Goal: Task Accomplishment & Management: Manage account settings

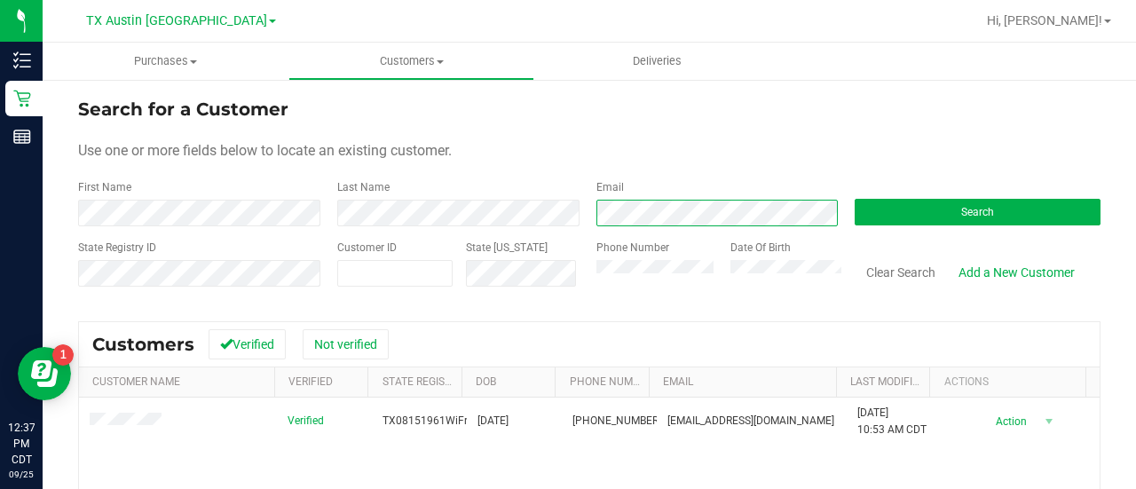
scroll to position [62, 0]
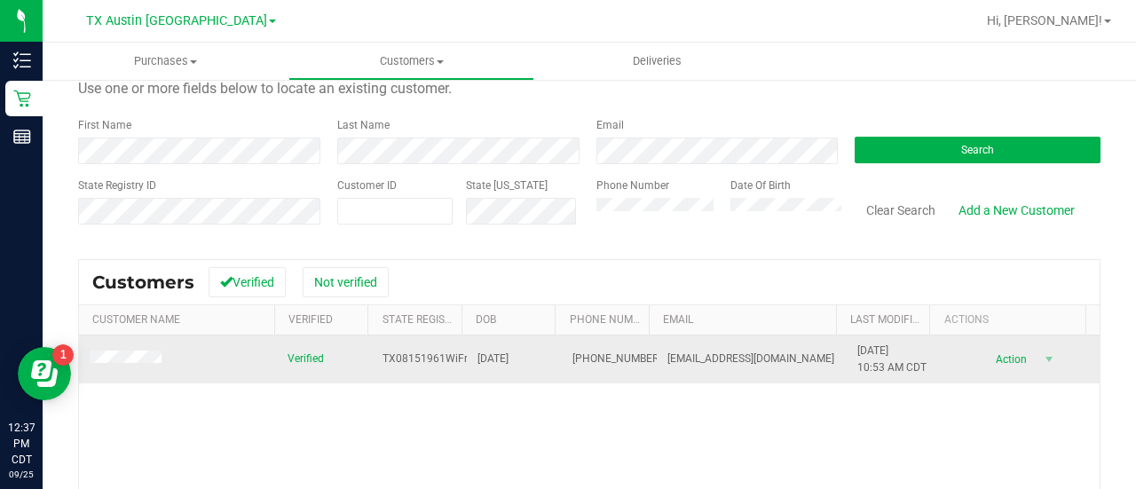
drag, startPoint x: 128, startPoint y: 376, endPoint x: 126, endPoint y: 365, distance: 10.8
click at [128, 375] on td at bounding box center [178, 360] width 198 height 48
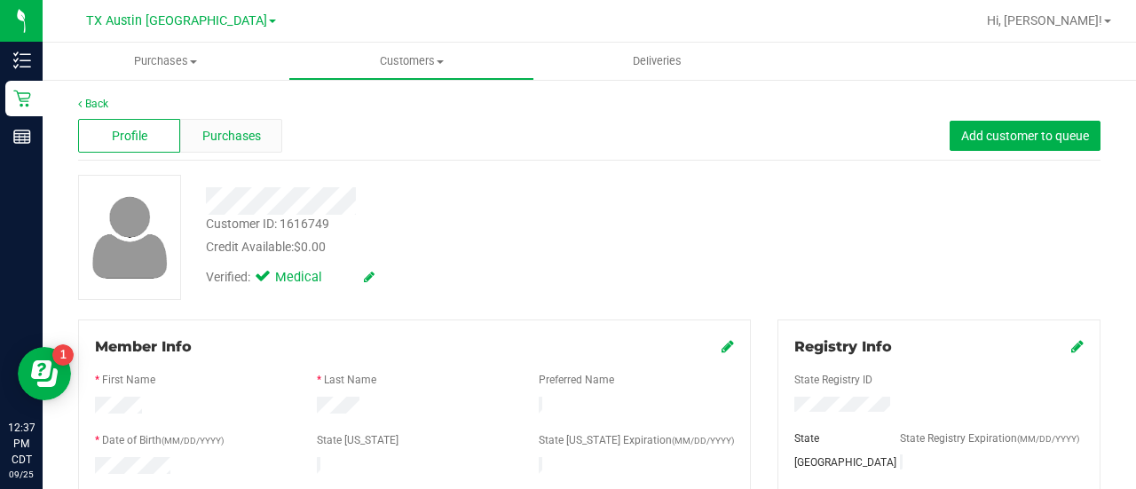
click at [239, 131] on span "Purchases" at bounding box center [231, 136] width 59 height 19
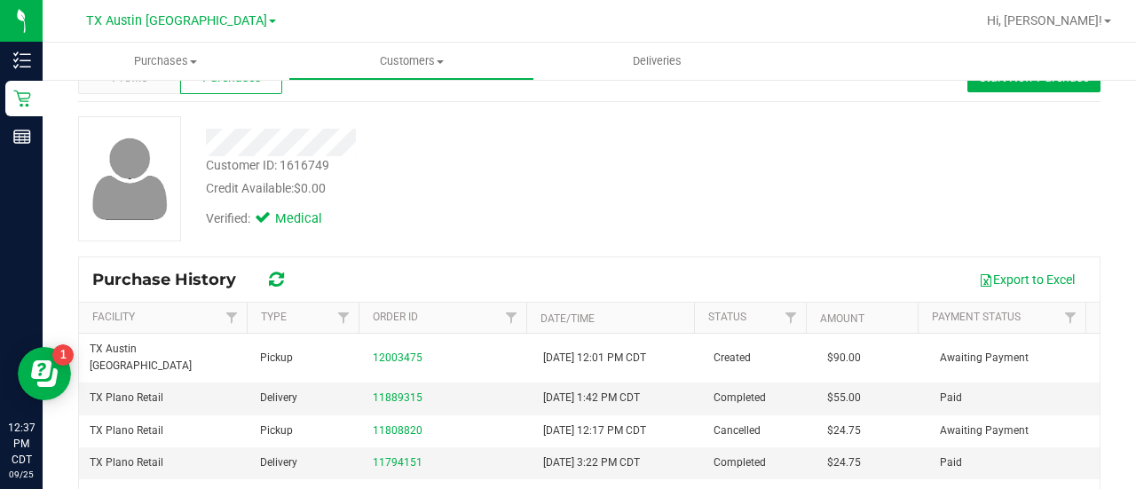
scroll to position [59, 0]
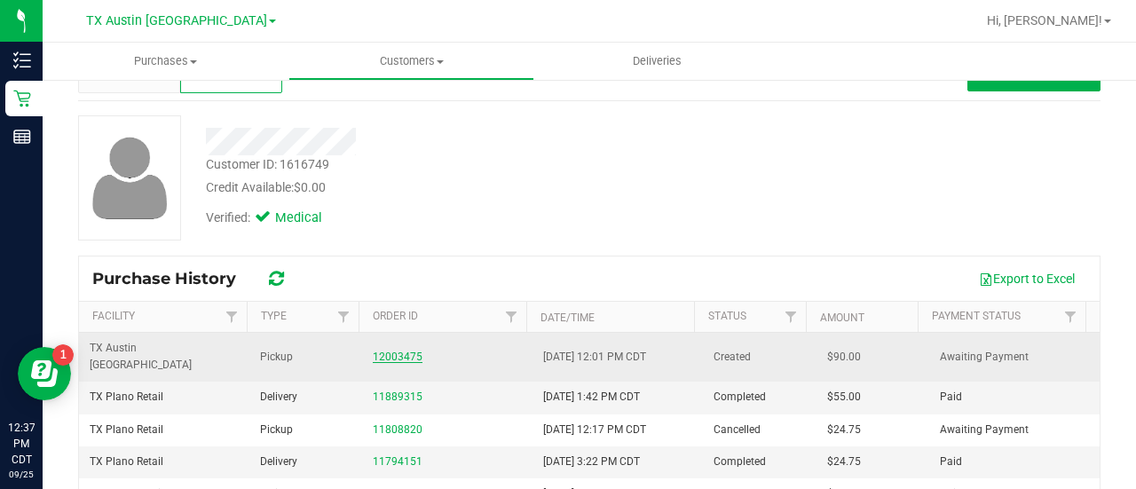
click at [373, 351] on link "12003475" at bounding box center [398, 357] width 50 height 12
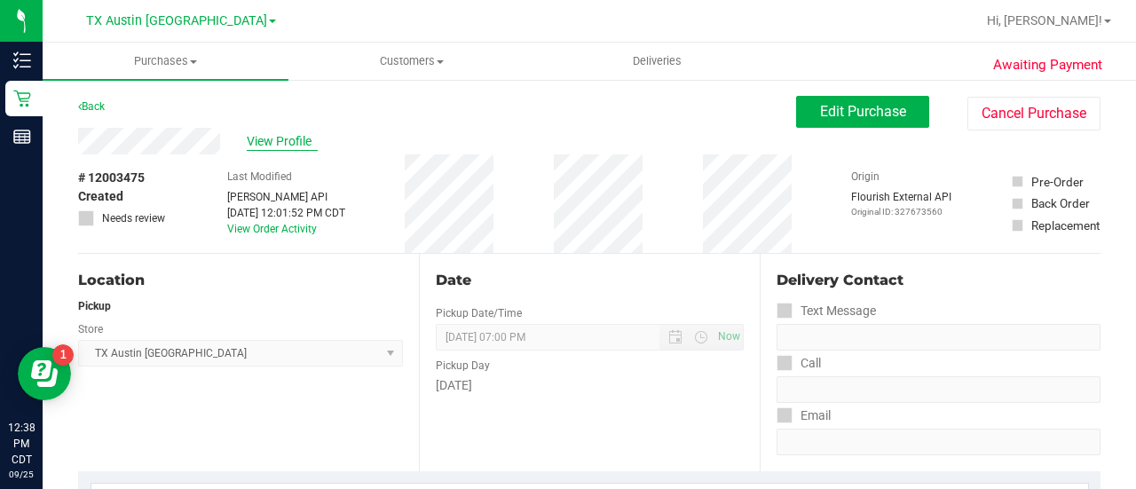
click at [273, 149] on span "View Profile" at bounding box center [282, 141] width 71 height 19
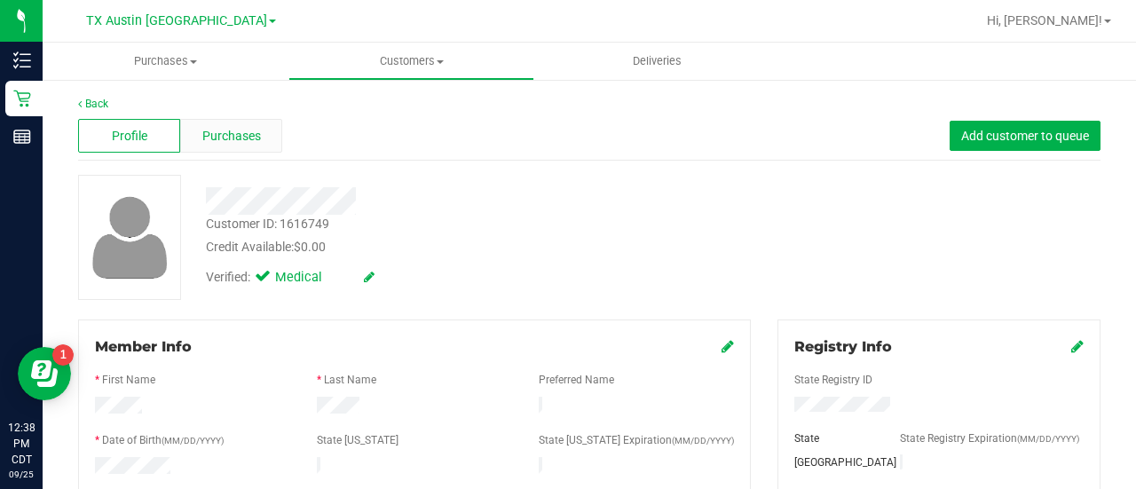
click at [249, 131] on span "Purchases" at bounding box center [231, 136] width 59 height 19
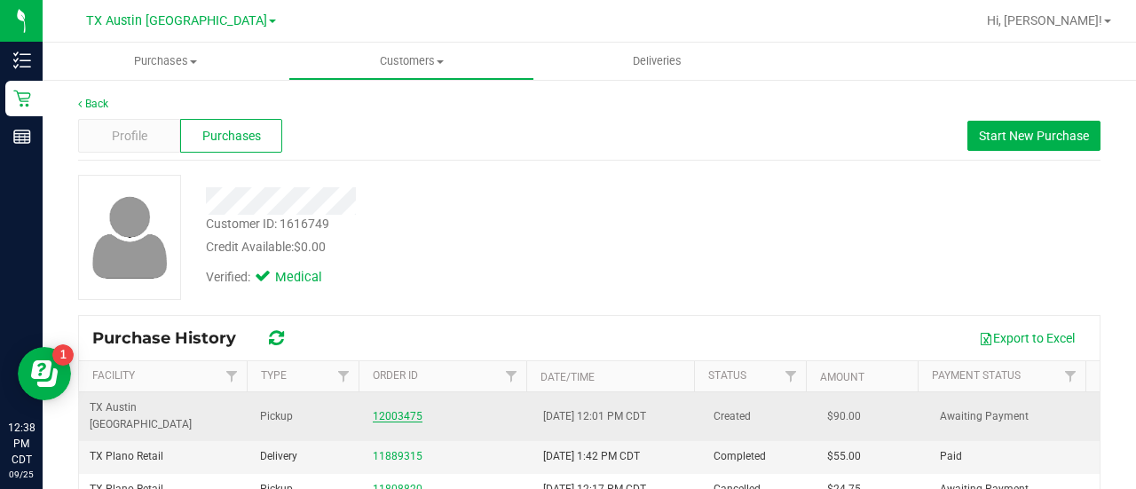
click at [379, 410] on link "12003475" at bounding box center [398, 416] width 50 height 12
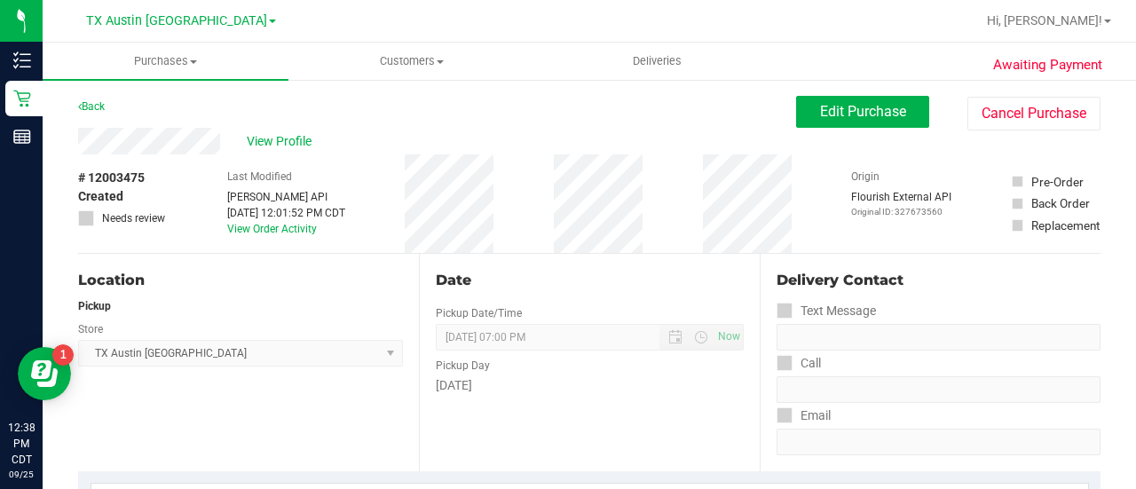
click at [167, 125] on div "Back Edit Purchase Cancel Purchase" at bounding box center [589, 112] width 1023 height 32
click at [828, 103] on span "Edit Purchase" at bounding box center [863, 111] width 86 height 17
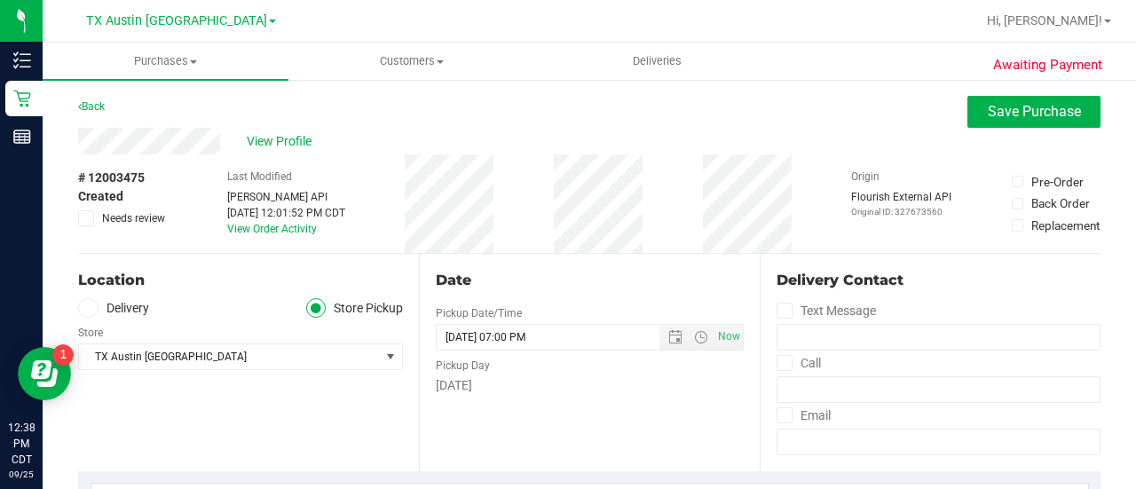
scroll to position [86, 0]
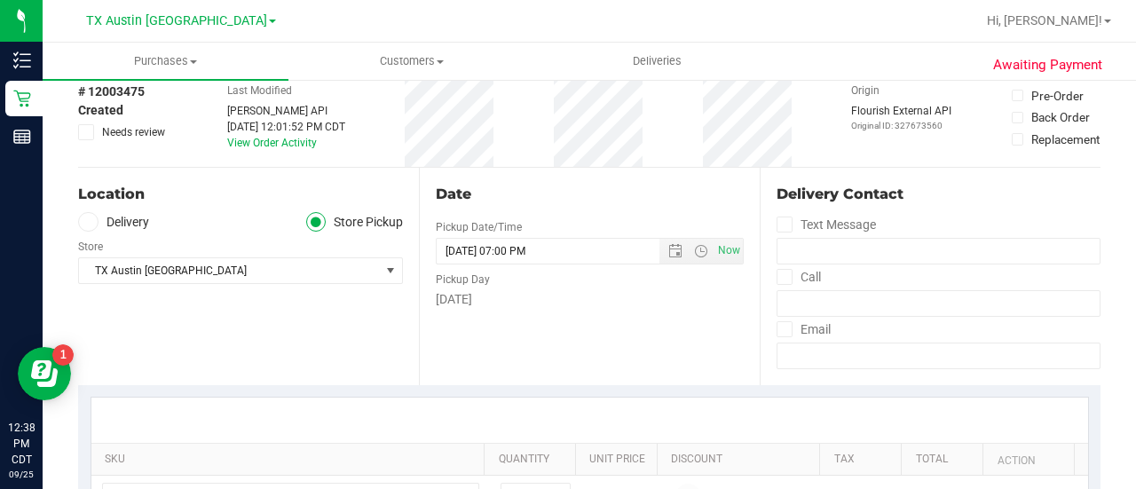
click at [104, 222] on label "Delivery" at bounding box center [113, 222] width 71 height 20
click at [0, 0] on input "Delivery" at bounding box center [0, 0] width 0 height 0
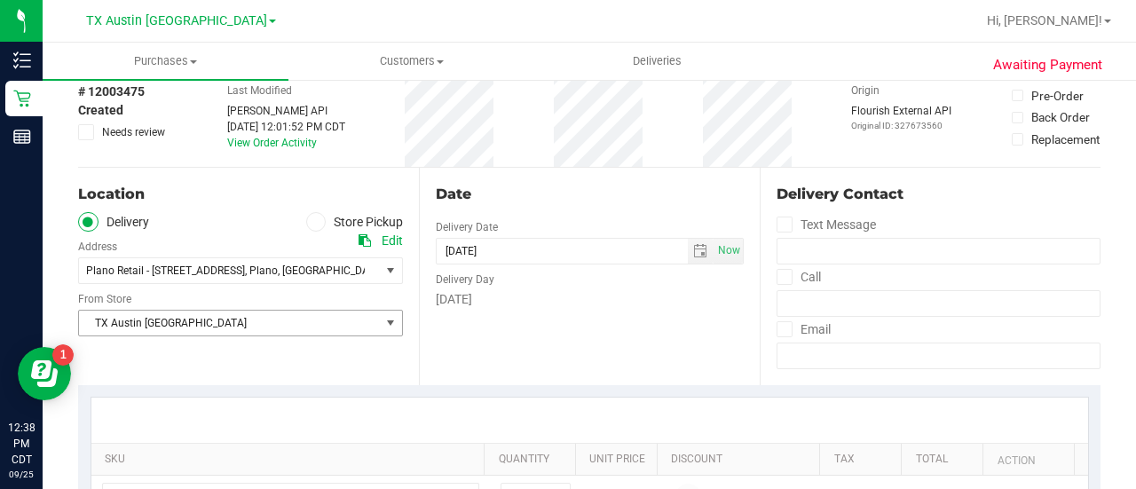
drag, startPoint x: 243, startPoint y: 317, endPoint x: 260, endPoint y: 320, distance: 17.2
click at [245, 319] on span "TX Austin [GEOGRAPHIC_DATA]" at bounding box center [229, 323] width 301 height 25
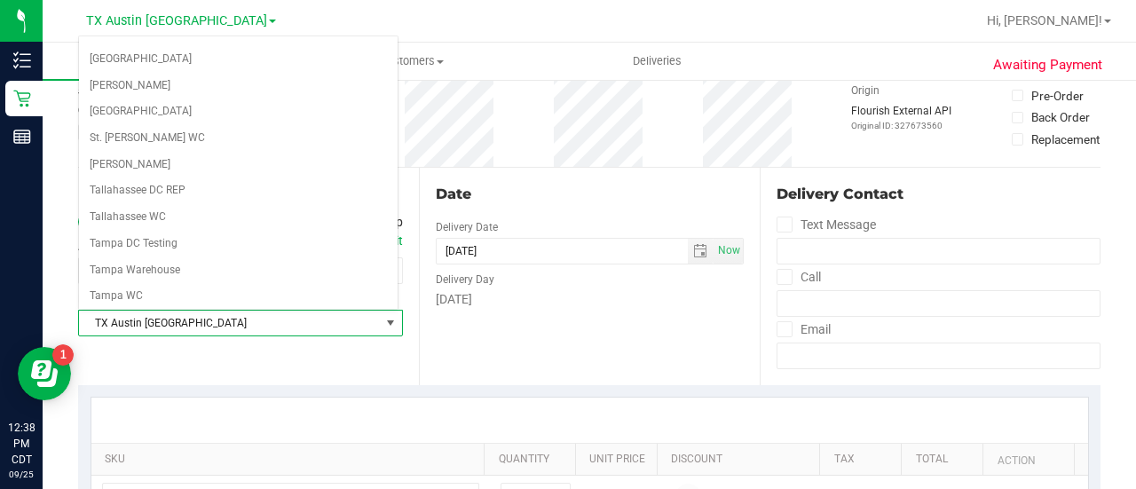
scroll to position [1242, 0]
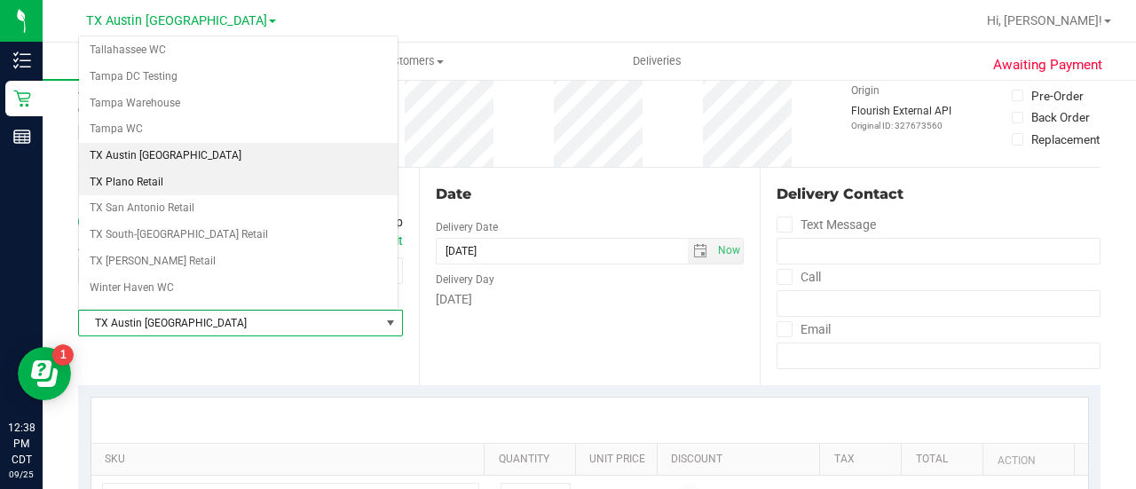
click at [113, 170] on li "TX Plano Retail" at bounding box center [238, 183] width 319 height 27
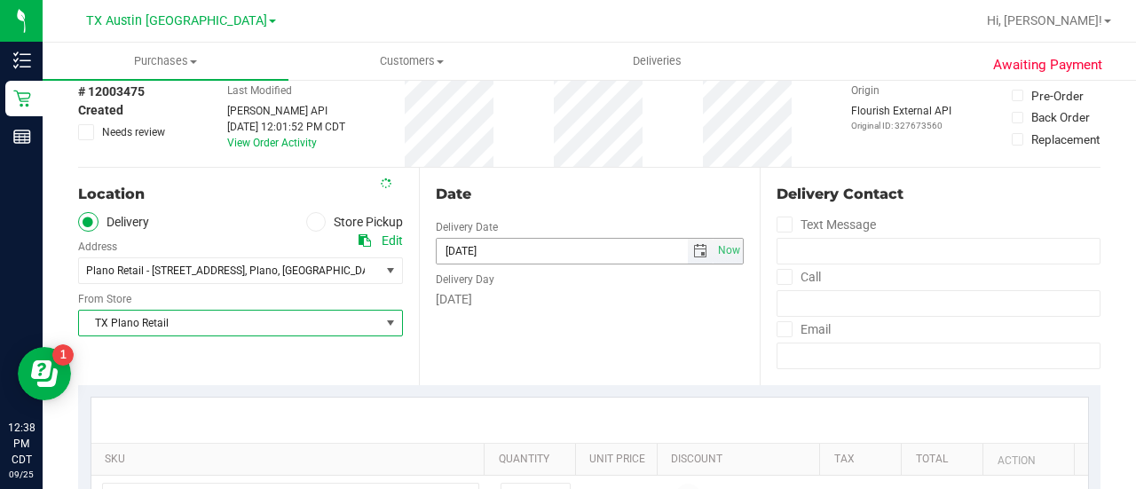
click at [693, 251] on span "select" at bounding box center [700, 251] width 14 height 14
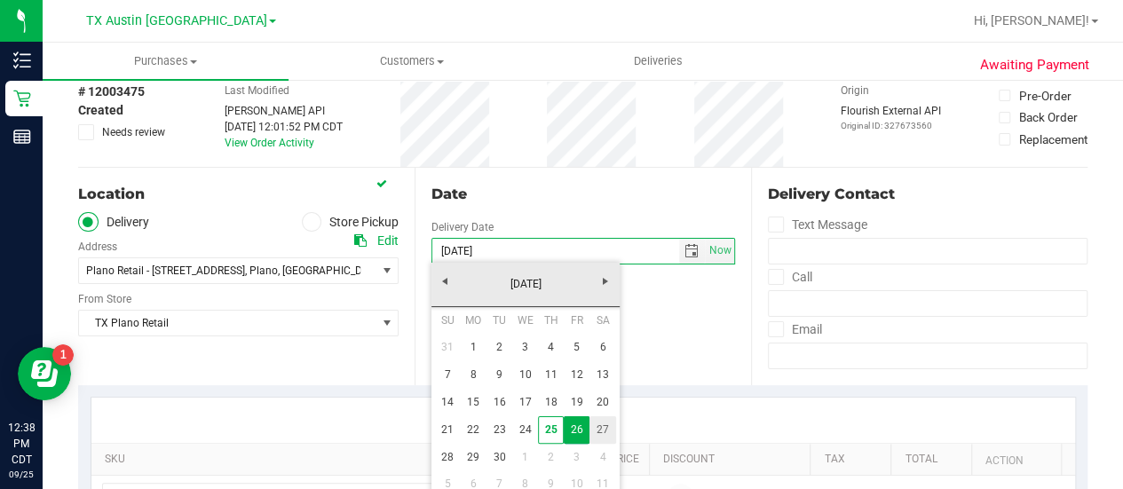
click at [599, 436] on link "27" at bounding box center [602, 430] width 26 height 28
type input "09/27/2025"
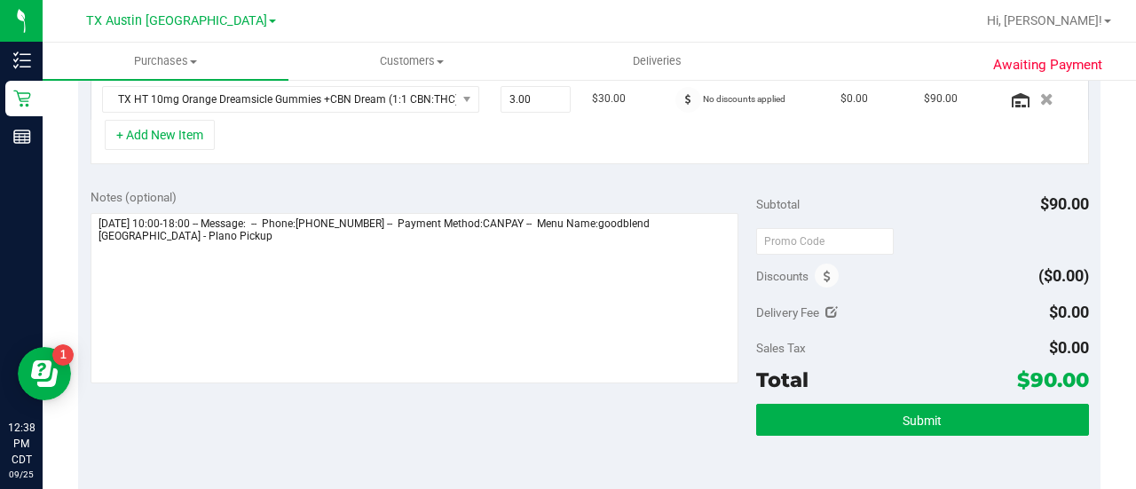
scroll to position [485, 0]
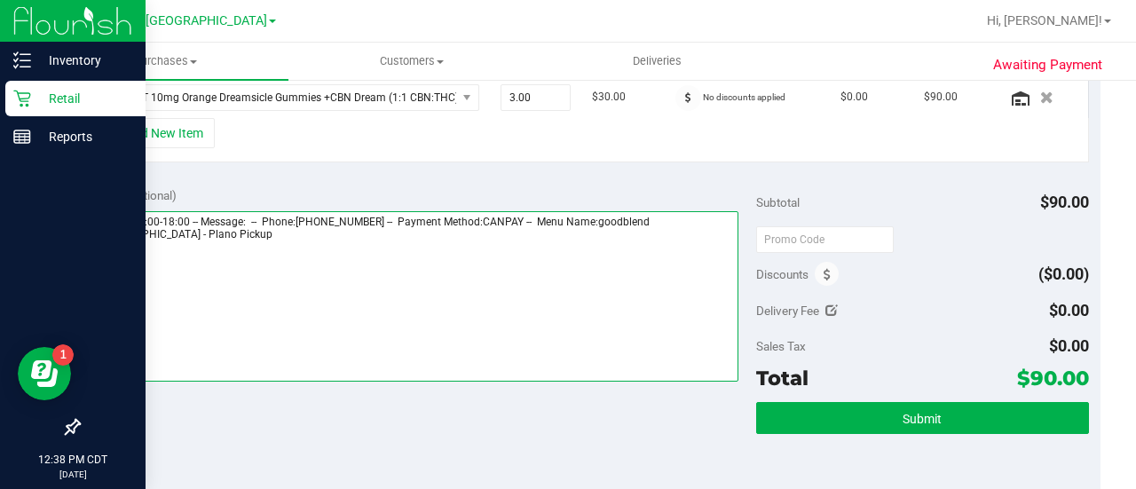
drag, startPoint x: 192, startPoint y: 248, endPoint x: 4, endPoint y: 194, distance: 195.6
click at [4, 194] on div "Inventory Retail Reports 12:38 PM CDT 09/25/2025 09/25 TX Austin DC Hi, Lauren!…" at bounding box center [568, 244] width 1136 height 489
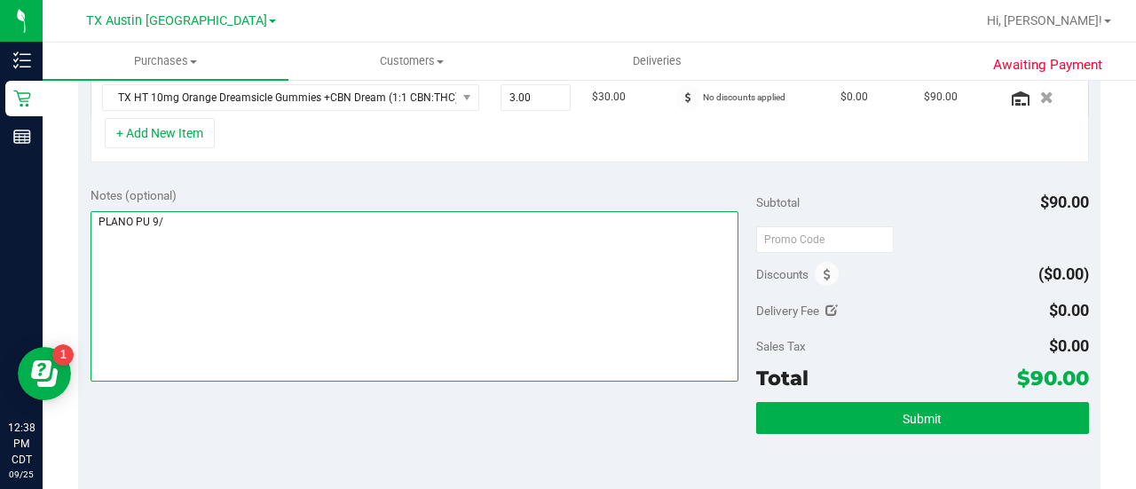
click at [436, 235] on textarea at bounding box center [415, 296] width 648 height 170
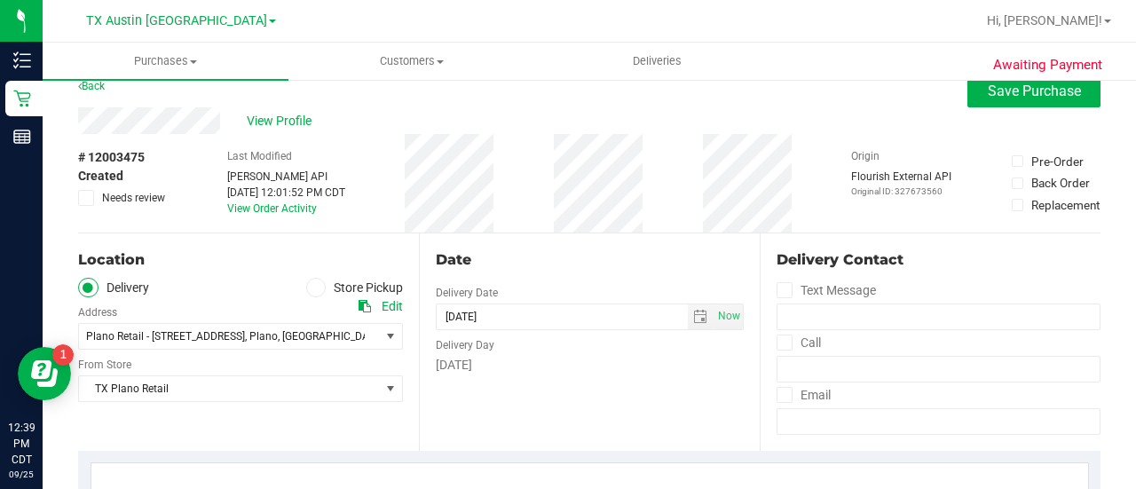
scroll to position [0, 0]
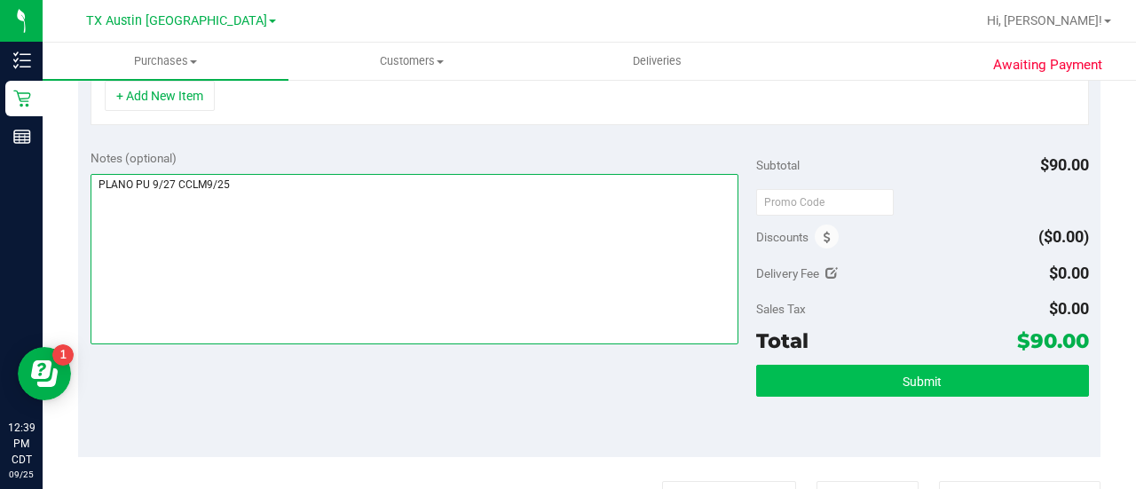
type textarea "PLANO PU 9/27 CCLM9/25"
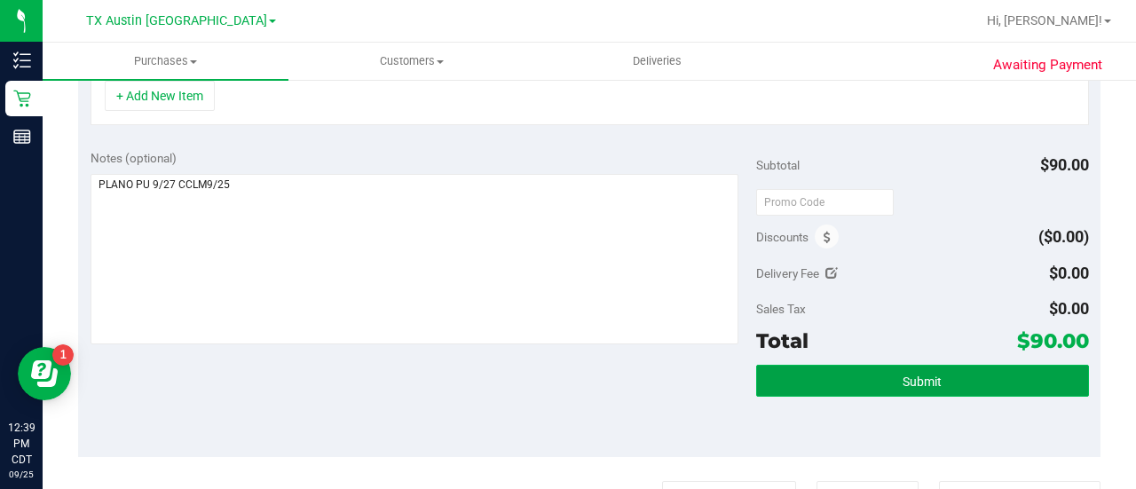
click at [820, 365] on button "Submit" at bounding box center [922, 381] width 333 height 32
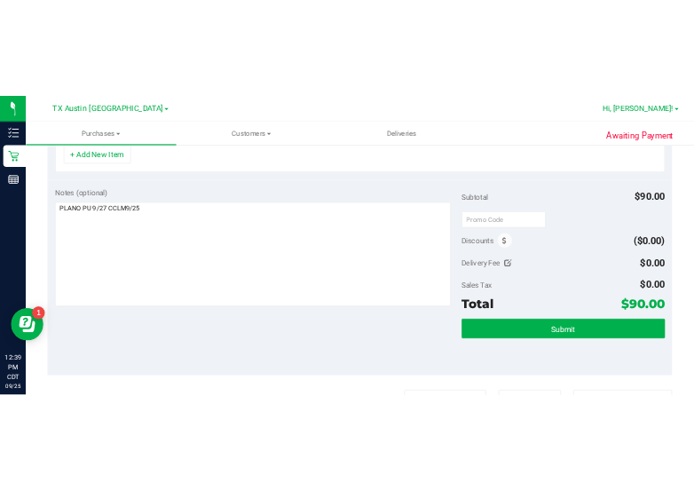
scroll to position [494, 0]
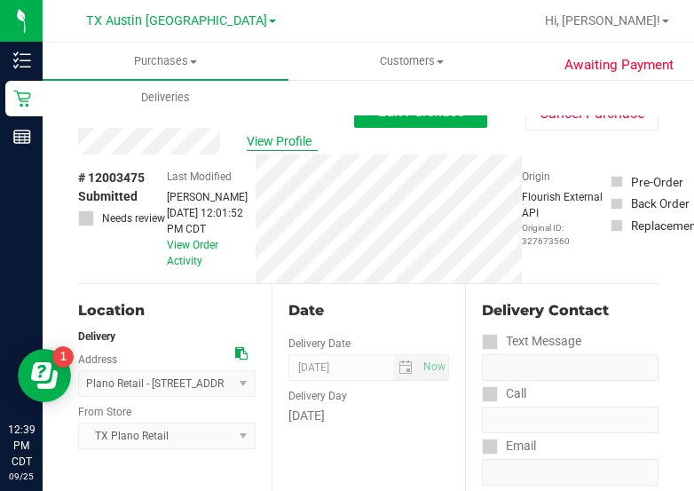
click at [259, 138] on span "View Profile" at bounding box center [282, 141] width 71 height 19
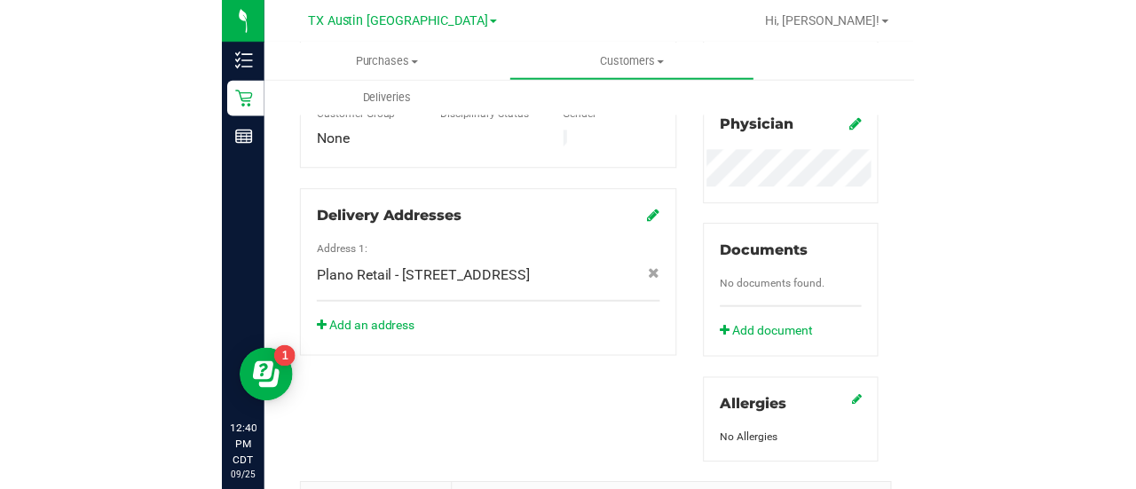
scroll to position [839, 0]
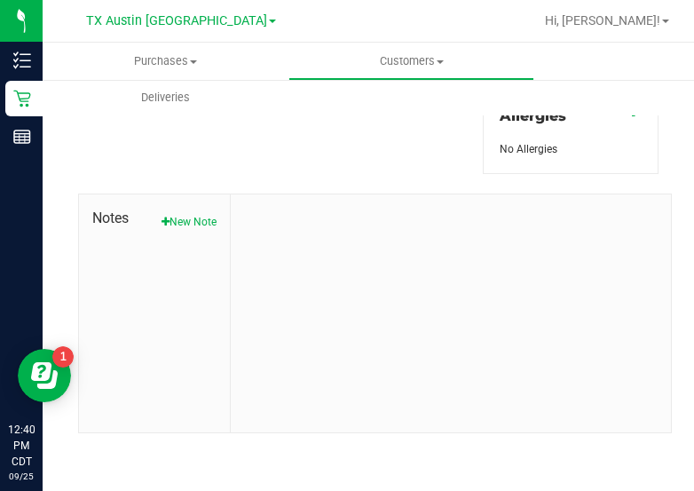
click at [171, 244] on div "Notes New Note" at bounding box center [155, 313] width 152 height 238
click at [170, 217] on button "New Note" at bounding box center [189, 222] width 55 height 16
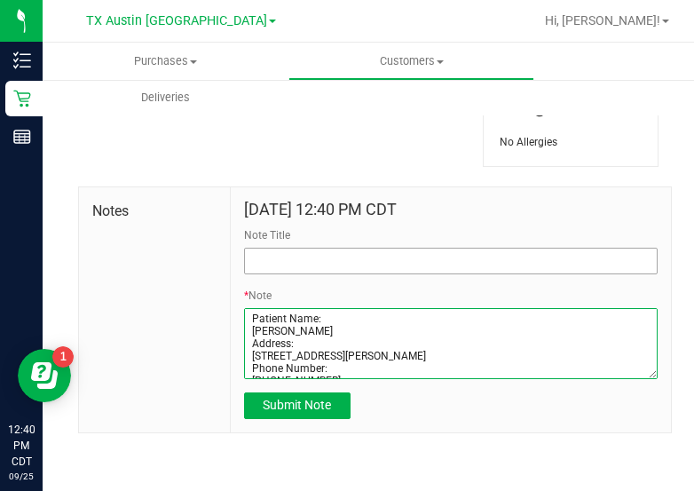
type textarea "Patient Name: William France Address: 2712 Barrington Dr Plano, TX, 75093 Phone…"
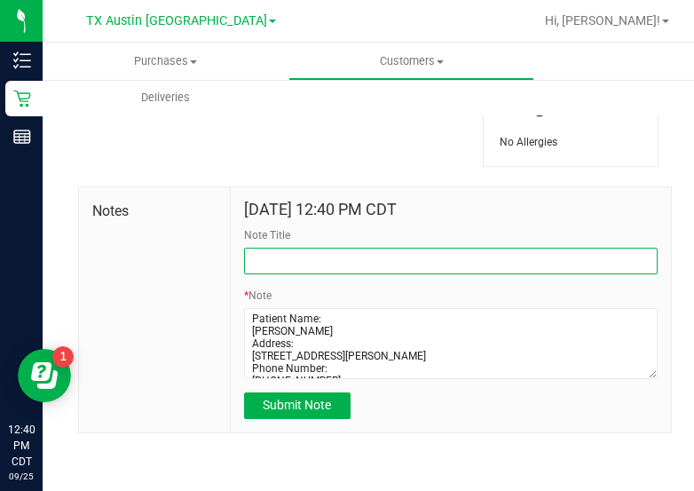
click at [412, 274] on input "Note Title" at bounding box center [451, 261] width 414 height 27
type input "CURT."
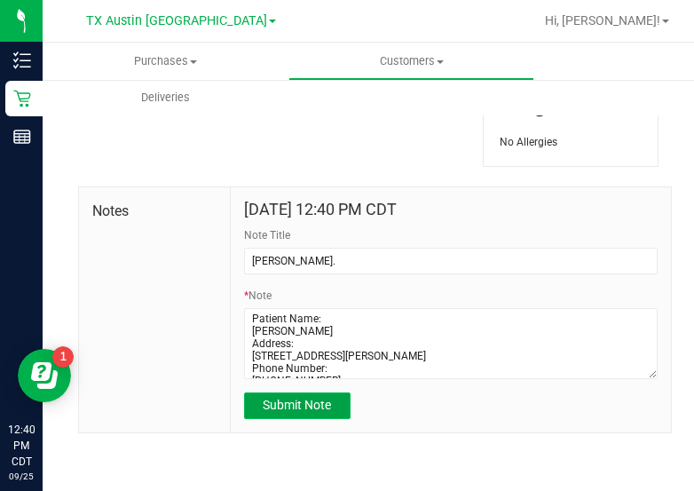
click at [306, 412] on span "Submit Note" at bounding box center [297, 405] width 68 height 14
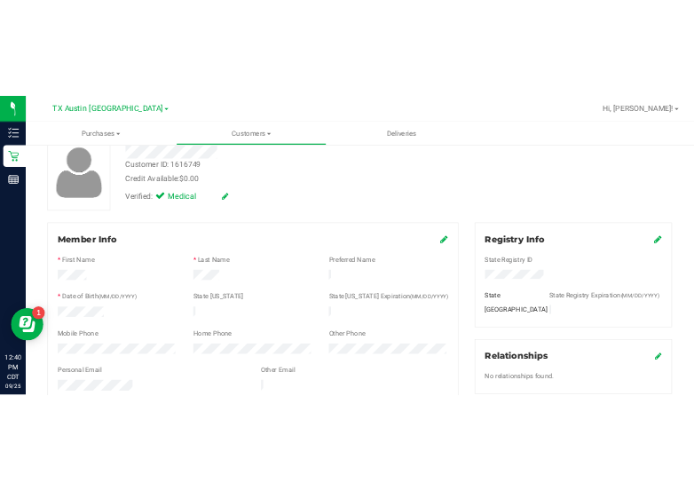
scroll to position [0, 0]
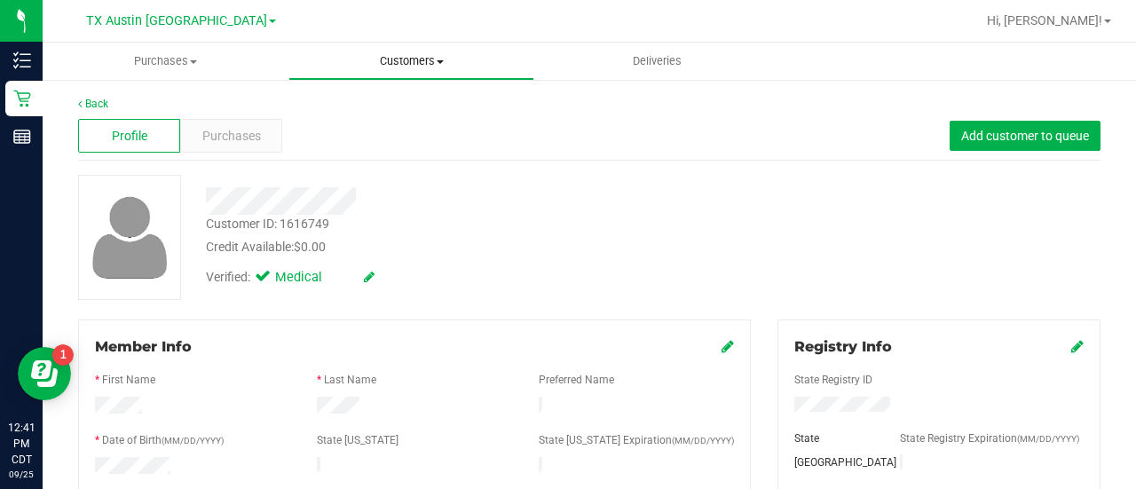
click at [386, 62] on span "Customers" at bounding box center [411, 61] width 244 height 16
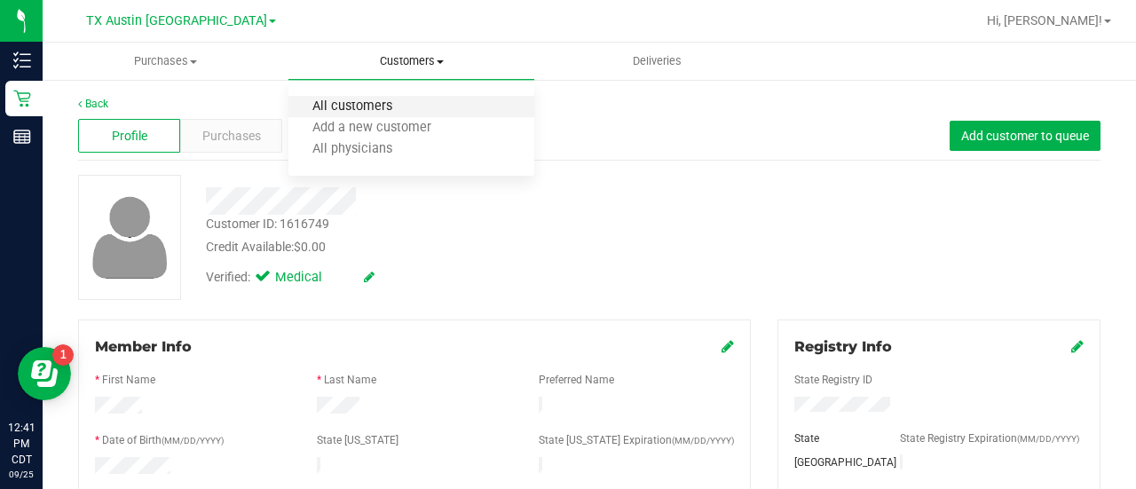
click at [380, 113] on span "All customers" at bounding box center [353, 106] width 128 height 15
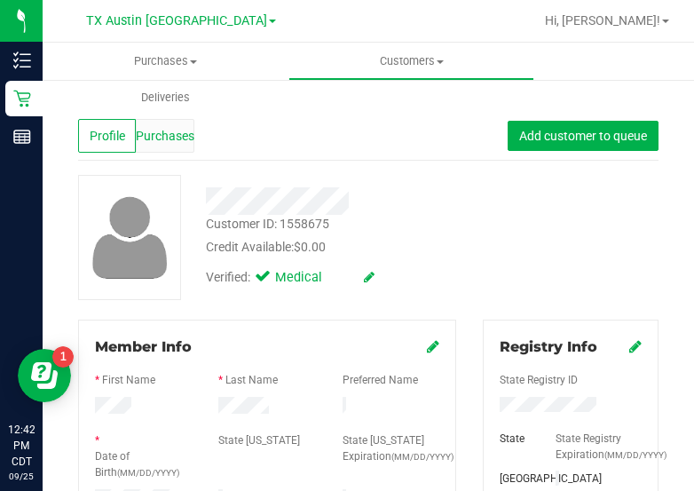
click at [165, 150] on div "Purchases" at bounding box center [165, 136] width 58 height 34
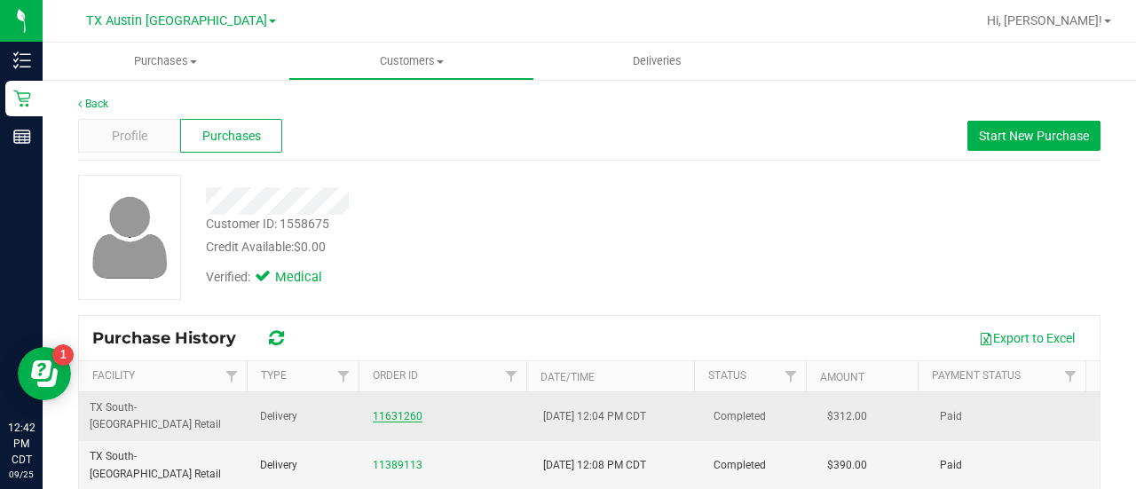
click at [384, 410] on link "11631260" at bounding box center [398, 416] width 50 height 12
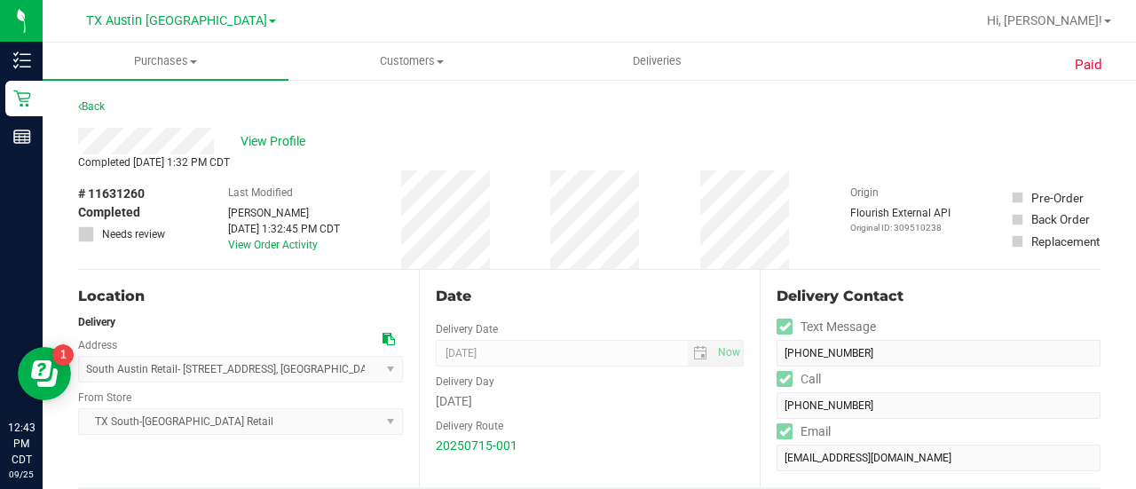
click at [186, 194] on div "# 11631260 Completed Needs review Last Modified Raul Calderon Jul 15, 2025 1:32…" at bounding box center [589, 219] width 1023 height 99
click at [186, 195] on div "# 11631260 Completed Needs review Last Modified Raul Calderon Jul 15, 2025 1:32…" at bounding box center [589, 219] width 1023 height 99
click at [261, 143] on span "View Profile" at bounding box center [276, 141] width 71 height 19
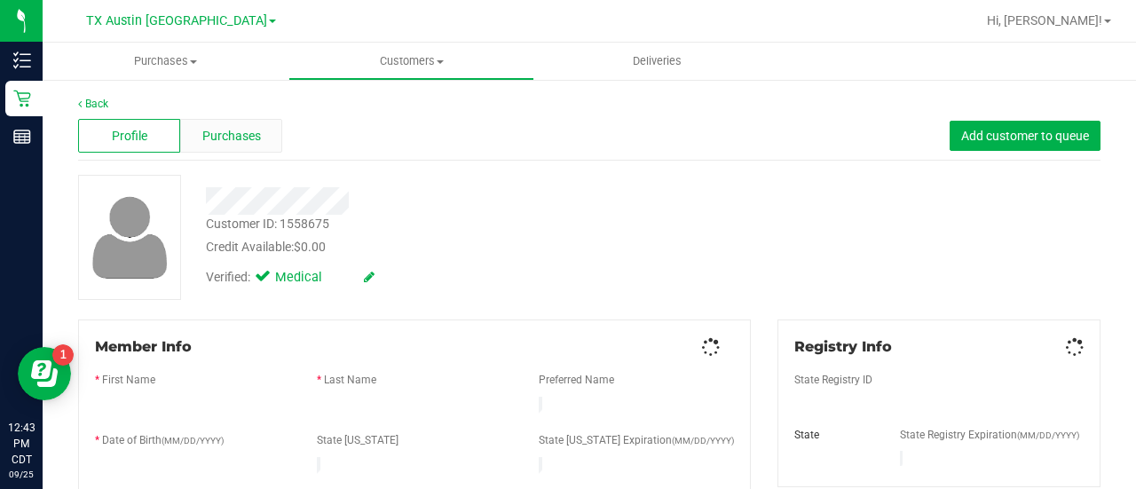
click at [261, 142] on div "Purchases" at bounding box center [231, 136] width 102 height 34
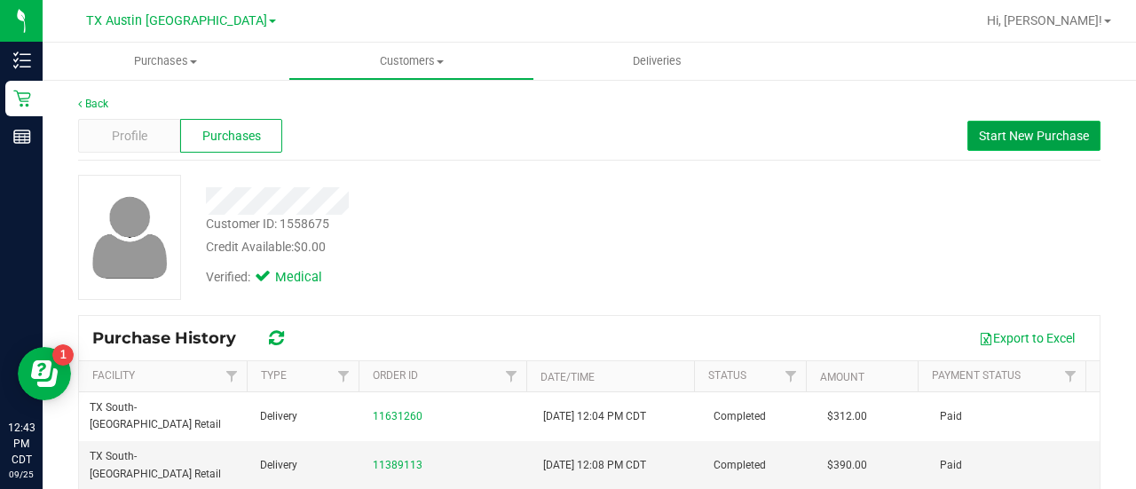
click at [990, 148] on button "Start New Purchase" at bounding box center [1034, 136] width 133 height 30
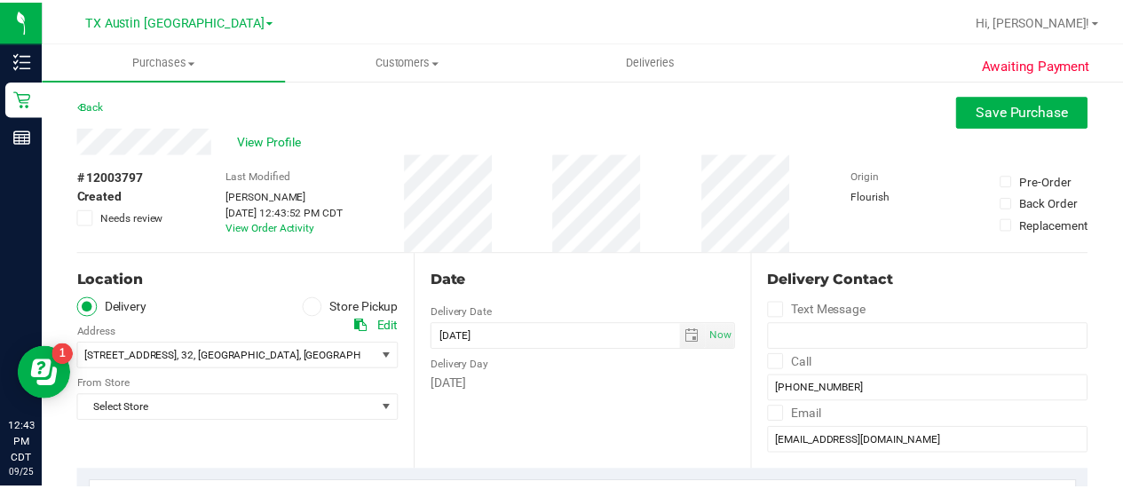
scroll to position [184, 0]
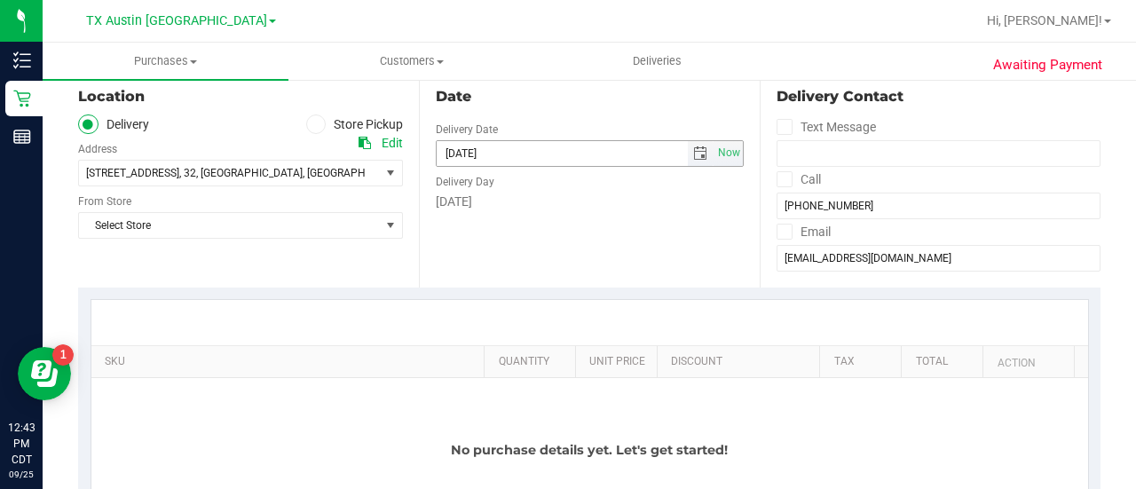
click at [693, 158] on span "select" at bounding box center [700, 153] width 14 height 14
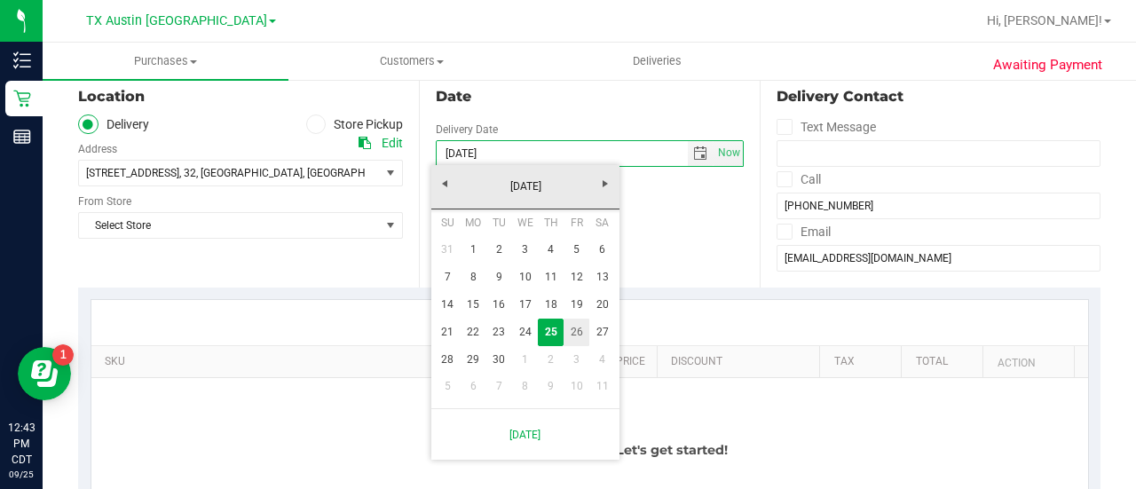
click at [582, 326] on link "26" at bounding box center [577, 333] width 26 height 28
type input "[DATE]"
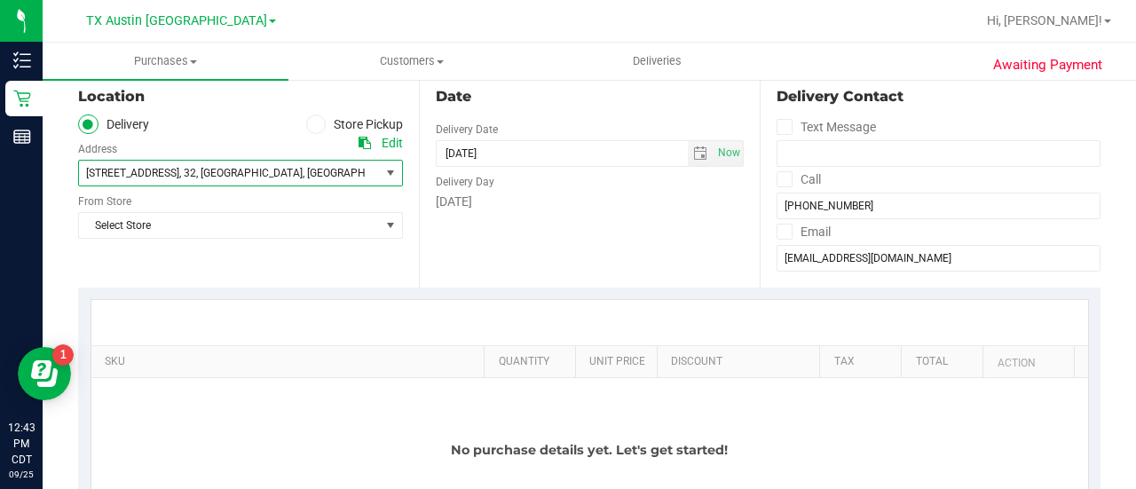
click at [308, 172] on span "5924 S Congress Ave , 32 , Austin , TX 78745" at bounding box center [222, 173] width 286 height 25
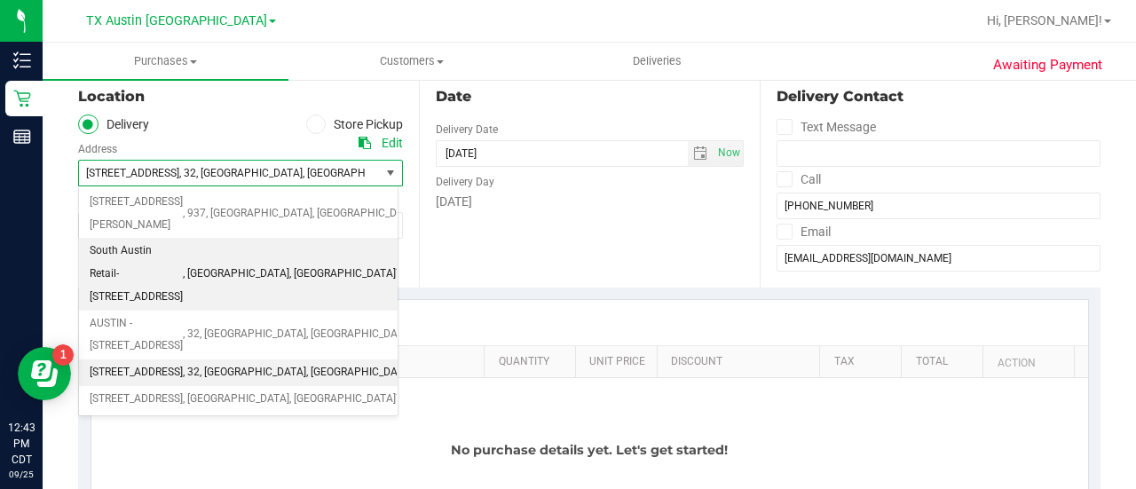
click at [183, 240] on span "South Austin Retail- 7105 E. Riverside Dr." at bounding box center [136, 274] width 93 height 68
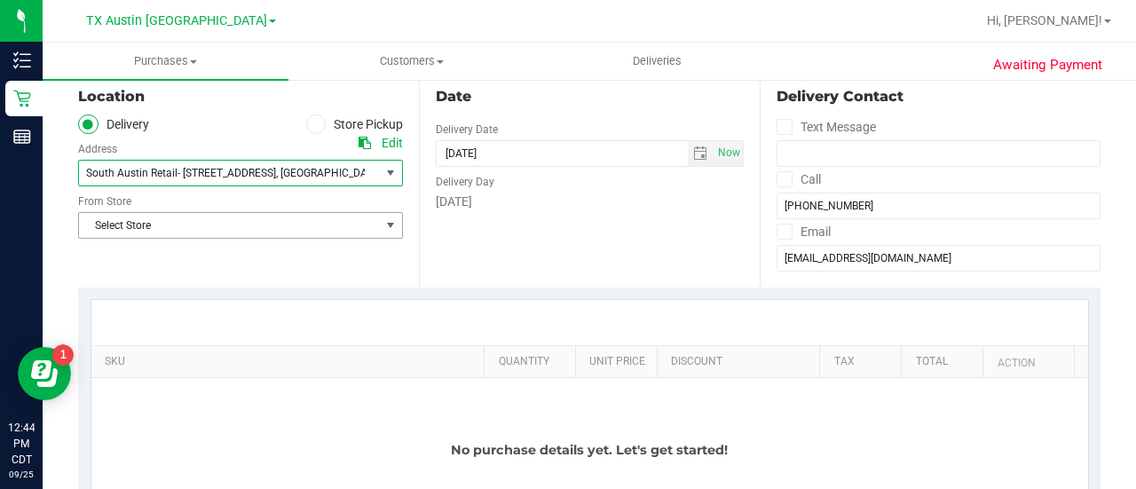
click at [252, 228] on span "Select Store" at bounding box center [229, 225] width 301 height 25
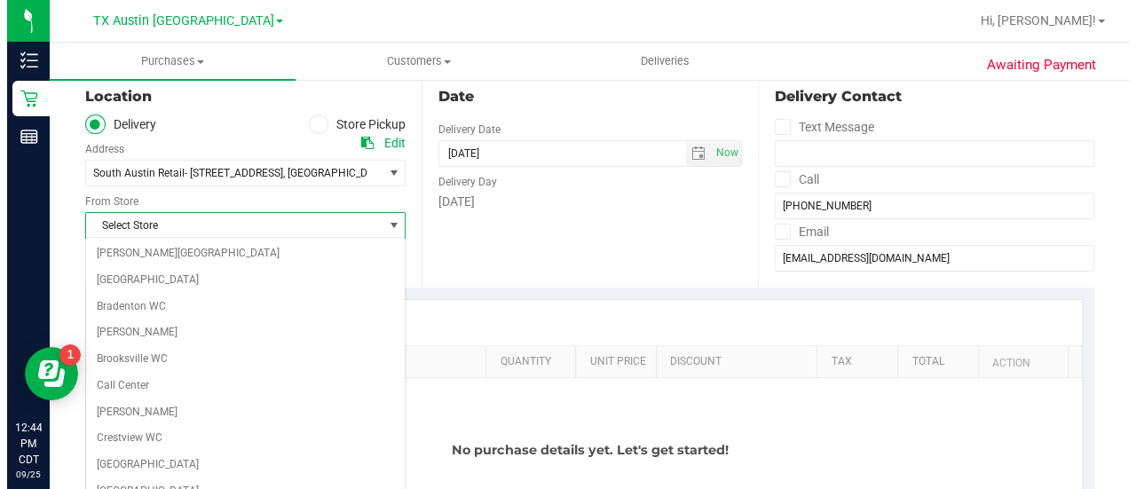
scroll to position [1255, 0]
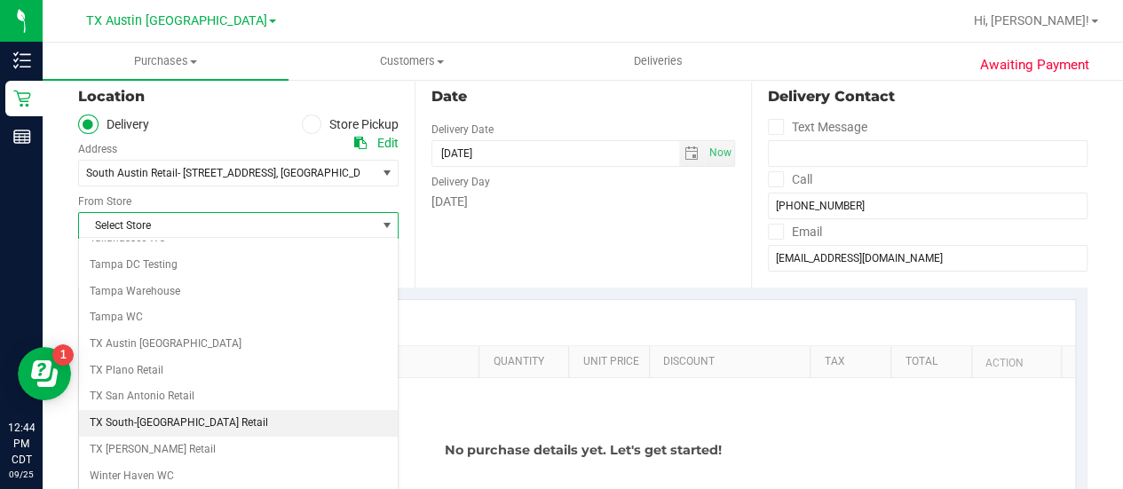
click at [158, 410] on li "TX South-[GEOGRAPHIC_DATA] Retail" at bounding box center [238, 423] width 319 height 27
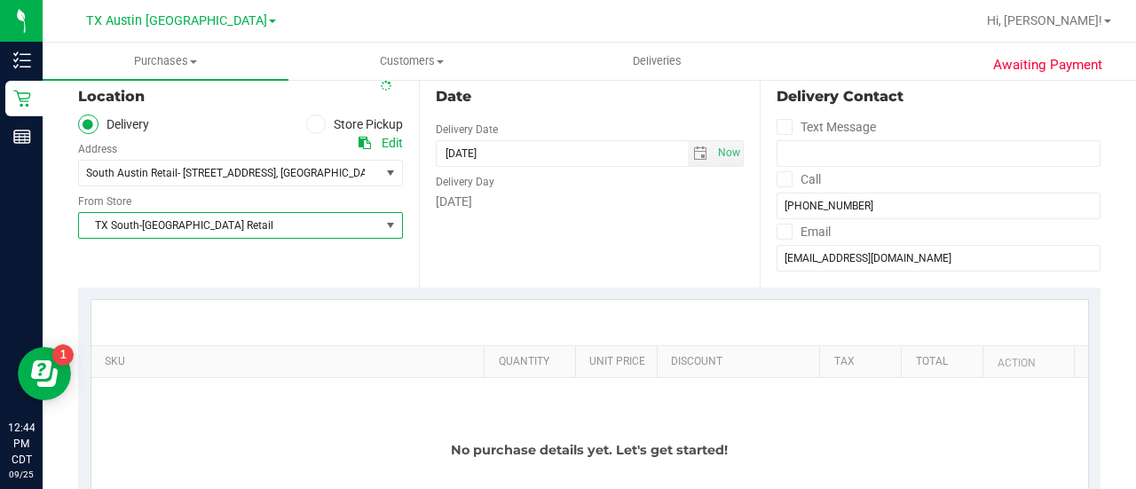
click at [382, 313] on div at bounding box center [589, 322] width 997 height 45
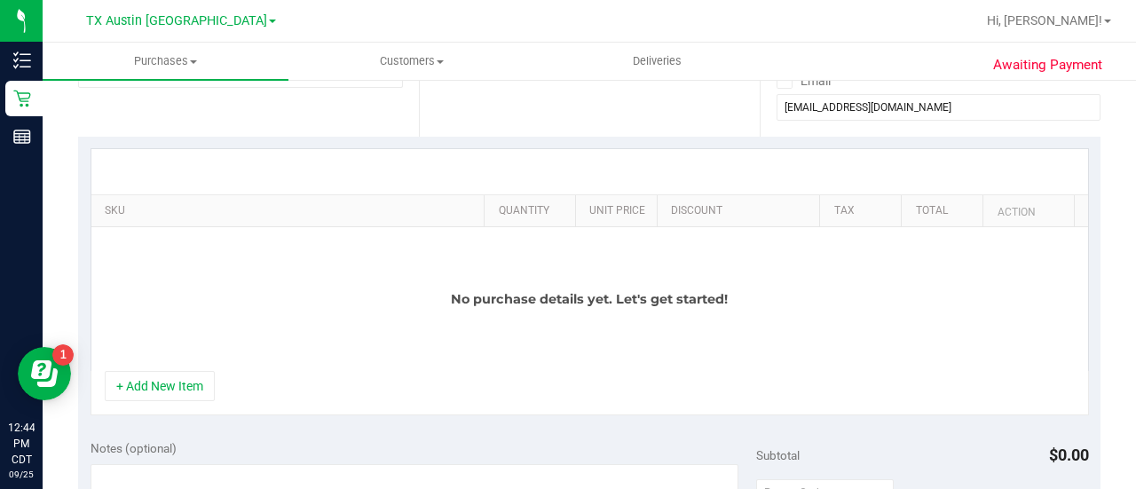
scroll to position [368, 0]
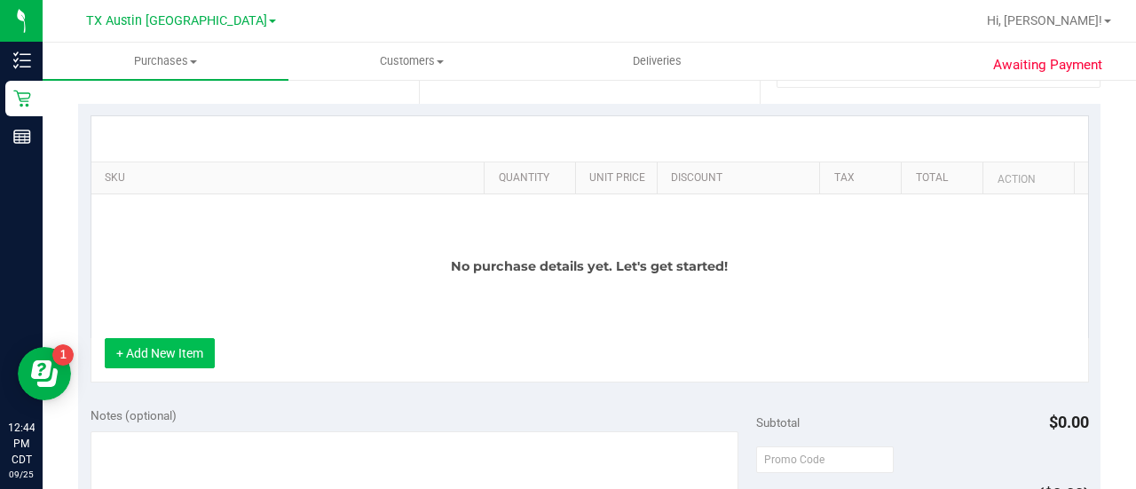
click at [156, 358] on button "+ Add New Item" at bounding box center [160, 353] width 110 height 30
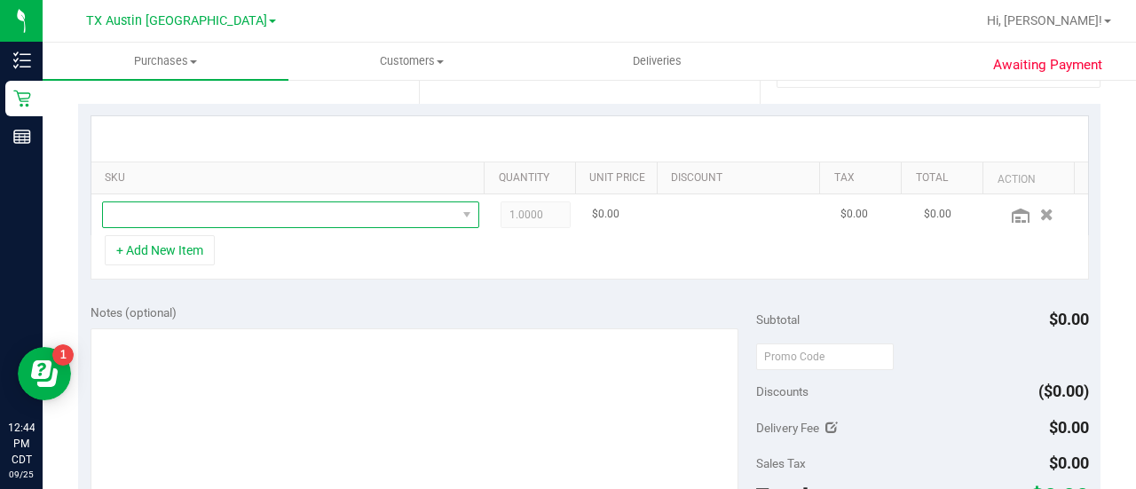
click at [335, 215] on span "NO DATA FOUND" at bounding box center [279, 214] width 353 height 25
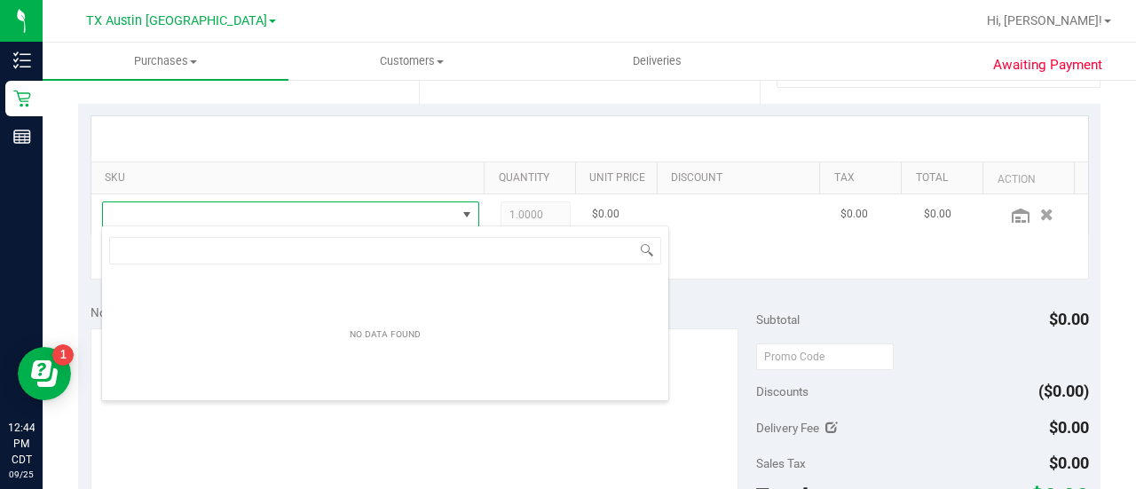
scroll to position [26, 358]
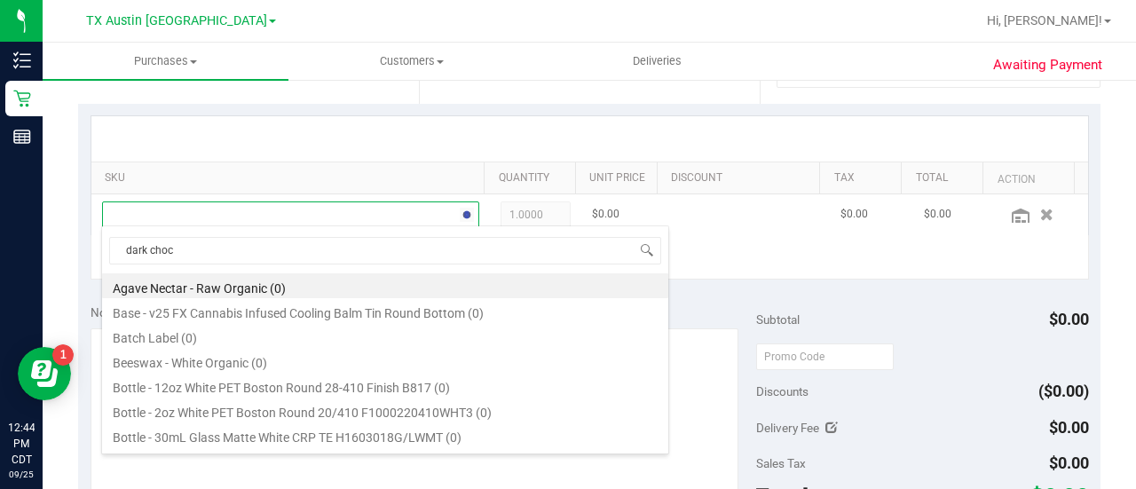
type input "dark choco"
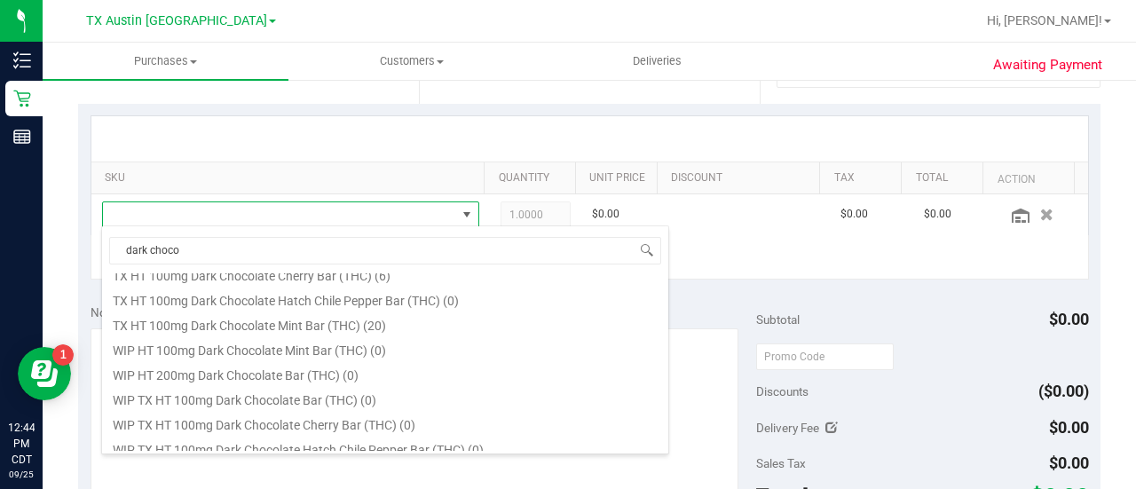
scroll to position [339, 0]
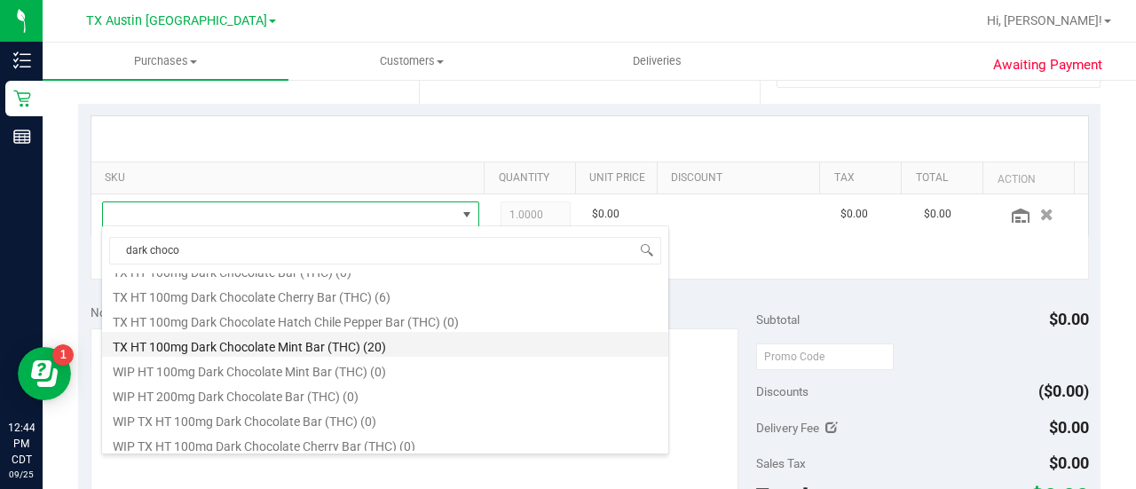
click at [318, 339] on li "TX HT 100mg Dark Chocolate Mint Bar (THC) (20)" at bounding box center [385, 344] width 566 height 25
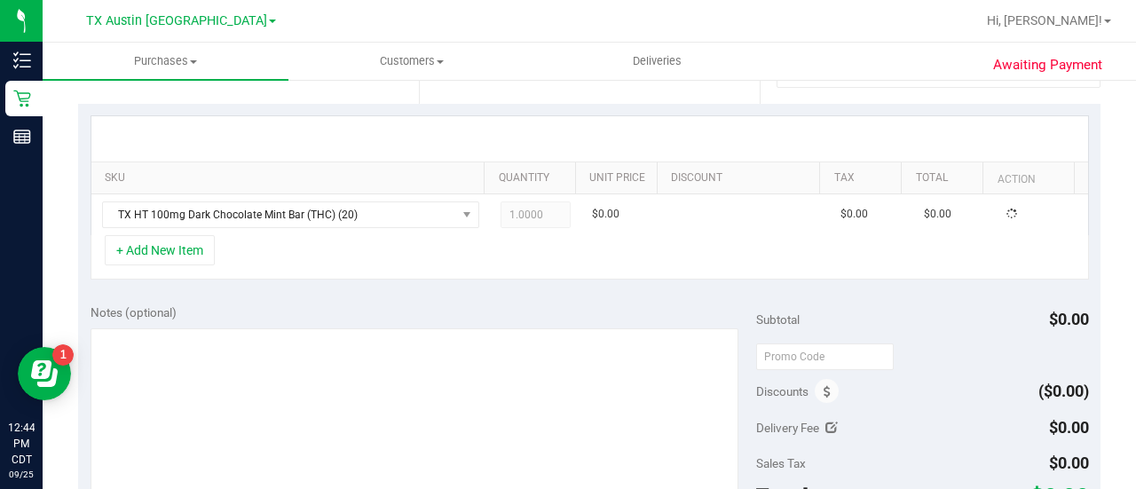
click at [381, 281] on div "SKU Quantity Unit Price Discount Tax Total Action TX HT 100mg Dark Chocolate Mi…" at bounding box center [589, 198] width 1023 height 188
click at [507, 211] on span "1.00 1" at bounding box center [536, 215] width 71 height 27
type input "14"
type input "14.00"
click at [426, 228] on td "TX HT 100mg Dark Chocolate Mint Bar (THC)" at bounding box center [290, 214] width 399 height 41
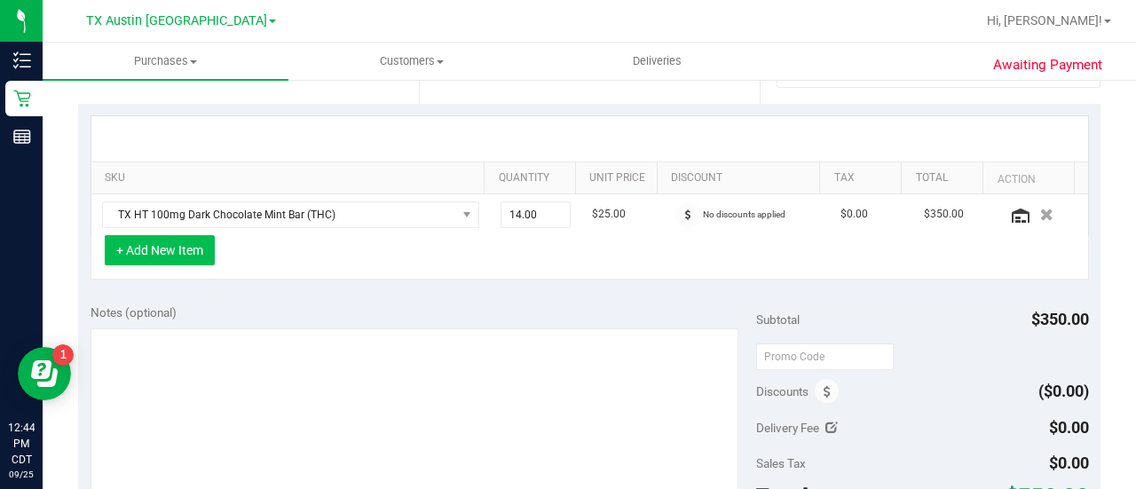
click at [188, 249] on button "+ Add New Item" at bounding box center [160, 250] width 110 height 30
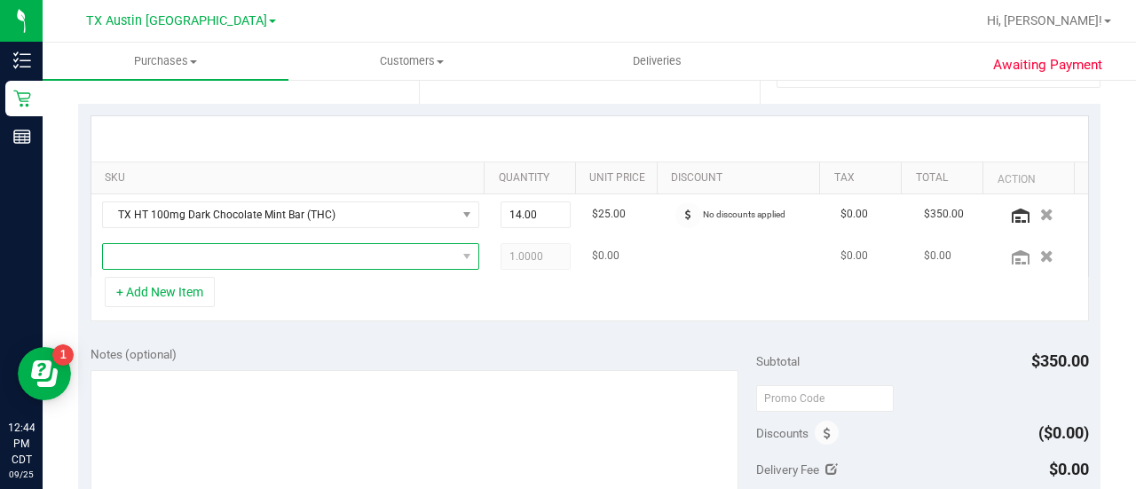
click at [329, 248] on span "NO DATA FOUND" at bounding box center [279, 256] width 353 height 25
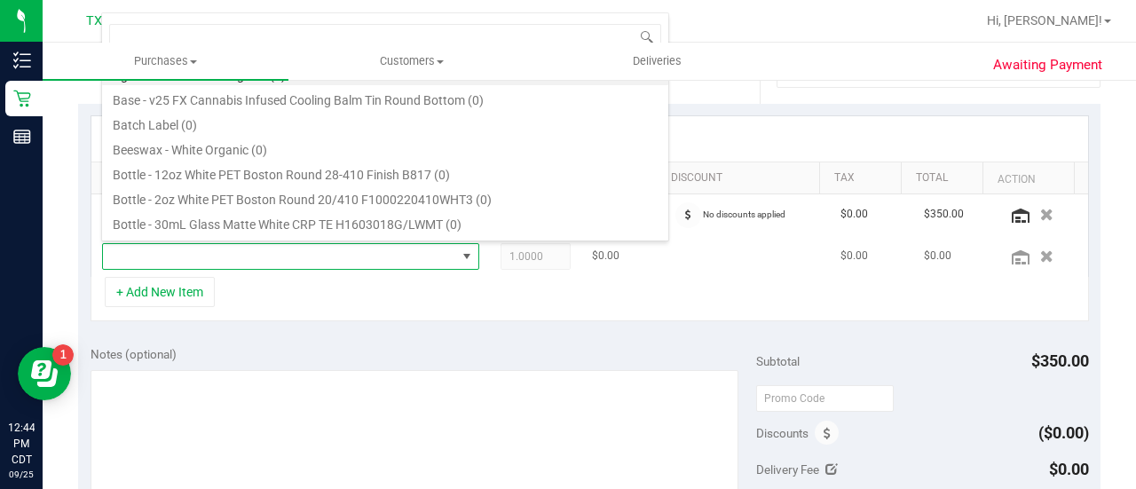
scroll to position [26, 358]
type input "high dose"
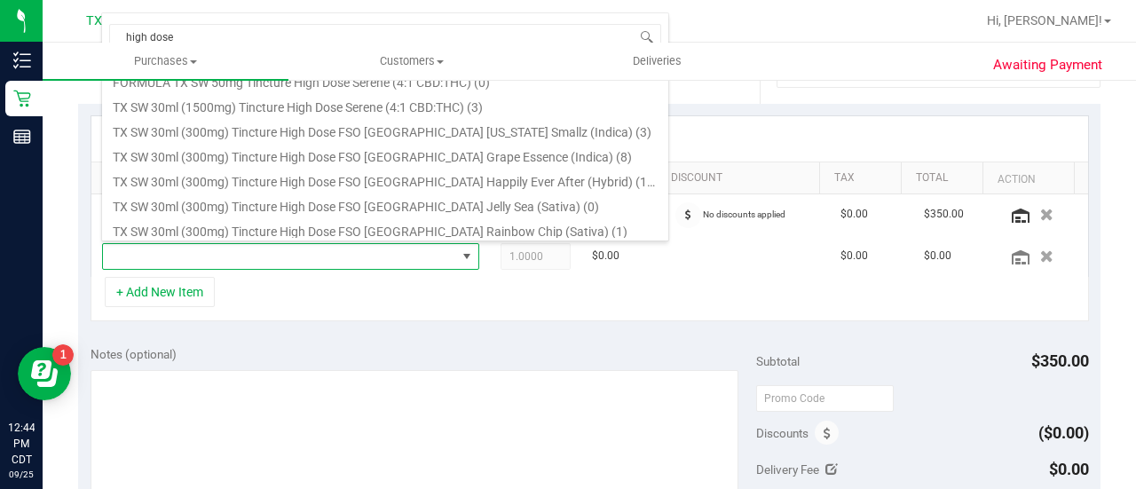
scroll to position [248, 0]
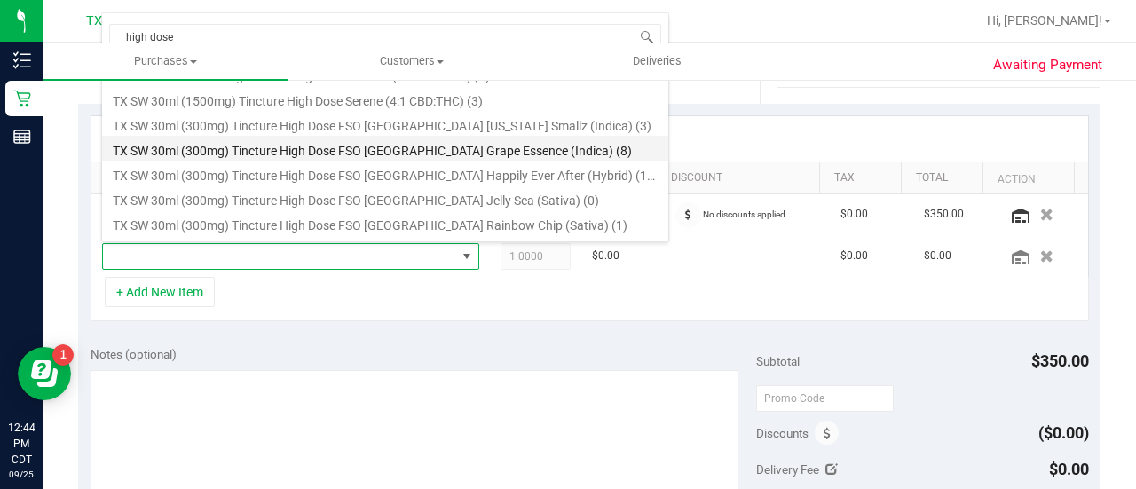
click at [534, 149] on li "TX SW 30ml (300mg) Tincture High Dose FSO TX Grape Essence (Indica) (8)" at bounding box center [385, 148] width 566 height 25
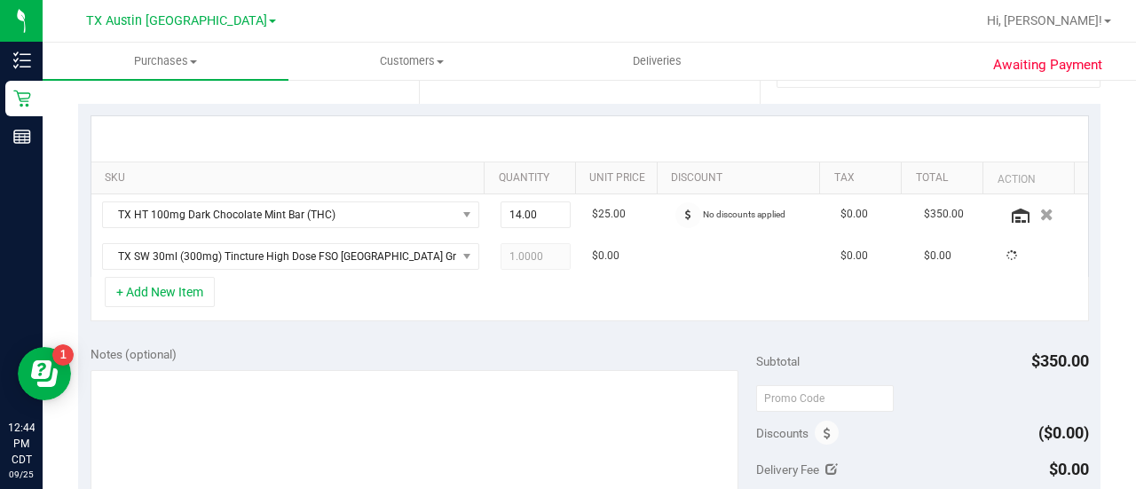
click at [494, 345] on div "Notes (optional)" at bounding box center [424, 354] width 666 height 18
click at [591, 319] on div "SKU Quantity Unit Price Discount Tax Total Action TX HT 100mg Dark Chocolate Mi…" at bounding box center [589, 219] width 1023 height 230
click at [502, 345] on div "Notes (optional)" at bounding box center [424, 354] width 666 height 18
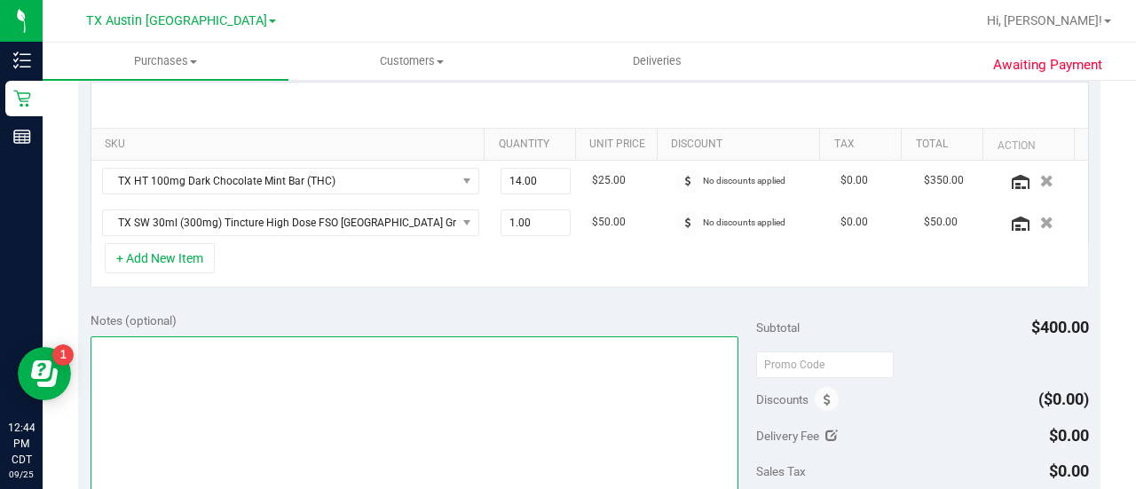
click at [403, 437] on textarea at bounding box center [415, 421] width 648 height 170
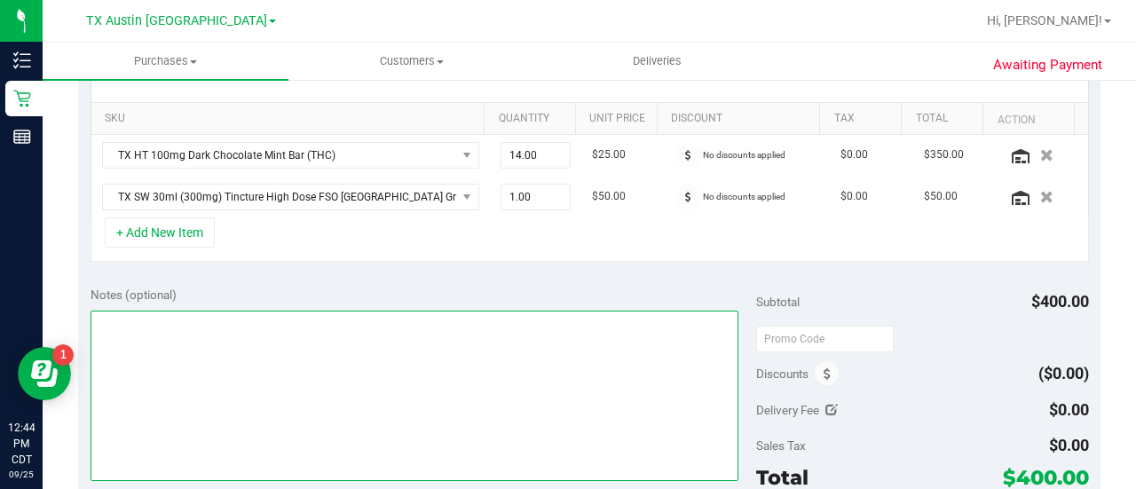
scroll to position [419, 0]
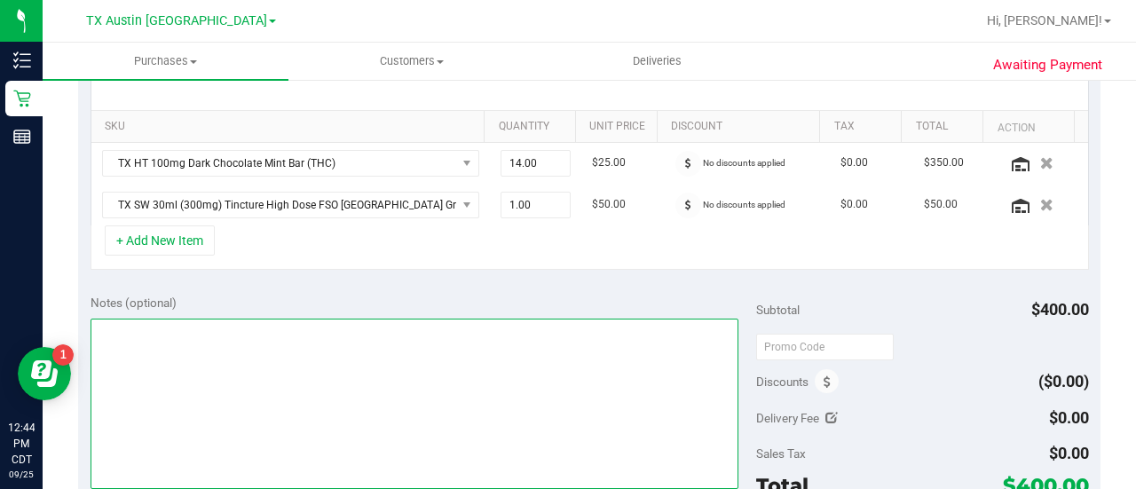
click at [510, 387] on textarea at bounding box center [415, 404] width 648 height 170
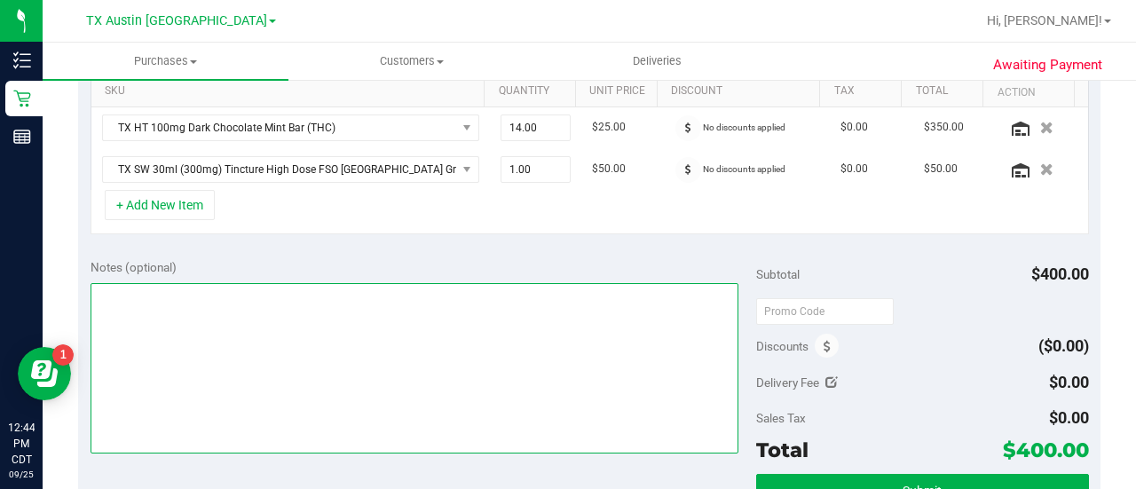
scroll to position [454, 0]
click at [261, 367] on textarea at bounding box center [415, 369] width 648 height 170
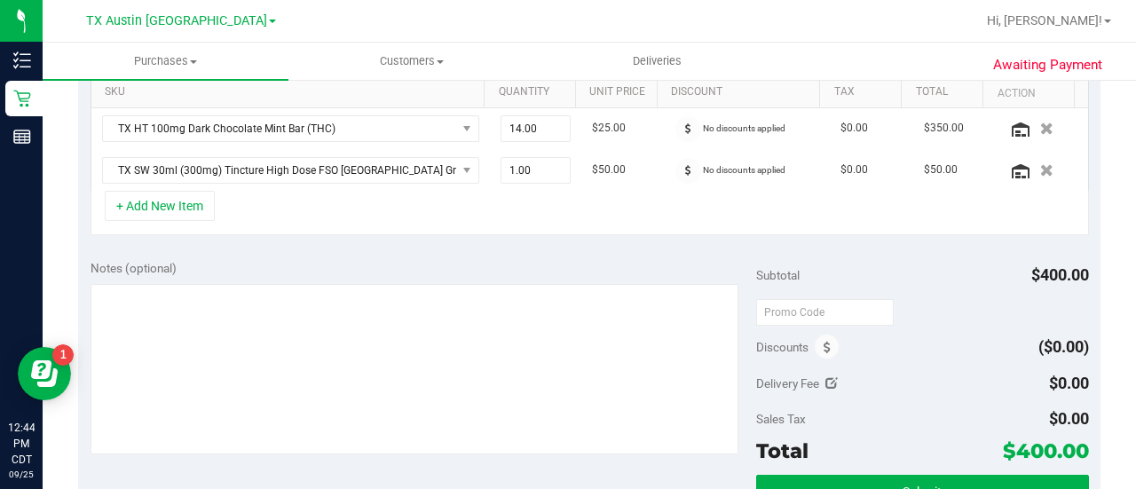
click at [490, 265] on div "Notes (optional)" at bounding box center [424, 268] width 666 height 18
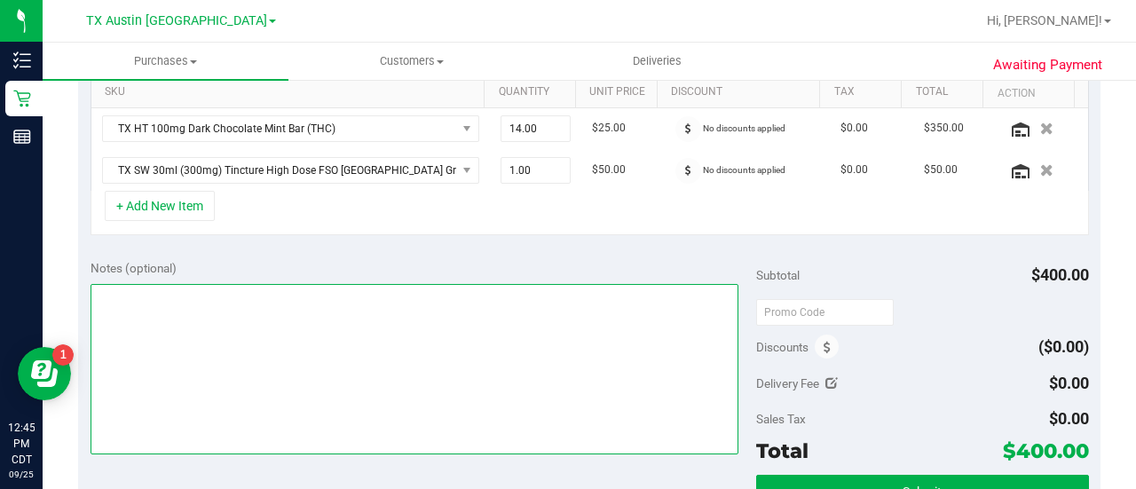
click at [477, 340] on textarea at bounding box center [415, 369] width 648 height 170
click at [172, 287] on textarea at bounding box center [415, 369] width 648 height 170
type textarea "SOUTH PU 9/26 CCLM9/25"
click at [437, 376] on textarea at bounding box center [415, 369] width 648 height 170
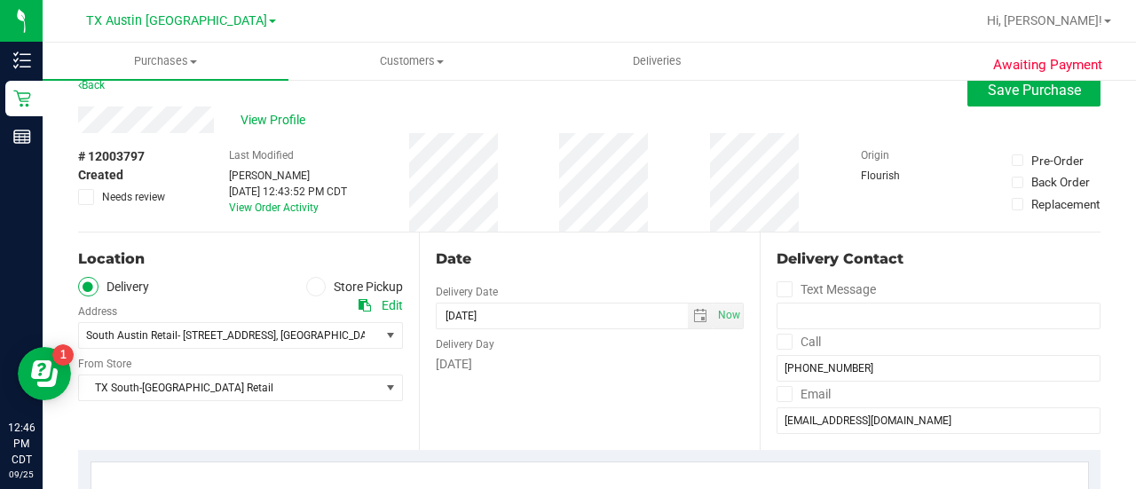
scroll to position [0, 0]
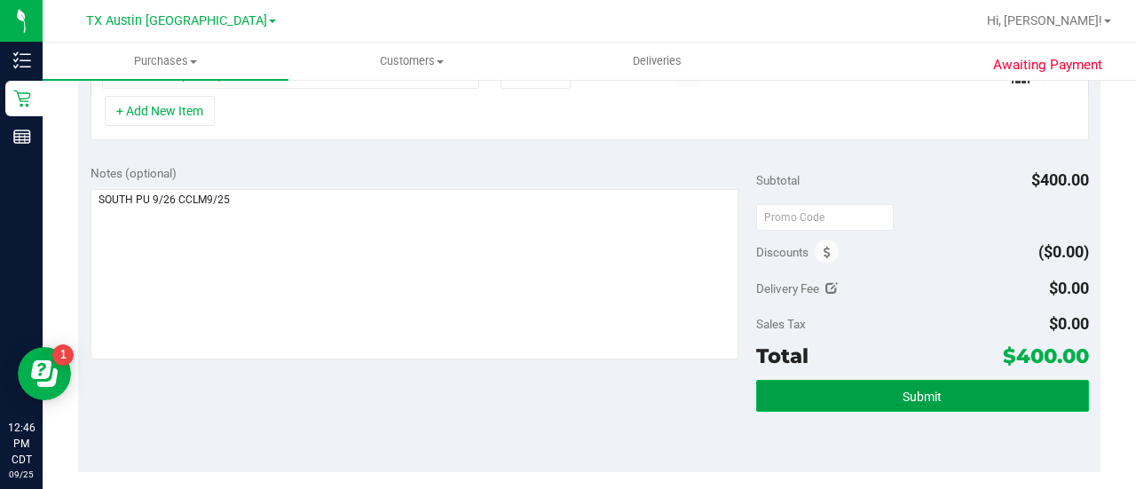
click at [797, 402] on button "Submit" at bounding box center [922, 396] width 333 height 32
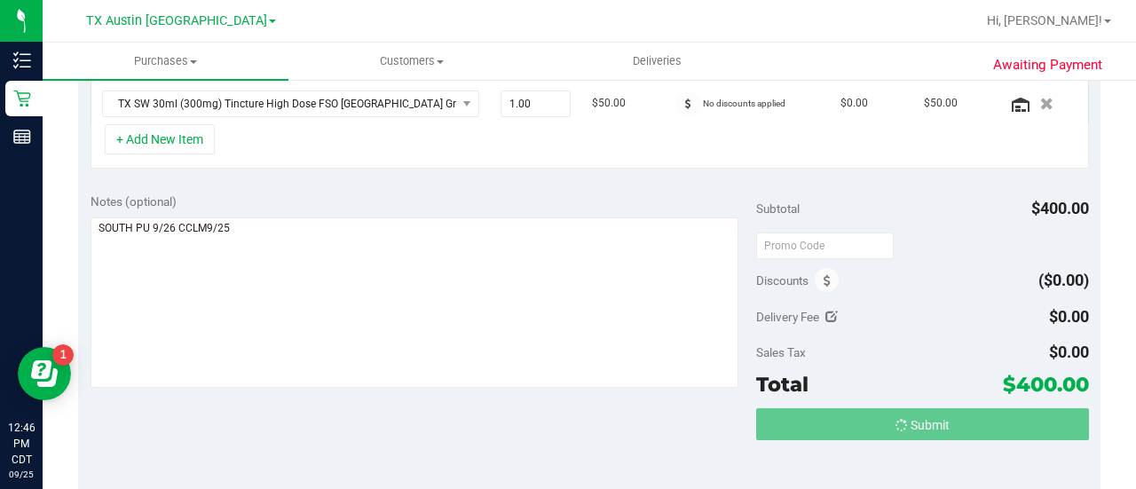
scroll to position [493, 0]
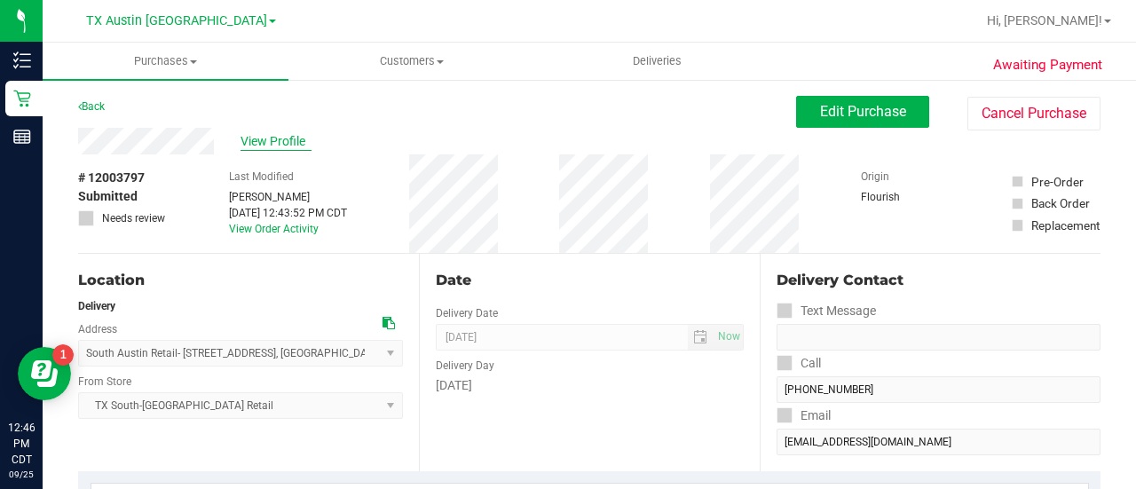
click at [275, 148] on span "View Profile" at bounding box center [276, 141] width 71 height 19
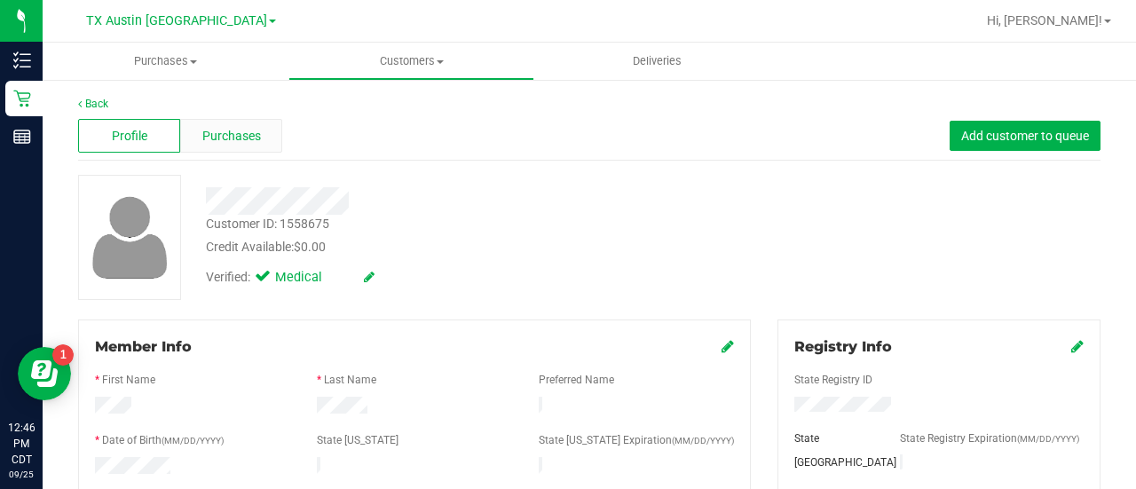
click at [208, 146] on div "Purchases" at bounding box center [231, 136] width 102 height 34
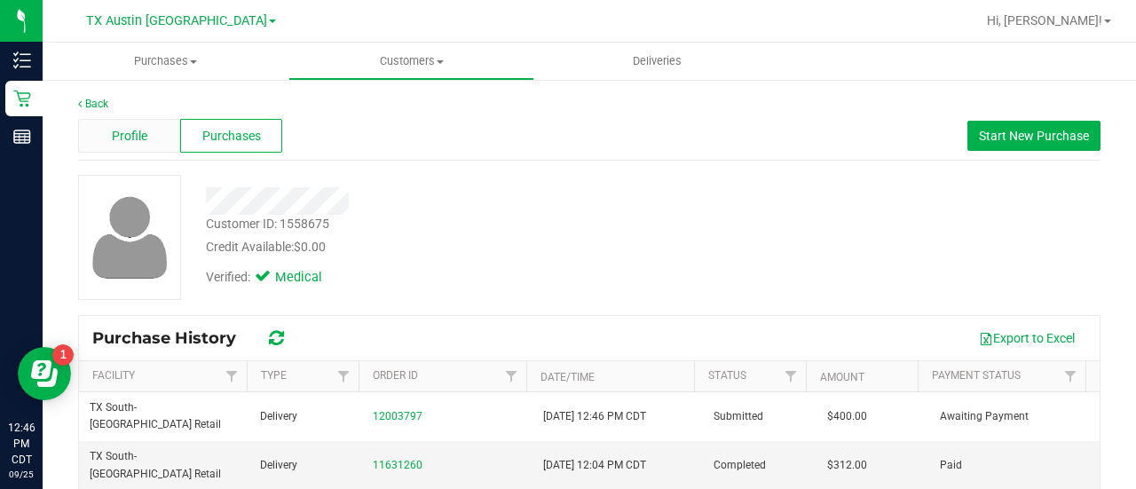
click at [135, 128] on span "Profile" at bounding box center [130, 136] width 36 height 19
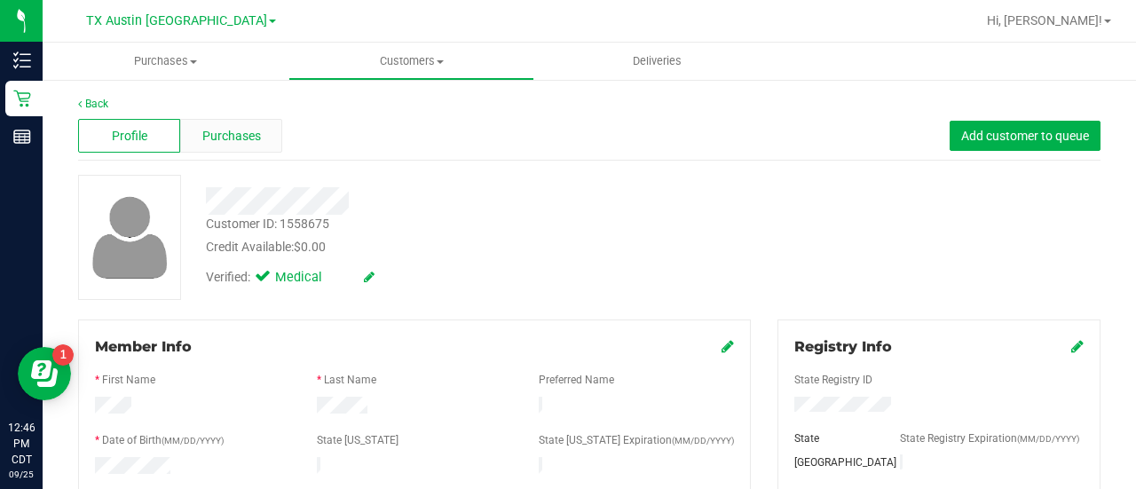
click at [241, 136] on span "Purchases" at bounding box center [231, 136] width 59 height 19
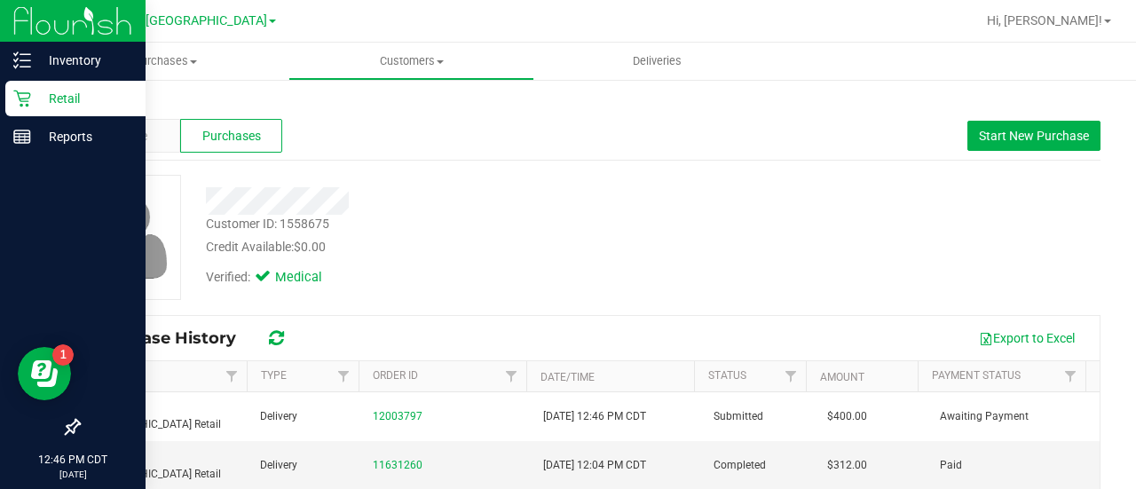
click at [27, 93] on icon at bounding box center [21, 99] width 17 height 17
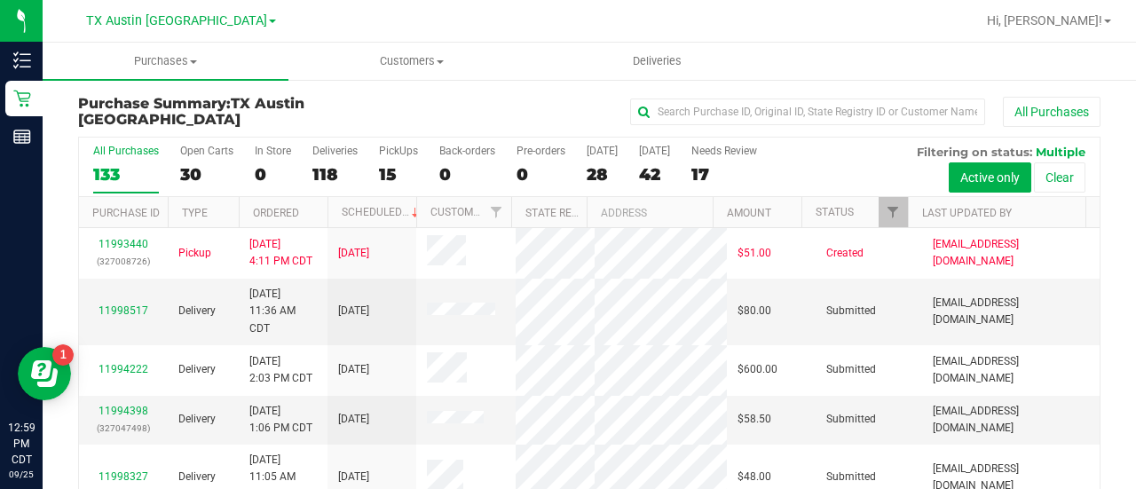
click at [699, 160] on div "All Purchases 133 Open Carts 30 In Store 0 Deliveries 118 PickUps 15 Back-order…" at bounding box center [589, 167] width 1021 height 59
click at [716, 164] on div "17" at bounding box center [725, 174] width 66 height 20
click at [0, 0] on input "Needs Review 17" at bounding box center [0, 0] width 0 height 0
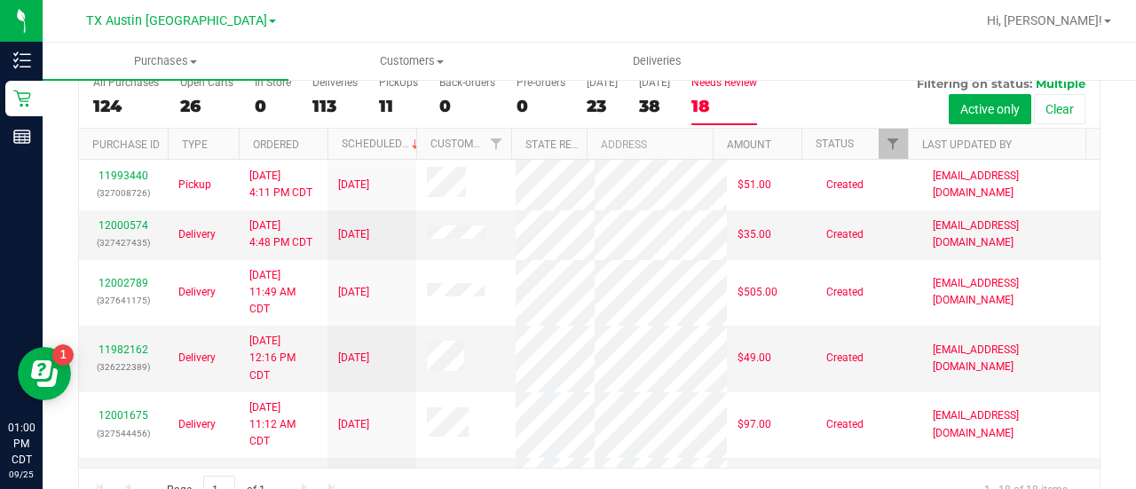
scroll to position [85, 0]
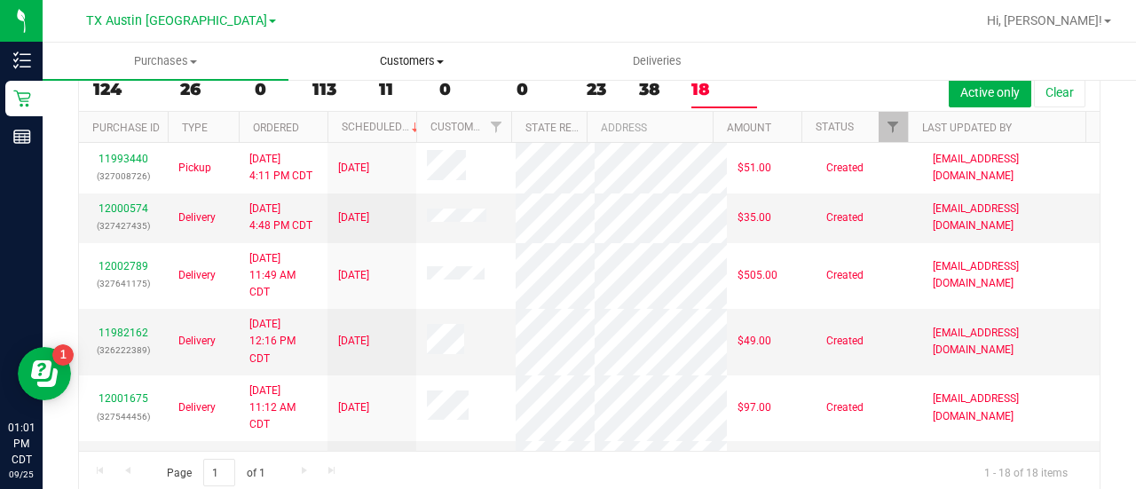
click at [415, 53] on span "Customers" at bounding box center [411, 61] width 244 height 16
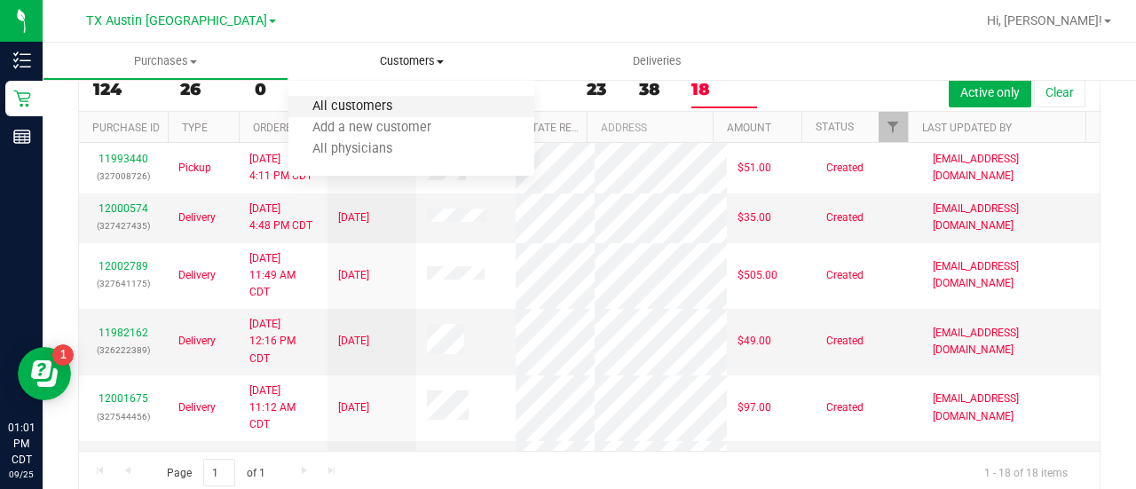
click at [368, 103] on span "All customers" at bounding box center [353, 106] width 128 height 15
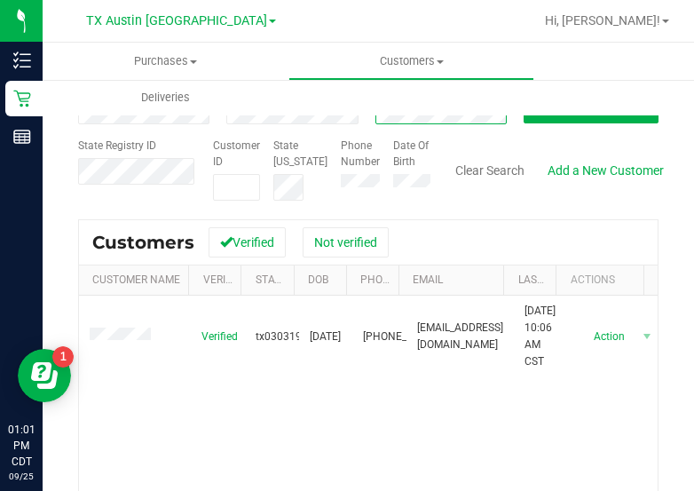
scroll to position [110, 0]
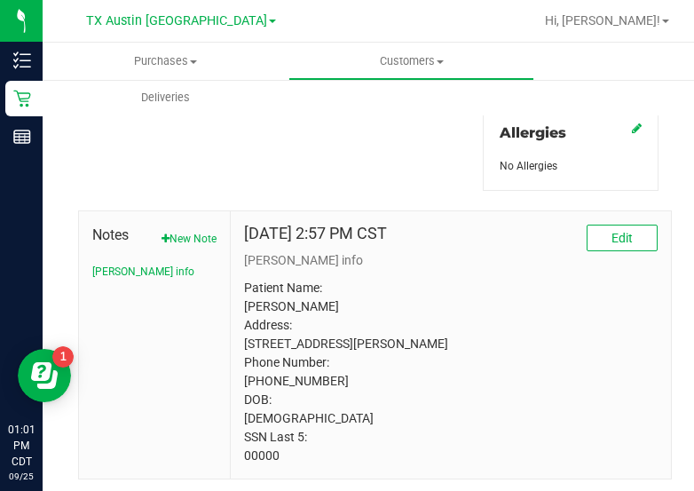
scroll to position [867, 0]
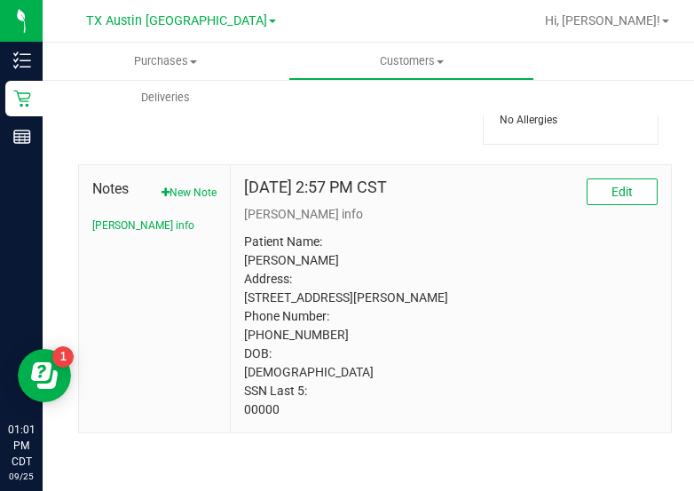
click at [261, 409] on p "Patient Name: Darren Price Address: 10302 Floore Hollow San Antonio, TX, 78254 …" at bounding box center [451, 326] width 414 height 186
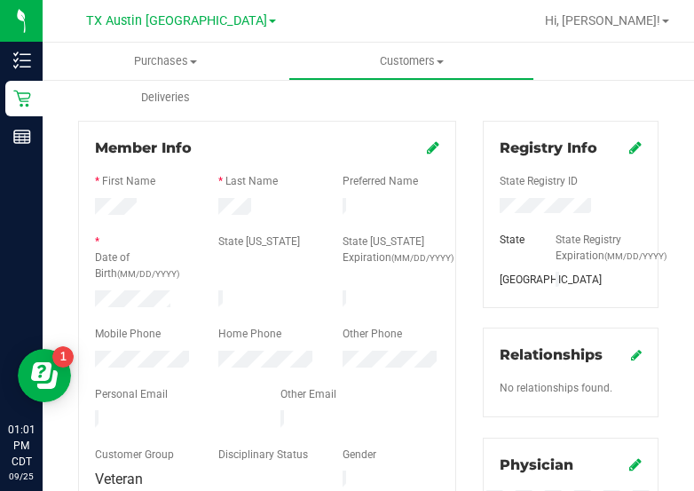
scroll to position [0, 0]
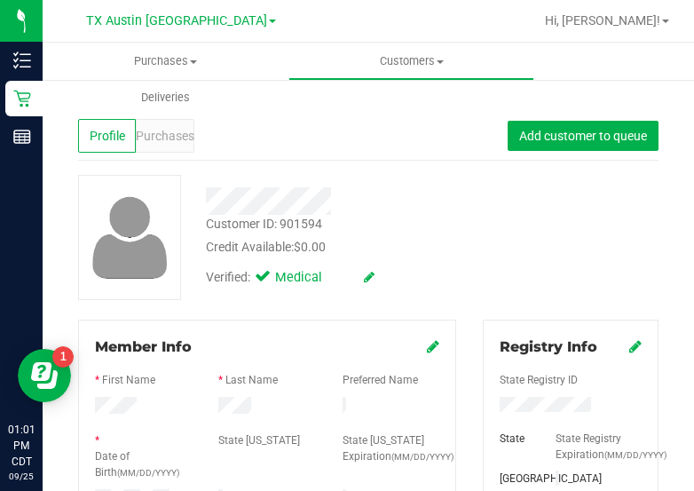
click at [174, 133] on span "Purchases" at bounding box center [165, 136] width 59 height 19
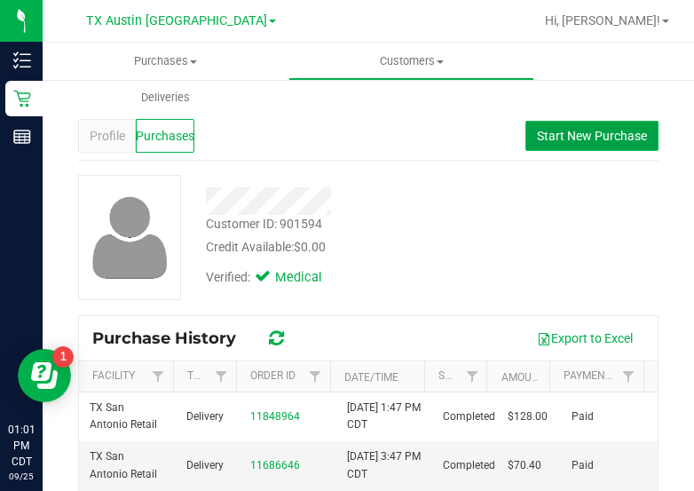
click at [613, 131] on span "Start New Purchase" at bounding box center [592, 136] width 110 height 14
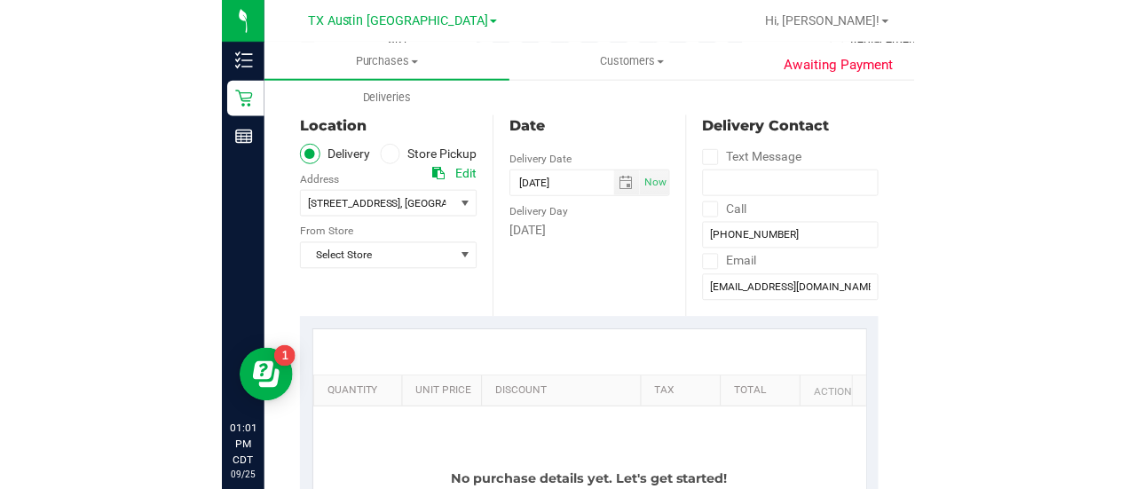
scroll to position [206, 0]
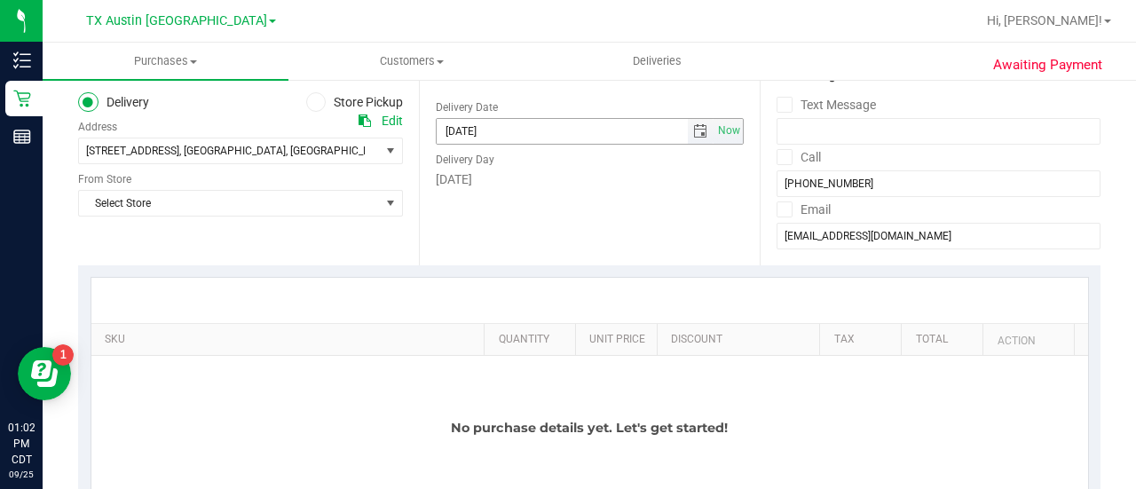
click at [693, 132] on span "select" at bounding box center [700, 131] width 14 height 14
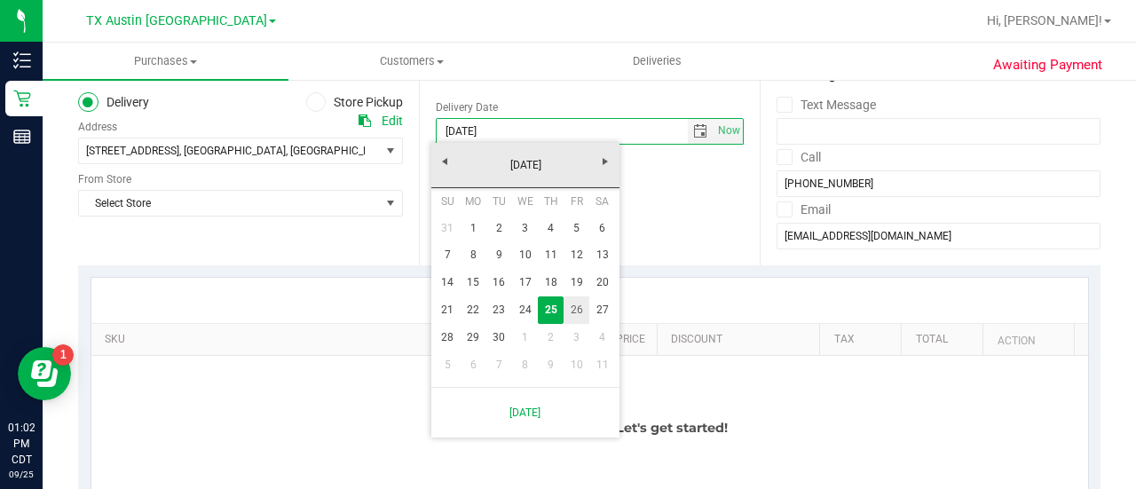
click at [577, 310] on link "26" at bounding box center [577, 311] width 26 height 28
type input "[DATE]"
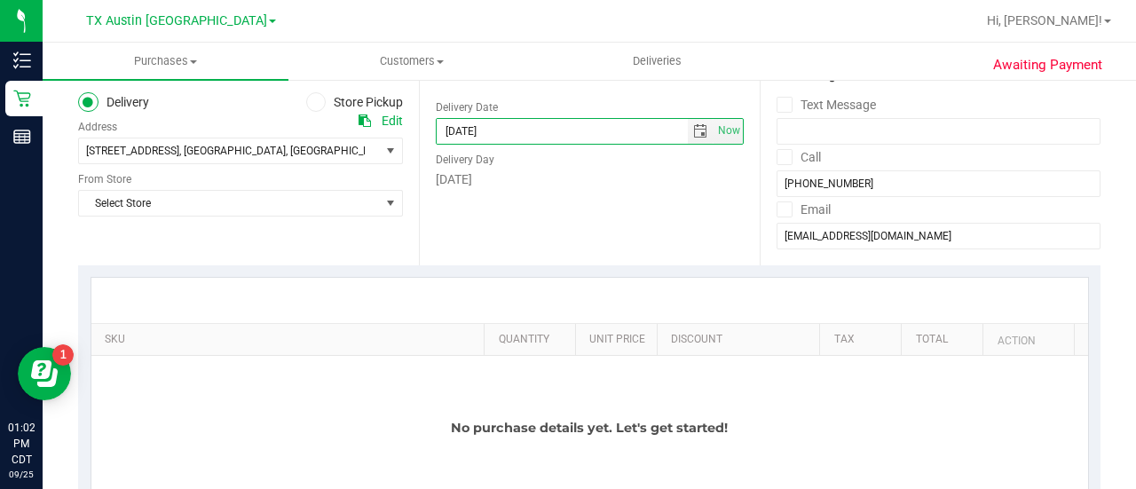
click at [582, 254] on div "Date Delivery Date 09/26/2025 Now 09/26/2025 01:01 PM Now Delivery Day Friday" at bounding box center [589, 157] width 341 height 218
click at [284, 170] on div "Select Store Select Store [PERSON_NAME][GEOGRAPHIC_DATA] [GEOGRAPHIC_DATA][PERS…" at bounding box center [240, 190] width 325 height 52
click at [289, 183] on div "Select Store Select Store [PERSON_NAME][GEOGRAPHIC_DATA] [GEOGRAPHIC_DATA][PERS…" at bounding box center [240, 190] width 325 height 52
click at [334, 205] on span "Select Store" at bounding box center [229, 203] width 301 height 25
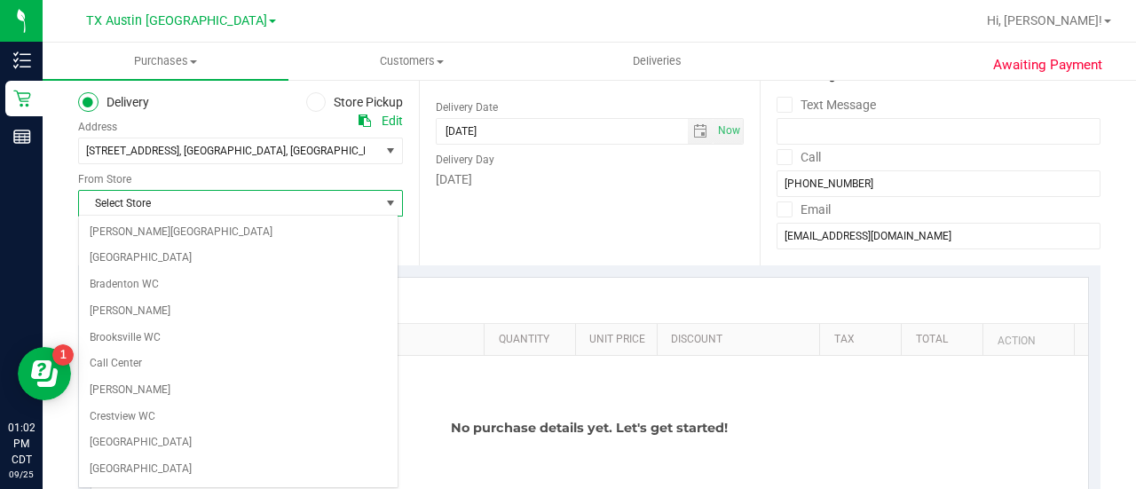
scroll to position [1255, 0]
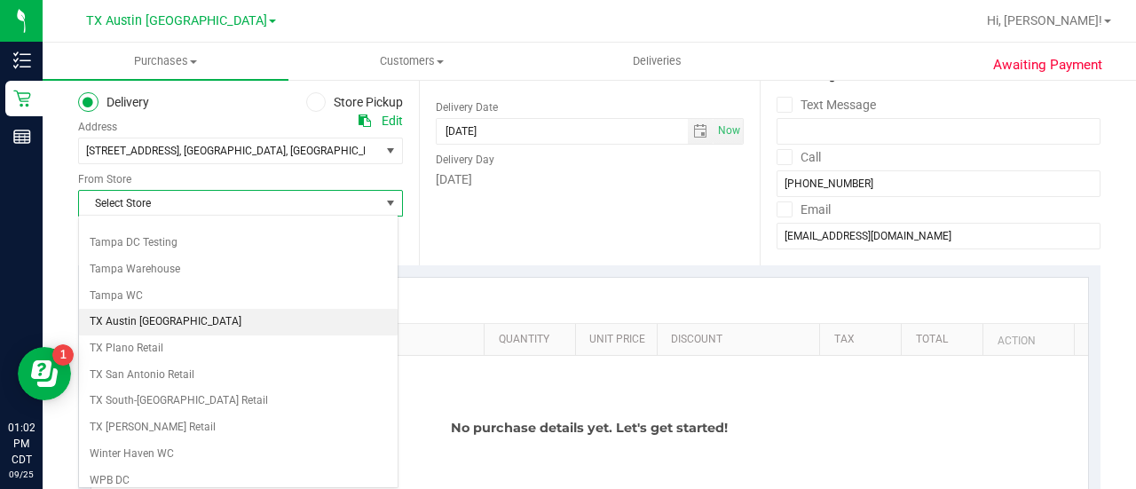
click at [119, 309] on li "TX Austin [GEOGRAPHIC_DATA]" at bounding box center [238, 322] width 319 height 27
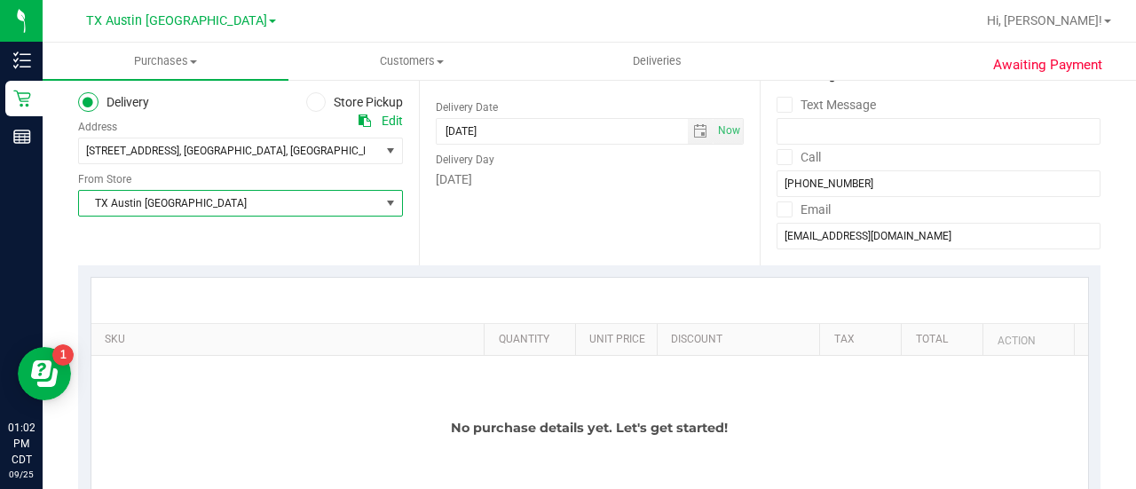
click at [199, 204] on span "TX Austin [GEOGRAPHIC_DATA]" at bounding box center [229, 203] width 301 height 25
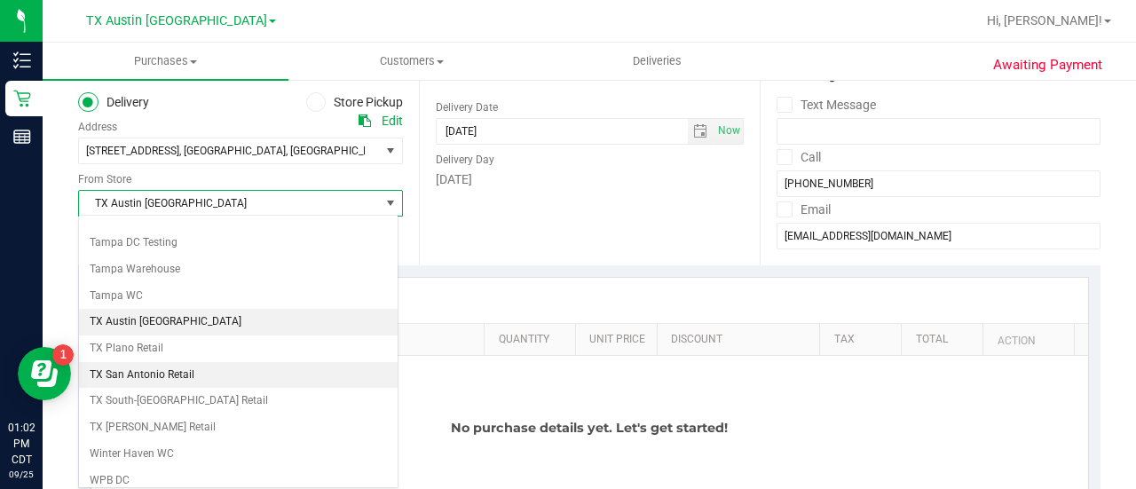
click at [161, 362] on li "TX San Antonio Retail" at bounding box center [238, 375] width 319 height 27
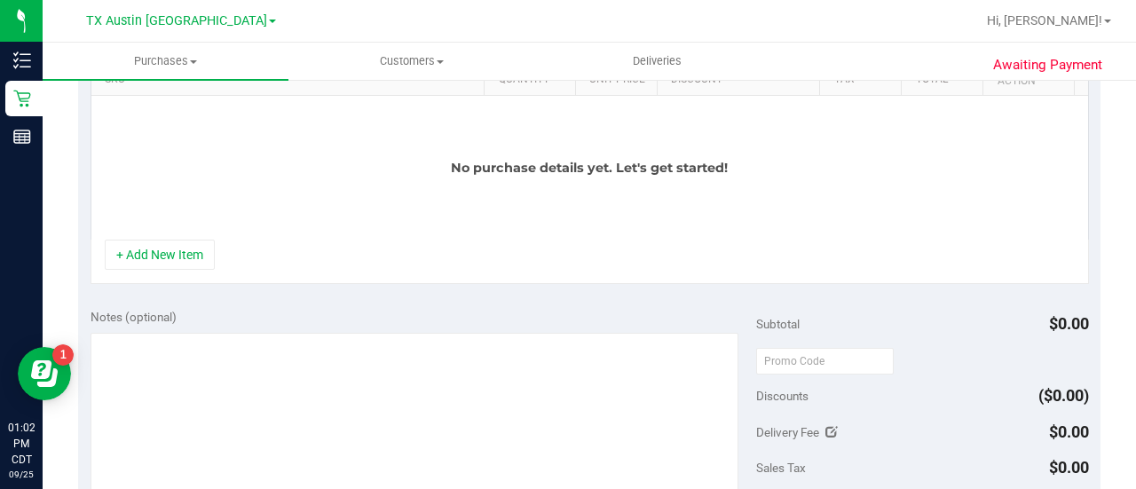
scroll to position [458, 0]
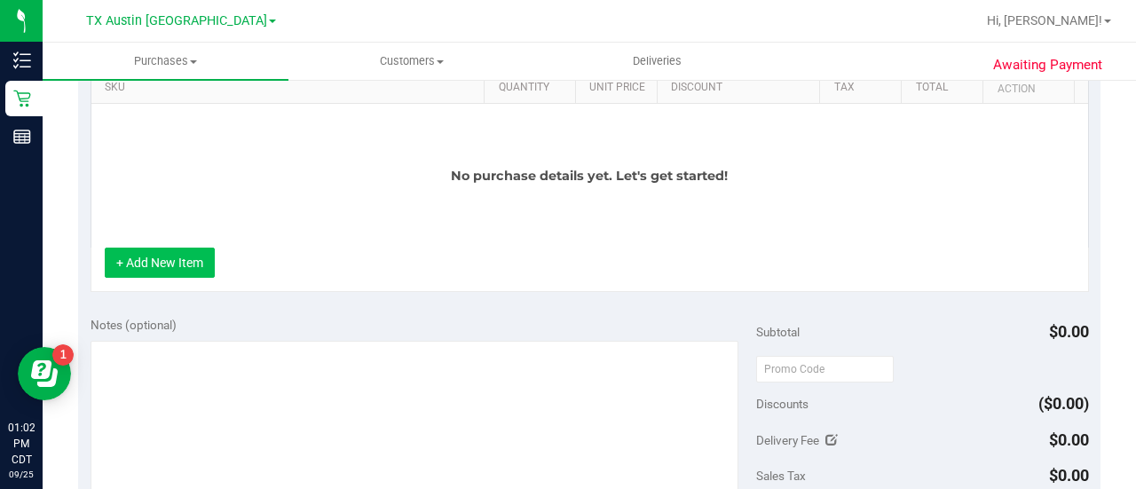
click at [152, 250] on button "+ Add New Item" at bounding box center [160, 263] width 110 height 30
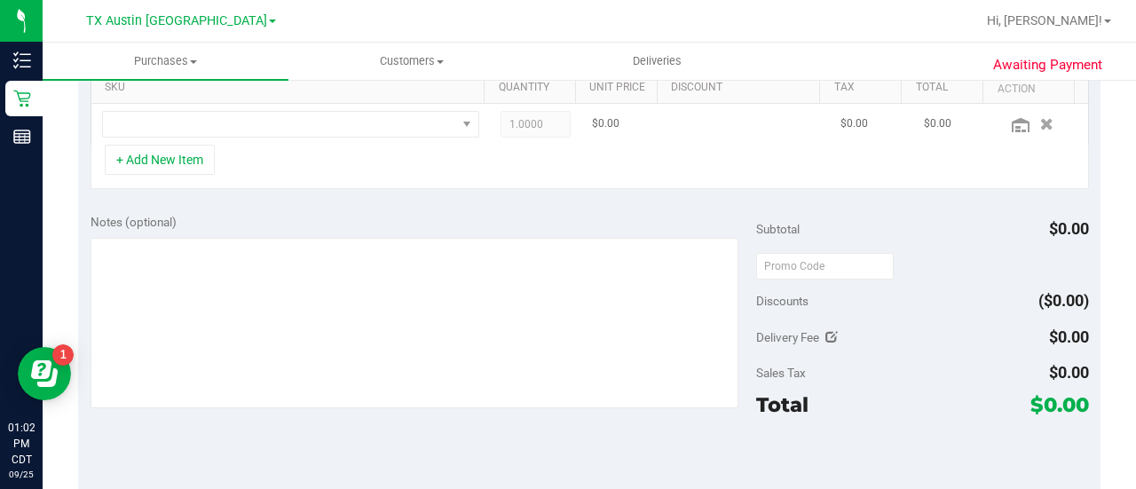
click at [325, 140] on td at bounding box center [290, 124] width 399 height 41
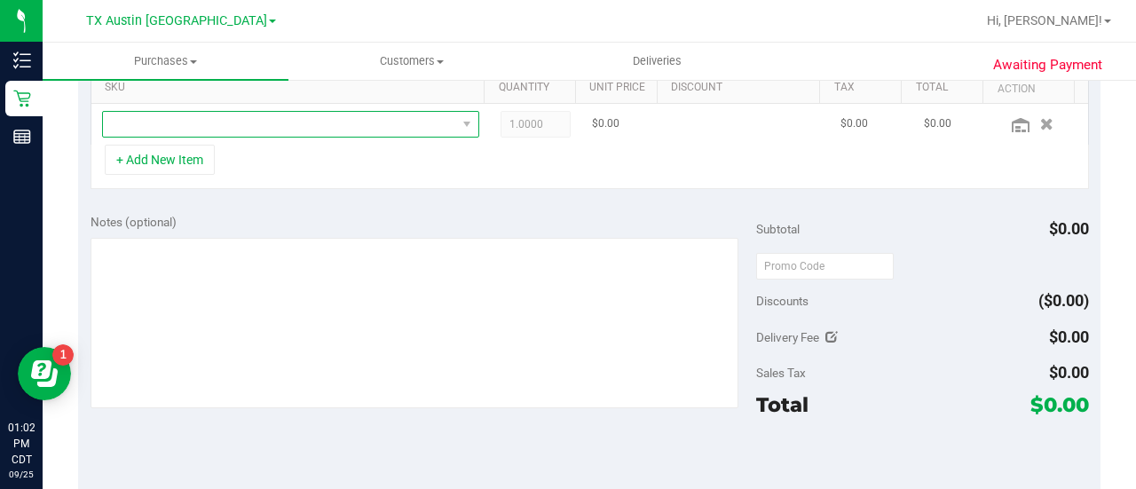
click at [383, 120] on span "NO DATA FOUND" at bounding box center [279, 124] width 353 height 25
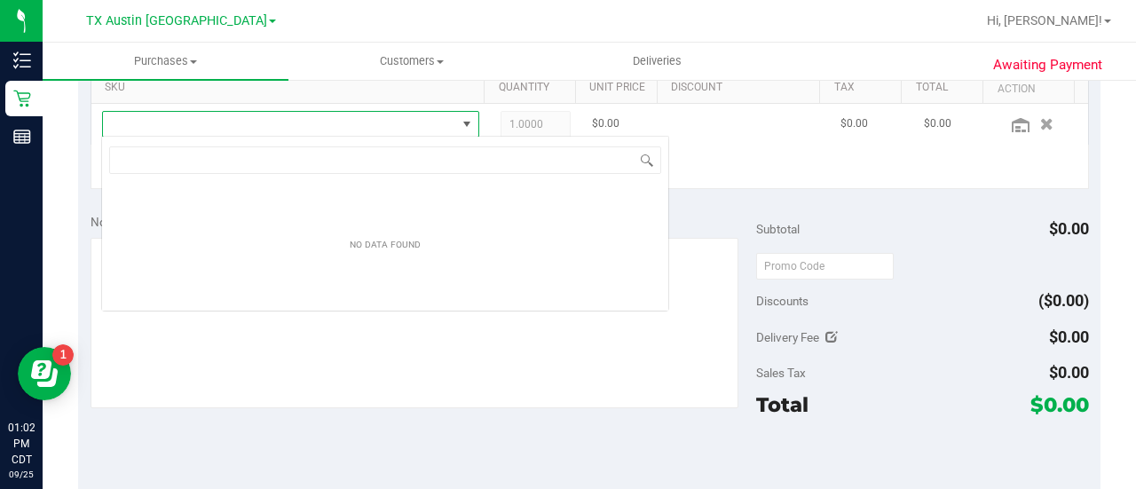
scroll to position [26, 367]
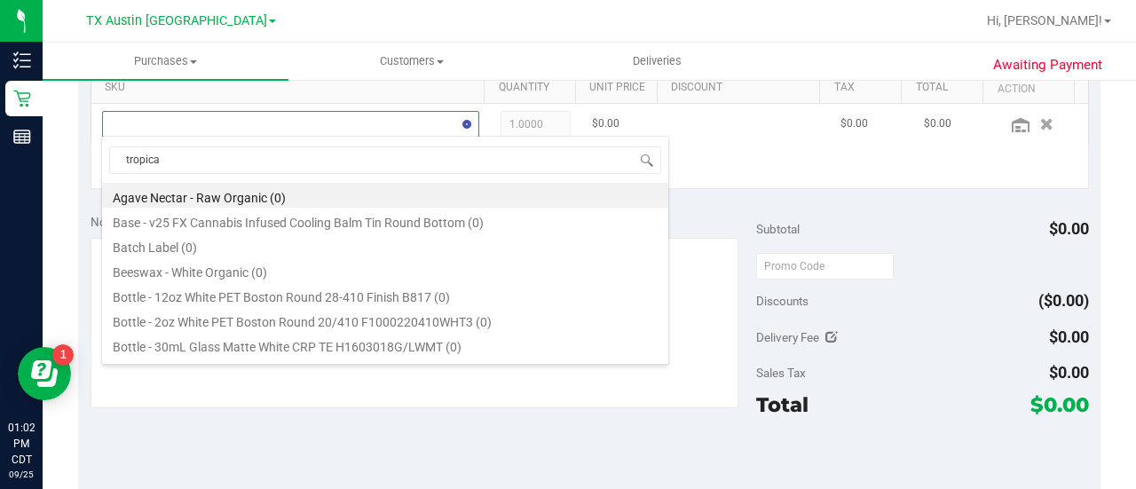
type input "tropical"
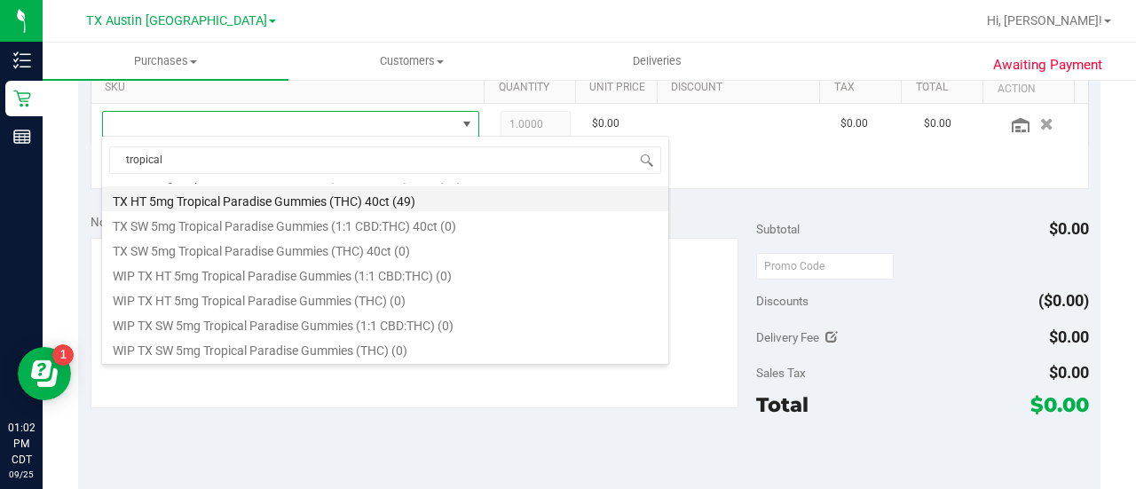
scroll to position [265, 0]
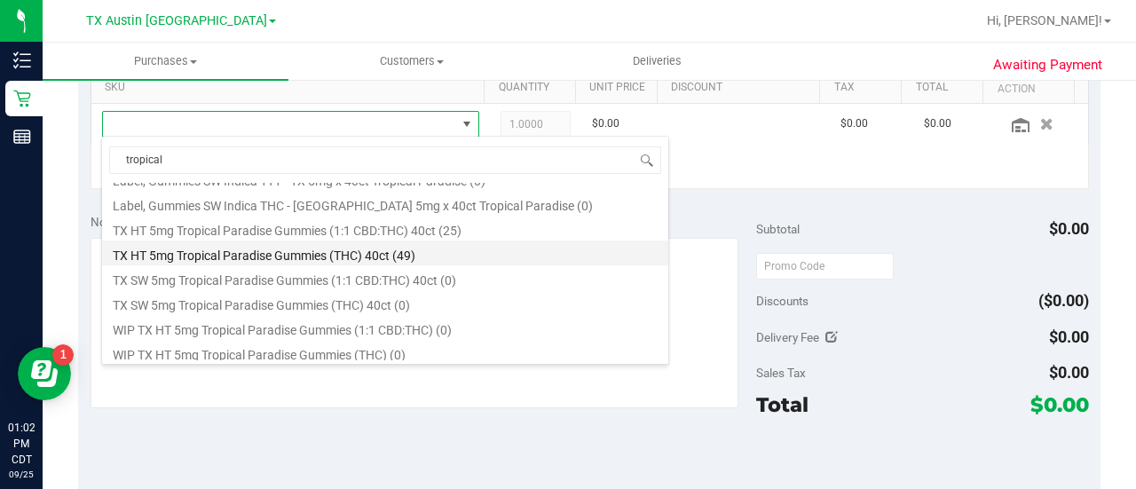
click at [242, 256] on li "TX HT 5mg Tropical Paradise Gummies (THC) 40ct (49)" at bounding box center [385, 253] width 566 height 25
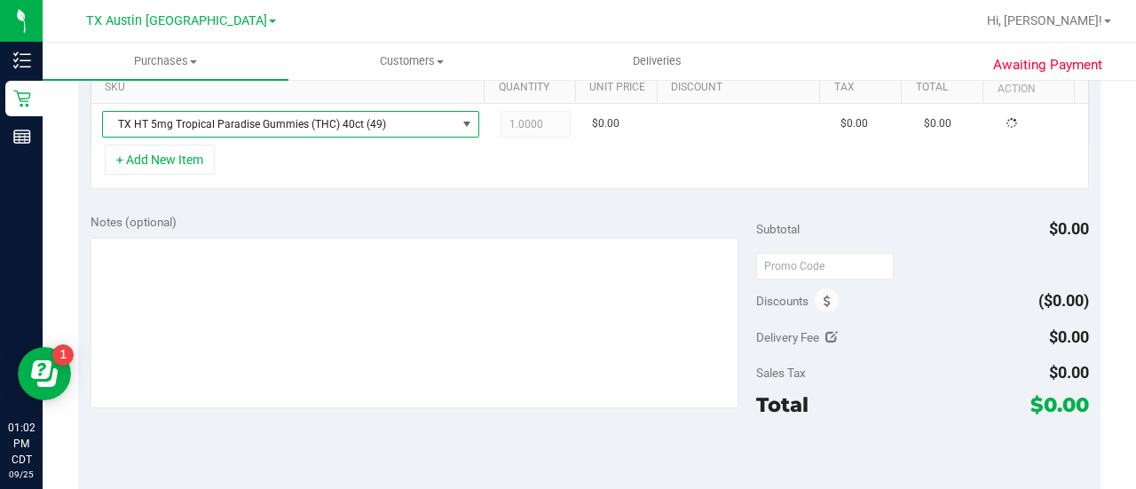
click at [440, 229] on div "Notes (optional)" at bounding box center [424, 312] width 666 height 199
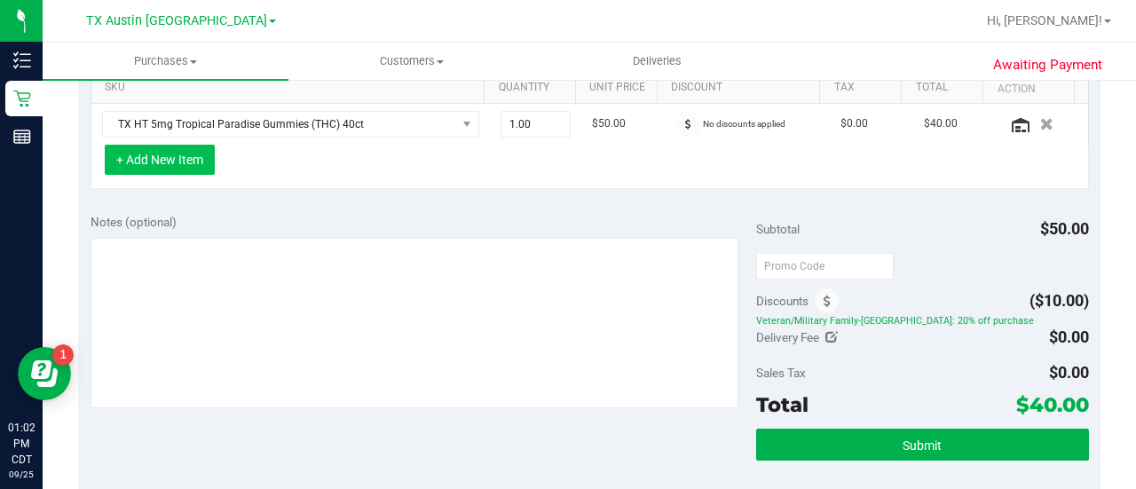
click at [174, 168] on button "+ Add New Item" at bounding box center [160, 160] width 110 height 30
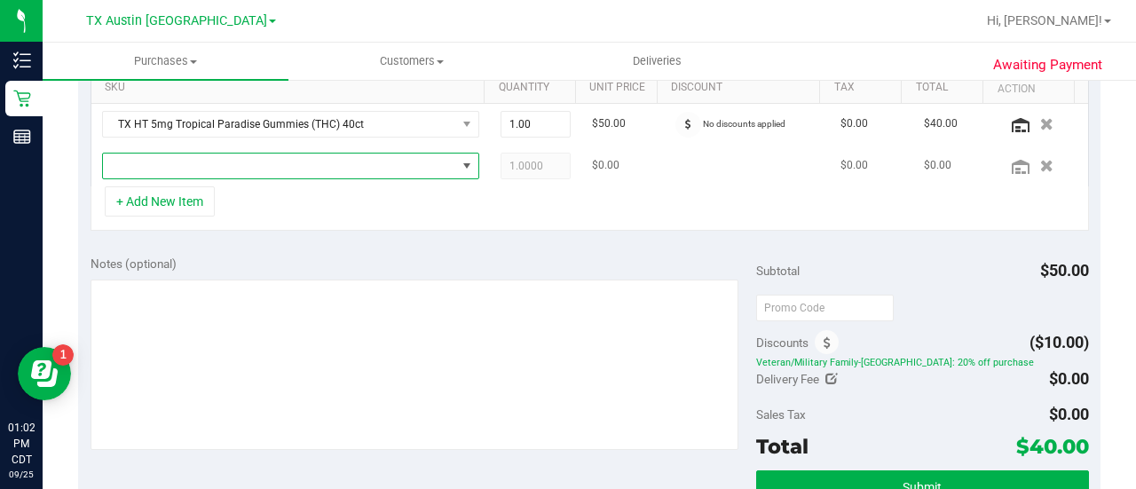
click at [255, 162] on span "NO DATA FOUND" at bounding box center [279, 166] width 353 height 25
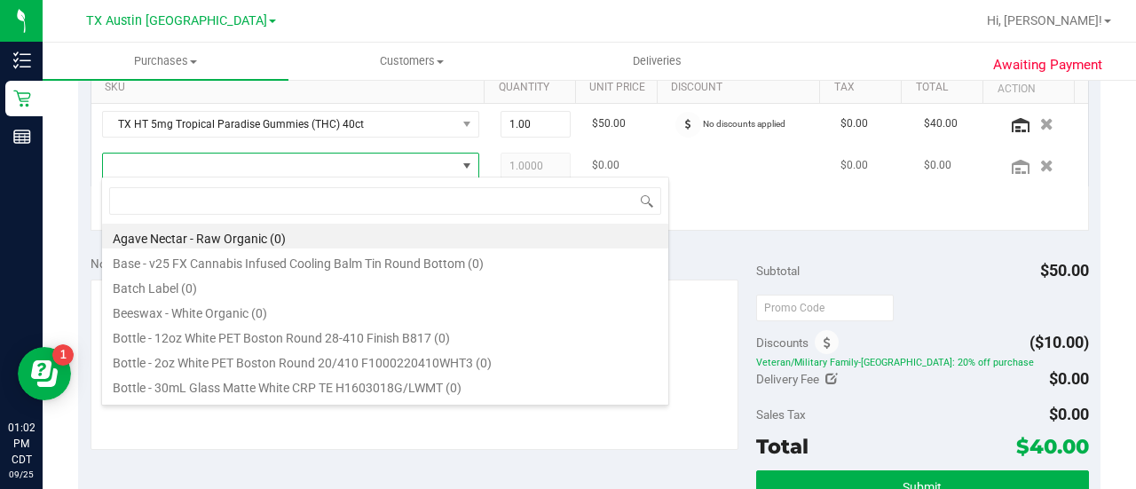
scroll to position [26, 358]
type input "texas orange"
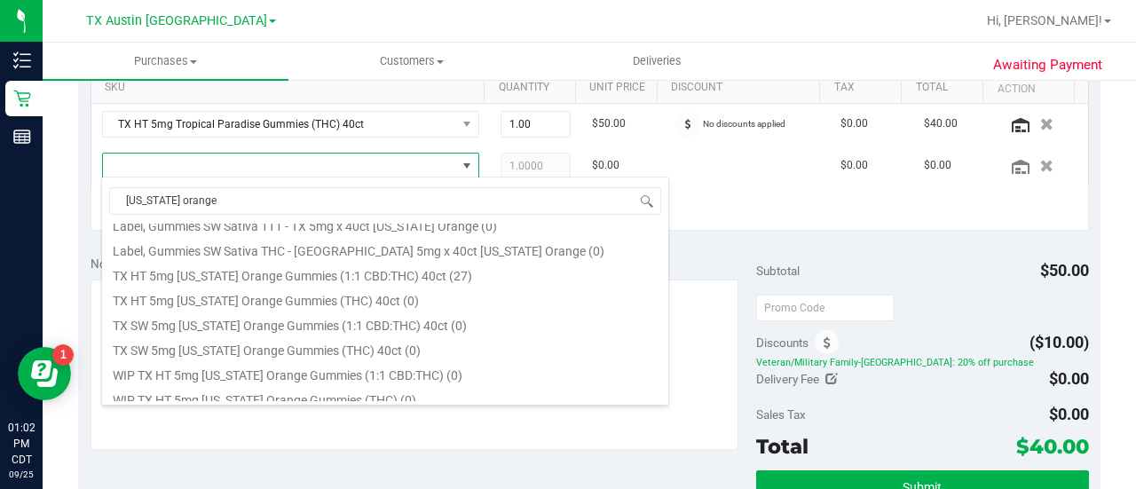
scroll to position [276, 0]
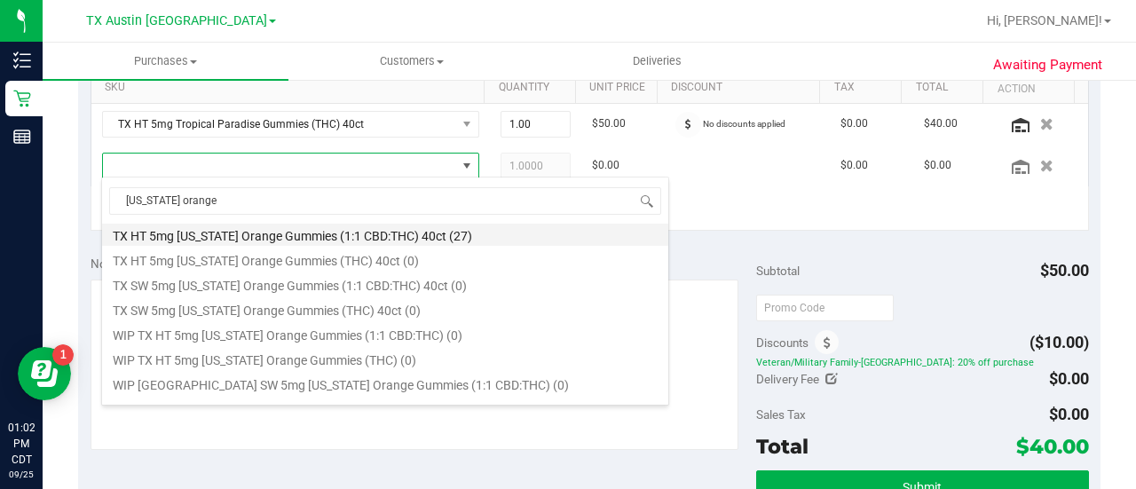
click at [366, 225] on li "TX HT 5mg Texas Orange Gummies (1:1 CBD:THC) 40ct (27)" at bounding box center [385, 233] width 566 height 25
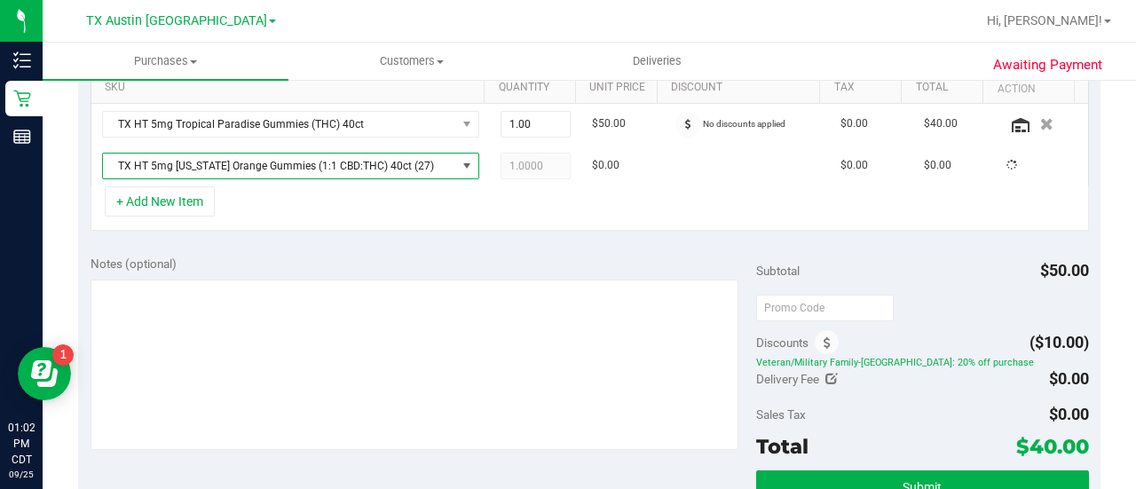
click at [395, 264] on div "Notes (optional)" at bounding box center [424, 264] width 666 height 18
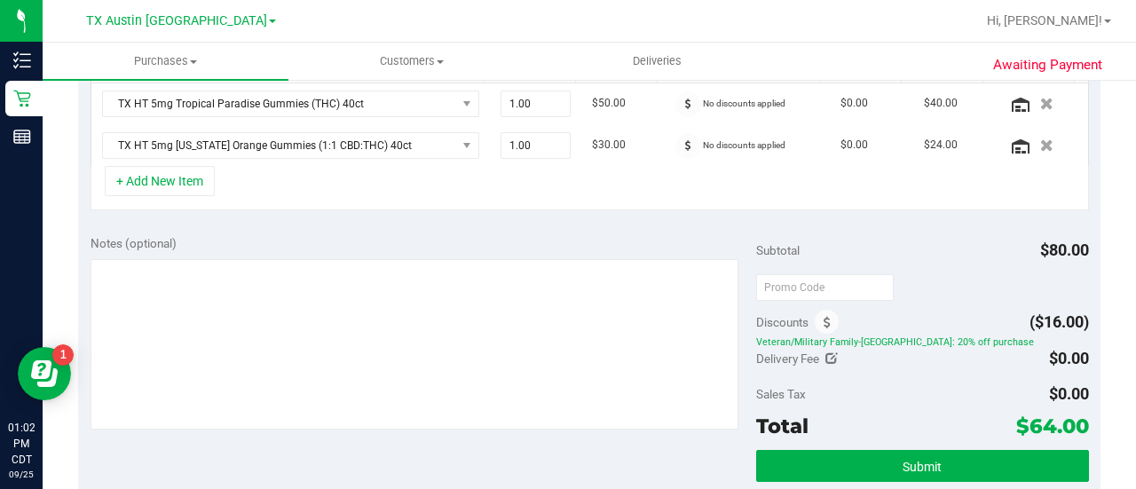
scroll to position [510, 0]
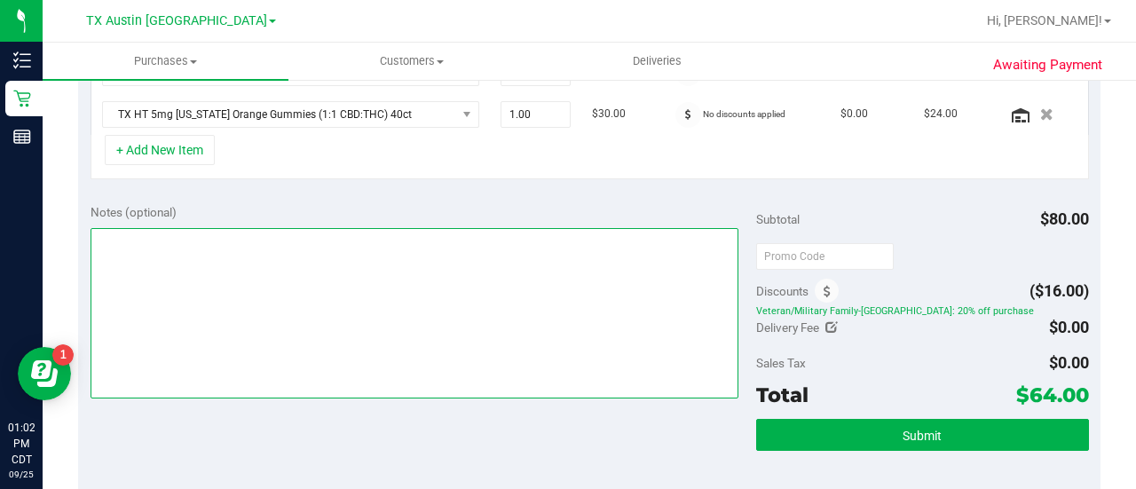
click at [547, 391] on textarea at bounding box center [415, 313] width 648 height 170
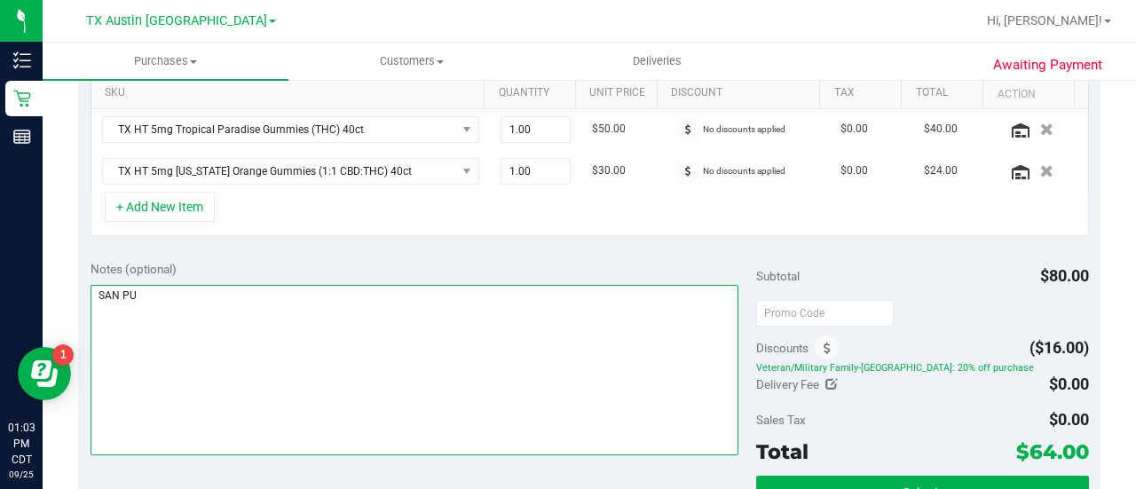
scroll to position [504, 0]
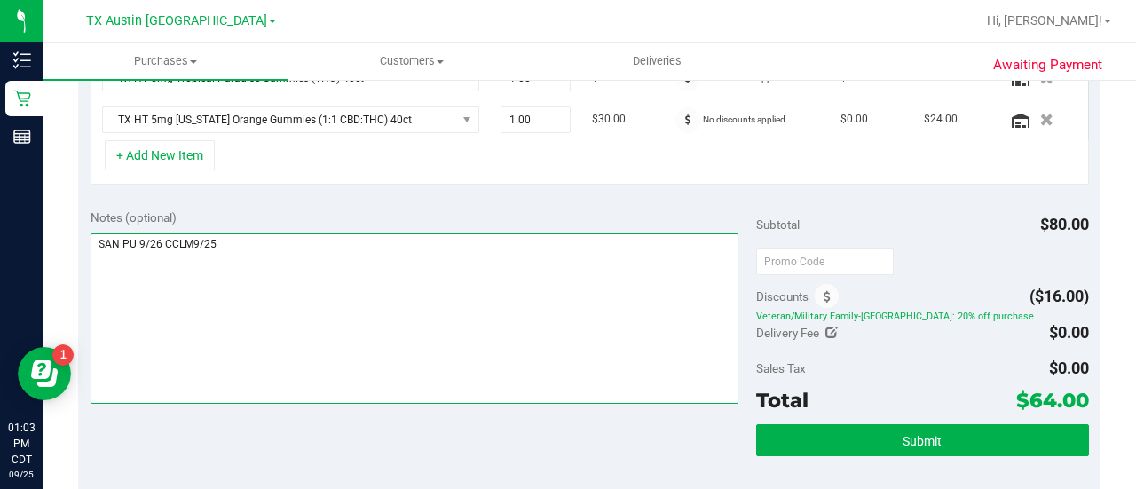
click at [348, 310] on textarea at bounding box center [415, 318] width 648 height 170
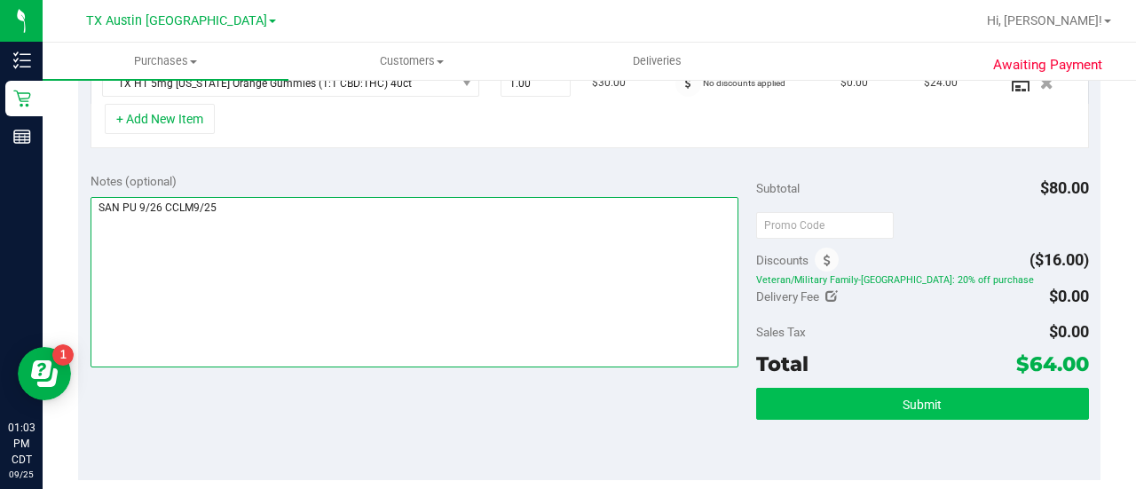
type textarea "SAN PU 9/26 CCLM9/25"
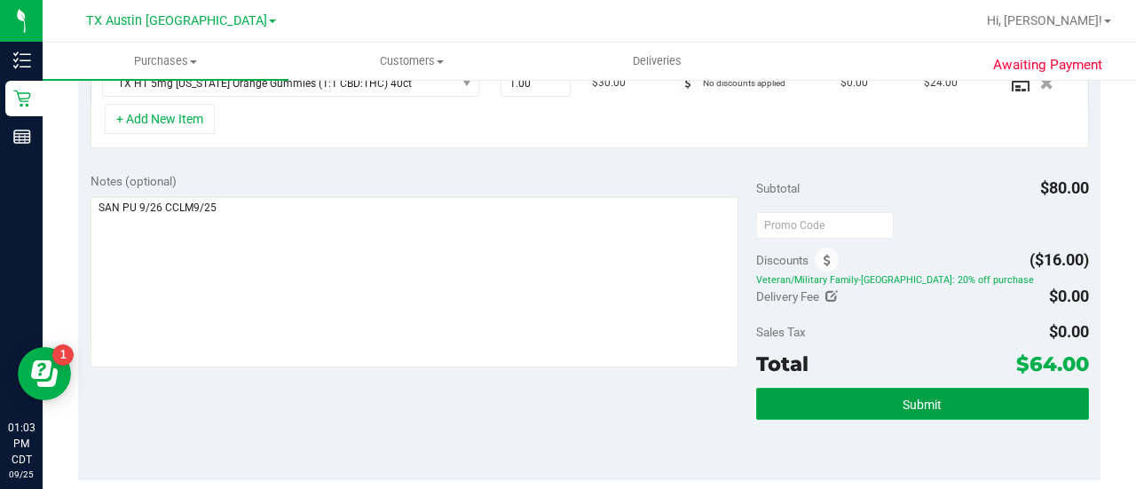
click at [788, 415] on button "Submit" at bounding box center [922, 404] width 333 height 32
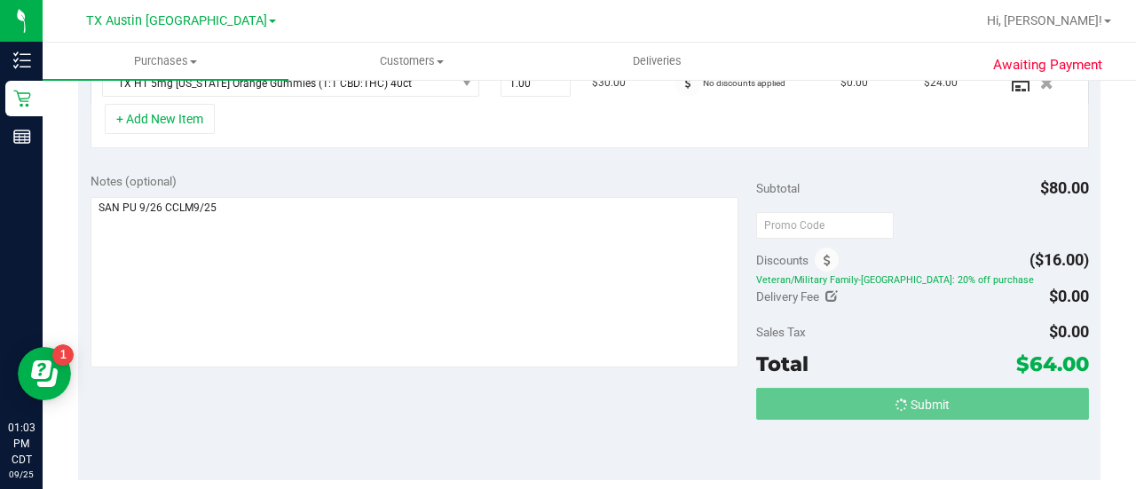
scroll to position [513, 0]
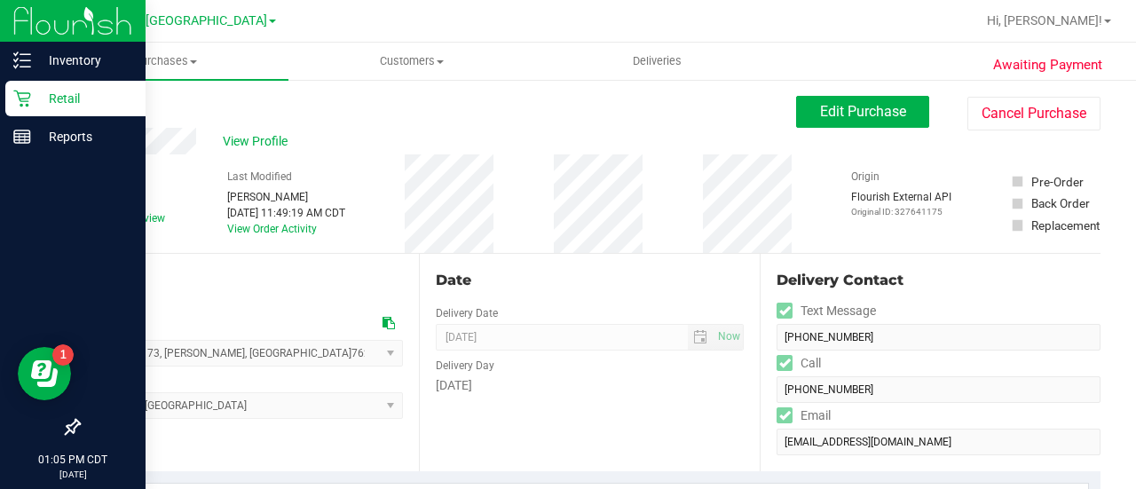
click at [28, 90] on icon at bounding box center [22, 99] width 18 height 18
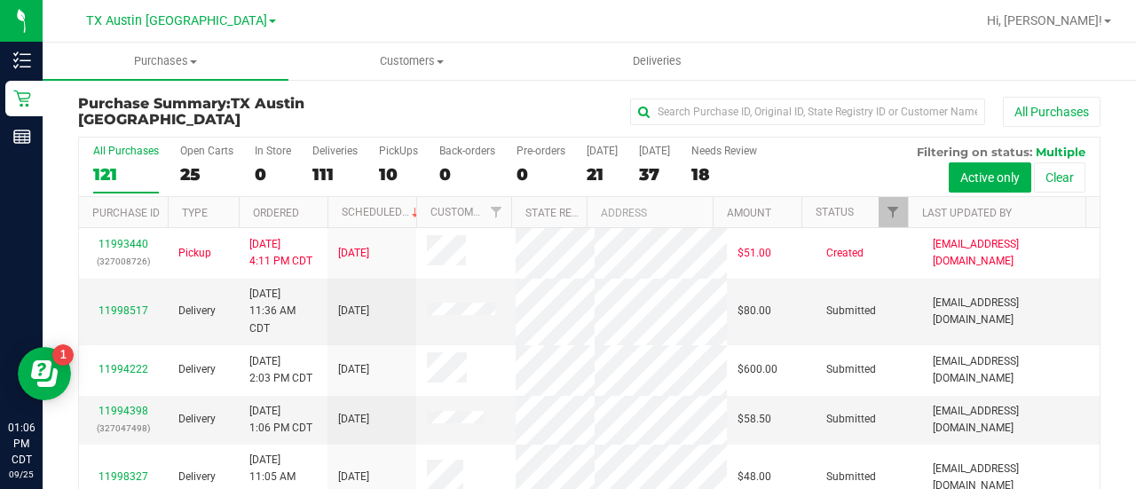
click at [721, 175] on div "18" at bounding box center [725, 174] width 66 height 20
click at [0, 0] on input "Needs Review 18" at bounding box center [0, 0] width 0 height 0
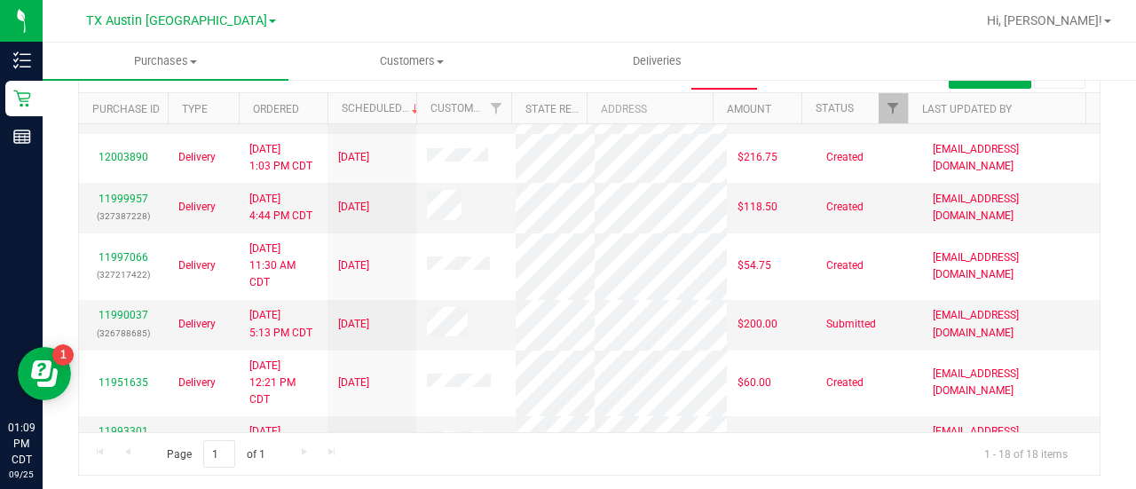
scroll to position [792, 0]
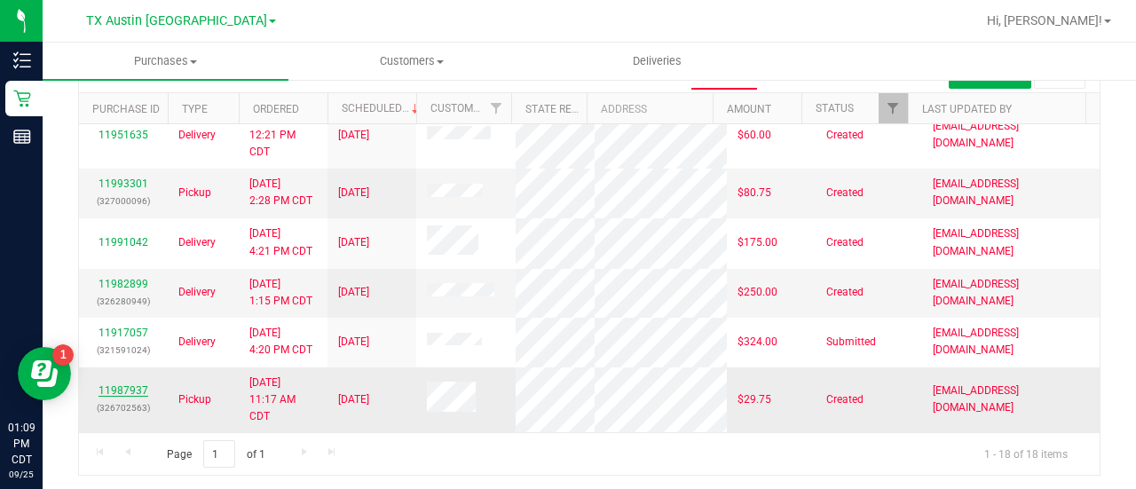
click at [124, 384] on link "11987937" at bounding box center [124, 390] width 50 height 12
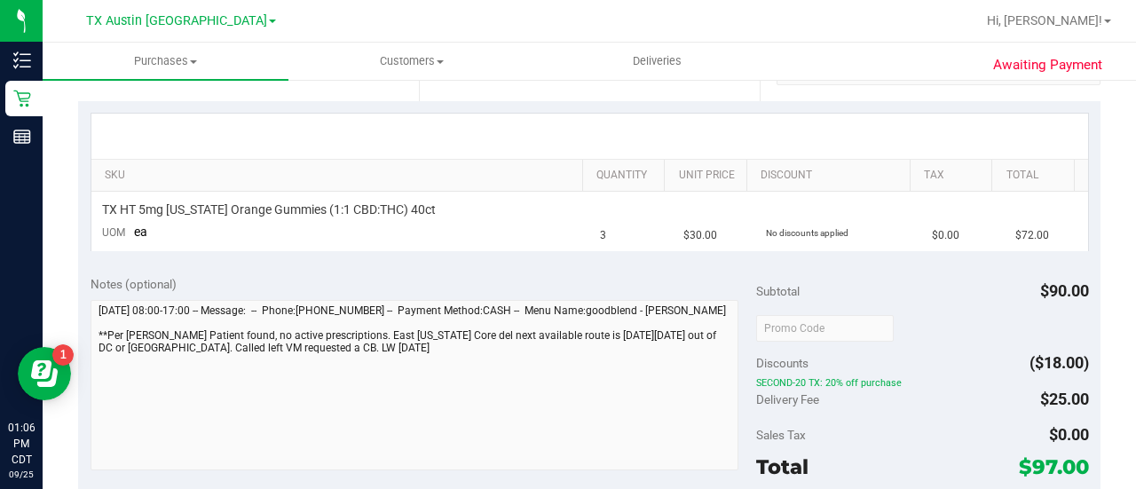
scroll to position [458, 0]
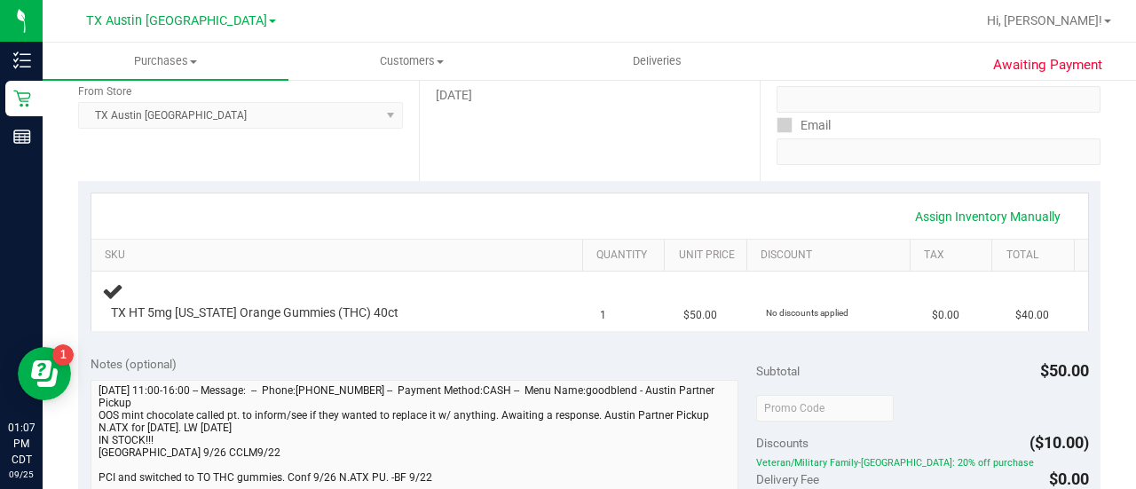
scroll to position [488, 0]
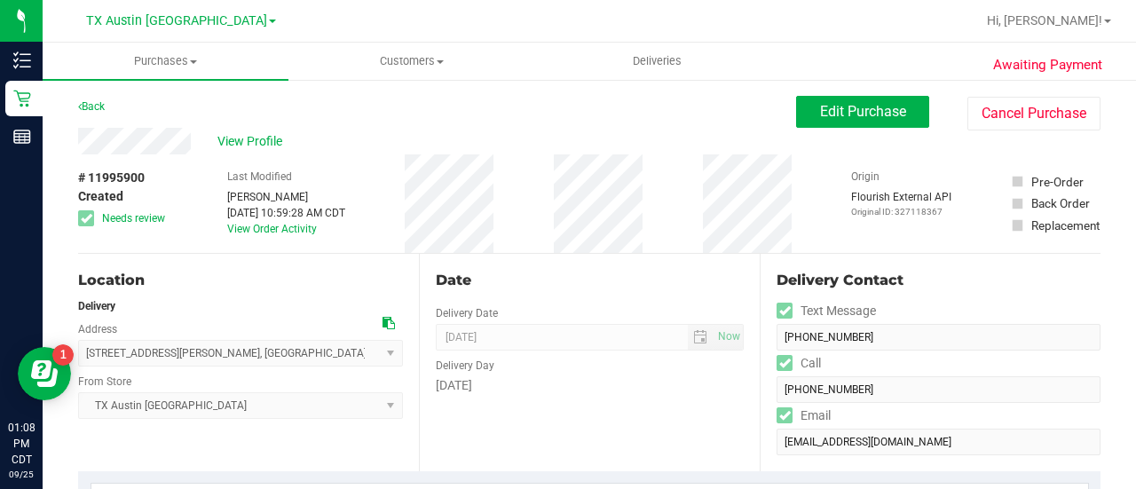
scroll to position [465, 0]
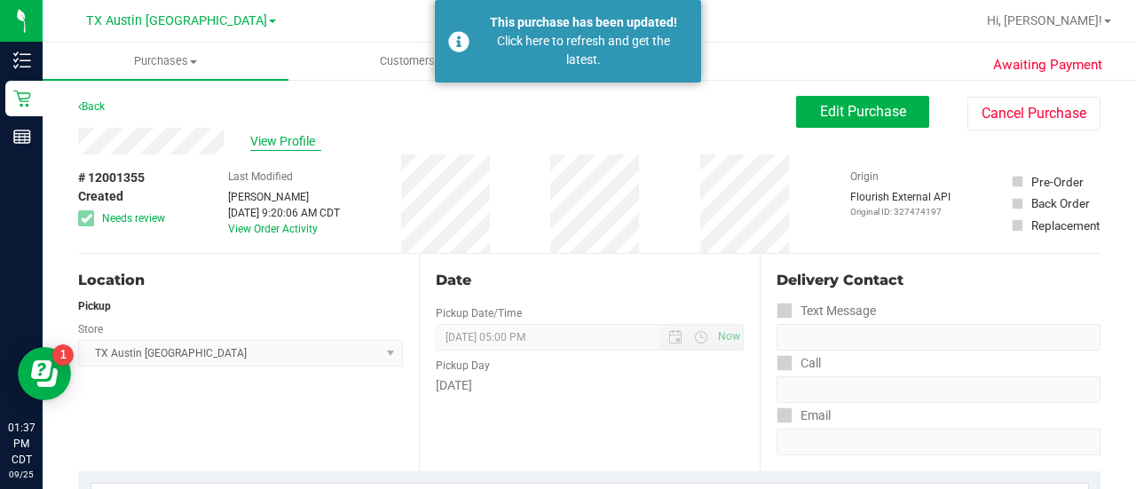
click at [305, 135] on span "View Profile" at bounding box center [285, 141] width 71 height 19
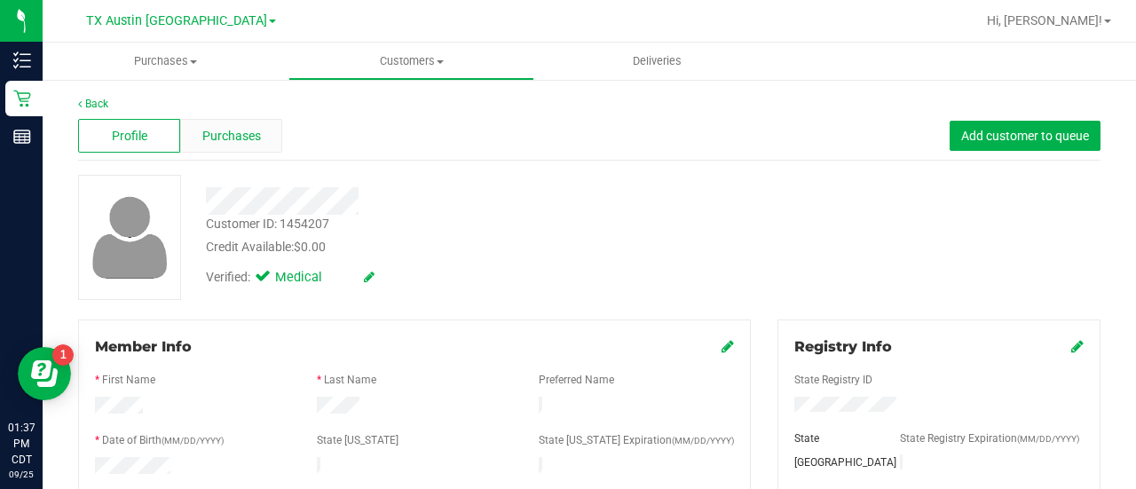
click at [263, 150] on div "Purchases" at bounding box center [231, 136] width 102 height 34
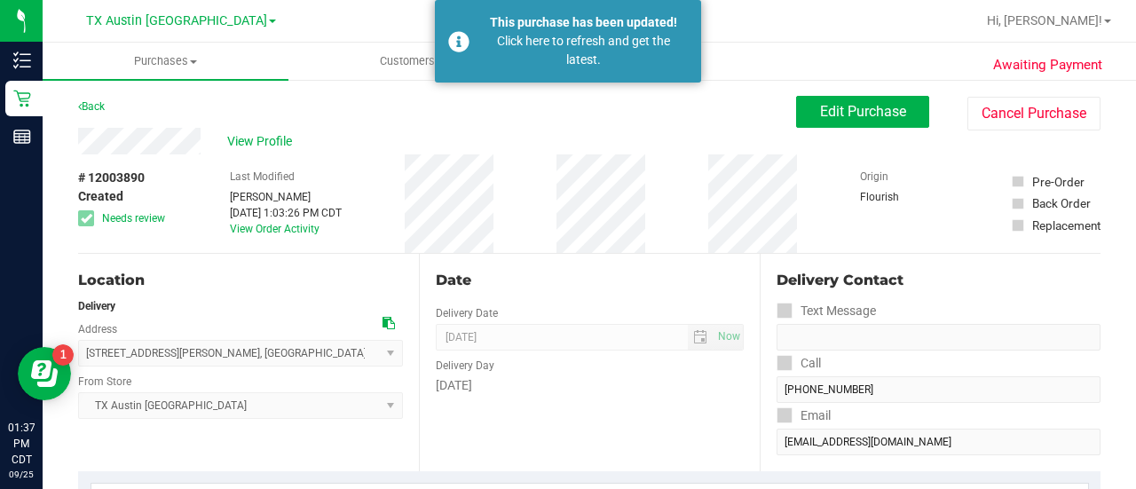
click at [250, 154] on div "Last Modified [PERSON_NAME] [DATE] 1:03:26 PM CDT View Order Activity" at bounding box center [286, 203] width 112 height 99
click at [250, 145] on span "View Profile" at bounding box center [262, 141] width 71 height 19
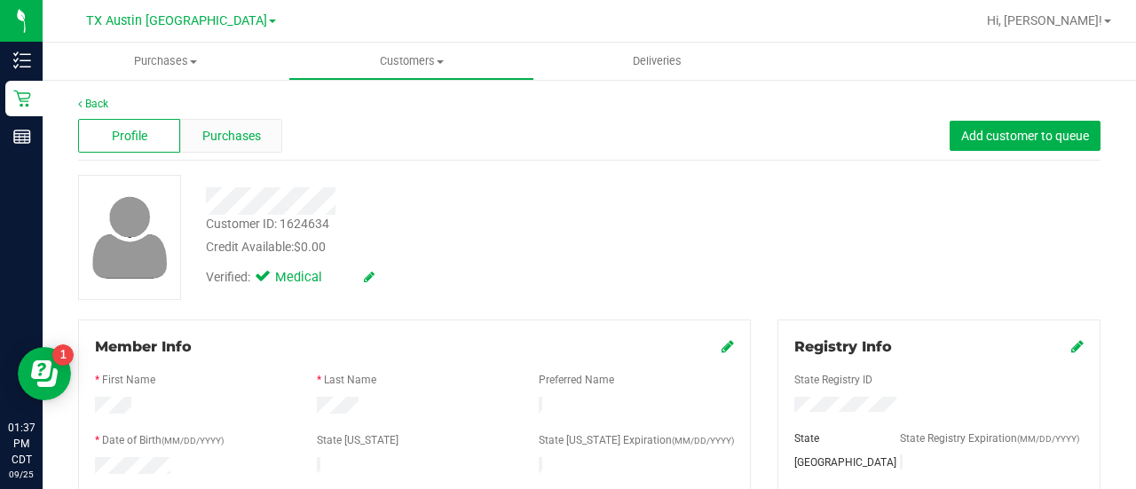
click at [258, 142] on span "Purchases" at bounding box center [231, 136] width 59 height 19
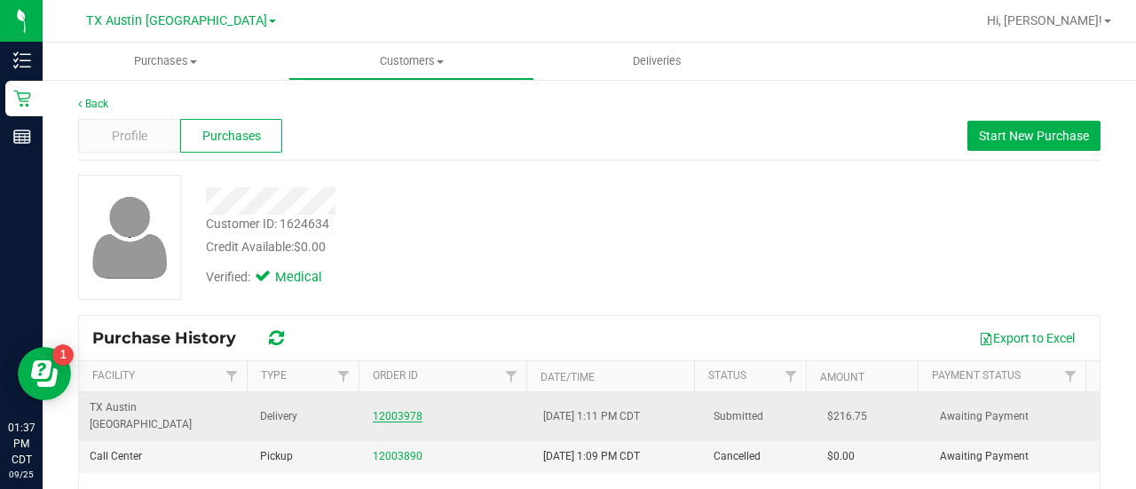
click at [392, 410] on link "12003978" at bounding box center [398, 416] width 50 height 12
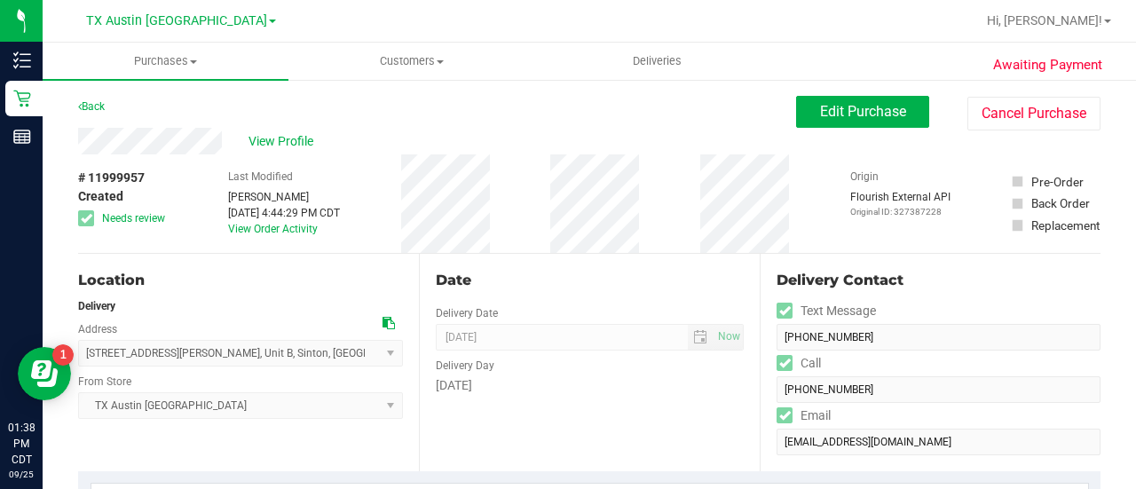
click at [172, 232] on div "# 11999957 Created Needs review Last Modified Dane Hawkins Sep 24, 2025 4:44:29…" at bounding box center [589, 203] width 1023 height 99
click at [254, 242] on div "Last Modified [PERSON_NAME] [DATE] 4:20:29 PM CDT View Order Activity" at bounding box center [284, 203] width 112 height 99
click at [260, 224] on link "View Order Activity" at bounding box center [273, 229] width 90 height 12
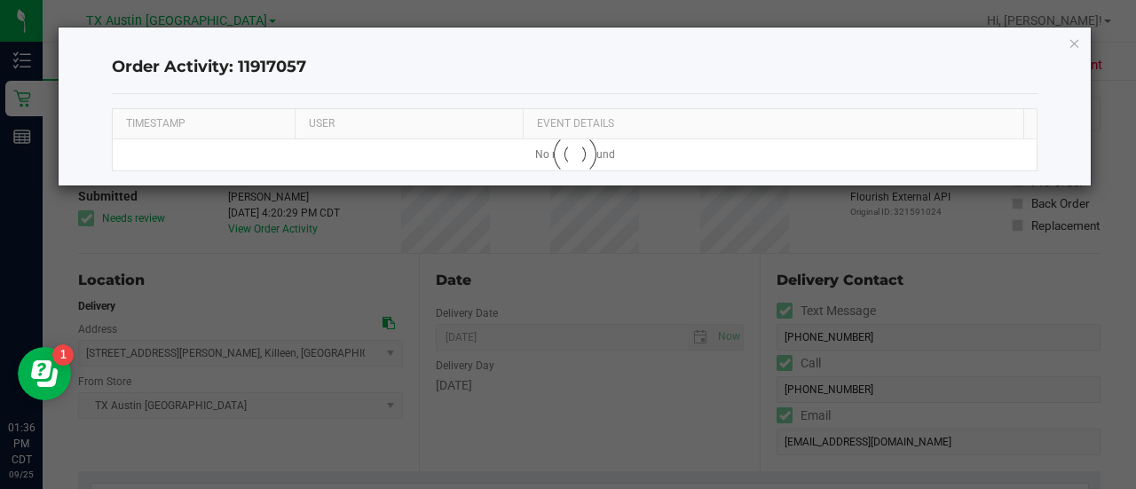
click at [1072, 47] on icon "button" at bounding box center [1075, 42] width 12 height 21
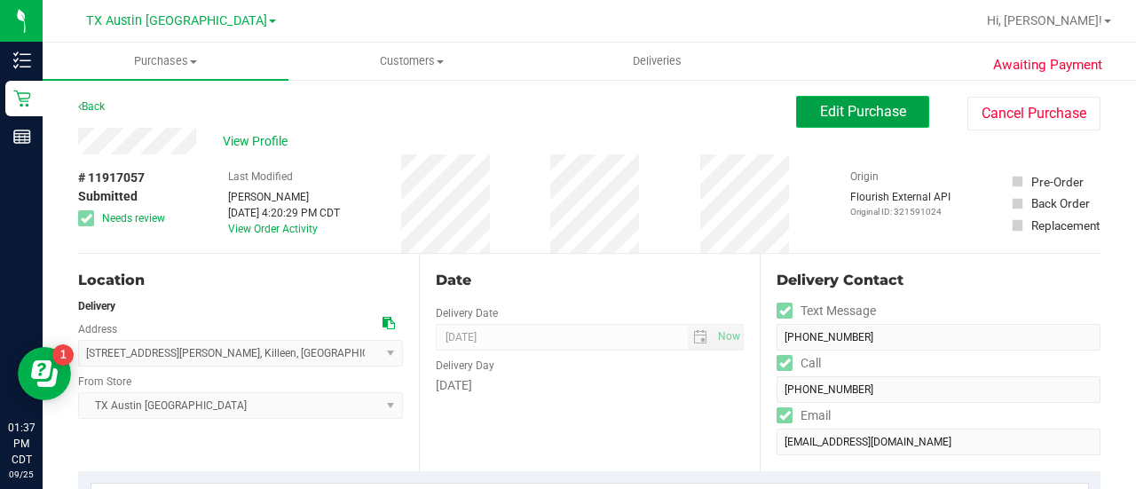
click at [827, 99] on button "Edit Purchase" at bounding box center [862, 112] width 133 height 32
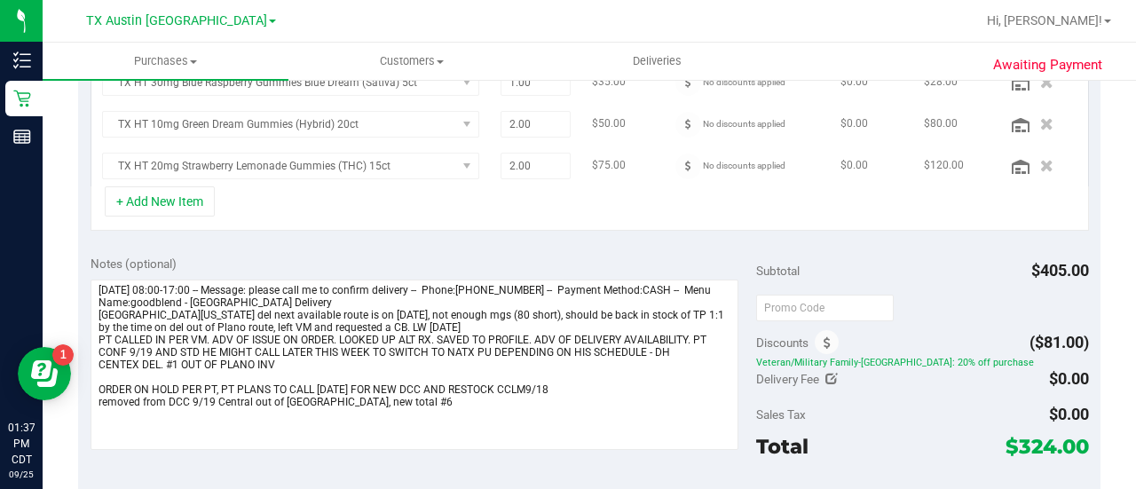
scroll to position [718, 0]
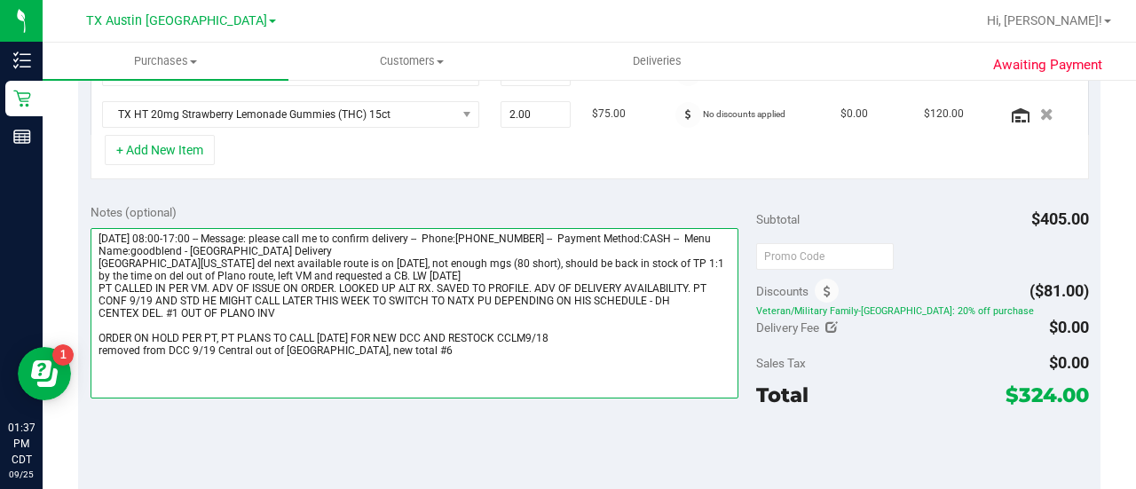
click at [577, 368] on textarea at bounding box center [415, 313] width 648 height 170
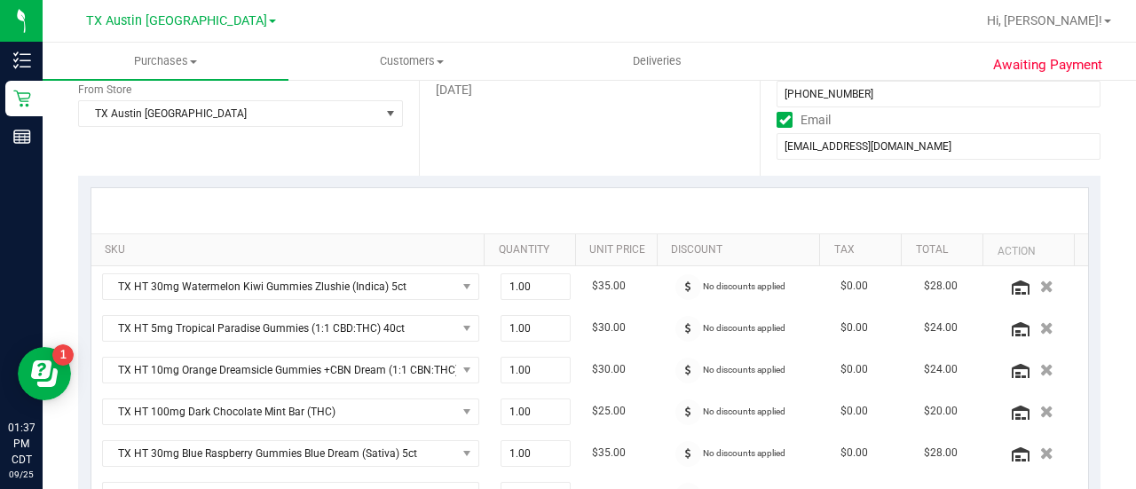
scroll to position [0, 0]
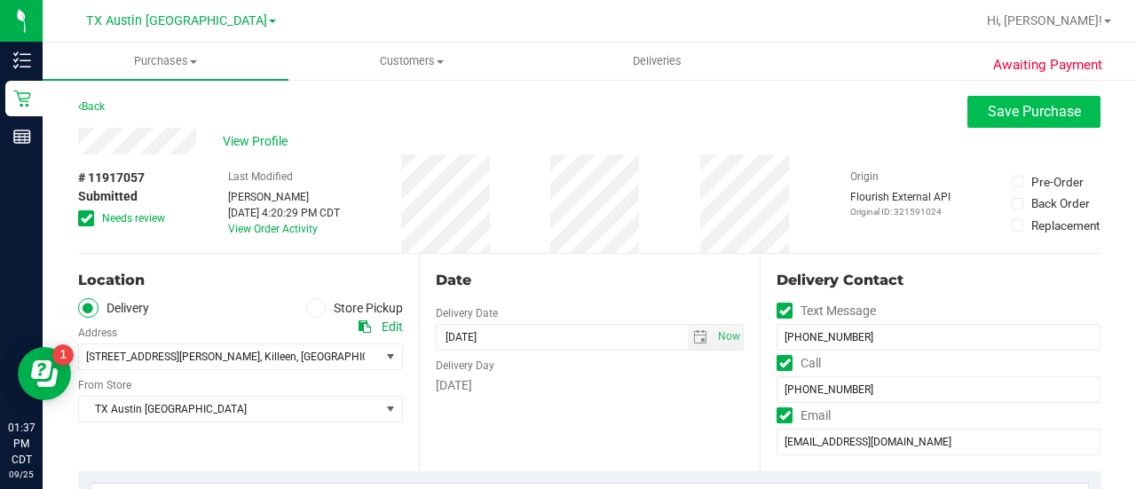
type textarea "Friday 09/12/2025 08:00-17:00 -- Message: please call me to confirm delivery --…"
click at [1006, 126] on button "Save Purchase" at bounding box center [1034, 112] width 133 height 32
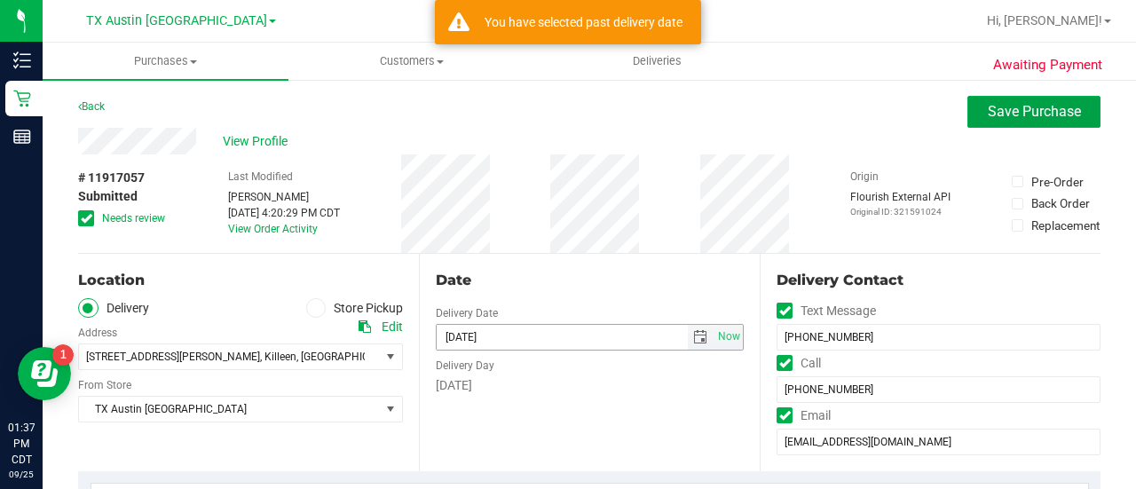
click at [693, 333] on span "select" at bounding box center [700, 337] width 14 height 14
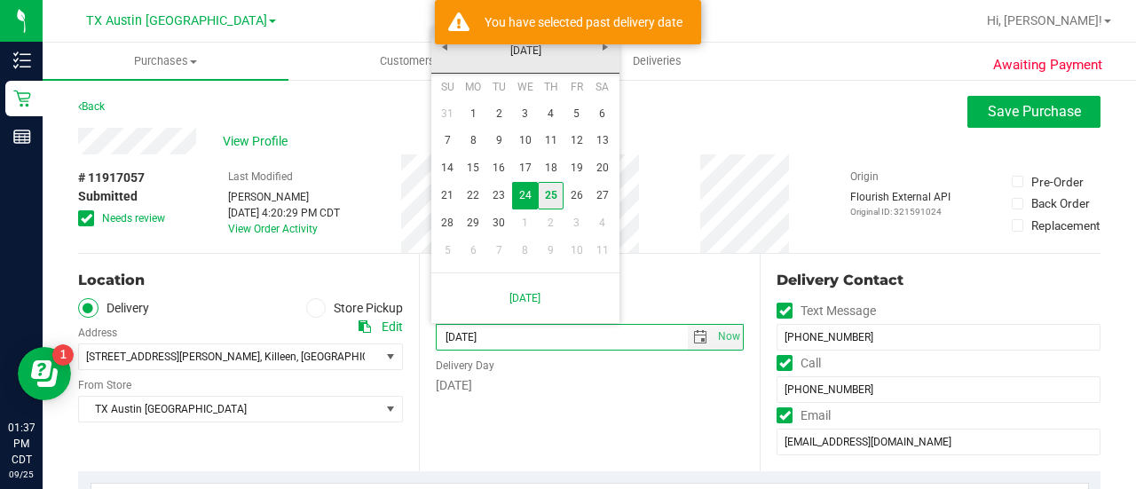
click at [547, 194] on link "25" at bounding box center [551, 196] width 26 height 28
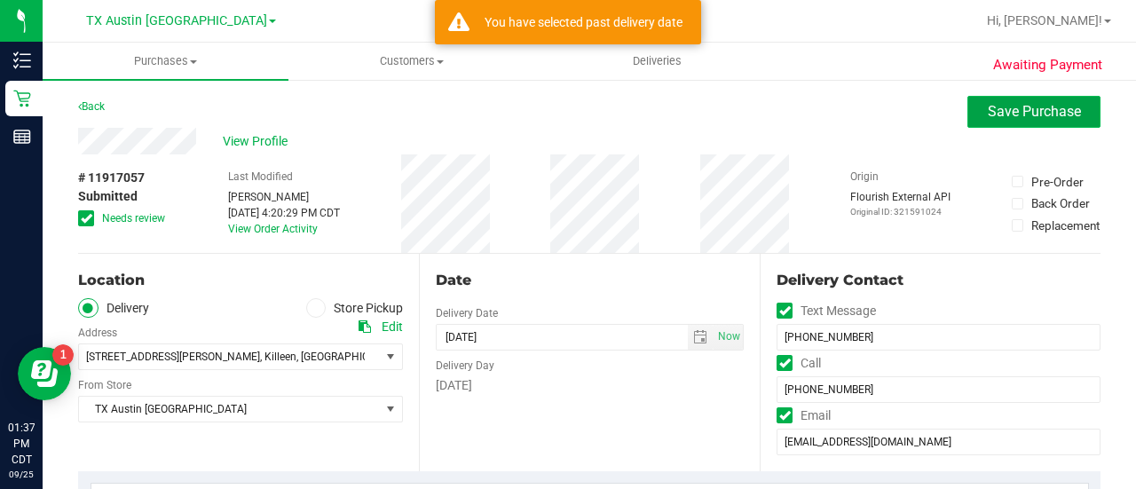
click at [1008, 116] on span "Save Purchase" at bounding box center [1034, 111] width 93 height 17
click at [690, 344] on span "select" at bounding box center [701, 337] width 26 height 25
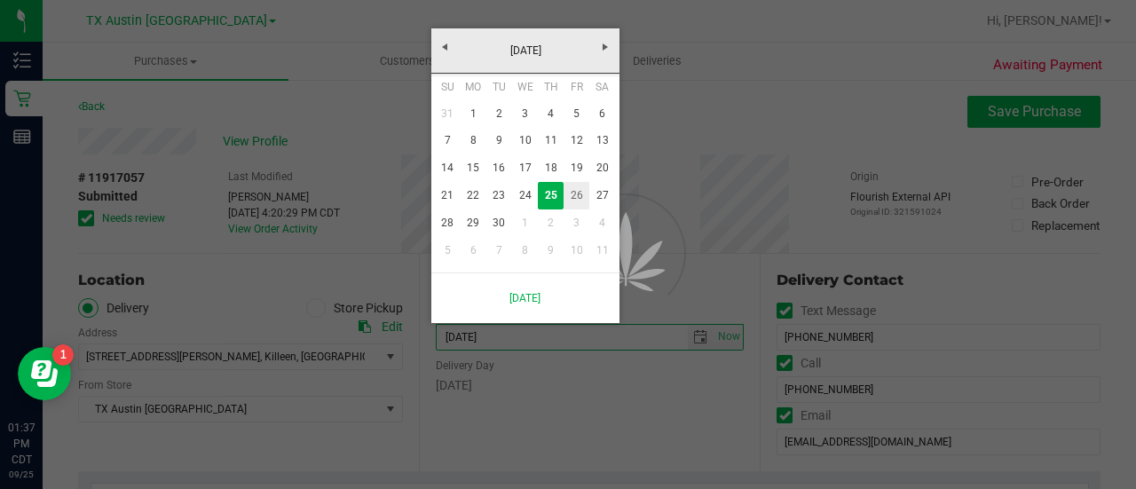
click at [580, 191] on link "26" at bounding box center [577, 196] width 26 height 28
type input "[DATE]"
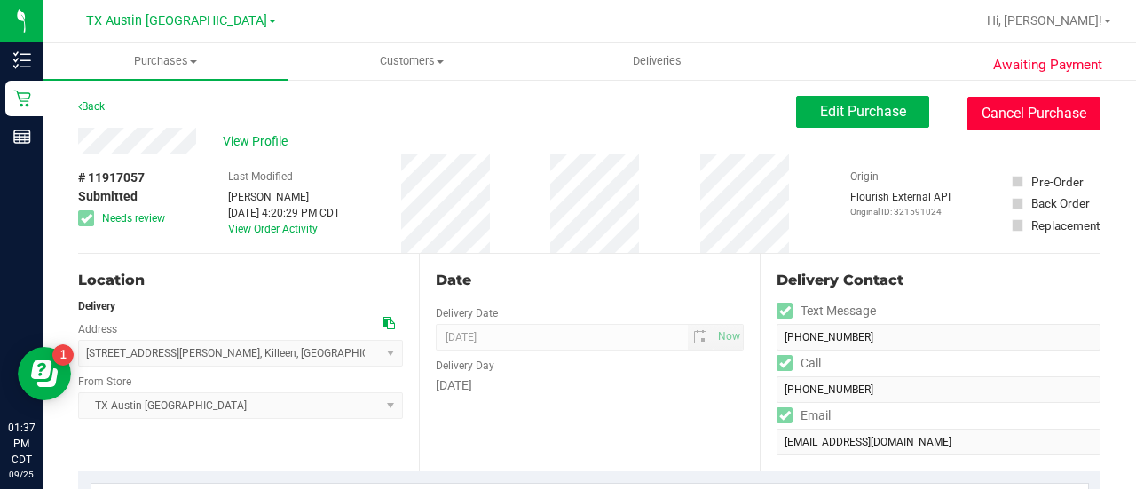
click at [994, 114] on button "Cancel Purchase" at bounding box center [1034, 114] width 133 height 34
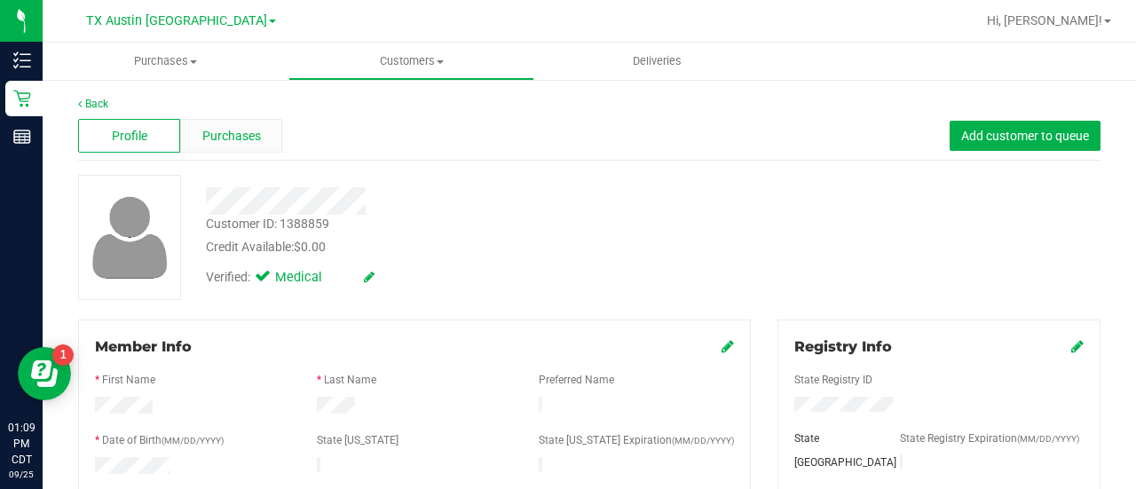
click at [236, 132] on span "Purchases" at bounding box center [231, 136] width 59 height 19
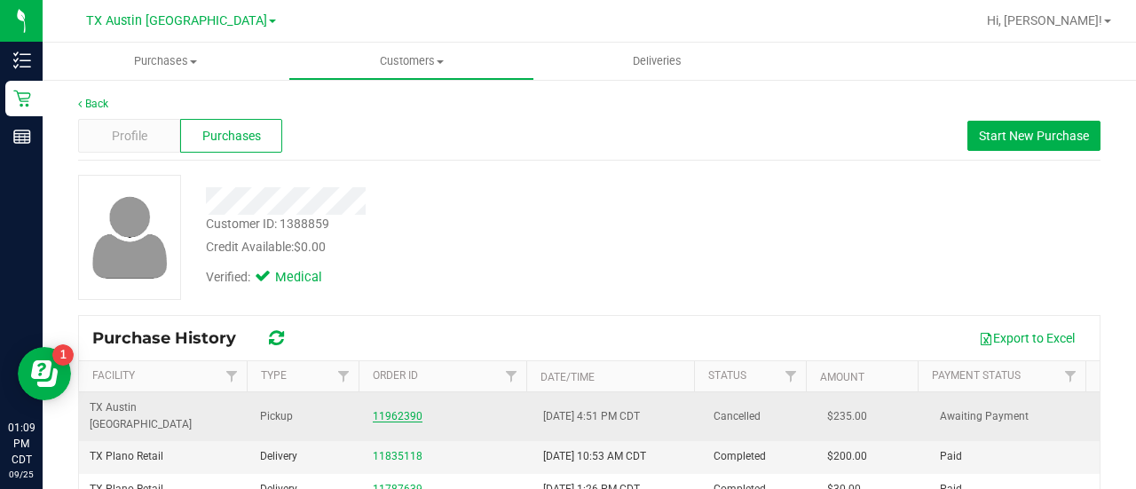
click at [408, 410] on link "11962390" at bounding box center [398, 416] width 50 height 12
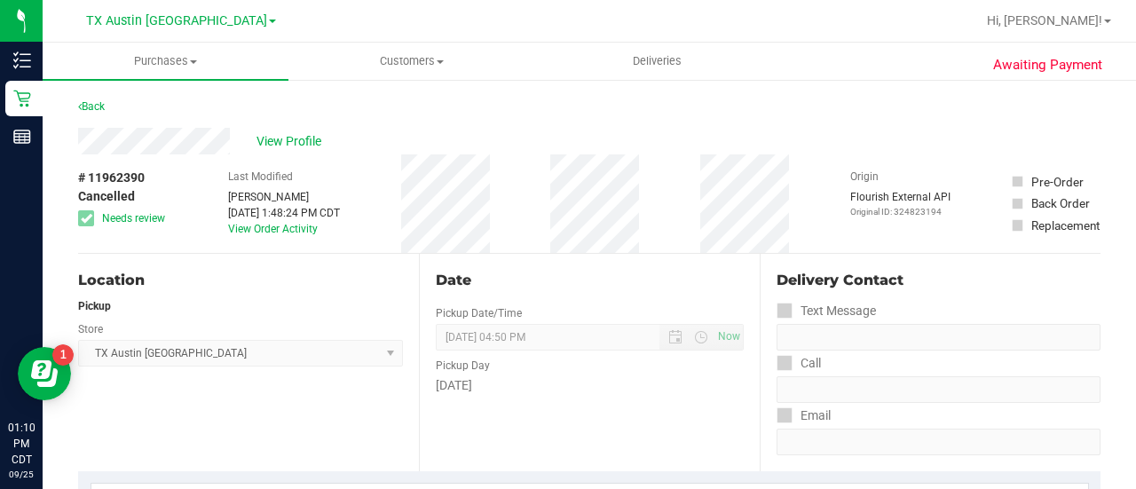
click at [371, 232] on div "# 11962390 Cancelled Needs review Last Modified [PERSON_NAME] [DATE] 1:48:24 PM…" at bounding box center [589, 203] width 1023 height 99
click at [275, 132] on span "View Profile" at bounding box center [292, 141] width 71 height 19
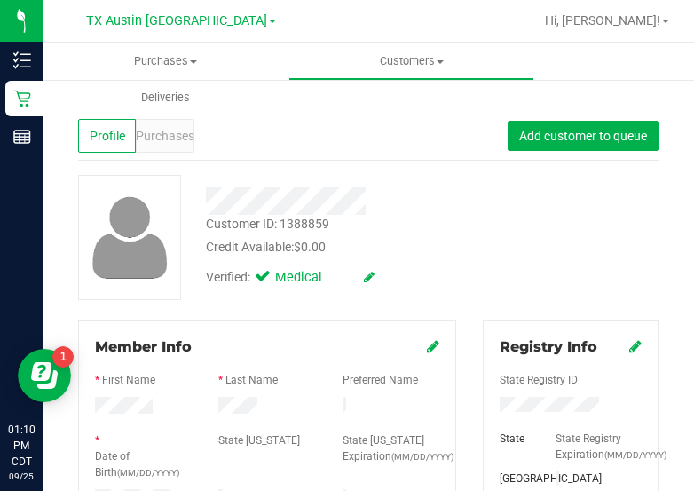
click at [542, 218] on div "Customer ID: 1388859 Credit Available: $0.00 Verified: Medical" at bounding box center [368, 237] width 607 height 125
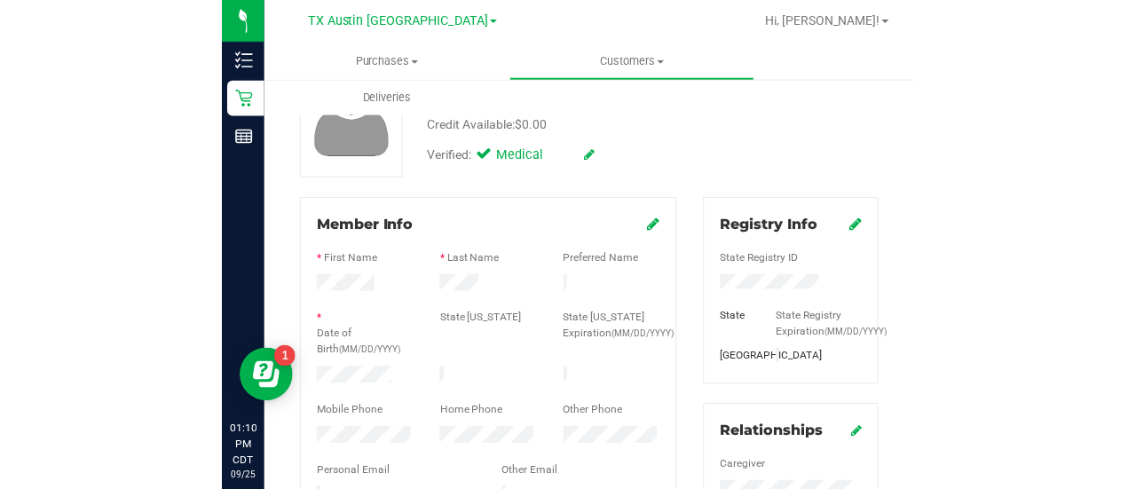
scroll to position [186, 0]
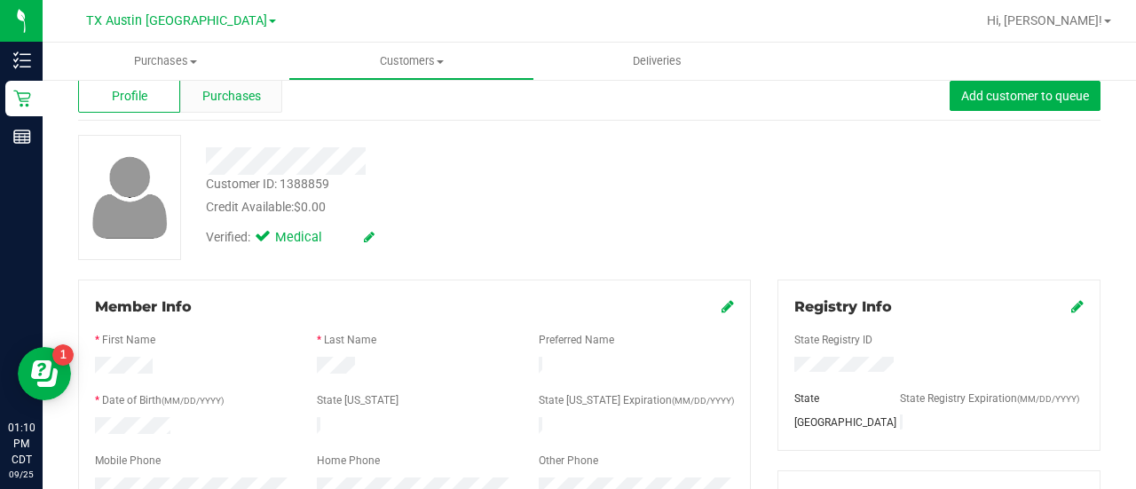
click at [244, 104] on span "Purchases" at bounding box center [231, 96] width 59 height 19
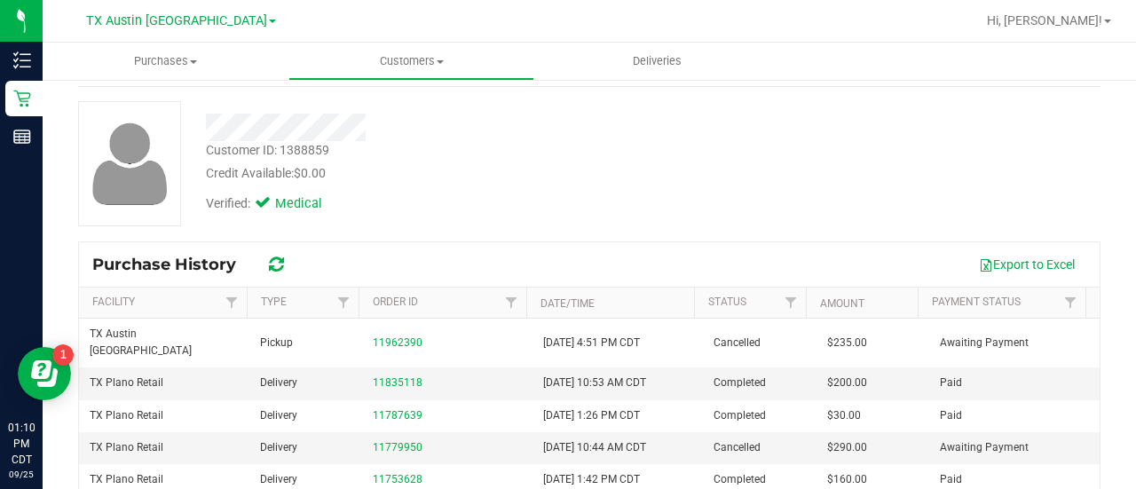
scroll to position [77, 0]
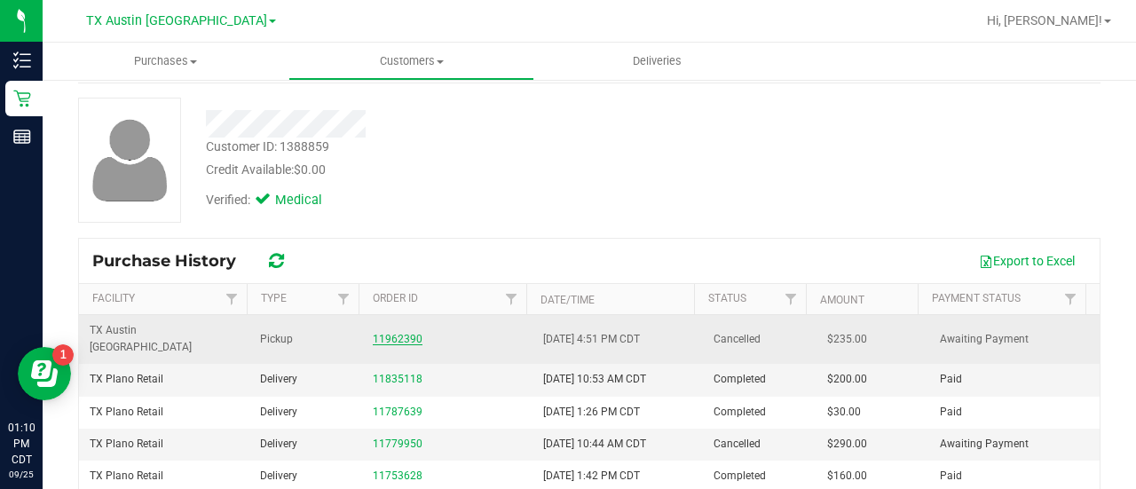
click at [385, 333] on link "11962390" at bounding box center [398, 339] width 50 height 12
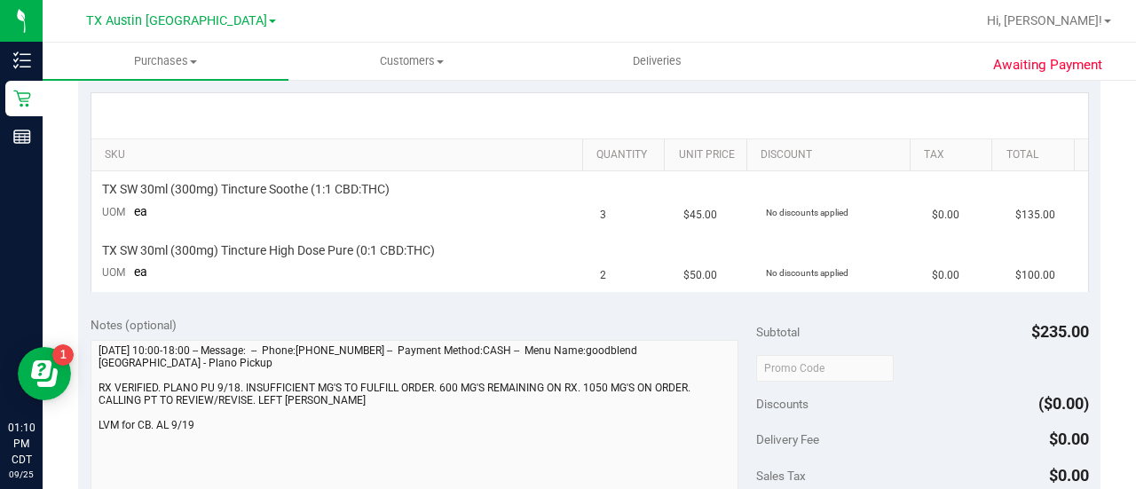
scroll to position [442, 0]
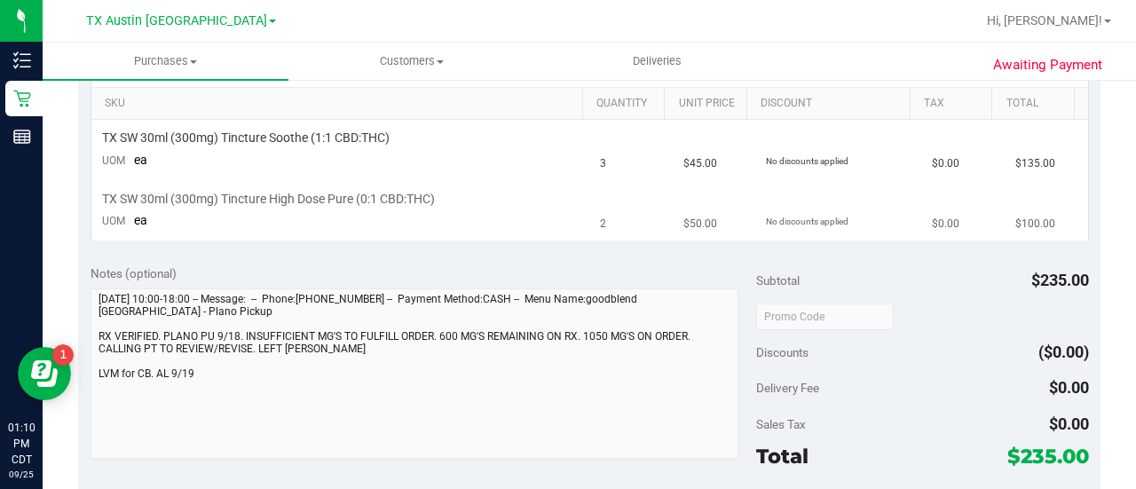
click at [499, 203] on div "TX SW 30ml (300mg) Tincture High Dose Pure (0:1 CBD:THC)" at bounding box center [341, 199] width 478 height 17
click at [328, 193] on span "TX SW 30ml (300mg) Tincture High Dose Pure (0:1 CBD:THC)" at bounding box center [268, 199] width 333 height 17
drag, startPoint x: 224, startPoint y: 195, endPoint x: 442, endPoint y: 199, distance: 218.4
click at [442, 199] on div "TX SW 30ml (300mg) Tincture High Dose Pure (0:1 CBD:THC)" at bounding box center [341, 199] width 478 height 17
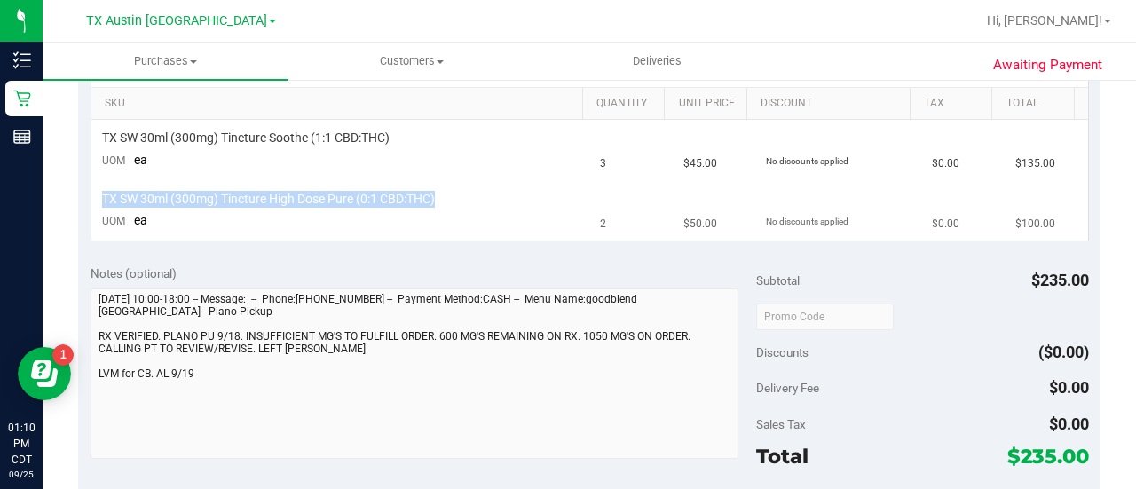
drag, startPoint x: 442, startPoint y: 199, endPoint x: 99, endPoint y: 202, distance: 343.6
click at [99, 202] on td "TX SW 30ml (300mg) Tincture High Dose Pure (0:1 CBD:THC) UOM ea" at bounding box center [340, 209] width 499 height 59
click at [328, 237] on td "TX SW 30ml (300mg) Tincture High Dose Pure (0:1 CBD:THC) UOM ea" at bounding box center [340, 209] width 499 height 59
drag, startPoint x: 439, startPoint y: 194, endPoint x: 96, endPoint y: 197, distance: 342.7
click at [96, 197] on td "TX SW 30ml (300mg) Tincture High Dose Pure (0:1 CBD:THC) UOM ea" at bounding box center [340, 209] width 499 height 59
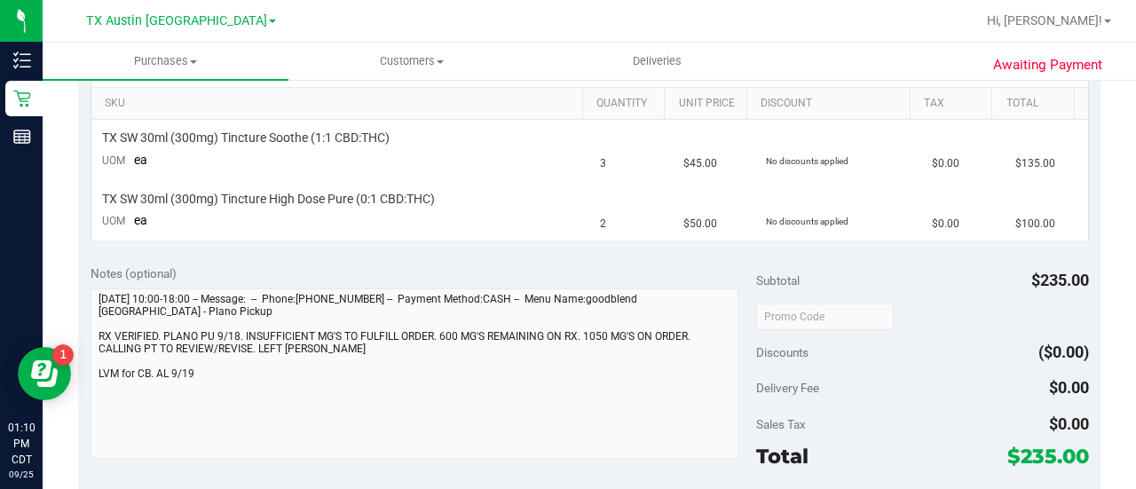
click at [332, 241] on div "SKU Quantity Unit Price Discount Tax Total TX SW 30ml (300mg) Tincture Soothe (…" at bounding box center [589, 140] width 1023 height 223
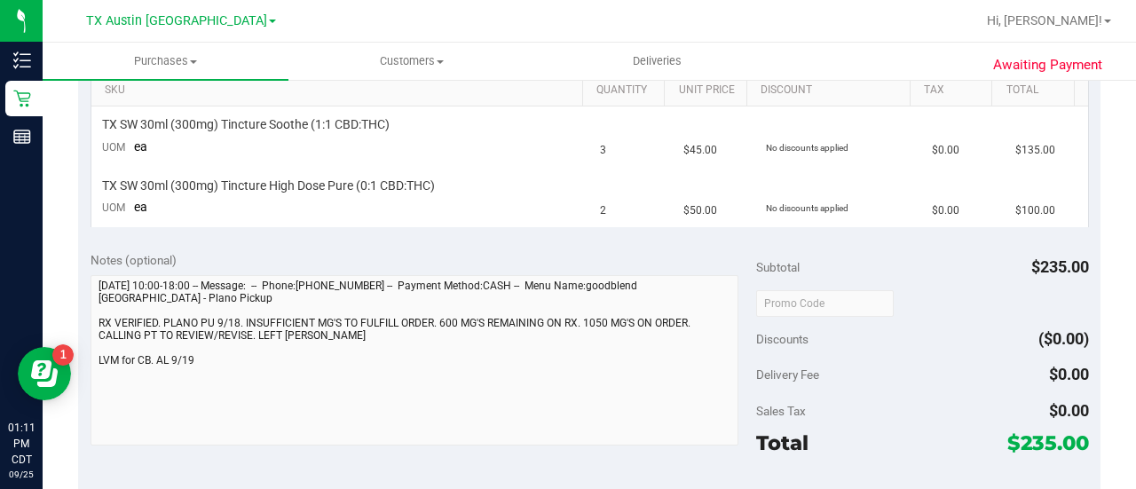
scroll to position [453, 0]
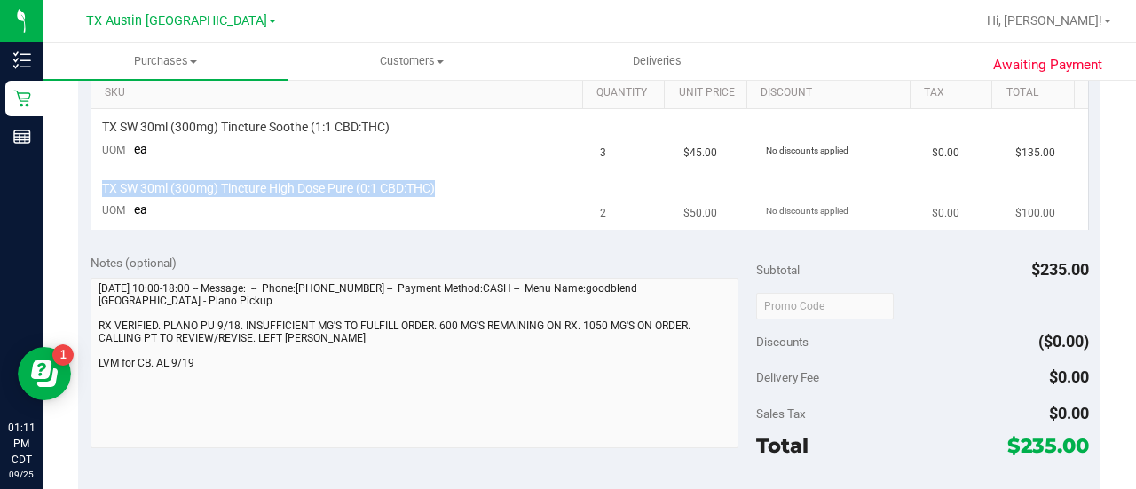
drag, startPoint x: 462, startPoint y: 193, endPoint x: 105, endPoint y: 191, distance: 356.9
click at [105, 191] on div "TX SW 30ml (300mg) Tincture High Dose Pure (0:1 CBD:THC)" at bounding box center [341, 188] width 478 height 17
click at [320, 206] on td "TX SW 30ml (300mg) Tincture High Dose Pure (0:1 CBD:THC) UOM ea" at bounding box center [340, 199] width 499 height 59
drag, startPoint x: 415, startPoint y: 183, endPoint x: 158, endPoint y: 184, distance: 256.6
click at [154, 182] on div "TX SW 30ml (300mg) Tincture High Dose Pure (0:1 CBD:THC)" at bounding box center [341, 188] width 478 height 17
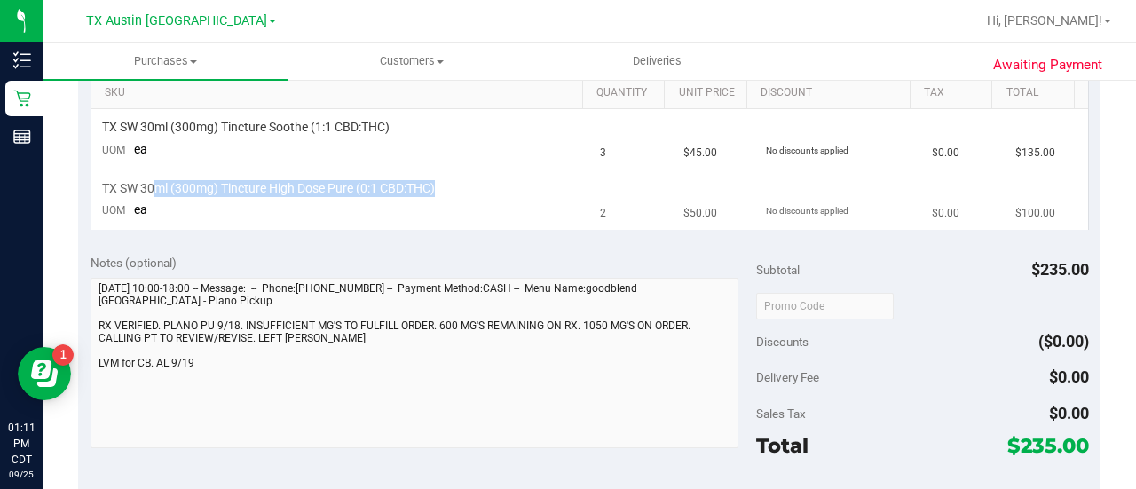
click at [200, 187] on span "TX SW 30ml (300mg) Tincture High Dose Pure (0:1 CBD:THC)" at bounding box center [268, 188] width 333 height 17
click at [411, 219] on td "TX SW 30ml (300mg) Tincture High Dose Pure (0:1 CBD:THC) UOM ea" at bounding box center [340, 199] width 499 height 59
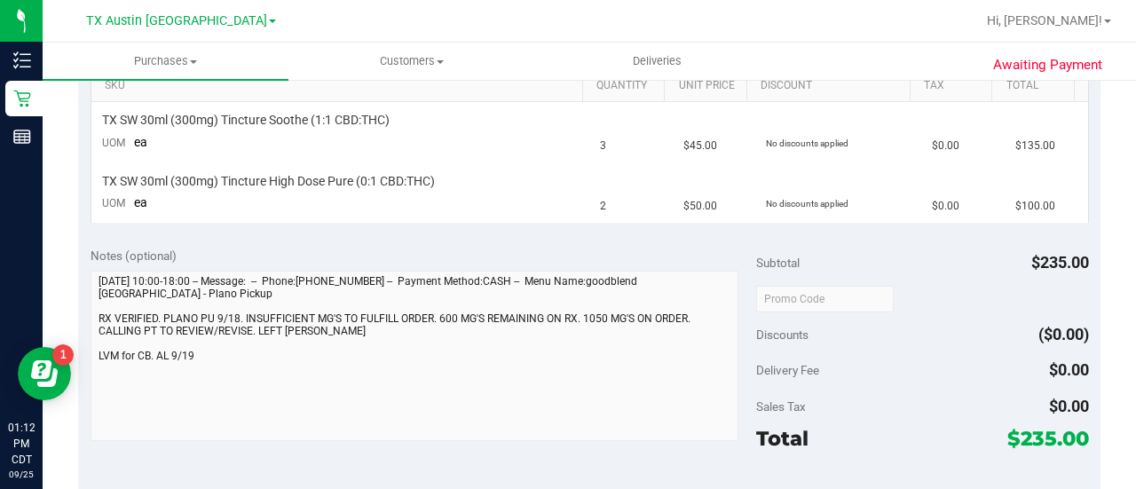
scroll to position [463, 0]
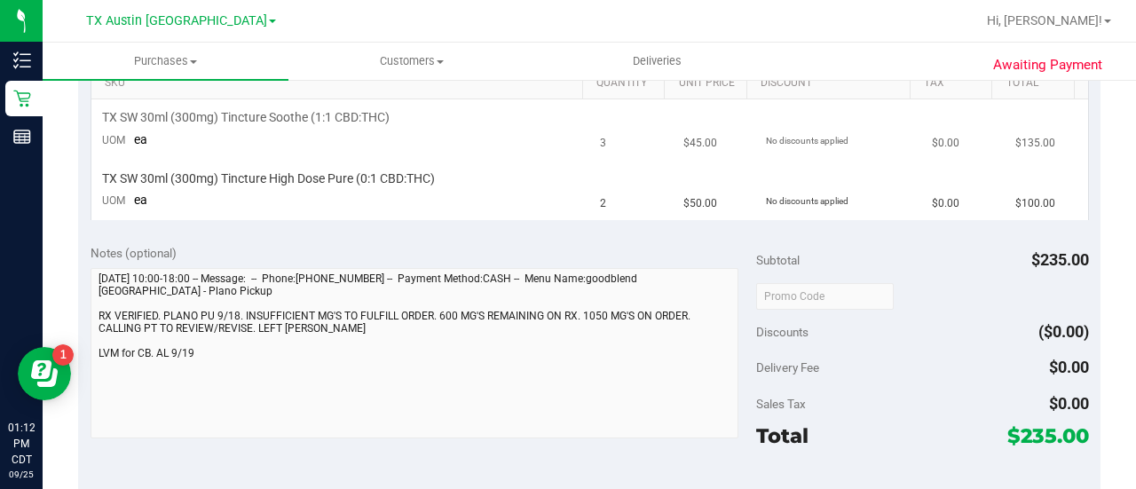
click at [336, 135] on td "TX SW 30ml (300mg) Tincture Soothe (1:1 CBD:THC) UOM ea" at bounding box center [340, 129] width 499 height 60
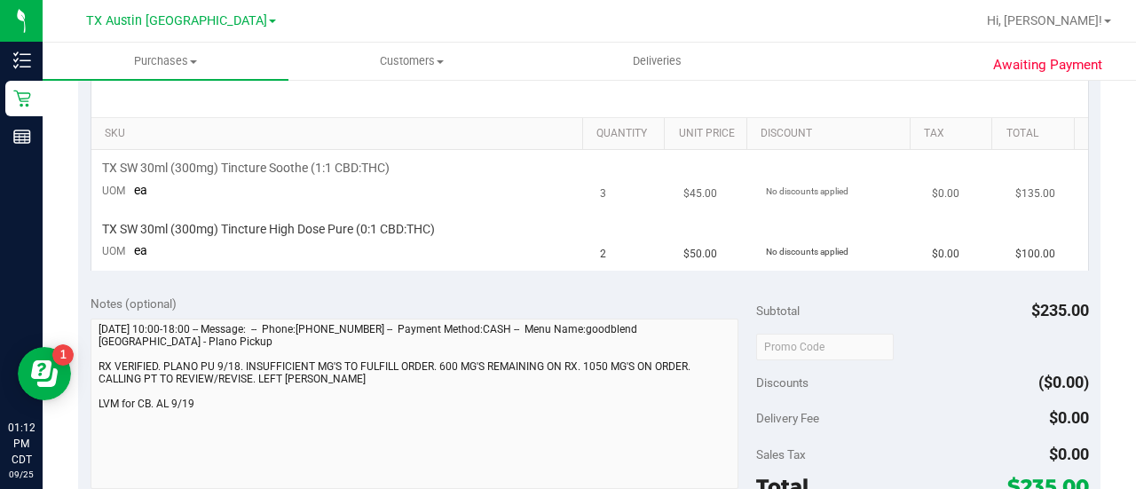
scroll to position [400, 0]
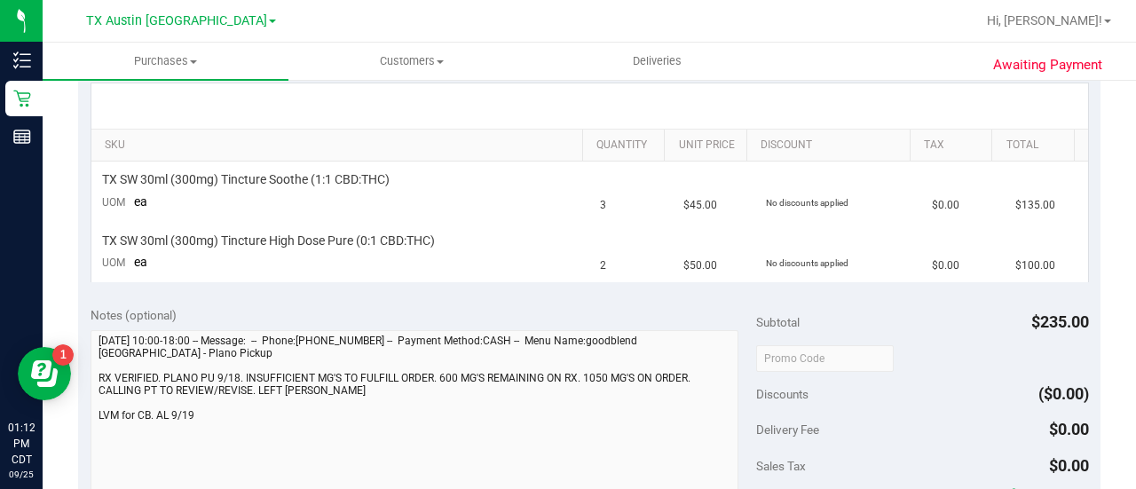
click at [389, 285] on div "SKU Quantity Unit Price Discount Tax Total TX SW 30ml (300mg) Tincture Soothe (…" at bounding box center [589, 182] width 1023 height 223
click at [385, 306] on div "Notes (optional)" at bounding box center [424, 315] width 666 height 18
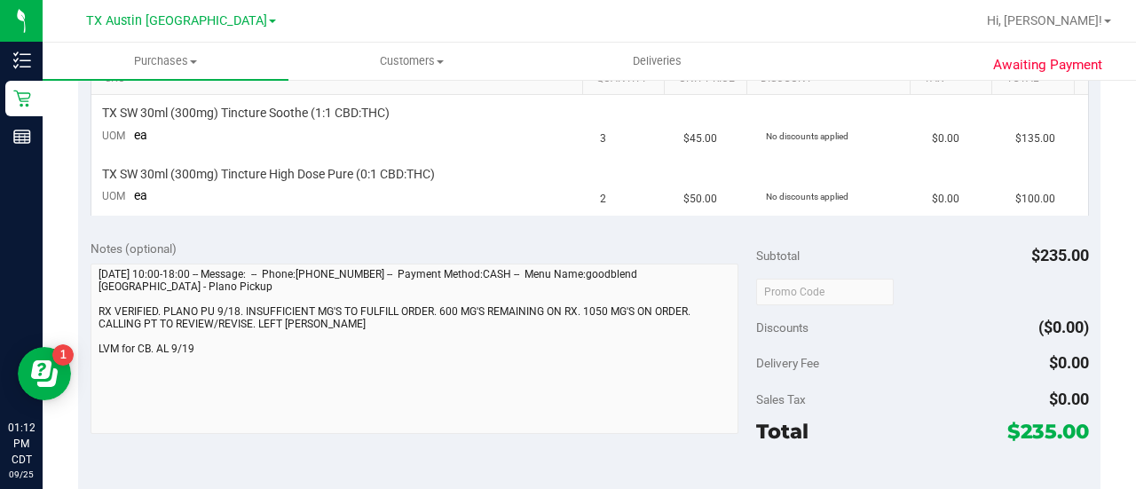
scroll to position [0, 0]
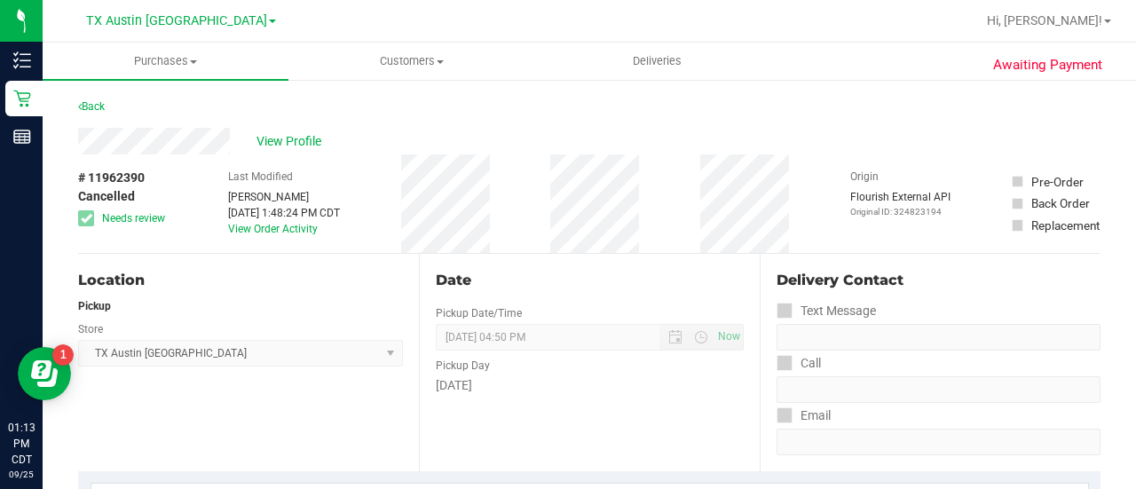
drag, startPoint x: 1124, startPoint y: 165, endPoint x: 1135, endPoint y: 170, distance: 12.7
click at [1135, 170] on div "Purchases Summary of purchases Fulfillment All purchases Customers All customer…" at bounding box center [590, 266] width 1094 height 447
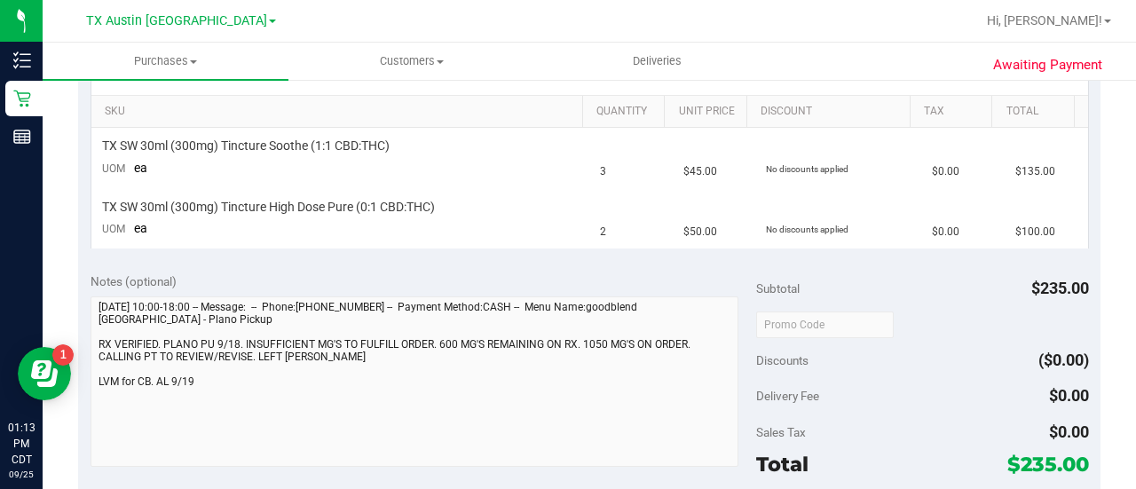
scroll to position [431, 0]
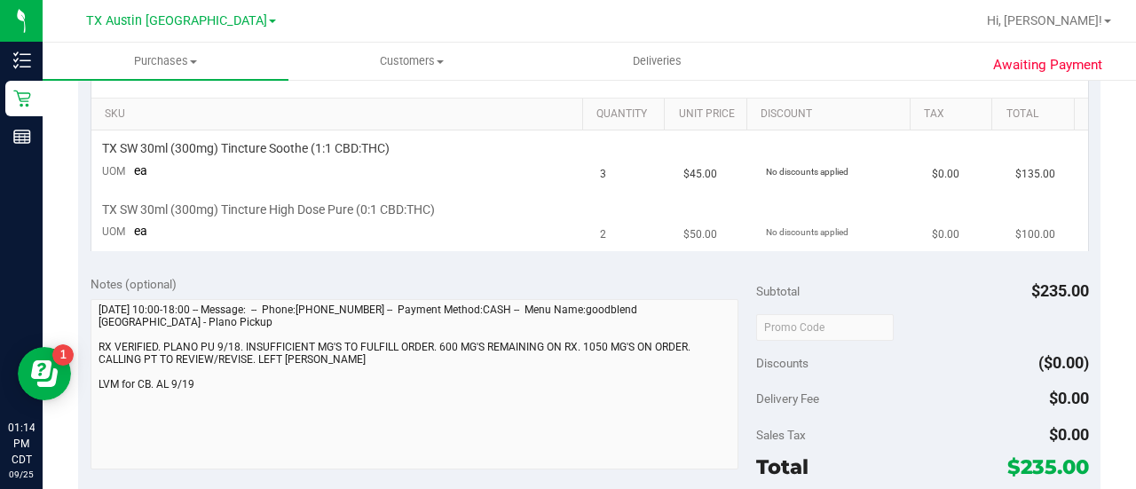
click at [472, 231] on td "TX SW 30ml (300mg) Tincture High Dose Pure (0:1 CBD:THC) UOM ea" at bounding box center [340, 220] width 499 height 59
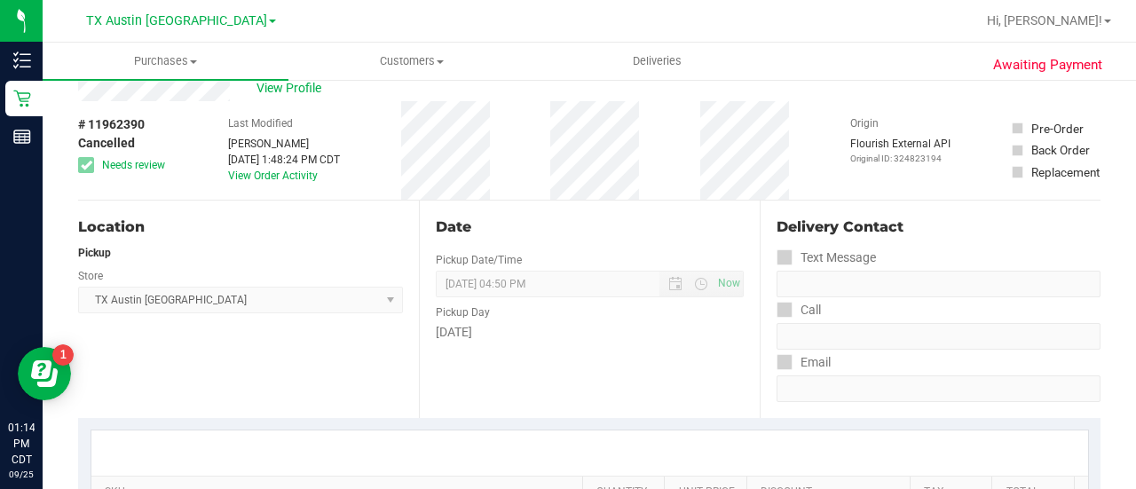
scroll to position [0, 0]
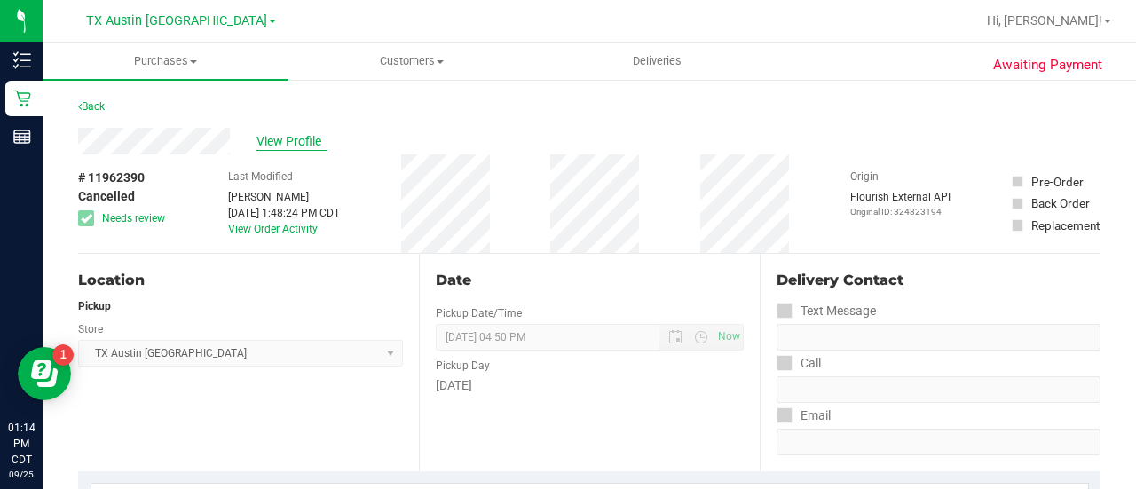
click at [272, 146] on span "View Profile" at bounding box center [292, 141] width 71 height 19
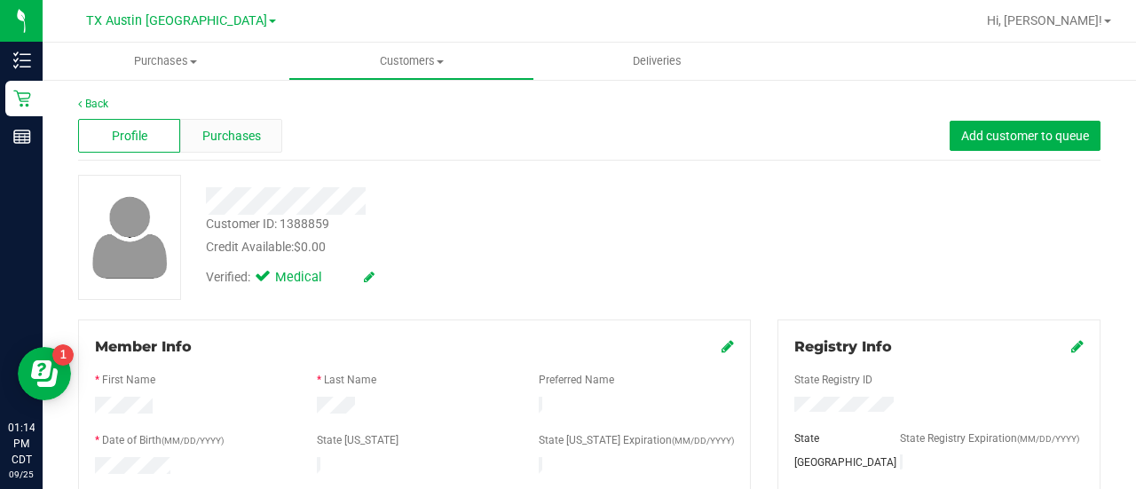
click at [250, 136] on span "Purchases" at bounding box center [231, 136] width 59 height 19
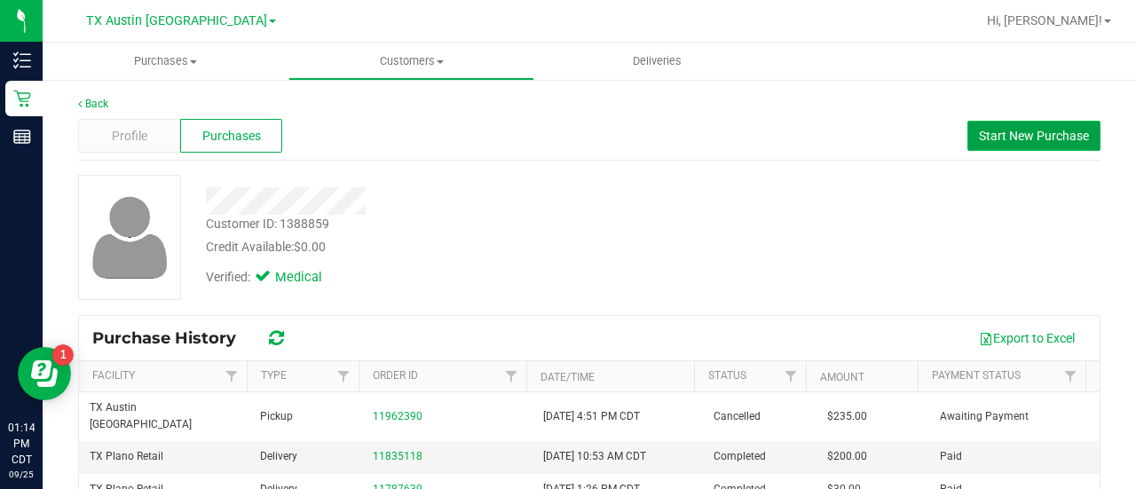
click at [1003, 139] on span "Start New Purchase" at bounding box center [1034, 136] width 110 height 14
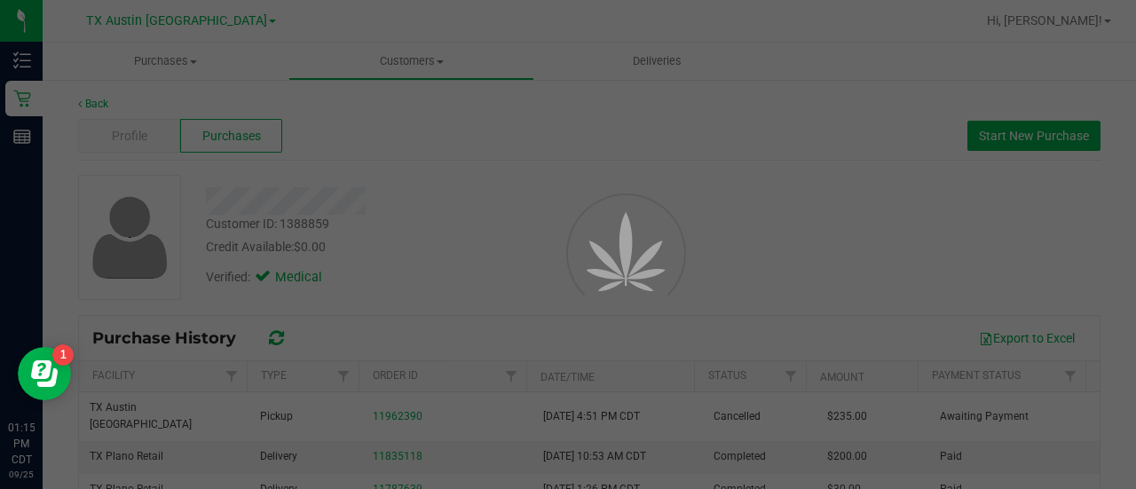
scroll to position [2, 0]
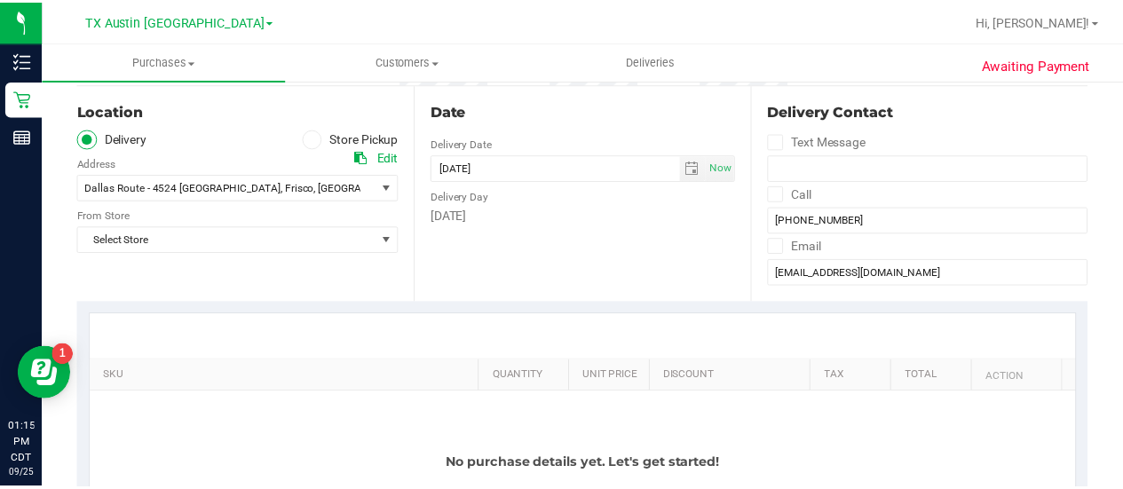
scroll to position [178, 0]
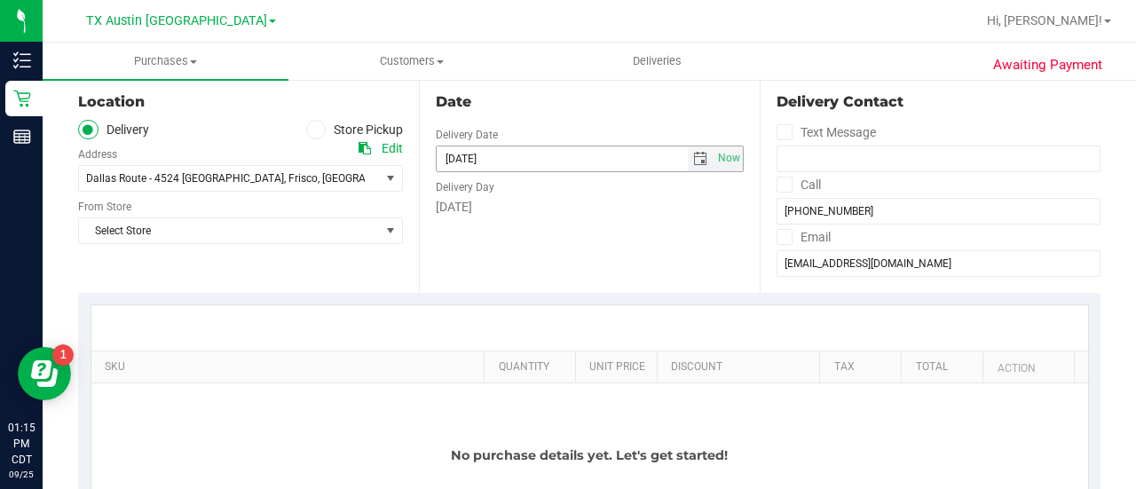
click at [697, 161] on span "select" at bounding box center [700, 159] width 14 height 14
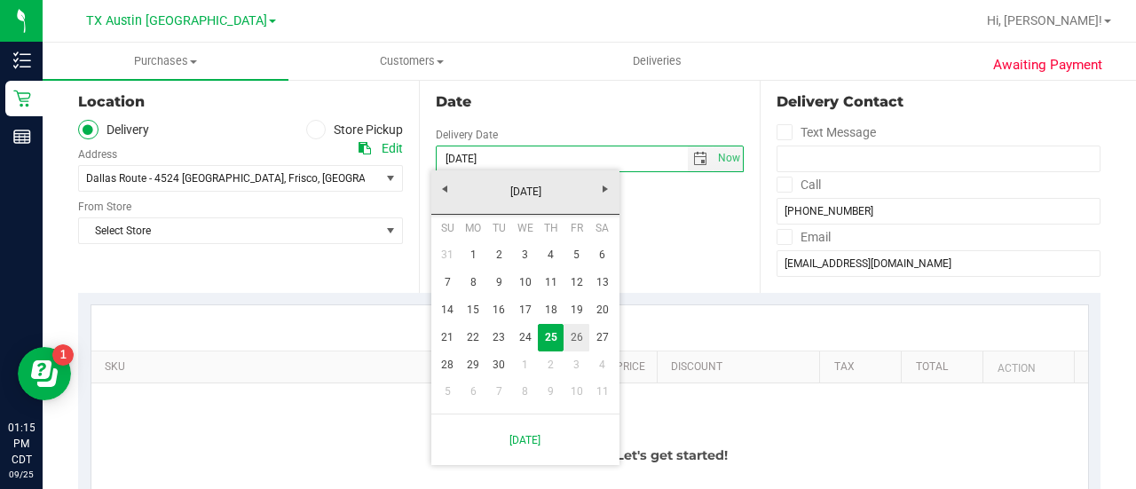
drag, startPoint x: 566, startPoint y: 335, endPoint x: 526, endPoint y: 314, distance: 44.9
click at [566, 335] on link "26" at bounding box center [577, 338] width 26 height 28
type input "09/26/2025"
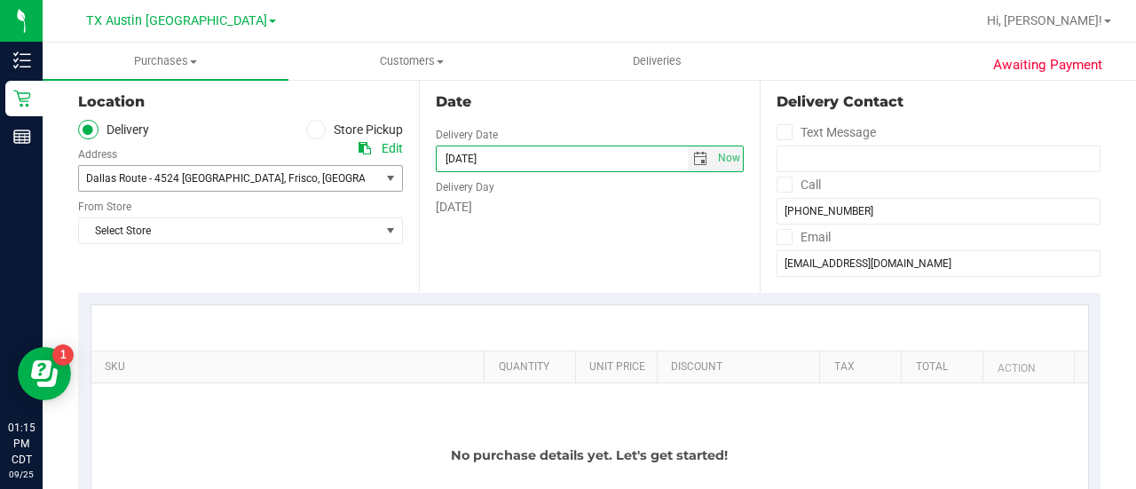
click at [424, 173] on span "75034" at bounding box center [439, 178] width 31 height 12
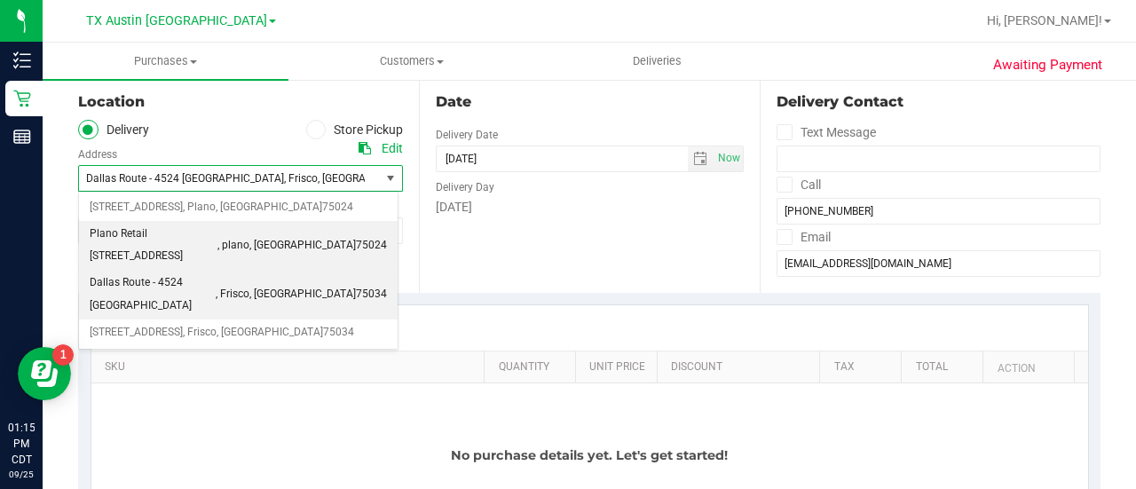
click at [218, 230] on span "Plano Retail 4720 SH 121 N Suite #180" at bounding box center [154, 245] width 128 height 45
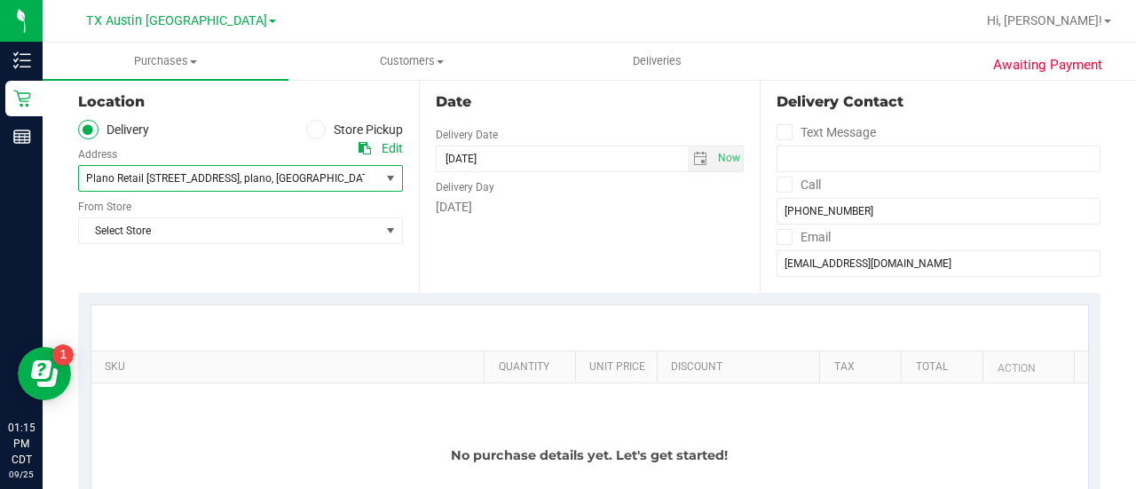
click at [265, 230] on span "Select Store" at bounding box center [229, 230] width 301 height 25
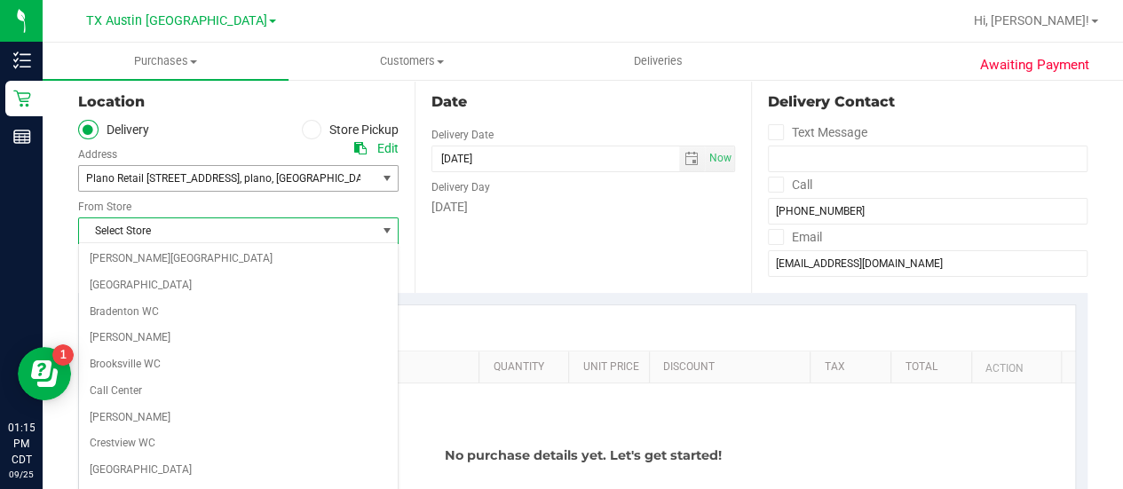
click at [249, 186] on span "Plano Retail 4720 SH 121 N Suite #180 , plano , TX 75024" at bounding box center [219, 178] width 281 height 25
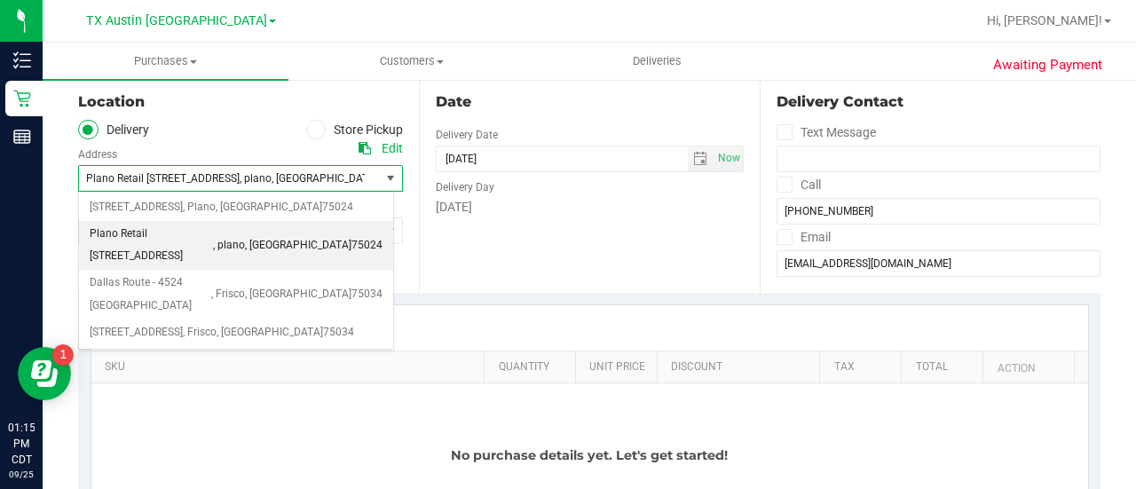
click at [478, 263] on div "Date Delivery Date 09/26/2025 Now 09/26/2025 01:15 PM Now Delivery Day Friday" at bounding box center [589, 184] width 341 height 218
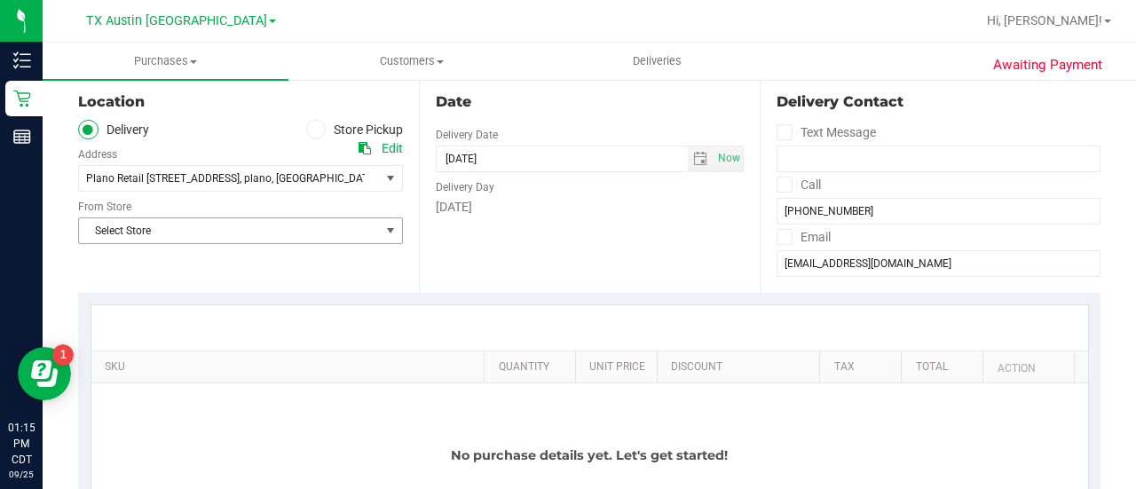
click at [295, 230] on span "Select Store" at bounding box center [229, 230] width 301 height 25
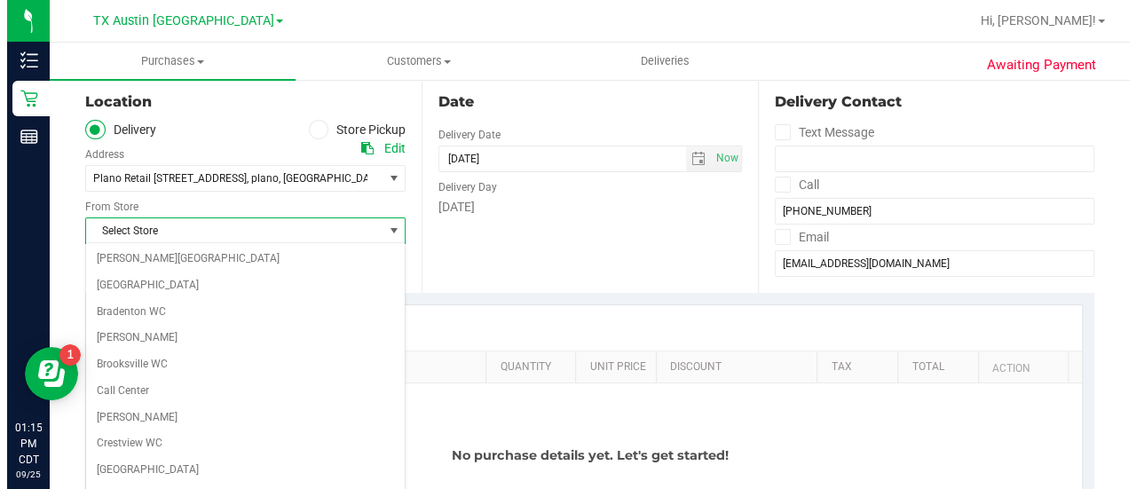
scroll to position [1255, 0]
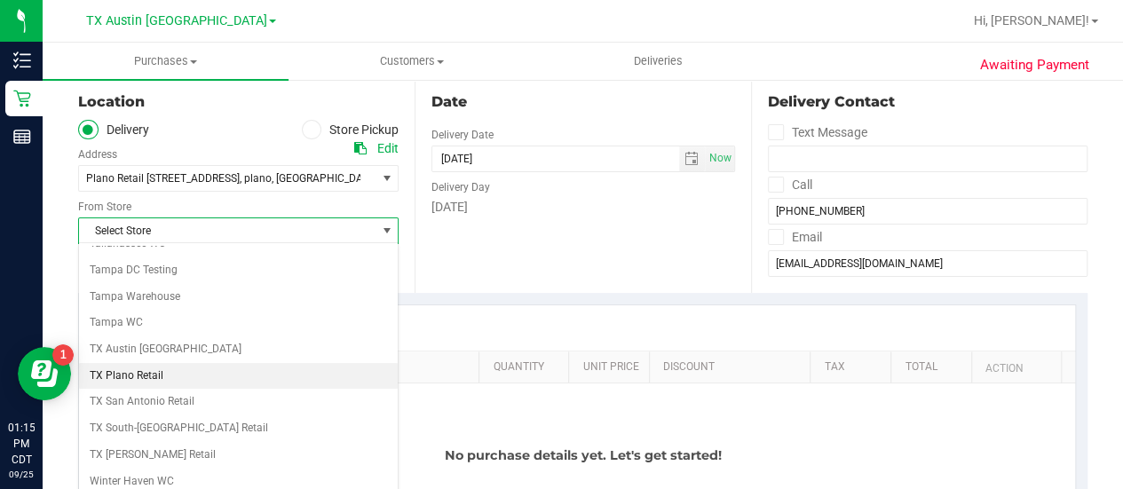
click at [120, 363] on li "TX Plano Retail" at bounding box center [238, 376] width 319 height 27
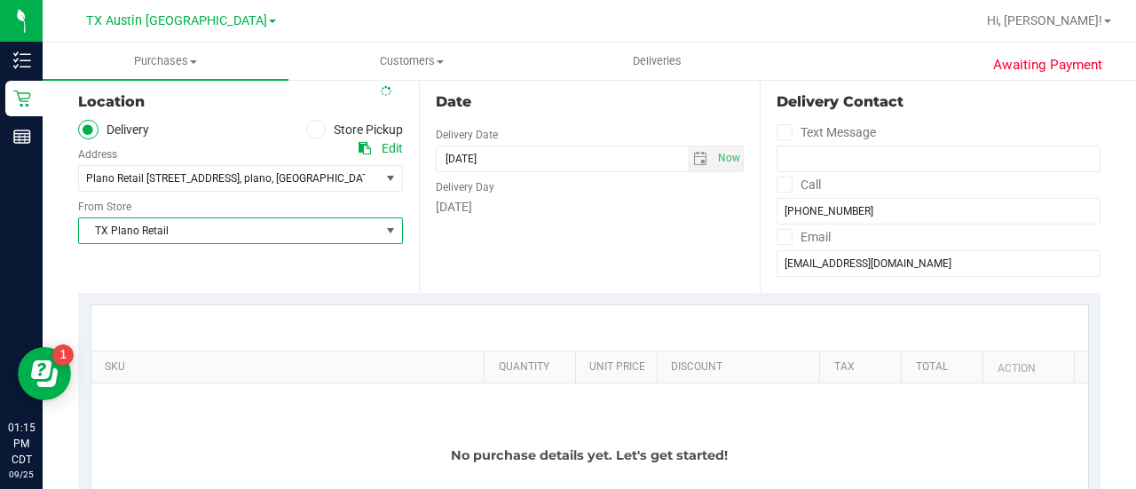
click at [317, 343] on div at bounding box center [589, 327] width 997 height 45
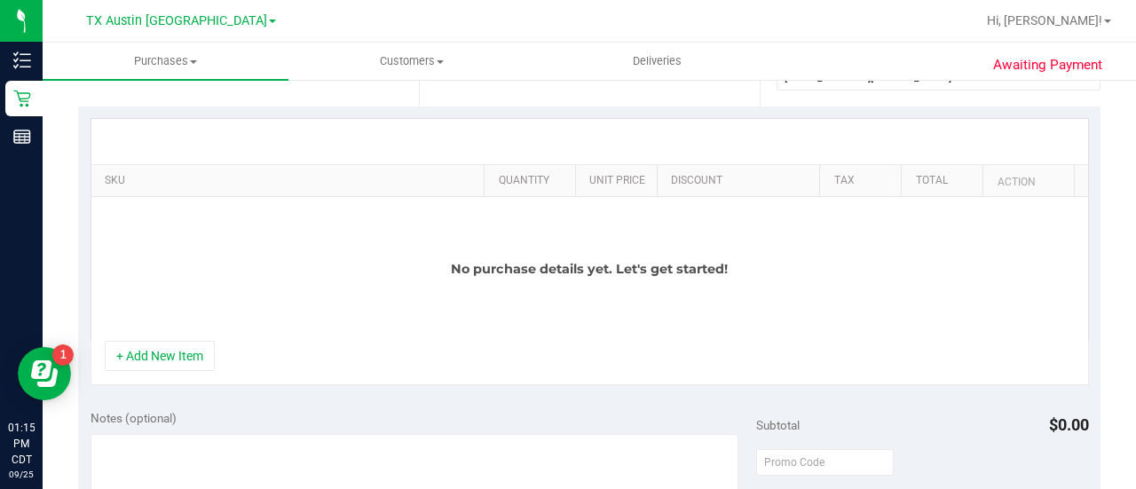
scroll to position [366, 0]
click at [158, 348] on button "+ Add New Item" at bounding box center [160, 355] width 110 height 30
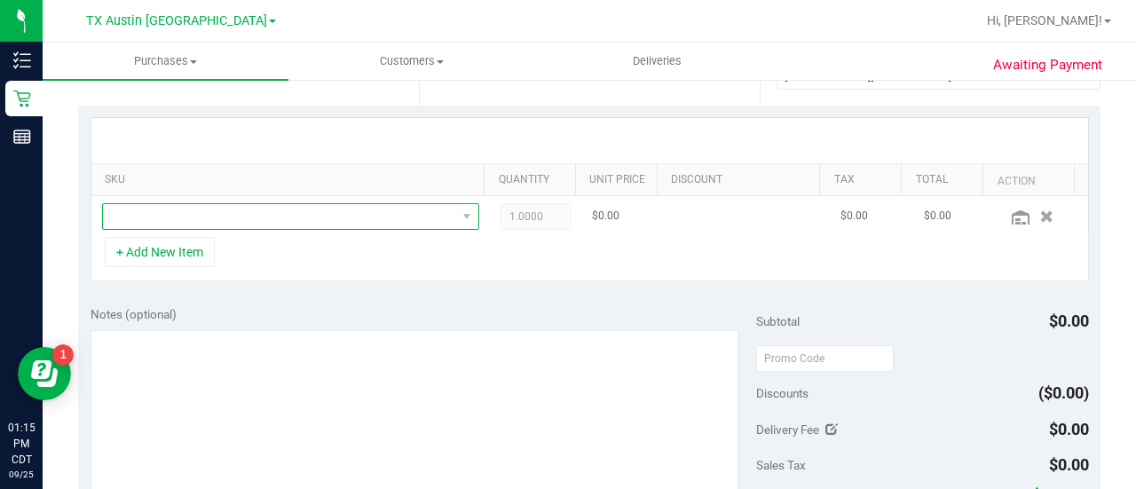
click at [324, 224] on span "NO DATA FOUND" at bounding box center [279, 216] width 353 height 25
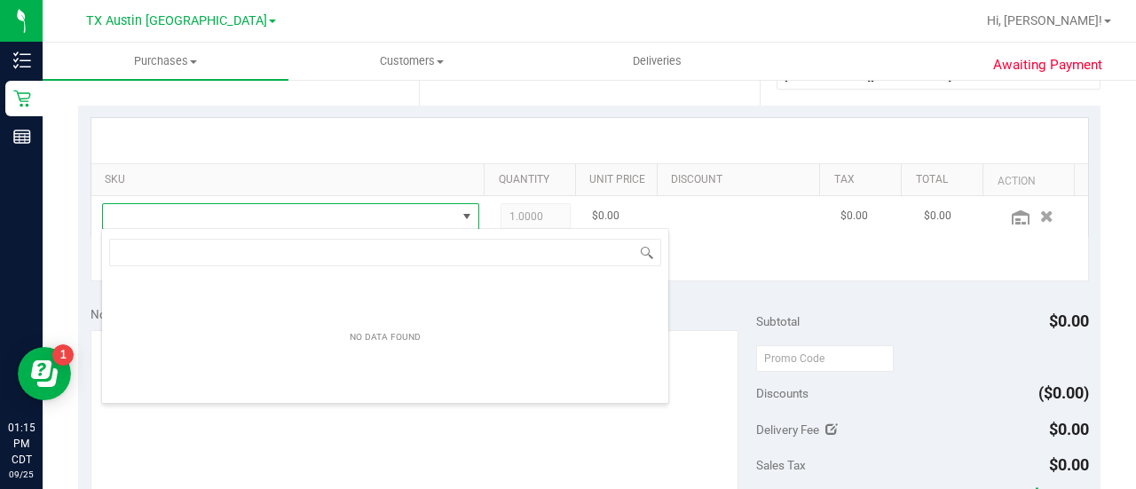
scroll to position [26, 358]
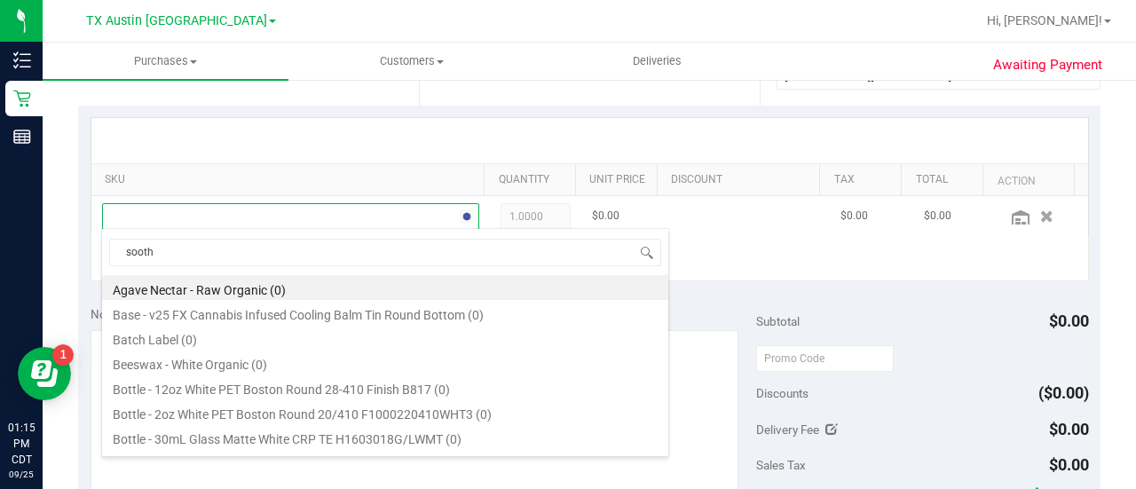
type input "soothe"
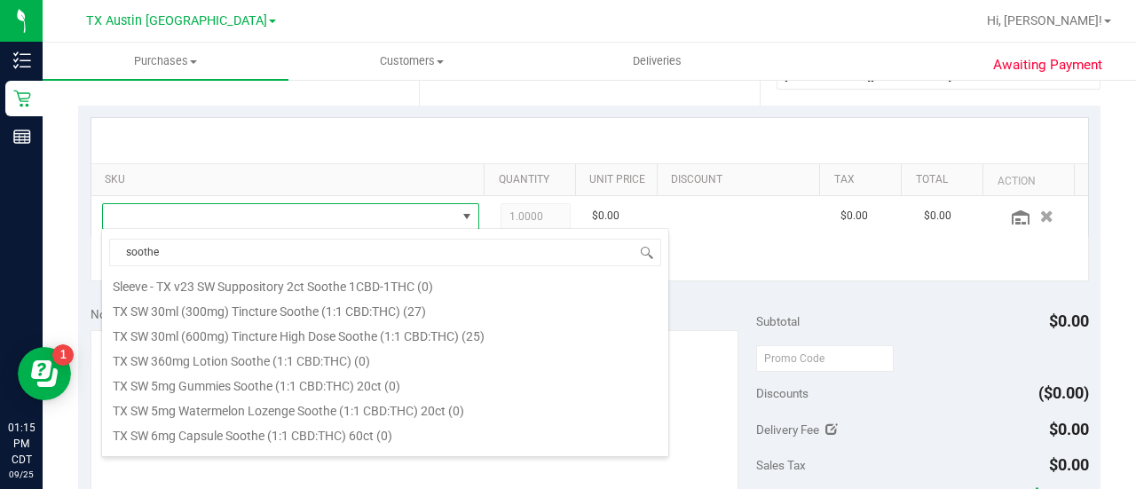
scroll to position [513, 0]
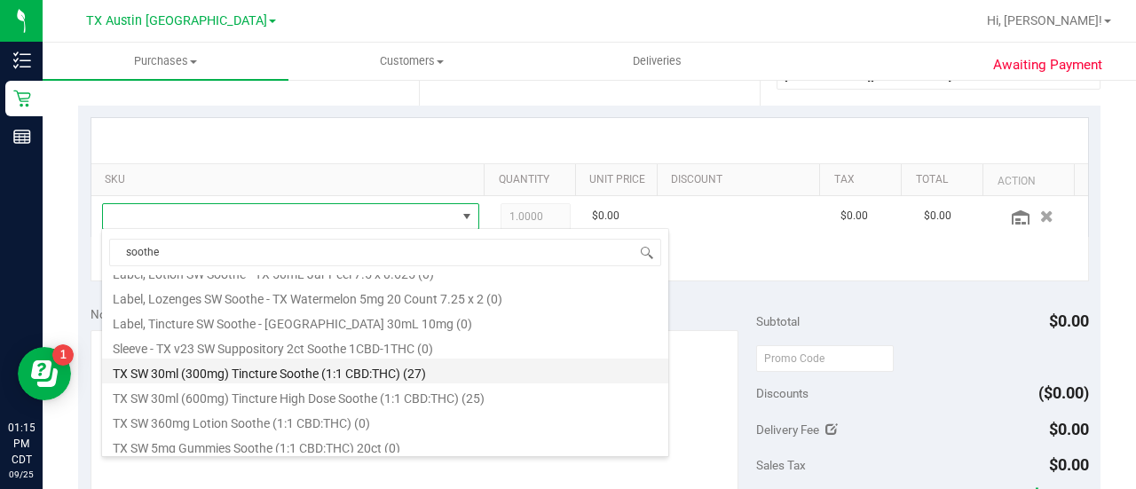
click at [414, 382] on li "TX SW 30ml (300mg) Tincture Soothe (1:1 CBD:THC) (27)" at bounding box center [385, 371] width 566 height 25
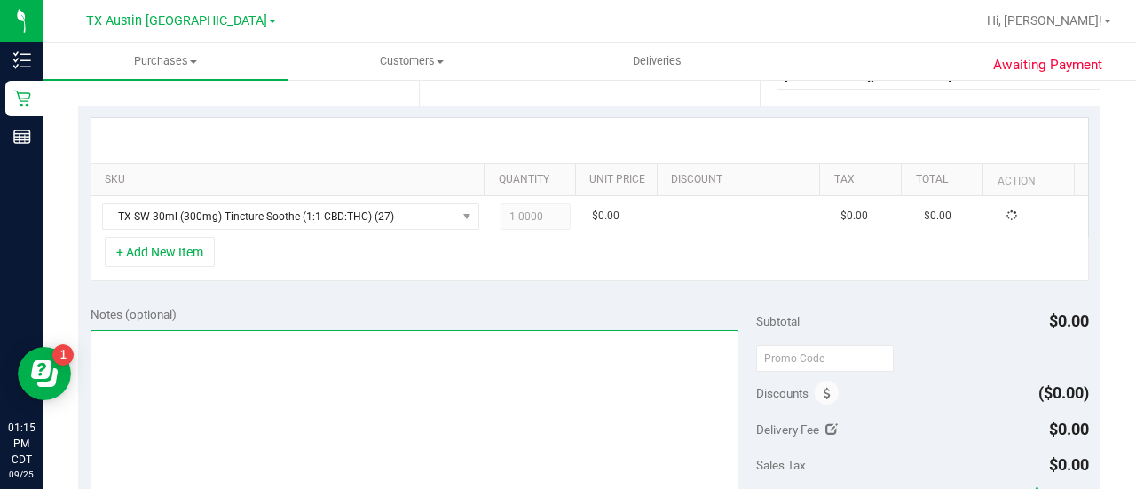
click at [440, 335] on textarea at bounding box center [415, 415] width 648 height 170
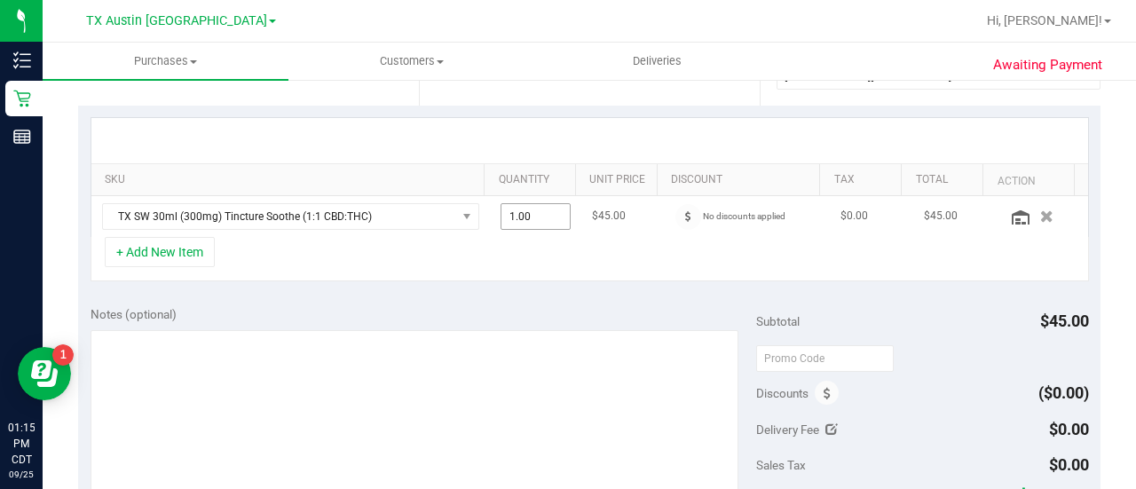
click at [515, 216] on span "1.00 1" at bounding box center [536, 216] width 71 height 27
type input "2"
type input "2.00"
click at [154, 254] on button "+ Add New Item" at bounding box center [160, 252] width 110 height 30
click at [157, 244] on button "+ Add New Item" at bounding box center [160, 252] width 110 height 30
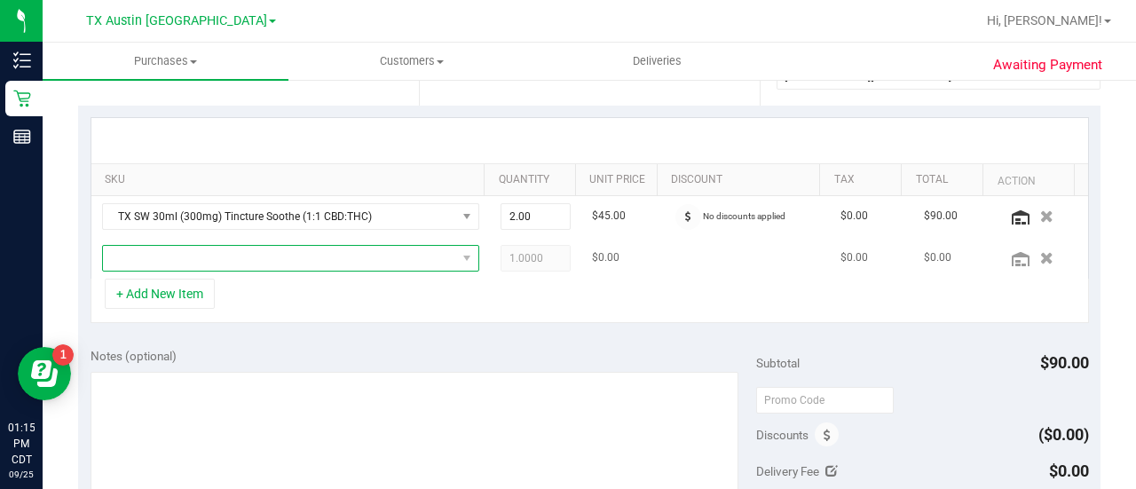
click at [303, 249] on span "NO DATA FOUND" at bounding box center [279, 258] width 353 height 25
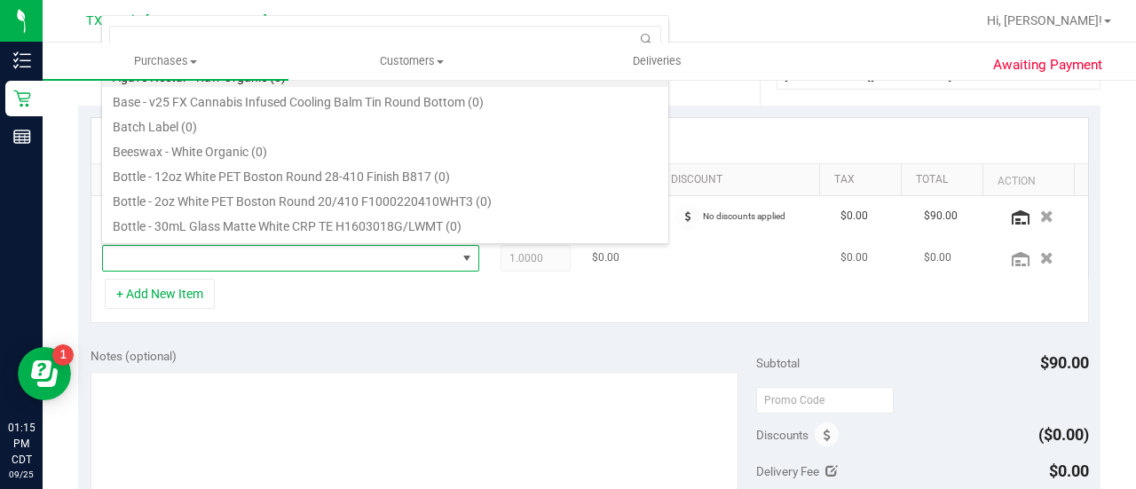
scroll to position [26, 358]
type input "pure"
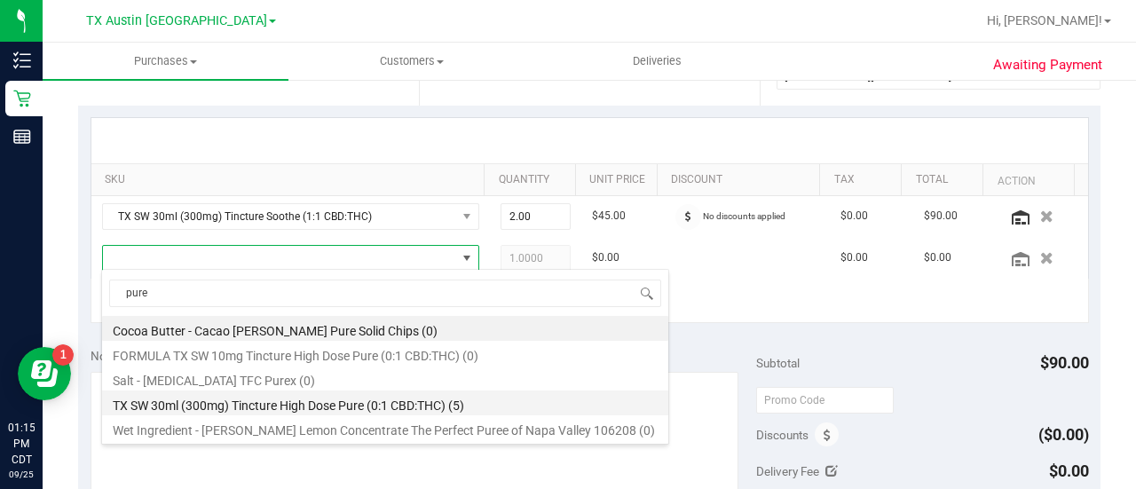
click at [451, 408] on li "TX SW 30ml (300mg) Tincture High Dose Pure (0:1 CBD:THC) (5)" at bounding box center [385, 403] width 566 height 25
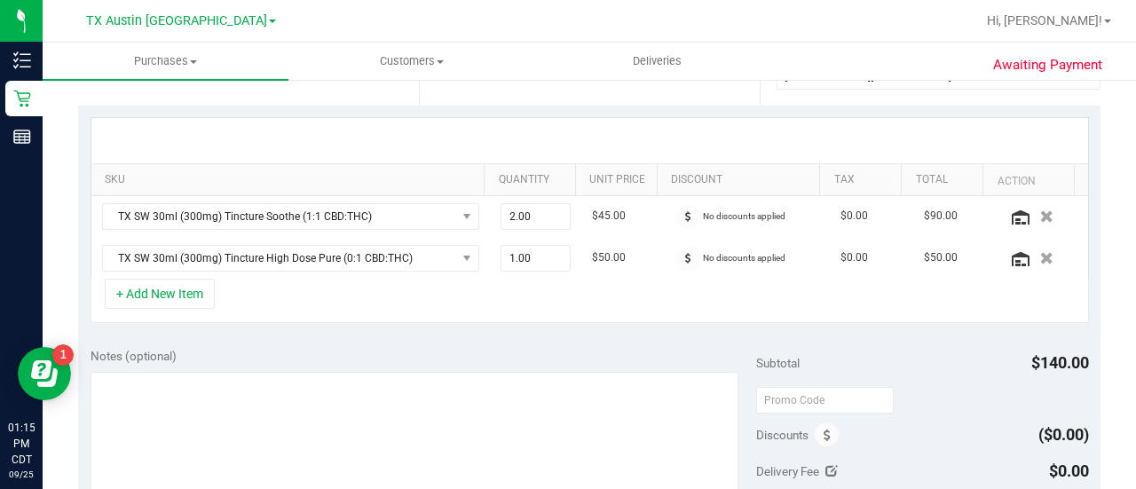
click at [627, 347] on div "Notes (optional)" at bounding box center [424, 356] width 666 height 18
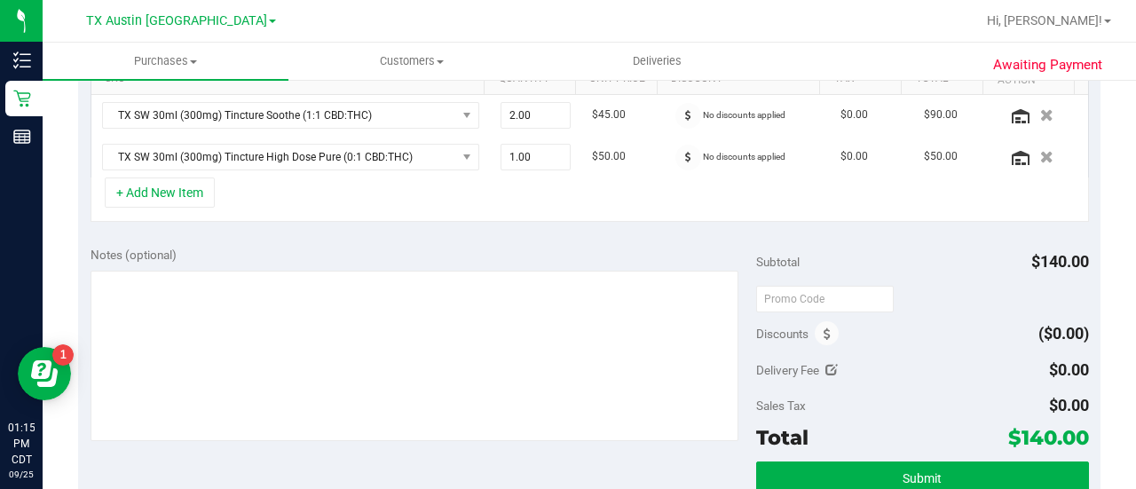
scroll to position [471, 0]
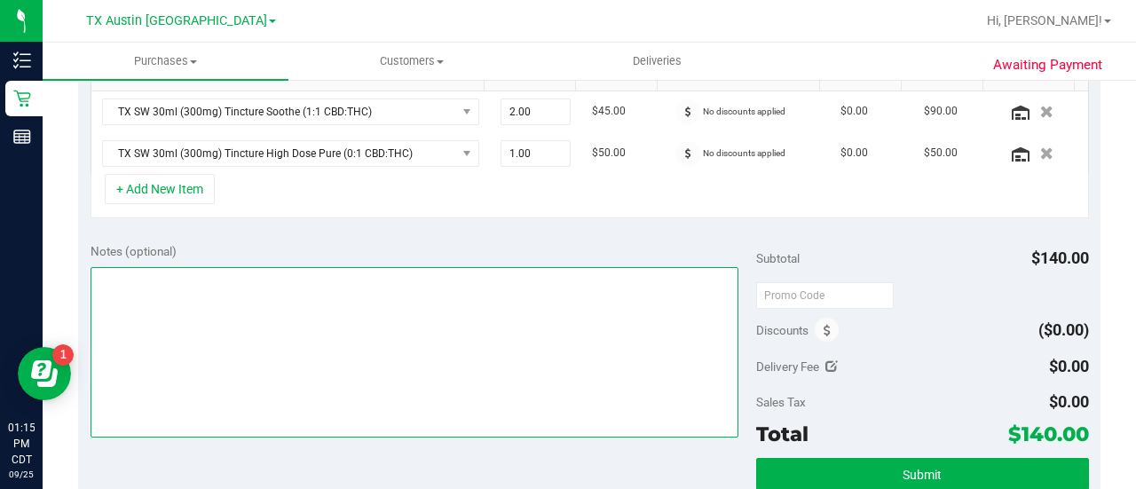
click at [380, 340] on textarea at bounding box center [415, 352] width 648 height 170
type textarea "PLANO PU"
click at [589, 317] on textarea at bounding box center [415, 352] width 648 height 170
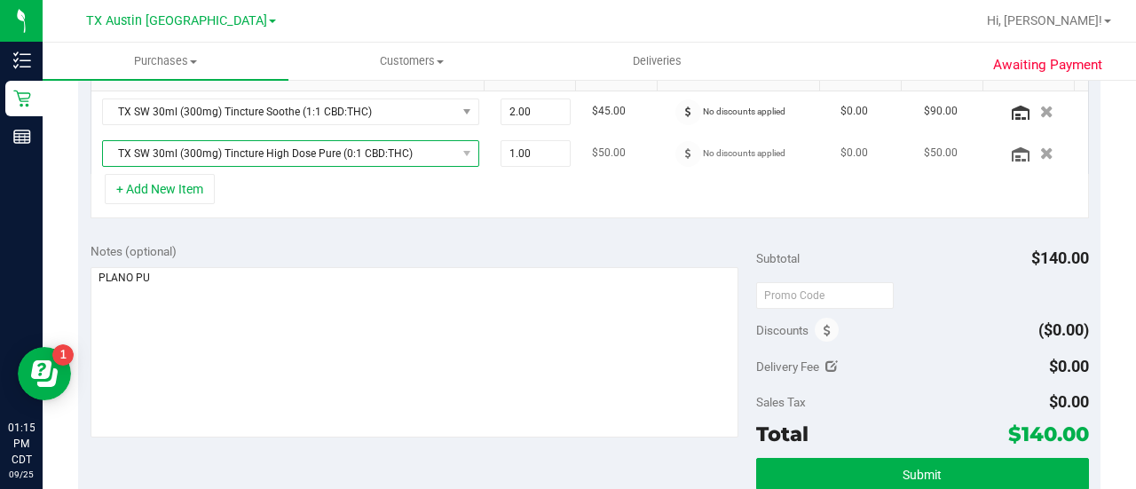
click at [382, 161] on span "TX SW 30ml (300mg) Tincture High Dose Pure (0:1 CBD:THC)" at bounding box center [279, 153] width 353 height 25
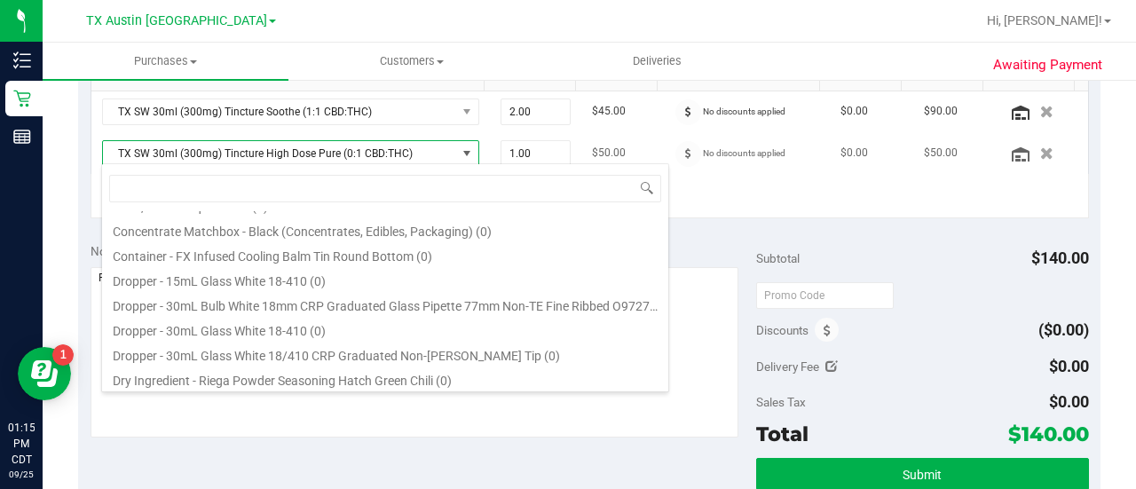
scroll to position [1065, 0]
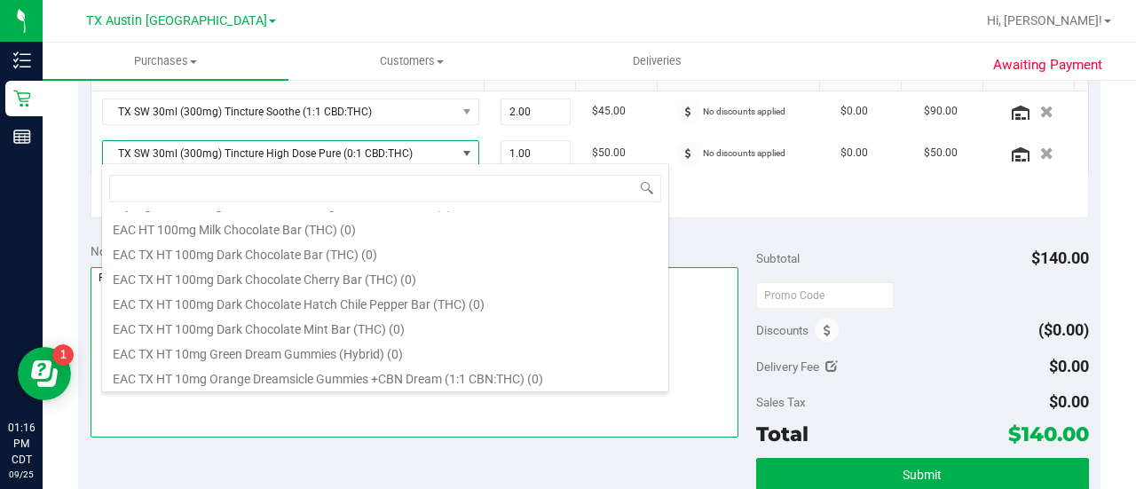
click at [476, 434] on textarea at bounding box center [415, 352] width 648 height 170
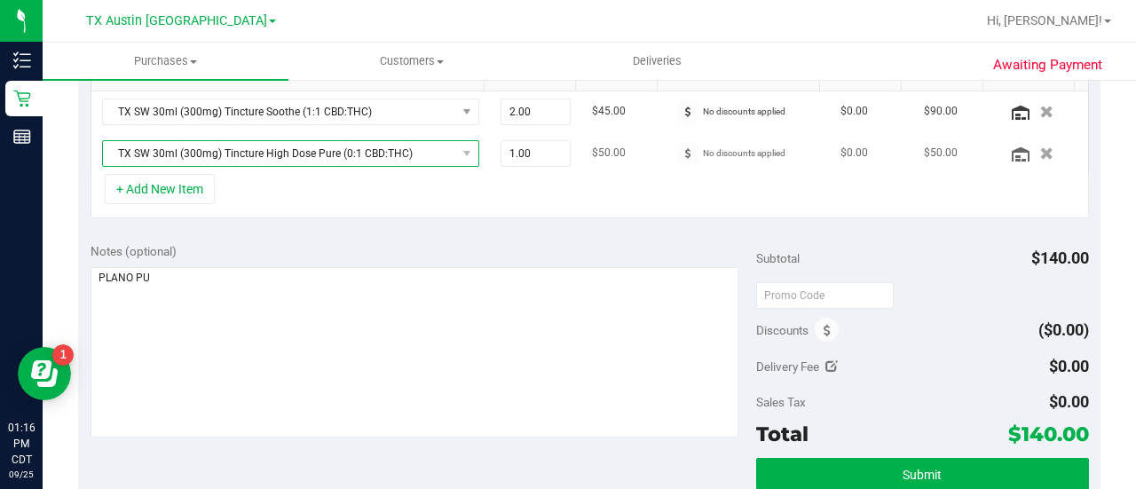
click at [346, 150] on span "TX SW 30ml (300mg) Tincture High Dose Pure (0:1 CBD:THC)" at bounding box center [279, 153] width 353 height 25
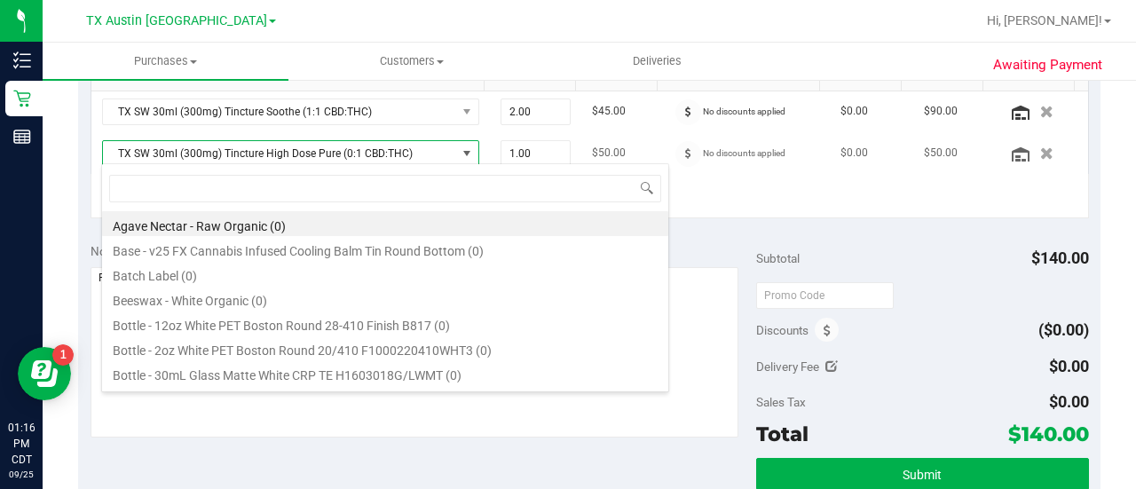
scroll to position [26, 367]
type input "I"
type input "HIGH DOSE"
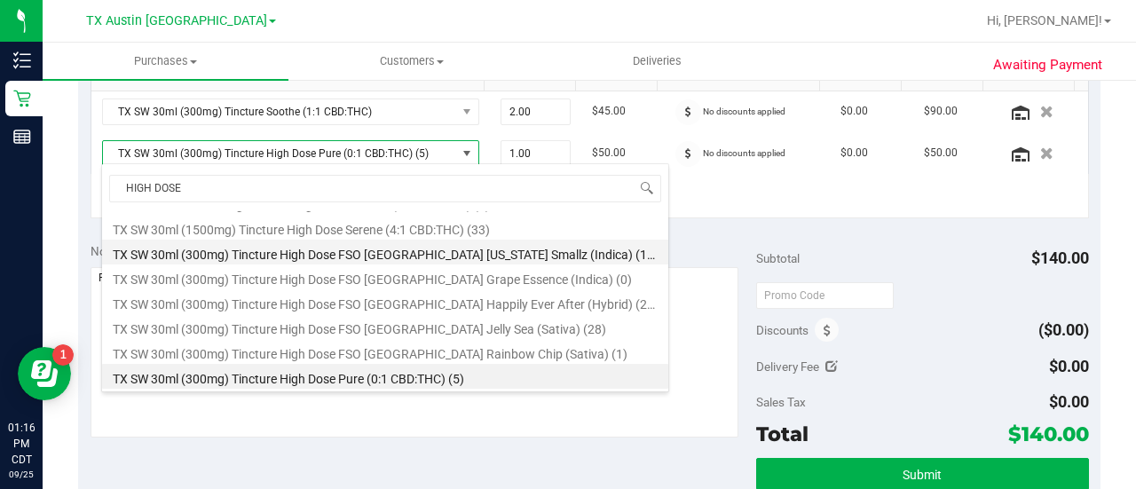
click at [515, 258] on li "TX SW 30ml (300mg) Tincture High Dose FSO TX Georgia Smallz (Indica) (11)" at bounding box center [385, 252] width 566 height 25
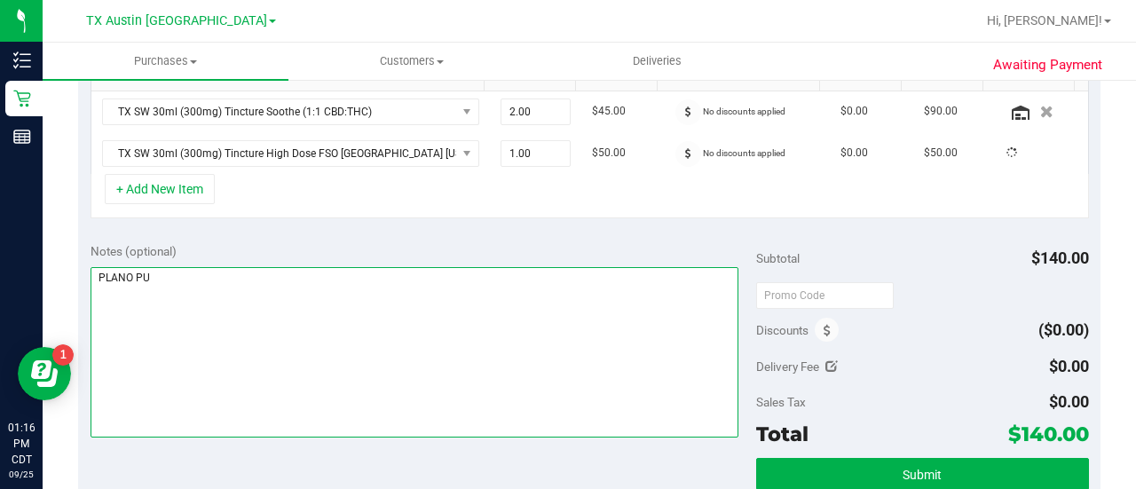
click at [478, 319] on textarea at bounding box center [415, 352] width 648 height 170
click at [527, 366] on textarea at bounding box center [415, 352] width 648 height 170
click at [501, 353] on textarea at bounding box center [415, 352] width 648 height 170
click at [486, 311] on textarea at bounding box center [415, 352] width 648 height 170
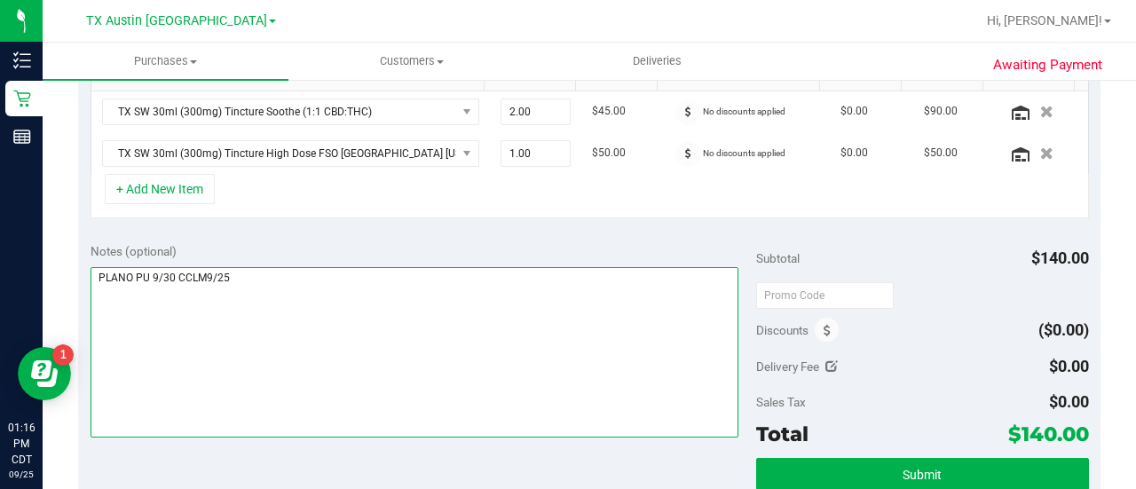
type textarea "PLANO PU 9/30 CCLM9/25"
click at [569, 357] on textarea at bounding box center [415, 352] width 648 height 170
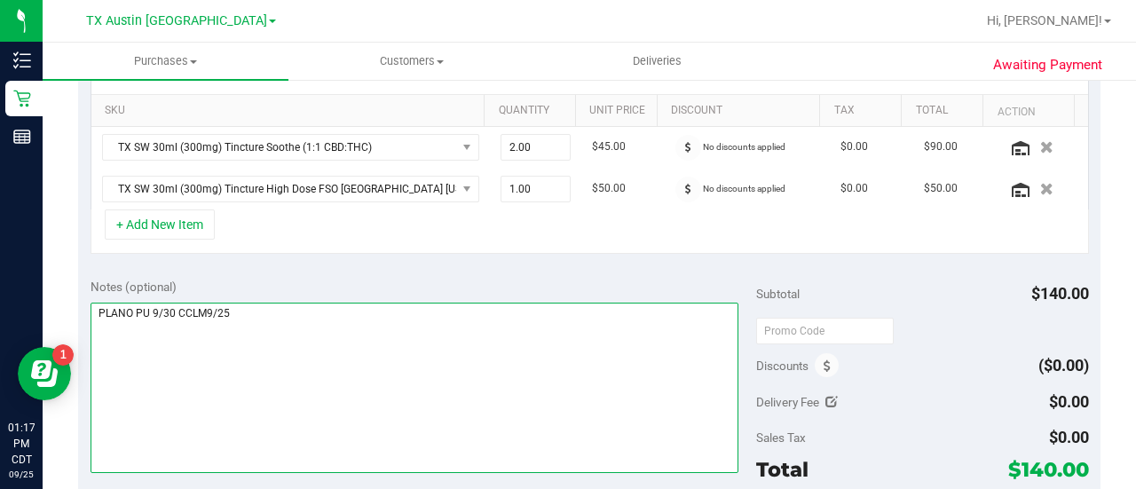
scroll to position [469, 0]
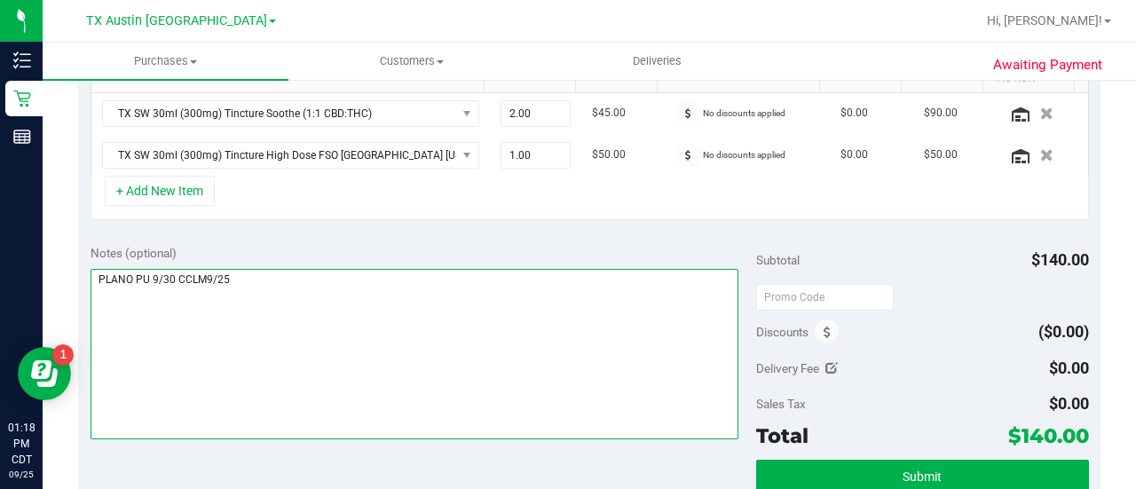
click at [553, 386] on textarea at bounding box center [415, 354] width 648 height 170
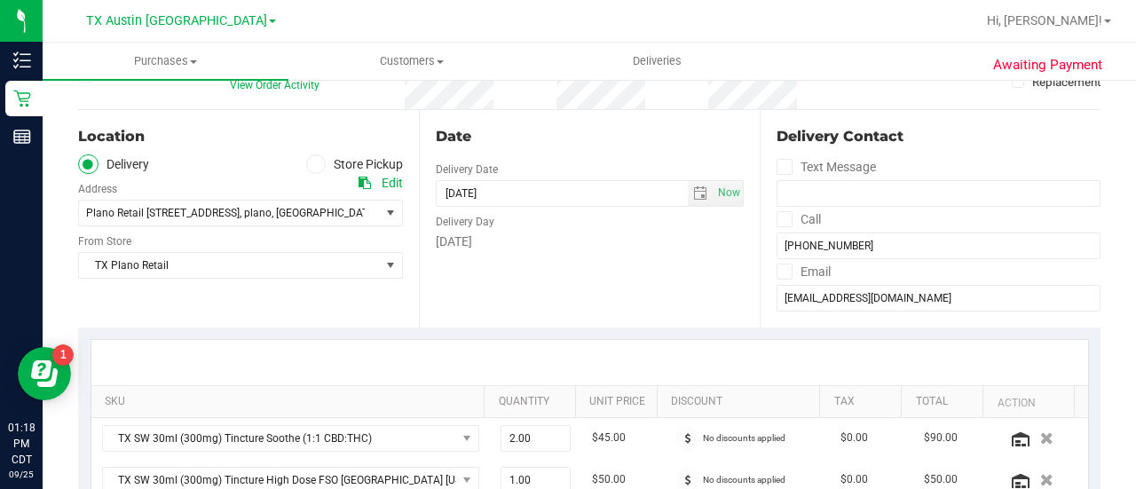
scroll to position [139, 0]
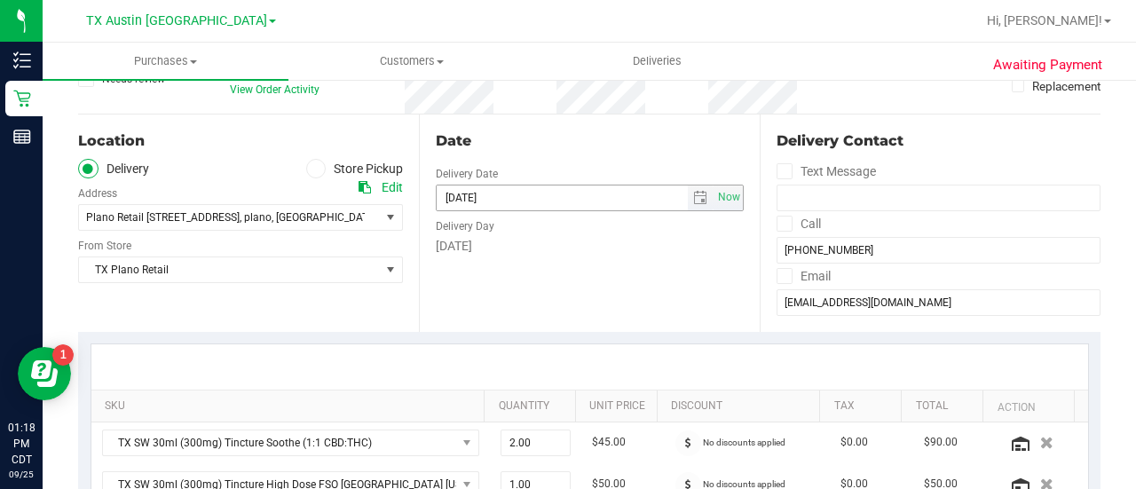
click at [678, 186] on input "09/26/2025" at bounding box center [562, 198] width 251 height 25
click at [693, 194] on span "select" at bounding box center [700, 198] width 14 height 14
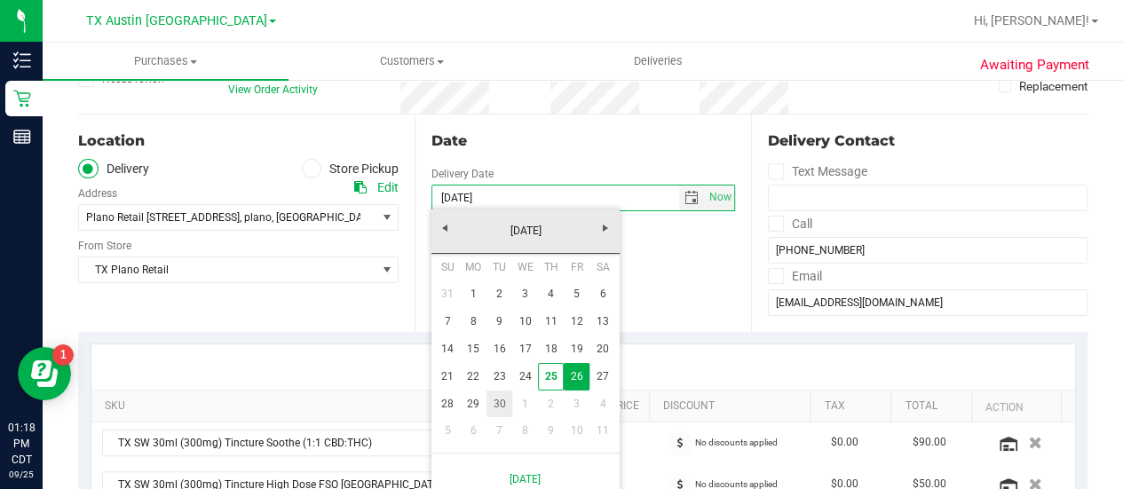
click at [502, 392] on link "30" at bounding box center [499, 405] width 26 height 28
type input "09/30/2025"
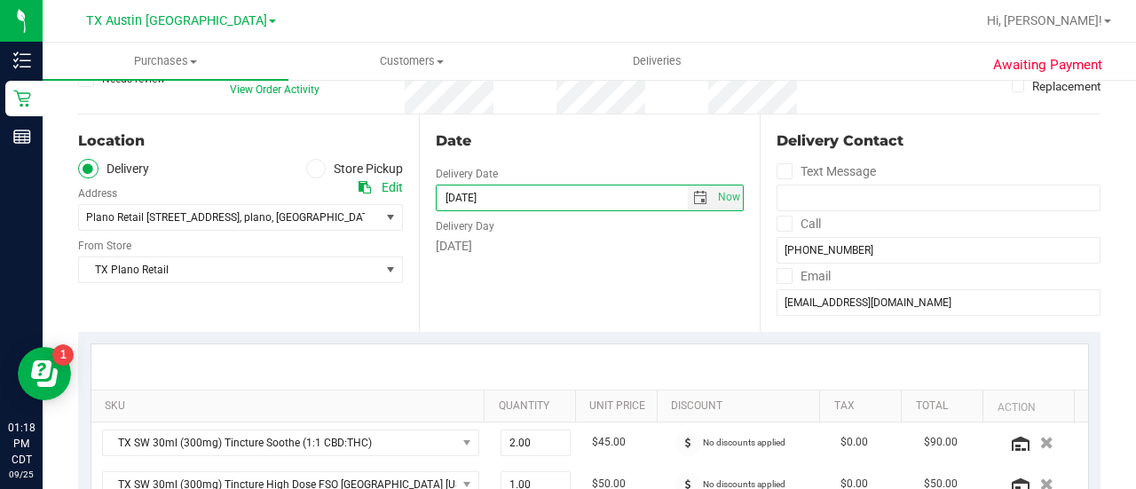
click at [471, 290] on div "Date Delivery Date 09/30/2025 Now 09/30/2025 08:00 AM Now Delivery Day Tuesday" at bounding box center [589, 224] width 341 height 218
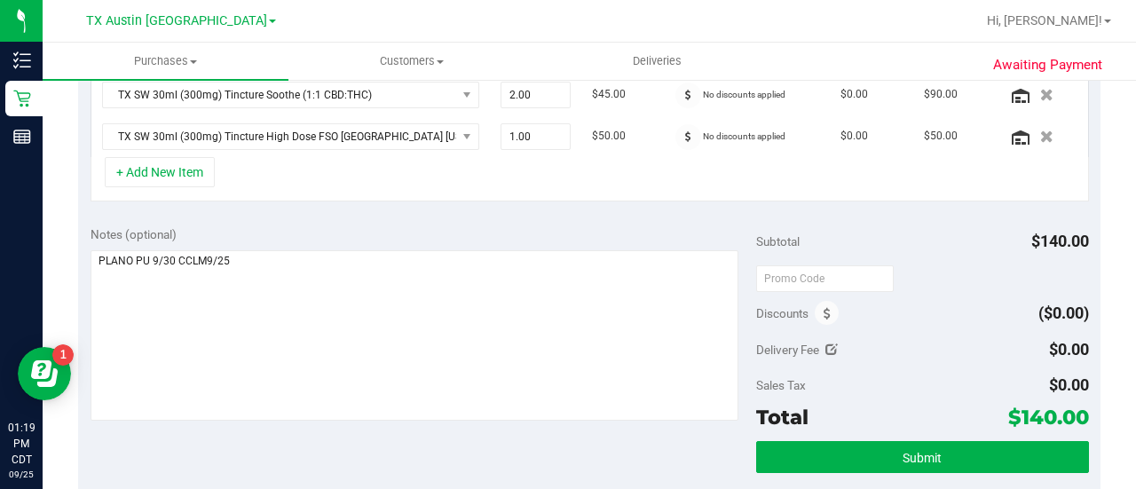
scroll to position [522, 0]
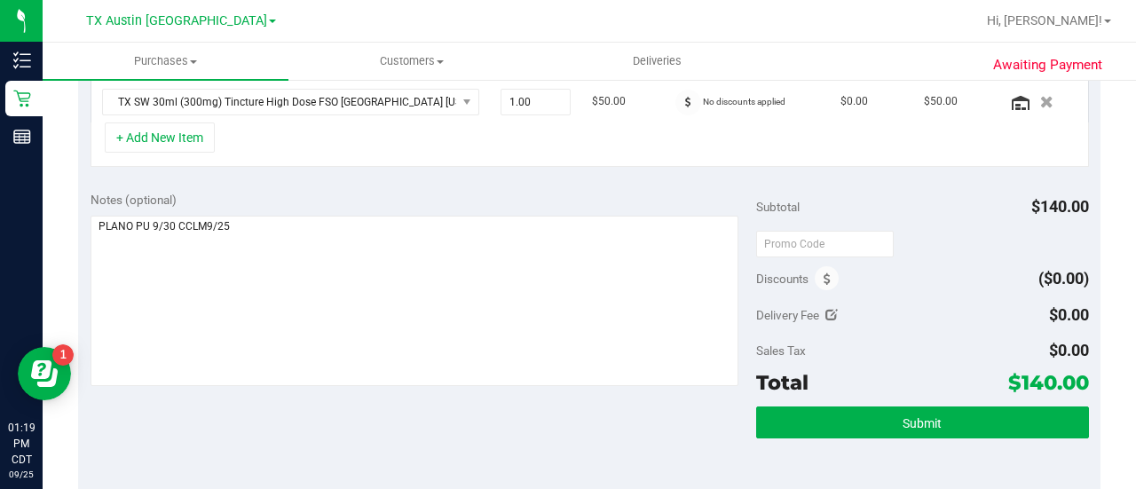
click at [657, 402] on div "Notes (optional) Subtotal $140.00 Discounts ($0.00) Delivery Fee $0.00 Sales Ta…" at bounding box center [589, 339] width 1023 height 320
click at [687, 448] on div "Notes (optional) Subtotal $140.00 Discounts ($0.00) Delivery Fee $0.00 Sales Ta…" at bounding box center [589, 339] width 1023 height 320
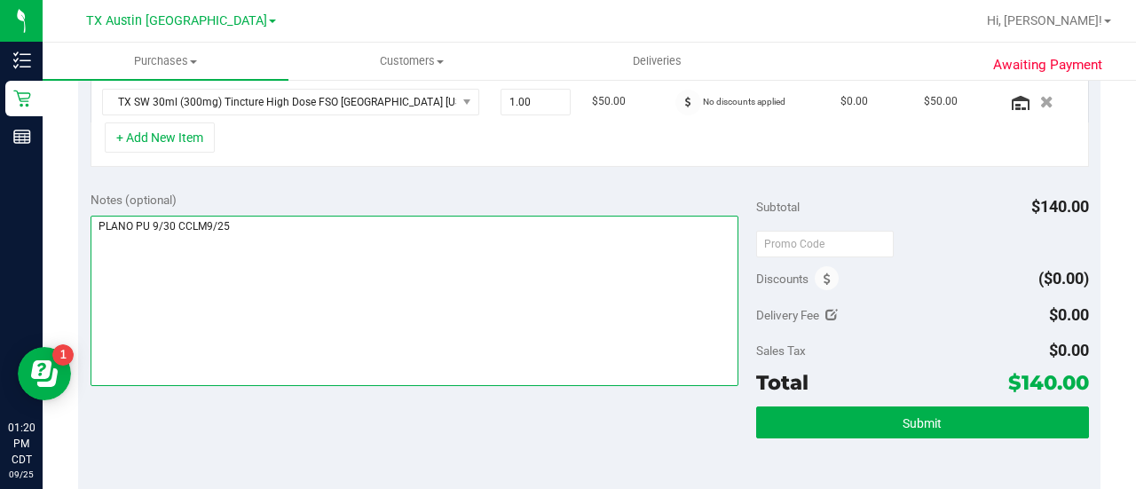
click at [453, 290] on textarea at bounding box center [415, 301] width 648 height 170
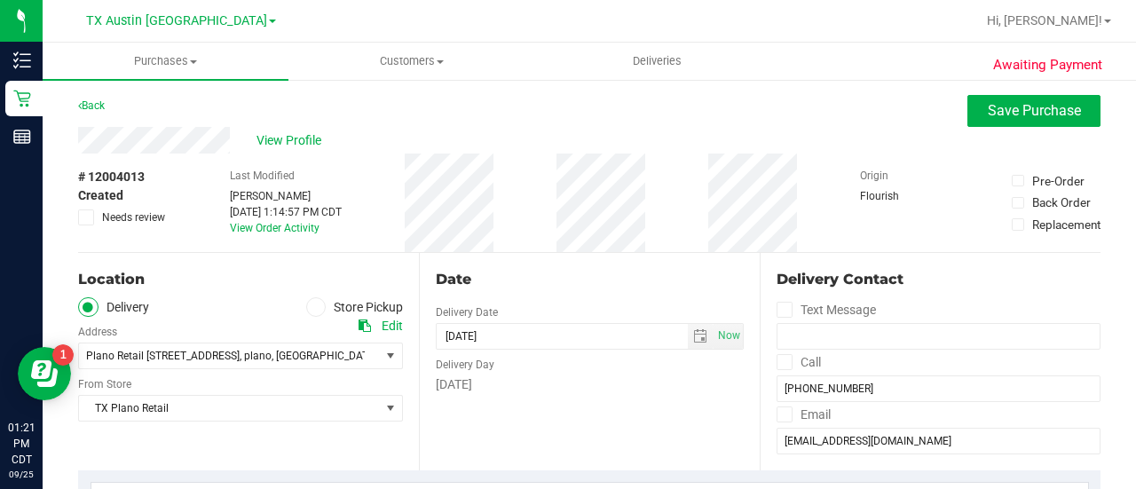
scroll to position [0, 0]
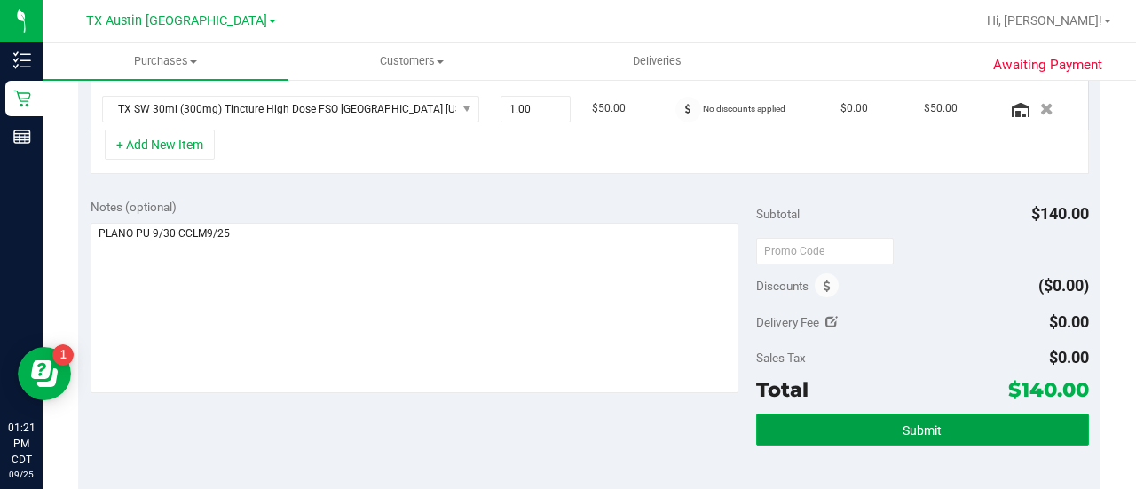
click at [850, 416] on button "Submit" at bounding box center [922, 430] width 333 height 32
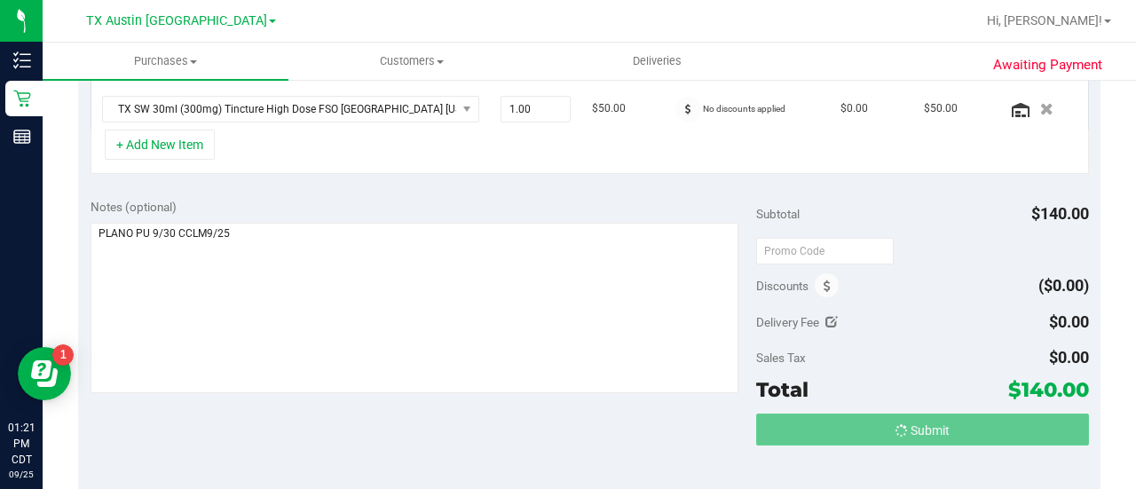
scroll to position [518, 0]
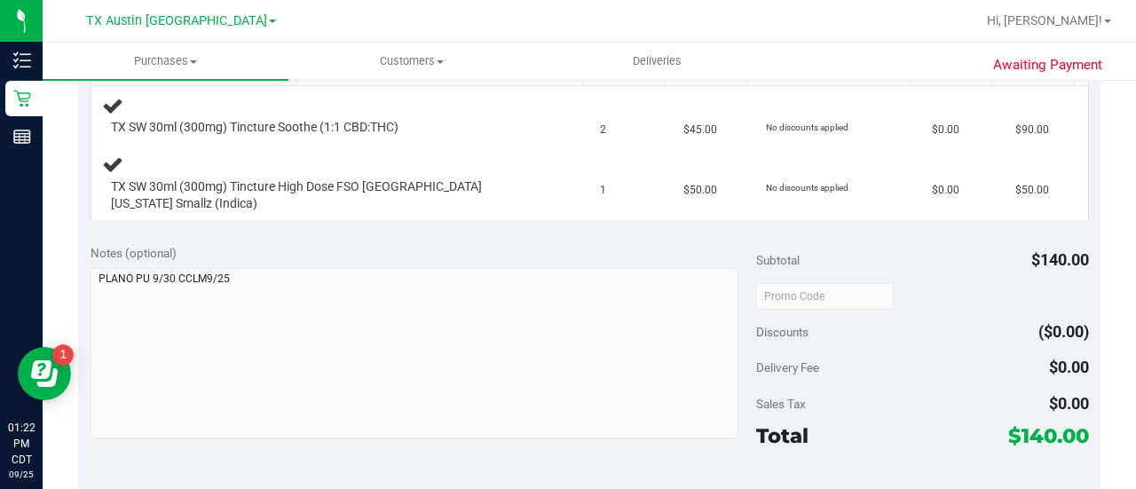
scroll to position [465, 0]
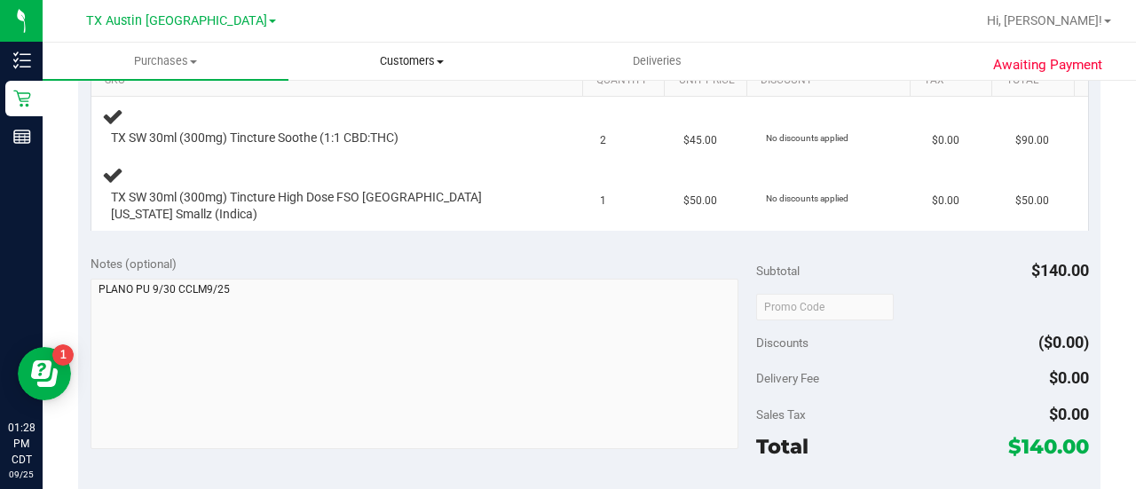
click at [408, 60] on span "Customers" at bounding box center [411, 61] width 244 height 16
click at [371, 107] on span "All customers" at bounding box center [353, 106] width 128 height 15
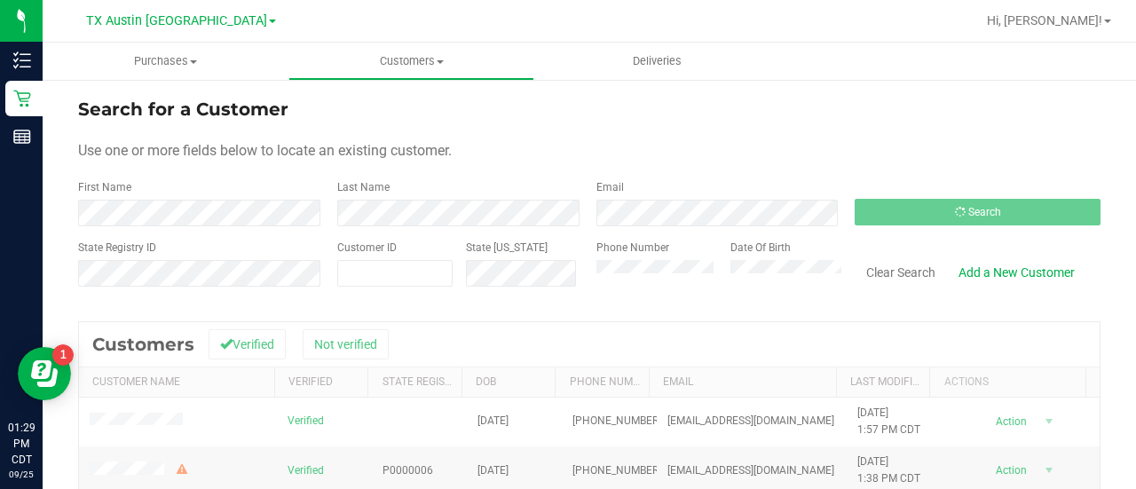
click at [527, 177] on form "Search for a Customer Use one or more fields below to locate an existing custom…" at bounding box center [589, 199] width 1023 height 207
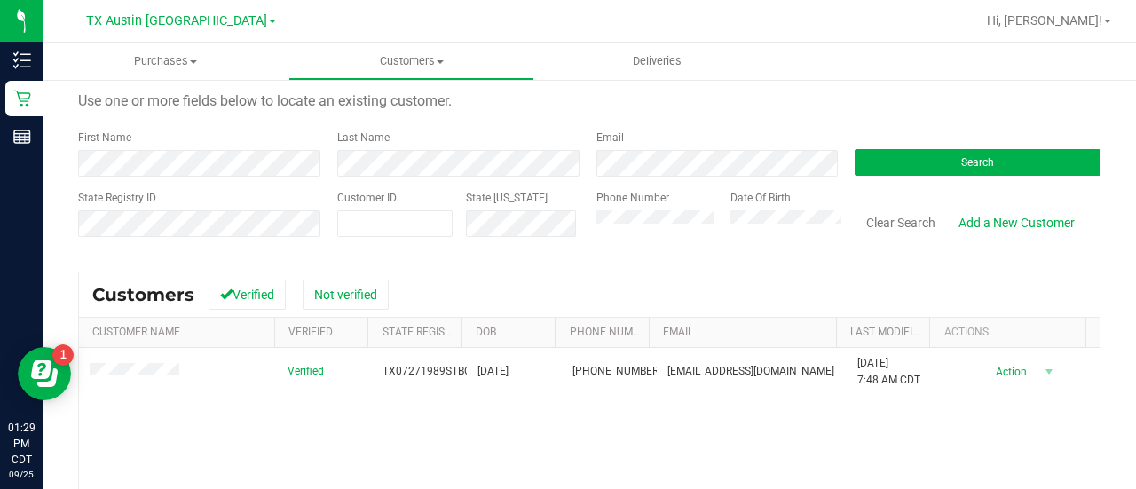
scroll to position [67, 0]
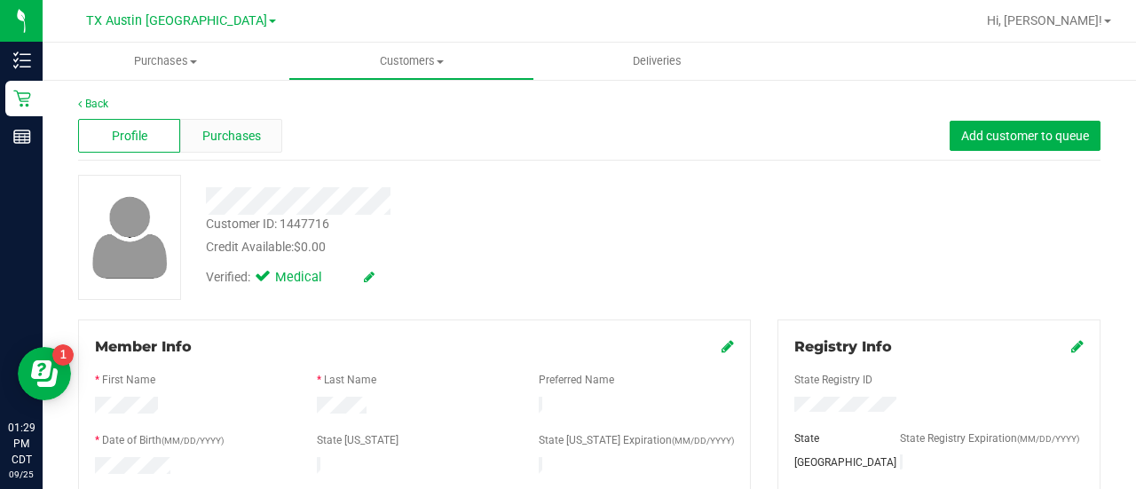
click at [218, 141] on span "Purchases" at bounding box center [231, 136] width 59 height 19
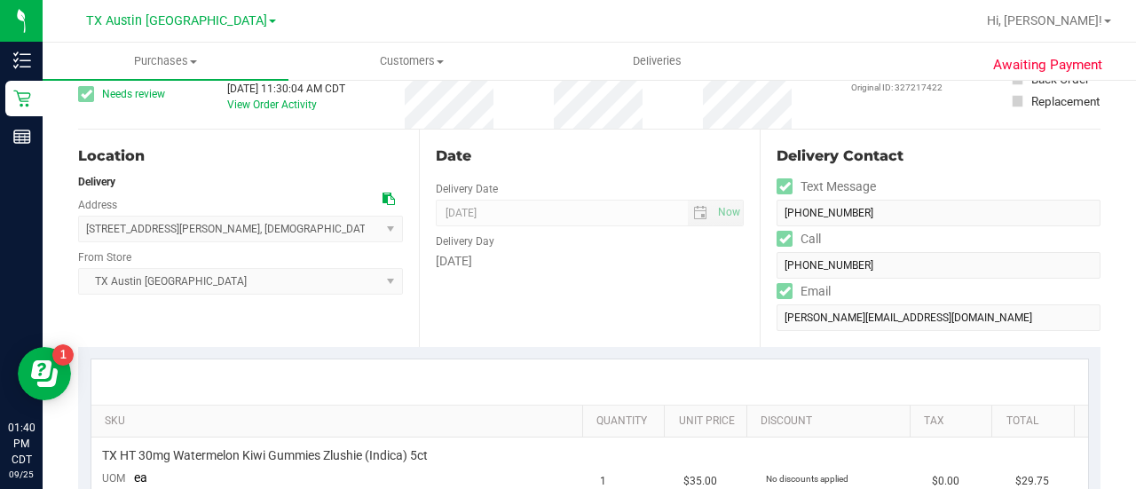
scroll to position [105, 0]
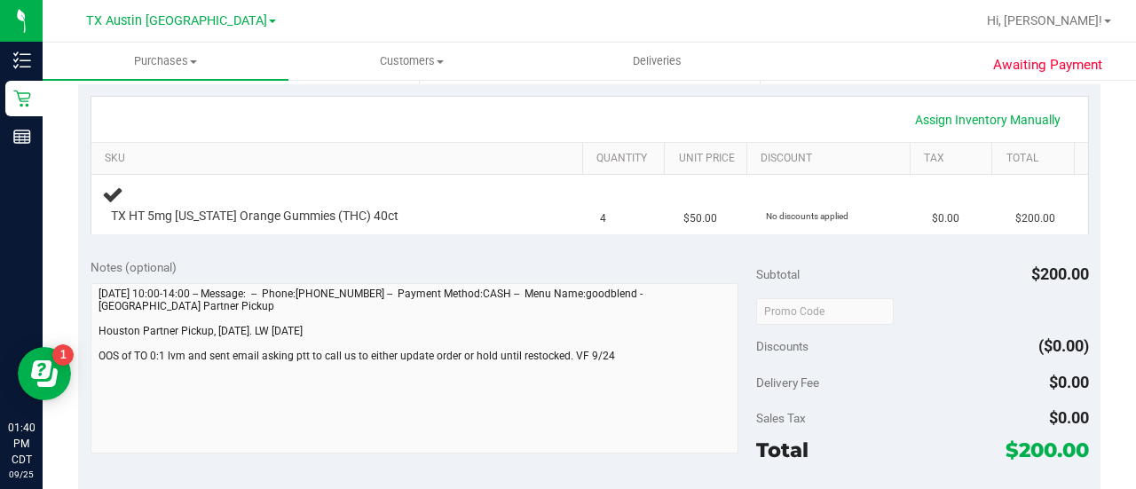
scroll to position [390, 0]
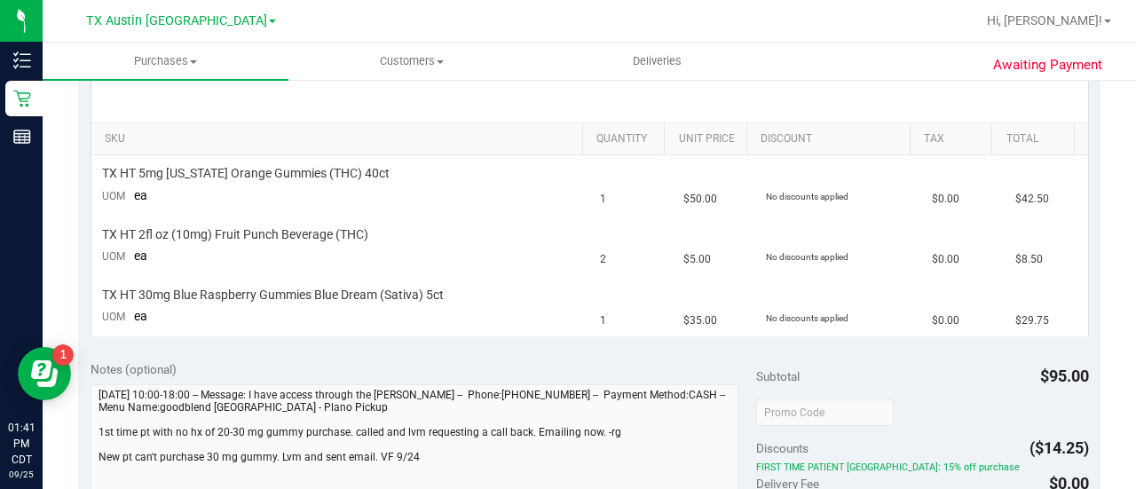
scroll to position [460, 0]
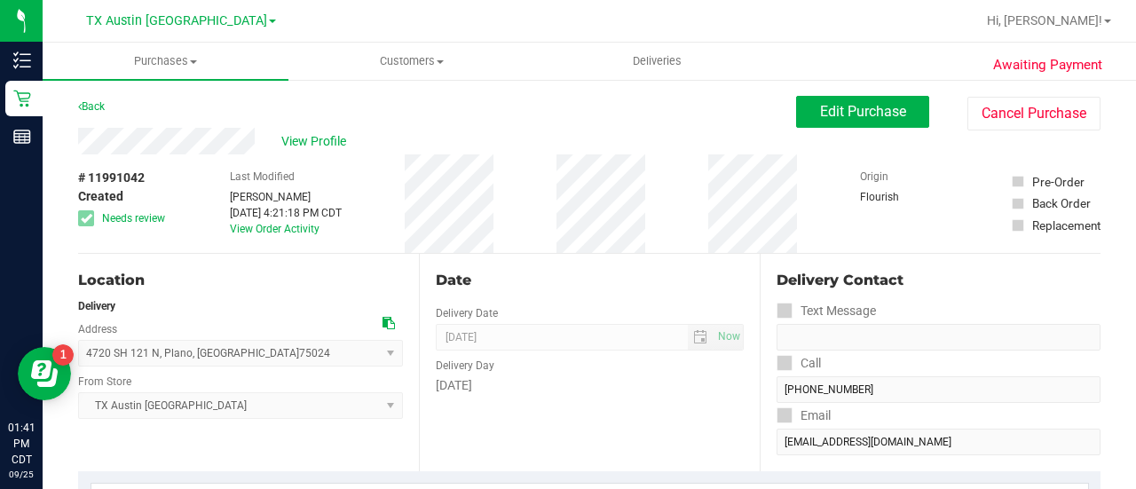
click at [215, 155] on div "# 11991042 Created Needs review Last Modified [PERSON_NAME] [DATE] 4:21:18 PM C…" at bounding box center [589, 203] width 1023 height 99
click at [820, 115] on span "Edit Purchase" at bounding box center [863, 111] width 86 height 17
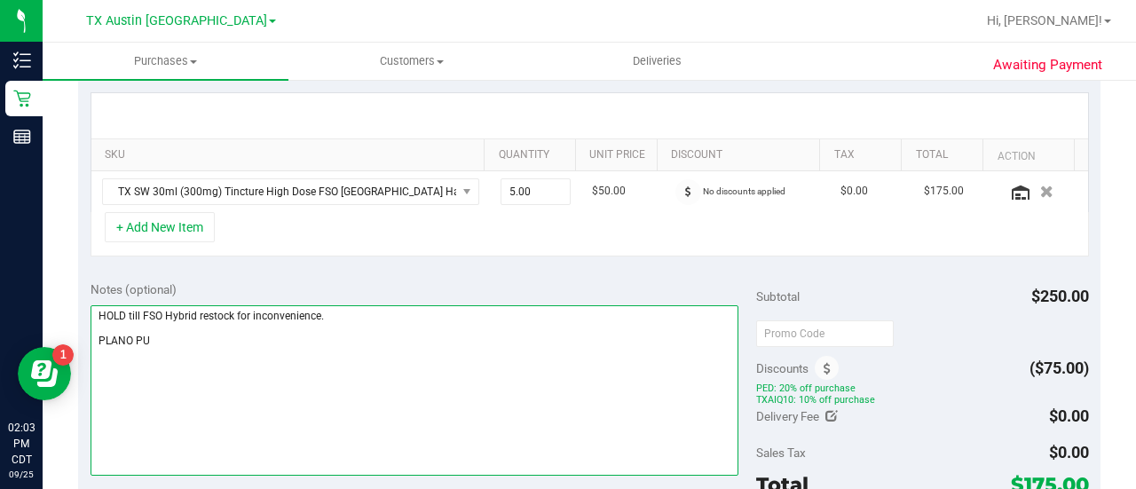
click at [433, 341] on textarea at bounding box center [415, 390] width 648 height 170
click at [162, 322] on textarea at bounding box center [415, 390] width 648 height 170
click at [169, 326] on textarea at bounding box center [415, 390] width 648 height 170
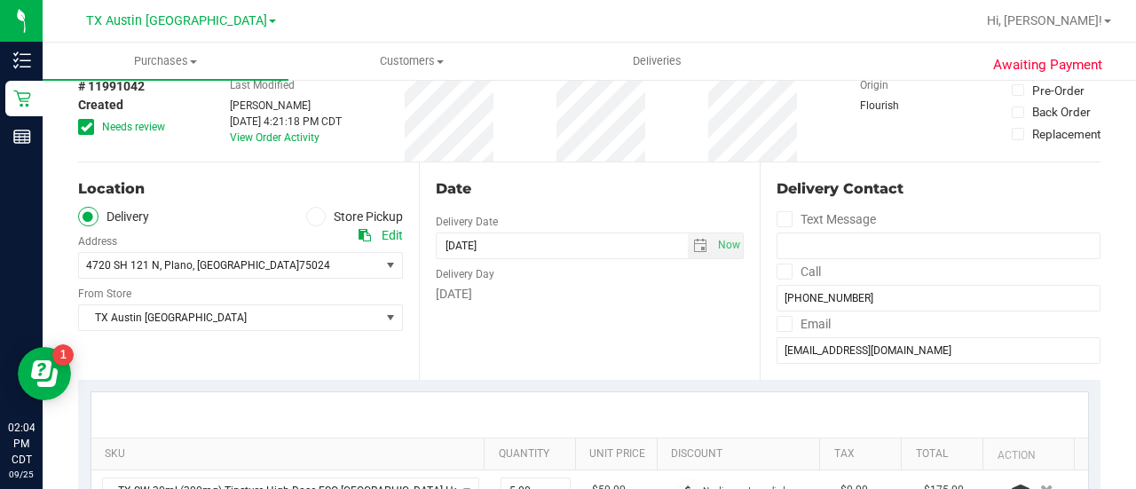
scroll to position [0, 0]
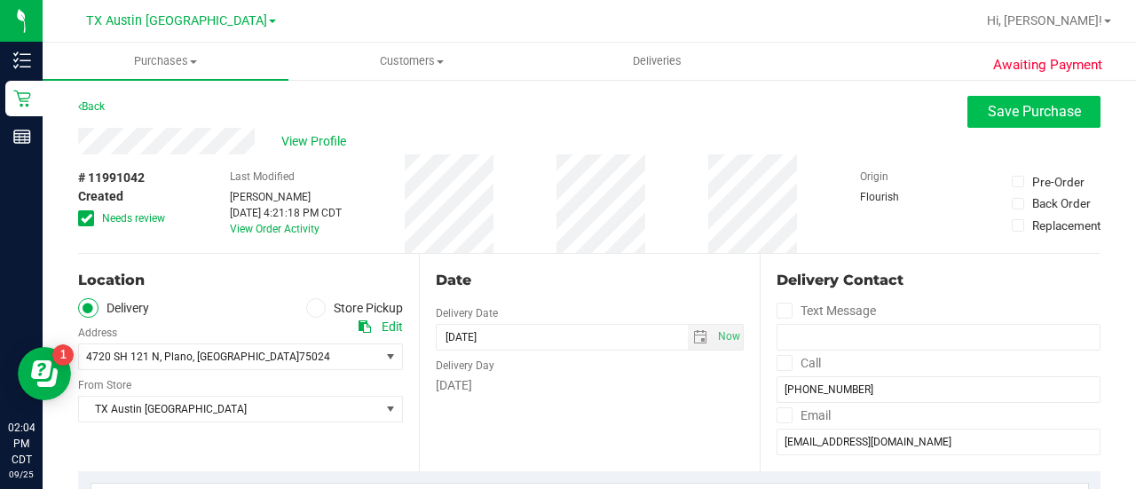
type textarea "HOLD till FSO Hybrid restock for inconvenience. PLANO PU back in stock, contact…"
click at [994, 114] on span "Save Purchase" at bounding box center [1034, 111] width 93 height 17
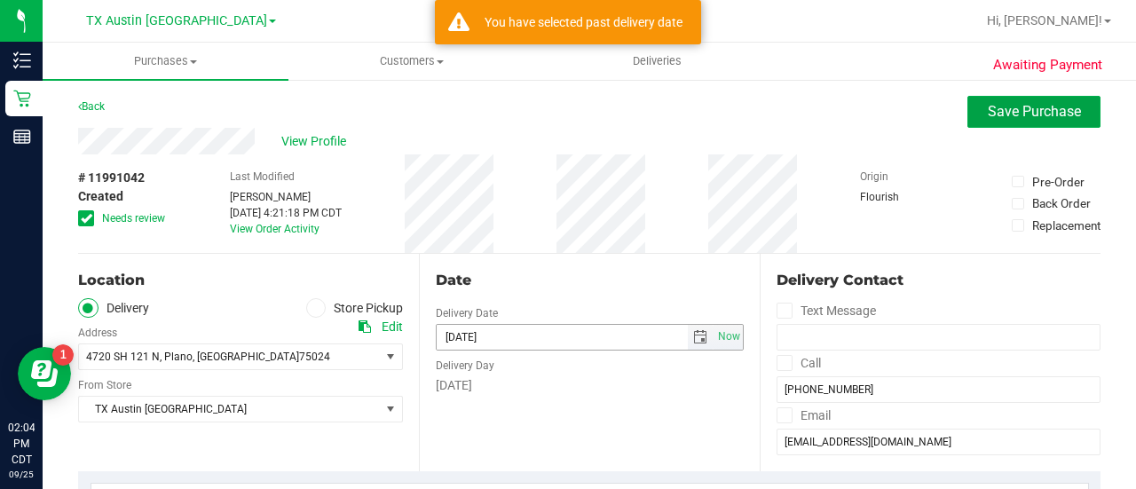
click at [693, 333] on span "select" at bounding box center [700, 337] width 14 height 14
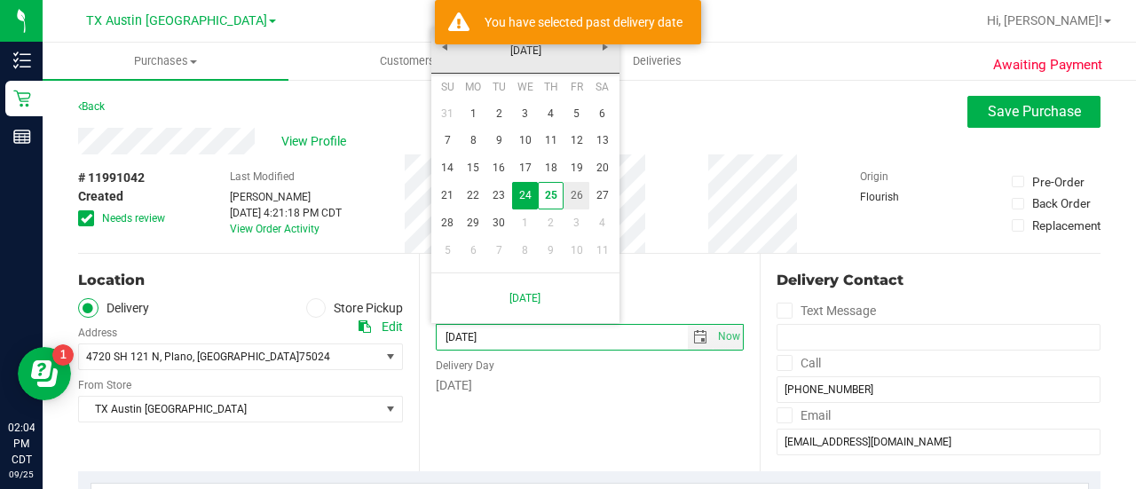
drag, startPoint x: 581, startPoint y: 198, endPoint x: 628, endPoint y: 264, distance: 80.8
click at [581, 198] on link "26" at bounding box center [577, 196] width 26 height 28
type input "09/26/2025"
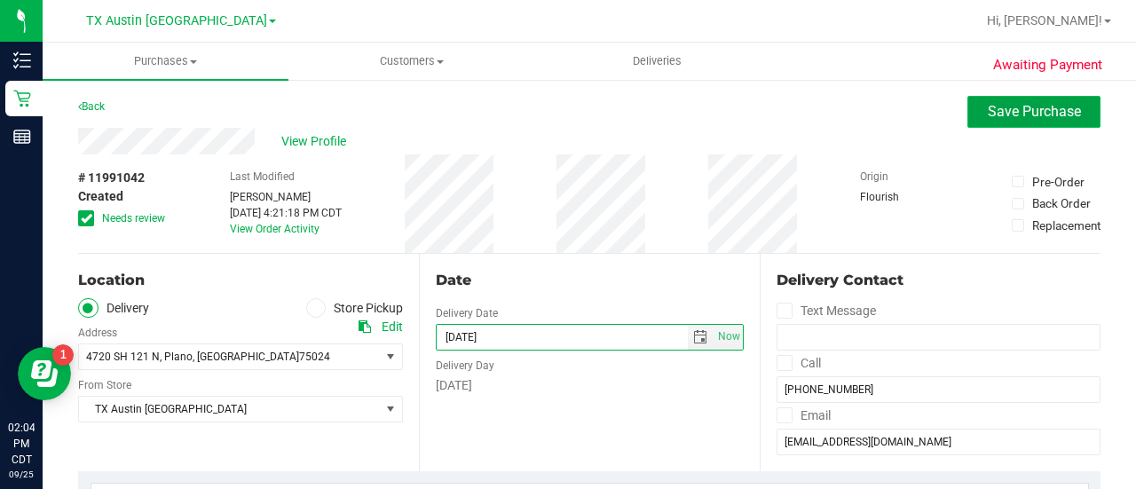
click at [988, 113] on span "Save Purchase" at bounding box center [1034, 111] width 93 height 17
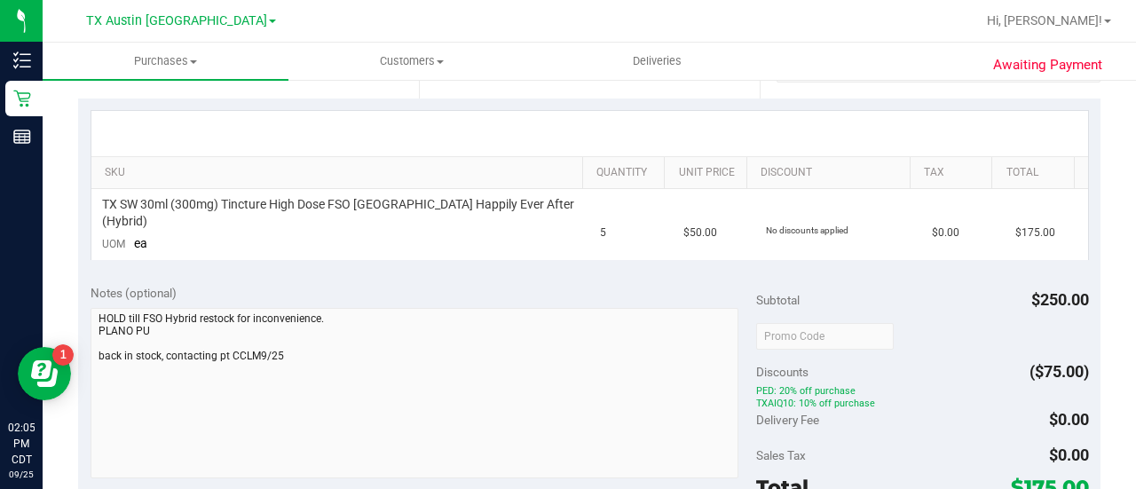
scroll to position [377, 0]
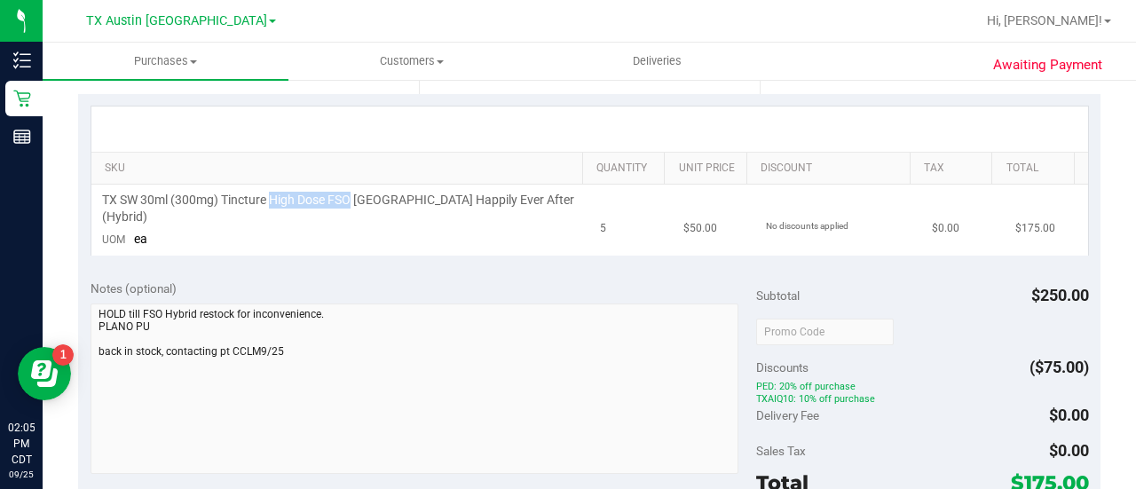
drag, startPoint x: 273, startPoint y: 202, endPoint x: 352, endPoint y: 199, distance: 78.2
click at [352, 201] on span "TX SW 30ml (300mg) Tincture High Dose FSO TX Happily Ever After (Hybrid)" at bounding box center [341, 209] width 478 height 34
copy span "High Dose FSO"
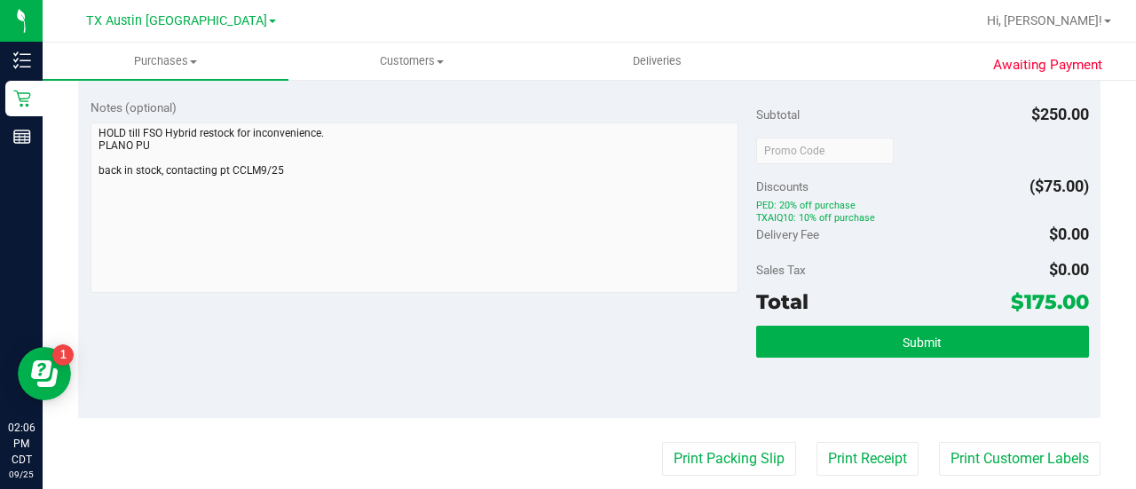
scroll to position [0, 0]
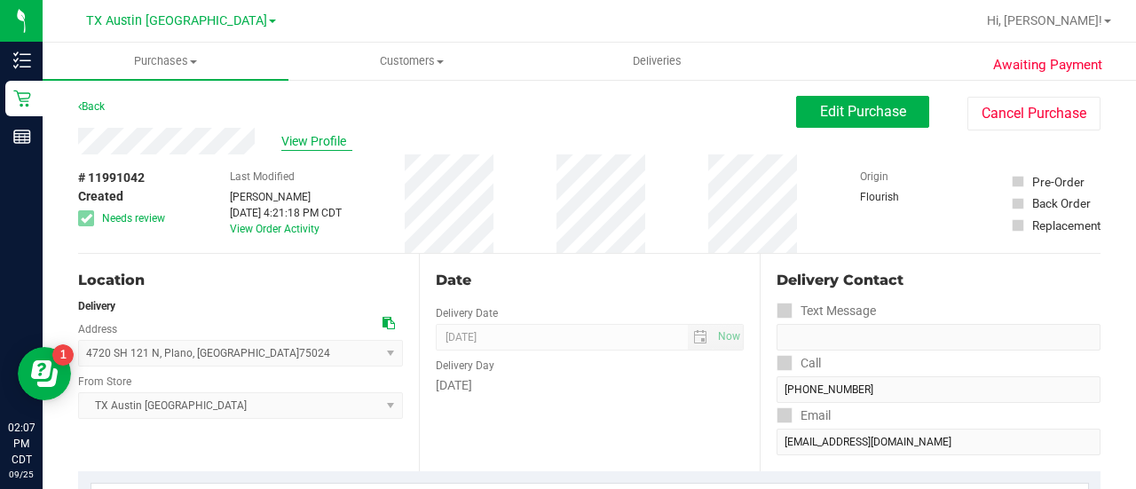
click at [288, 134] on span "View Profile" at bounding box center [316, 141] width 71 height 19
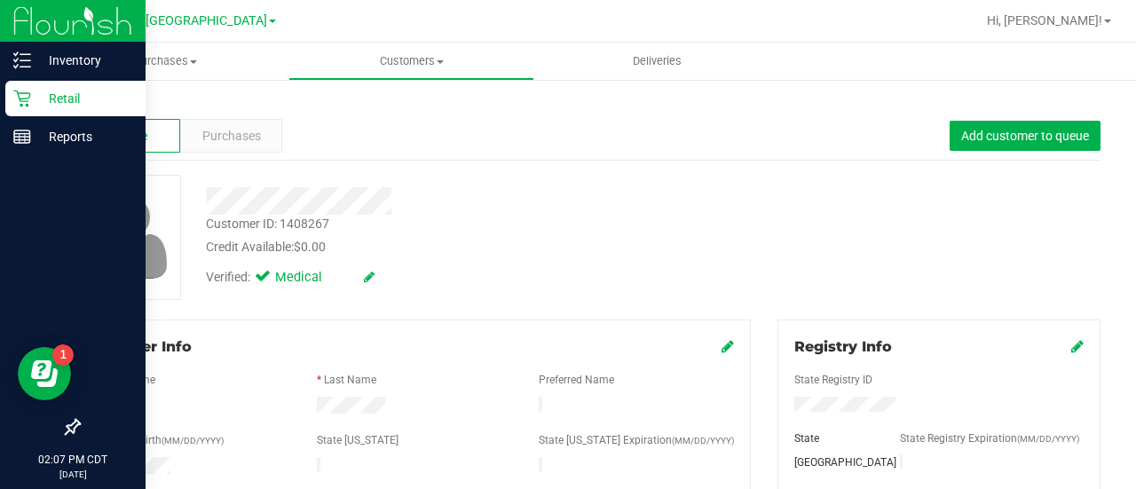
click at [45, 108] on p "Retail" at bounding box center [84, 98] width 107 height 21
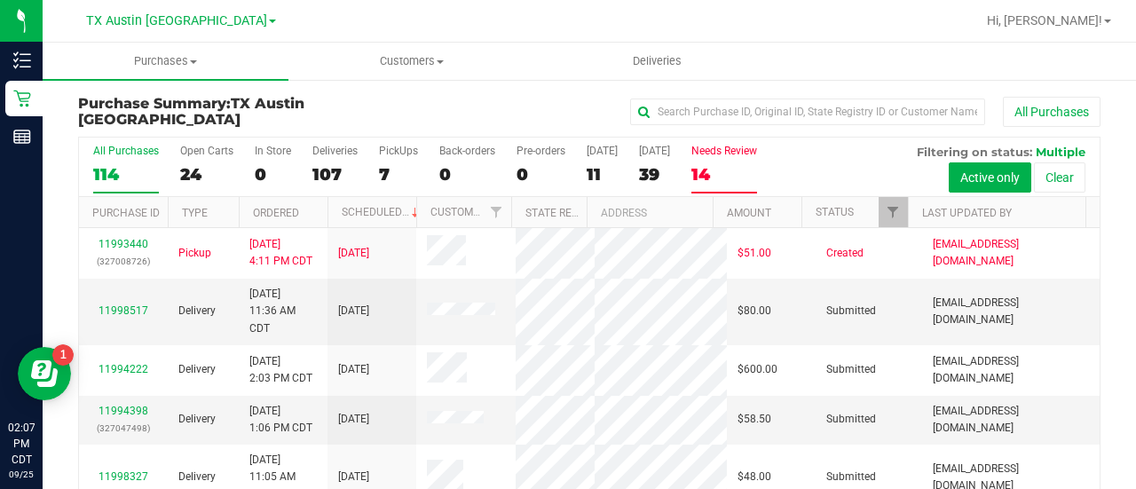
click at [725, 171] on div "14" at bounding box center [725, 174] width 66 height 20
click at [0, 0] on input "Needs Review 14" at bounding box center [0, 0] width 0 height 0
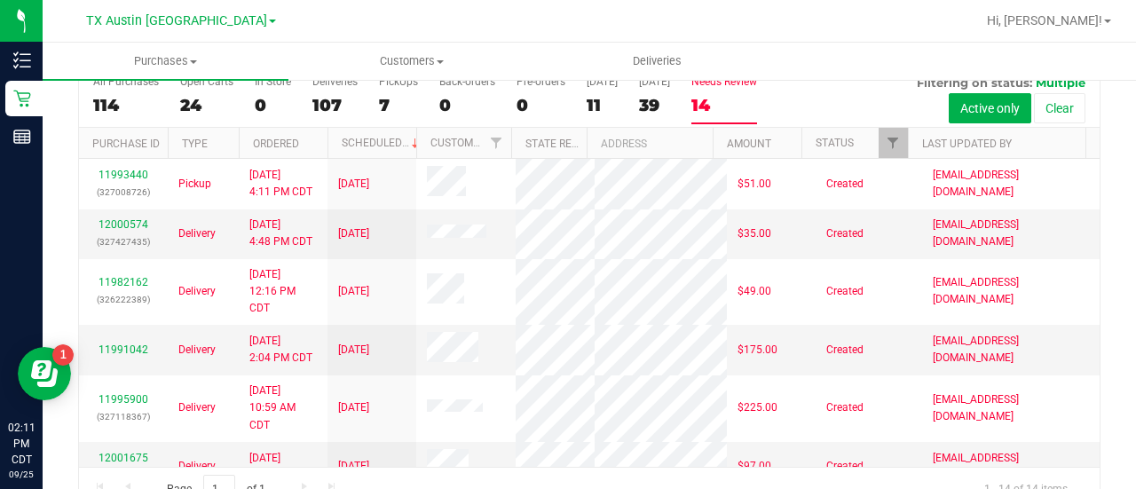
scroll to position [69, 0]
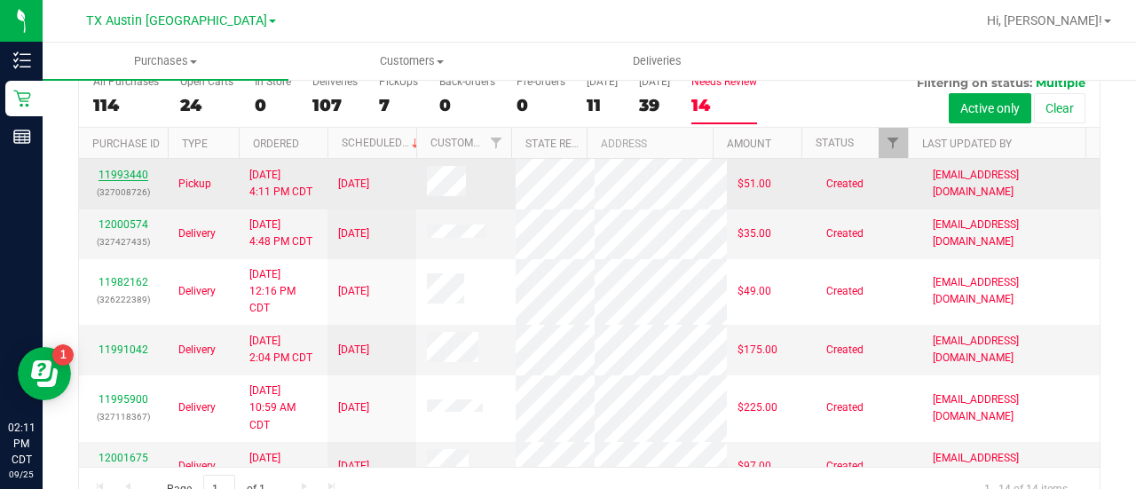
click at [129, 181] on link "11993440" at bounding box center [124, 175] width 50 height 12
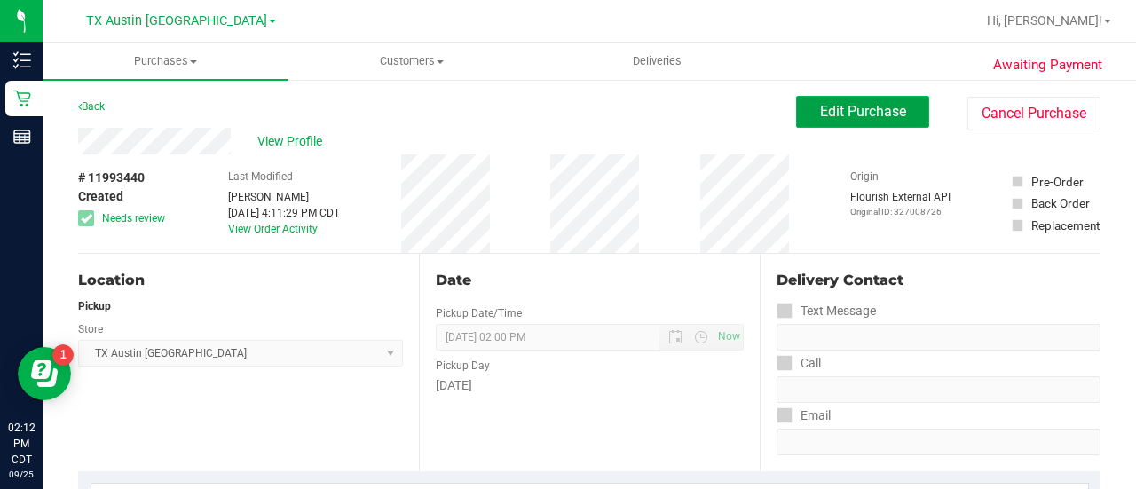
click at [849, 102] on button "Edit Purchase" at bounding box center [862, 112] width 133 height 32
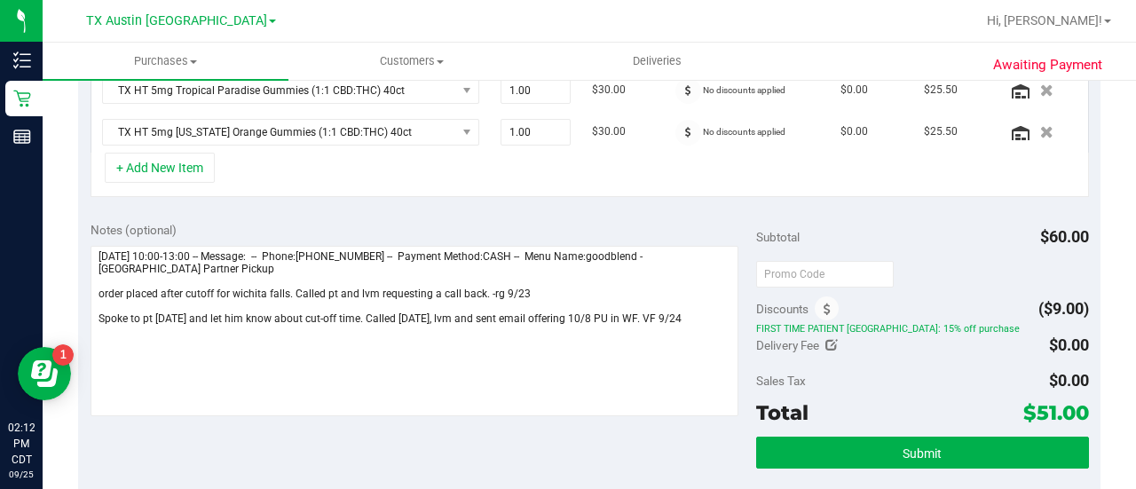
scroll to position [518, 0]
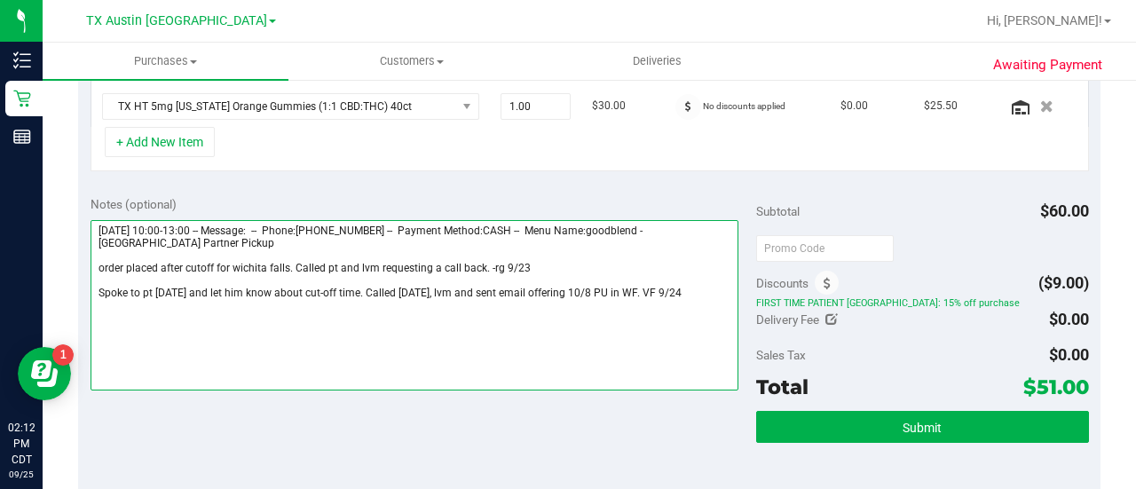
click at [329, 243] on textarea at bounding box center [415, 305] width 648 height 170
click at [325, 252] on textarea at bounding box center [415, 305] width 648 height 170
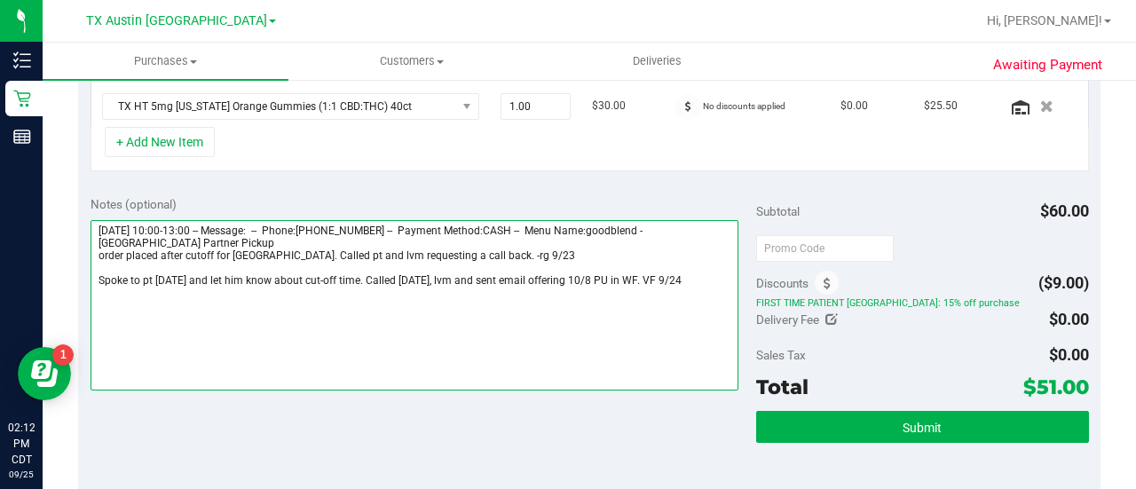
click at [326, 260] on textarea at bounding box center [415, 305] width 648 height 170
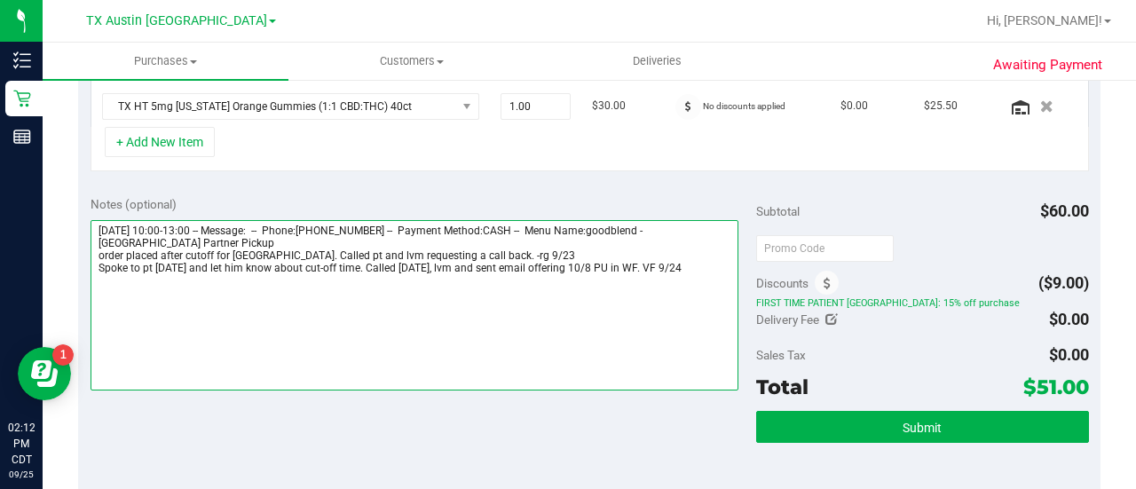
click at [689, 265] on textarea at bounding box center [415, 305] width 648 height 170
click at [97, 292] on textarea at bounding box center [415, 305] width 648 height 170
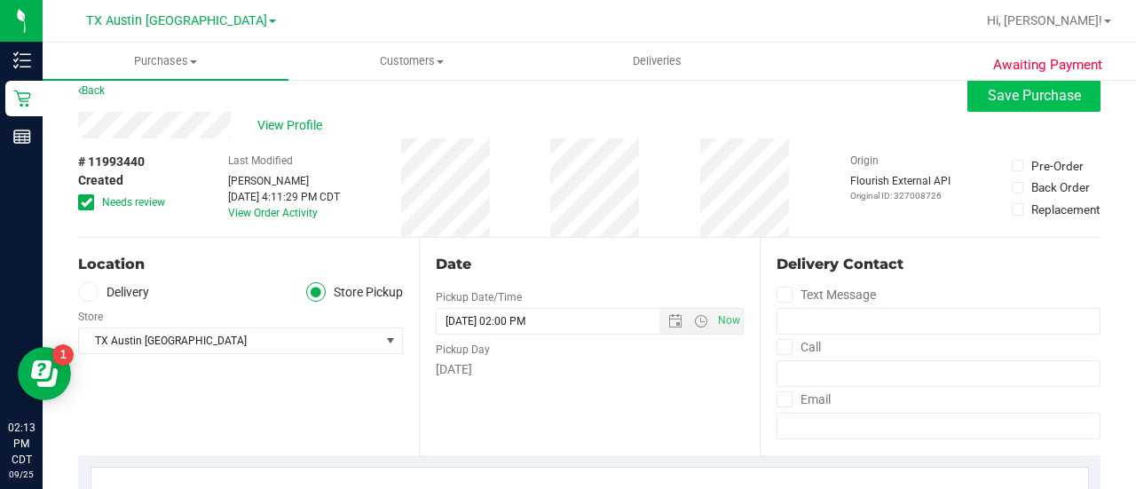
type textarea "Wednesday 09/24/2025 10:00-13:00 -- Message: -- Phone:9402227170 -- Payment Met…"
click at [1037, 83] on button "Save Purchase" at bounding box center [1034, 96] width 133 height 32
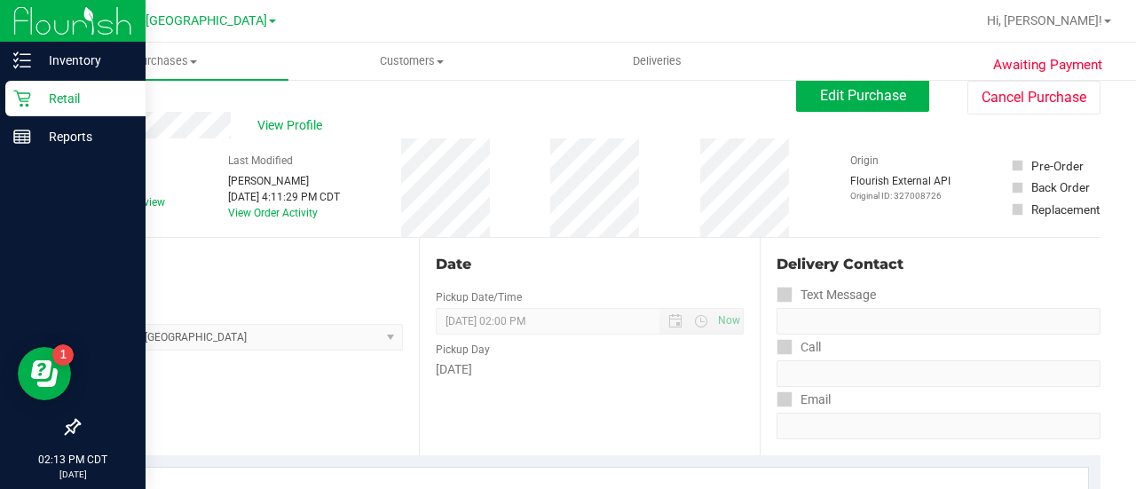
drag, startPoint x: 47, startPoint y: 105, endPoint x: 70, endPoint y: 103, distance: 23.1
click at [47, 105] on p "Retail" at bounding box center [84, 98] width 107 height 21
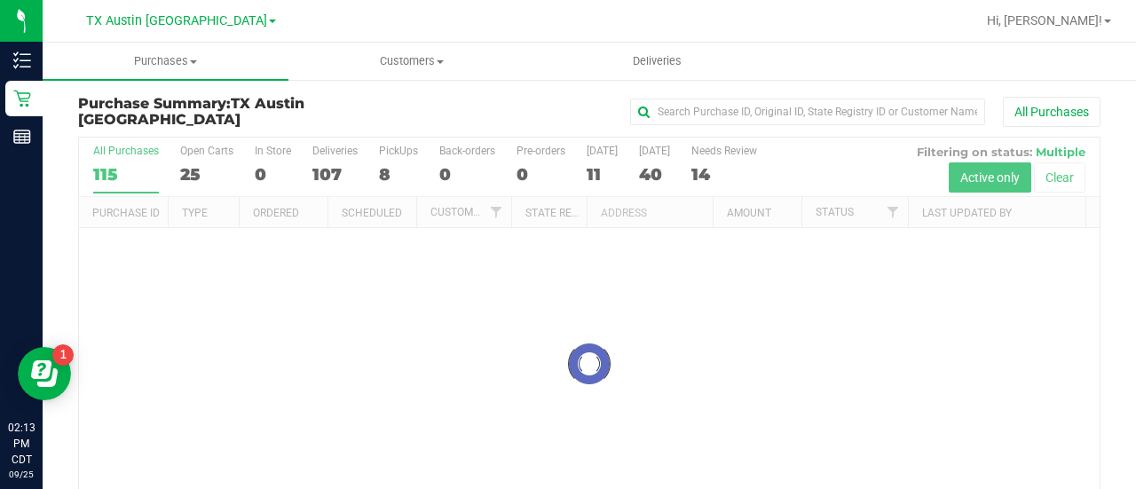
click at [719, 171] on div at bounding box center [589, 364] width 1021 height 453
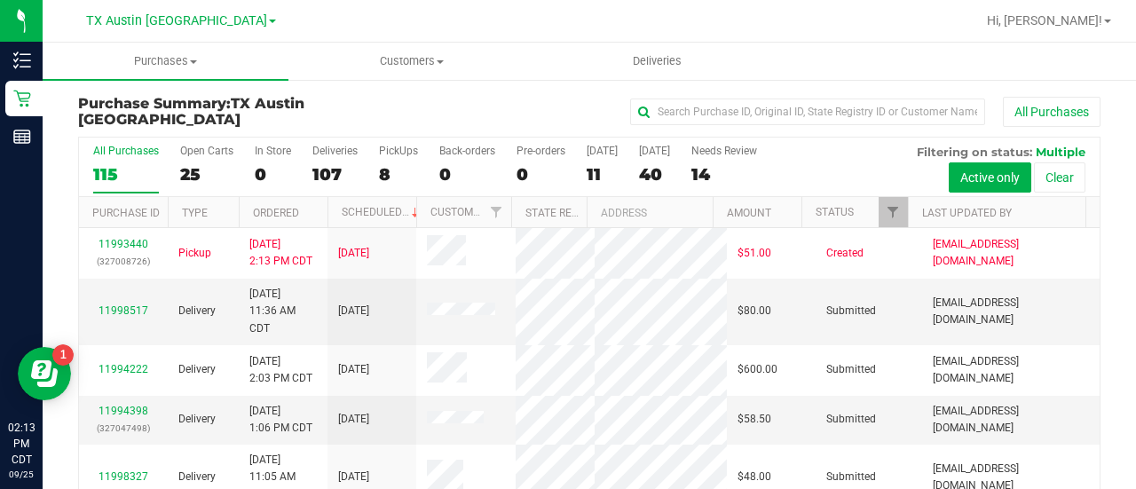
click at [717, 173] on div "14" at bounding box center [725, 174] width 66 height 20
click at [0, 0] on input "Needs Review 14" at bounding box center [0, 0] width 0 height 0
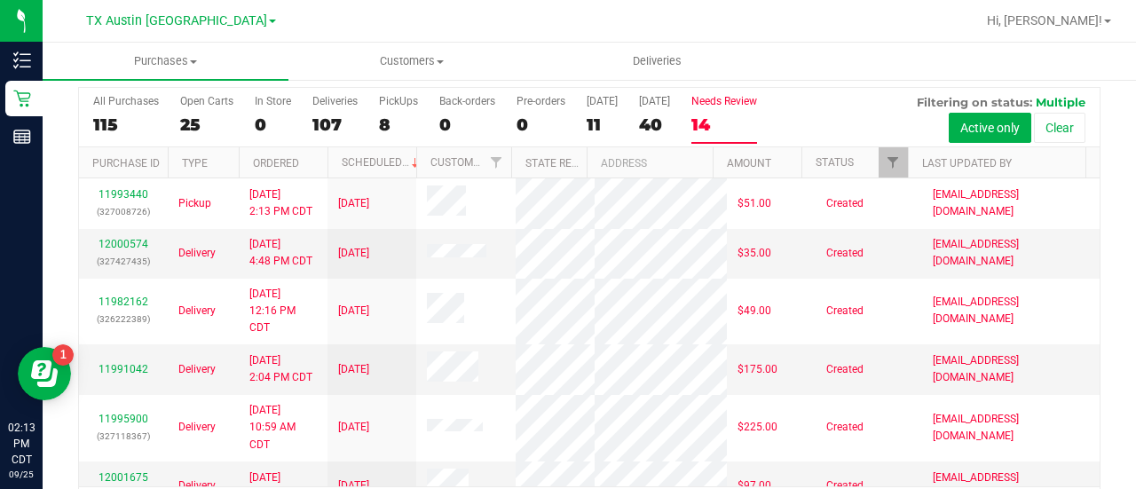
scroll to position [51, 0]
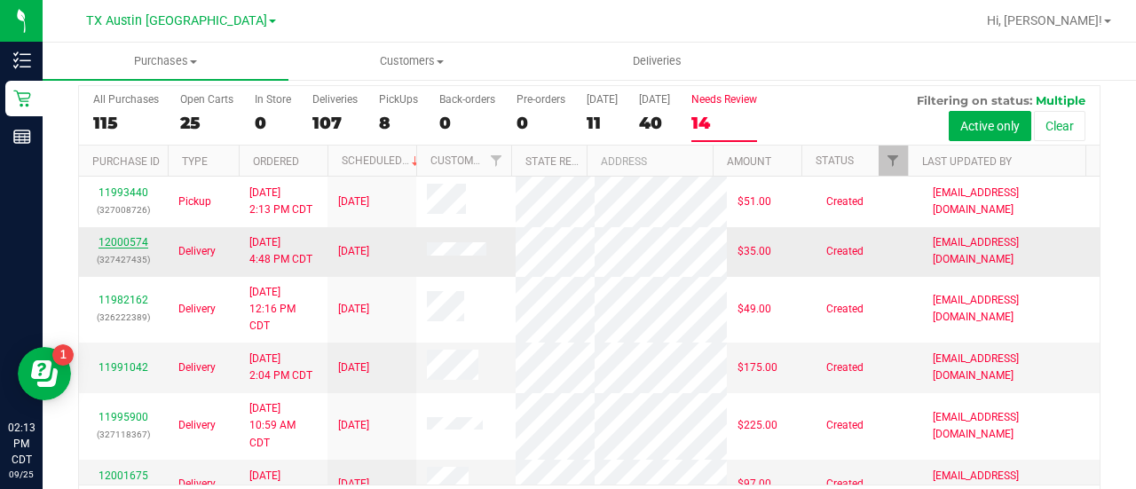
click at [112, 249] on link "12000574" at bounding box center [124, 242] width 50 height 12
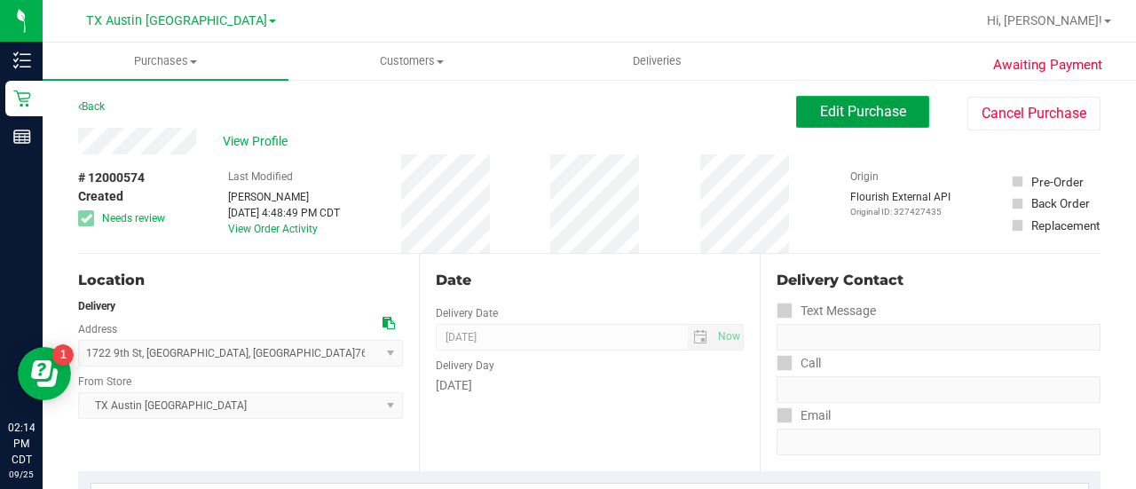
click at [858, 114] on span "Edit Purchase" at bounding box center [863, 111] width 86 height 17
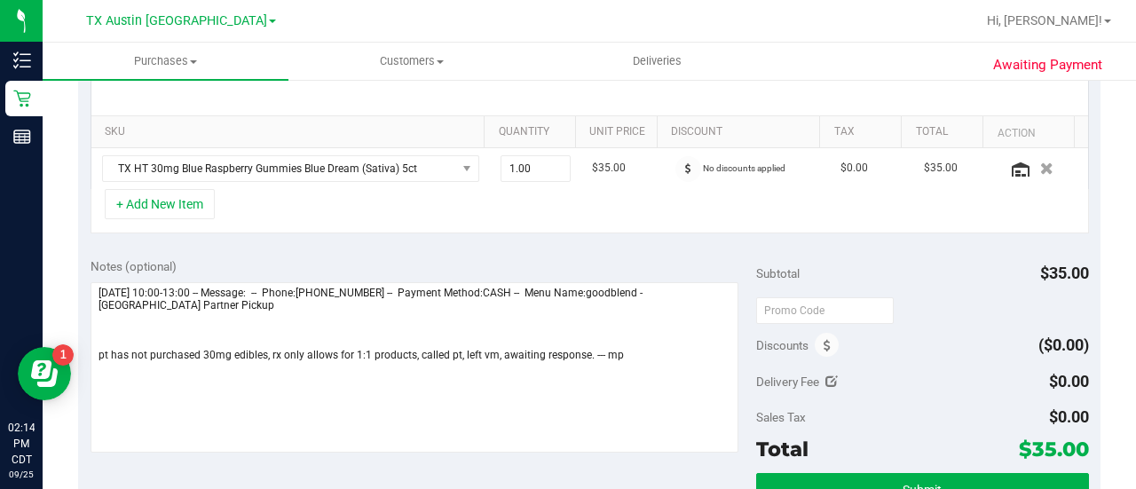
scroll to position [418, 0]
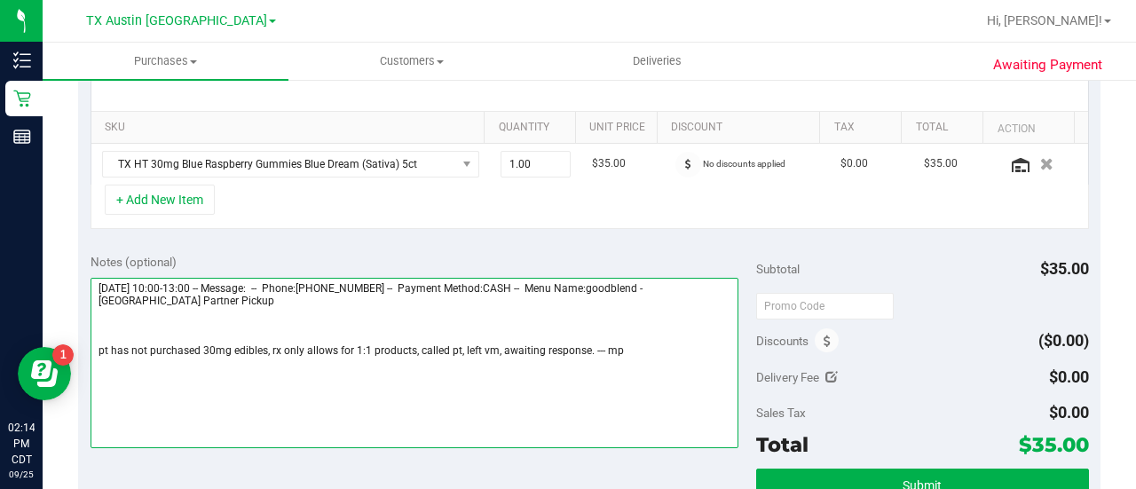
click at [565, 328] on textarea at bounding box center [415, 363] width 648 height 170
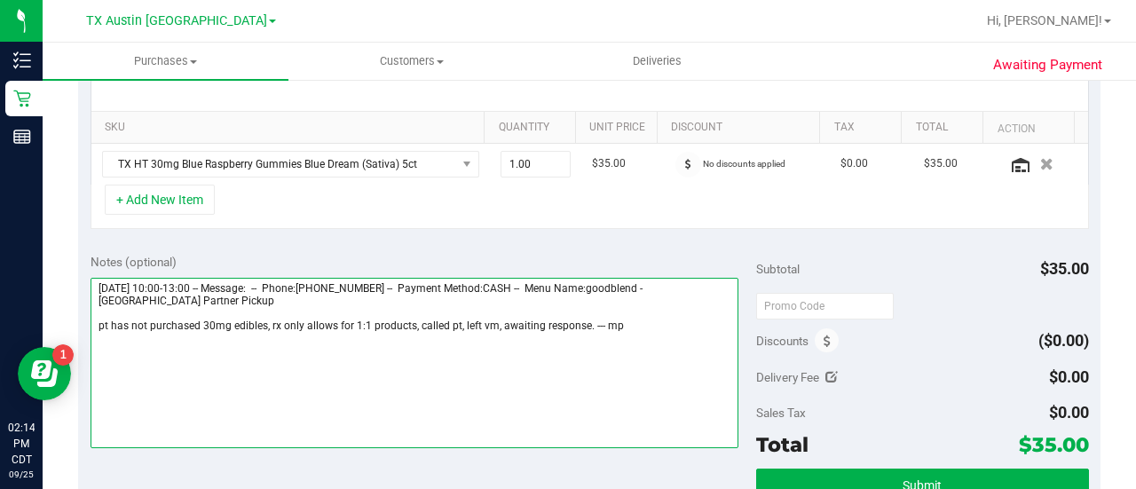
click at [660, 324] on textarea at bounding box center [415, 363] width 648 height 170
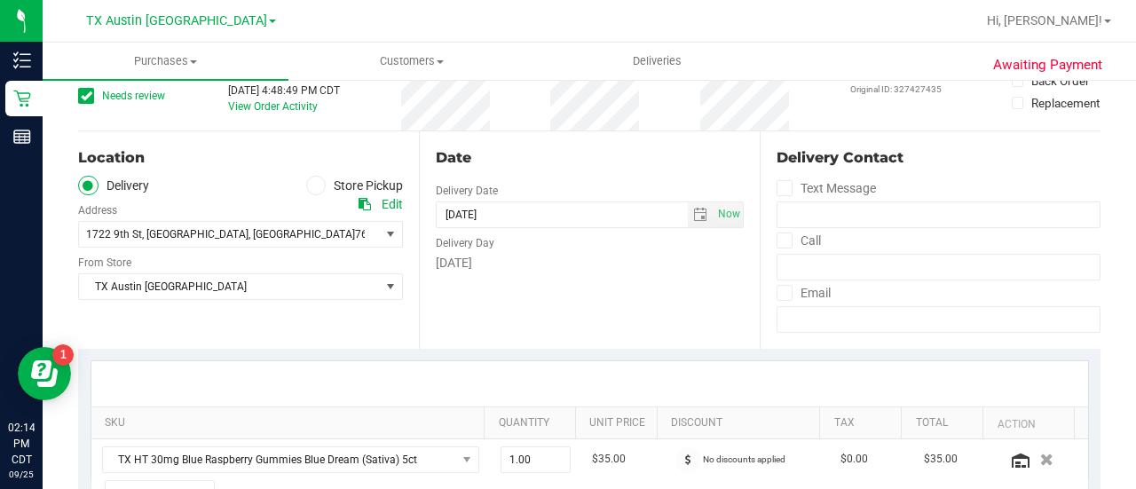
scroll to position [0, 0]
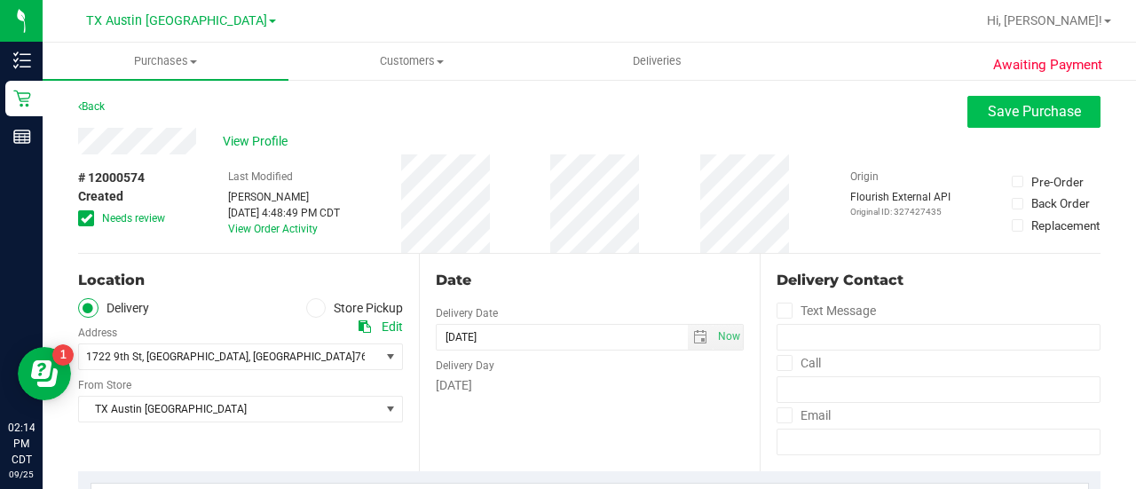
type textarea "Wednesday 10/01/2025 10:00-13:00 -- Message: -- Phone:9402854236 -- Payment Met…"
click at [1017, 125] on button "Save Purchase" at bounding box center [1034, 112] width 133 height 32
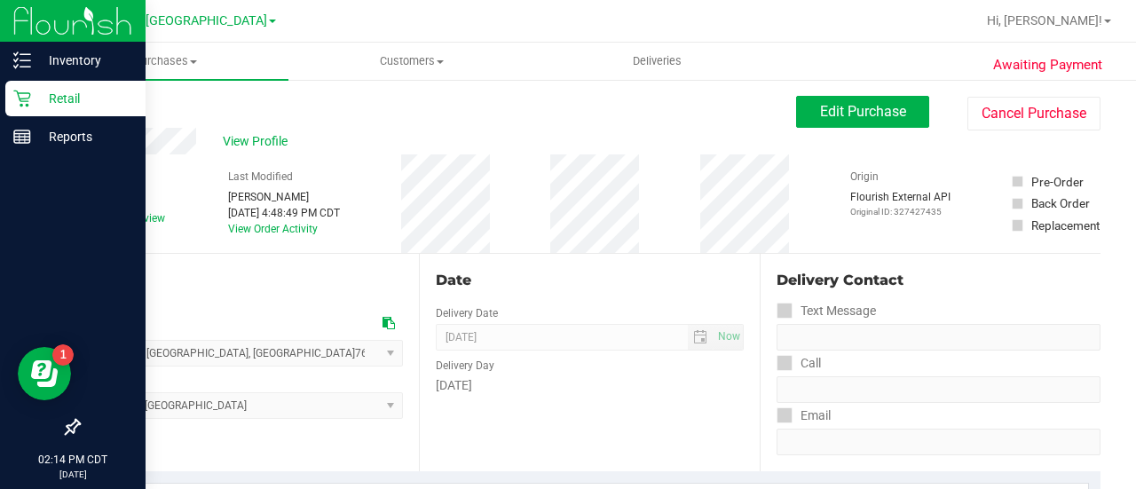
click at [42, 110] on div "Retail" at bounding box center [75, 99] width 140 height 36
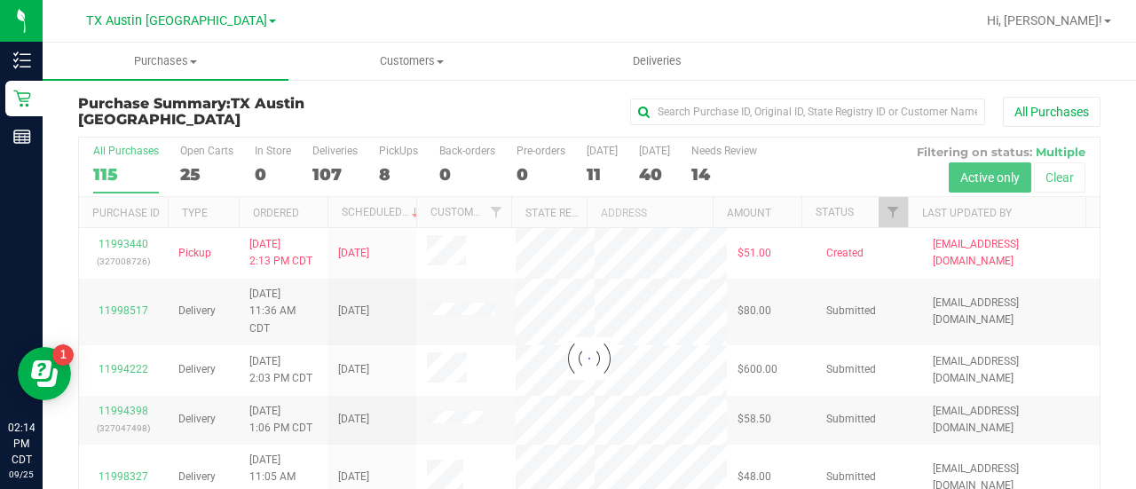
click at [712, 170] on div at bounding box center [589, 358] width 1021 height 441
click at [715, 162] on div at bounding box center [589, 358] width 1021 height 441
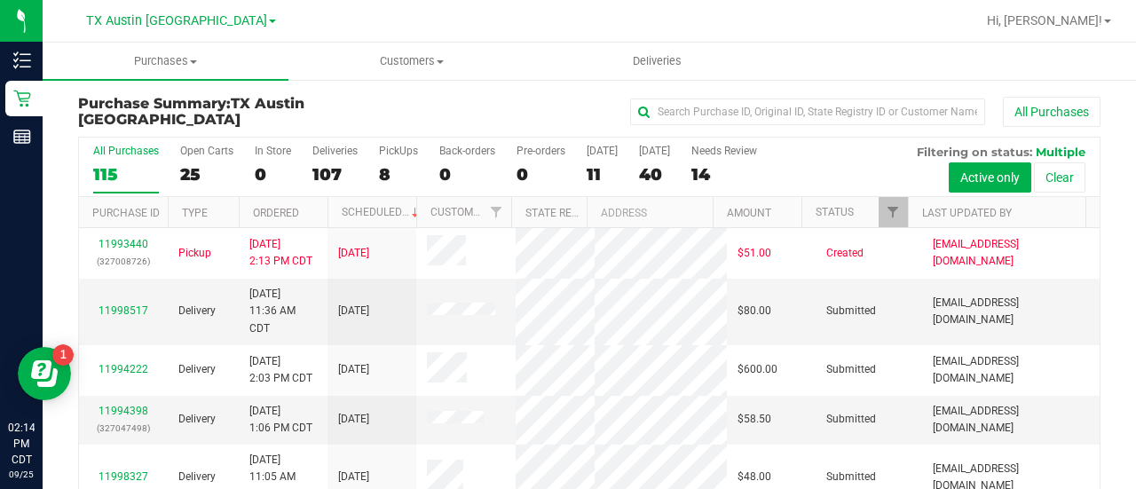
click at [716, 172] on div "14" at bounding box center [725, 174] width 66 height 20
click at [0, 0] on input "Needs Review 14" at bounding box center [0, 0] width 0 height 0
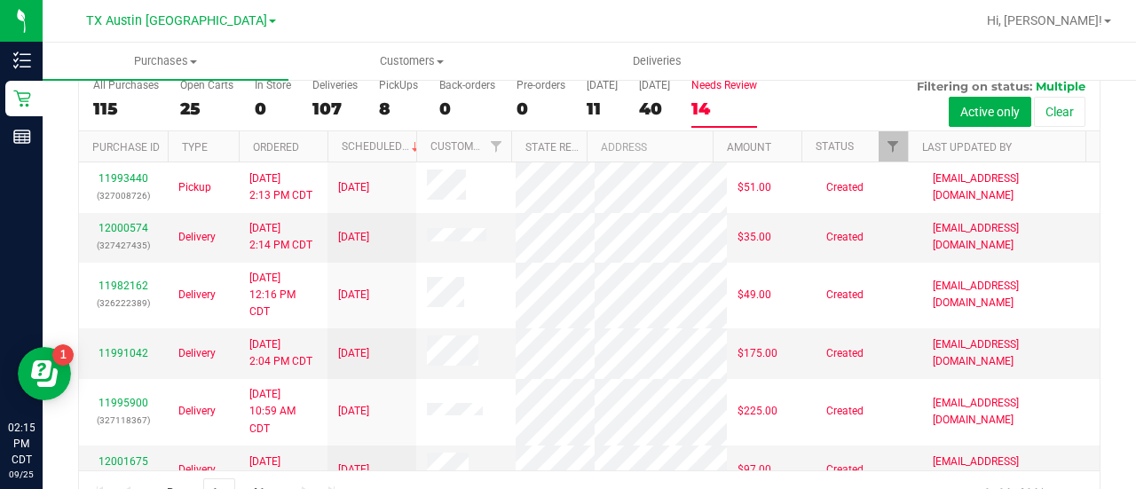
scroll to position [83, 0]
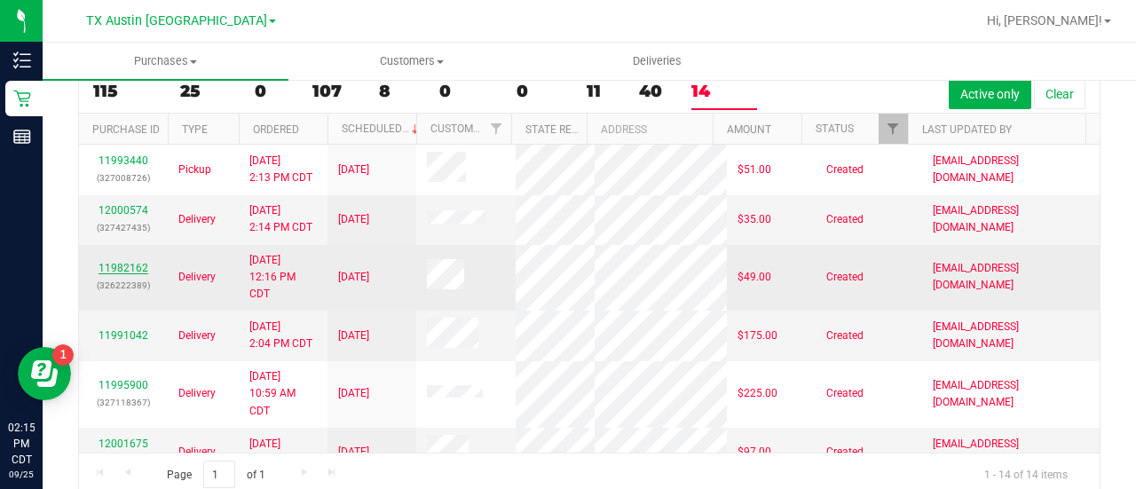
click at [107, 274] on link "11982162" at bounding box center [124, 268] width 50 height 12
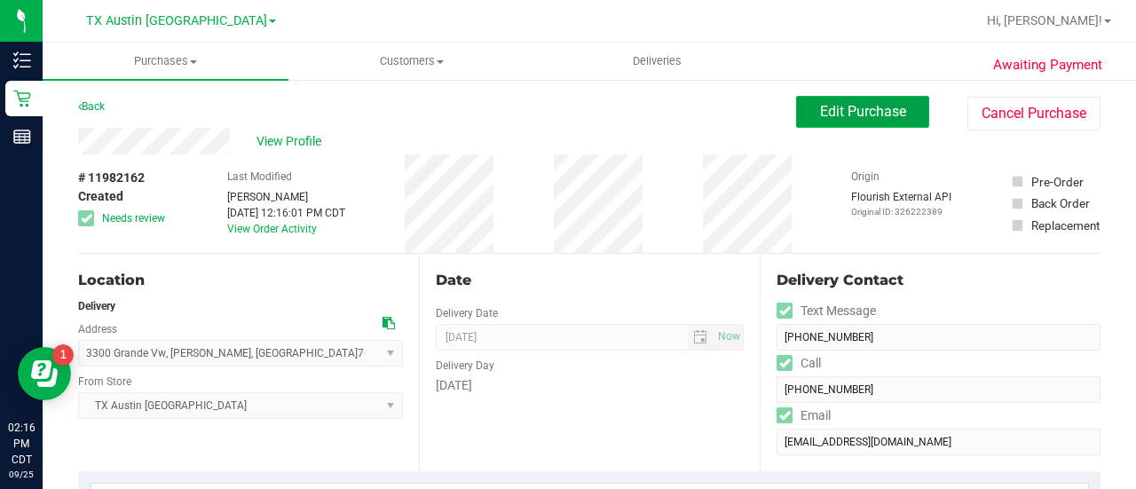
click at [847, 123] on button "Edit Purchase" at bounding box center [862, 112] width 133 height 32
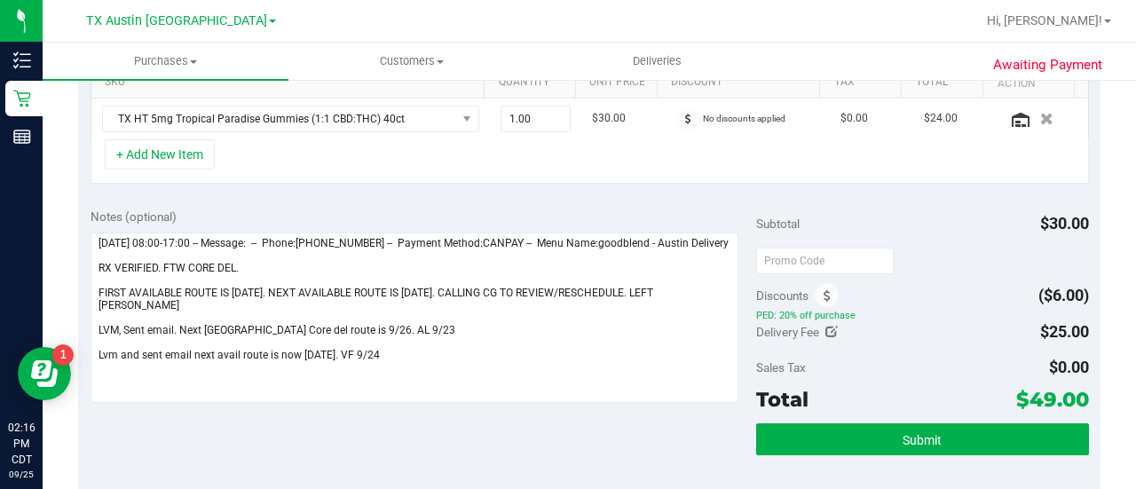
scroll to position [468, 0]
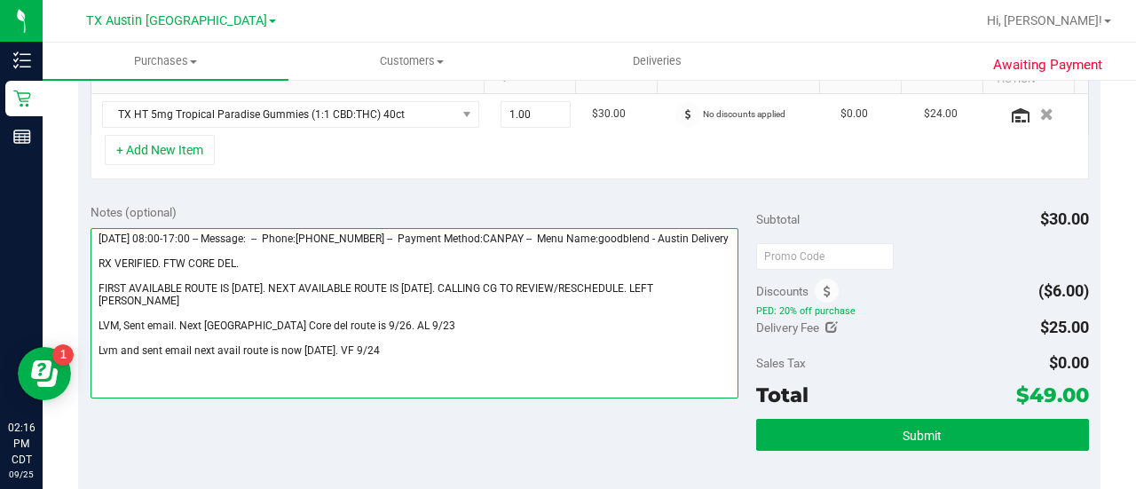
click at [192, 260] on textarea at bounding box center [415, 313] width 648 height 170
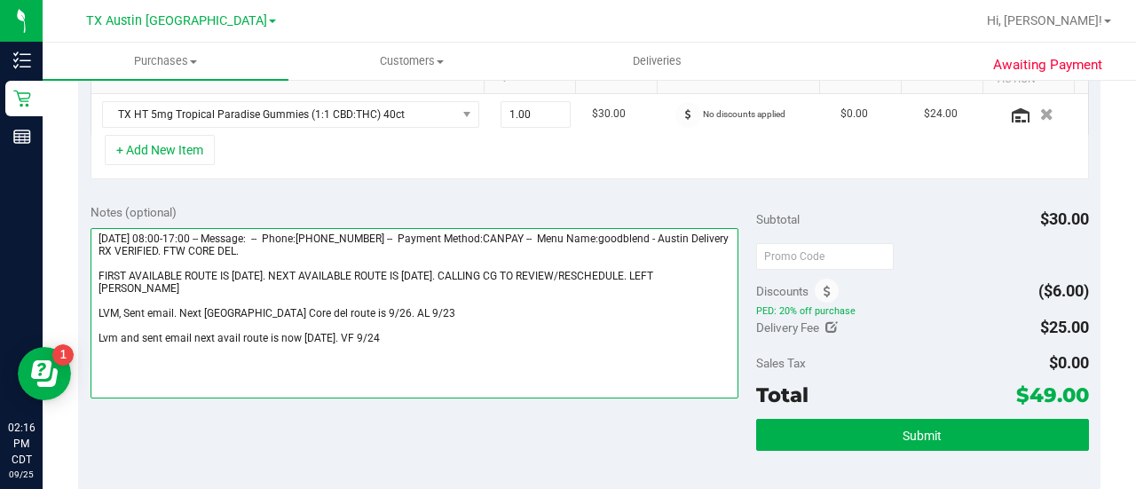
drag, startPoint x: 192, startPoint y: 278, endPoint x: 192, endPoint y: 266, distance: 11.5
click at [192, 266] on textarea at bounding box center [415, 313] width 648 height 170
click at [192, 270] on textarea at bounding box center [415, 313] width 648 height 170
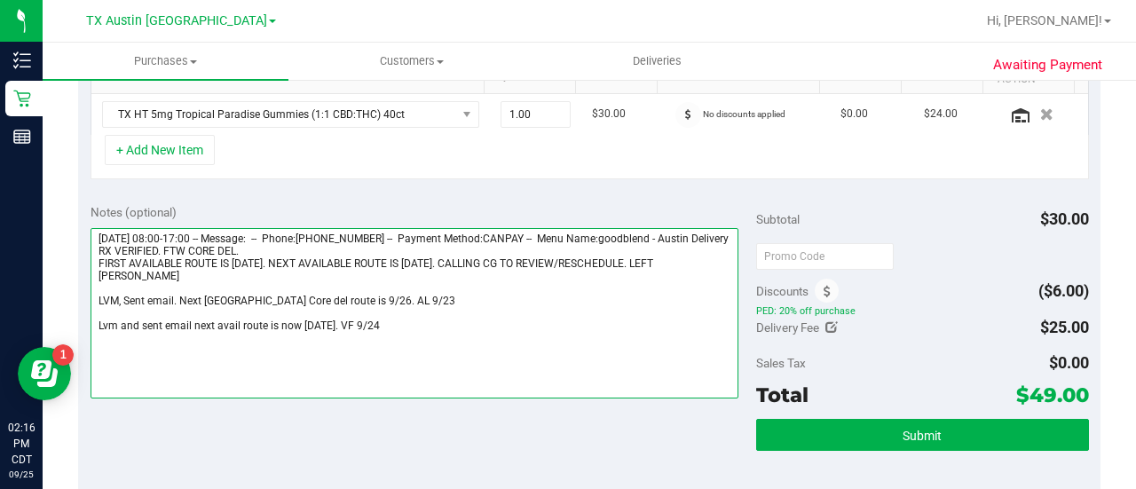
click at [192, 302] on textarea at bounding box center [415, 313] width 648 height 170
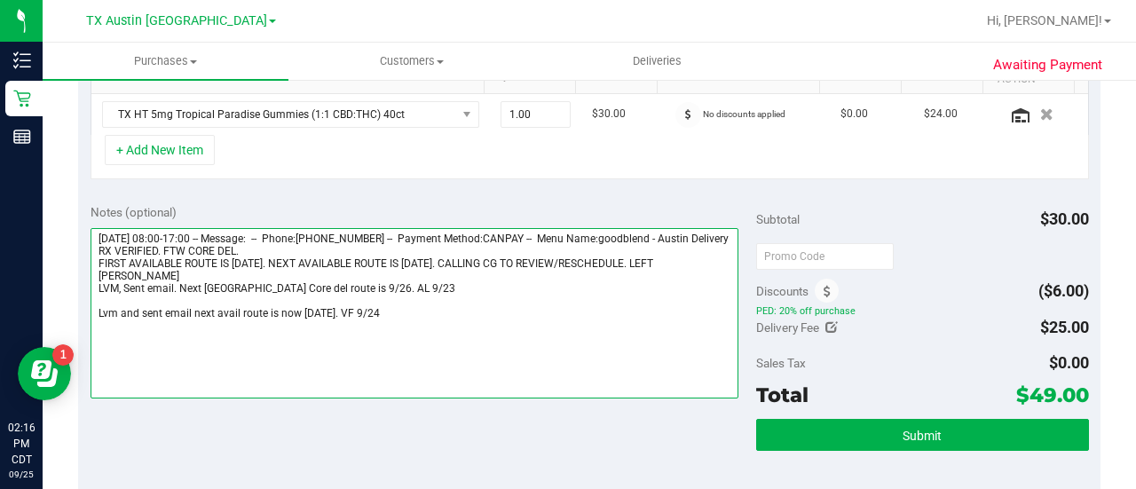
drag, startPoint x: 198, startPoint y: 315, endPoint x: 202, endPoint y: 306, distance: 9.6
click at [199, 315] on textarea at bounding box center [415, 313] width 648 height 170
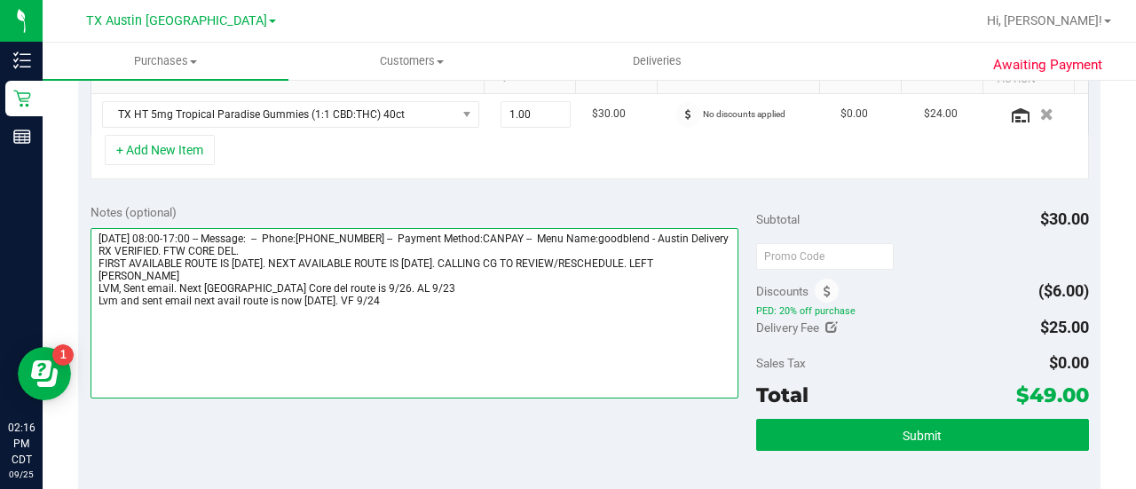
click at [412, 310] on textarea at bounding box center [415, 313] width 648 height 170
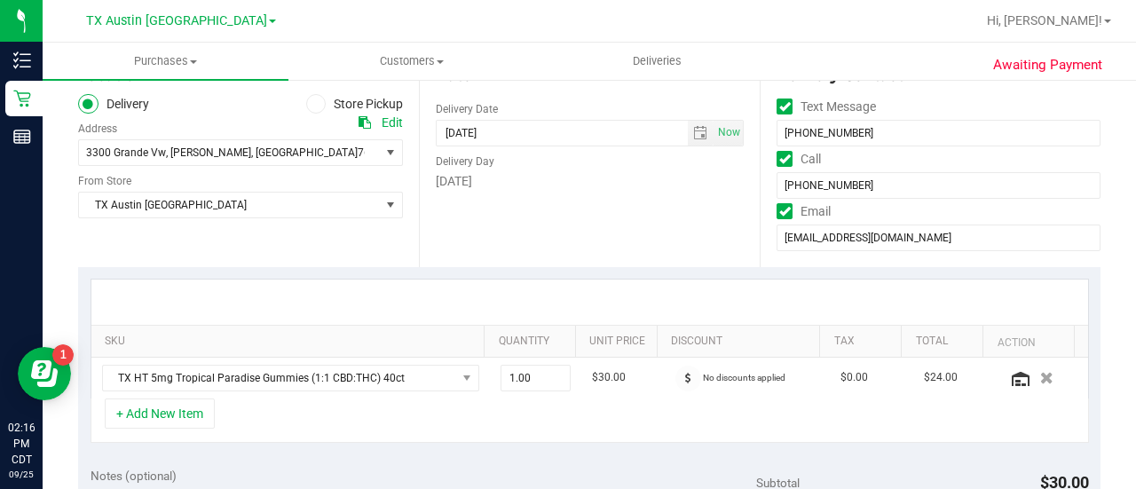
scroll to position [0, 0]
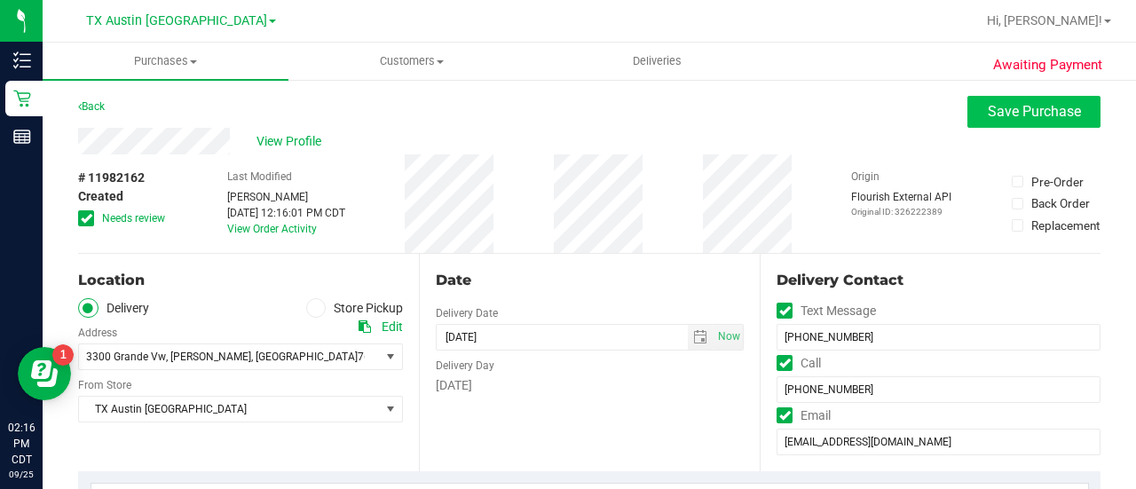
type textarea "Monday 09/22/2025 08:00-17:00 -- Message: -- Phone:2144713332 -- Payment Method…"
click at [1026, 113] on span "Save Purchase" at bounding box center [1034, 111] width 93 height 17
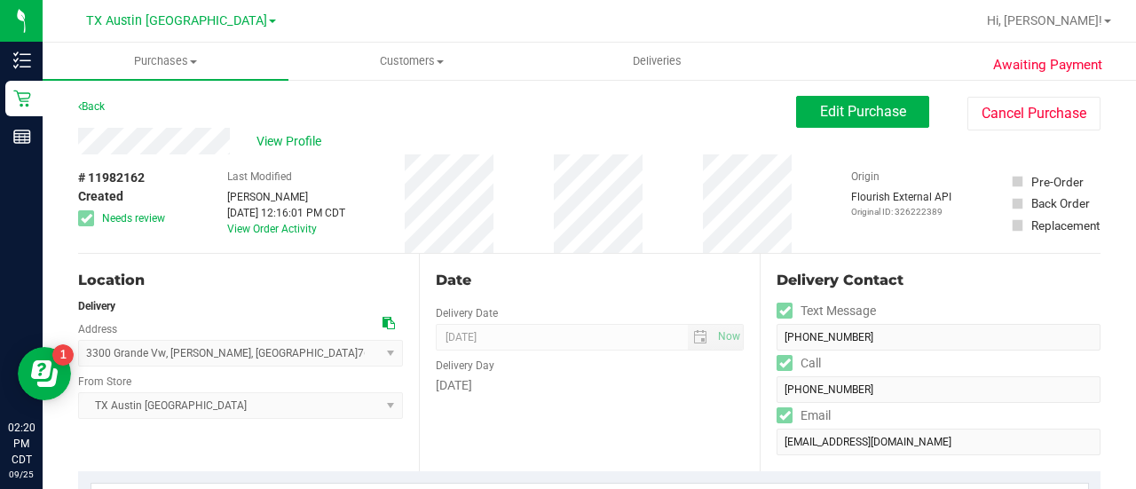
click at [395, 296] on div "Location Delivery Address 3300 Grande Vw , Aubrey , TX 76227 Select address 472…" at bounding box center [248, 363] width 341 height 218
drag, startPoint x: 288, startPoint y: 139, endPoint x: 321, endPoint y: 158, distance: 38.5
click at [288, 139] on span "View Profile" at bounding box center [292, 141] width 71 height 19
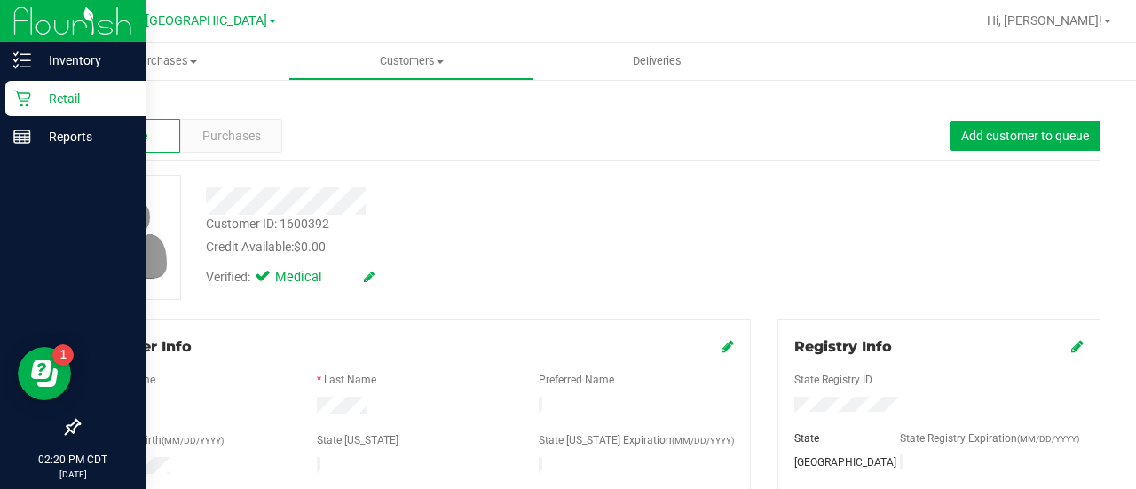
click at [7, 103] on div "Retail" at bounding box center [75, 99] width 140 height 36
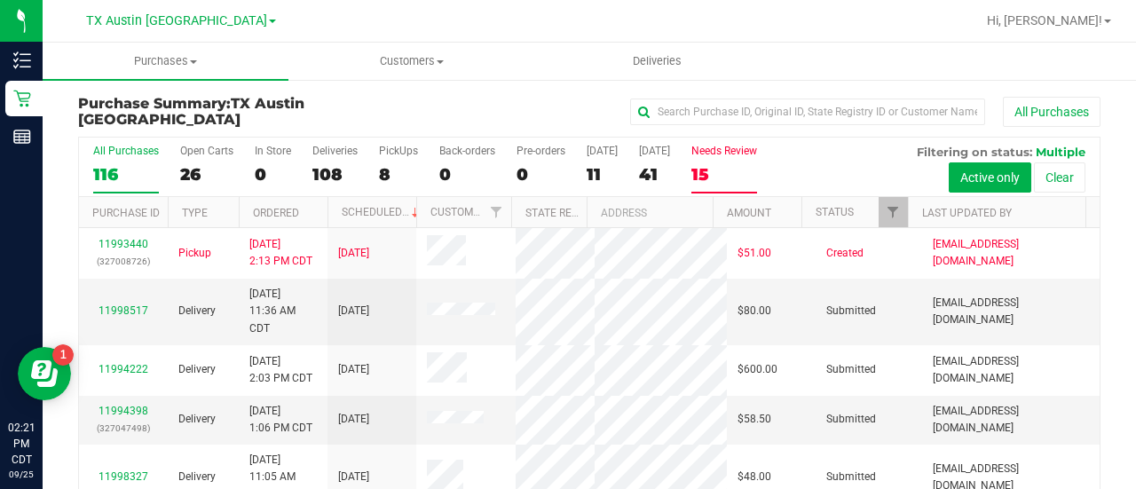
click at [724, 148] on div "Needs Review" at bounding box center [725, 151] width 66 height 12
click at [0, 0] on input "Needs Review 15" at bounding box center [0, 0] width 0 height 0
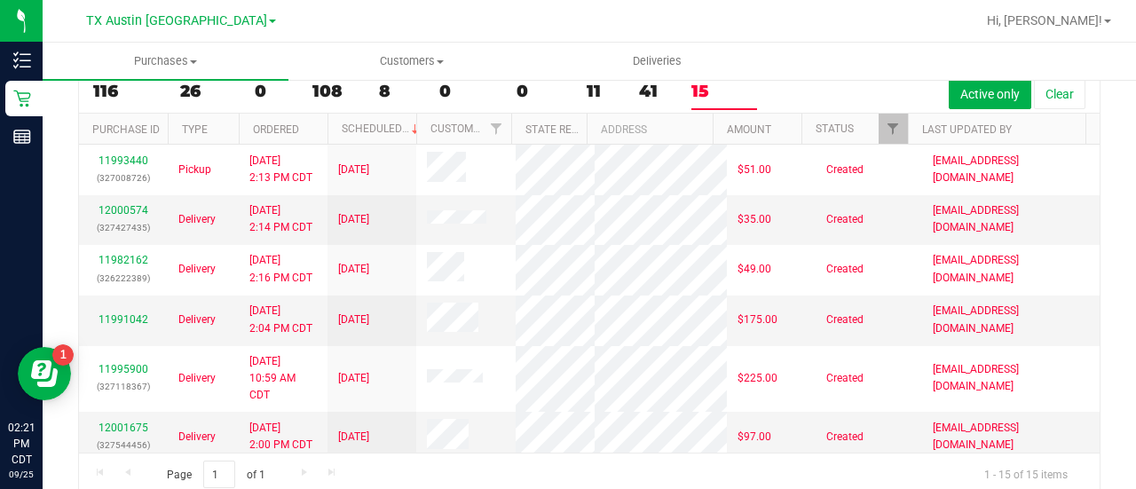
scroll to position [104, 0]
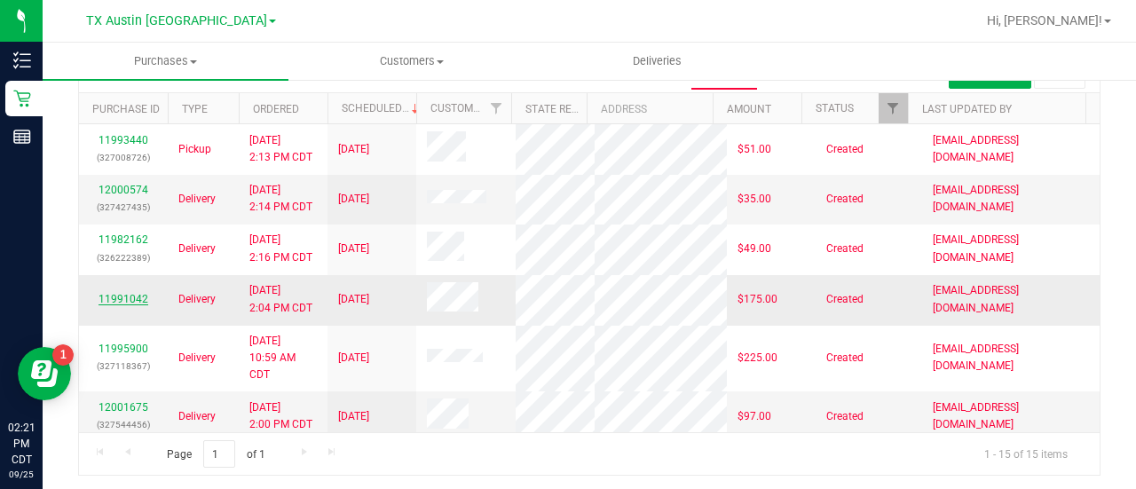
click at [126, 305] on link "11991042" at bounding box center [124, 299] width 50 height 12
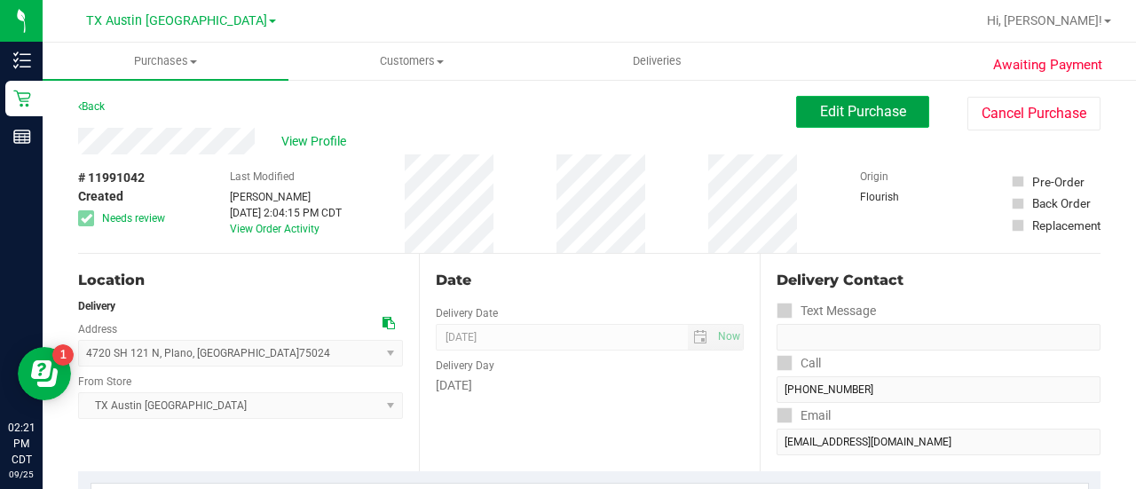
click at [852, 127] on button "Edit Purchase" at bounding box center [862, 112] width 133 height 32
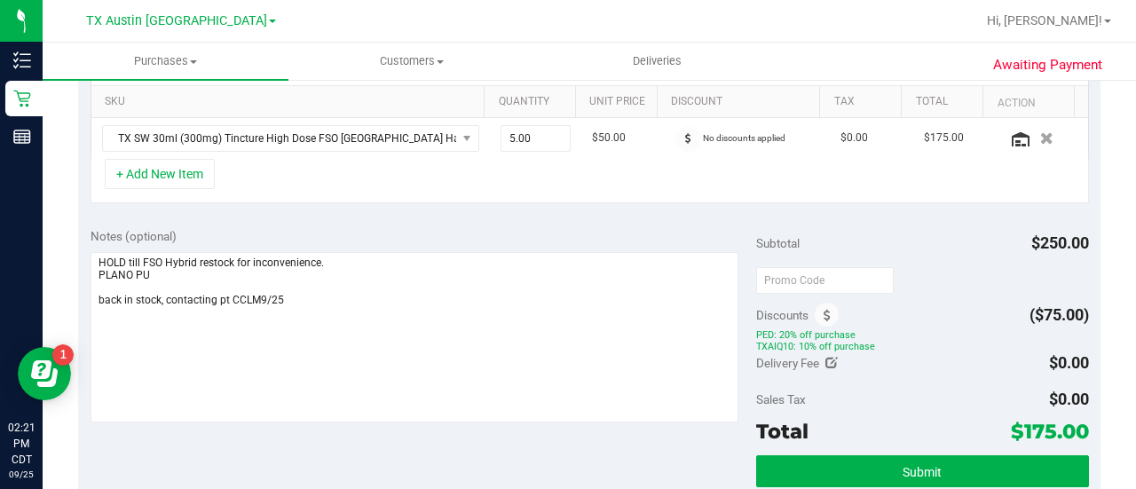
scroll to position [442, 0]
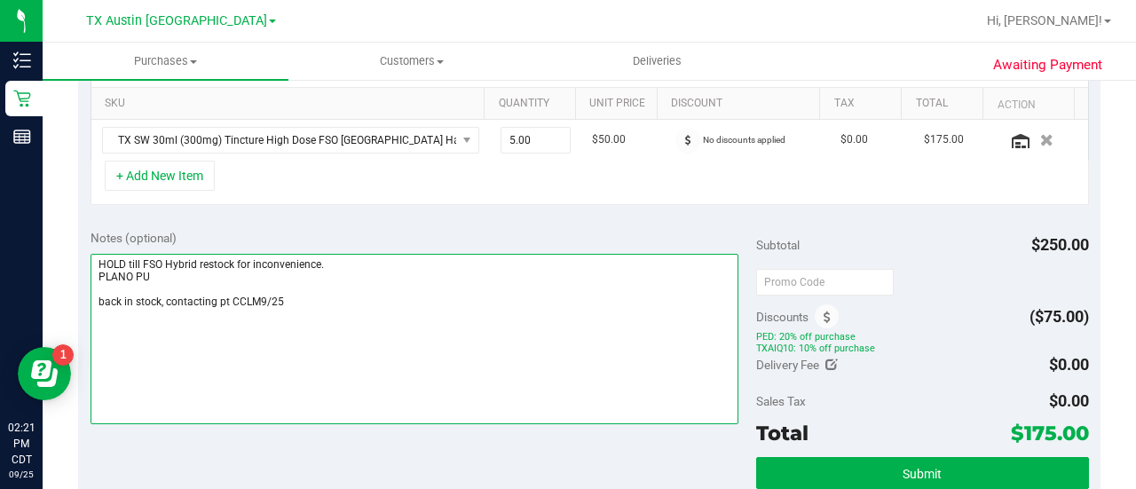
drag, startPoint x: 312, startPoint y: 298, endPoint x: 163, endPoint y: 303, distance: 148.3
click at [163, 303] on textarea at bounding box center [415, 339] width 648 height 170
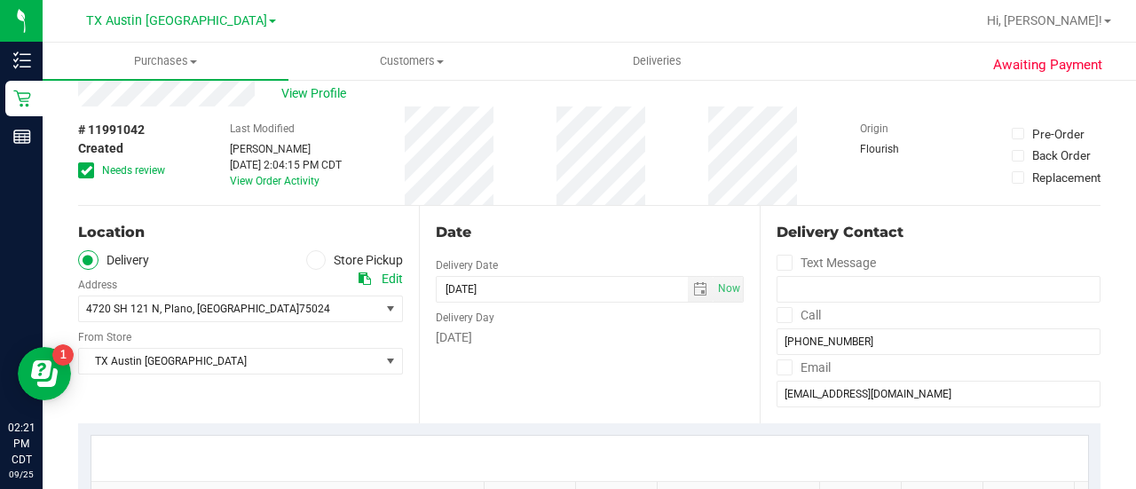
scroll to position [0, 0]
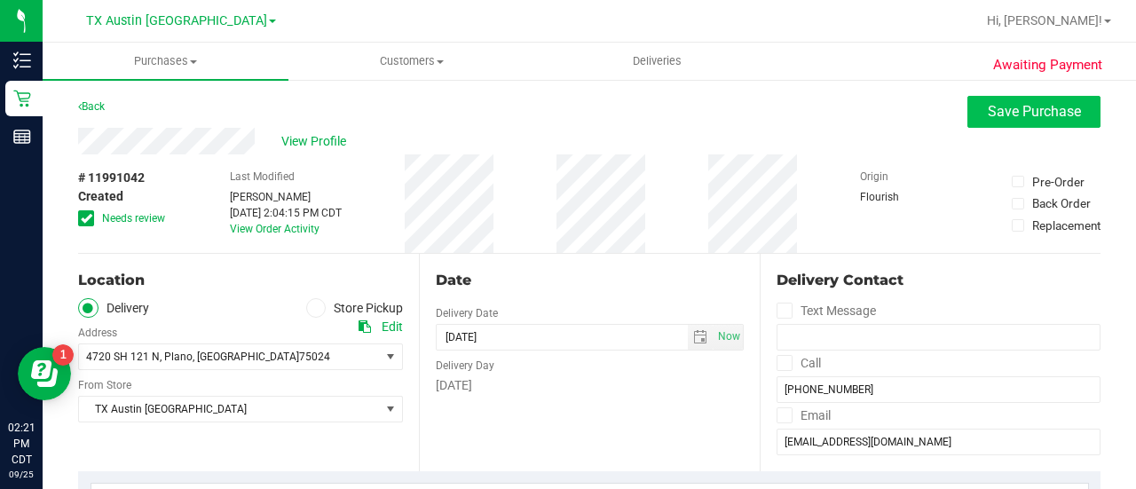
type textarea "HOLD till FSO Hybrid restock for inconvenience. PLANO PU back in stock, pt cont…"
click at [988, 105] on span "Save Purchase" at bounding box center [1034, 111] width 93 height 17
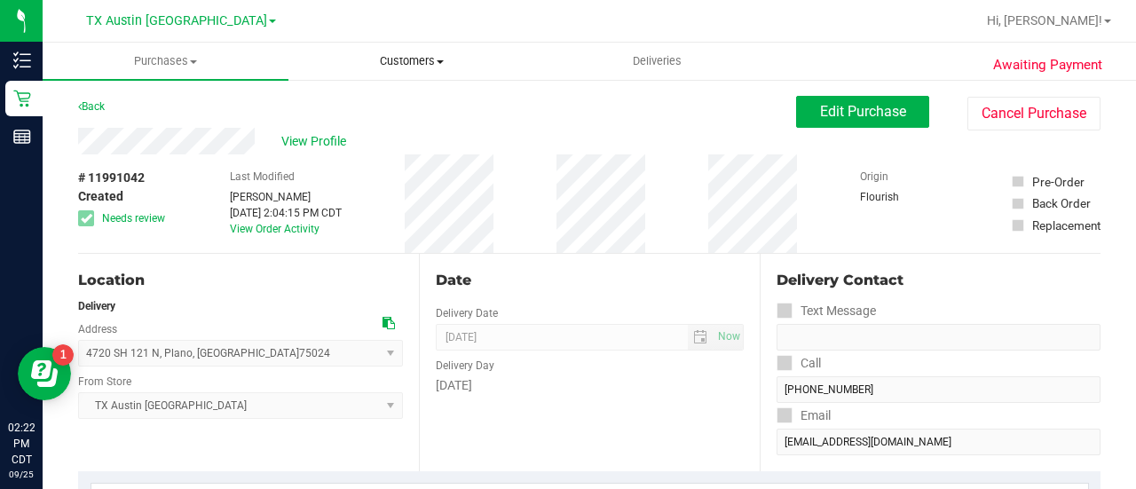
click at [419, 59] on span "Customers" at bounding box center [411, 61] width 244 height 16
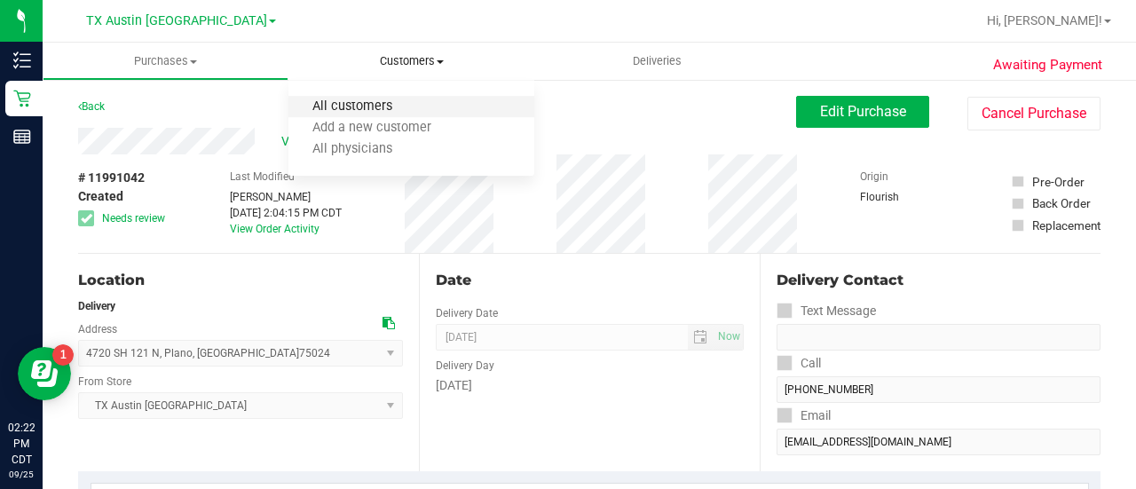
click at [391, 107] on span "All customers" at bounding box center [353, 106] width 128 height 15
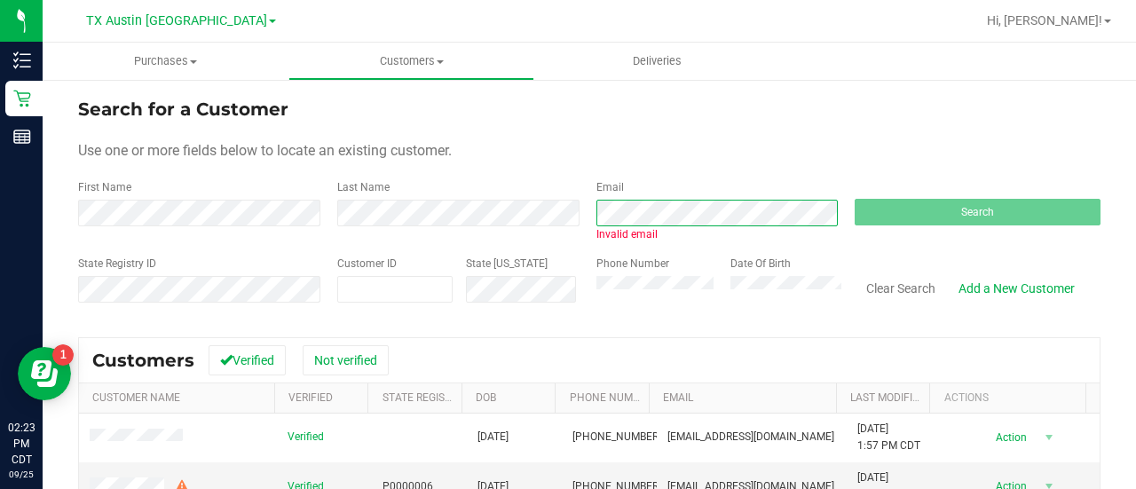
click at [533, 186] on div "First Name Last Name Email Invalid email Search" at bounding box center [589, 210] width 1023 height 63
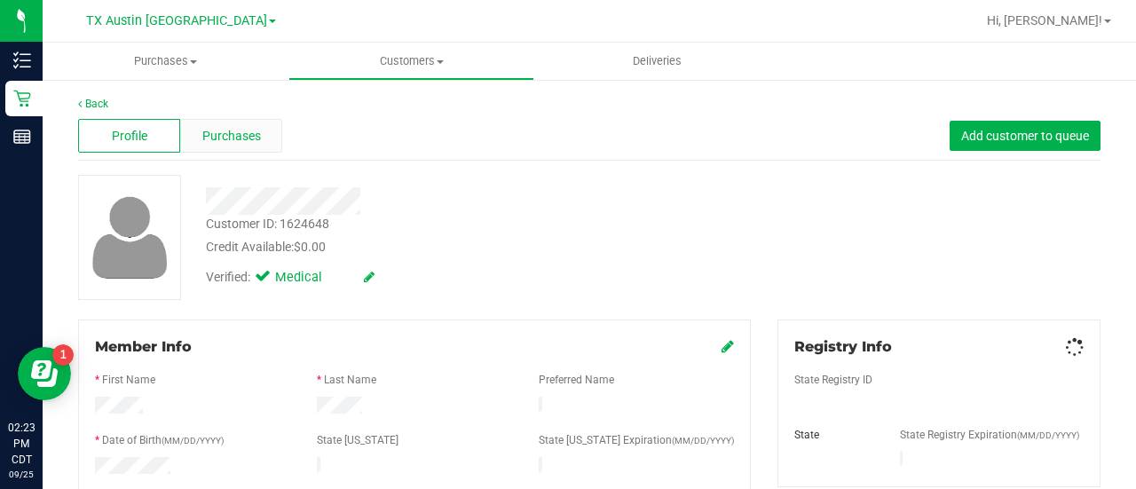
click at [253, 145] on span "Purchases" at bounding box center [231, 136] width 59 height 19
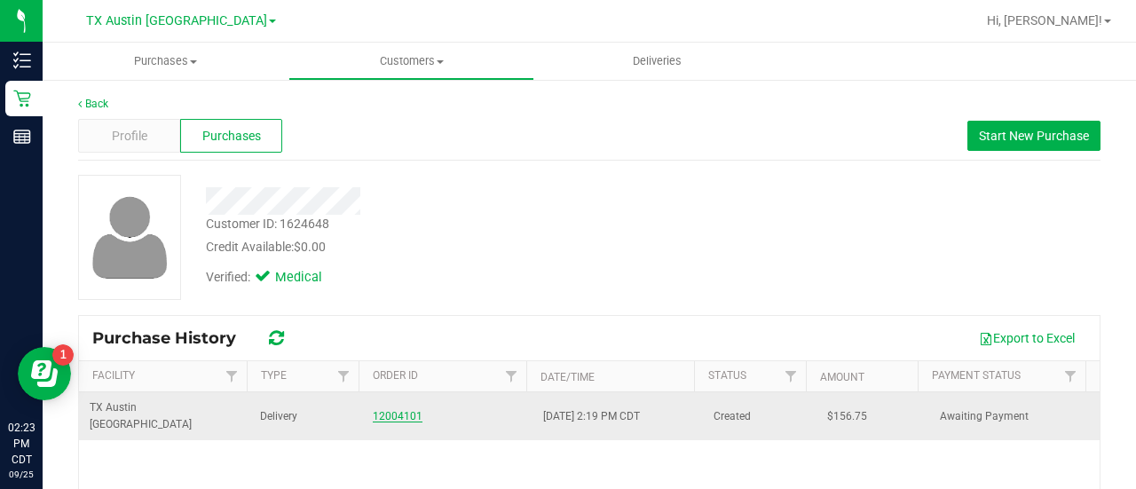
click at [391, 410] on link "12004101" at bounding box center [398, 416] width 50 height 12
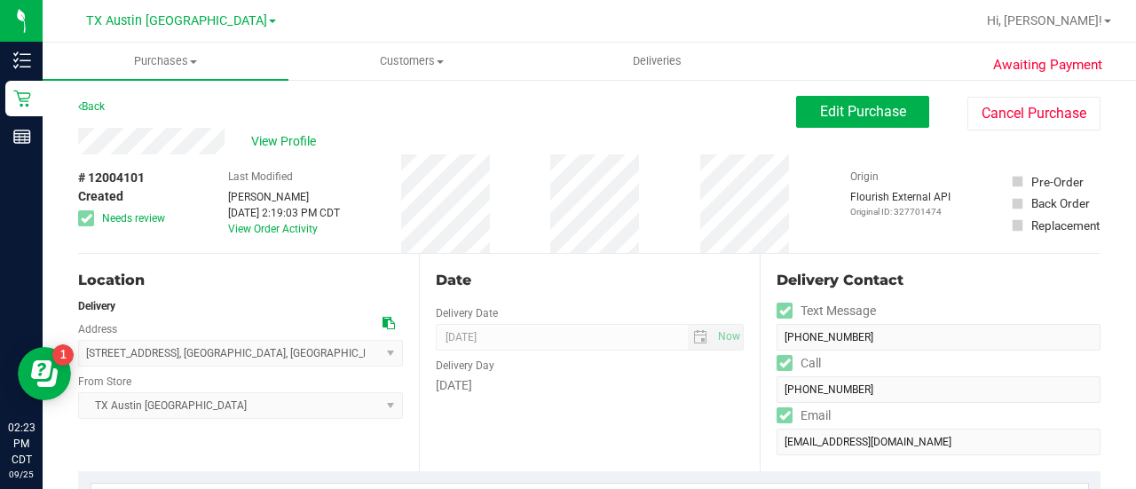
drag, startPoint x: 192, startPoint y: 171, endPoint x: 244, endPoint y: 148, distance: 57.2
click at [244, 148] on div "View Profile" at bounding box center [437, 141] width 718 height 27
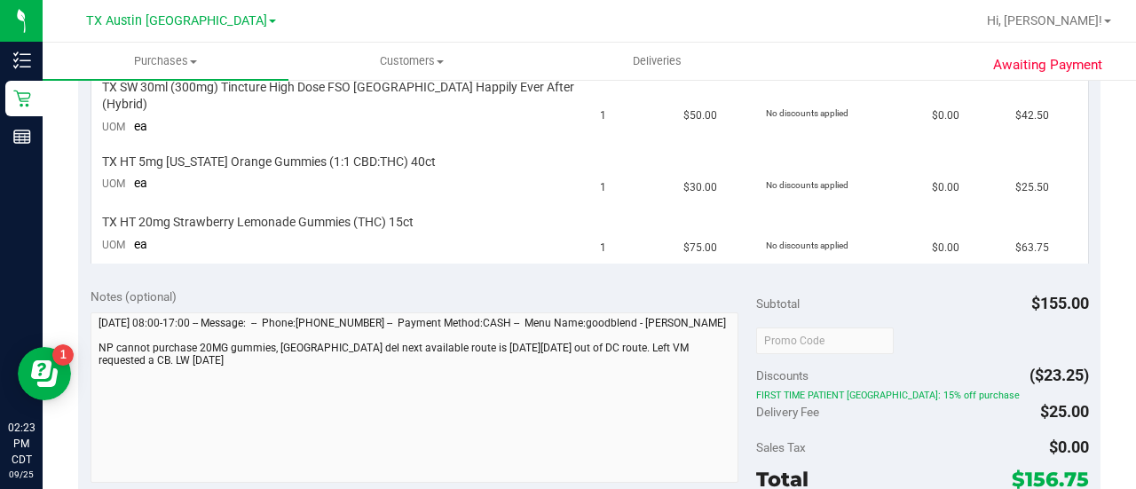
scroll to position [482, 0]
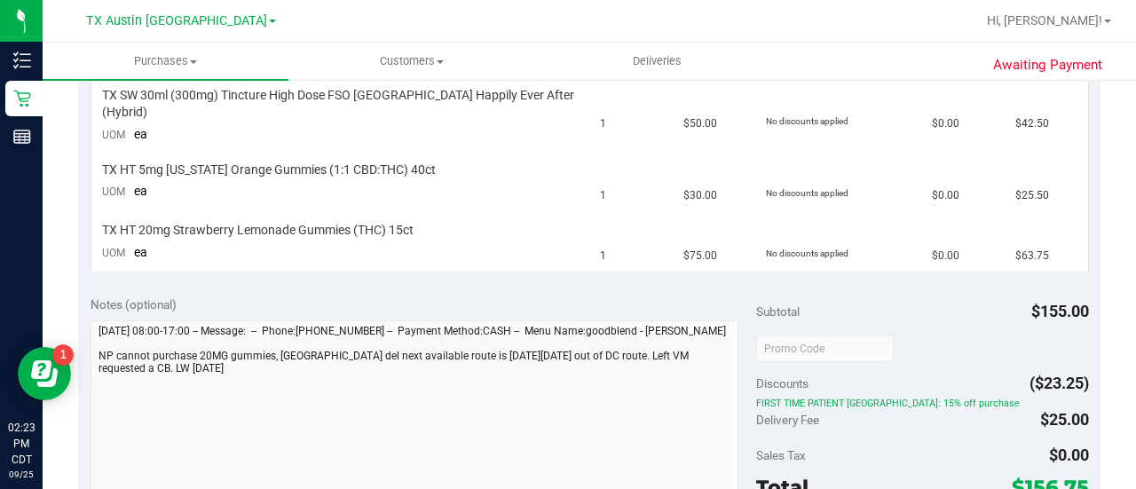
click at [567, 284] on div "Notes (optional) Subtotal $155.00 Discounts ($23.25) FIRST TIME PATIENT TX: 15%…" at bounding box center [589, 444] width 1023 height 320
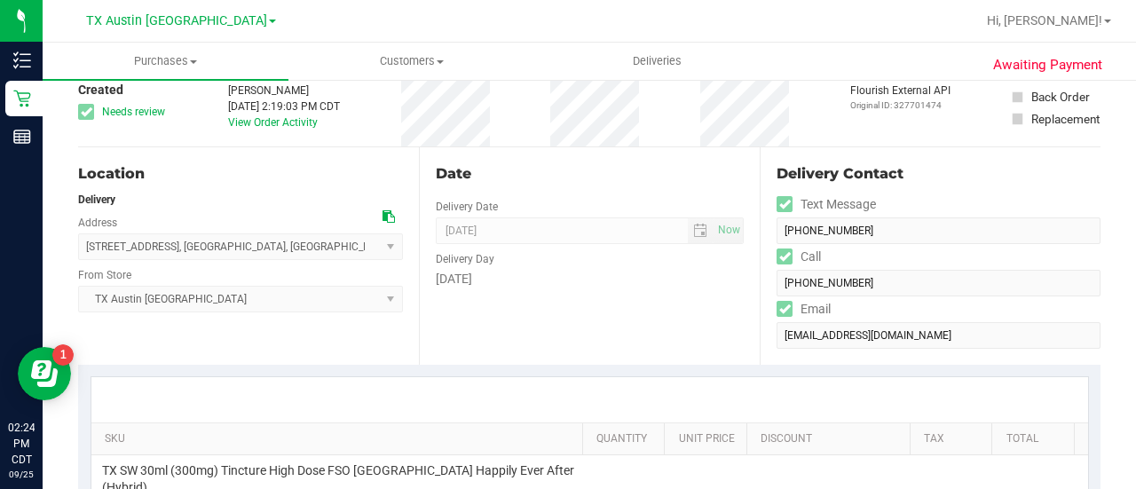
scroll to position [73, 0]
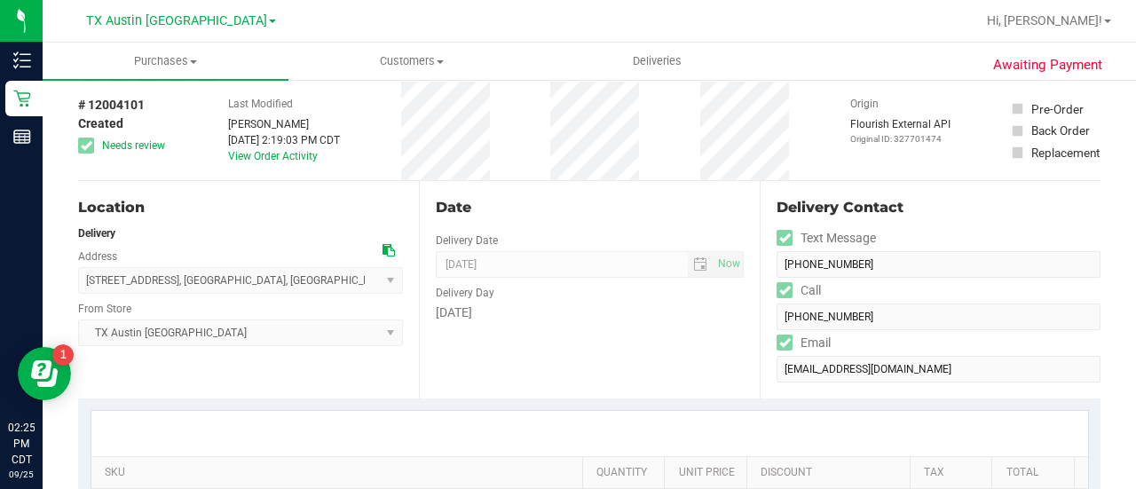
click at [473, 349] on div "Date Delivery Date 09/26/2025 Now 09/26/2025 08:00 AM Now Delivery Day Friday" at bounding box center [589, 290] width 341 height 218
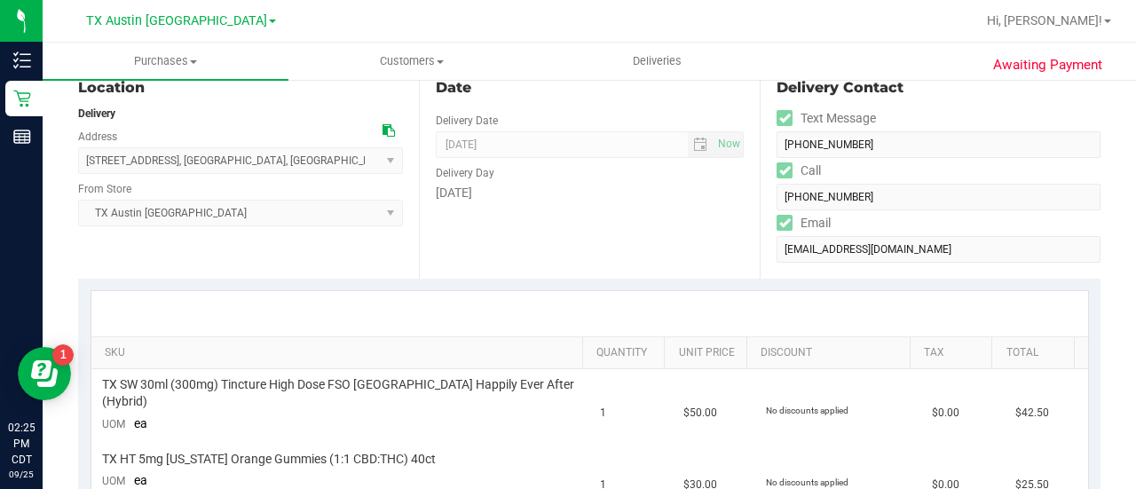
scroll to position [0, 0]
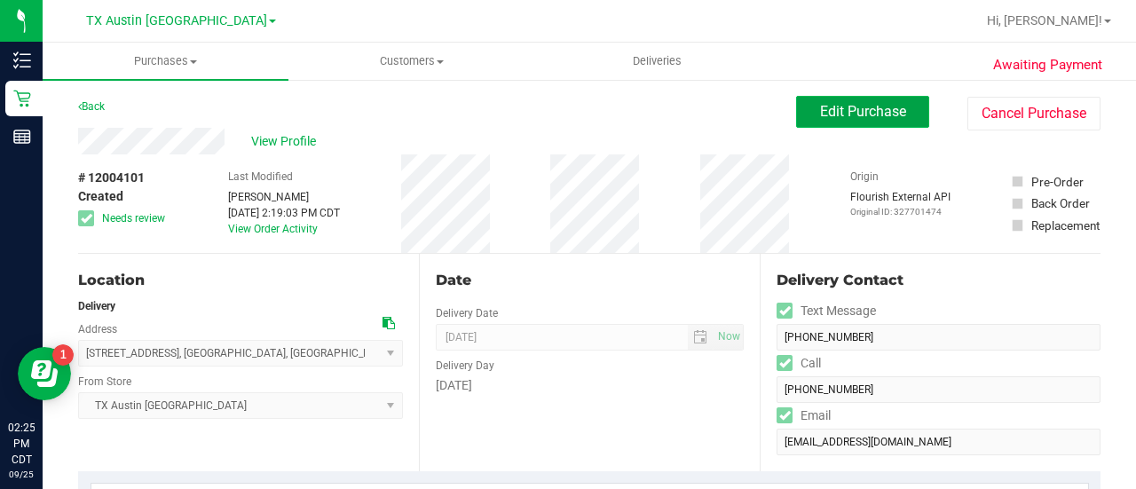
click at [859, 114] on span "Edit Purchase" at bounding box center [863, 111] width 86 height 17
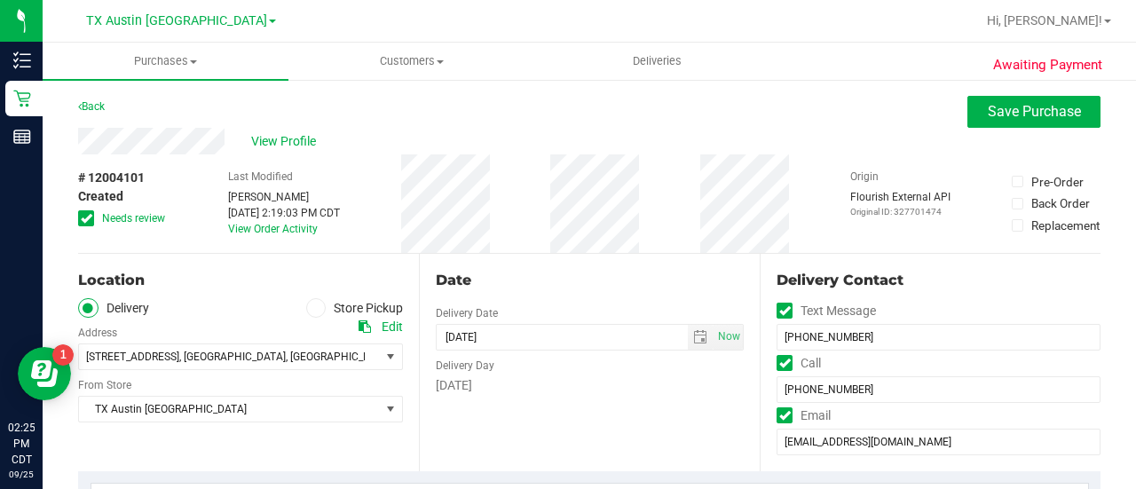
click at [82, 218] on icon at bounding box center [87, 218] width 12 height 0
click at [0, 0] on input "Needs review" at bounding box center [0, 0] width 0 height 0
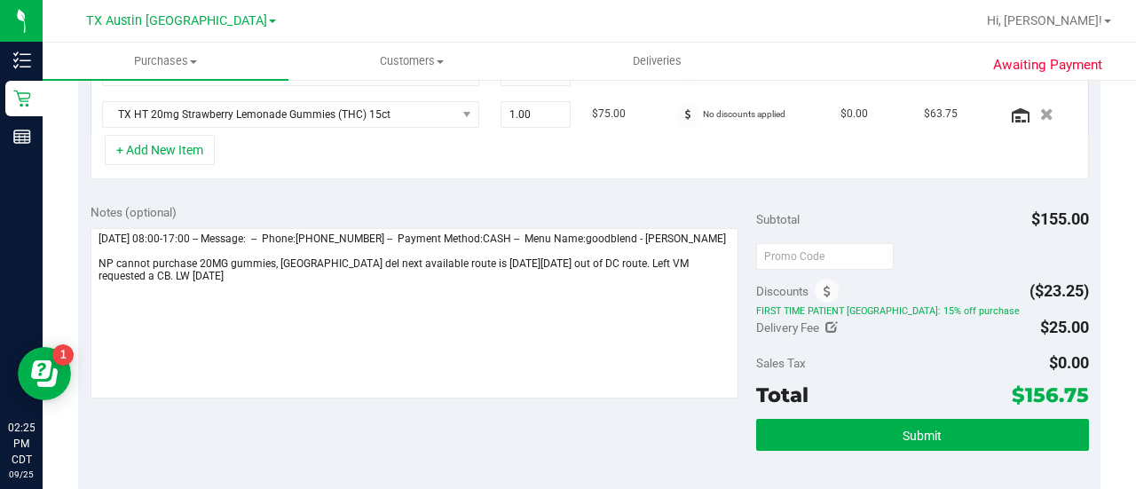
scroll to position [556, 0]
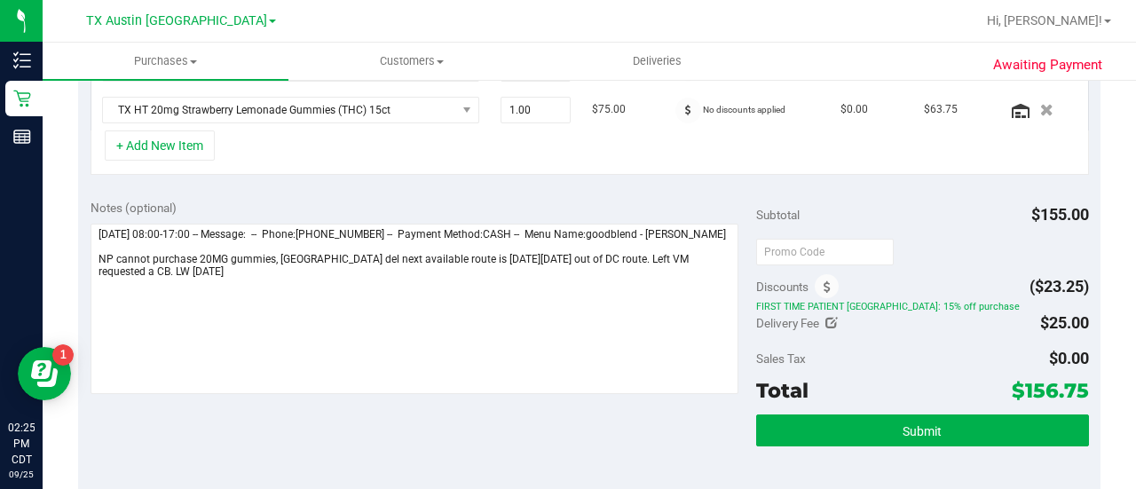
click at [826, 318] on icon at bounding box center [832, 323] width 12 height 12
type input "$25.00"
click at [1000, 313] on span "$25.00 25" at bounding box center [1023, 326] width 132 height 31
click at [1000, 316] on input "25" at bounding box center [1023, 328] width 131 height 25
type input "2"
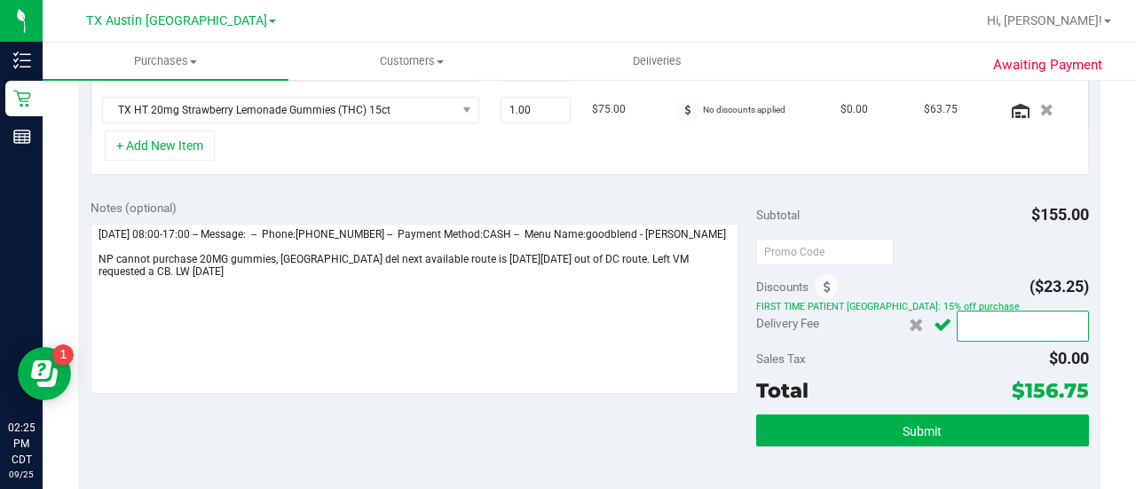
type input "0"
type input "$0.00"
click at [929, 321] on button "Cancel button" at bounding box center [943, 325] width 28 height 30
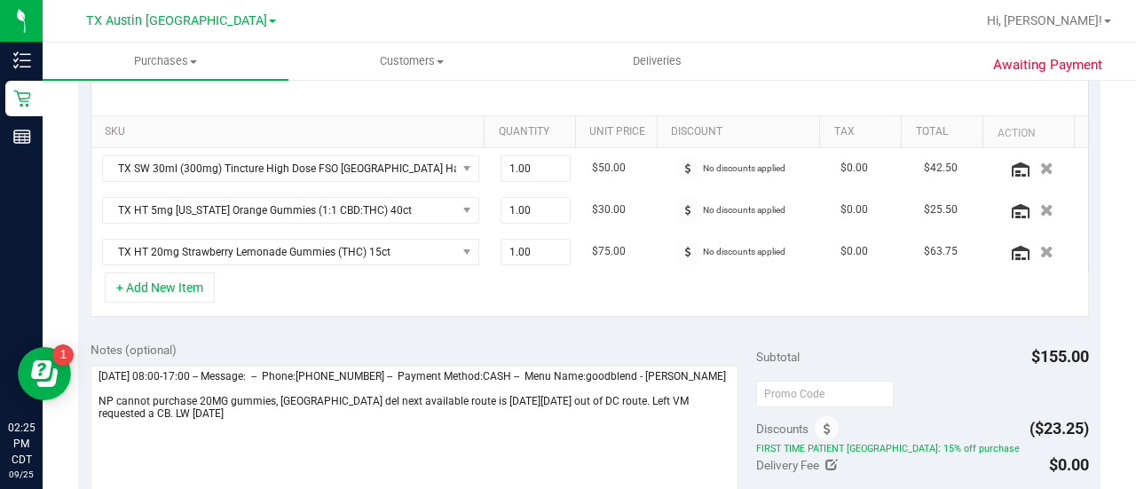
scroll to position [409, 0]
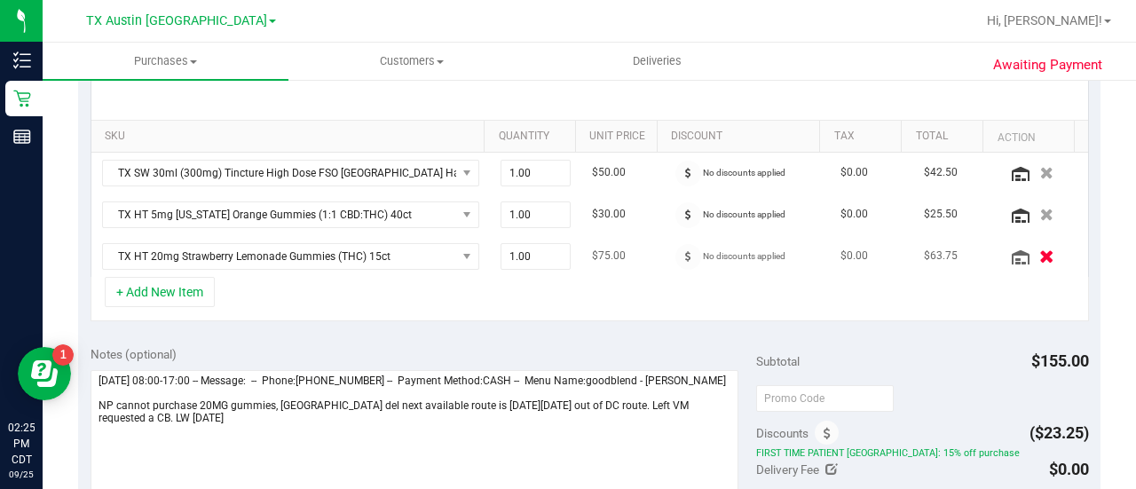
click at [1040, 256] on icon "button" at bounding box center [1047, 255] width 15 height 13
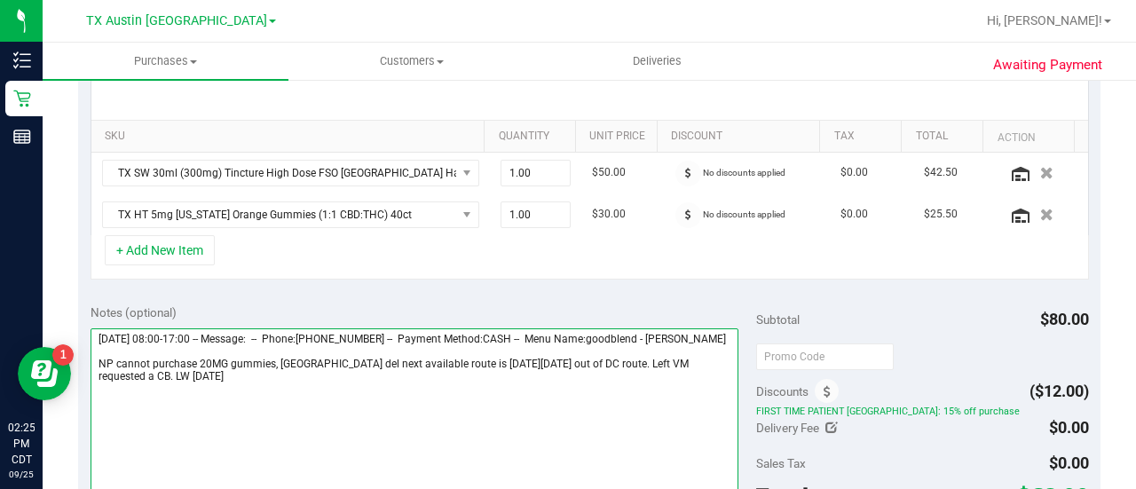
click at [236, 356] on textarea at bounding box center [415, 413] width 648 height 170
click at [261, 376] on textarea at bounding box center [415, 413] width 648 height 170
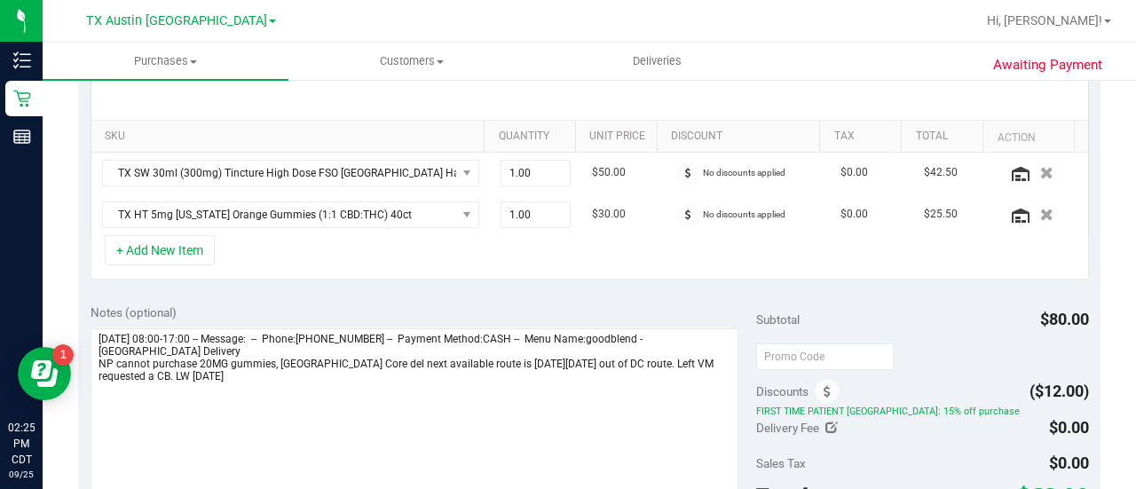
click at [300, 265] on div "+ Add New Item" at bounding box center [590, 257] width 999 height 44
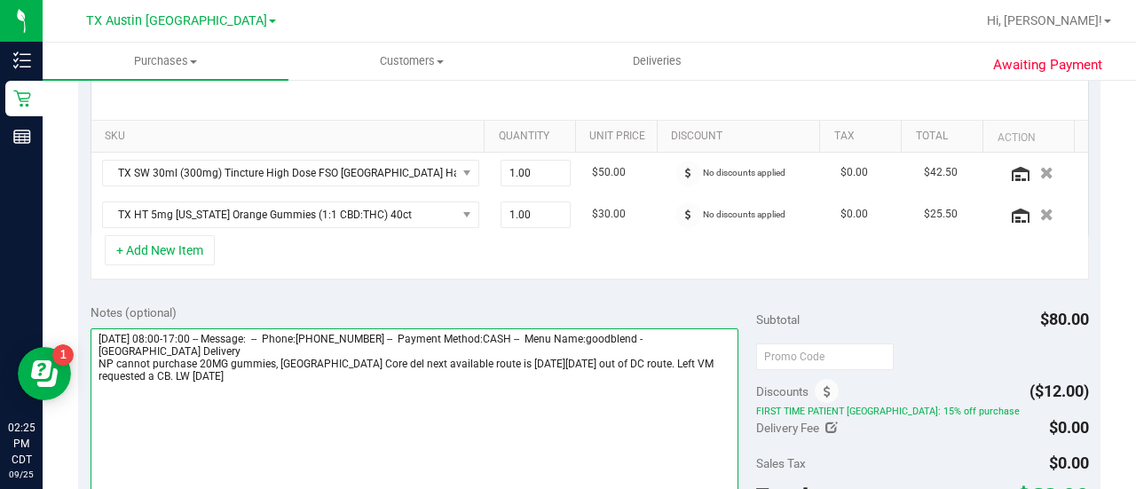
click at [314, 377] on textarea at bounding box center [415, 413] width 648 height 170
type textarea "Friday 09/26/2025 08:00-17:00 -- Message: -- Phone:8173123026 -- Payment Method…"
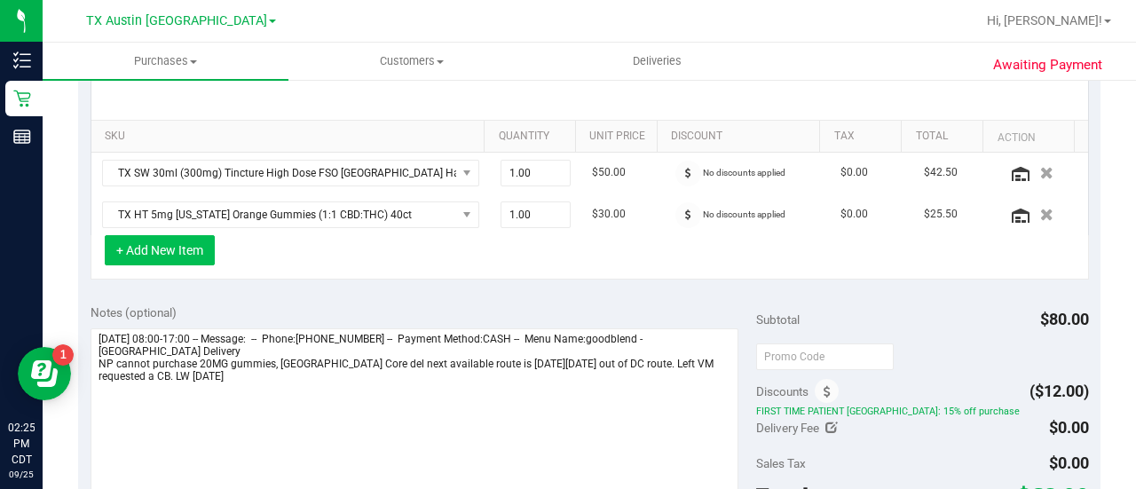
click at [155, 243] on button "+ Add New Item" at bounding box center [160, 250] width 110 height 30
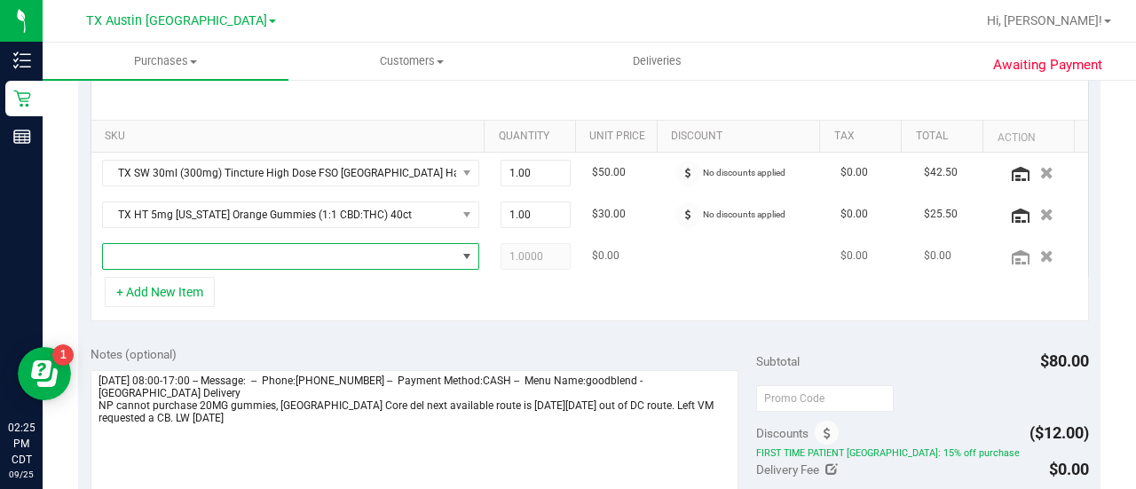
click at [282, 257] on span "NO DATA FOUND" at bounding box center [279, 256] width 353 height 25
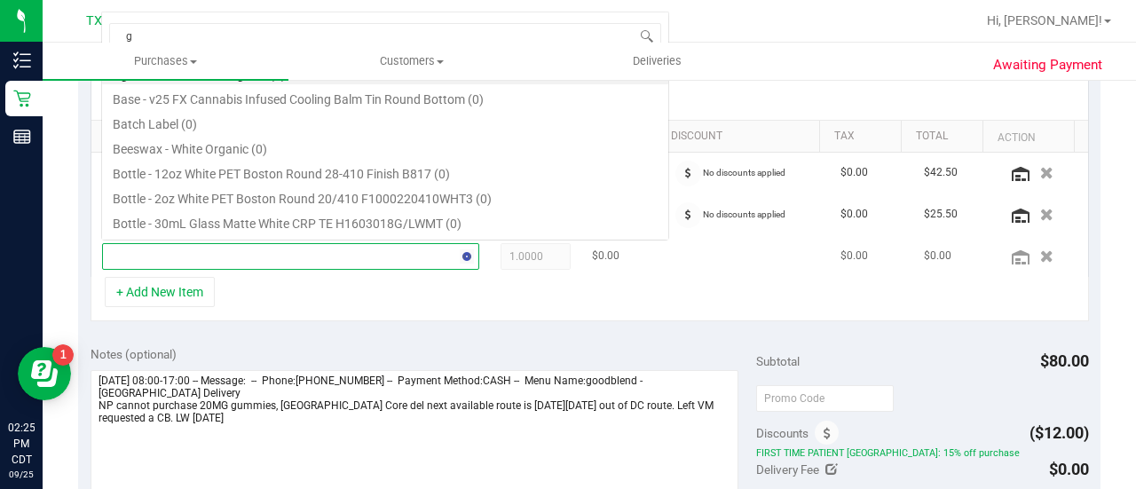
scroll to position [26, 358]
type input "green"
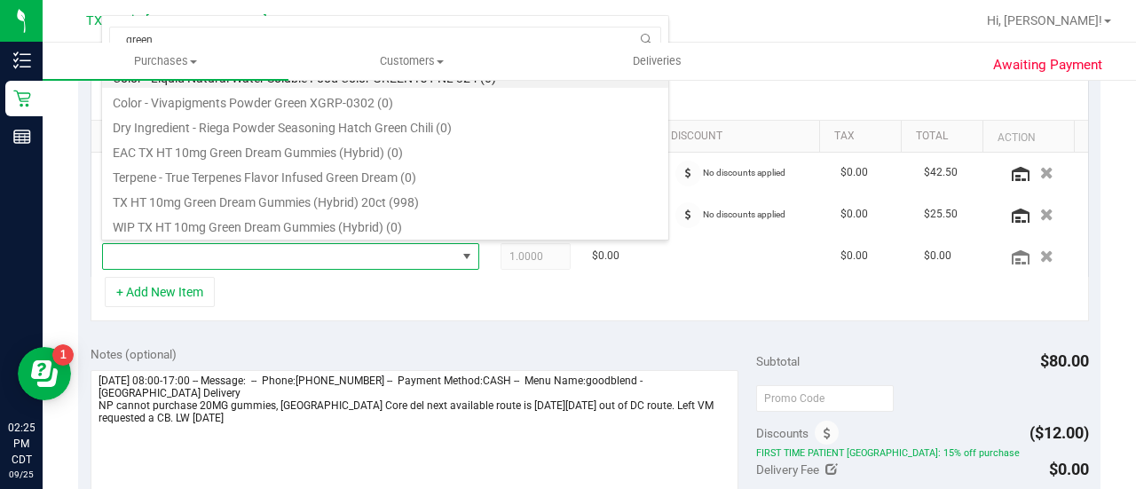
click at [298, 289] on div "+ Add New Item" at bounding box center [590, 299] width 999 height 44
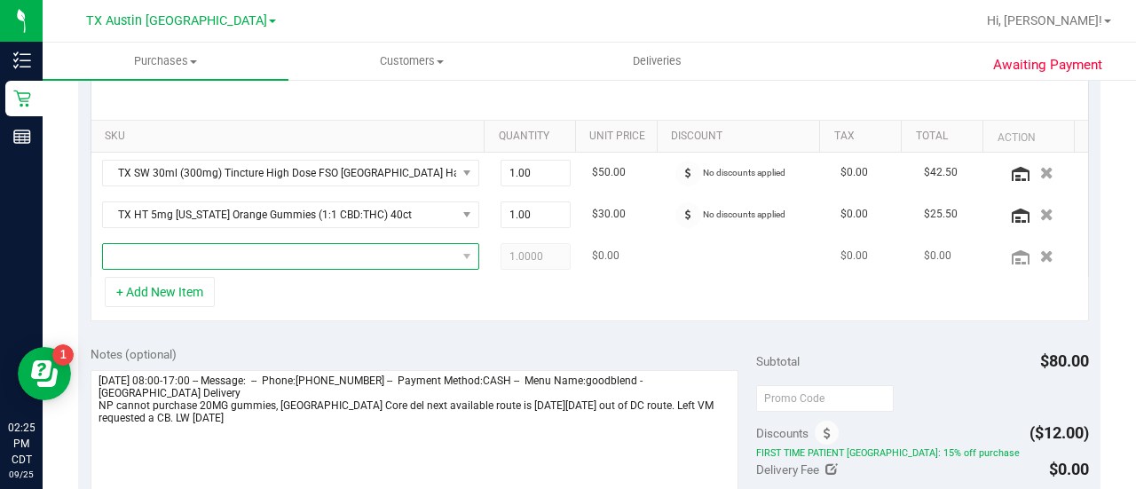
click at [373, 255] on span "NO DATA FOUND" at bounding box center [279, 256] width 353 height 25
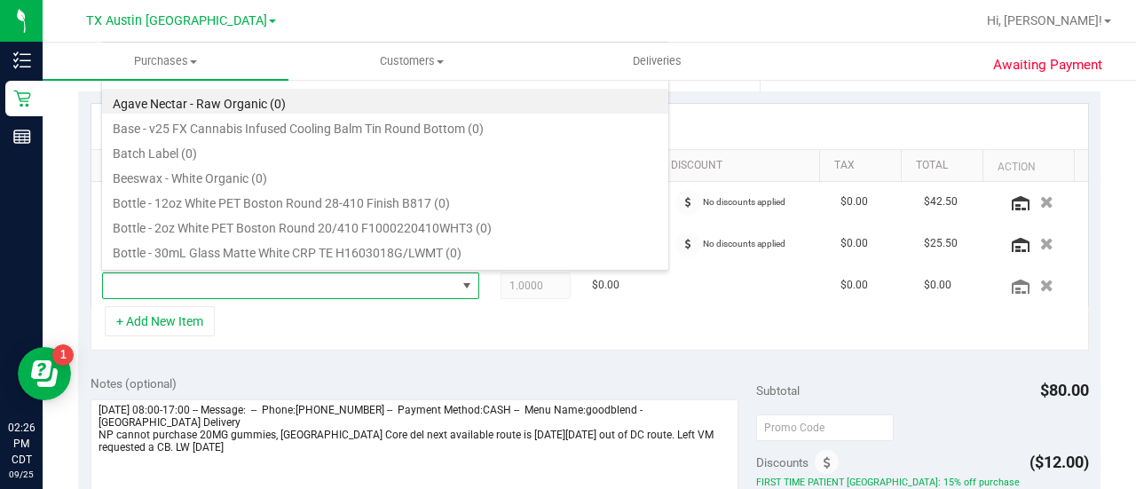
scroll to position [380, 0]
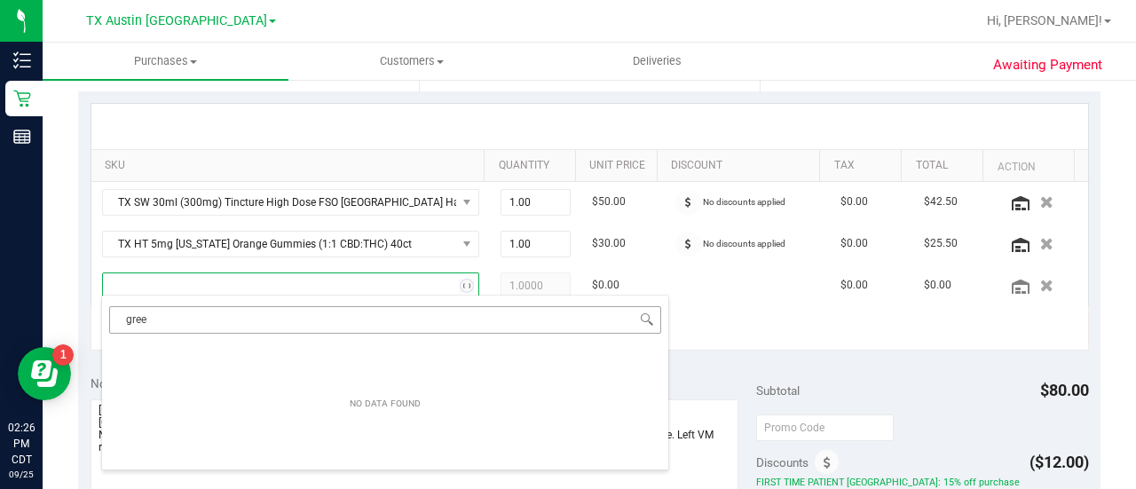
type input "green"
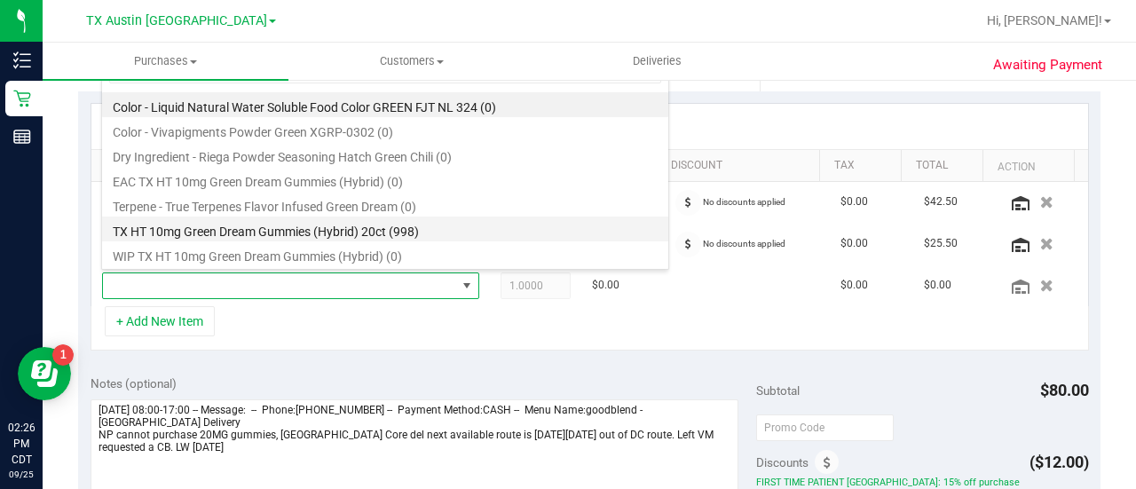
click at [400, 222] on li "TX HT 10mg Green Dream Gummies (Hybrid) 20ct (998)" at bounding box center [385, 229] width 566 height 25
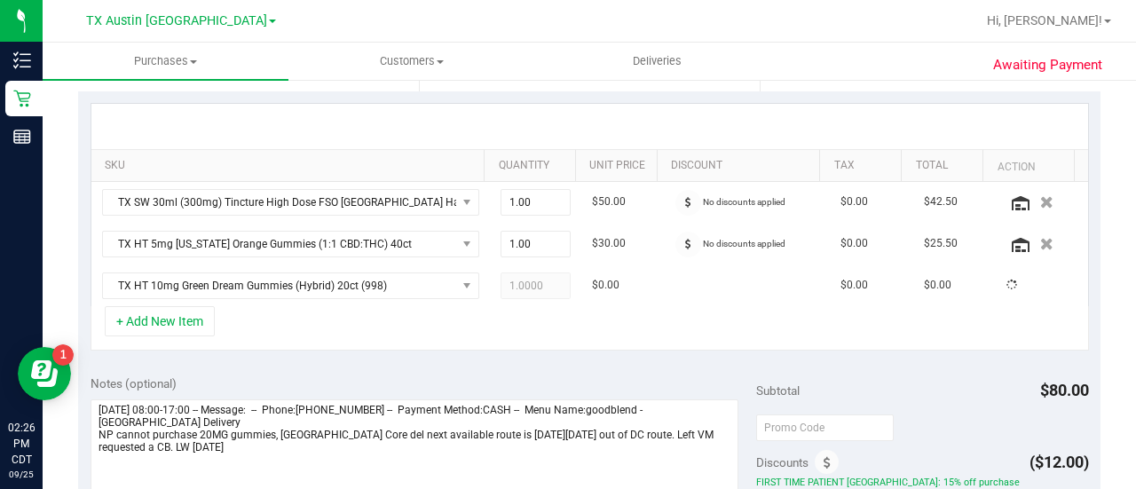
click at [471, 334] on div "+ Add New Item" at bounding box center [590, 328] width 999 height 44
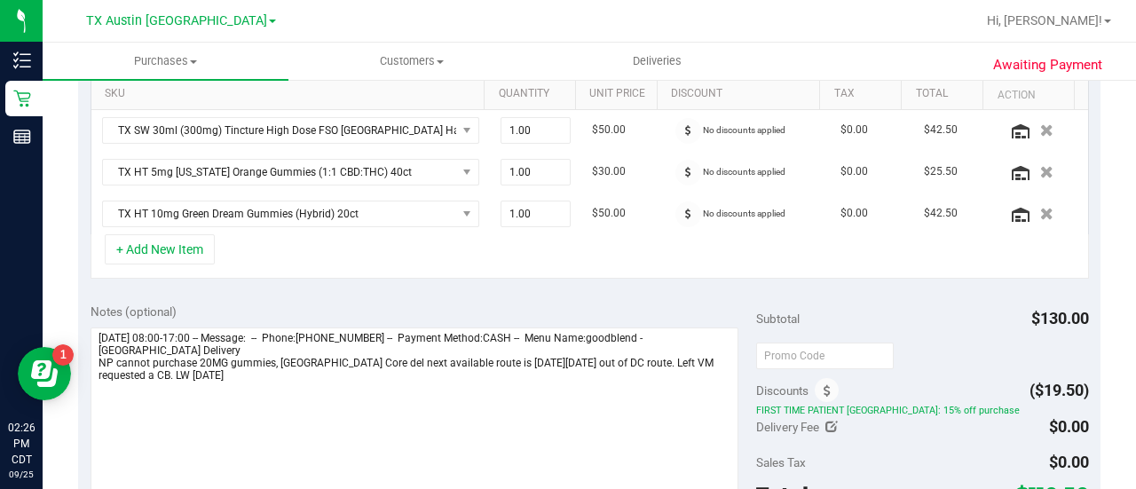
scroll to position [487, 0]
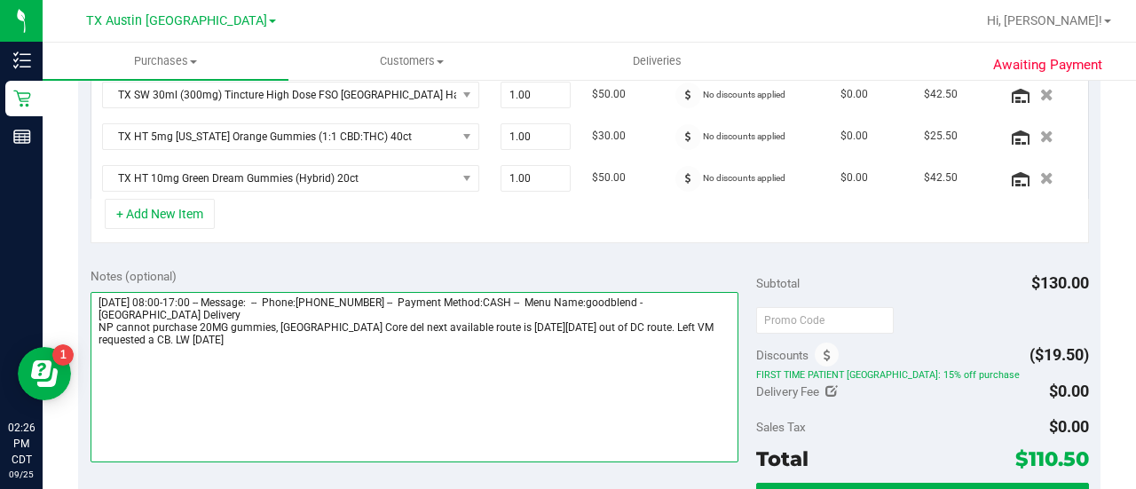
click at [522, 404] on textarea at bounding box center [415, 377] width 648 height 170
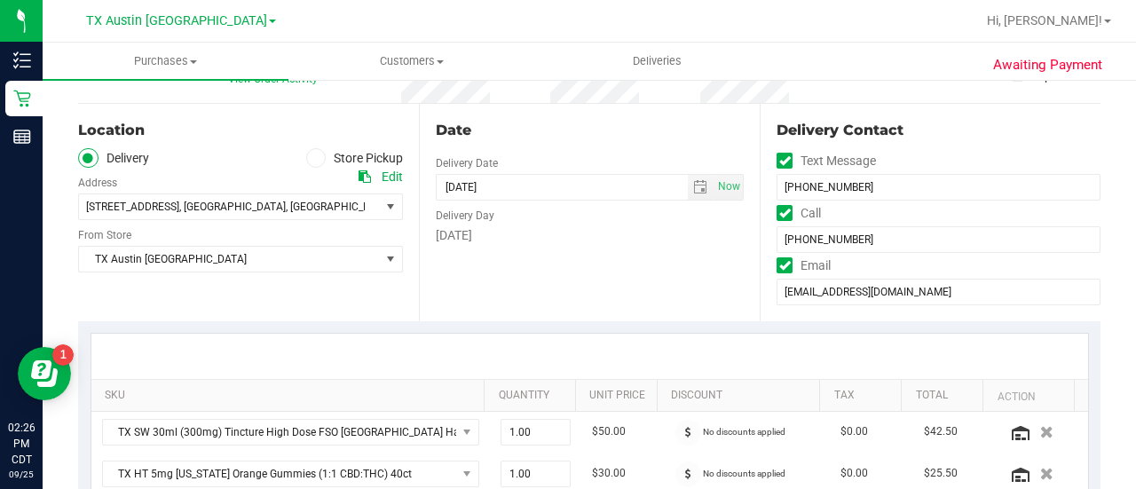
scroll to position [153, 0]
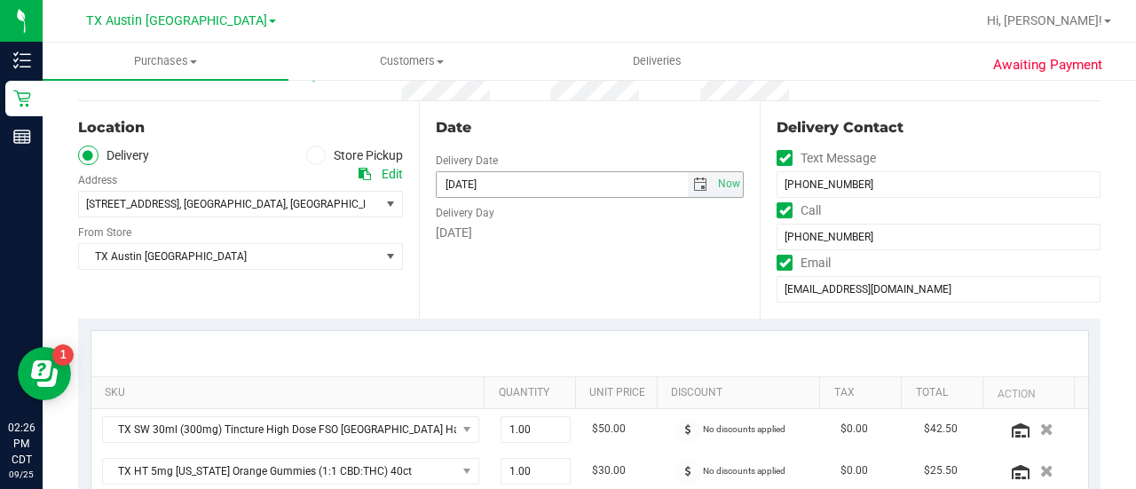
click at [700, 191] on span "select" at bounding box center [701, 184] width 26 height 25
type textarea "Friday 09/26/2025 08:00-17:00 -- Message: -- Phone:8173123026 -- Payment Method…"
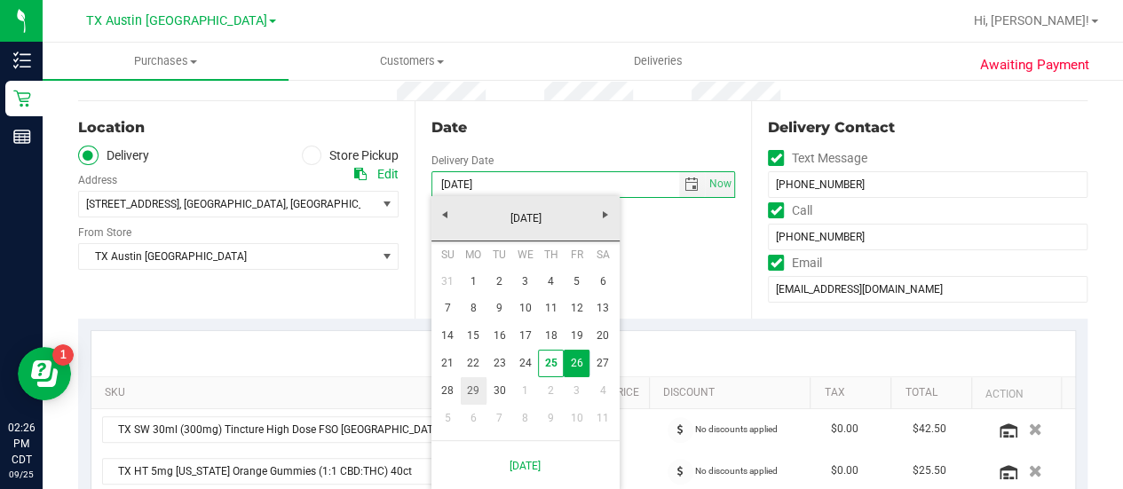
click at [471, 387] on link "29" at bounding box center [474, 391] width 26 height 28
type input "09/29/2025"
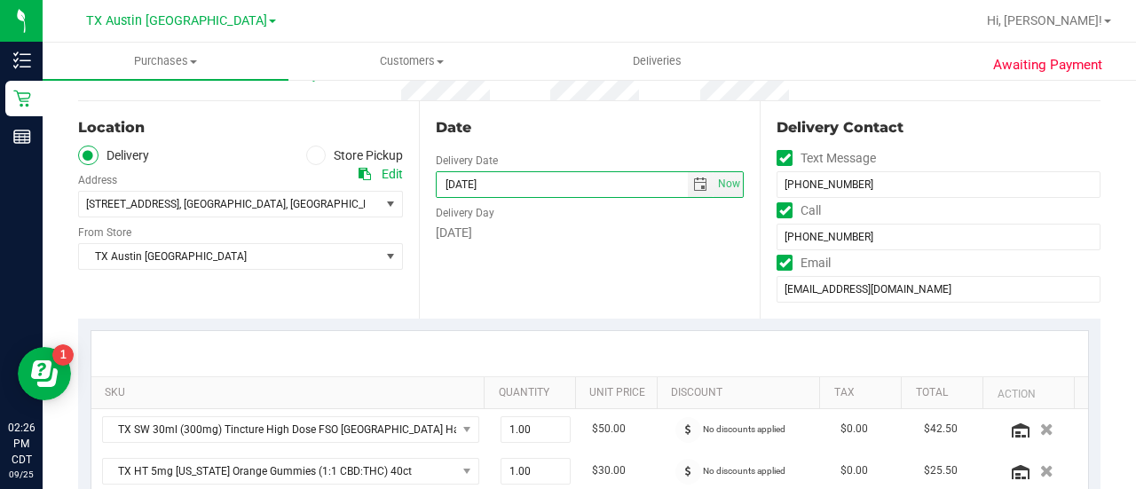
click at [368, 334] on div at bounding box center [589, 353] width 997 height 45
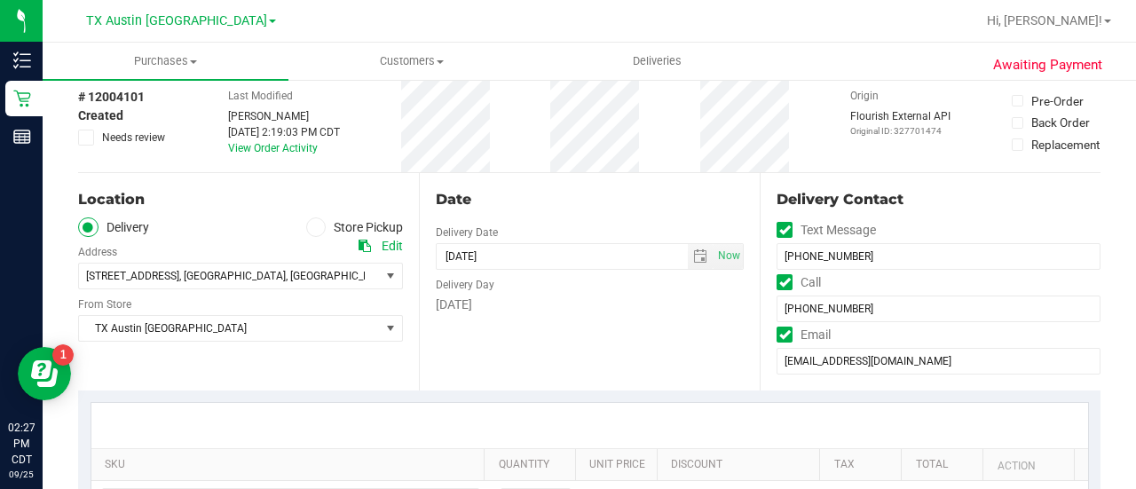
scroll to position [93, 0]
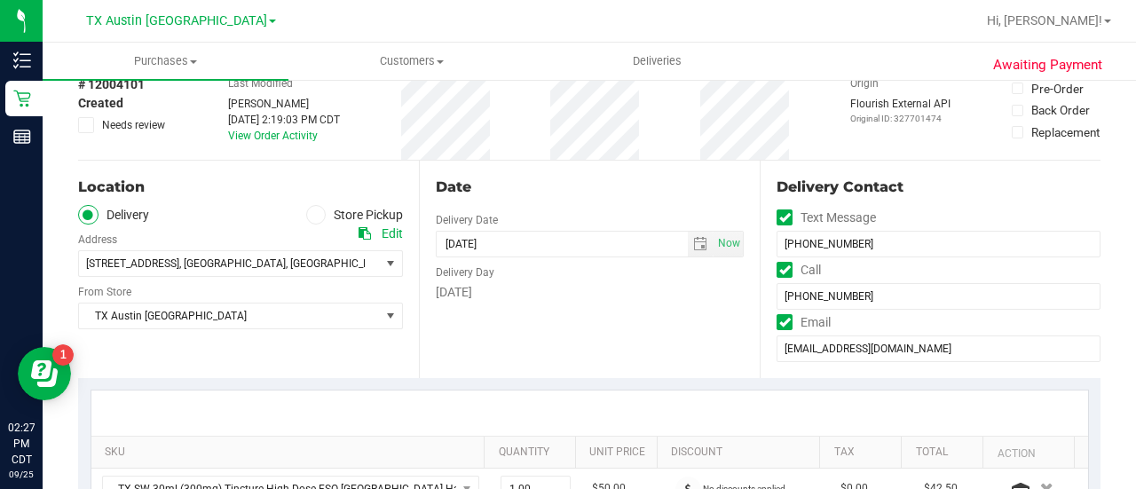
click at [396, 235] on div "Edit" at bounding box center [392, 234] width 21 height 19
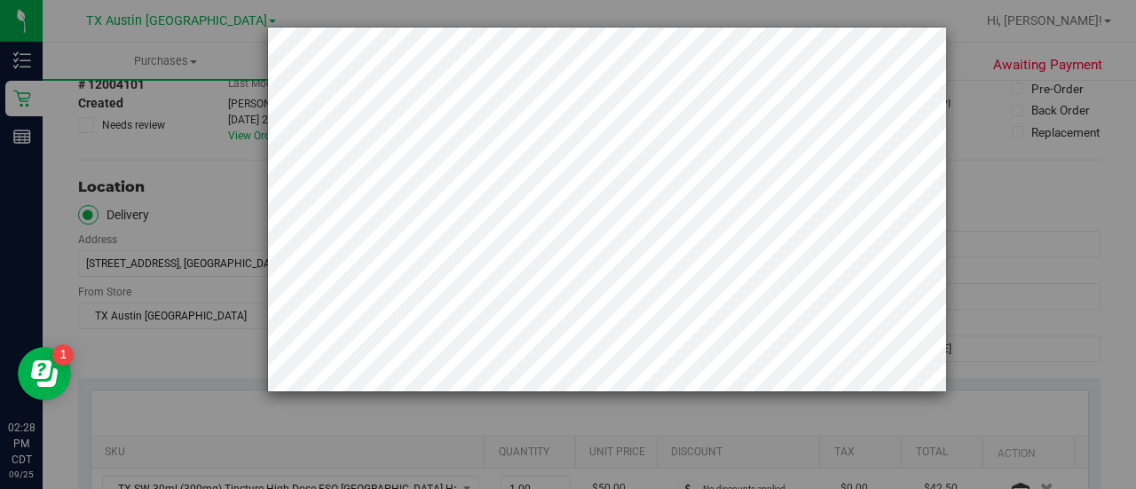
click at [140, 285] on div at bounding box center [575, 244] width 1150 height 489
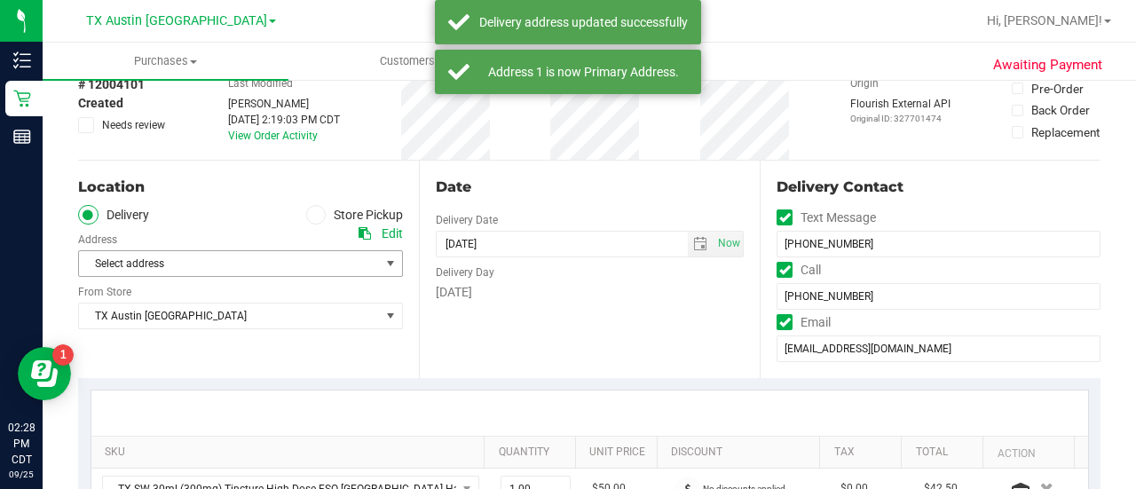
click at [160, 265] on span "Select address" at bounding box center [222, 263] width 286 height 25
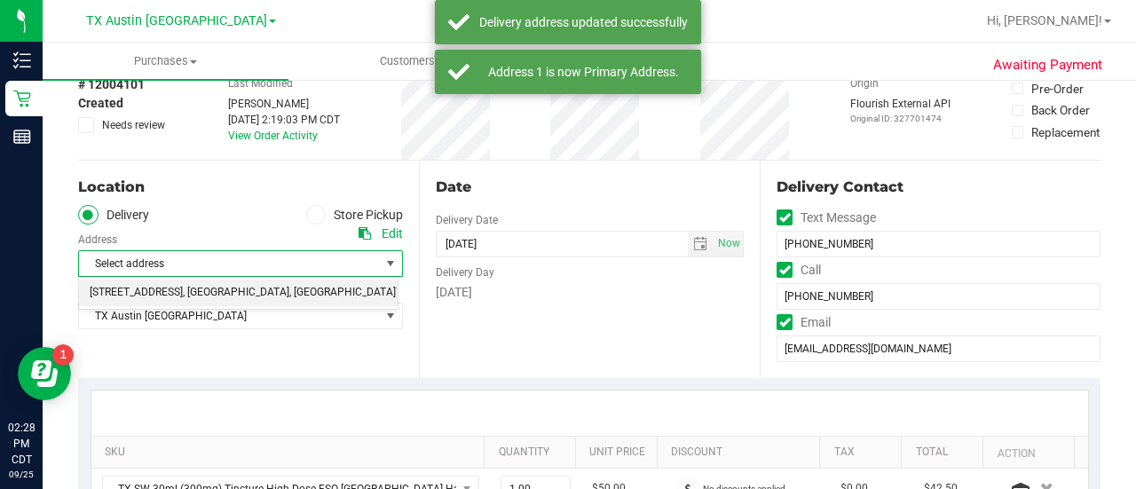
click at [289, 287] on span ", TX" at bounding box center [342, 292] width 107 height 23
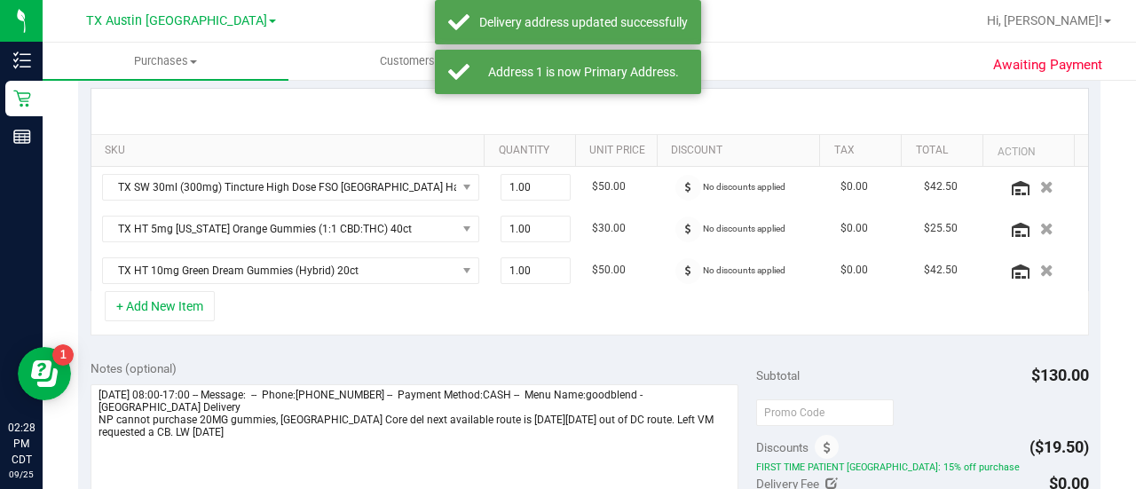
scroll to position [446, 0]
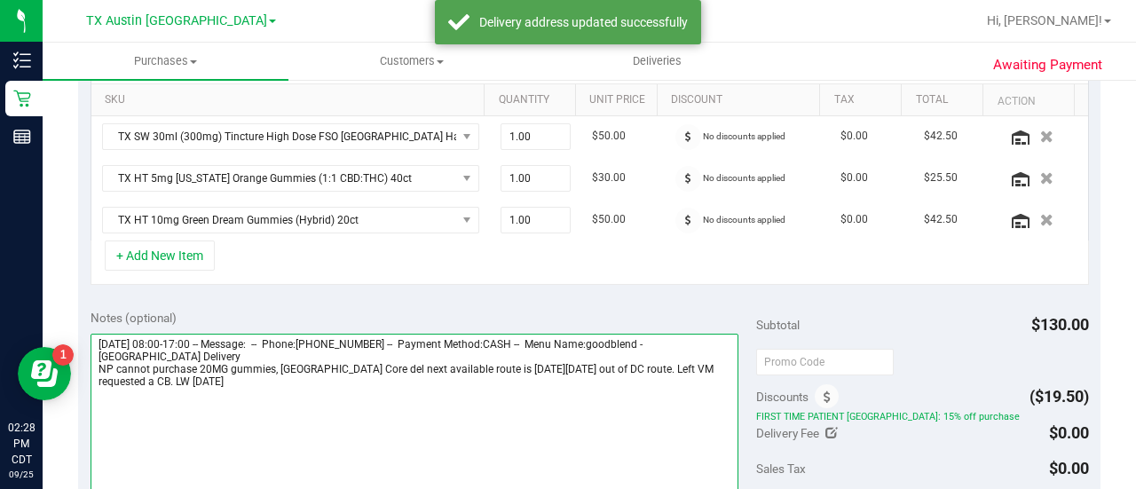
click at [520, 385] on textarea at bounding box center [415, 419] width 648 height 170
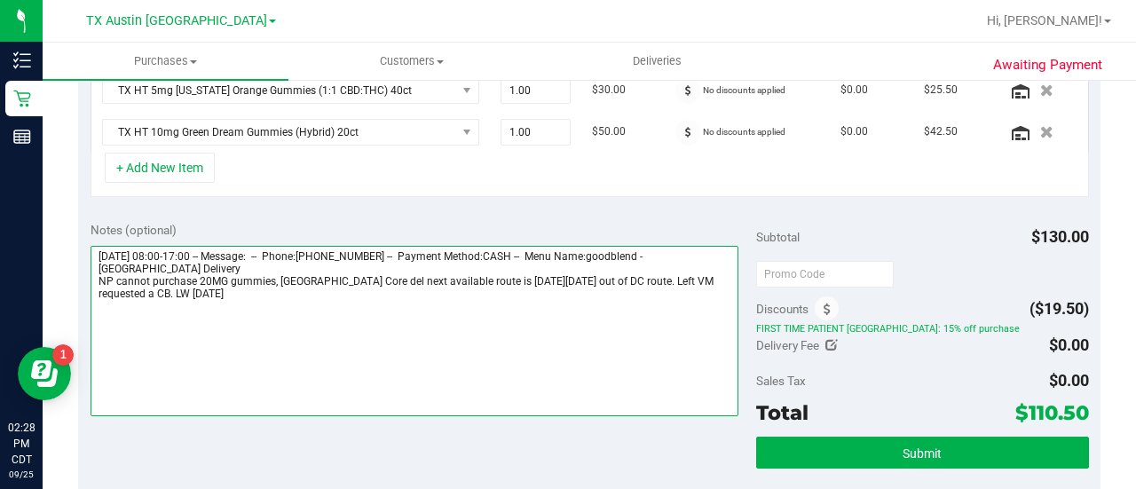
scroll to position [540, 0]
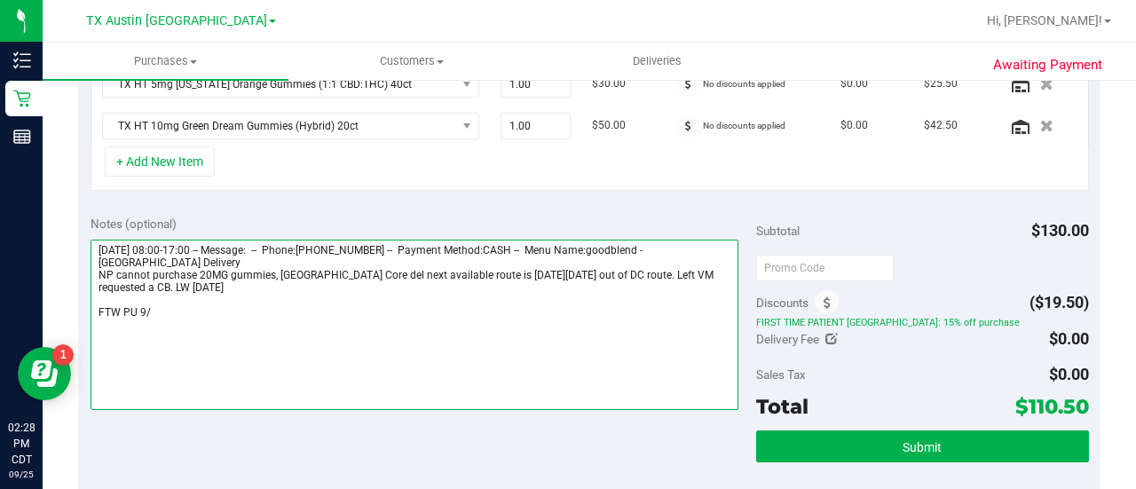
click at [375, 344] on textarea at bounding box center [415, 325] width 648 height 170
click at [490, 295] on textarea at bounding box center [415, 325] width 648 height 170
click at [462, 302] on textarea at bounding box center [415, 325] width 648 height 170
click at [371, 306] on textarea at bounding box center [415, 325] width 648 height 170
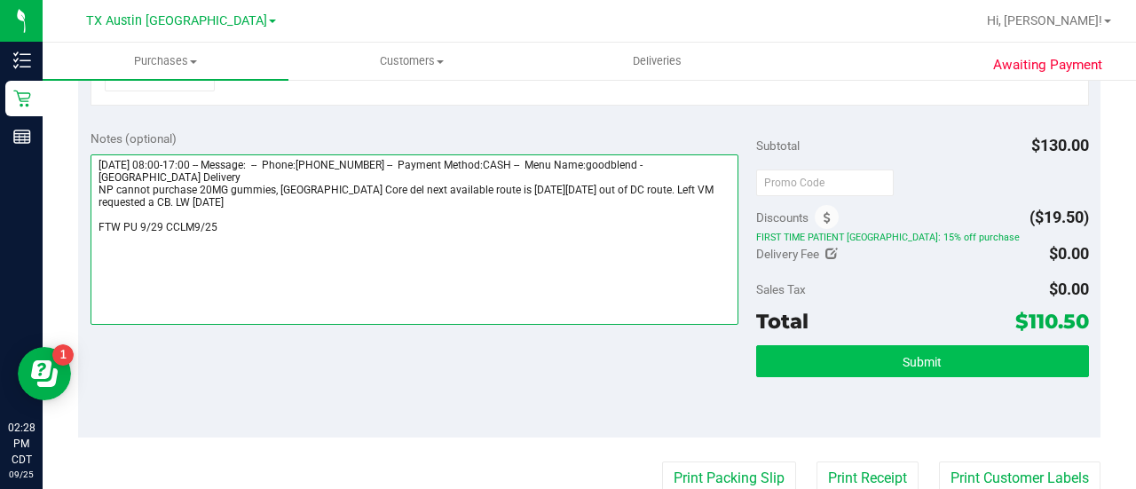
type textarea "Friday 09/26/2025 08:00-17:00 -- Message: -- Phone:8173123026 -- Payment Method…"
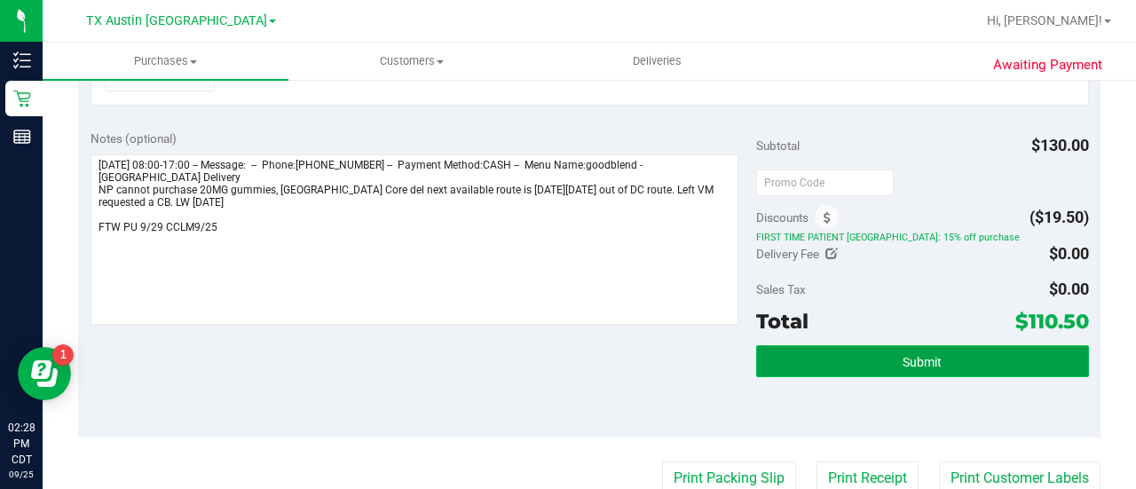
click at [900, 367] on button "Submit" at bounding box center [922, 361] width 333 height 32
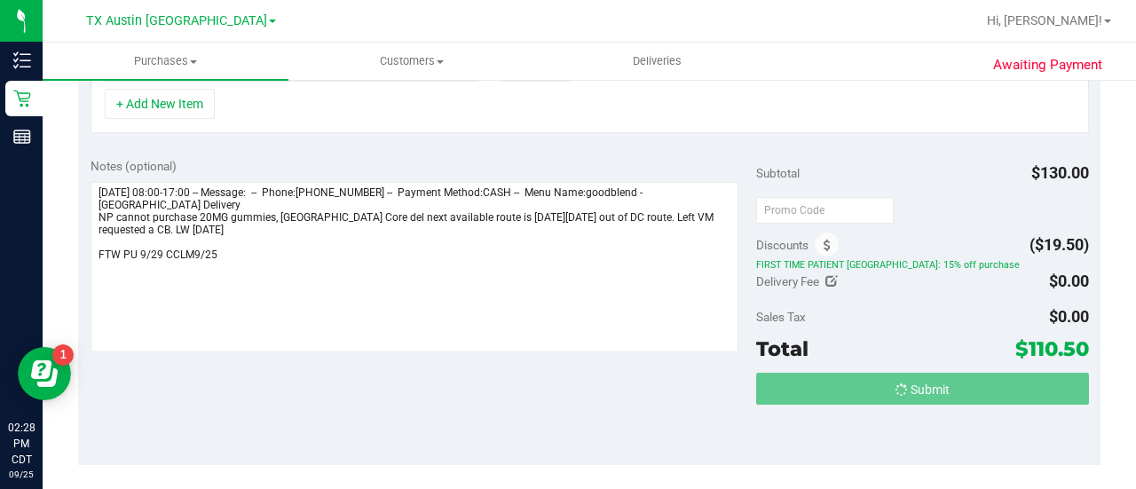
scroll to position [570, 0]
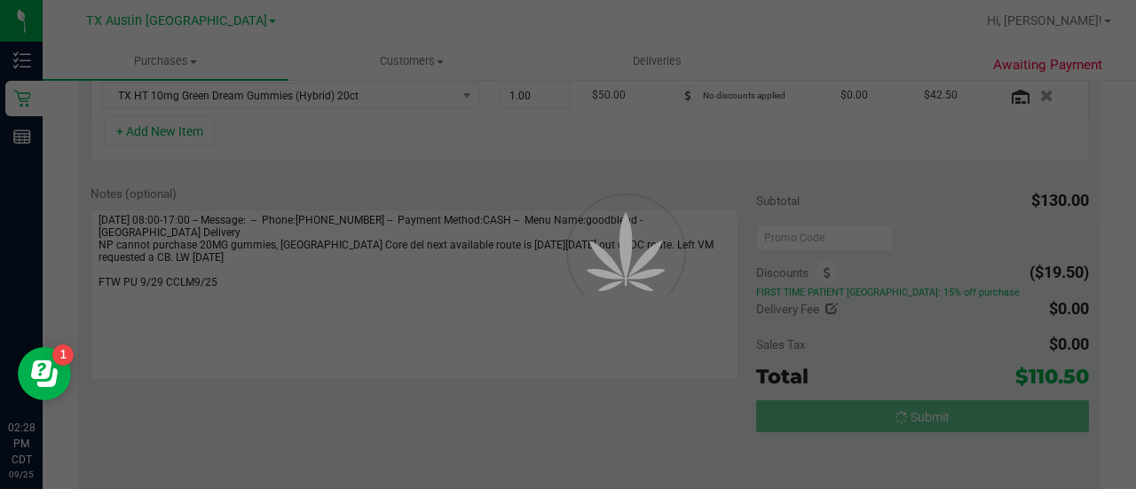
click at [1130, 238] on div at bounding box center [568, 244] width 1136 height 489
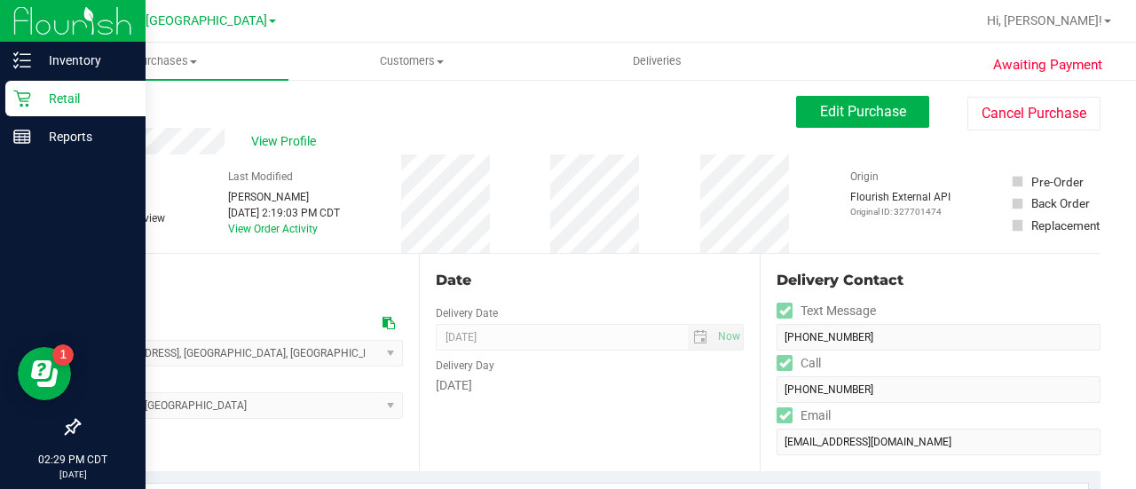
click at [23, 106] on icon at bounding box center [22, 99] width 18 height 18
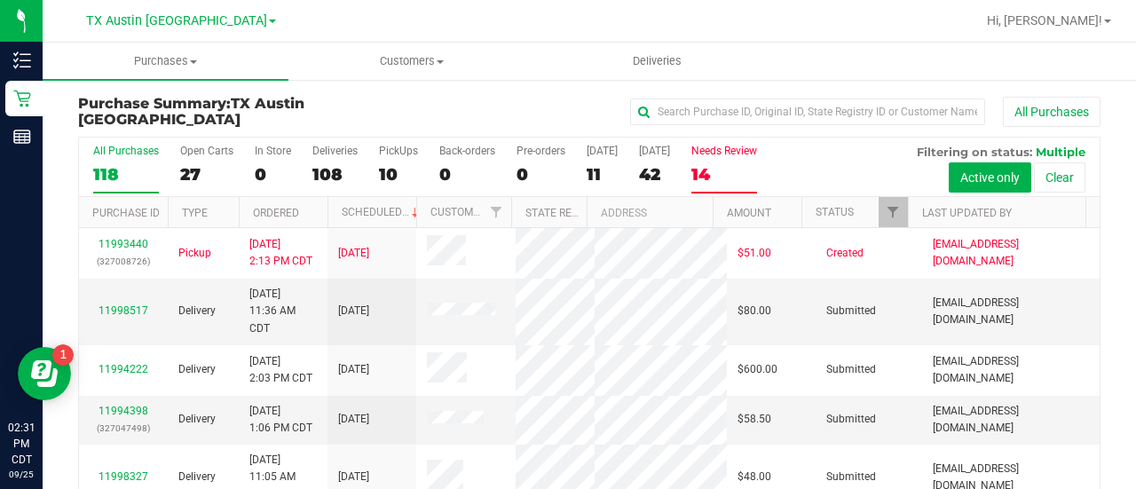
click at [731, 159] on label "Needs Review 14" at bounding box center [725, 169] width 66 height 49
click at [0, 0] on input "Needs Review 14" at bounding box center [0, 0] width 0 height 0
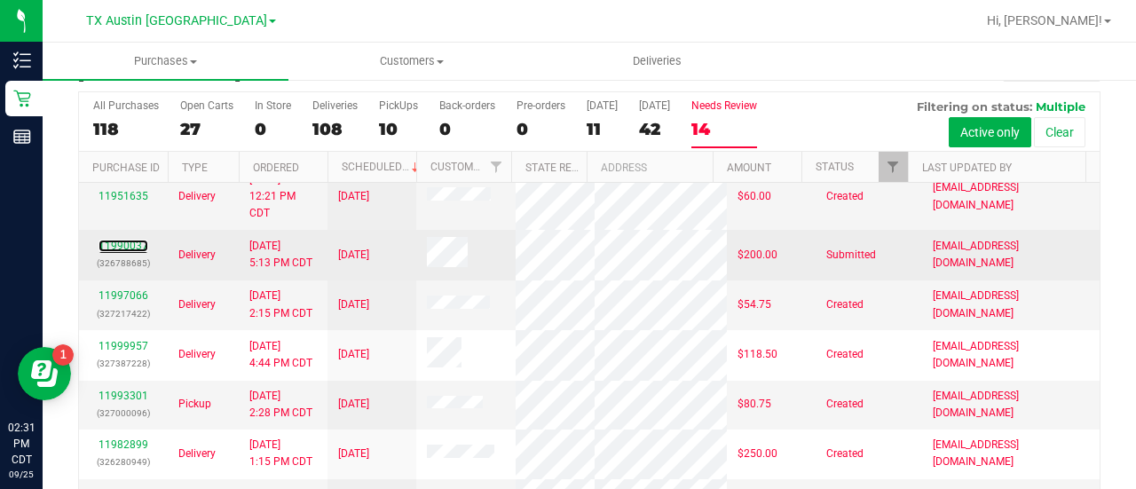
scroll to position [494, 0]
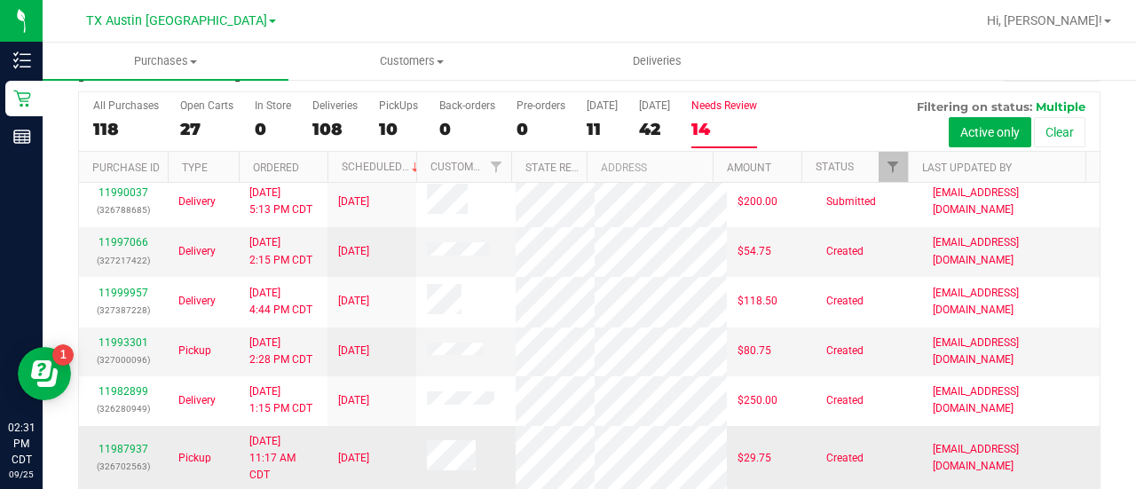
drag, startPoint x: 115, startPoint y: 438, endPoint x: 121, endPoint y: 456, distance: 19.4
drag, startPoint x: 121, startPoint y: 456, endPoint x: 119, endPoint y: 447, distance: 9.9
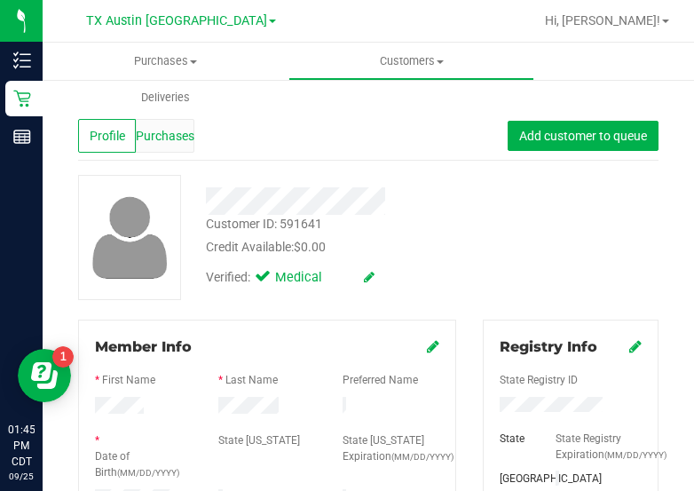
click at [174, 127] on span "Purchases" at bounding box center [165, 136] width 59 height 19
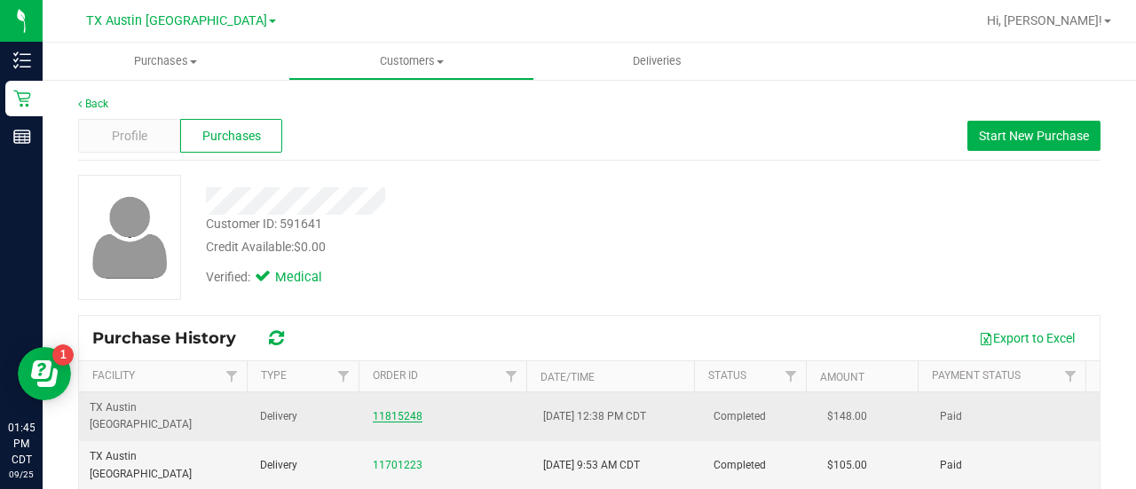
click at [373, 410] on link "11815248" at bounding box center [398, 416] width 50 height 12
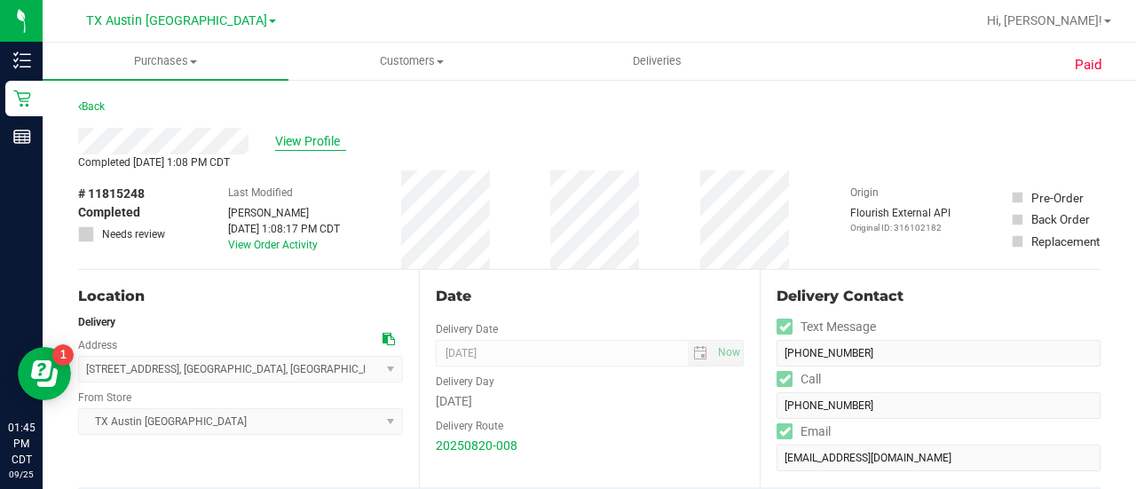
click at [321, 143] on span "View Profile" at bounding box center [310, 141] width 71 height 19
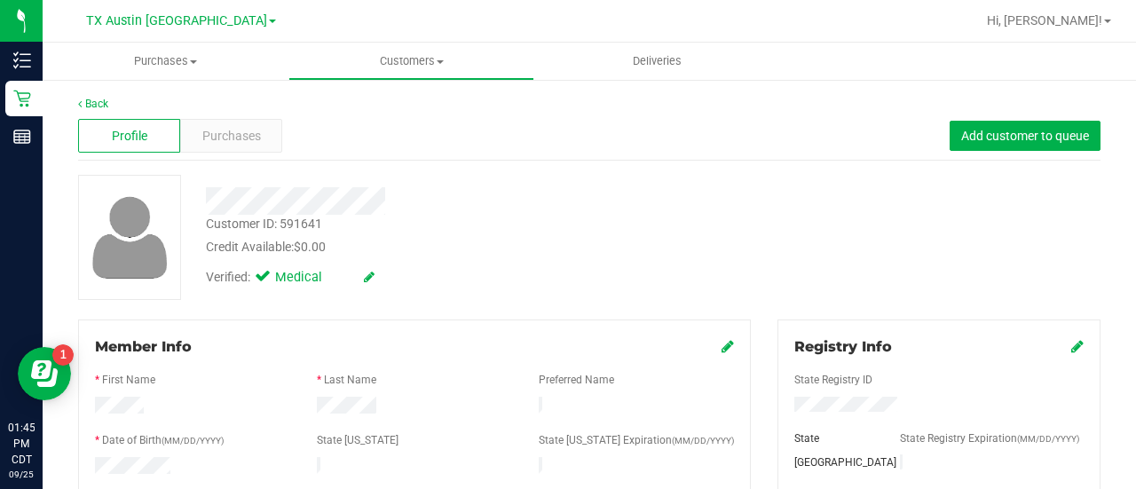
click at [593, 219] on div "Customer ID: 591641 Credit Available: $0.00" at bounding box center [455, 236] width 525 height 42
click at [210, 133] on span "Purchases" at bounding box center [231, 136] width 59 height 19
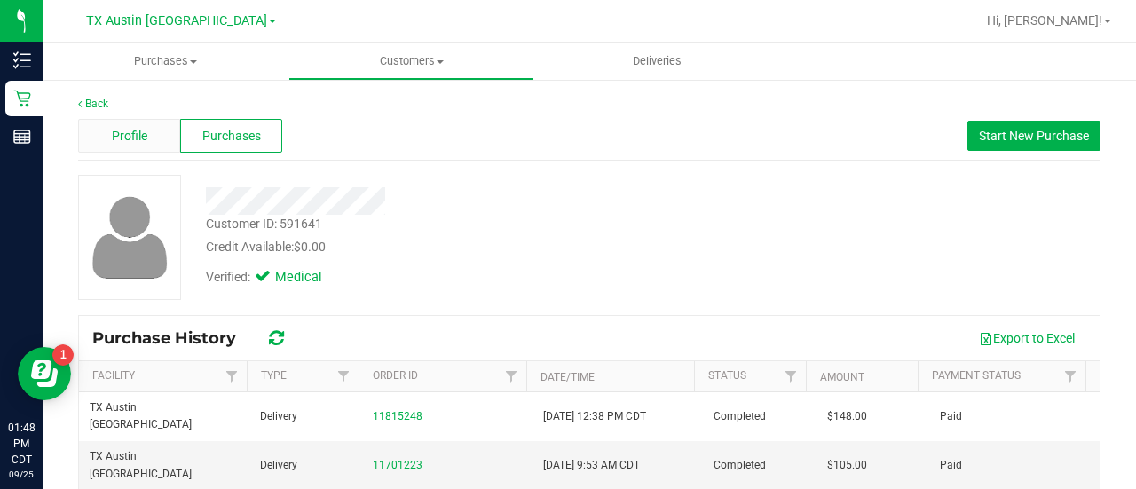
click at [149, 138] on div "Profile" at bounding box center [129, 136] width 102 height 34
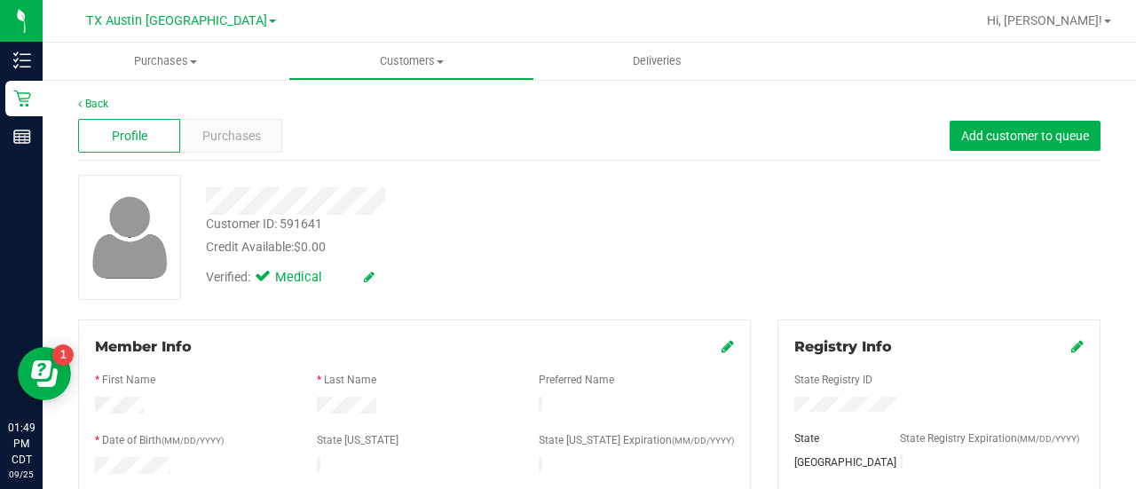
click at [488, 291] on div "Customer ID: 591641 Credit Available: $0.00 Verified: Medical" at bounding box center [589, 237] width 1049 height 125
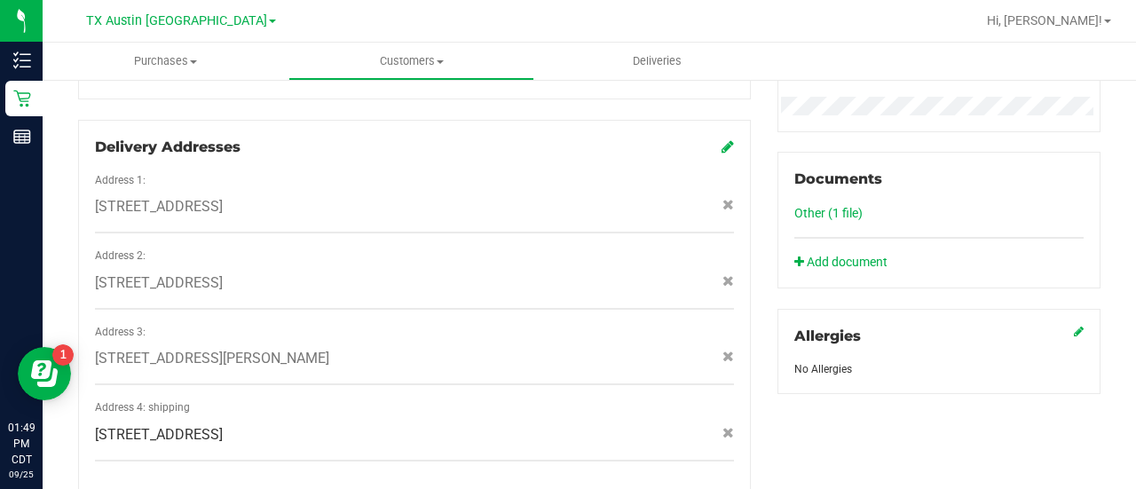
scroll to position [585, 0]
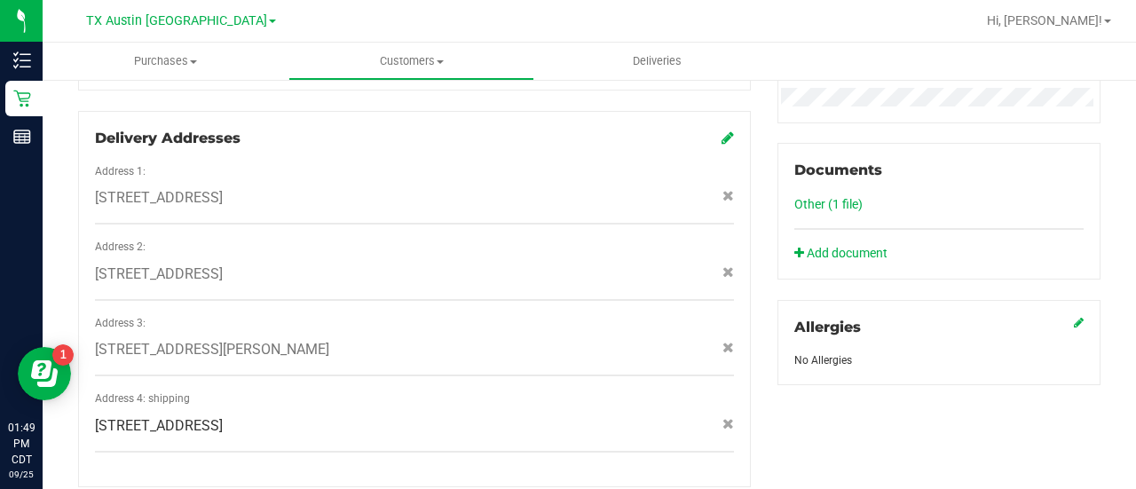
drag, startPoint x: 386, startPoint y: 401, endPoint x: 363, endPoint y: 404, distance: 23.2
click at [363, 415] on div "[STREET_ADDRESS]" at bounding box center [415, 425] width 666 height 21
copy span "[STREET_ADDRESS]"
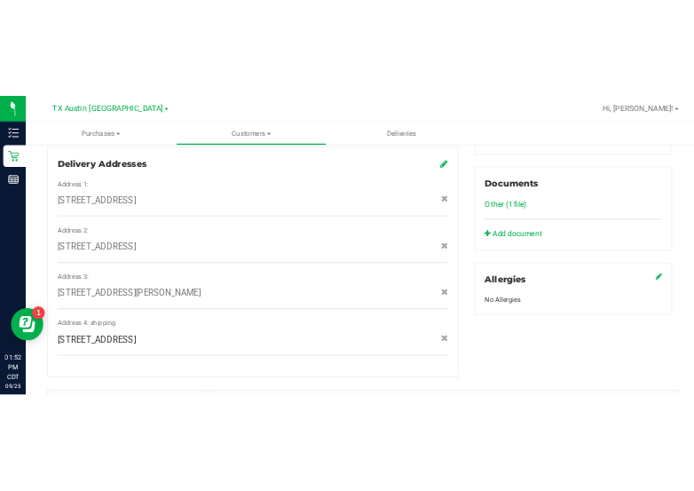
scroll to position [618, 0]
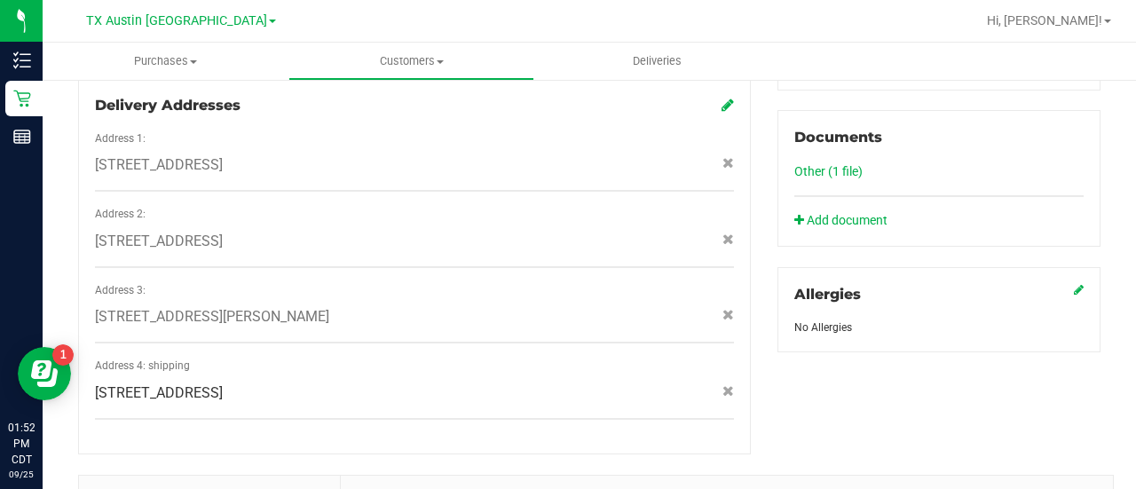
copy span "[STREET_ADDRESS]"
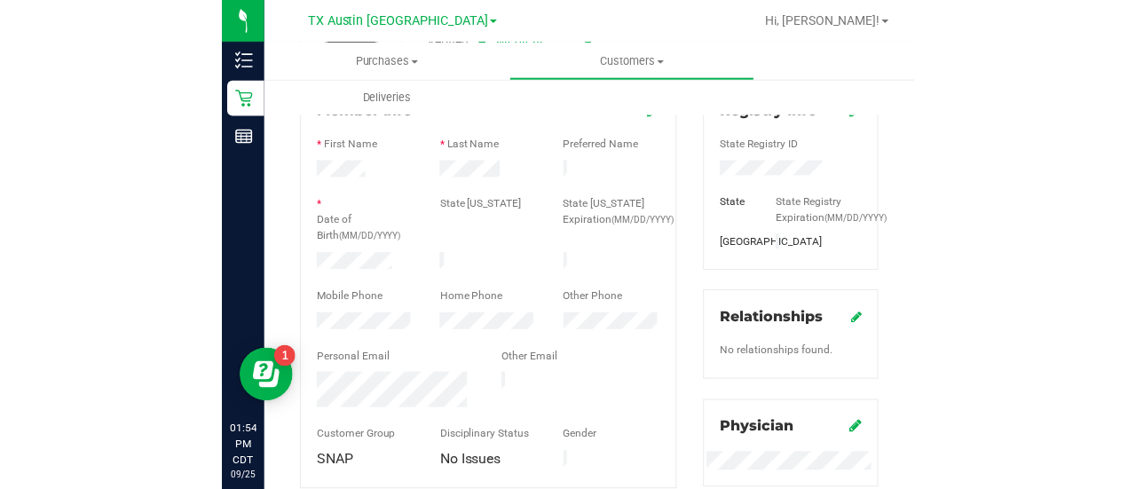
scroll to position [245, 0]
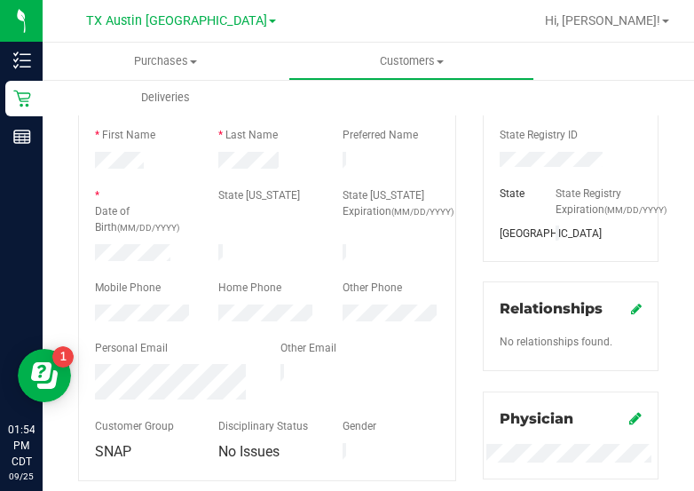
click at [131, 173] on div at bounding box center [267, 180] width 344 height 14
click at [240, 173] on div at bounding box center [267, 180] width 344 height 14
click at [180, 347] on div "Personal Email" at bounding box center [175, 350] width 186 height 20
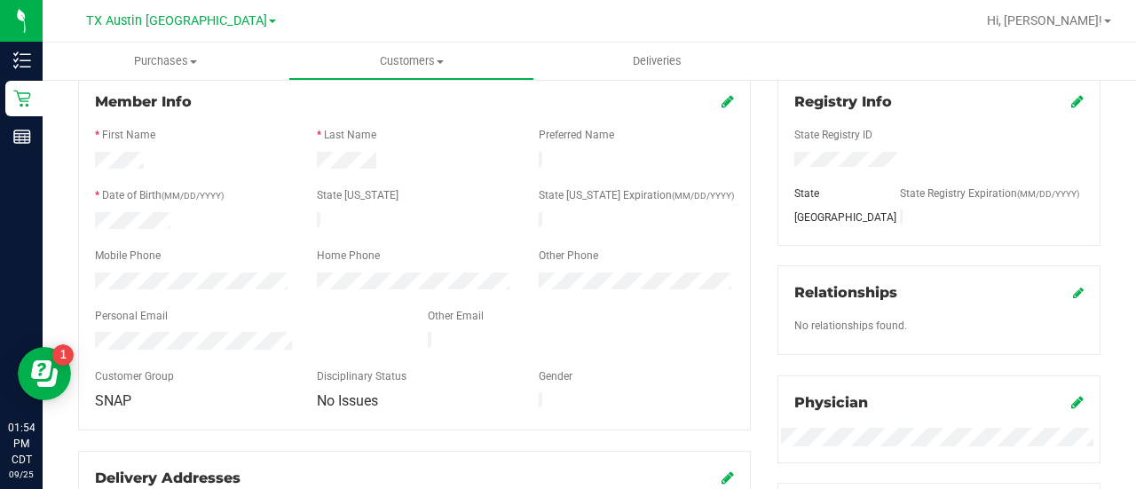
scroll to position [0, 0]
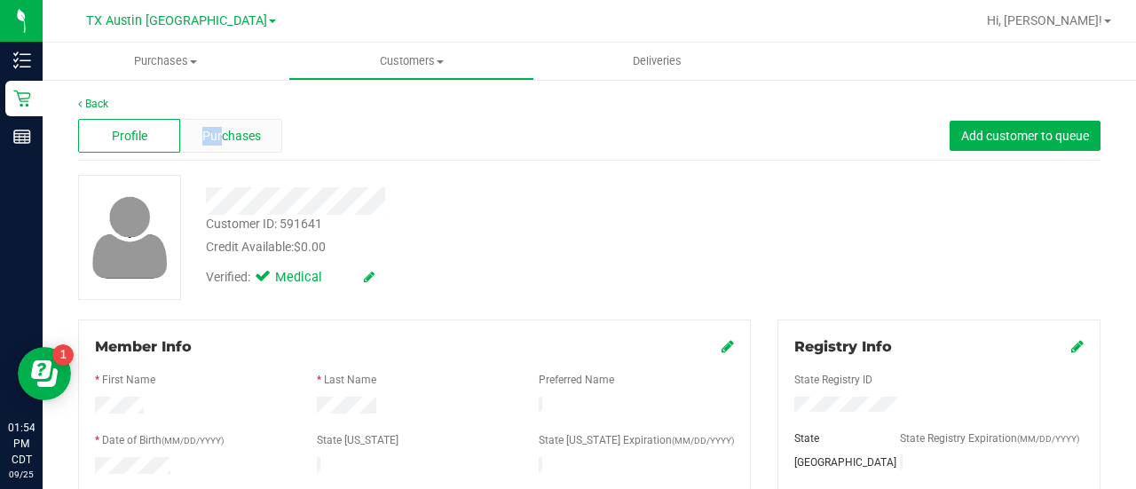
drag, startPoint x: 199, startPoint y: 131, endPoint x: 218, endPoint y: 129, distance: 19.7
click at [218, 129] on div "Purchases" at bounding box center [231, 136] width 102 height 34
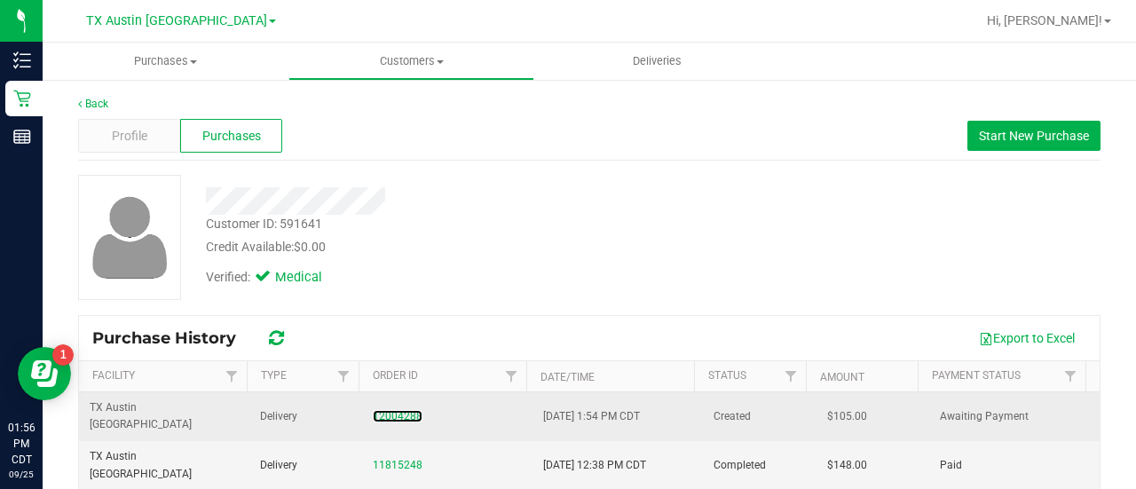
click at [396, 414] on div "12004288" at bounding box center [447, 416] width 149 height 17
click at [407, 410] on link "12004288" at bounding box center [398, 416] width 50 height 12
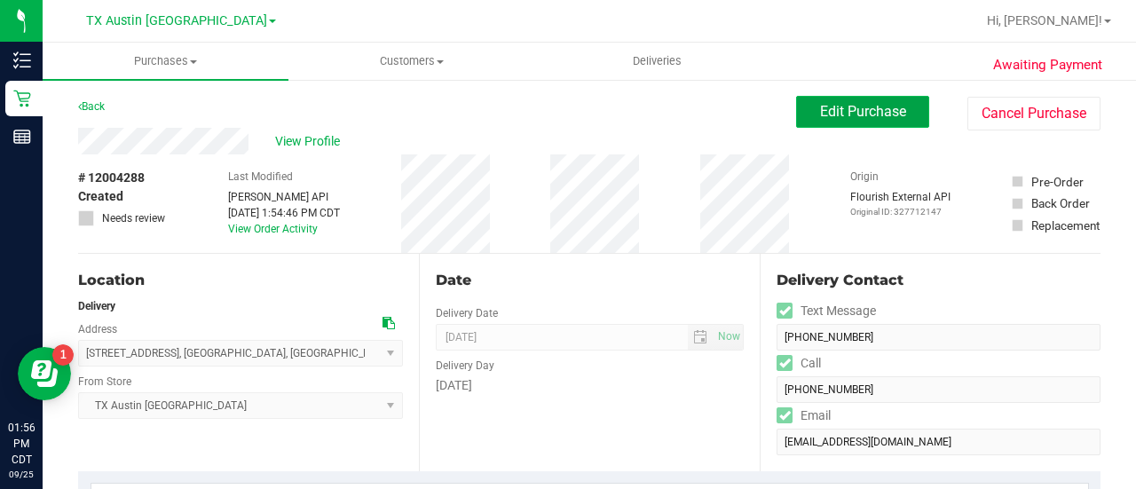
click at [873, 97] on button "Edit Purchase" at bounding box center [862, 112] width 133 height 32
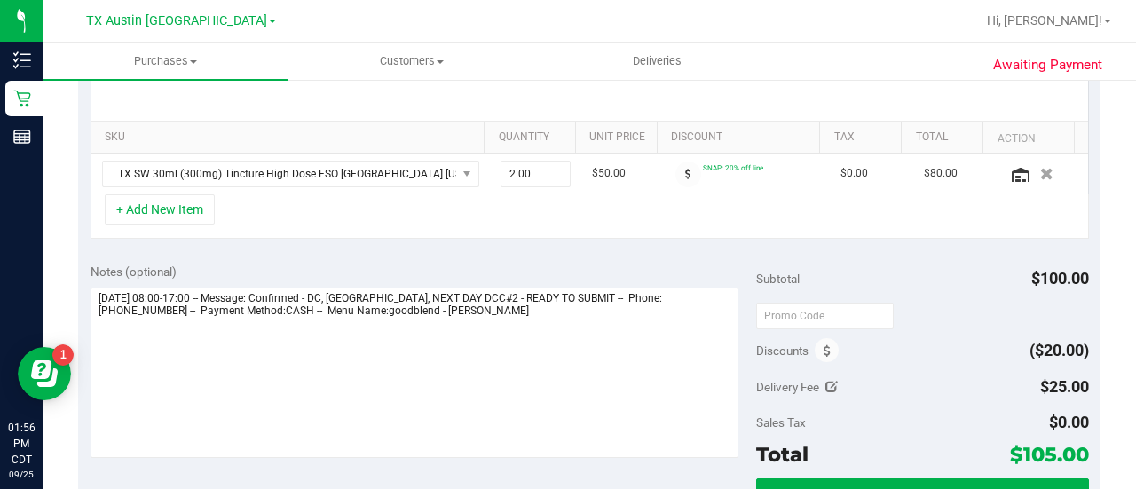
scroll to position [420, 0]
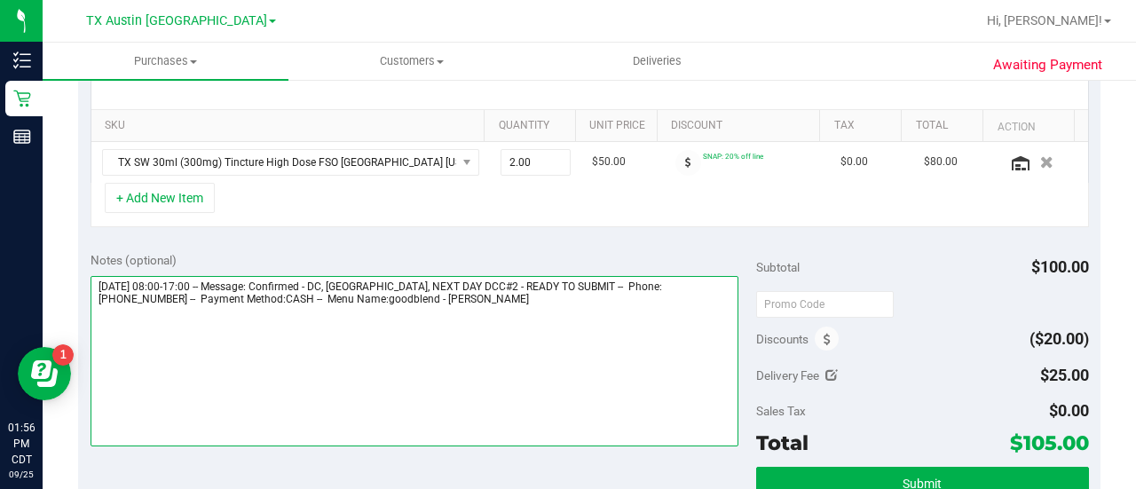
drag, startPoint x: 360, startPoint y: 283, endPoint x: 521, endPoint y: 282, distance: 160.7
click at [521, 282] on textarea at bounding box center [415, 361] width 648 height 170
click at [554, 300] on textarea at bounding box center [415, 361] width 648 height 170
paste textarea "DC, [GEOGRAPHIC_DATA], NEXT DAY DCC#2"
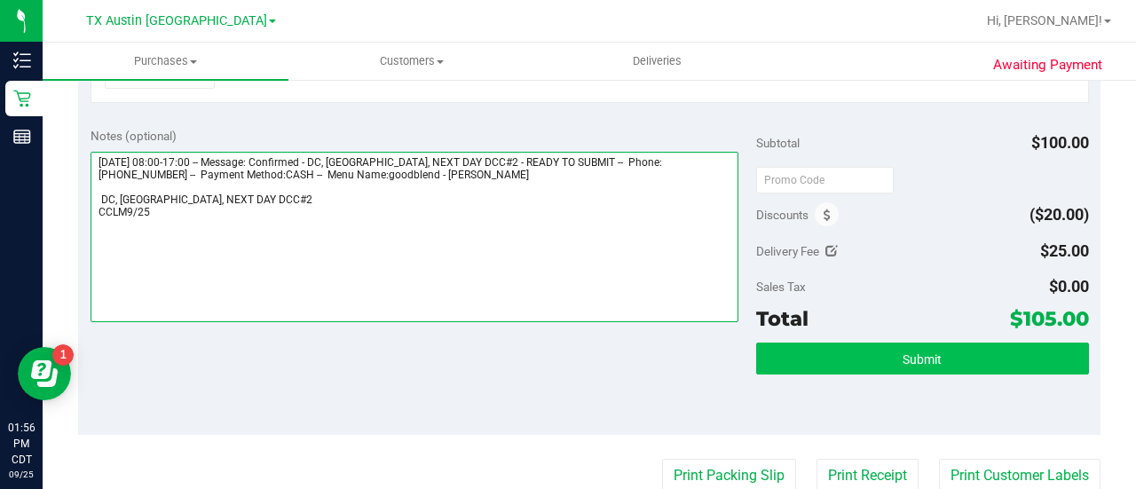
type textarea "[DATE] 08:00-17:00 -- Message: Confirmed - DC, [GEOGRAPHIC_DATA], NEXT DAY DCC#…"
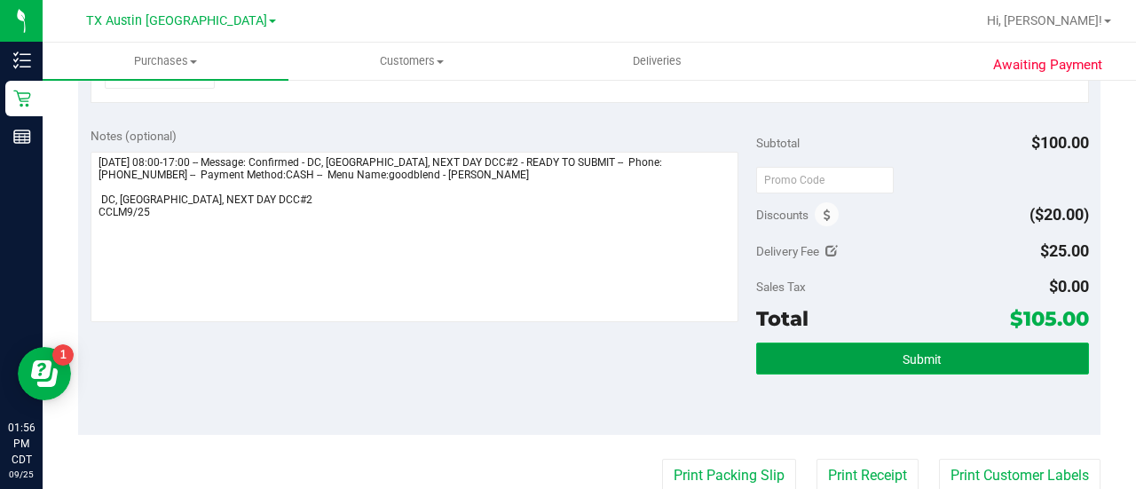
click at [847, 361] on button "Submit" at bounding box center [922, 359] width 333 height 32
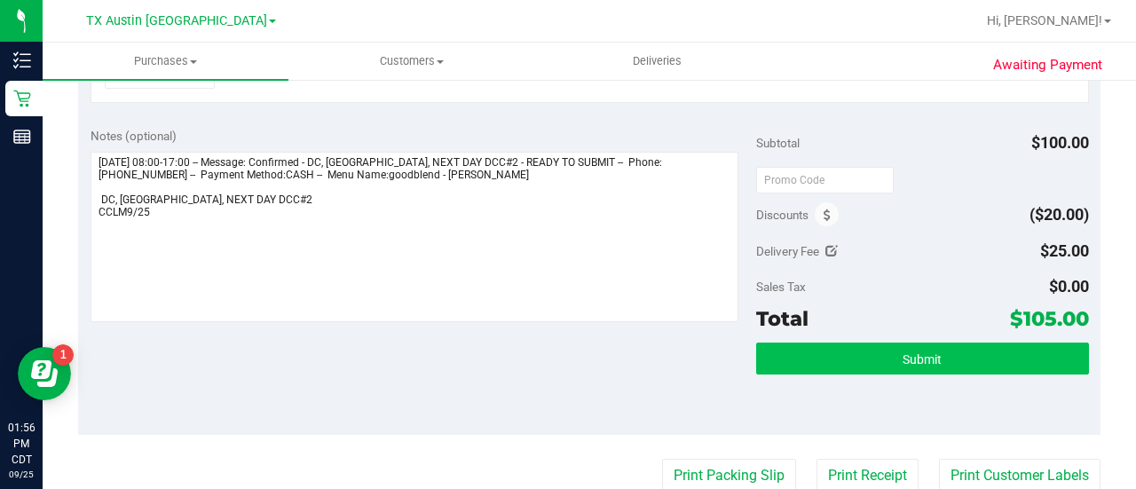
scroll to position [517, 0]
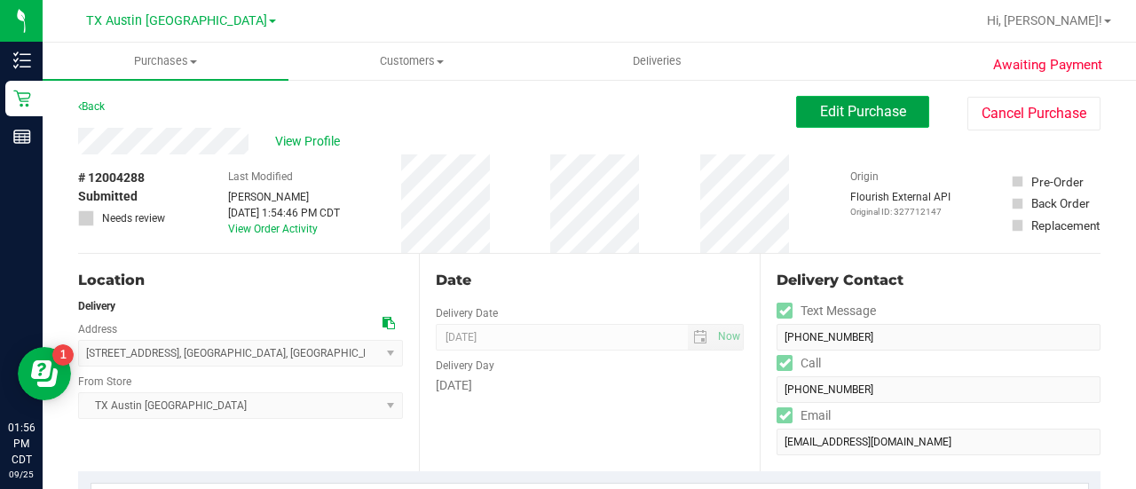
click at [842, 111] on span "Edit Purchase" at bounding box center [863, 111] width 86 height 17
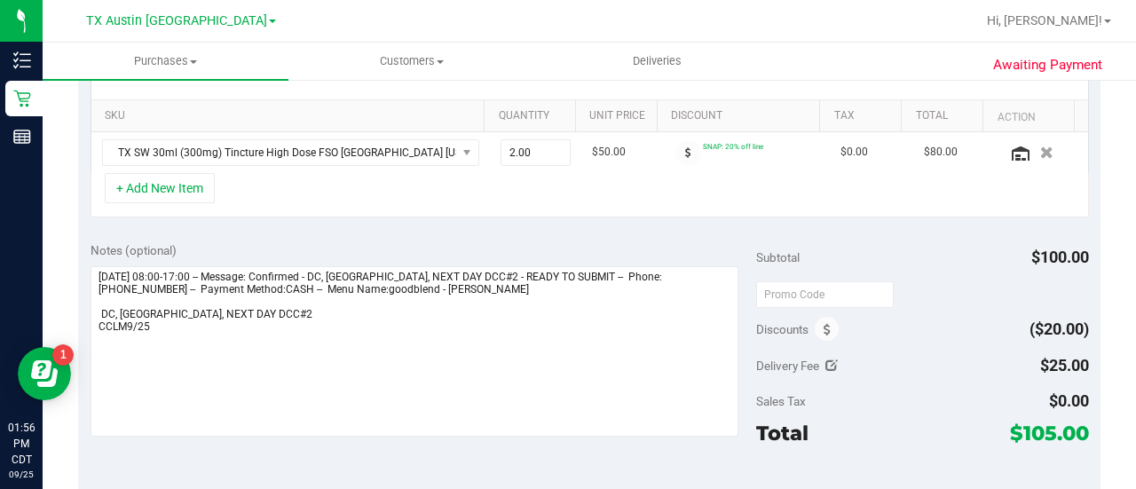
scroll to position [431, 0]
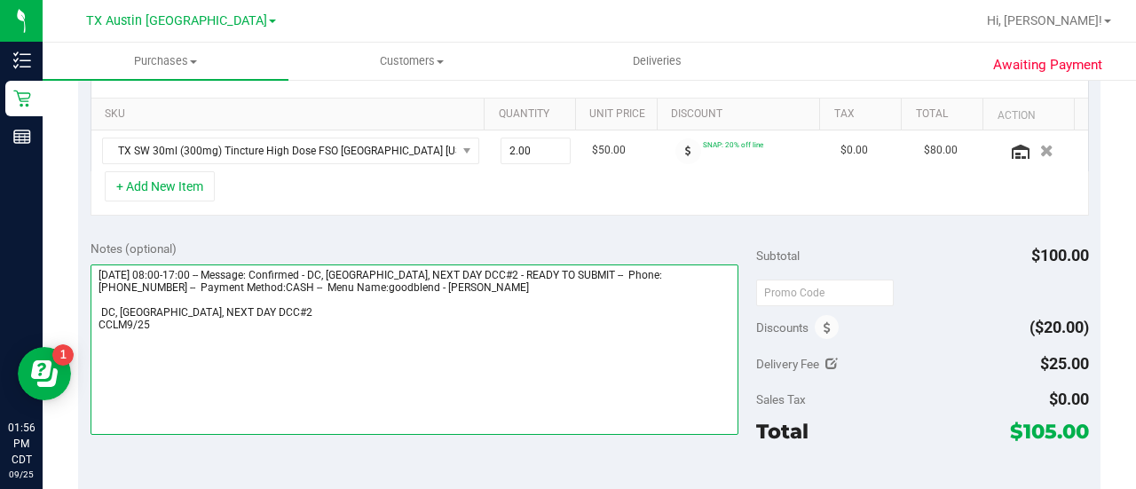
click at [173, 298] on textarea at bounding box center [415, 350] width 648 height 170
click at [224, 307] on textarea at bounding box center [415, 350] width 648 height 170
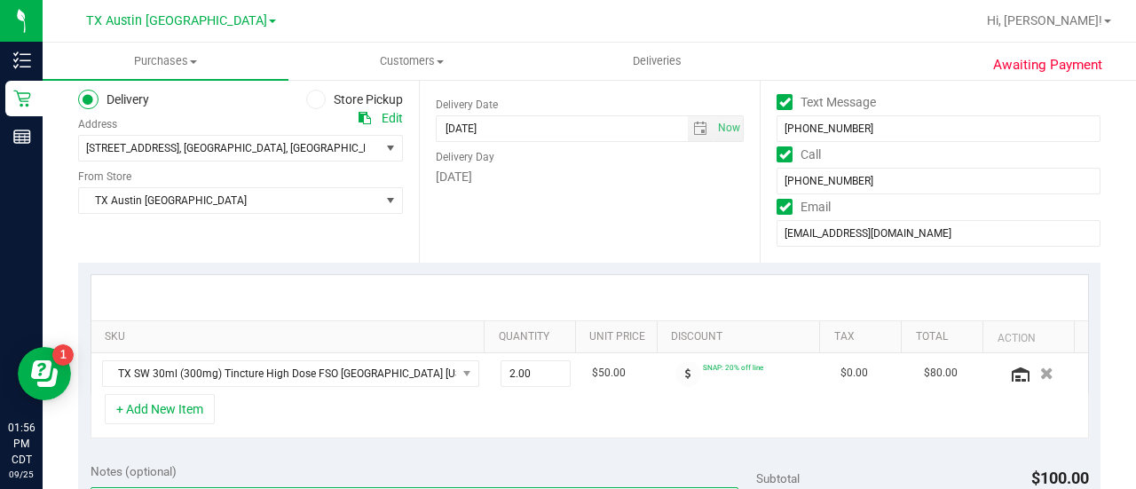
scroll to position [0, 0]
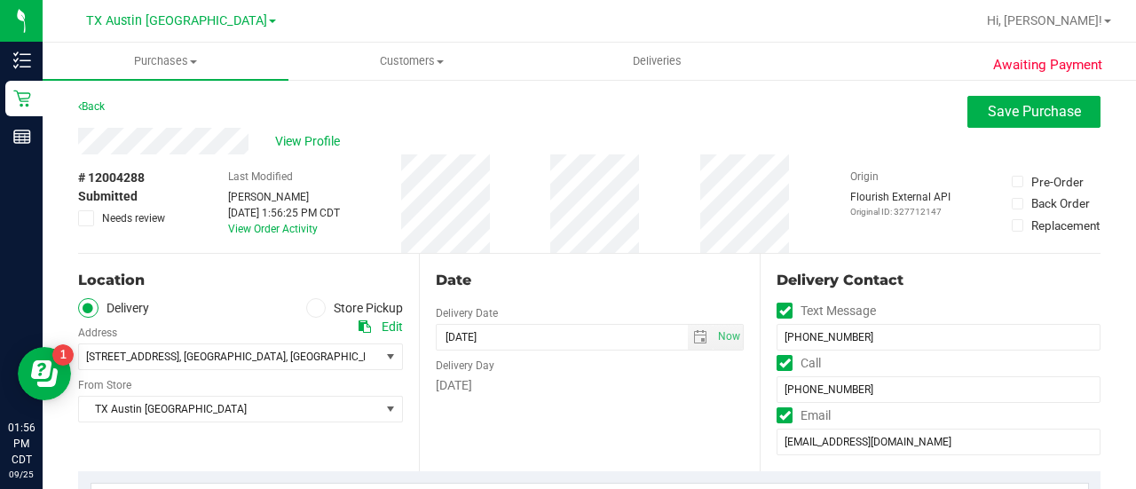
type textarea "Friday 09/26/2025 08:00-17:00 -- Message: Confirmed - DC, HOUSTON, NEXT DAY DCC…"
click at [995, 123] on button "Save Purchase" at bounding box center [1034, 112] width 133 height 32
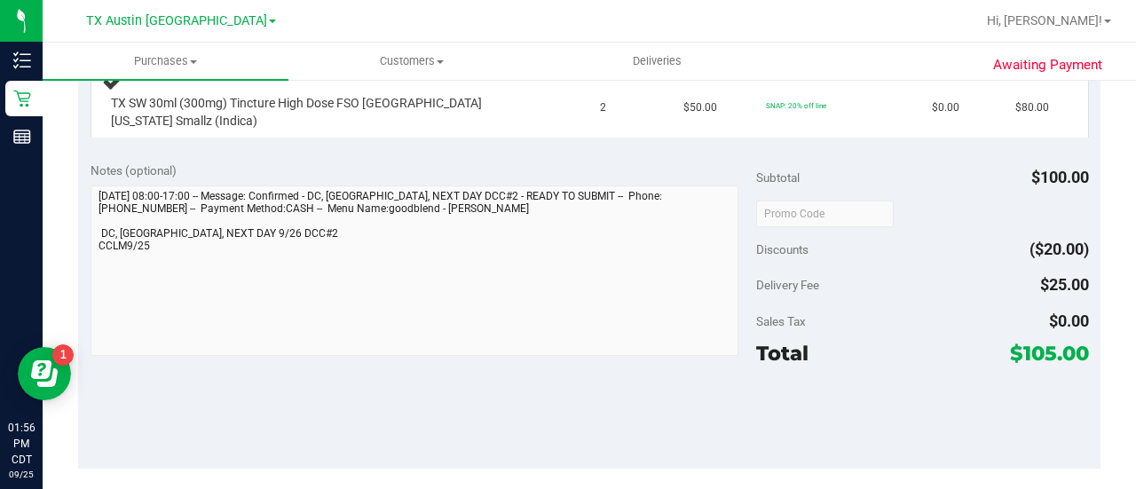
scroll to position [500, 0]
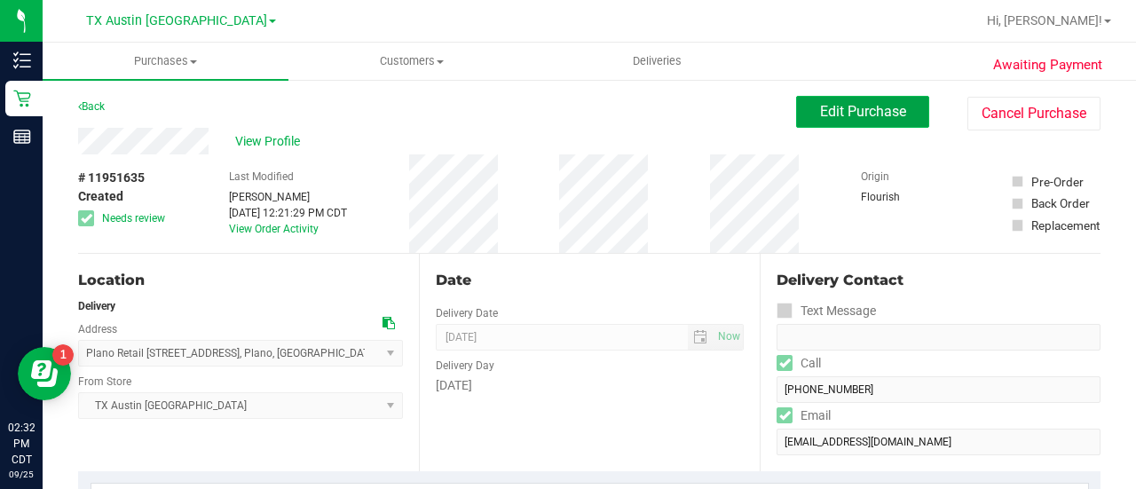
click at [852, 125] on button "Edit Purchase" at bounding box center [862, 112] width 133 height 32
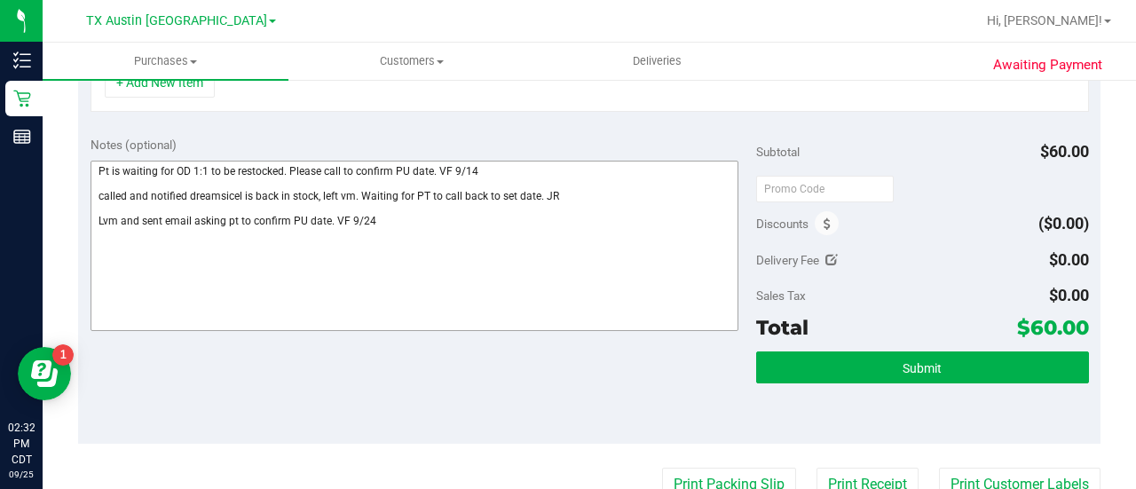
scroll to position [534, 0]
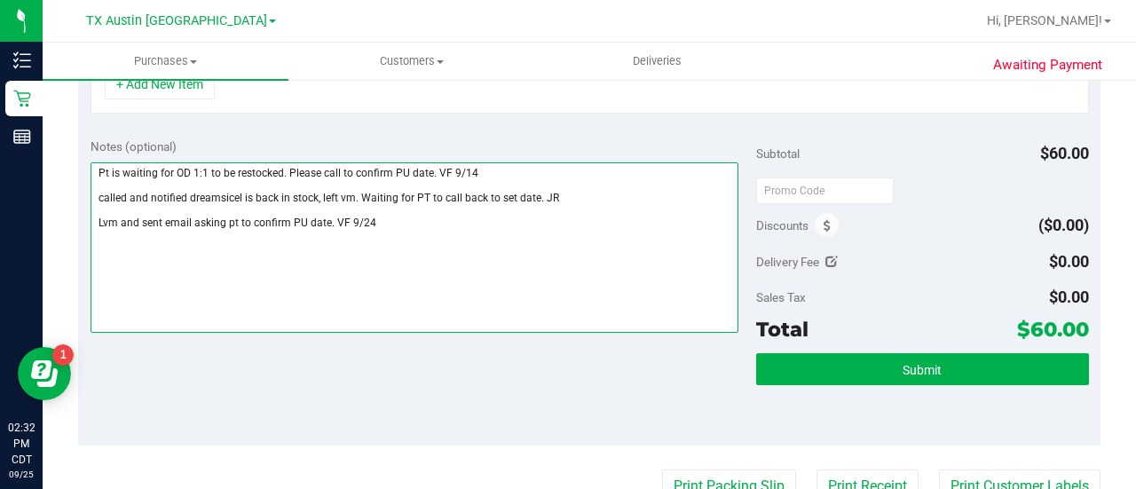
click at [447, 177] on textarea at bounding box center [415, 247] width 648 height 170
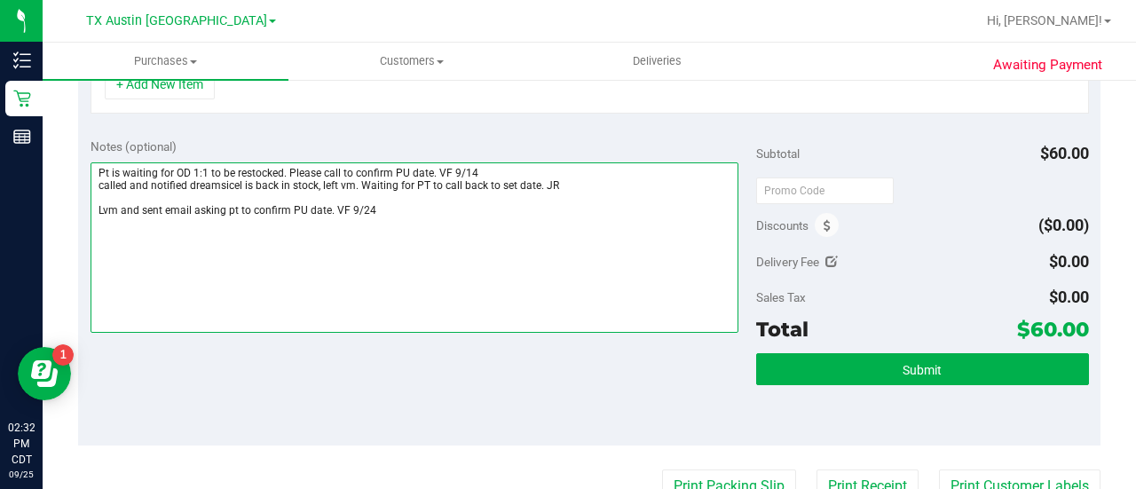
click at [443, 198] on textarea at bounding box center [415, 247] width 648 height 170
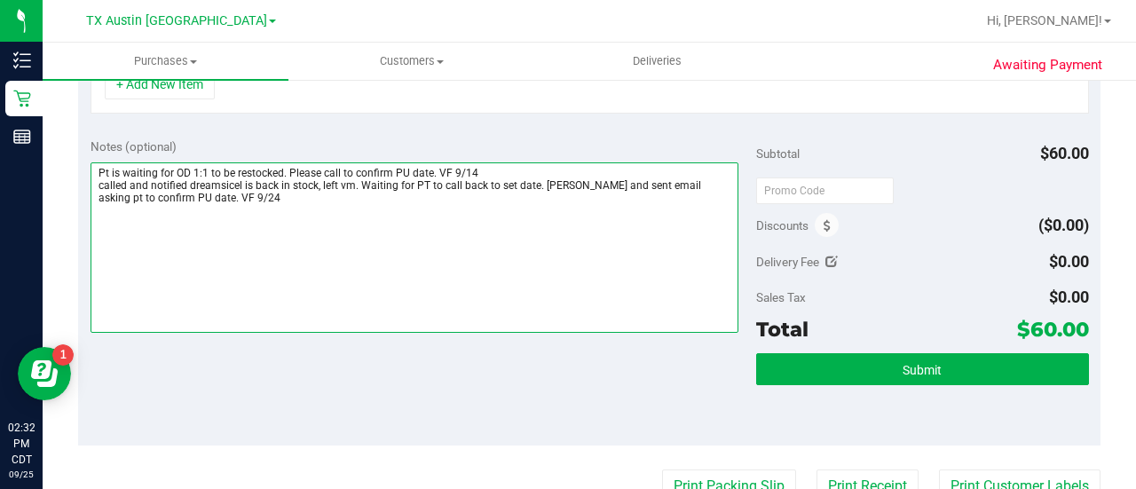
click at [443, 200] on textarea at bounding box center [415, 247] width 648 height 170
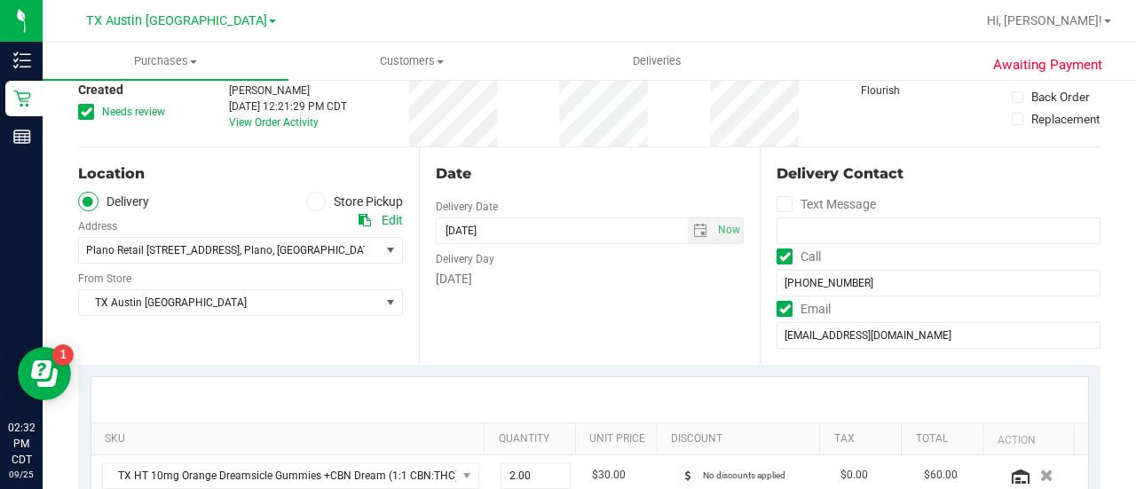
scroll to position [0, 0]
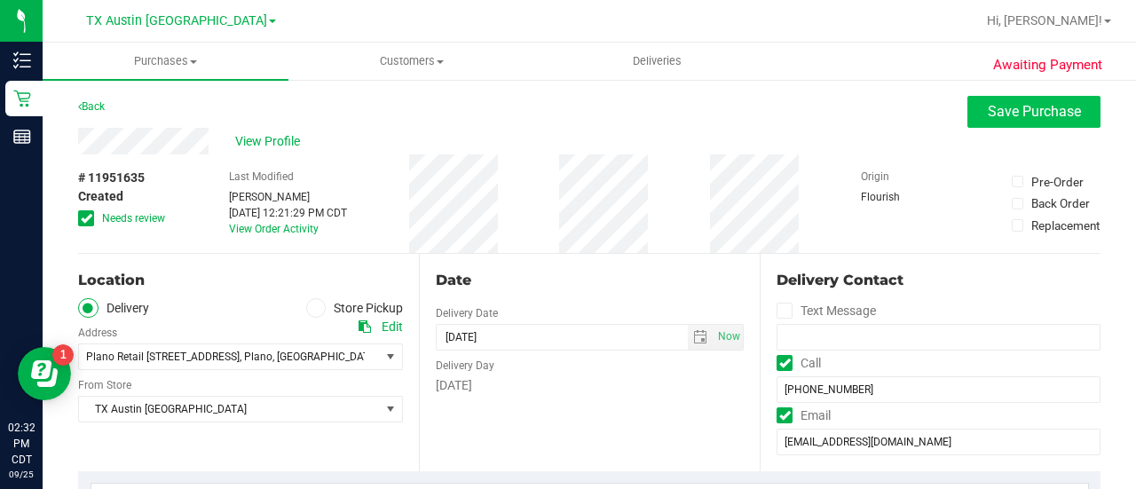
type textarea "Pt is waiting for OD 1:1 to be restocked. Please call to confirm PU date. VF 9/…"
click at [1000, 116] on span "Save Purchase" at bounding box center [1034, 111] width 93 height 17
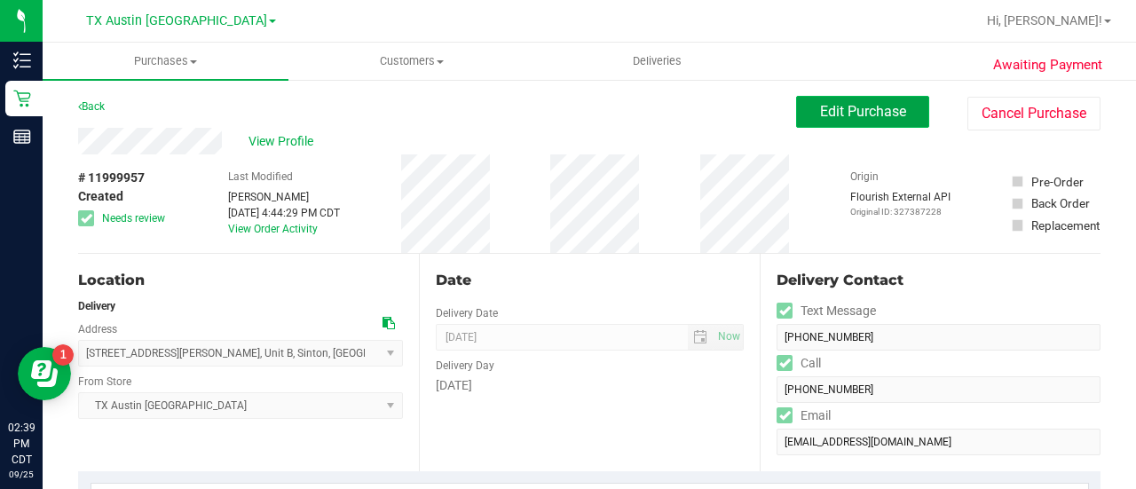
click at [837, 115] on span "Edit Purchase" at bounding box center [863, 111] width 86 height 17
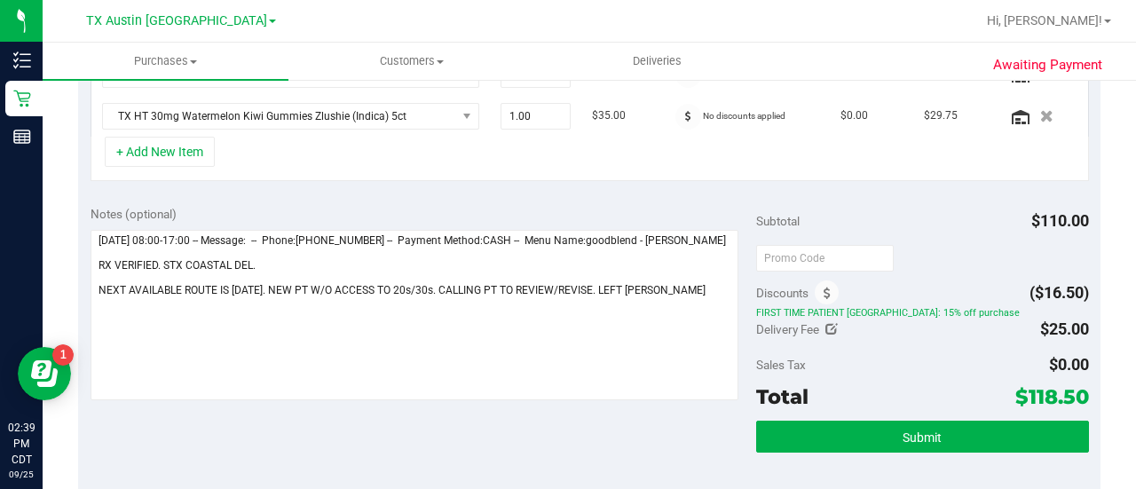
scroll to position [511, 0]
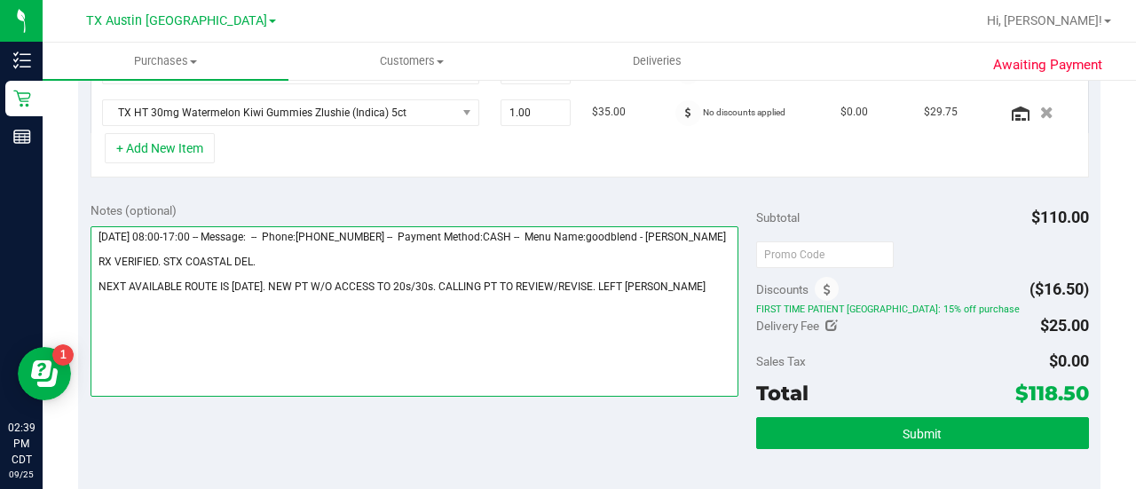
click at [196, 254] on textarea at bounding box center [415, 311] width 648 height 170
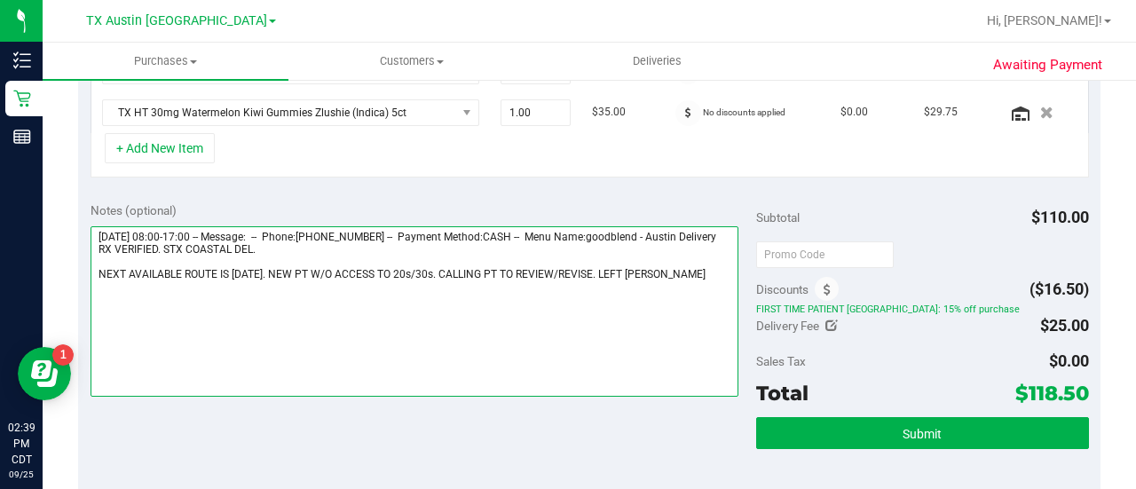
click at [196, 266] on textarea at bounding box center [415, 311] width 648 height 170
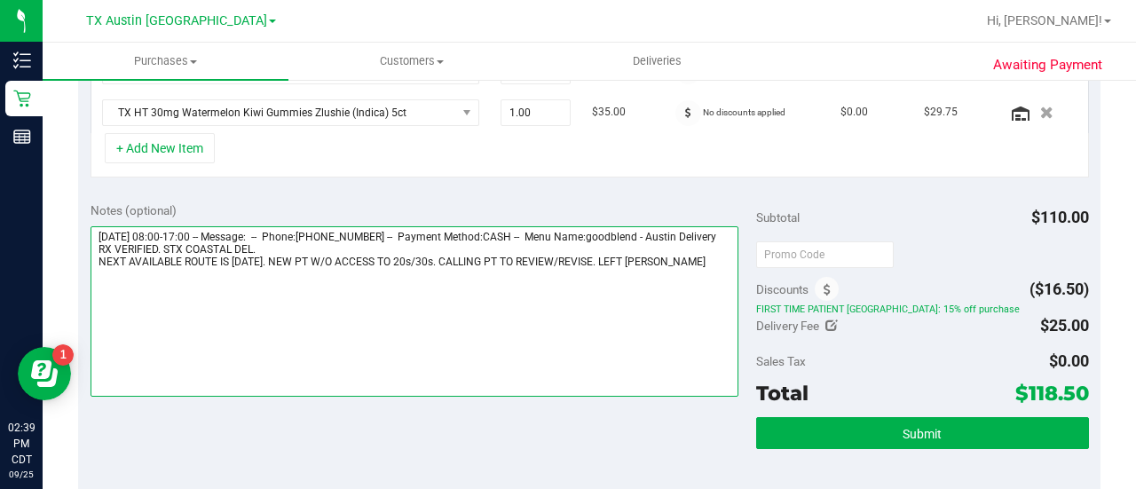
click at [700, 268] on textarea at bounding box center [415, 311] width 648 height 170
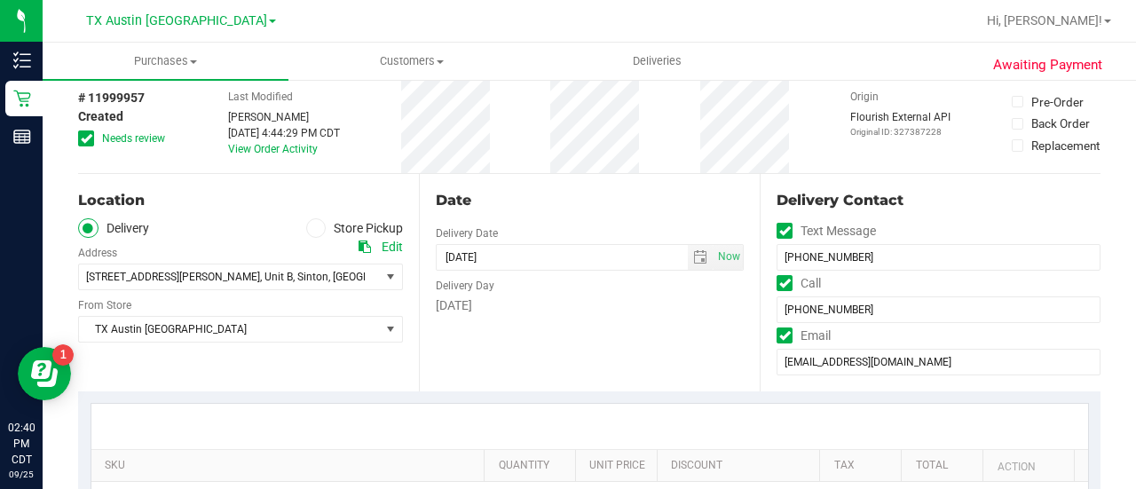
scroll to position [0, 0]
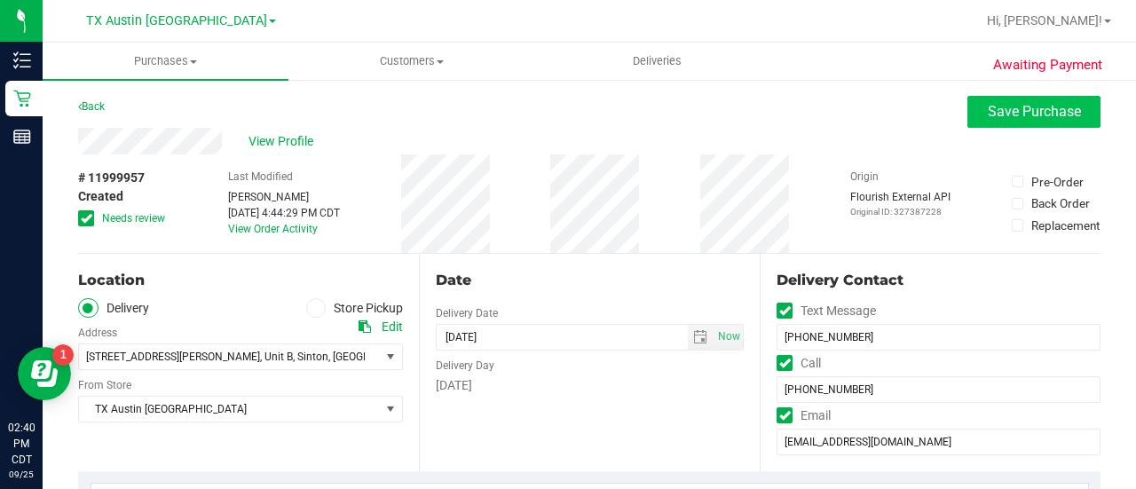
type textarea "Thursday 09/25/2025 08:00-17:00 -- Message: -- Phone:2103940268 -- Payment Meth…"
click at [1019, 108] on span "Save Purchase" at bounding box center [1034, 111] width 93 height 17
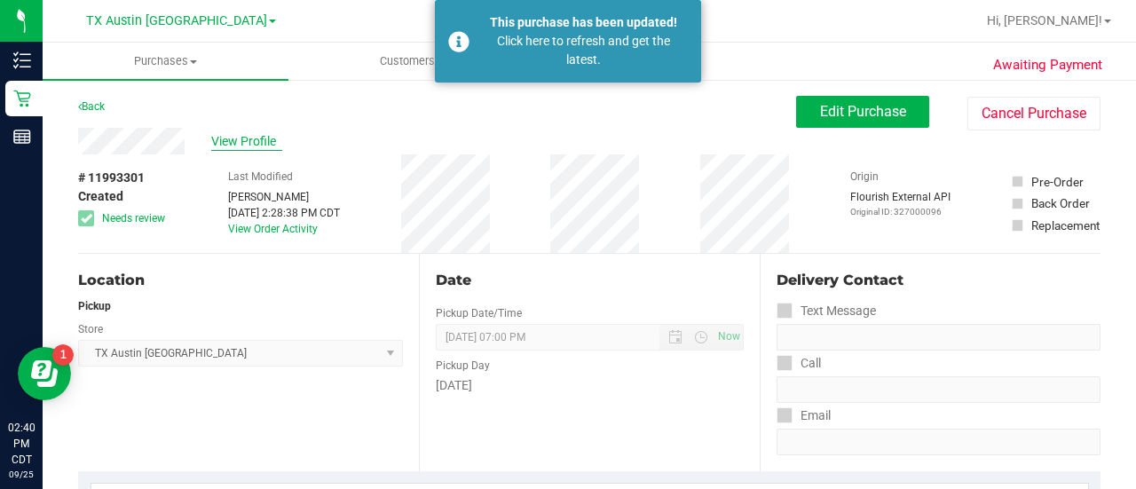
click at [241, 140] on span "View Profile" at bounding box center [246, 141] width 71 height 19
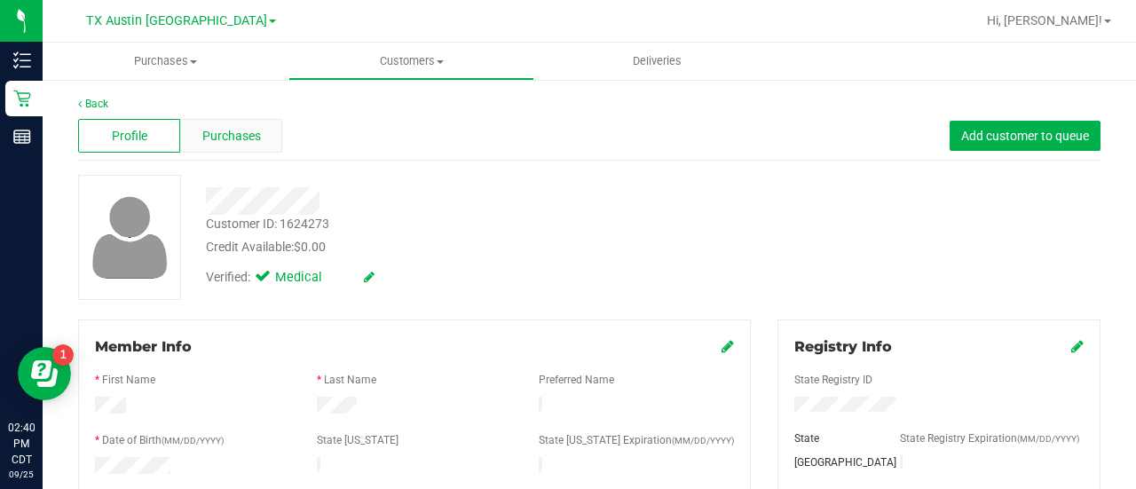
click at [241, 147] on div "Purchases" at bounding box center [231, 136] width 102 height 34
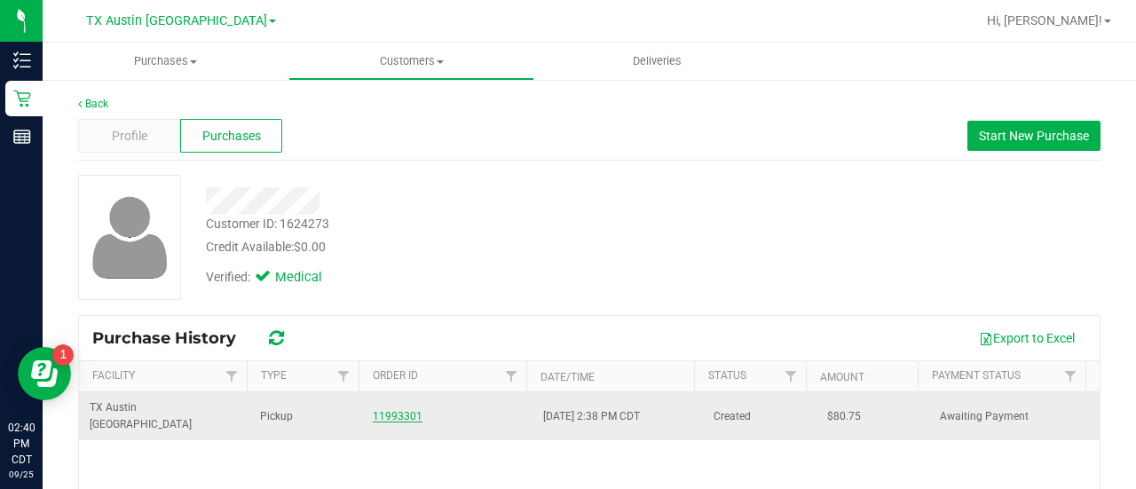
click at [403, 410] on link "11993301" at bounding box center [398, 416] width 50 height 12
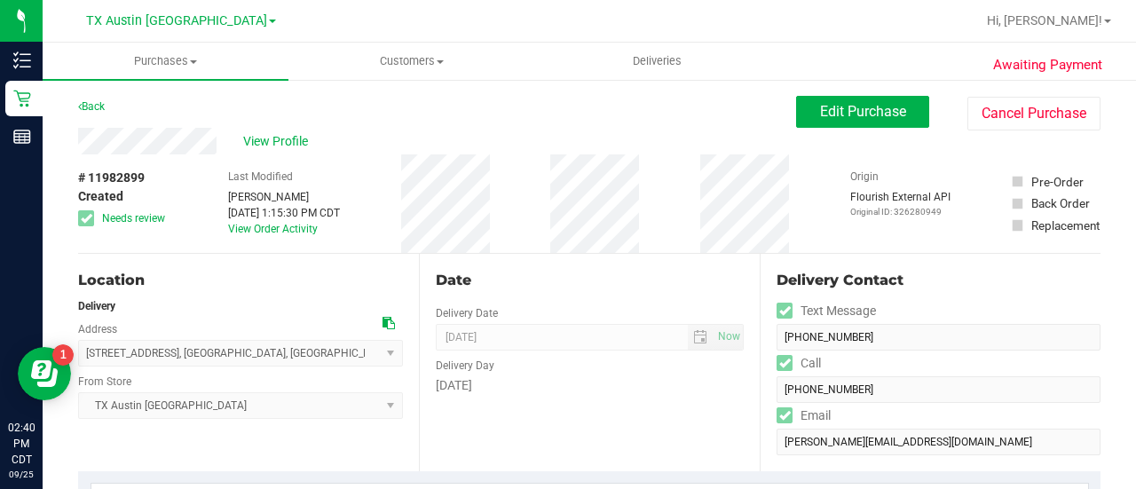
click at [273, 150] on div "View Profile" at bounding box center [437, 141] width 718 height 27
click at [273, 144] on span "View Profile" at bounding box center [278, 141] width 71 height 19
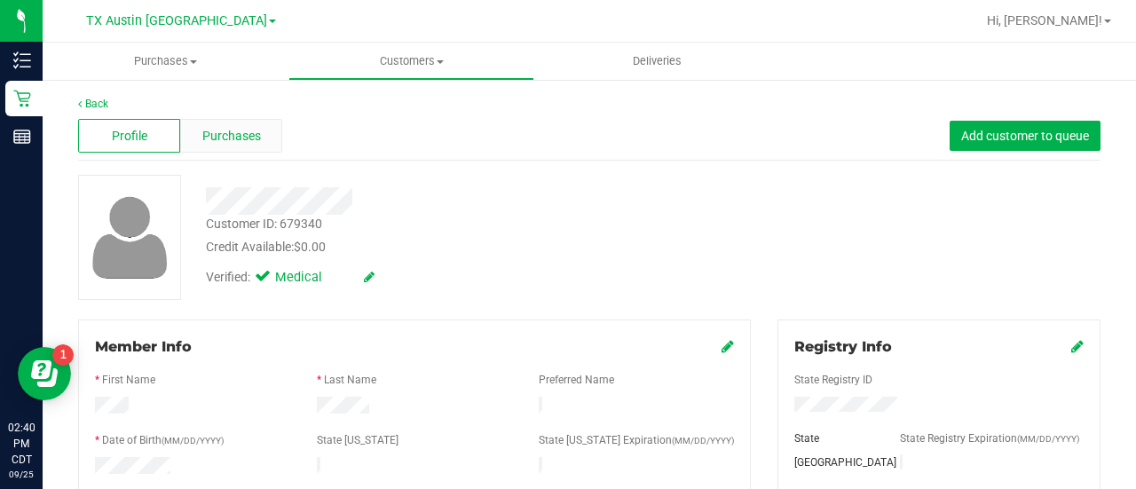
click at [268, 149] on div "Purchases" at bounding box center [231, 136] width 102 height 34
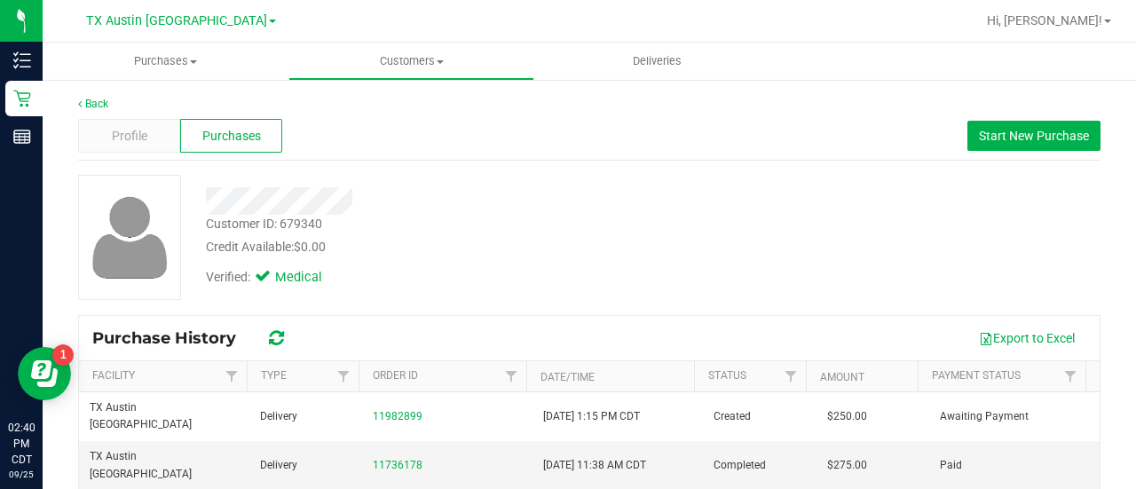
scroll to position [120, 0]
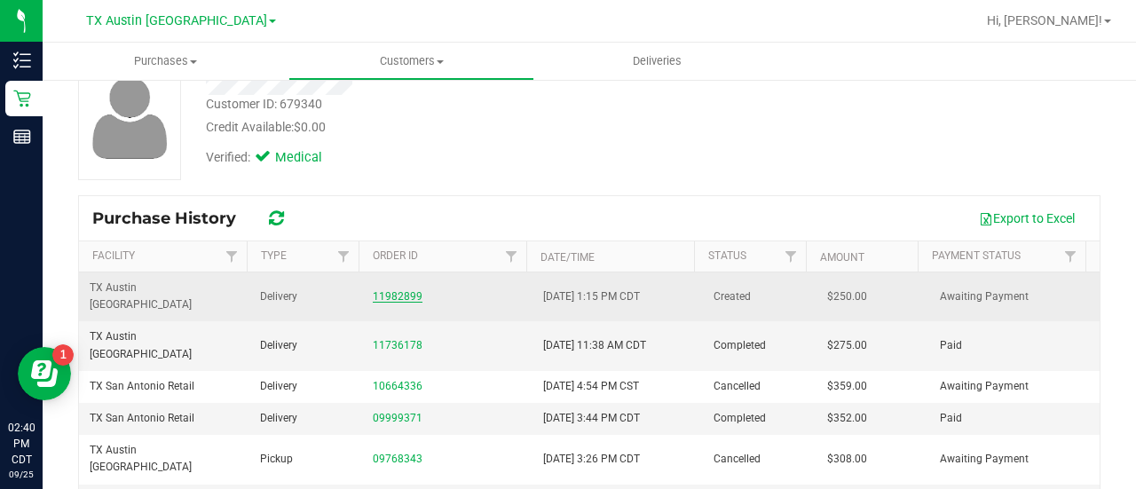
click at [403, 290] on link "11982899" at bounding box center [398, 296] width 50 height 12
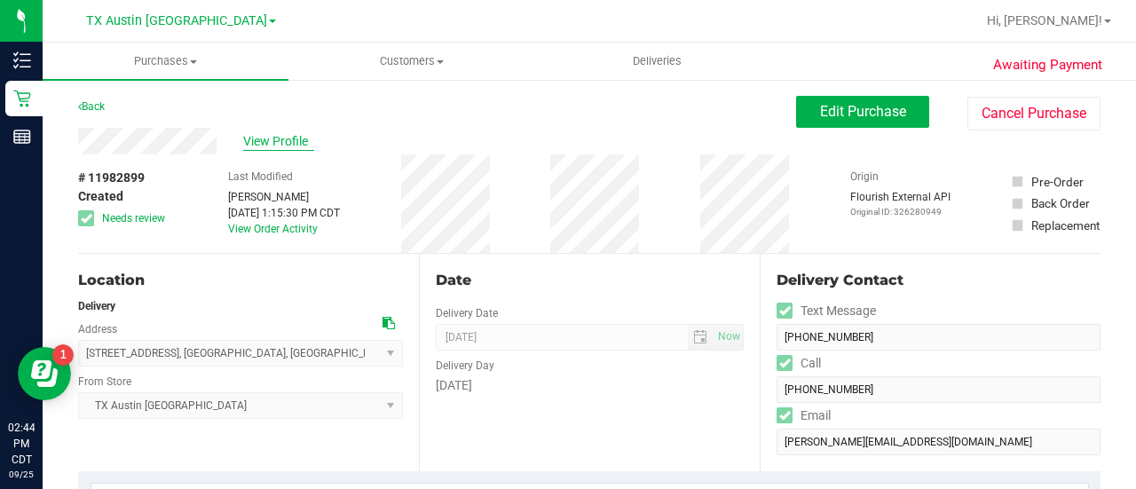
click at [263, 140] on span "View Profile" at bounding box center [278, 141] width 71 height 19
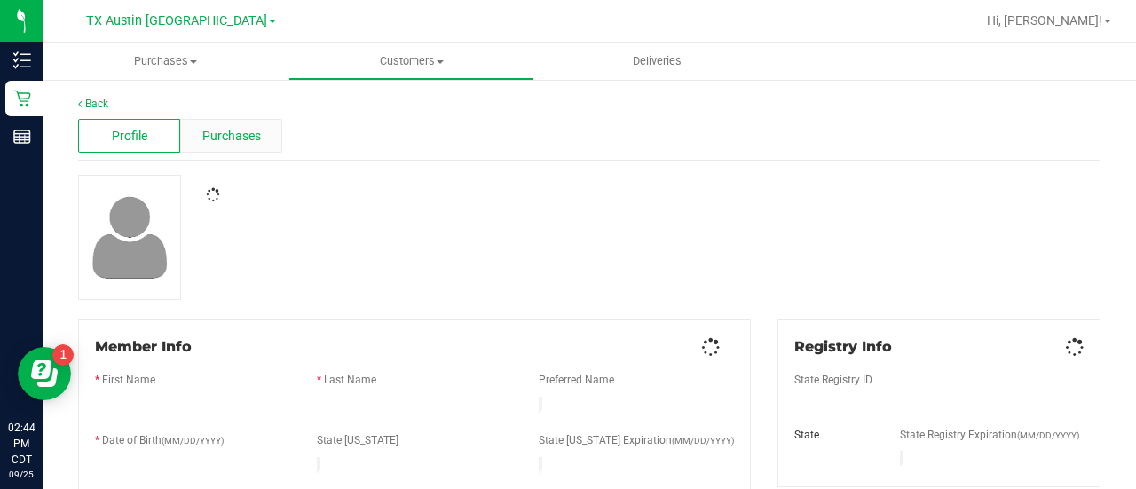
click at [256, 134] on span "Purchases" at bounding box center [231, 136] width 59 height 19
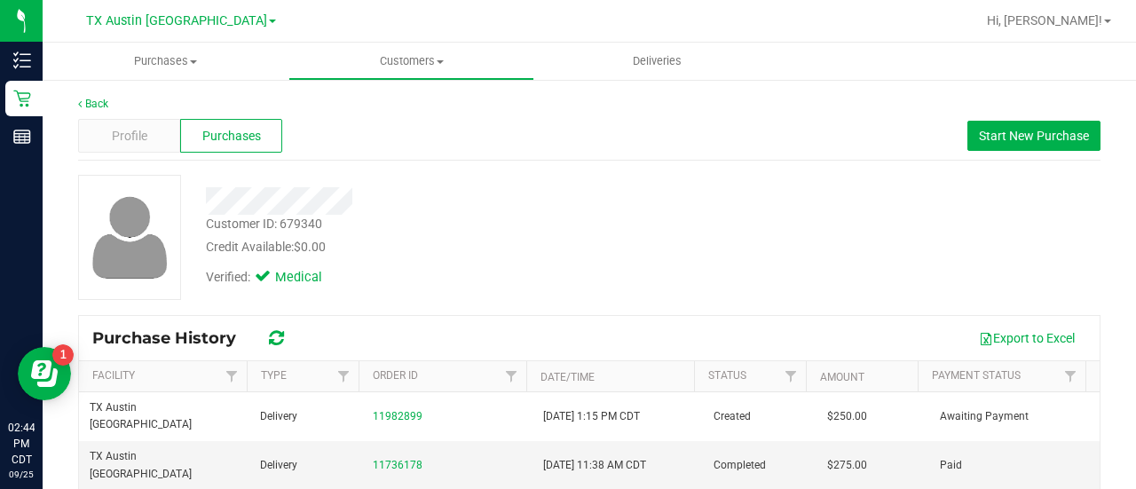
scroll to position [33, 0]
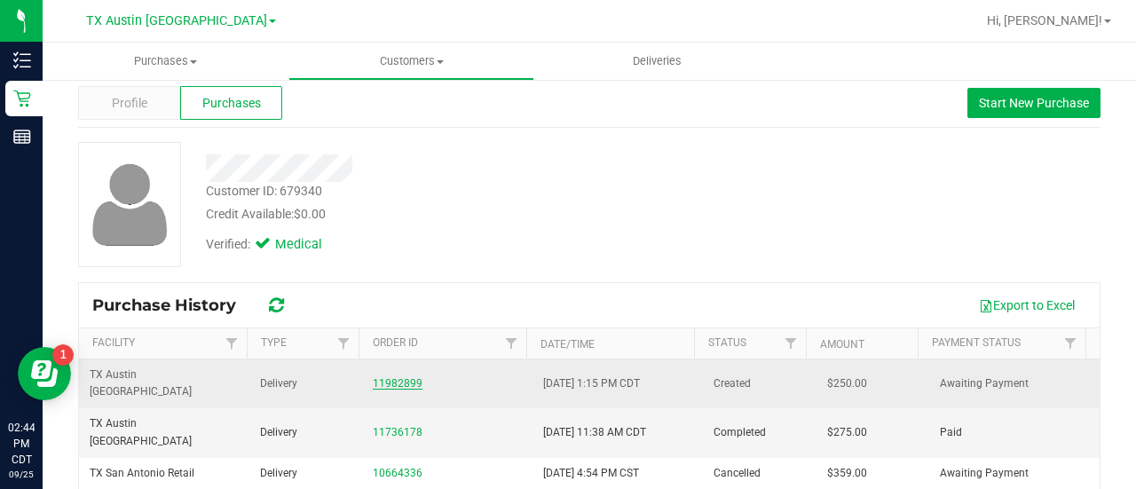
click at [403, 377] on link "11982899" at bounding box center [398, 383] width 50 height 12
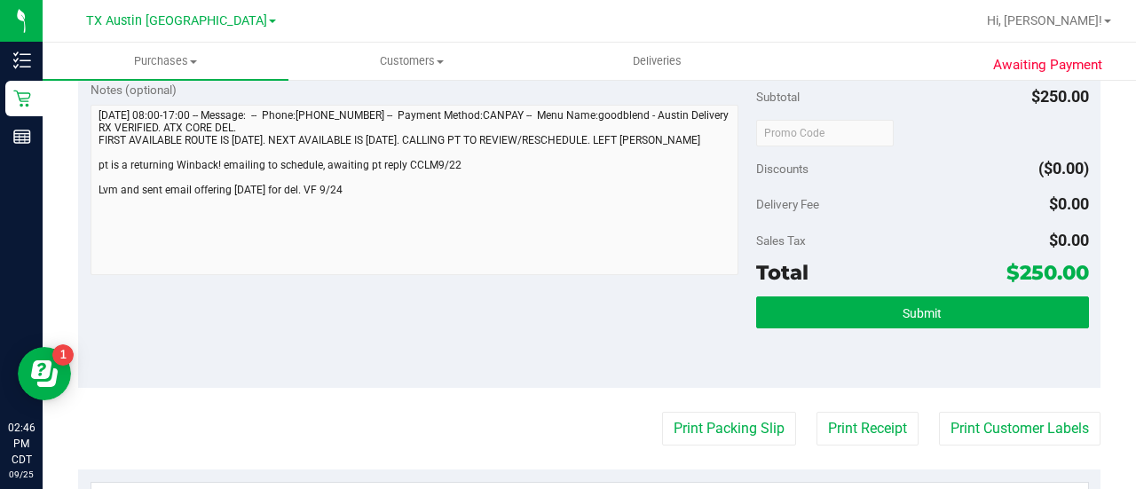
scroll to position [691, 0]
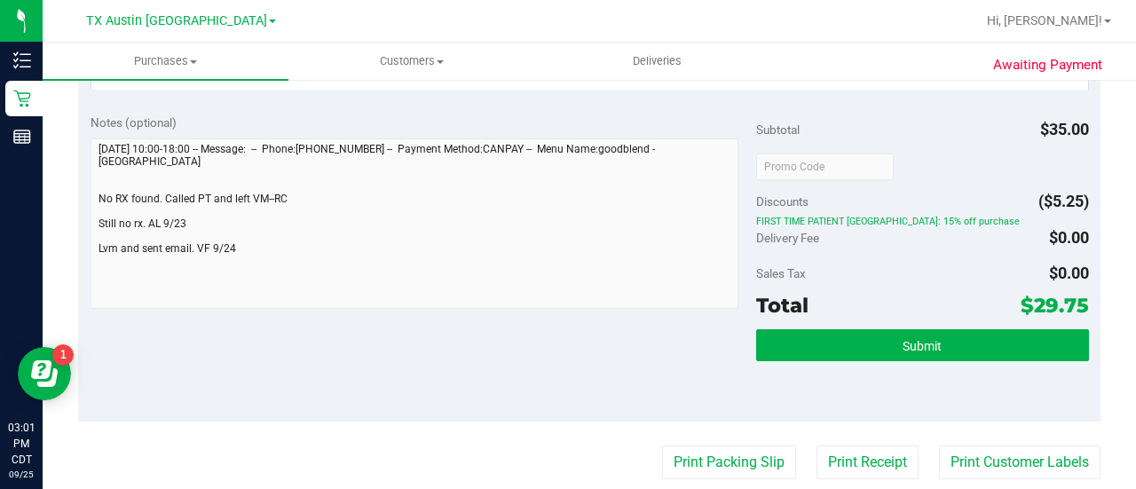
scroll to position [598, 0]
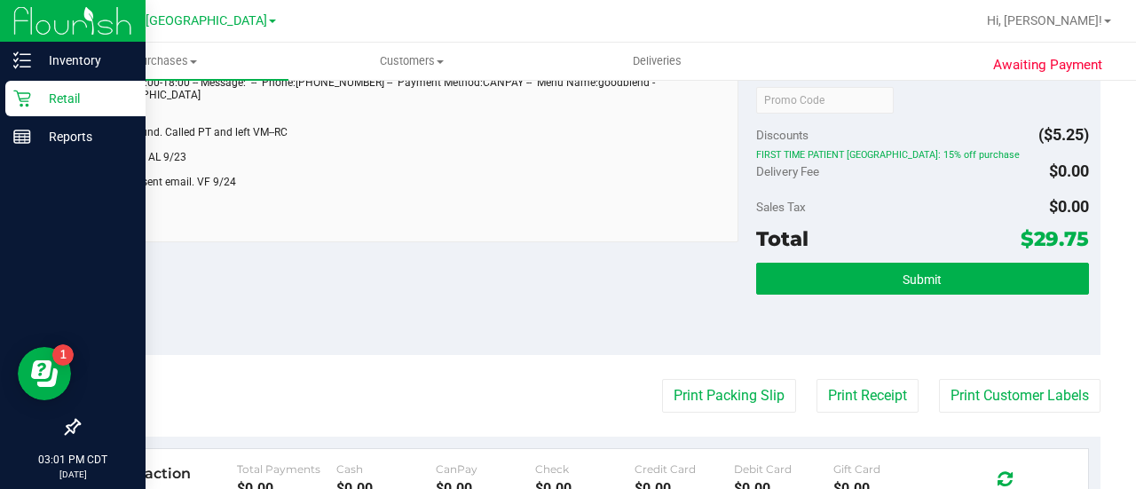
click at [9, 104] on div "Retail" at bounding box center [75, 99] width 140 height 36
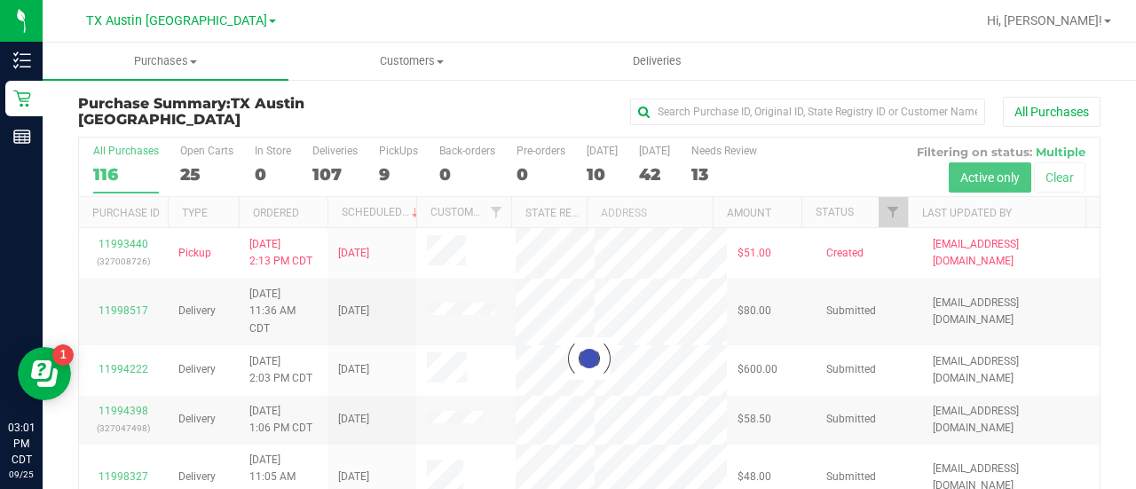
click at [715, 170] on div at bounding box center [589, 358] width 1021 height 441
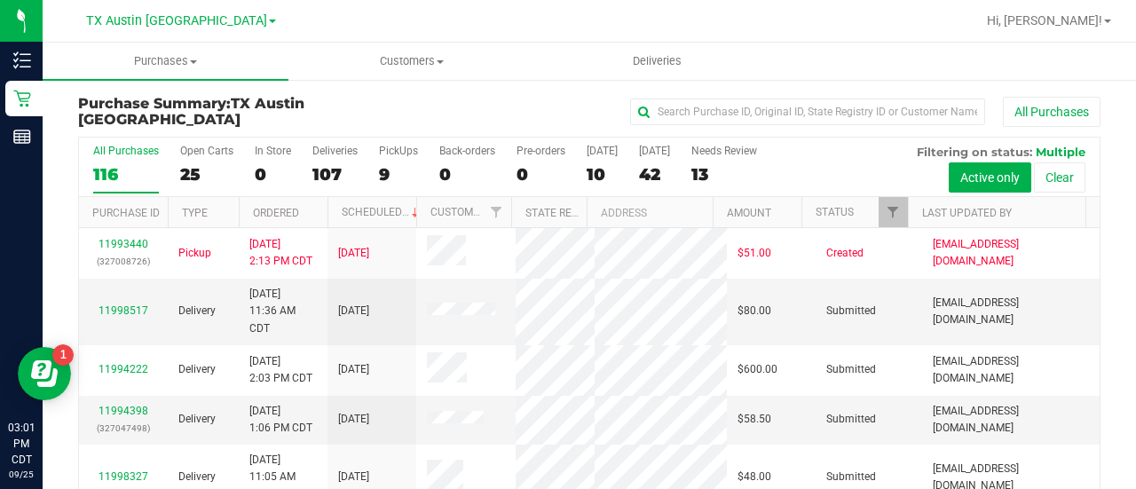
click at [715, 170] on div "13" at bounding box center [725, 174] width 66 height 20
click at [0, 0] on input "Needs Review 13" at bounding box center [0, 0] width 0 height 0
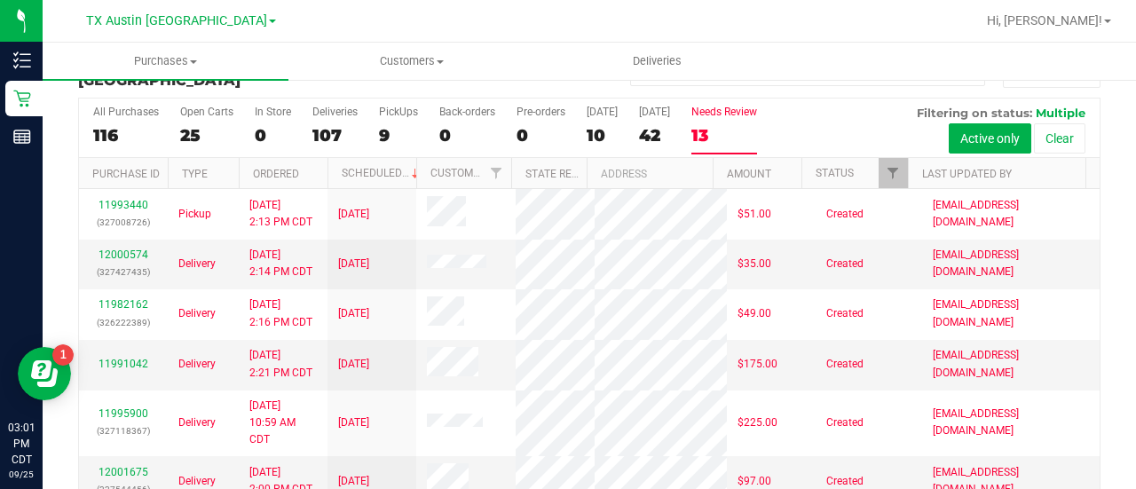
scroll to position [43, 0]
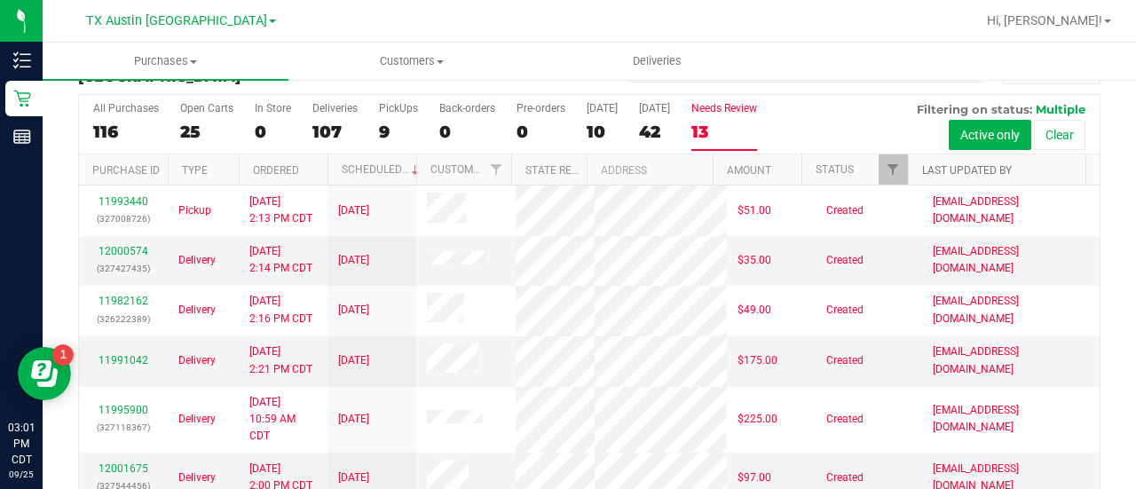
click at [938, 164] on link "Last Updated By" at bounding box center [967, 170] width 90 height 12
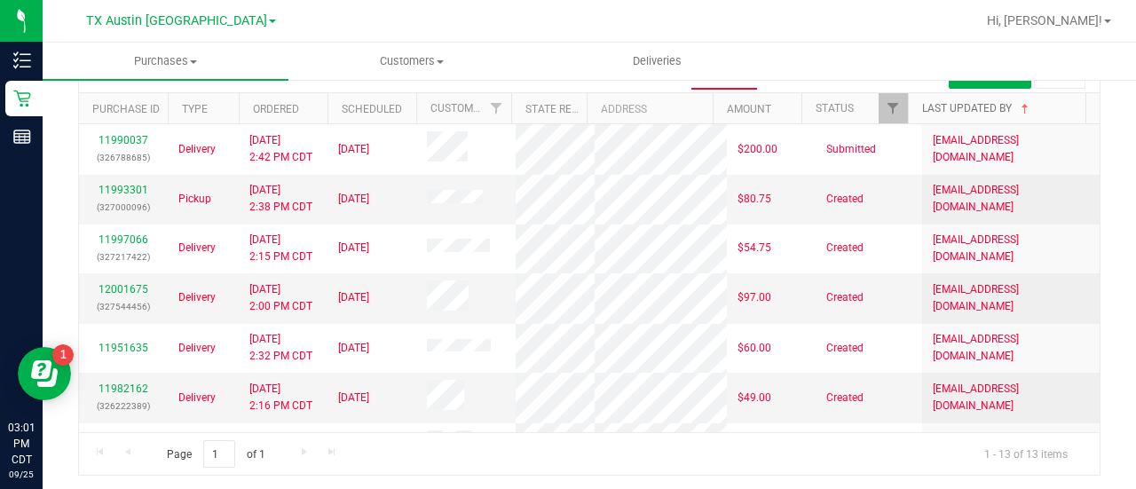
scroll to position [0, 0]
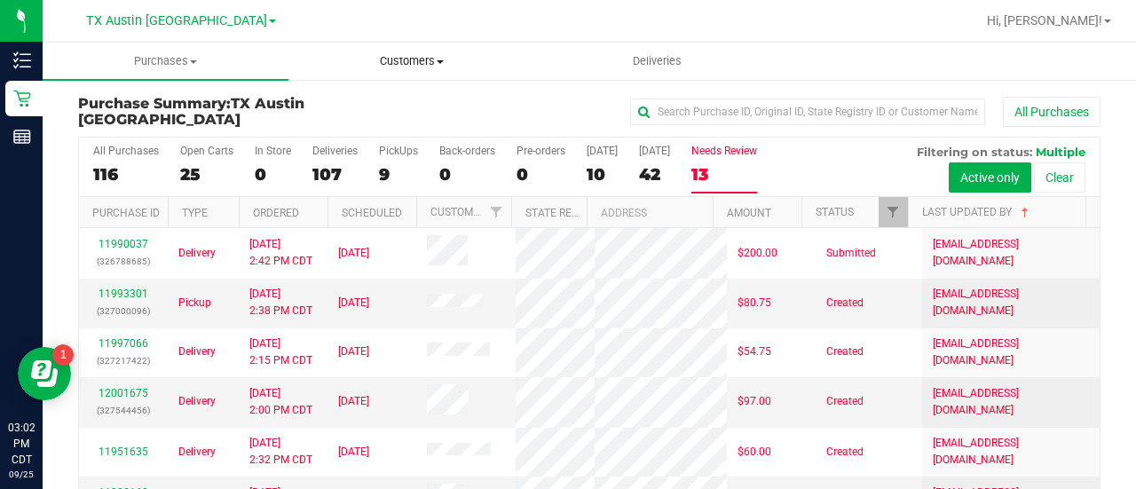
click at [401, 59] on span "Customers" at bounding box center [411, 61] width 244 height 16
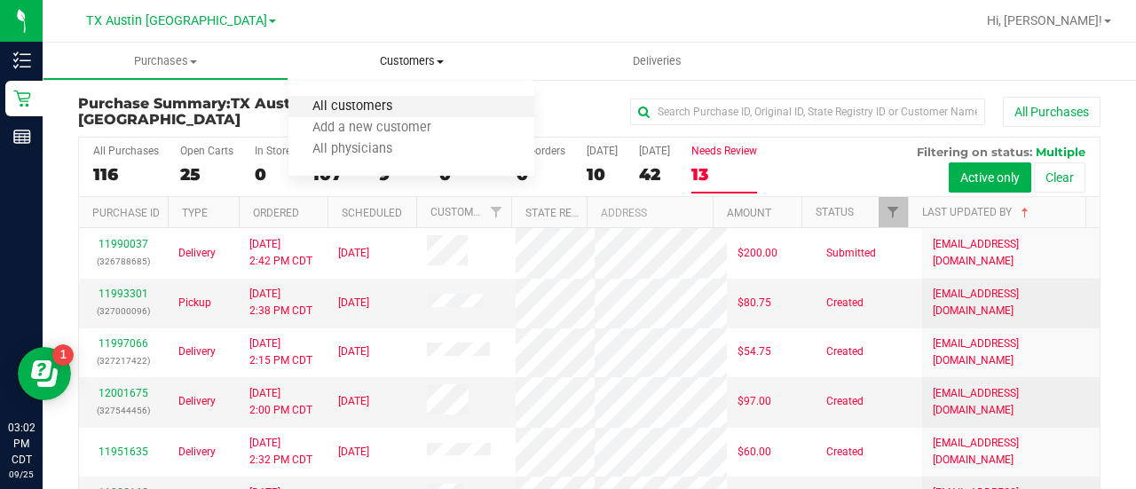
click at [325, 113] on span "All customers" at bounding box center [353, 106] width 128 height 15
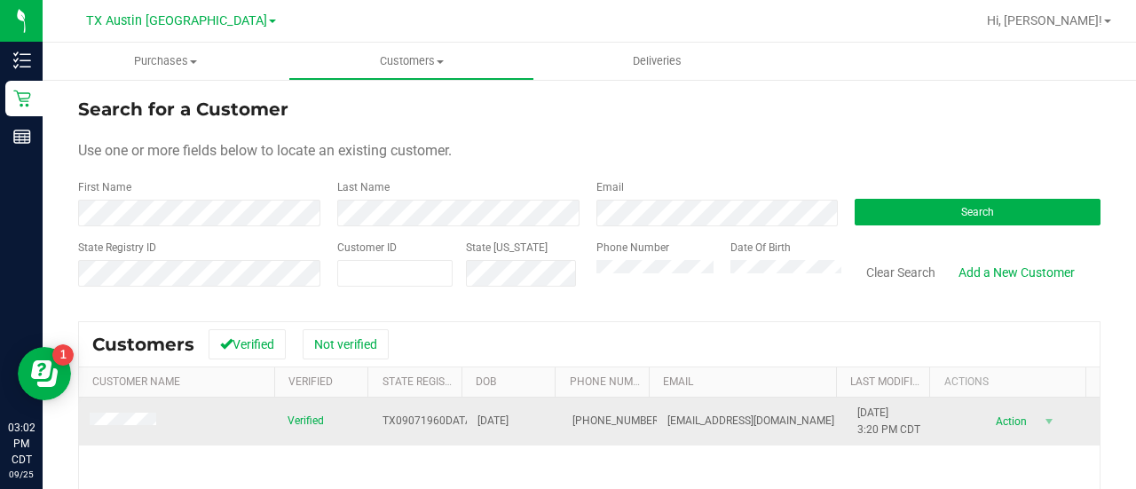
click at [126, 413] on span at bounding box center [126, 422] width 72 height 19
click at [126, 429] on span at bounding box center [126, 422] width 72 height 19
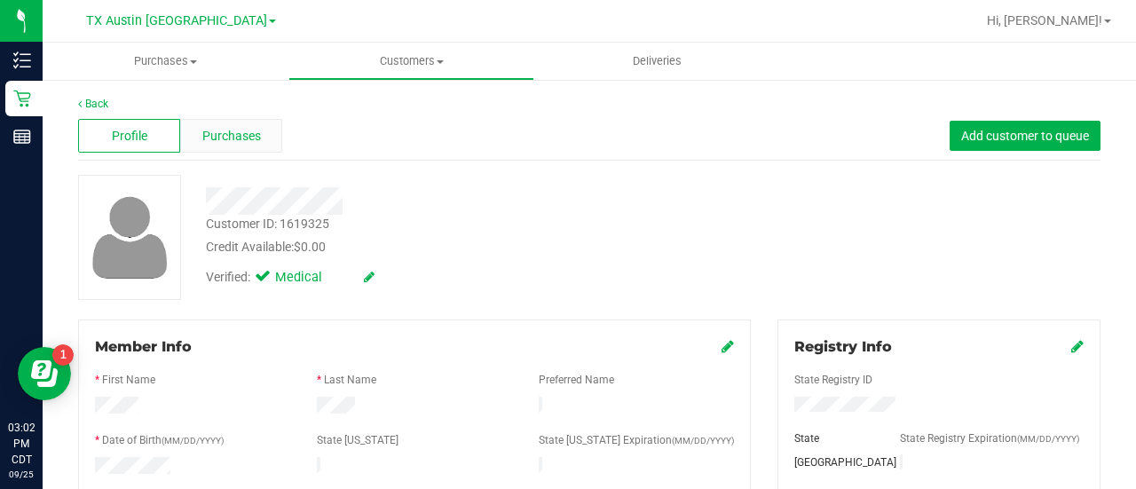
click at [205, 138] on span "Purchases" at bounding box center [231, 136] width 59 height 19
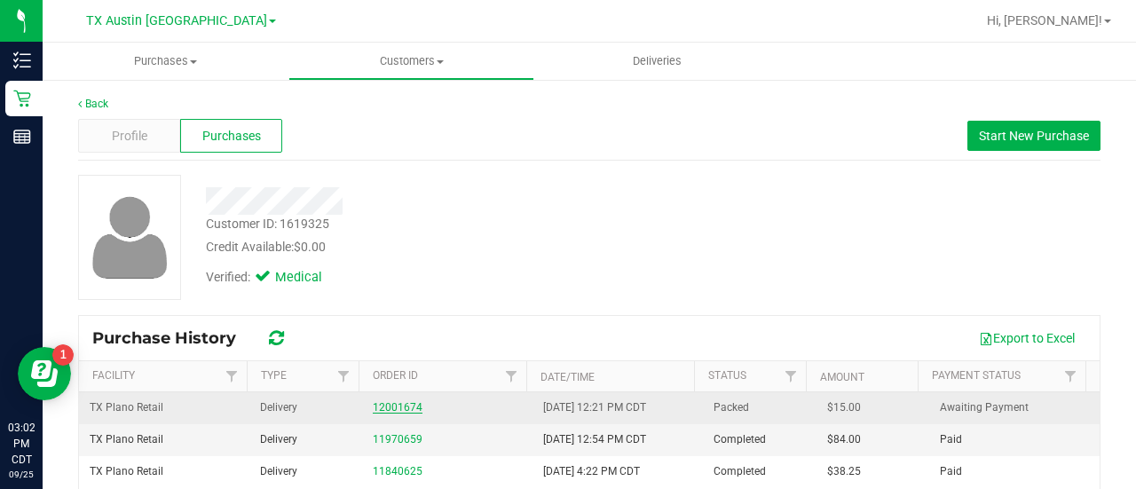
click at [396, 405] on link "12001674" at bounding box center [398, 407] width 50 height 12
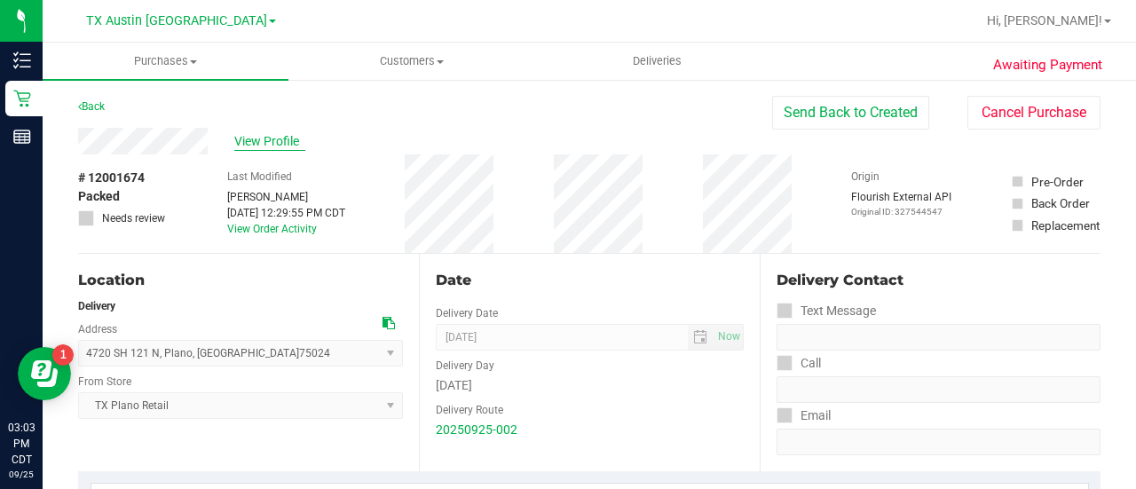
click at [268, 146] on span "View Profile" at bounding box center [269, 141] width 71 height 19
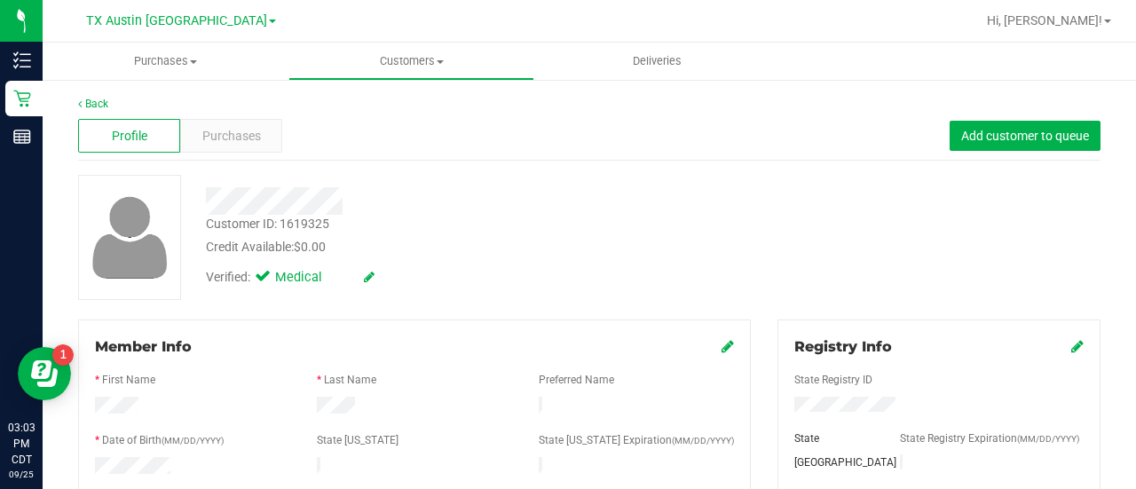
click at [605, 238] on div "Credit Available: $0.00" at bounding box center [455, 247] width 498 height 19
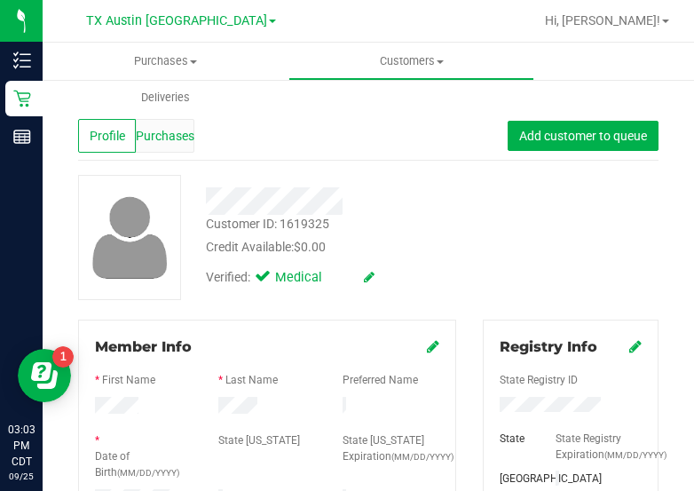
click at [146, 140] on span "Purchases" at bounding box center [165, 136] width 59 height 19
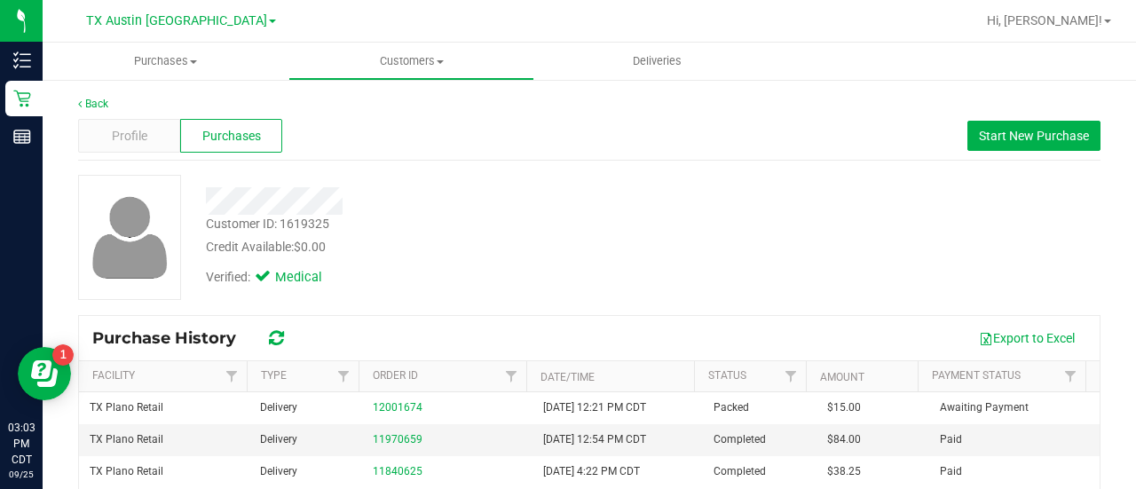
click at [554, 196] on div at bounding box center [455, 201] width 525 height 28
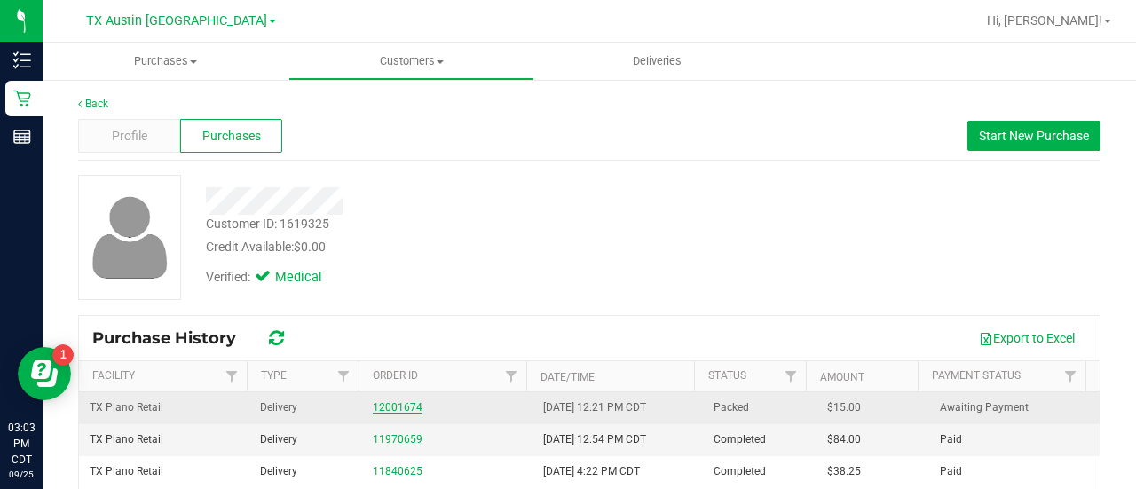
click at [402, 401] on link "12001674" at bounding box center [398, 407] width 50 height 12
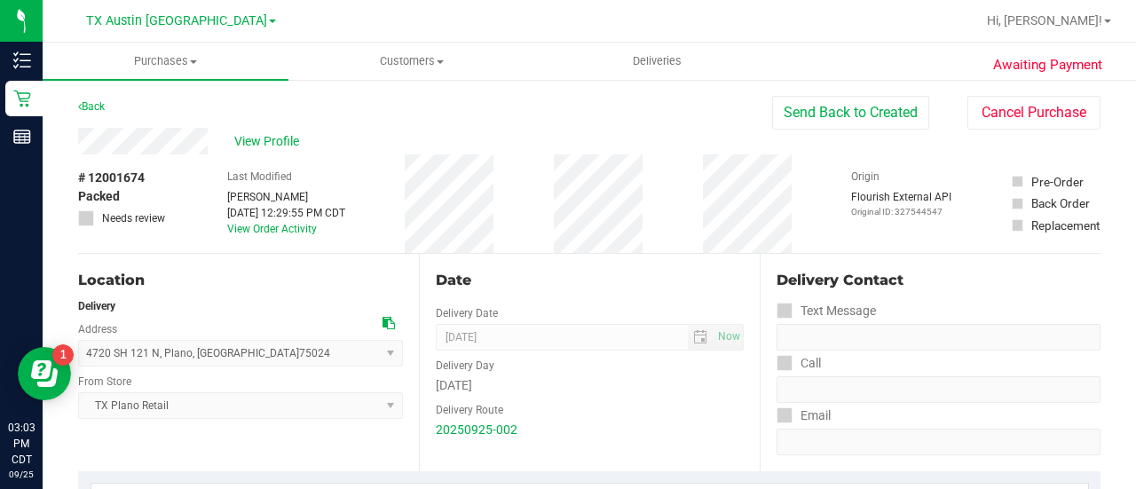
click at [419, 282] on div "Date Delivery Date 09/26/2025 Now 09/26/2025 08:00 AM Now Delivery Day Friday D…" at bounding box center [589, 363] width 341 height 218
click at [289, 136] on span "View Profile" at bounding box center [269, 141] width 71 height 19
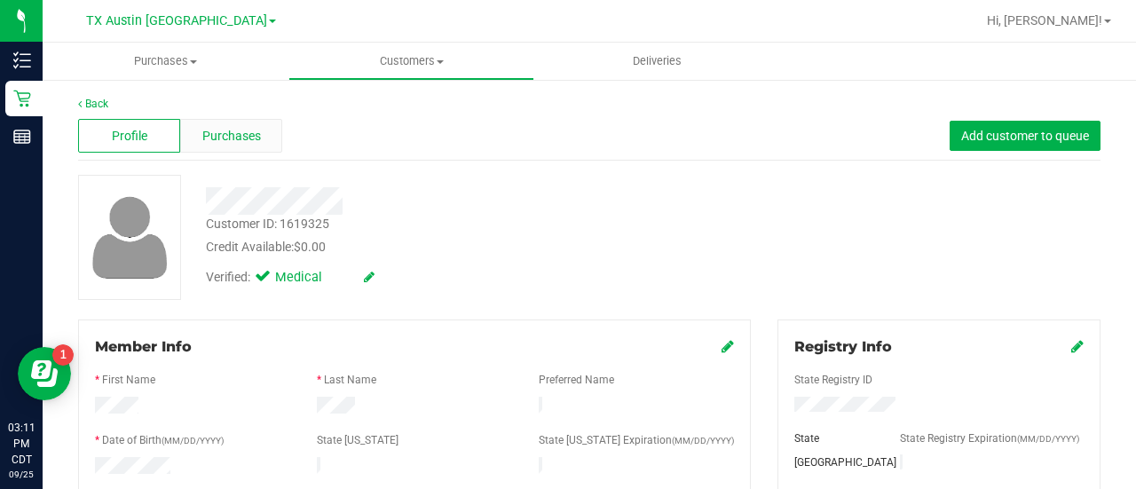
click at [262, 147] on div "Purchases" at bounding box center [231, 136] width 102 height 34
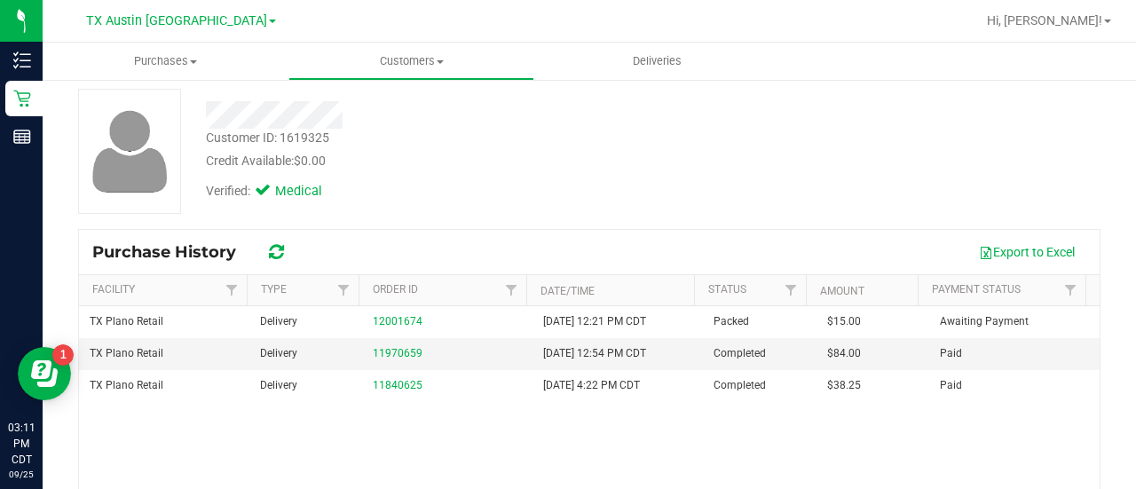
scroll to position [98, 0]
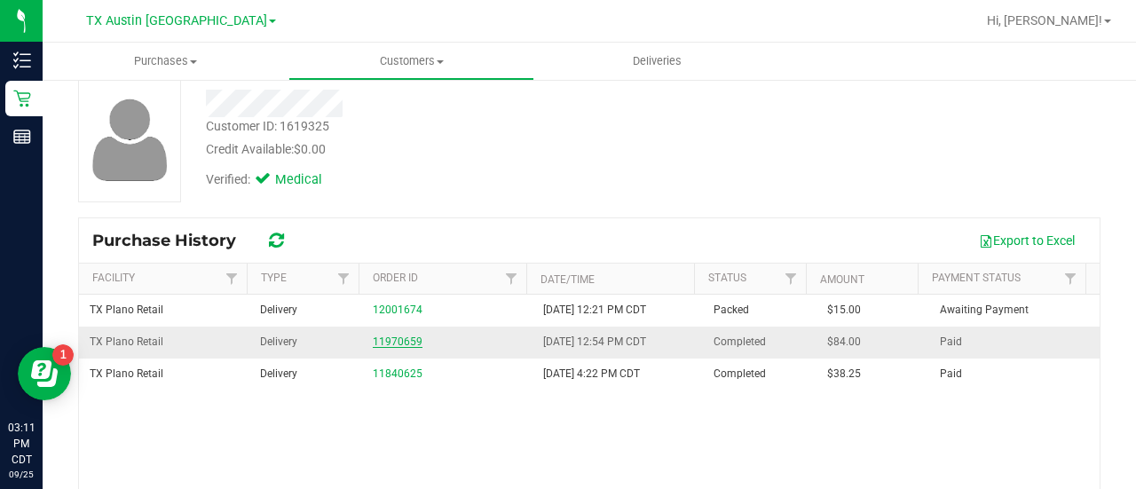
click at [391, 344] on link "11970659" at bounding box center [398, 342] width 50 height 12
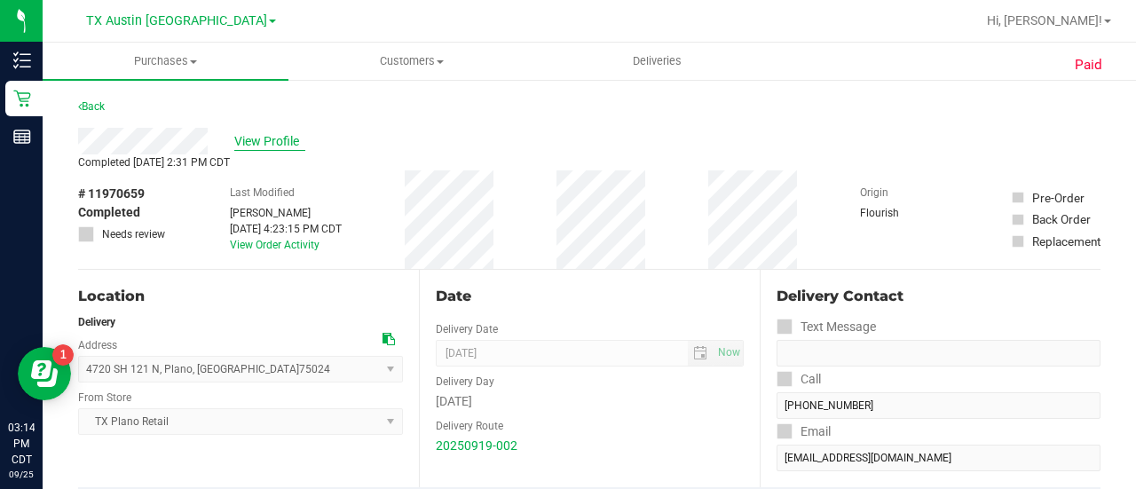
click at [255, 132] on span "View Profile" at bounding box center [269, 141] width 71 height 19
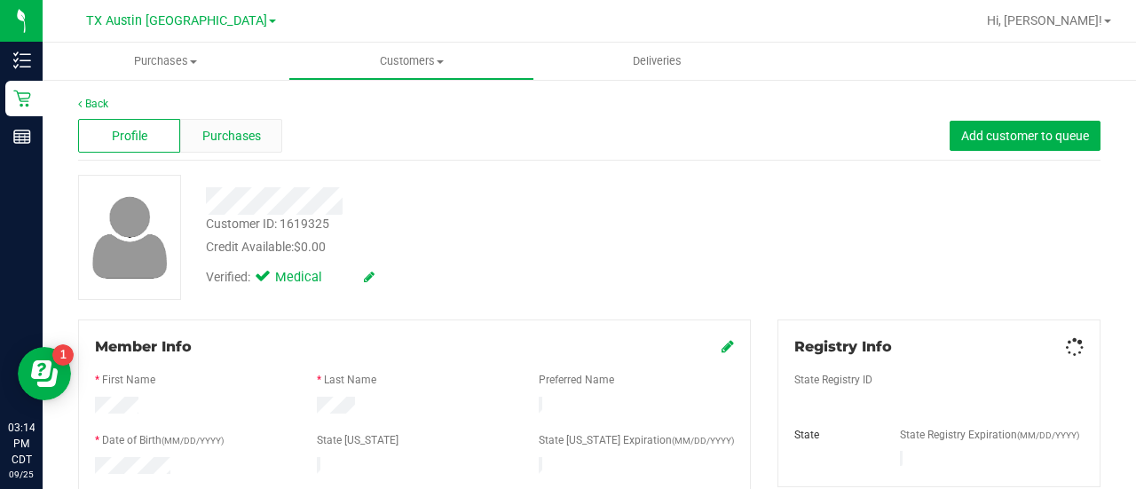
click at [249, 152] on div "Purchases" at bounding box center [231, 136] width 102 height 34
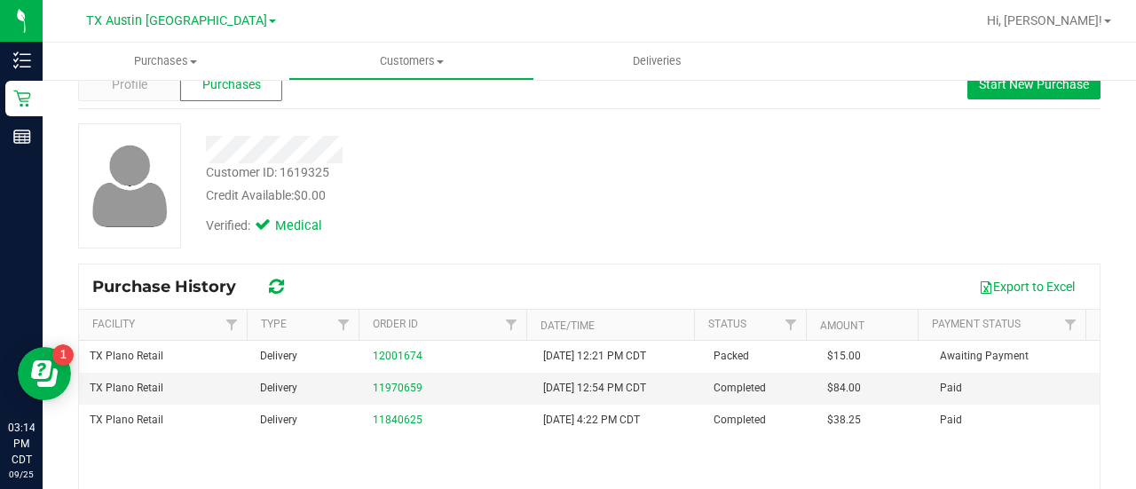
scroll to position [53, 0]
click at [568, 180] on div "Customer ID: 1619325 Credit Available: $0.00" at bounding box center [455, 183] width 525 height 42
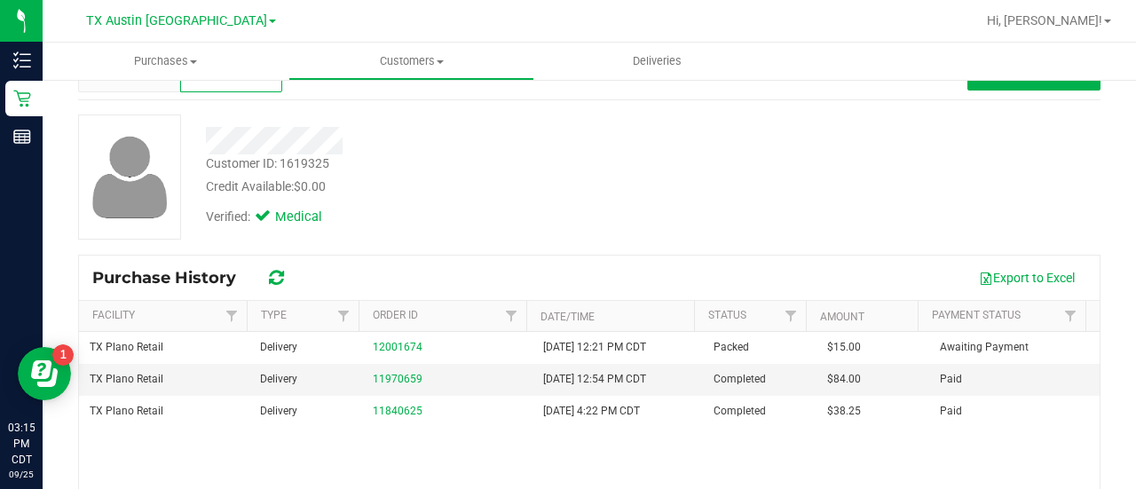
scroll to position [98, 0]
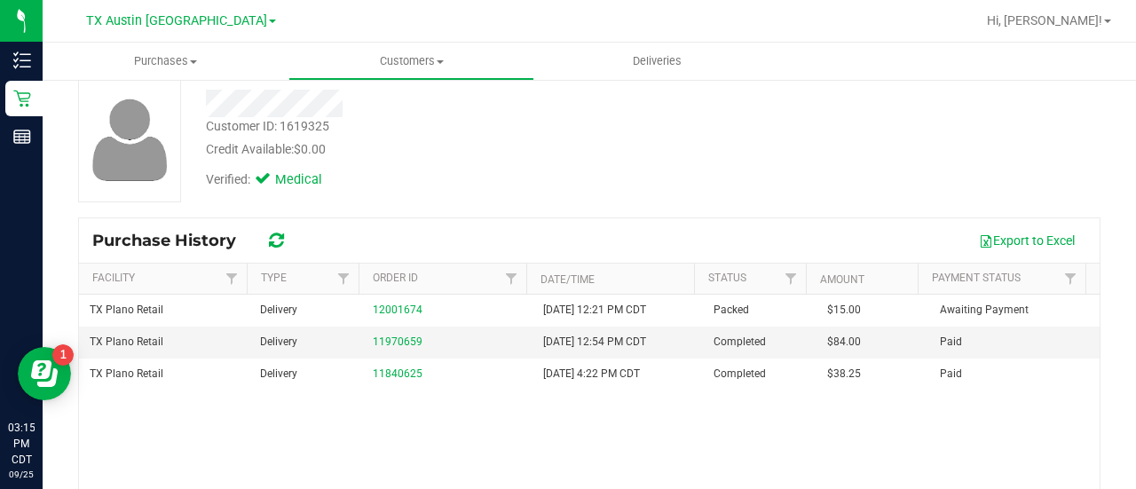
click at [533, 446] on div "TX Plano Retail Delivery 12001674 9/25/2025 12:21 PM CDT Packed $15.00 Awaiting…" at bounding box center [589, 449] width 1021 height 308
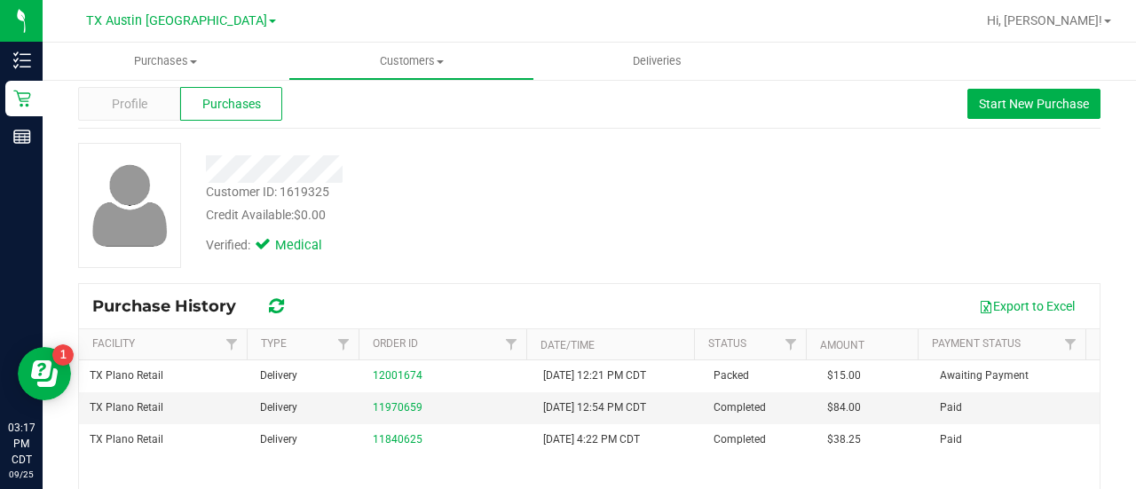
scroll to position [28, 0]
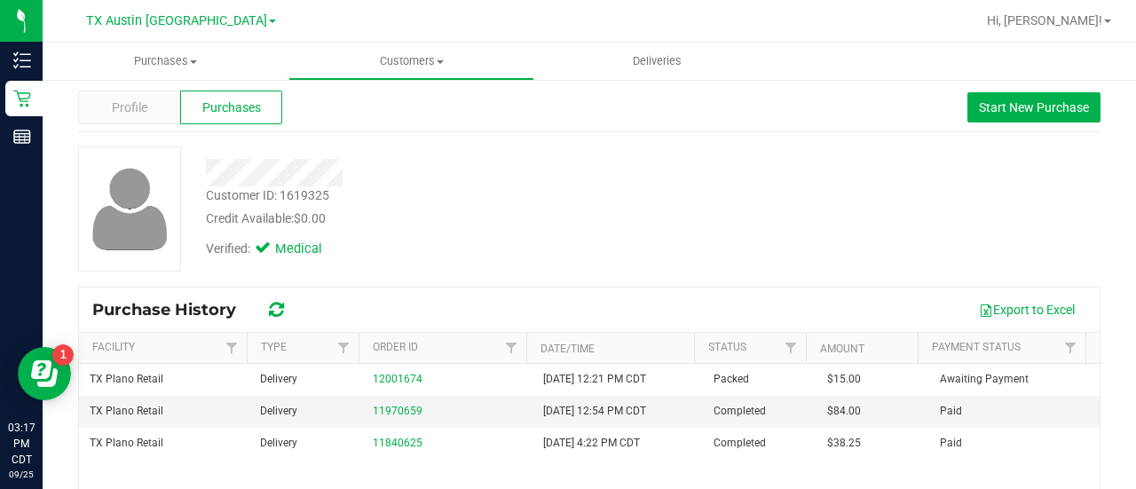
click at [442, 210] on div "Credit Available: $0.00" at bounding box center [455, 219] width 498 height 19
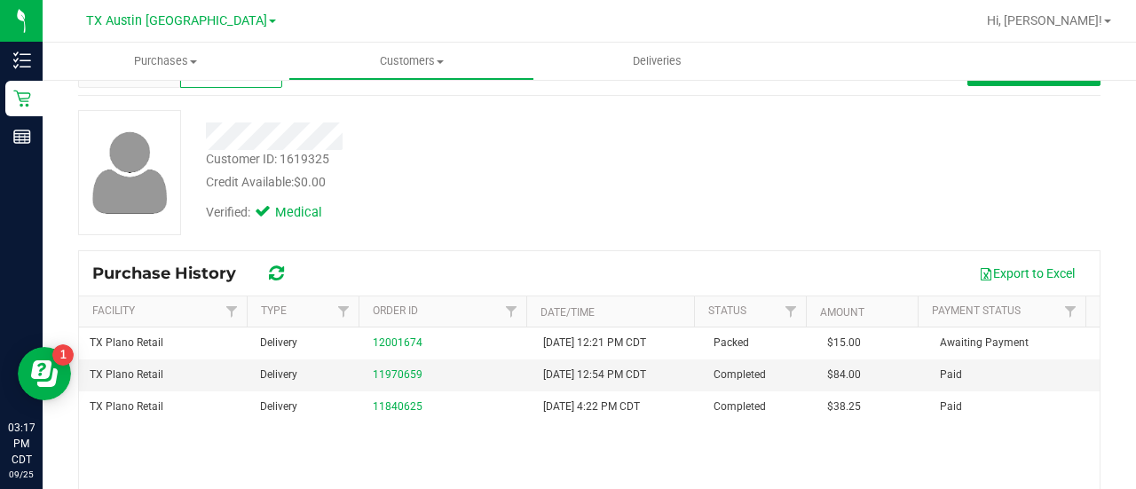
scroll to position [67, 0]
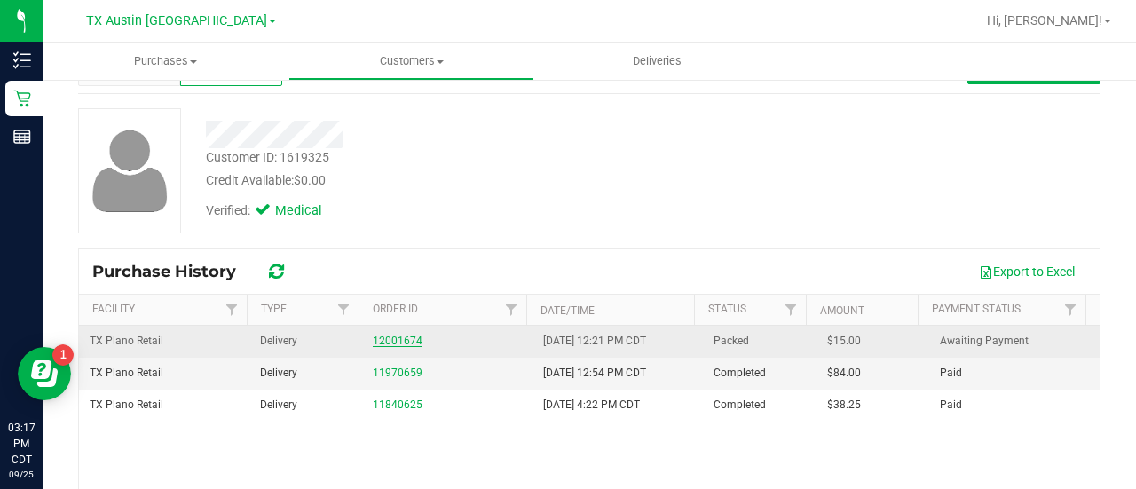
click at [383, 335] on link "12001674" at bounding box center [398, 341] width 50 height 12
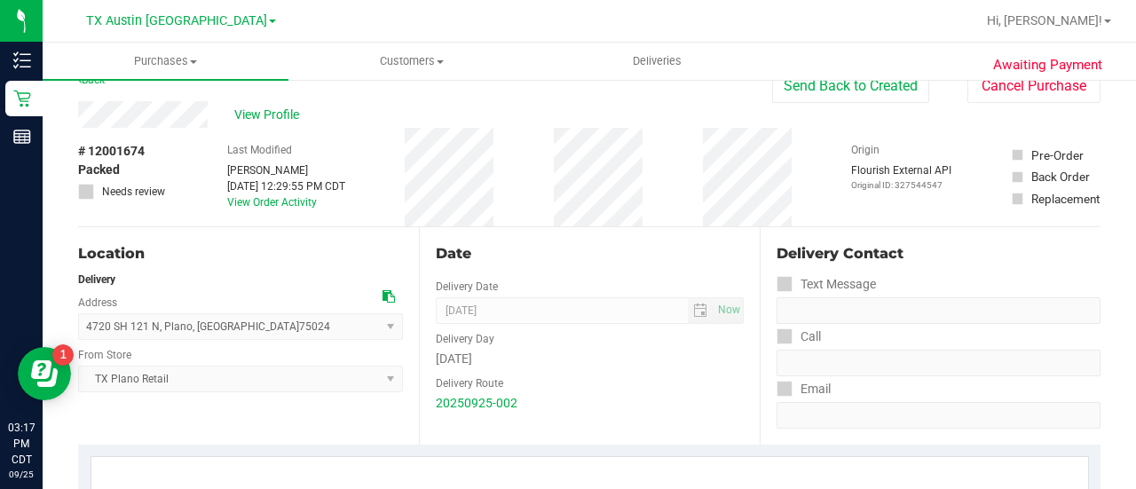
scroll to position [22, 0]
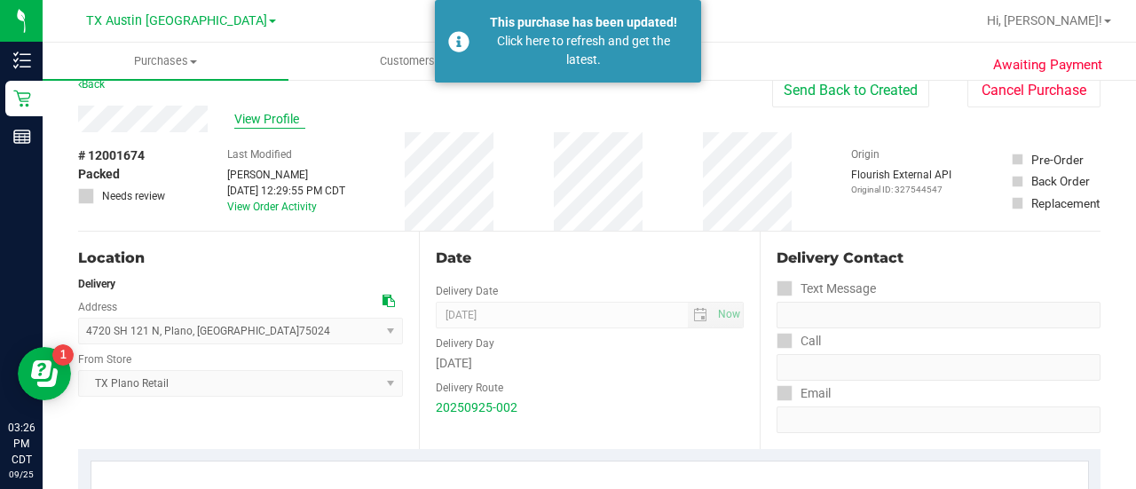
click at [243, 118] on span "View Profile" at bounding box center [269, 119] width 71 height 19
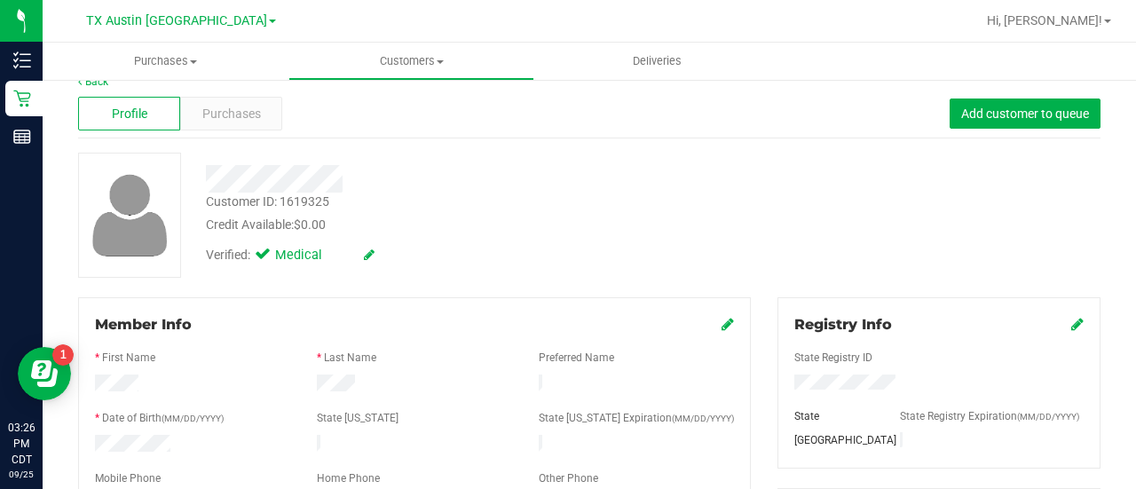
click at [265, 126] on div "Purchases" at bounding box center [231, 114] width 102 height 34
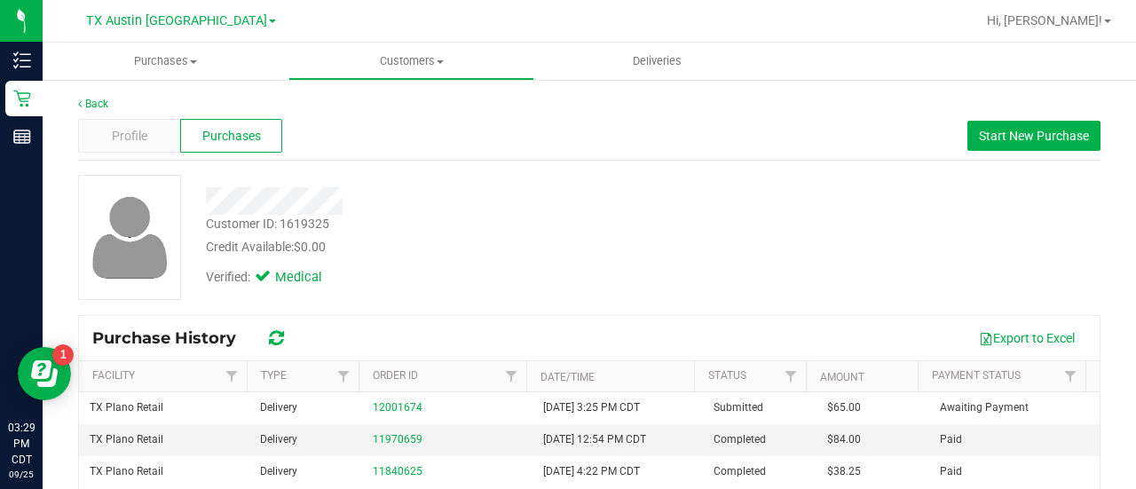
click at [616, 277] on div "Verified: Medical" at bounding box center [455, 276] width 525 height 39
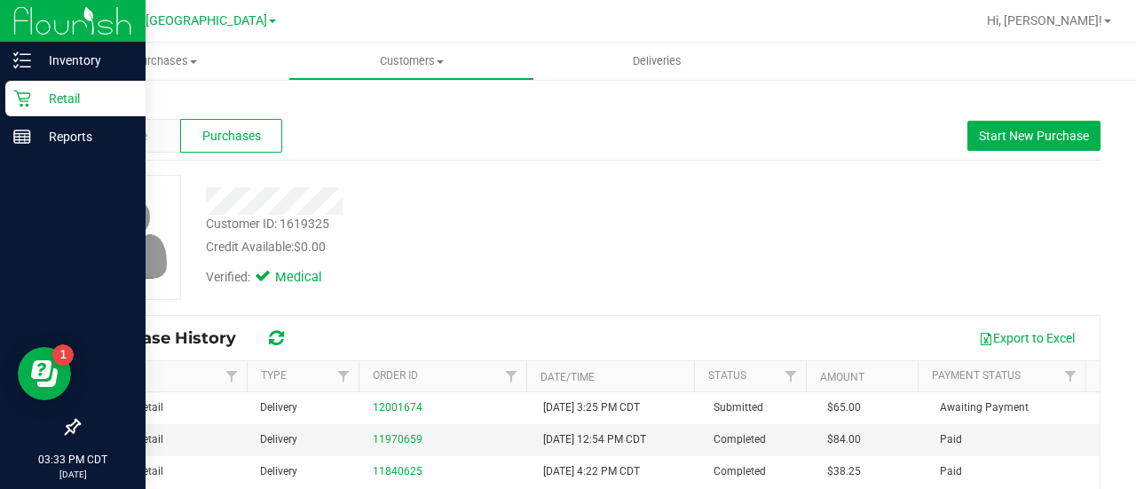
click at [16, 100] on icon at bounding box center [22, 99] width 18 height 18
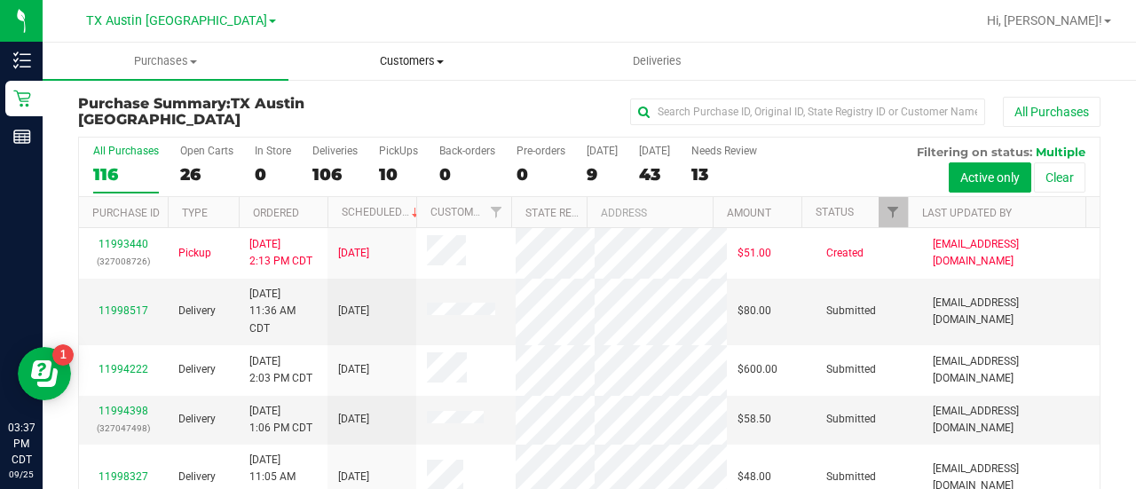
click at [401, 52] on uib-tab-heading "Customers All customers Add a new customer All physicians" at bounding box center [411, 62] width 244 height 36
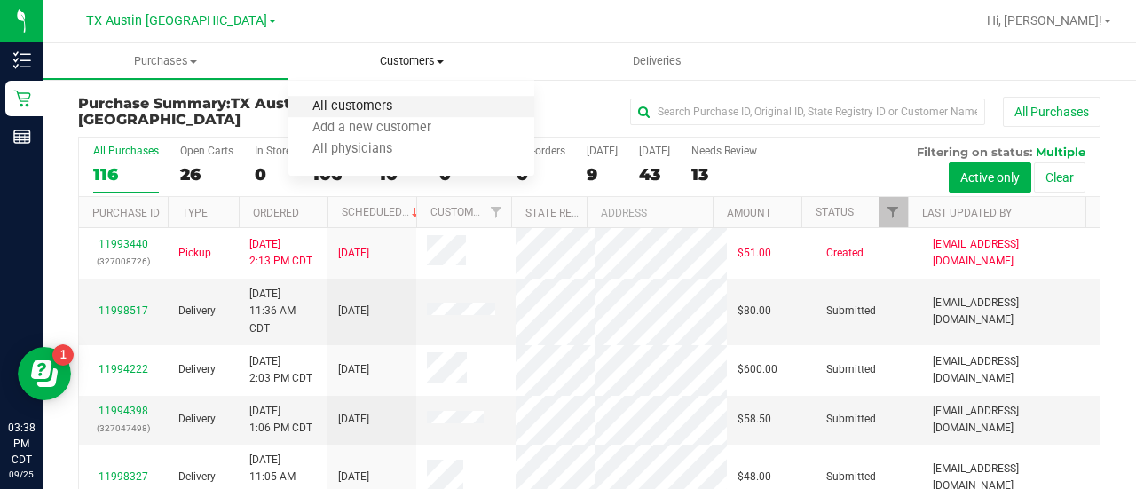
click at [403, 104] on span "All customers" at bounding box center [353, 106] width 128 height 15
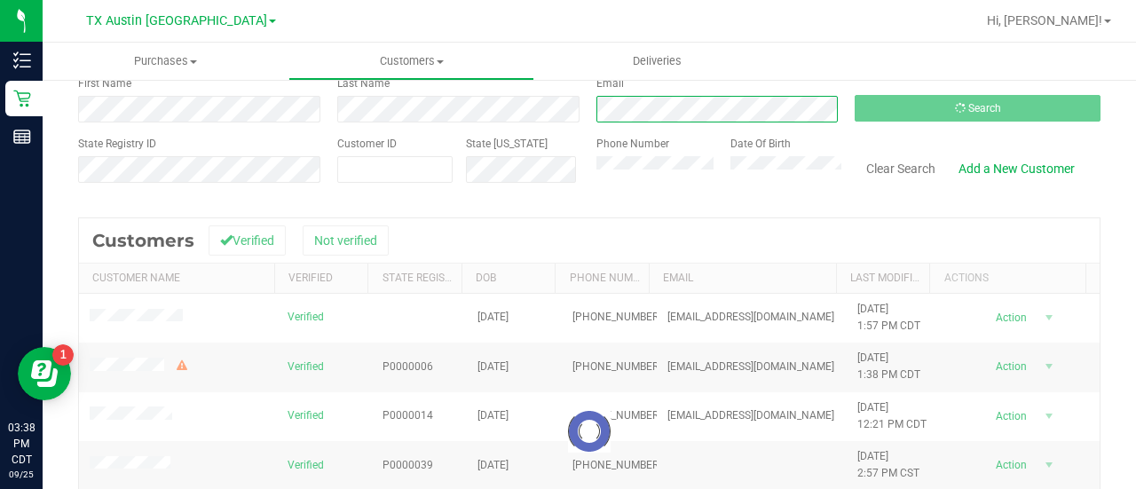
scroll to position [137, 0]
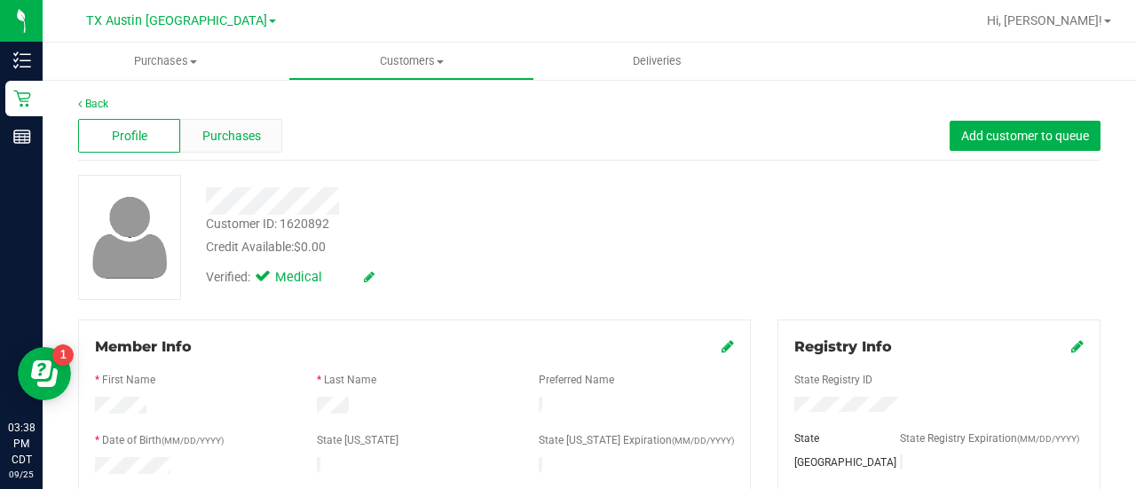
click at [257, 142] on span "Purchases" at bounding box center [231, 136] width 59 height 19
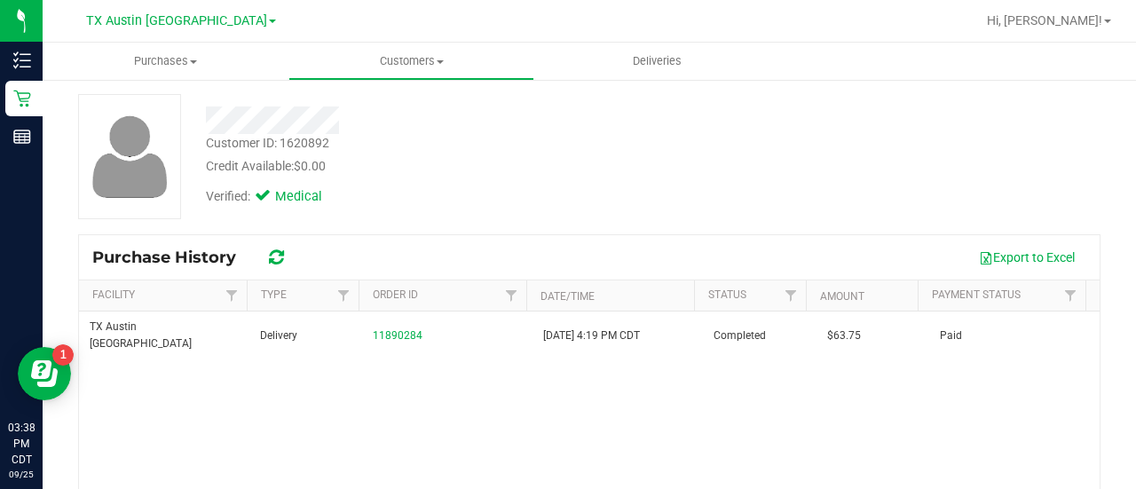
scroll to position [84, 0]
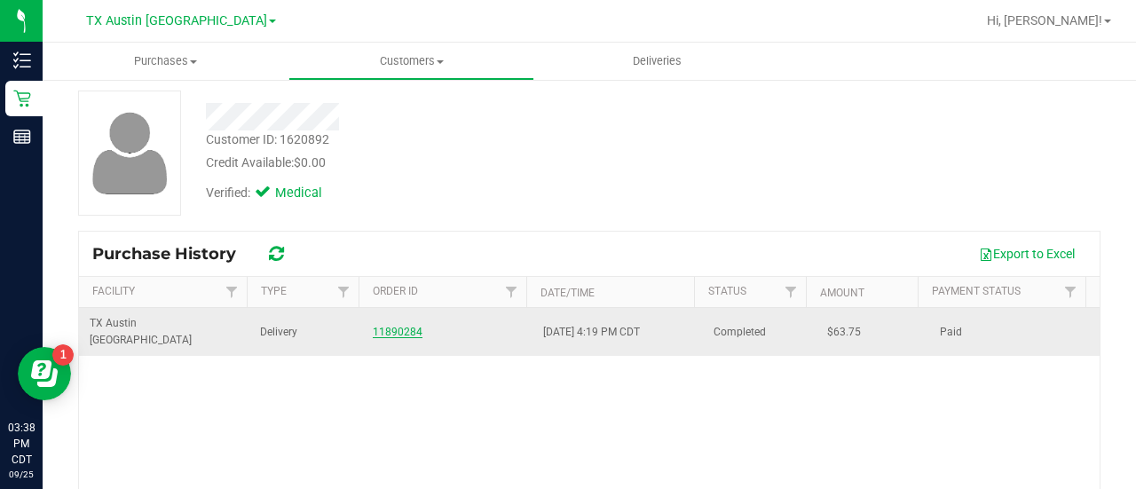
click at [392, 326] on link "11890284" at bounding box center [398, 332] width 50 height 12
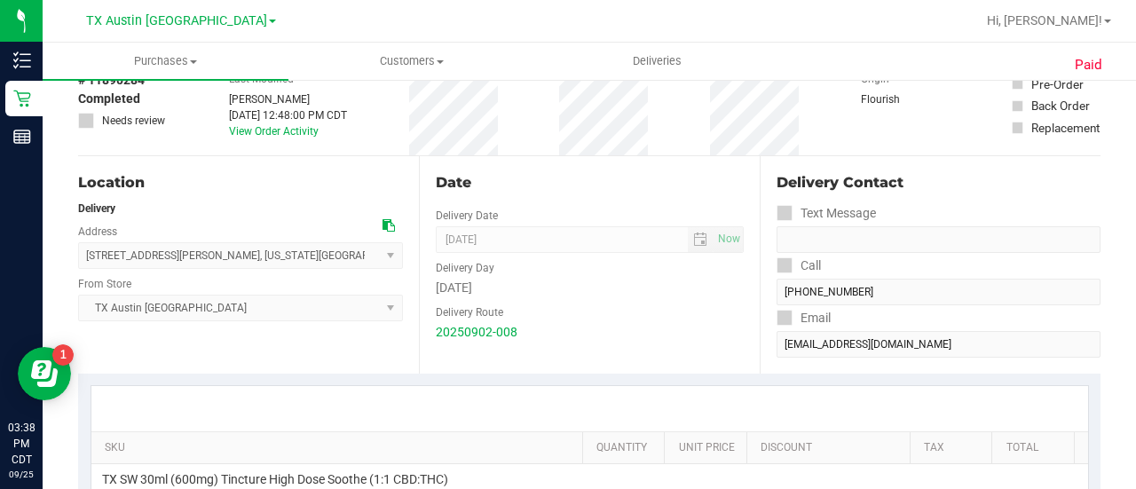
scroll to position [102, 0]
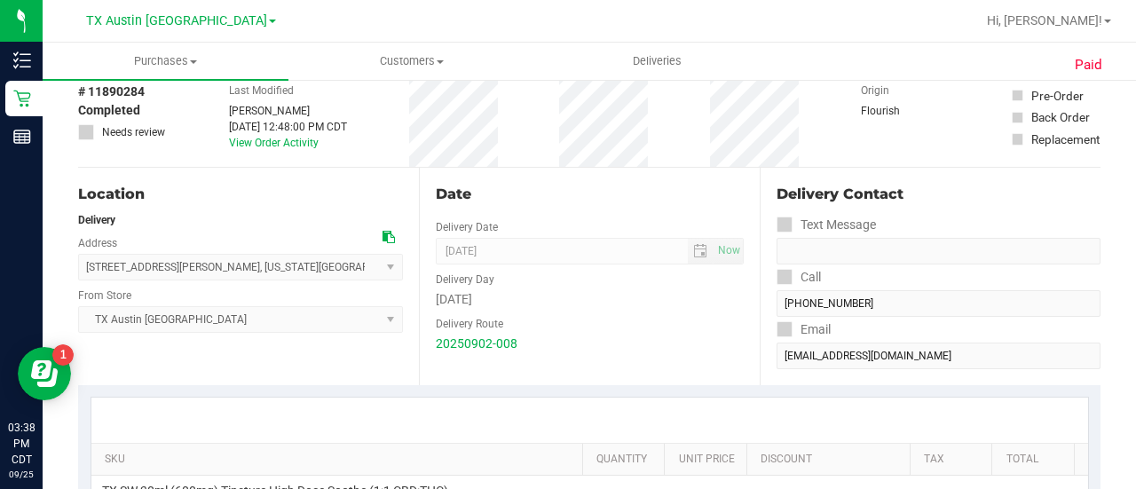
click at [148, 376] on div "Location Delivery Address 4220 Cartwright Rd , Missouri City , TX 77459 Select …" at bounding box center [248, 277] width 341 height 218
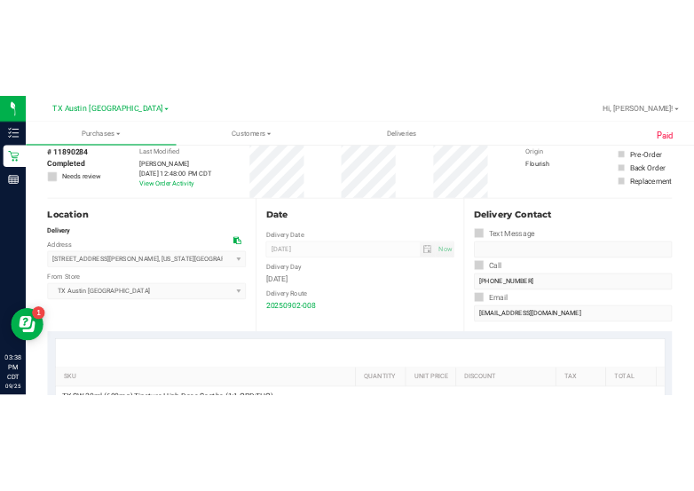
scroll to position [0, 0]
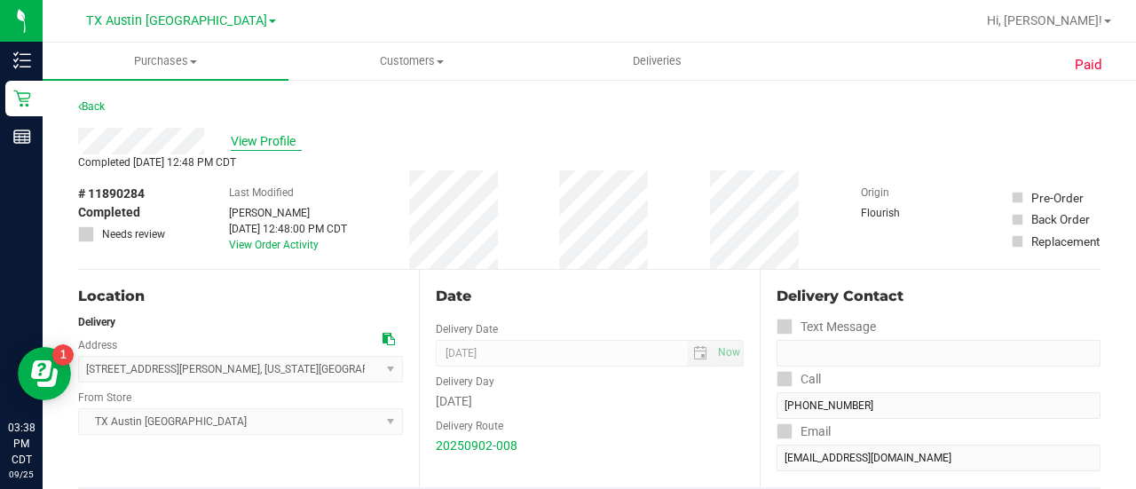
click at [245, 148] on span "View Profile" at bounding box center [266, 141] width 71 height 19
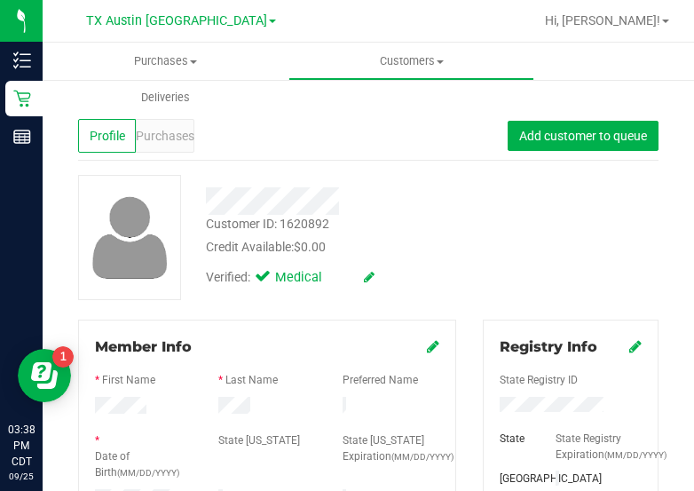
click at [545, 248] on div "Customer ID: 1620892 Credit Available: $0.00 Verified: Medical" at bounding box center [368, 237] width 607 height 125
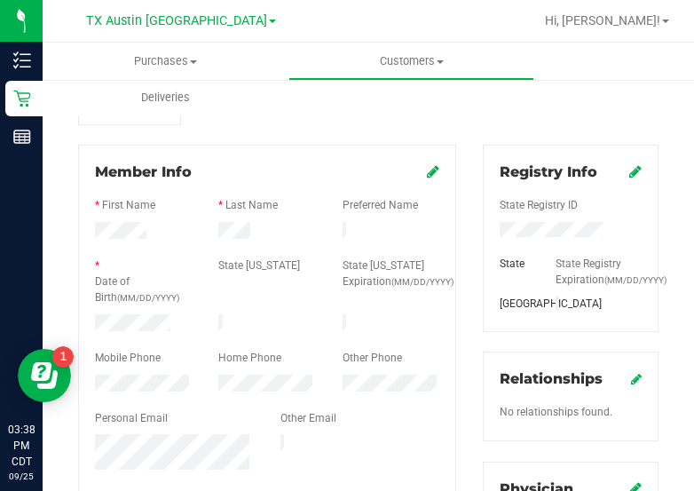
scroll to position [187, 0]
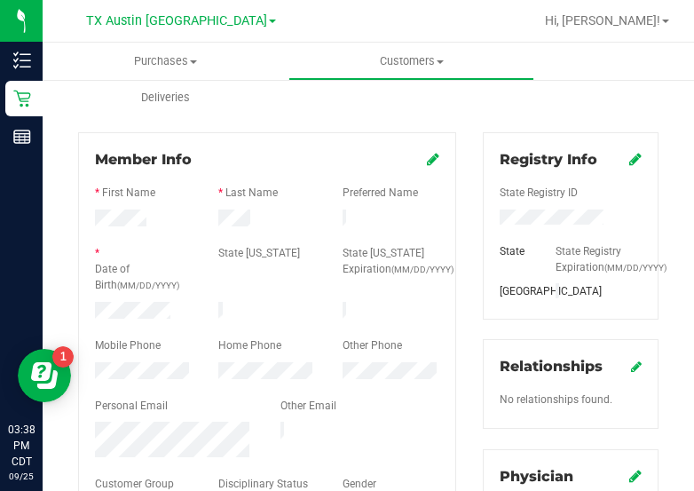
click at [241, 231] on div at bounding box center [267, 238] width 344 height 14
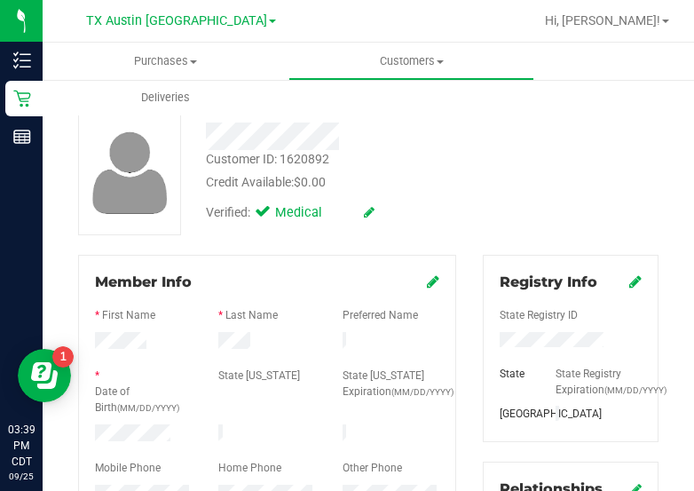
scroll to position [0, 0]
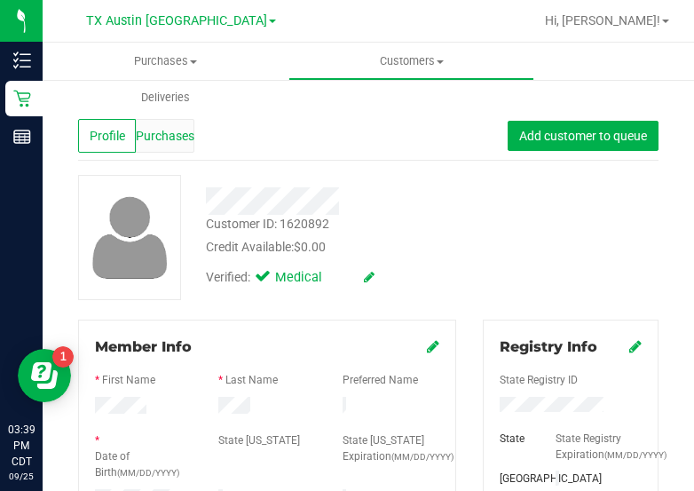
click at [186, 145] on span "Purchases" at bounding box center [165, 136] width 59 height 19
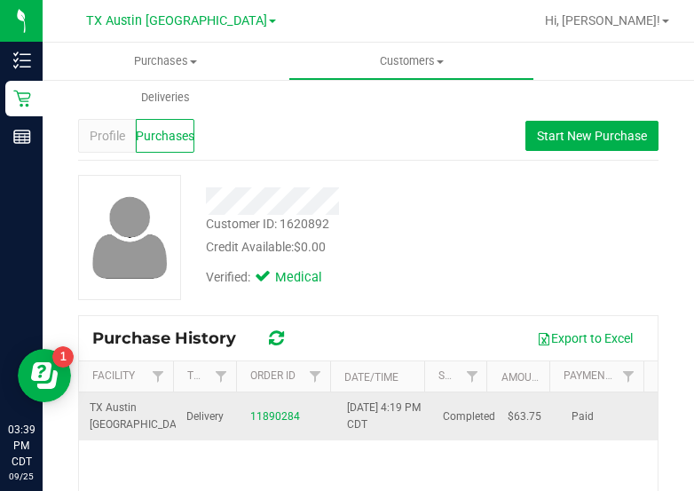
click at [225, 426] on td "Delivery" at bounding box center [208, 416] width 64 height 48
click at [288, 415] on link "11890284" at bounding box center [275, 416] width 50 height 12
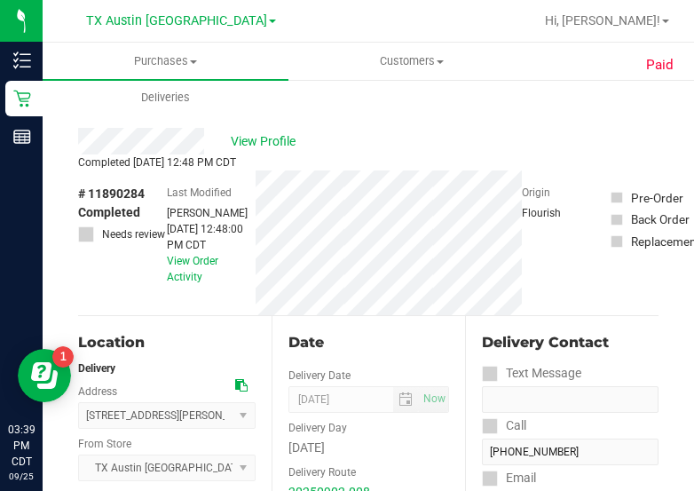
drag, startPoint x: 545, startPoint y: 88, endPoint x: 620, endPoint y: 1, distance: 114.6
click at [545, 88] on div "Purchases Summary of purchases Fulfillment All purchases Customers All customer…" at bounding box center [390, 79] width 694 height 73
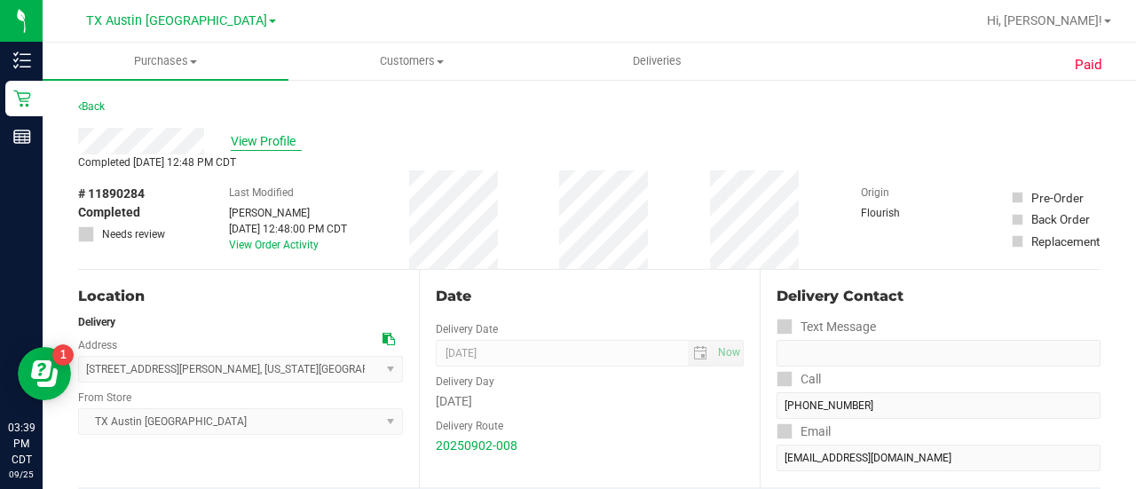
click at [260, 138] on span "View Profile" at bounding box center [266, 141] width 71 height 19
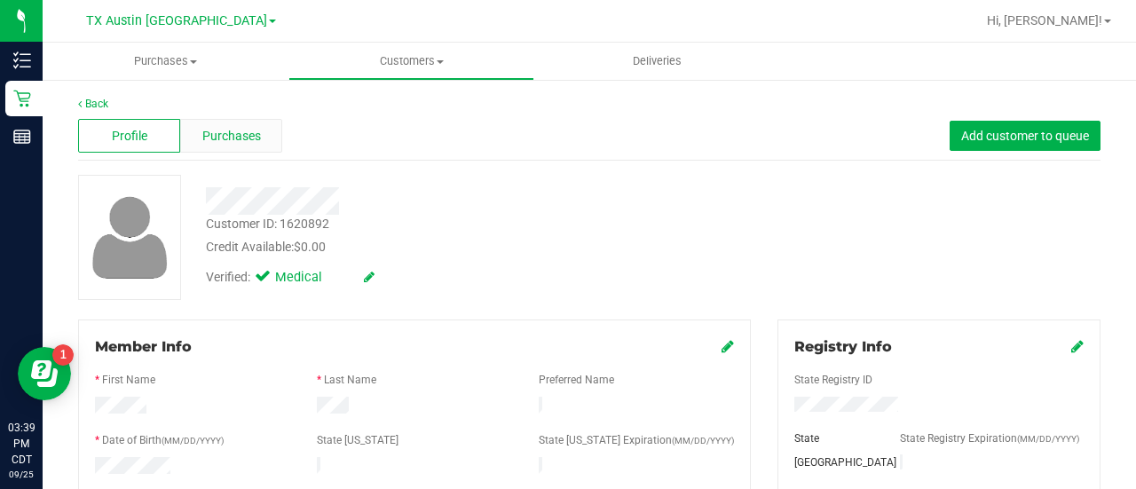
click at [229, 132] on span "Purchases" at bounding box center [231, 136] width 59 height 19
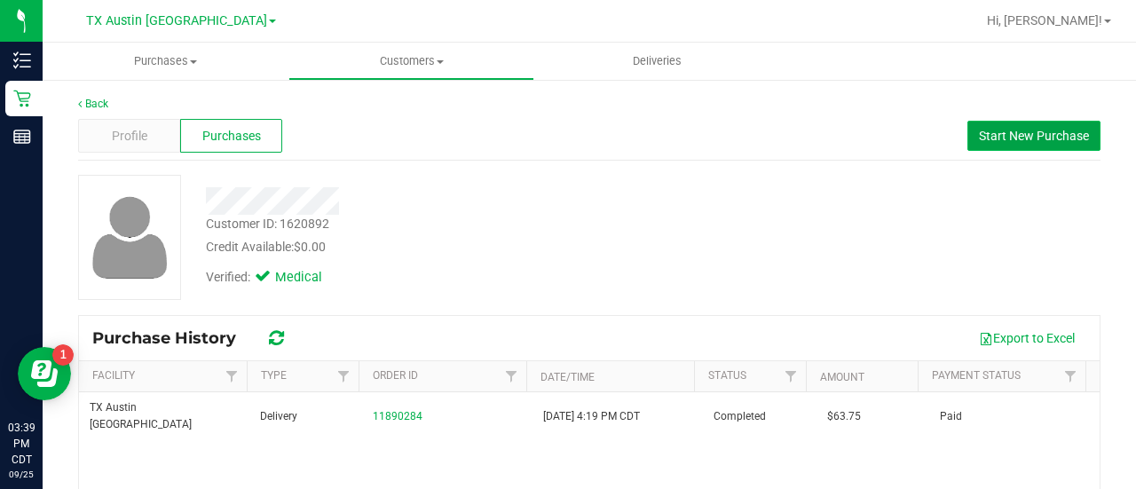
click at [1001, 127] on button "Start New Purchase" at bounding box center [1034, 136] width 133 height 30
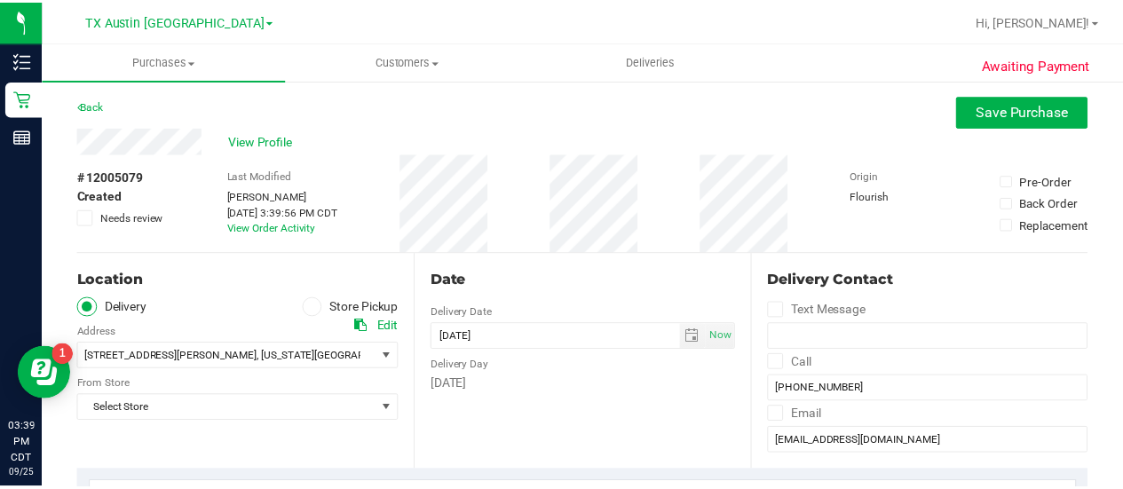
scroll to position [145, 0]
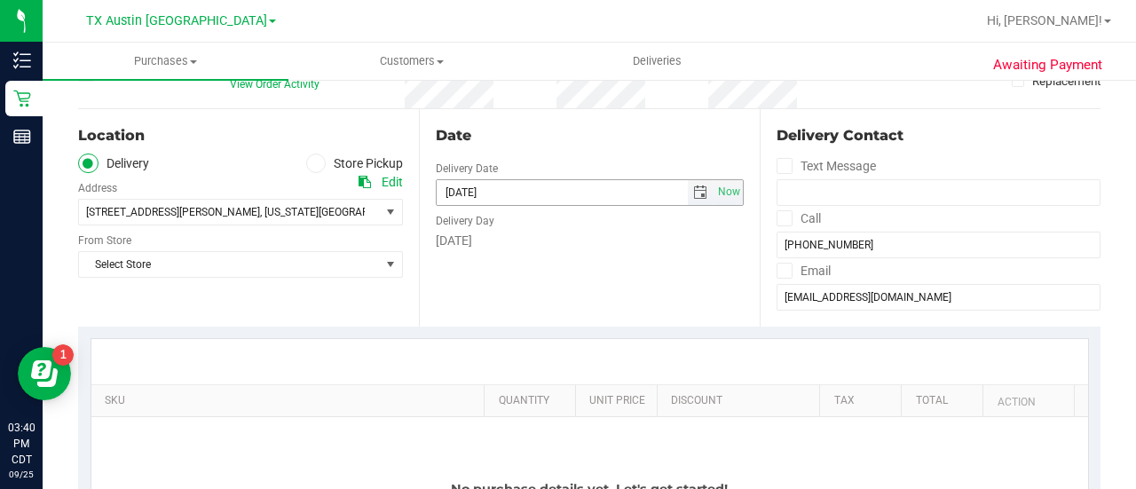
click at [693, 186] on span "select" at bounding box center [700, 193] width 14 height 14
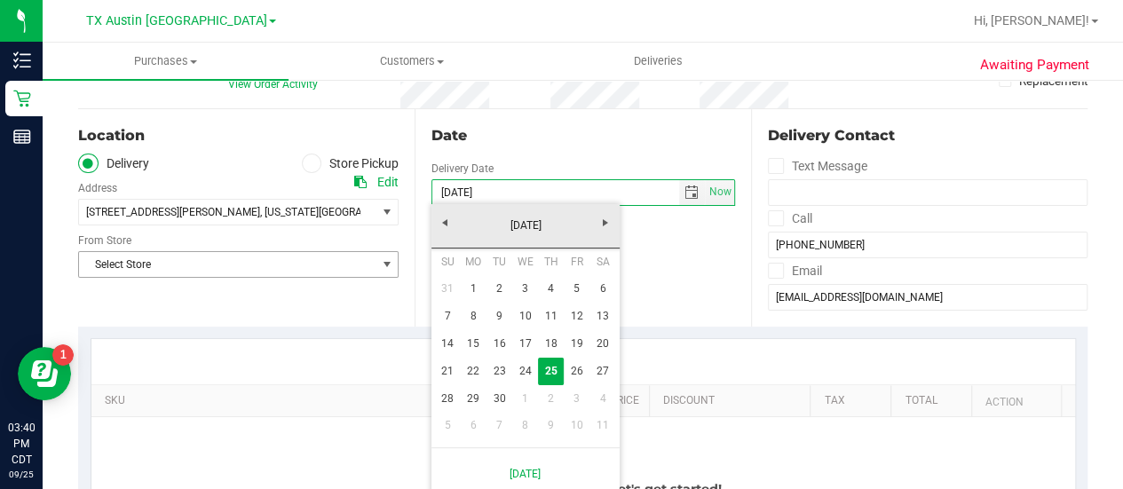
click at [297, 254] on span "Select Store" at bounding box center [227, 264] width 297 height 25
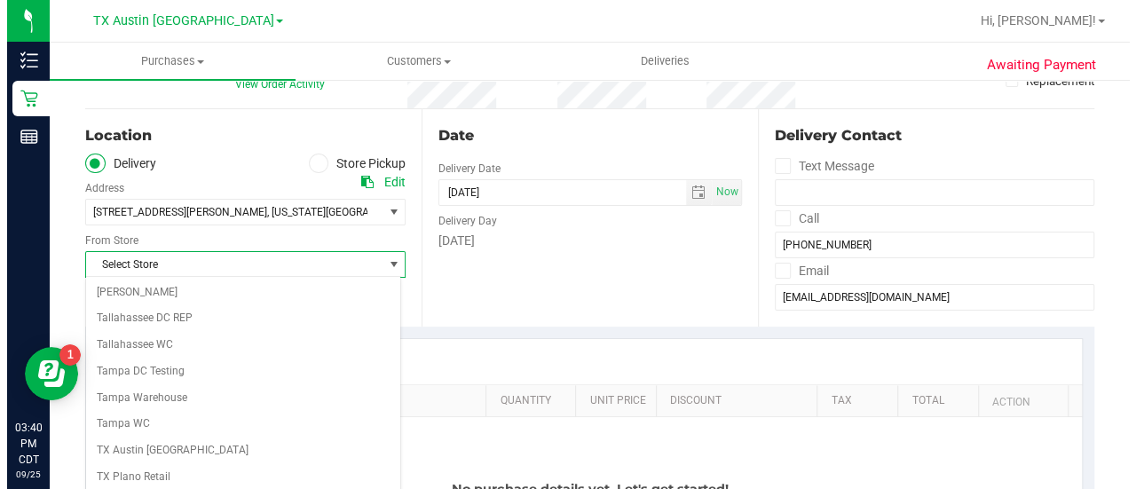
scroll to position [1255, 0]
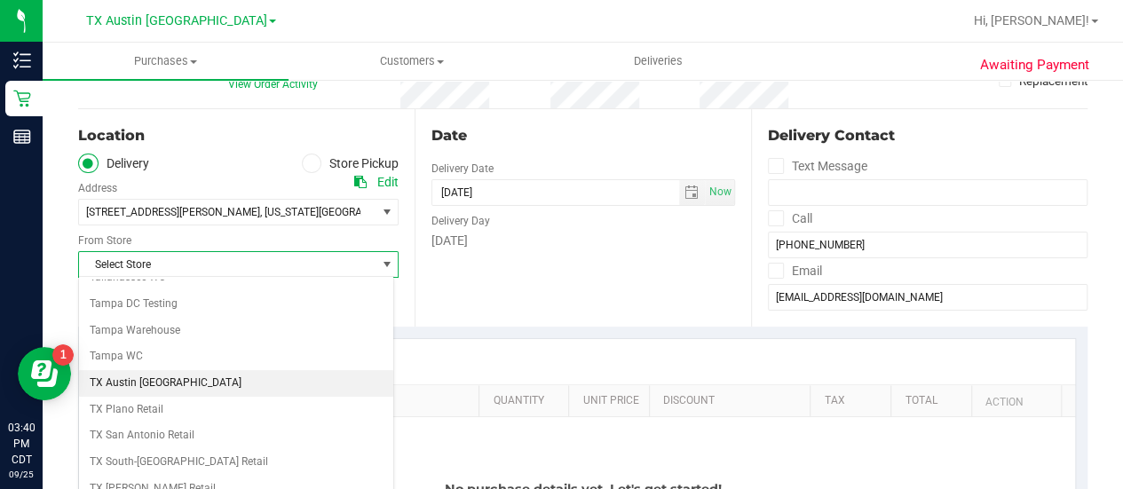
click at [204, 370] on li "TX Austin [GEOGRAPHIC_DATA]" at bounding box center [236, 383] width 314 height 27
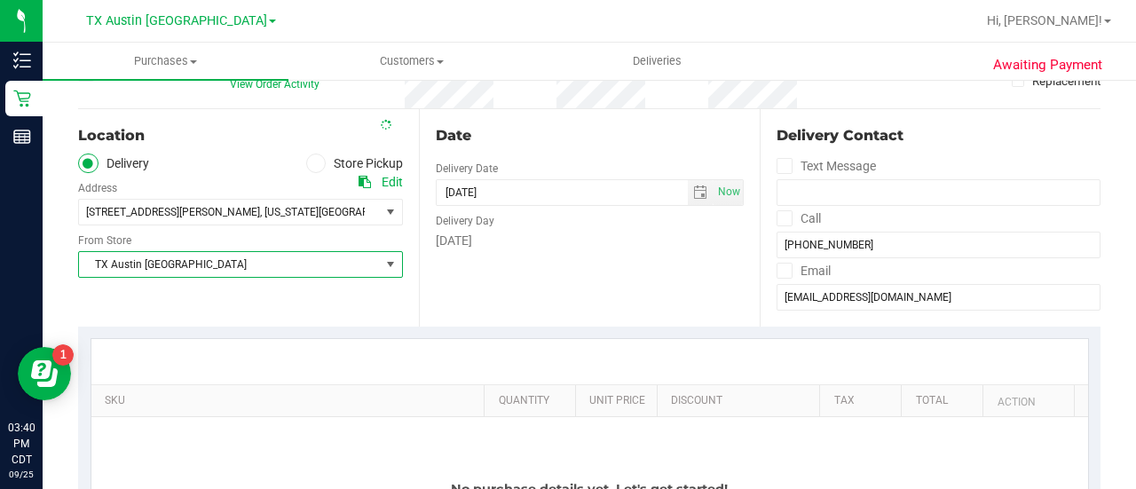
click at [435, 347] on div at bounding box center [589, 361] width 997 height 45
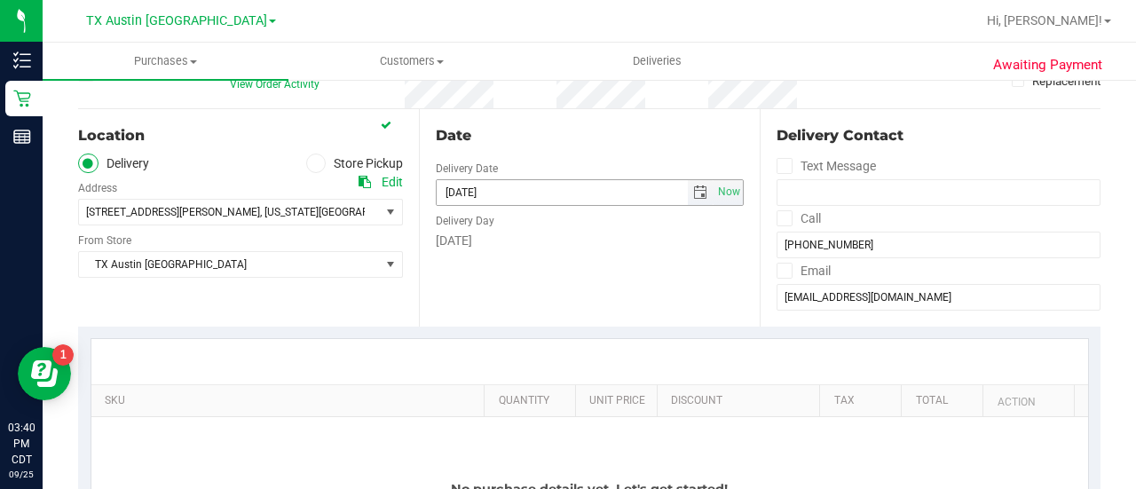
click at [693, 190] on span "select" at bounding box center [700, 193] width 14 height 14
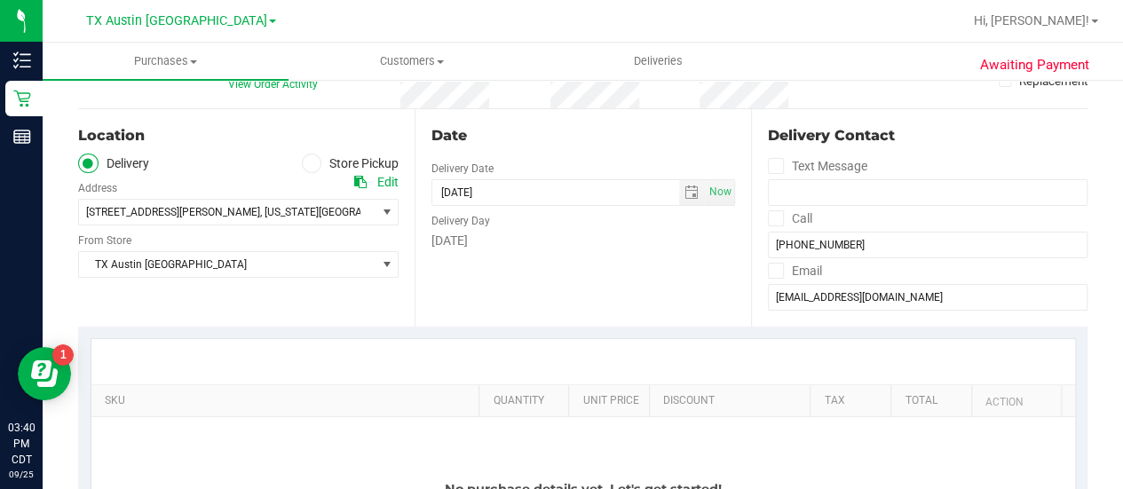
click at [696, 289] on div "Date Delivery Date 09/25/2025 Now 09/25/2025 03:39 PM Now Delivery Day Thursday" at bounding box center [583, 218] width 336 height 218
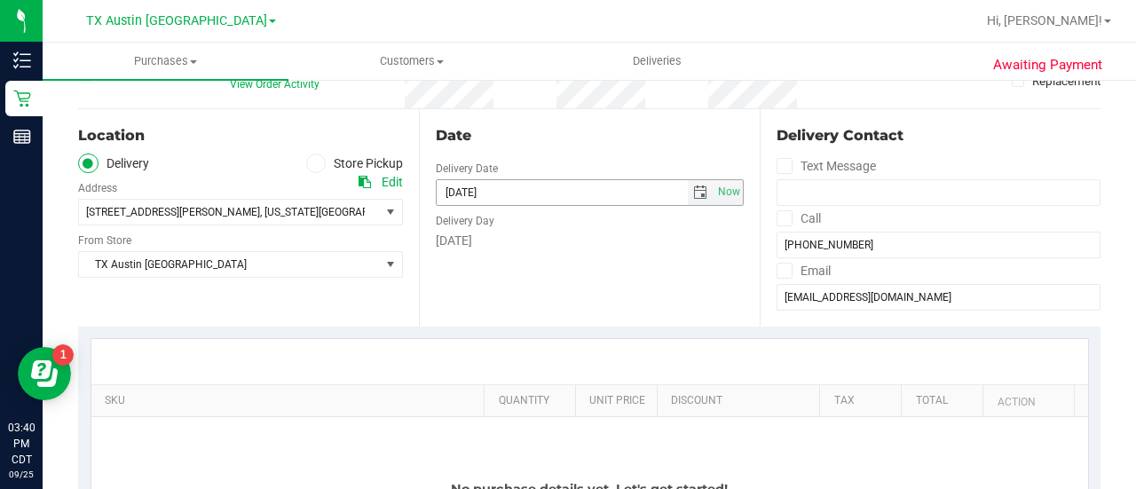
click at [691, 200] on span "select" at bounding box center [701, 192] width 26 height 25
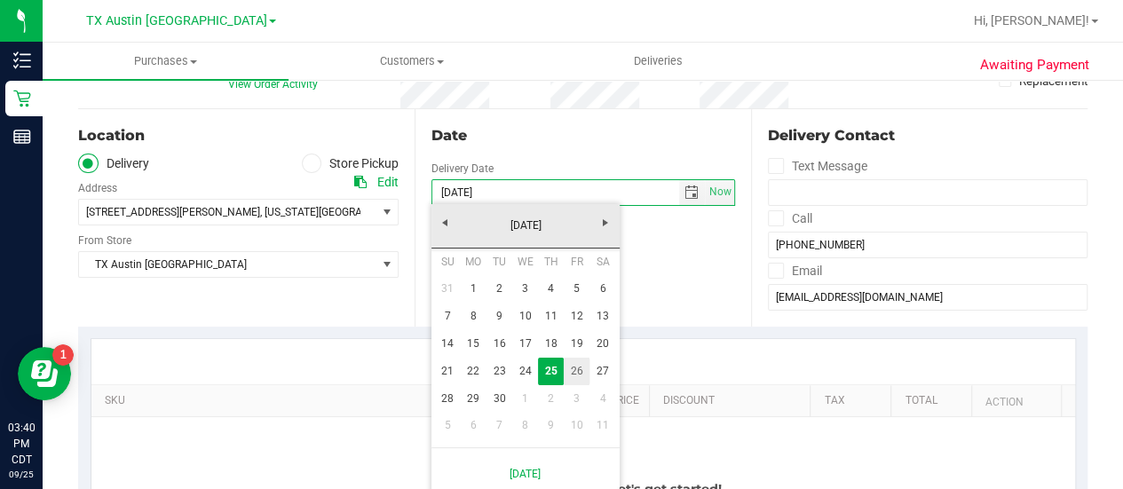
click at [572, 367] on link "26" at bounding box center [577, 372] width 26 height 28
type input "09/26/2025"
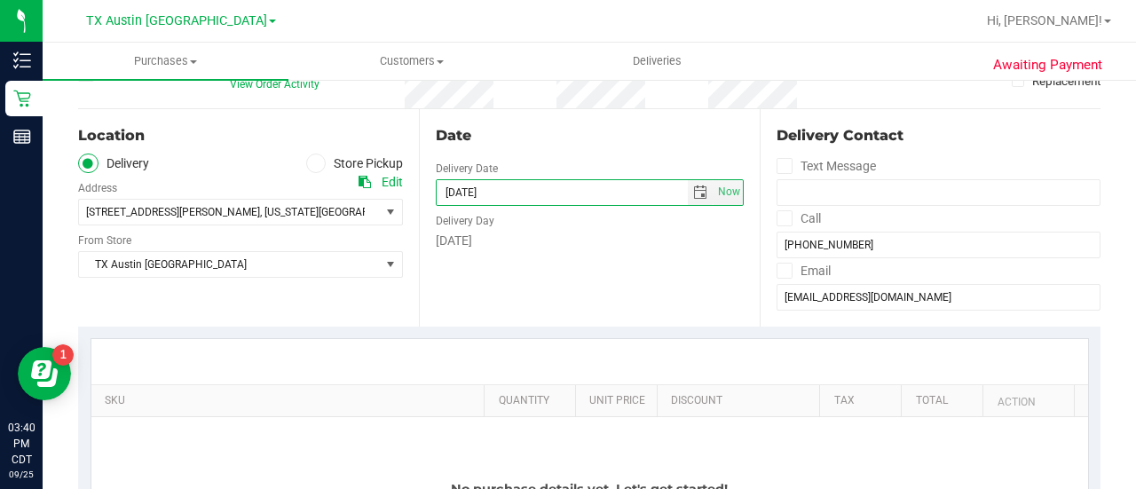
click at [614, 280] on div "Date Delivery Date 09/26/2025 Now 09/26/2025 03:39 PM Now Delivery Day Friday" at bounding box center [589, 218] width 341 height 218
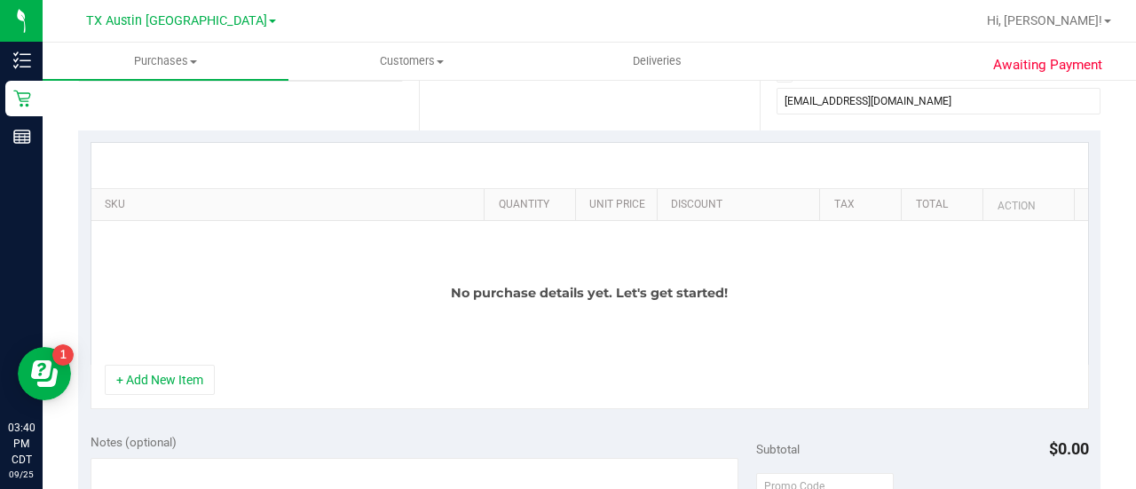
scroll to position [350, 0]
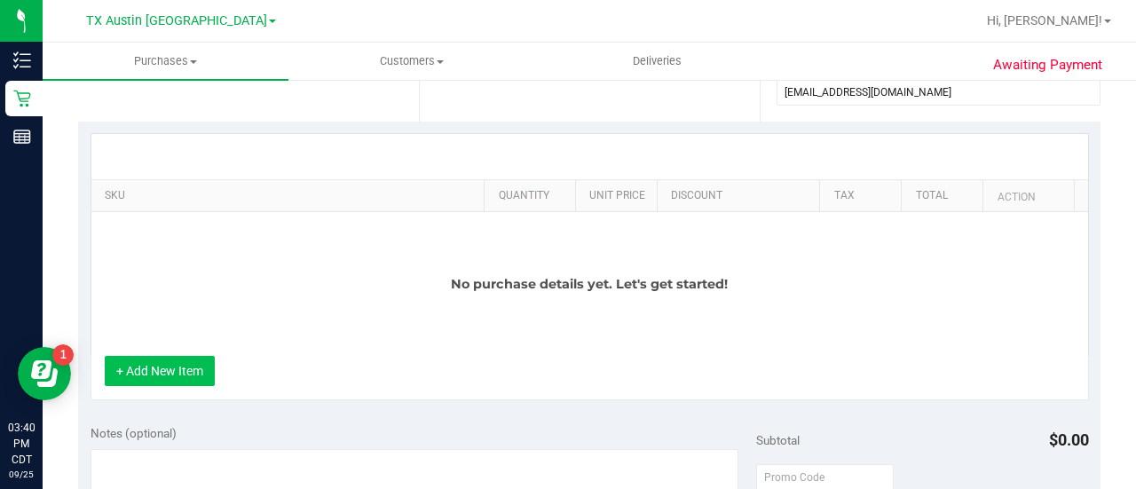
click at [167, 367] on button "+ Add New Item" at bounding box center [160, 371] width 110 height 30
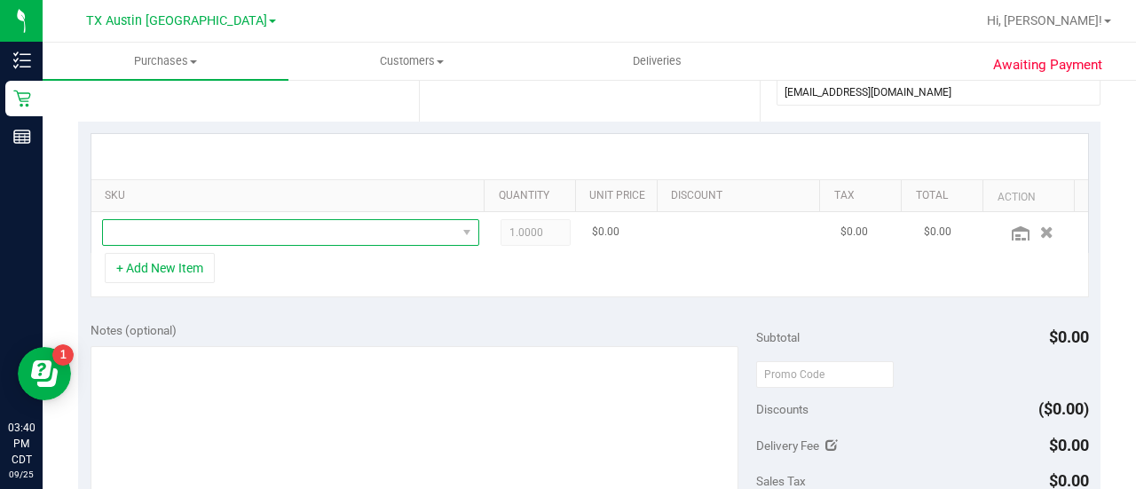
click at [280, 225] on span "NO DATA FOUND" at bounding box center [279, 232] width 353 height 25
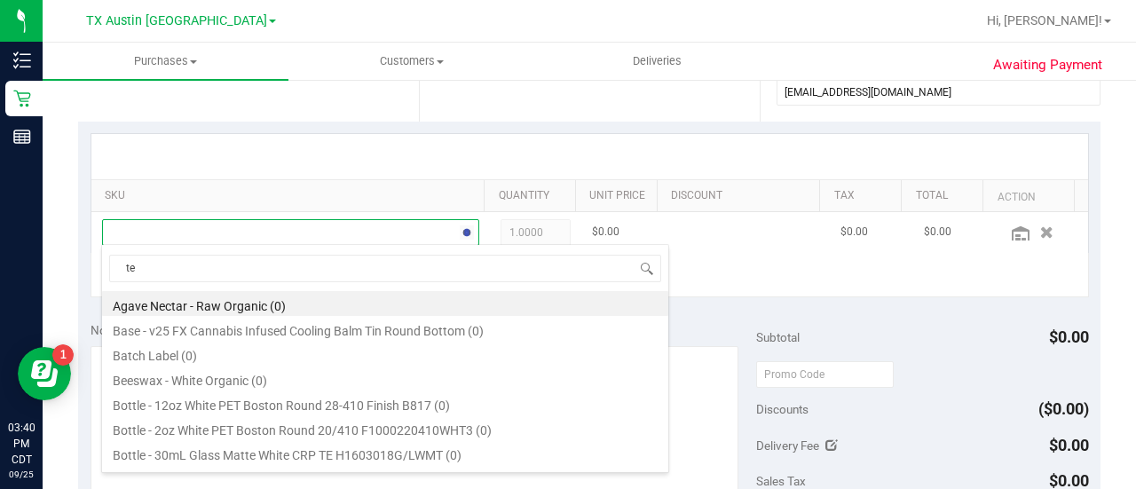
scroll to position [26, 358]
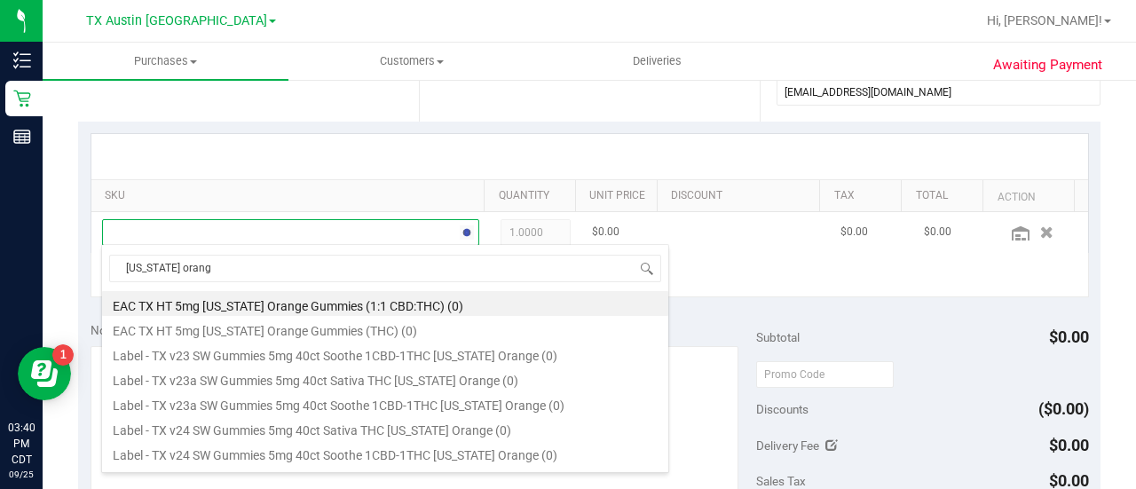
type input "texas orange"
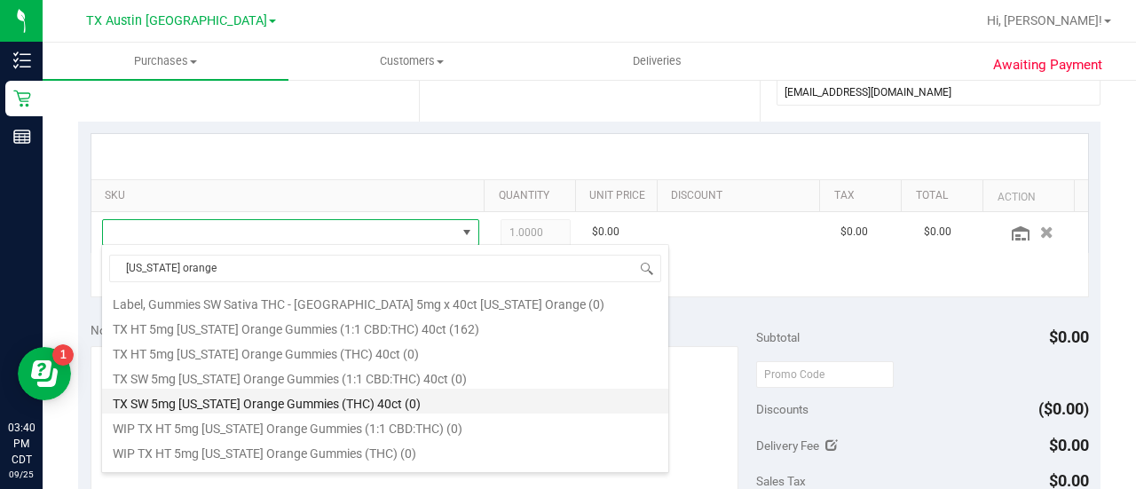
scroll to position [227, 0]
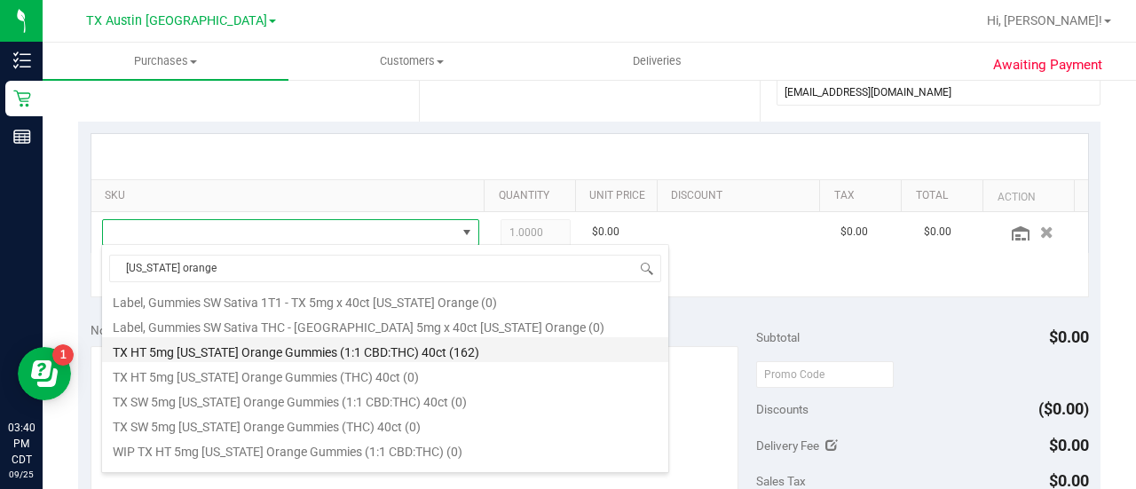
click at [336, 354] on li "TX HT 5mg Texas Orange Gummies (1:1 CBD:THC) 40ct (162)" at bounding box center [385, 349] width 566 height 25
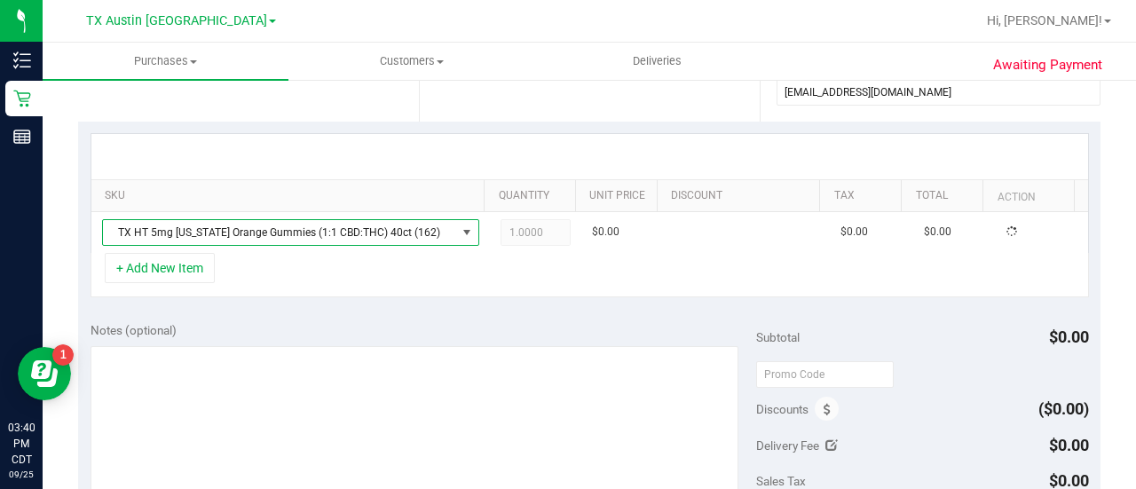
click at [378, 312] on div "Notes (optional) Subtotal $0.00 Discounts ($0.00) Delivery Fee $0.00 Sales Tax …" at bounding box center [589, 470] width 1023 height 320
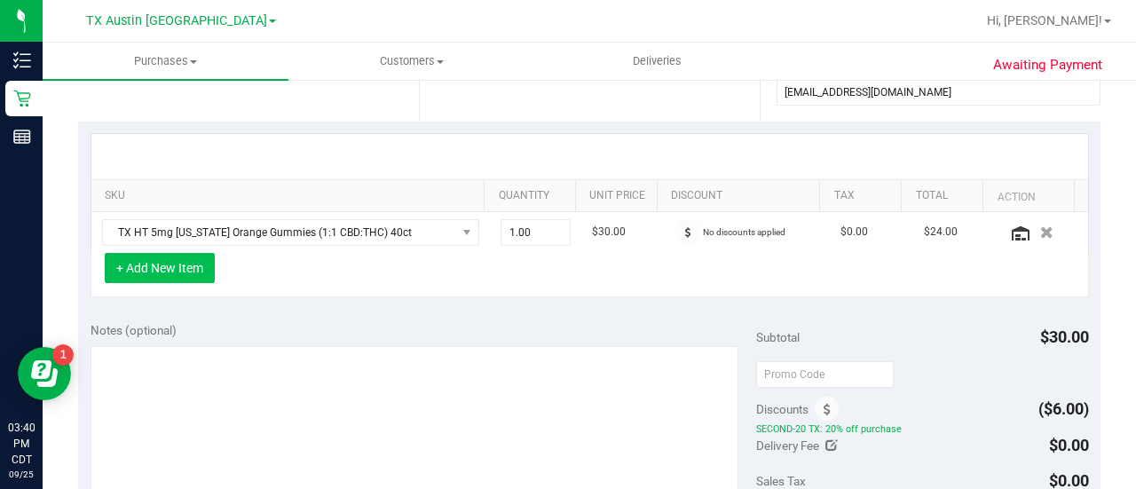
click at [143, 262] on button "+ Add New Item" at bounding box center [160, 268] width 110 height 30
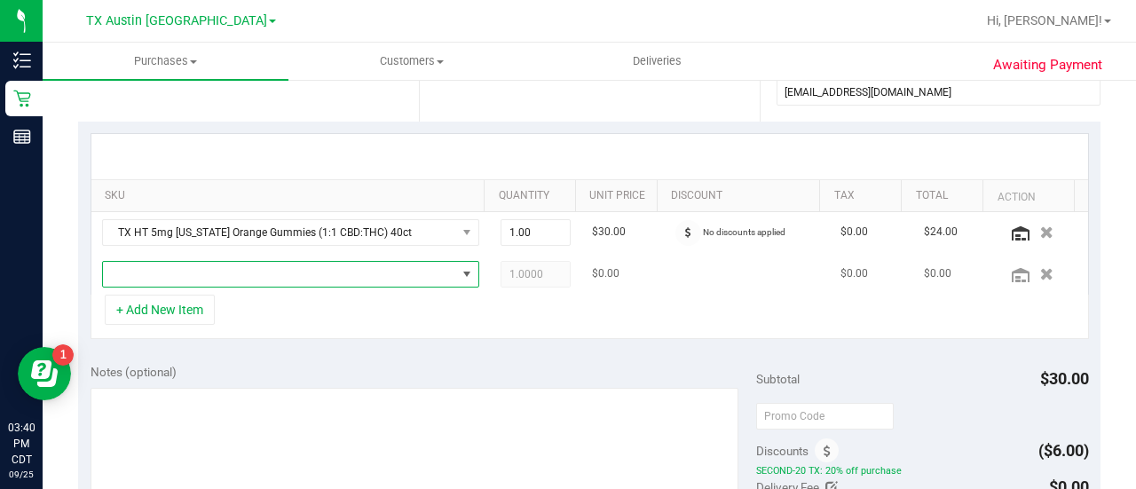
click at [303, 265] on span "NO DATA FOUND" at bounding box center [279, 274] width 353 height 25
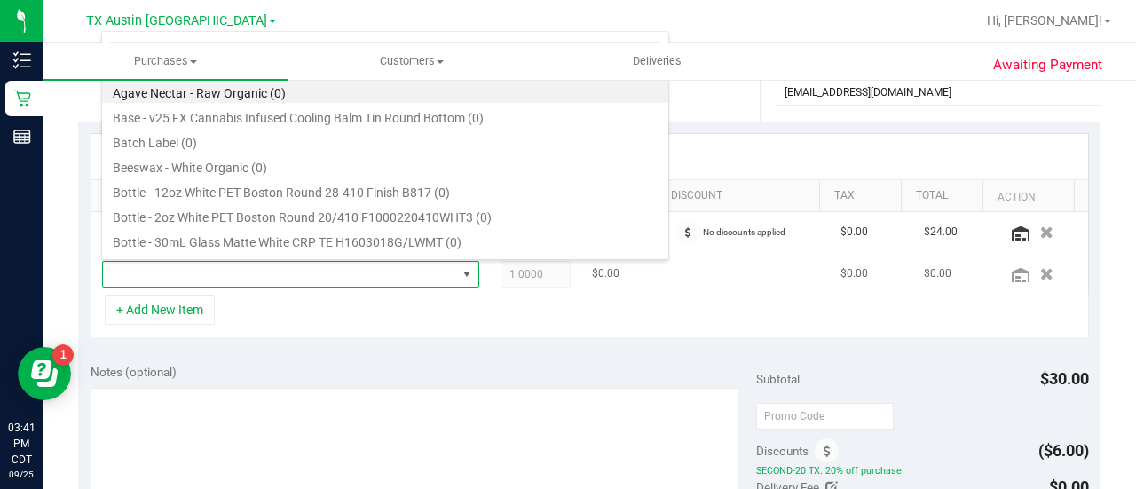
scroll to position [26, 358]
type input "soothe"
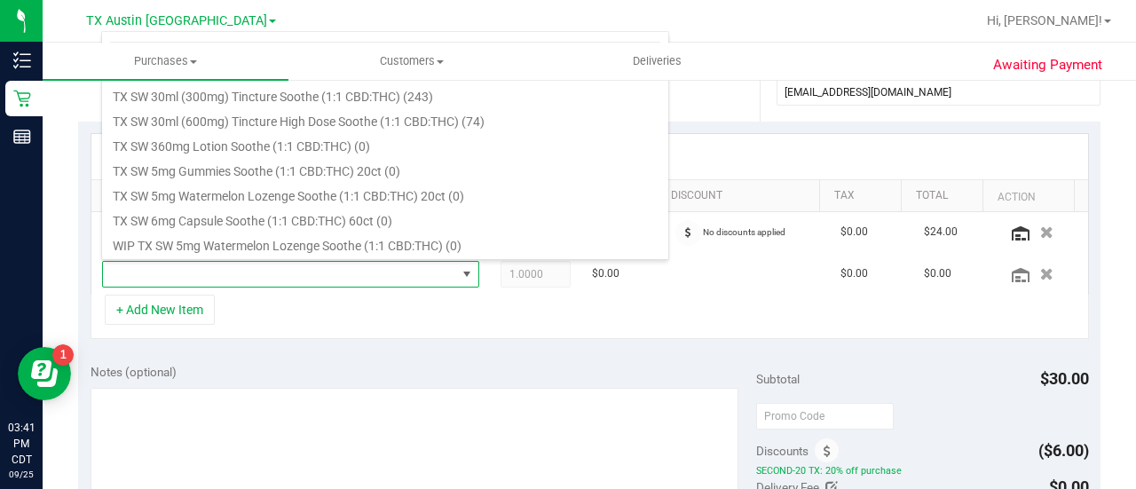
scroll to position [518, 0]
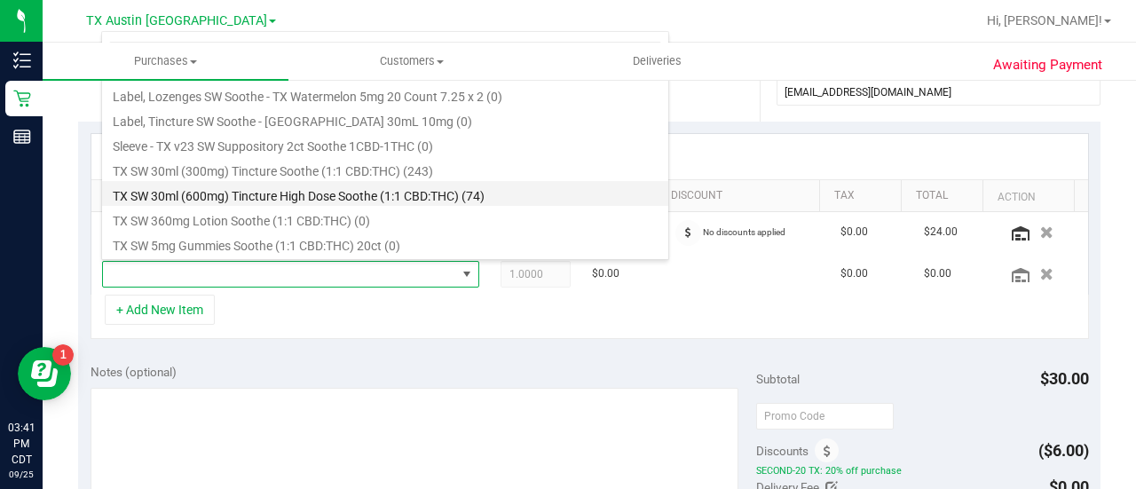
click at [497, 186] on li "TX SW 30ml (600mg) Tincture High Dose Soothe (1:1 CBD:THC) (74)" at bounding box center [385, 193] width 566 height 25
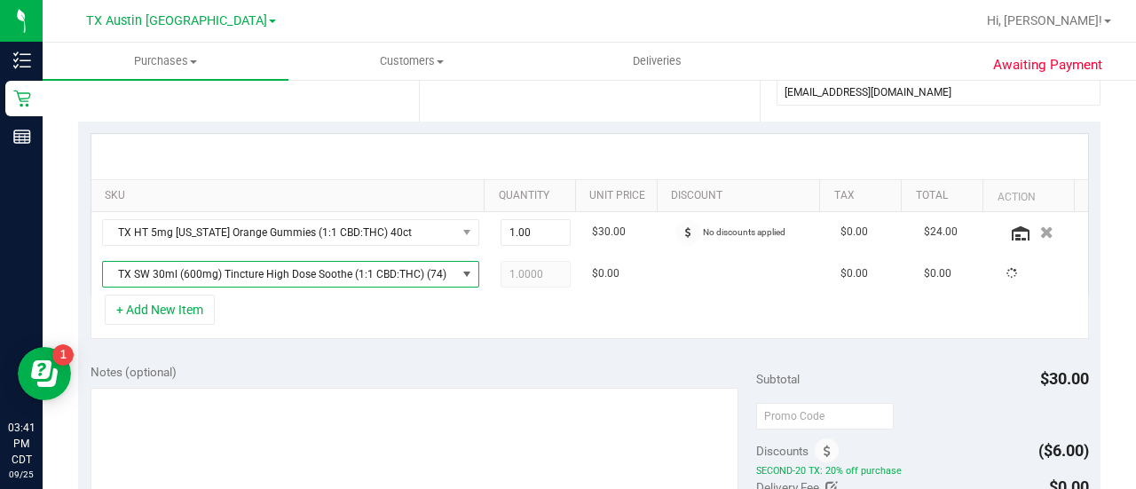
click at [462, 326] on div "+ Add New Item" at bounding box center [590, 317] width 999 height 44
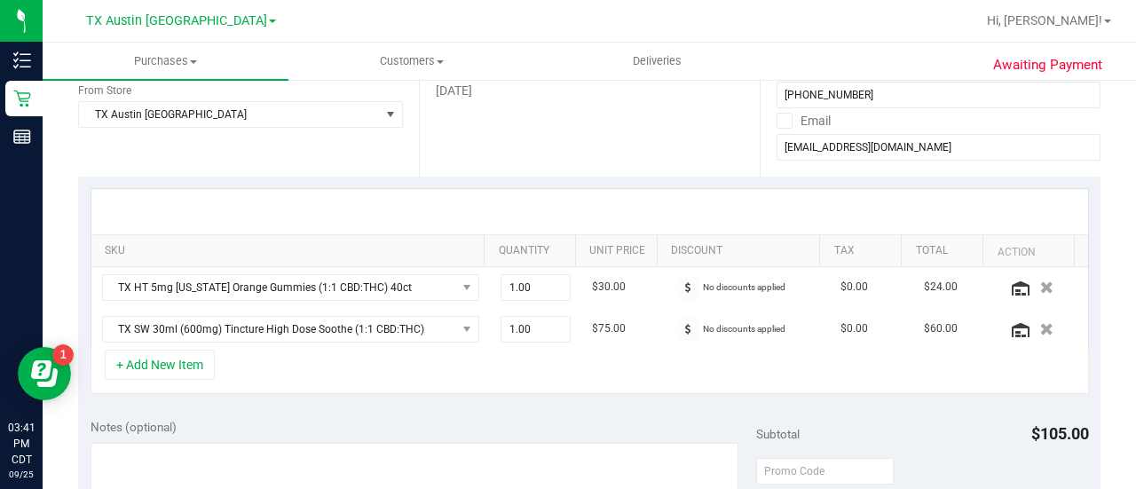
scroll to position [0, 0]
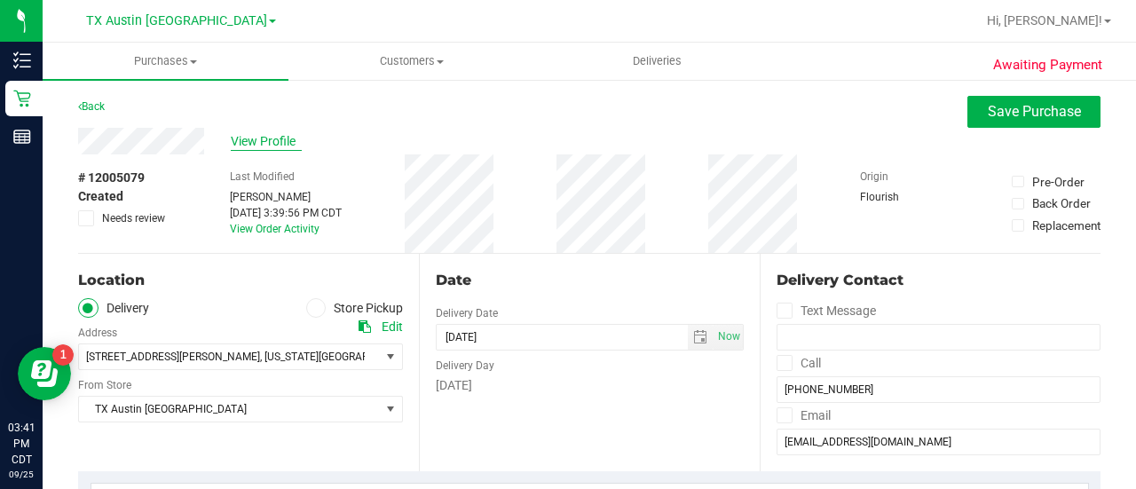
click at [253, 133] on span "View Profile" at bounding box center [266, 141] width 71 height 19
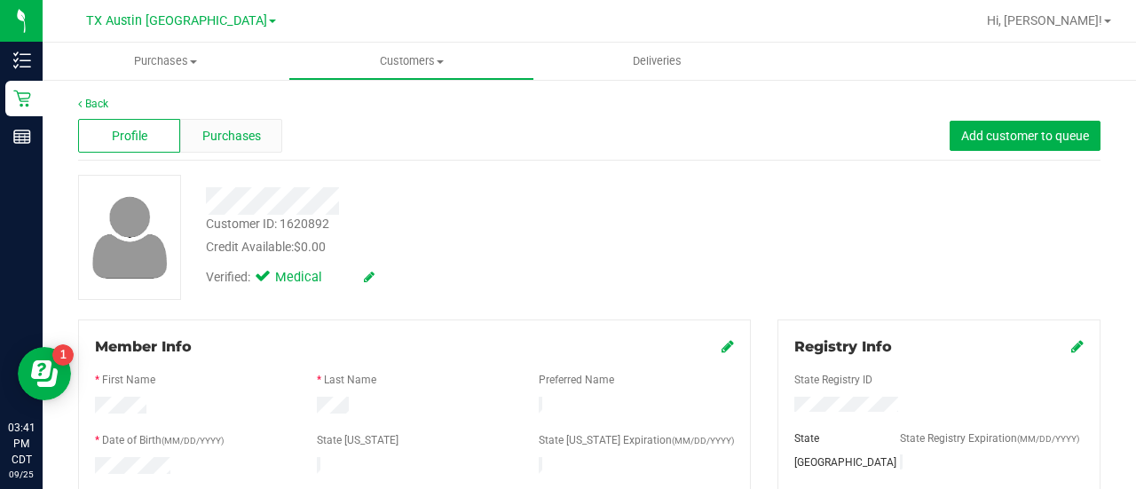
click at [249, 143] on span "Purchases" at bounding box center [231, 136] width 59 height 19
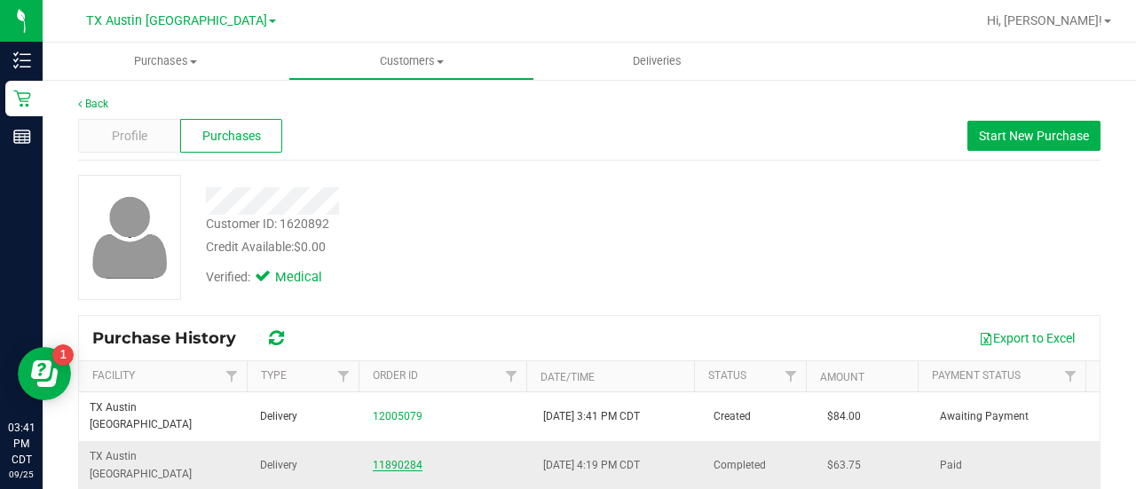
click at [384, 459] on link "11890284" at bounding box center [398, 465] width 50 height 12
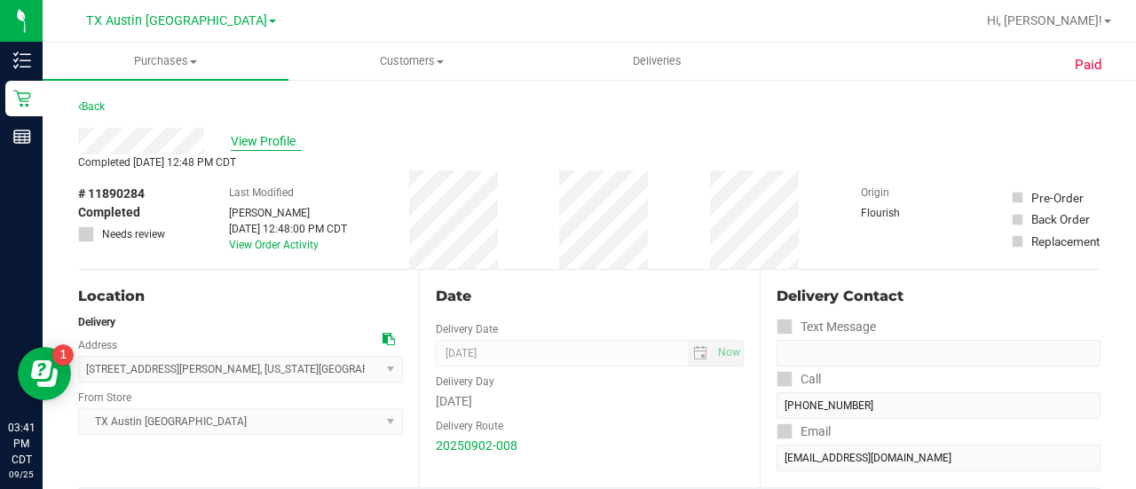
click at [249, 135] on span "View Profile" at bounding box center [266, 141] width 71 height 19
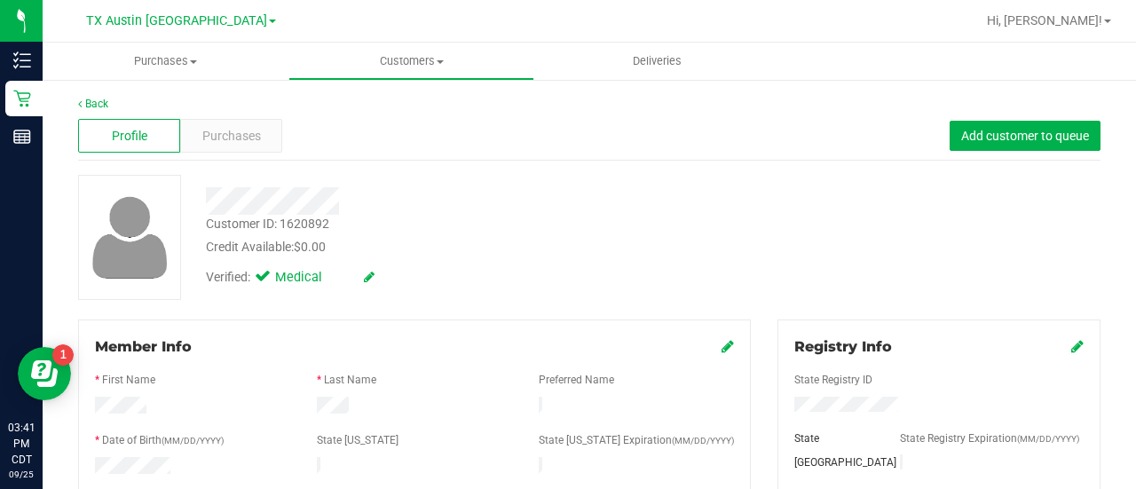
click at [250, 138] on span "Purchases" at bounding box center [231, 136] width 59 height 19
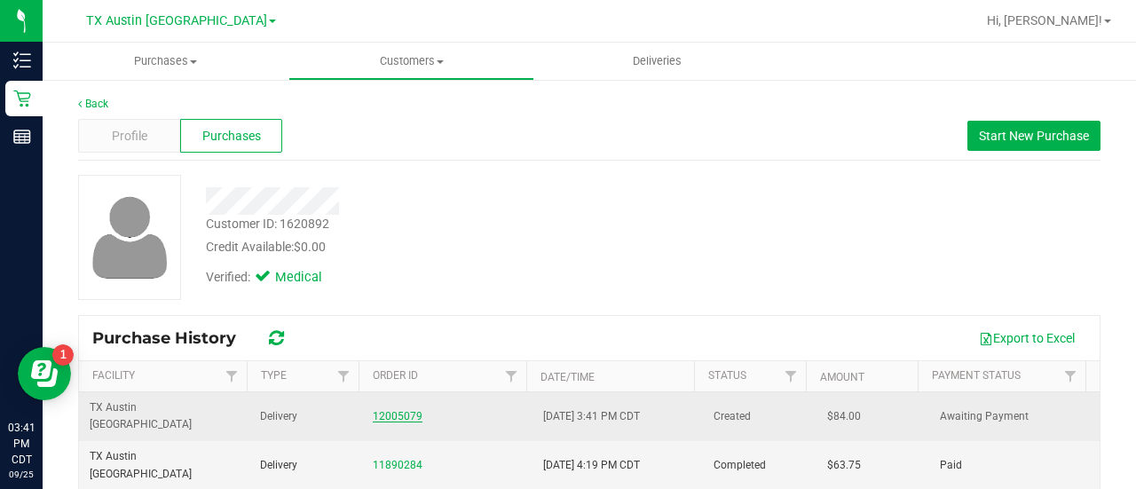
click at [390, 410] on link "12005079" at bounding box center [398, 416] width 50 height 12
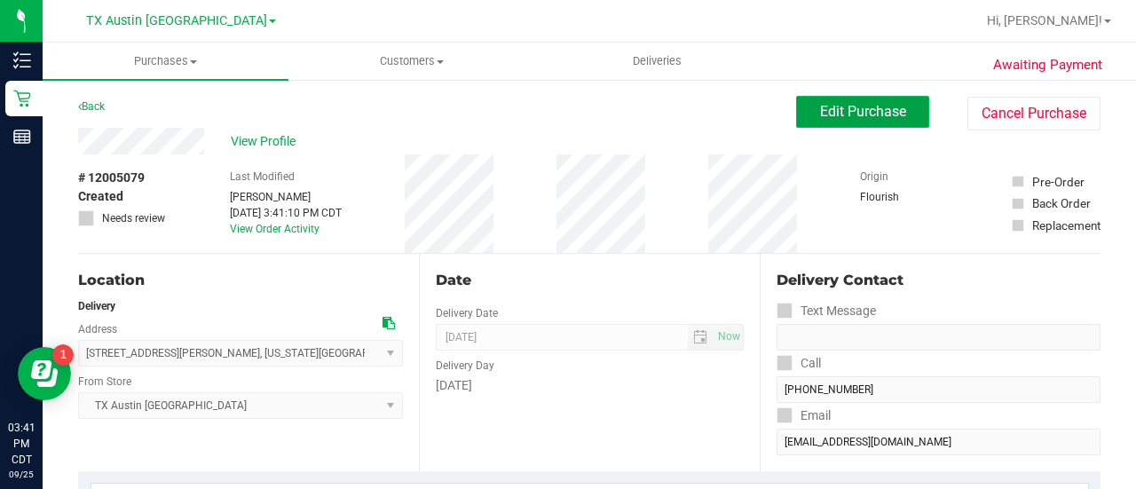
click at [866, 123] on button "Edit Purchase" at bounding box center [862, 112] width 133 height 32
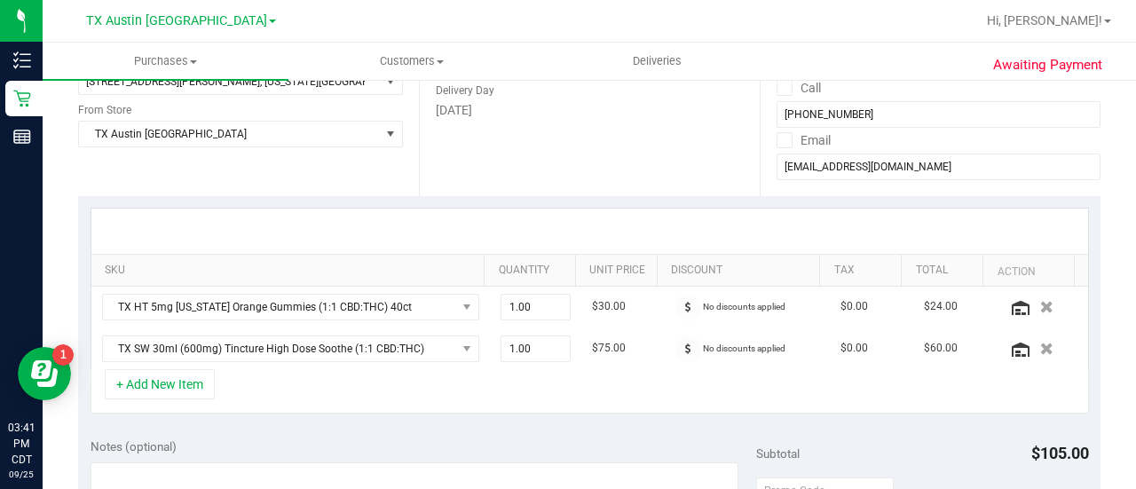
scroll to position [548, 0]
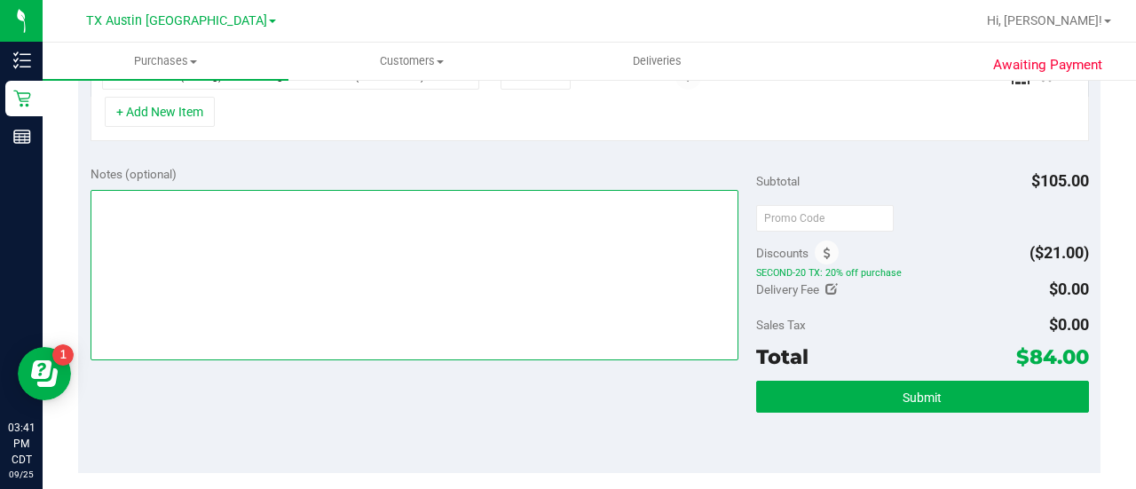
click at [591, 249] on textarea at bounding box center [415, 275] width 648 height 170
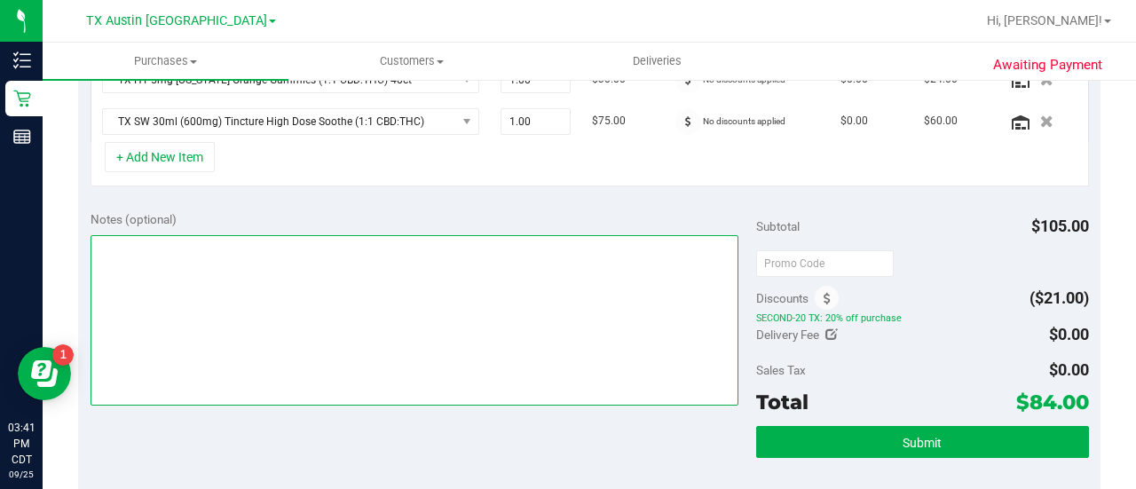
scroll to position [502, 0]
click at [396, 372] on textarea at bounding box center [415, 320] width 648 height 170
type textarea "C"
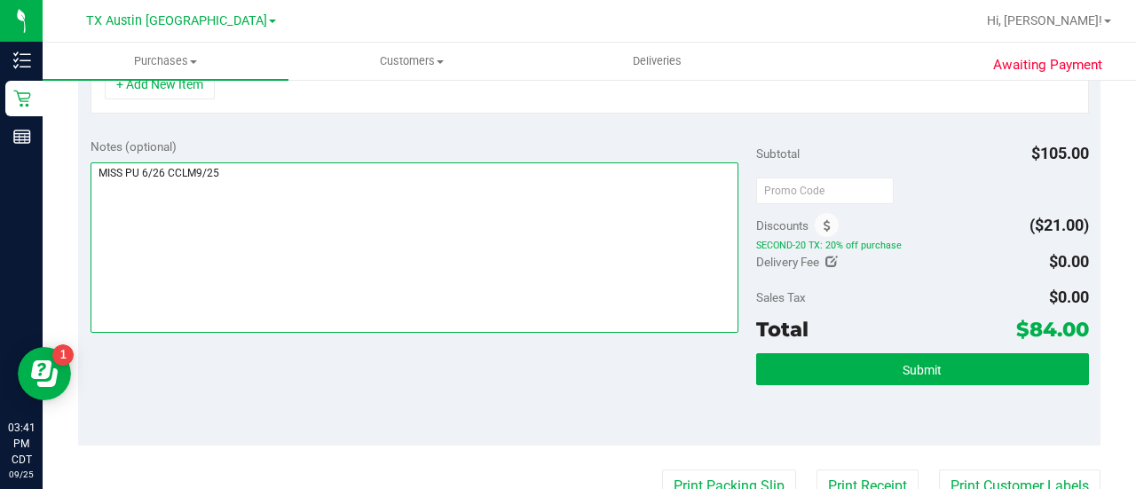
scroll to position [579, 0]
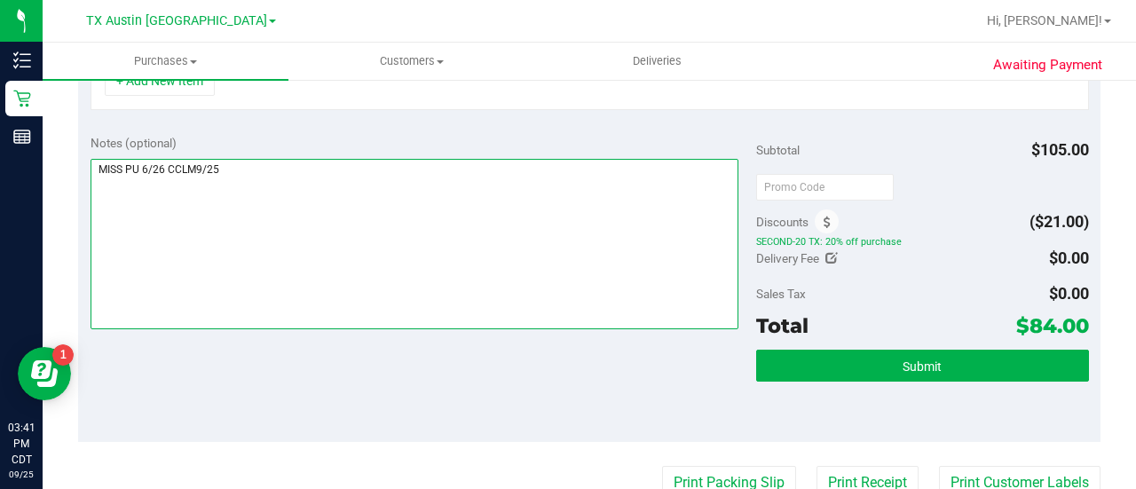
type textarea "MISS PU 6/26 CCLM9/25"
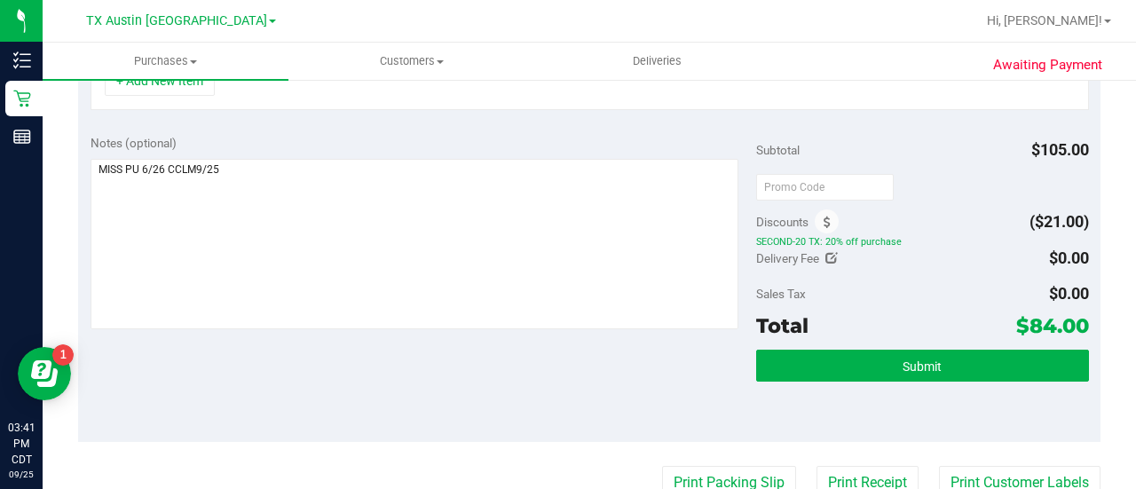
click at [851, 336] on div "Total $84.00" at bounding box center [922, 326] width 333 height 32
click at [854, 344] on div "Subtotal $105.00 Discounts ($21.00) SECOND-20 TX: 20% off purchase Delivery Fee…" at bounding box center [922, 282] width 333 height 296
click at [854, 358] on button "Submit" at bounding box center [922, 366] width 333 height 32
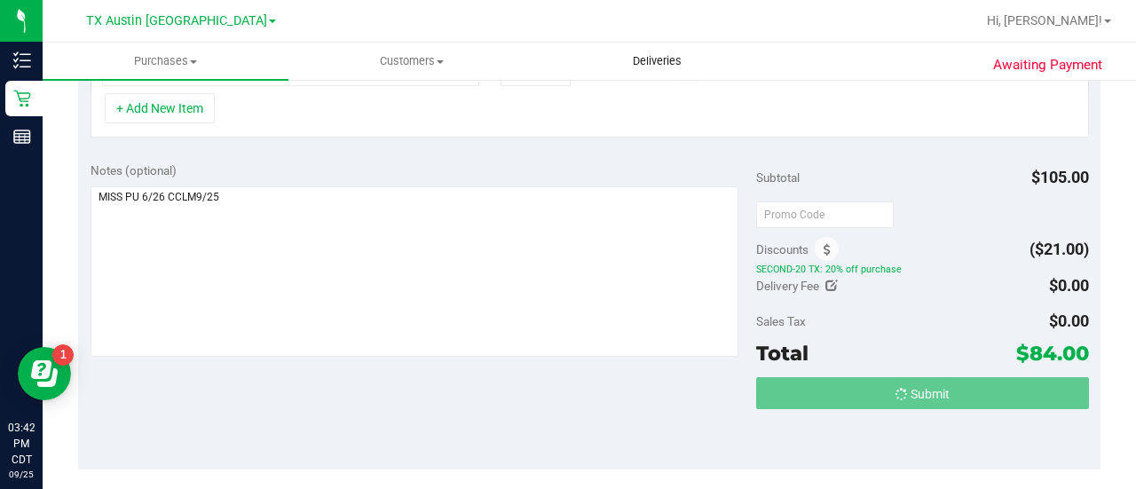
scroll to position [524, 0]
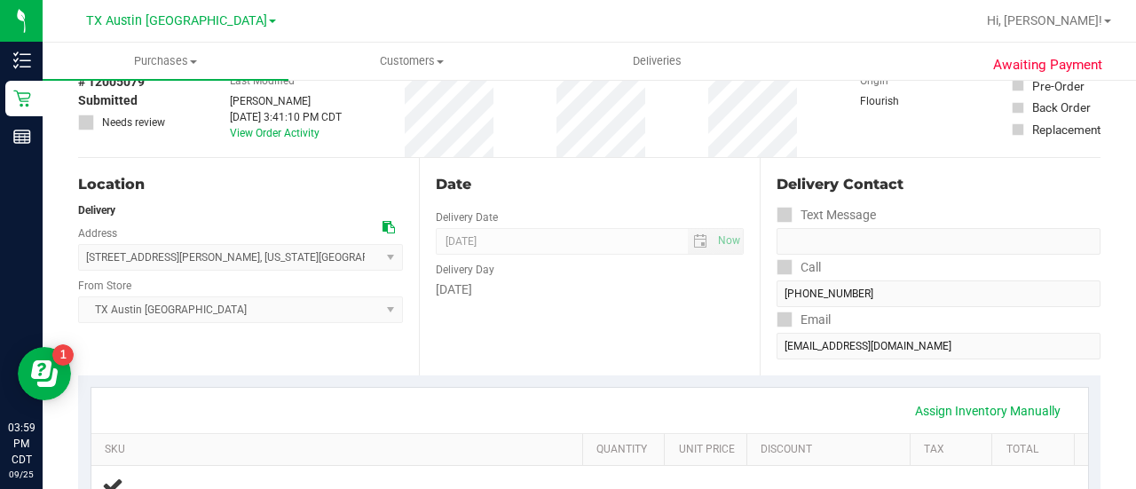
scroll to position [8, 0]
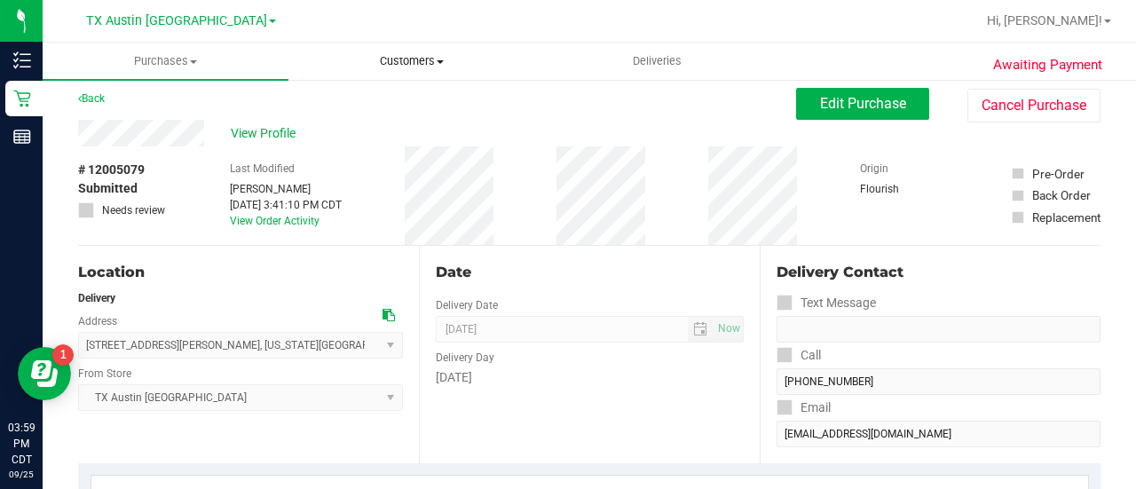
click at [395, 72] on uib-tab-heading "Customers All customers Add a new customer All physicians" at bounding box center [411, 62] width 244 height 36
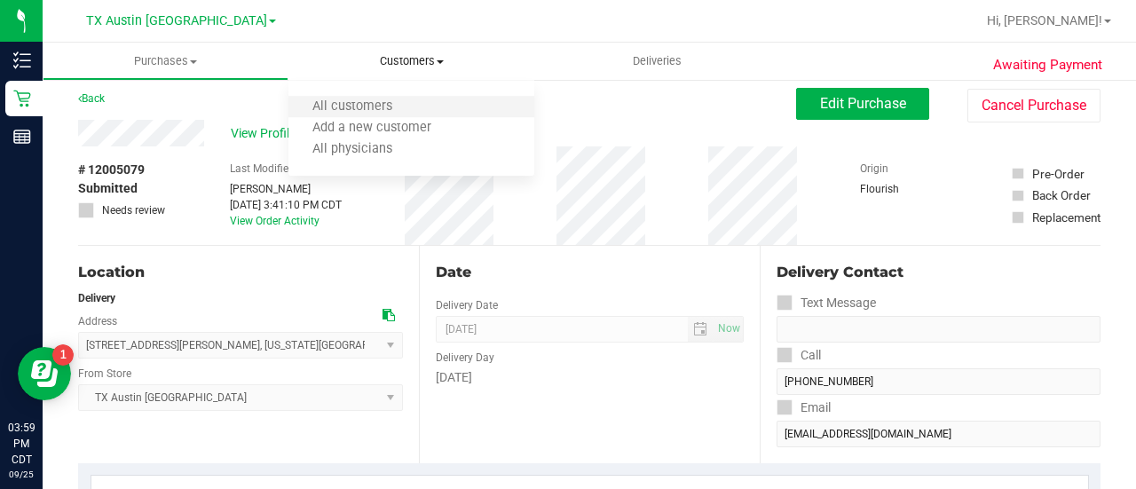
click at [378, 98] on li "All customers" at bounding box center [412, 107] width 246 height 21
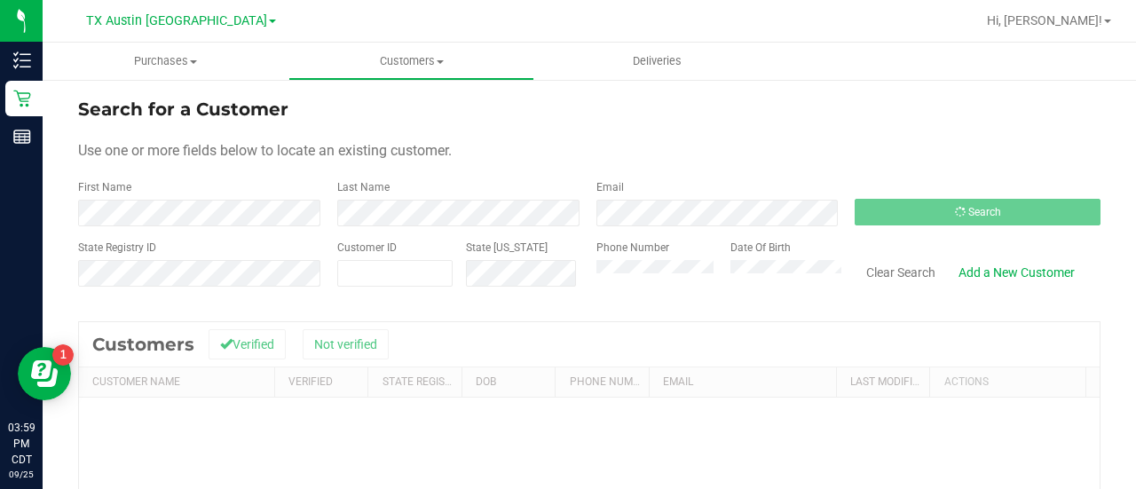
click at [650, 234] on form "Search for a Customer Use one or more fields below to locate an existing custom…" at bounding box center [589, 199] width 1023 height 207
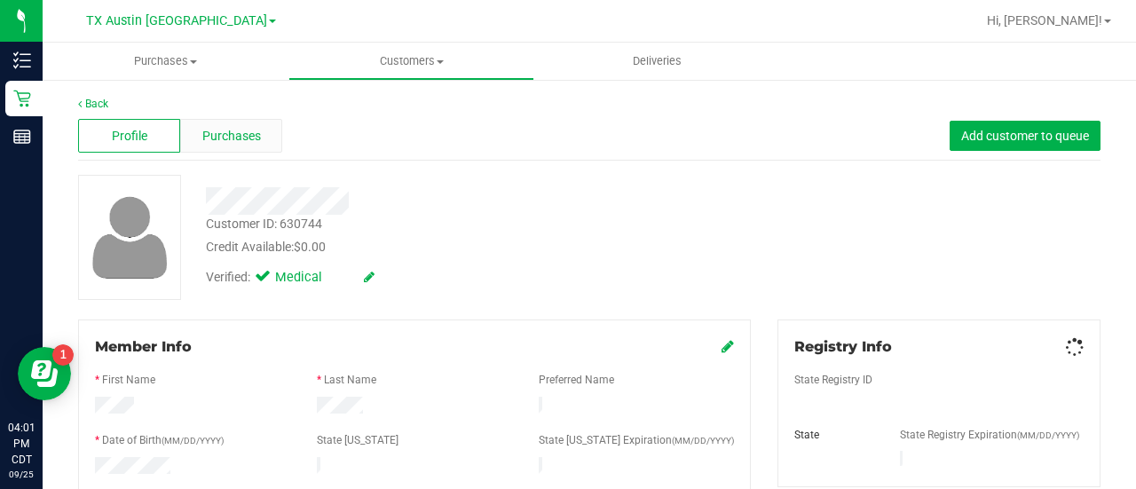
click at [218, 127] on span "Purchases" at bounding box center [231, 136] width 59 height 19
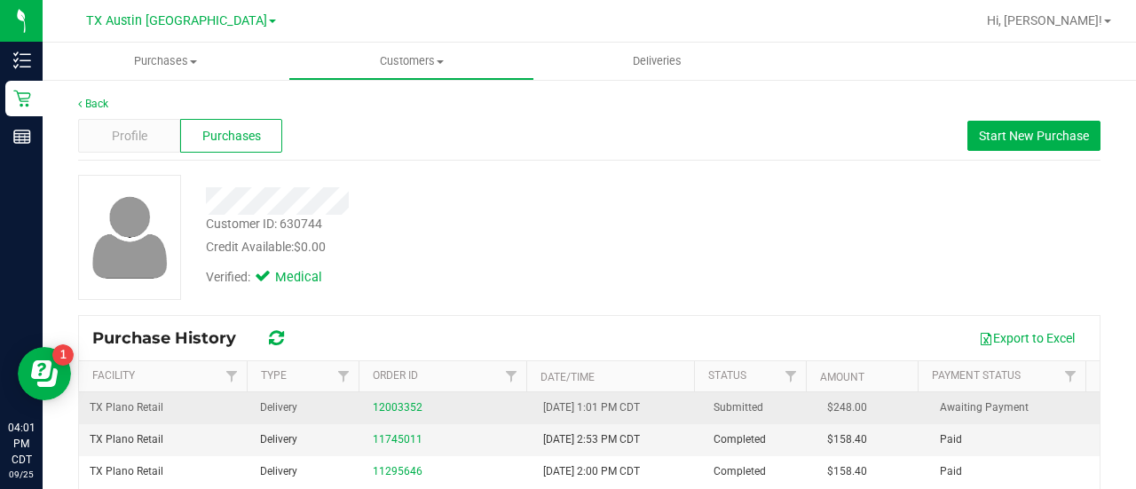
click at [378, 399] on div "12003352" at bounding box center [447, 407] width 149 height 17
click at [378, 401] on link "12003352" at bounding box center [398, 407] width 50 height 12
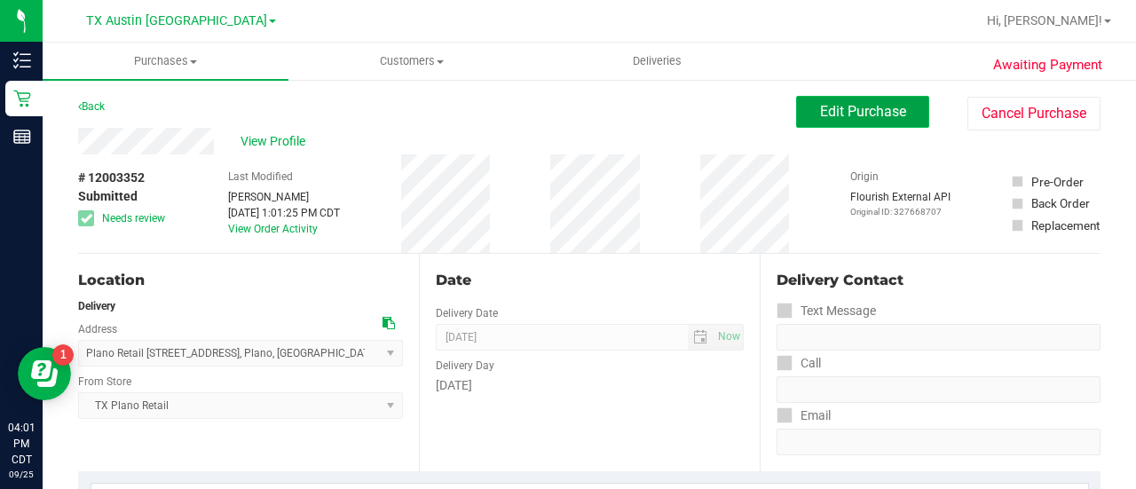
click at [842, 108] on span "Edit Purchase" at bounding box center [863, 111] width 86 height 17
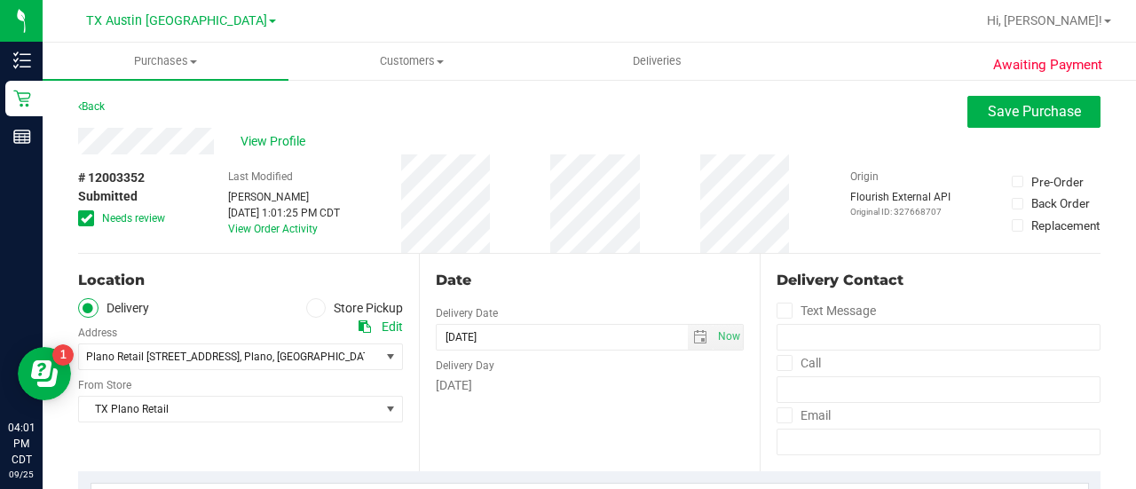
scroll to position [349, 0]
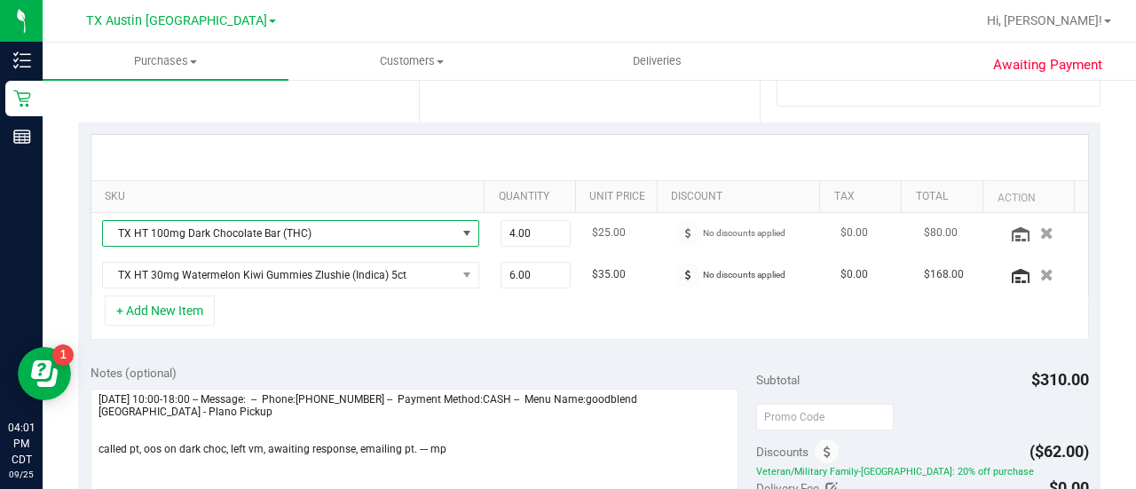
click at [328, 230] on span "TX HT 100mg Dark Chocolate Bar (THC)" at bounding box center [279, 233] width 353 height 25
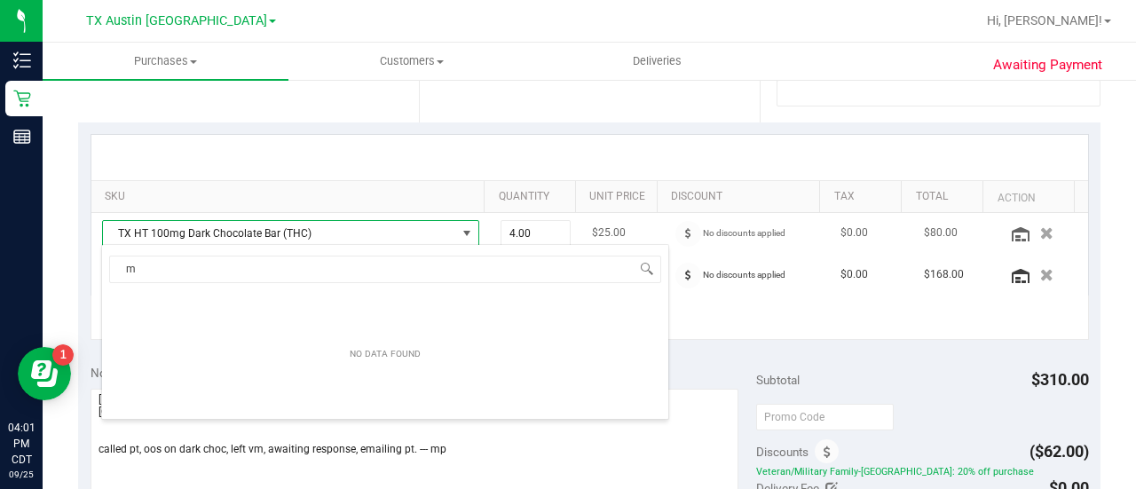
scroll to position [26, 358]
type input "mint"
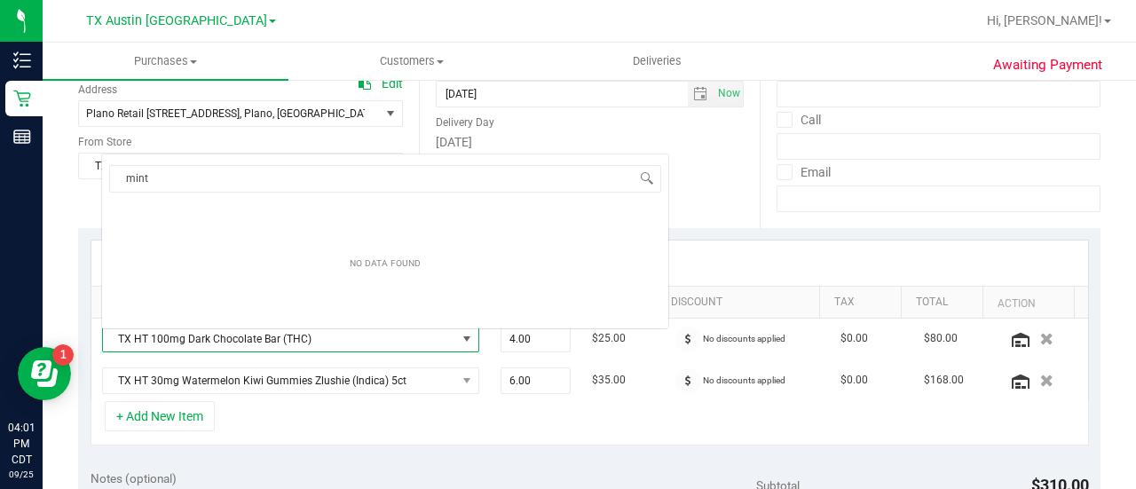
scroll to position [233, 0]
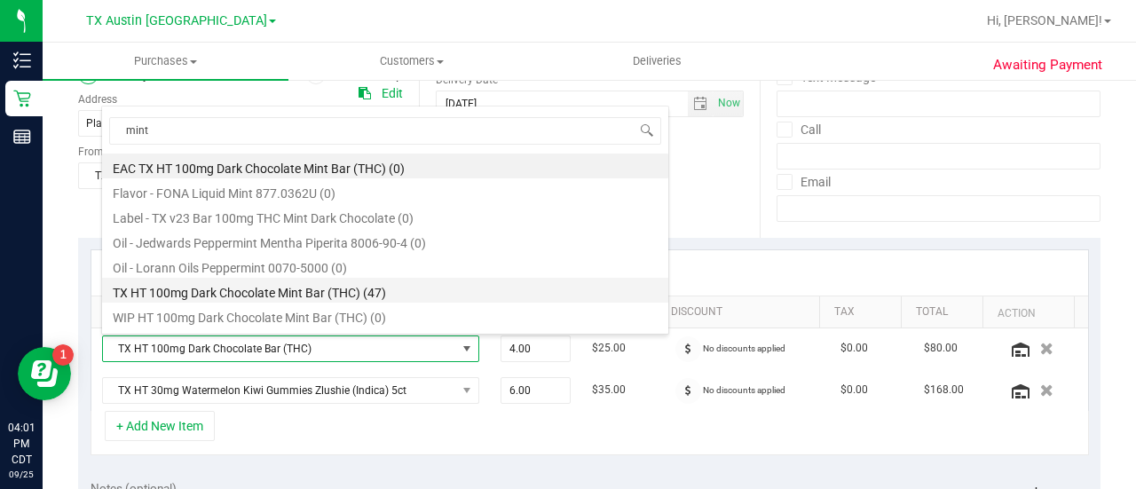
click at [346, 281] on li "TX HT 100mg Dark Chocolate Mint Bar (THC) (47)" at bounding box center [385, 290] width 566 height 25
type input "1.00"
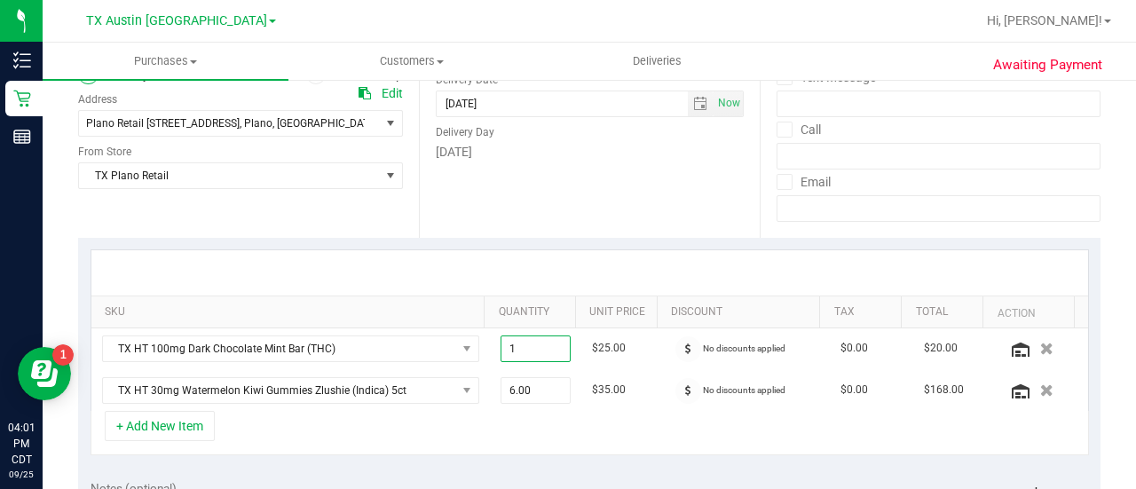
click at [527, 349] on span "1.00 1" at bounding box center [536, 349] width 71 height 27
type input "4"
click at [604, 202] on div "Date Delivery Date 09/26/2025 Now 09/26/2025 08:00 AM Now Delivery Day Friday" at bounding box center [589, 129] width 341 height 218
type input "4.00"
click at [678, 234] on div "Date Delivery Date 09/26/2025 Now 09/26/2025 08:00 AM Now Delivery Day Friday" at bounding box center [589, 129] width 341 height 218
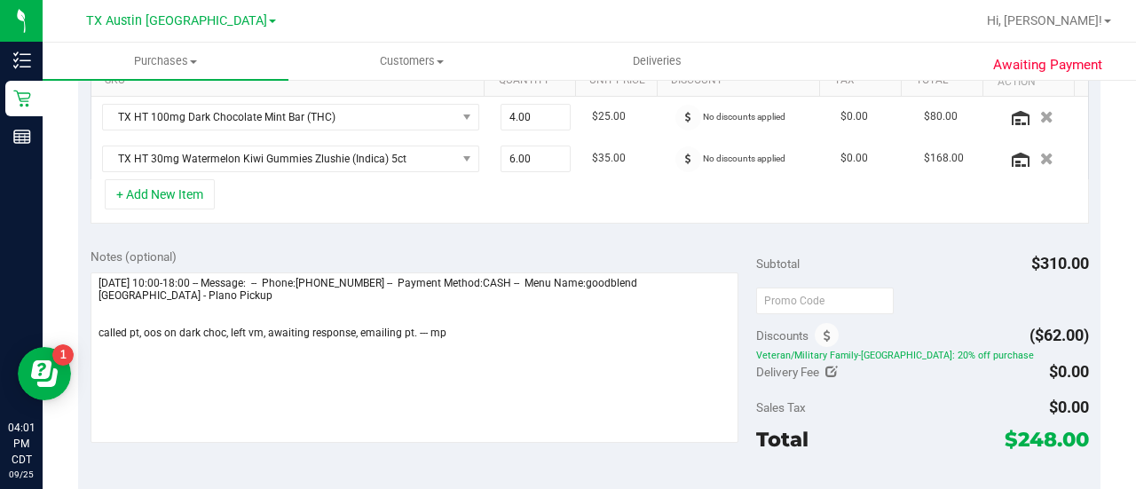
scroll to position [466, 0]
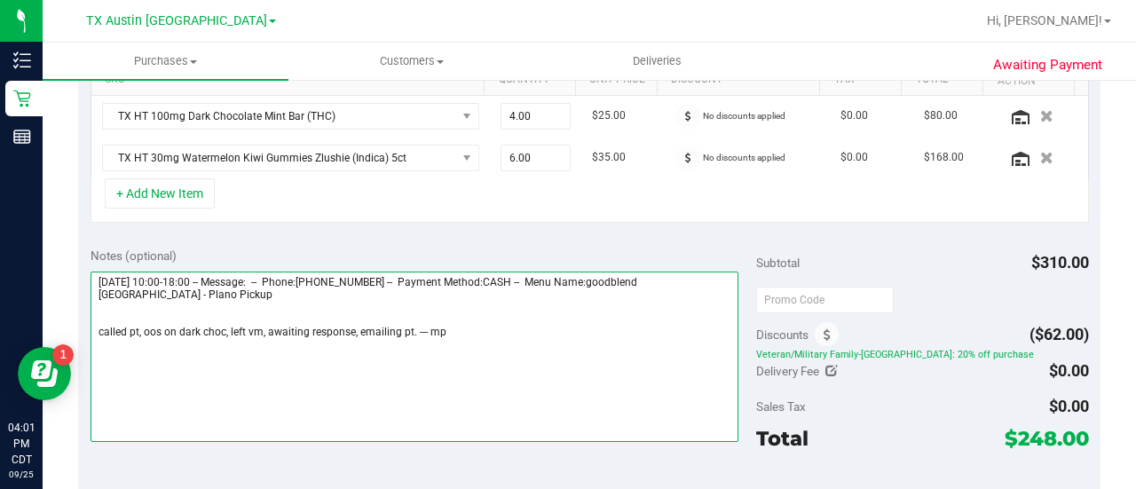
click at [169, 313] on textarea at bounding box center [415, 357] width 648 height 170
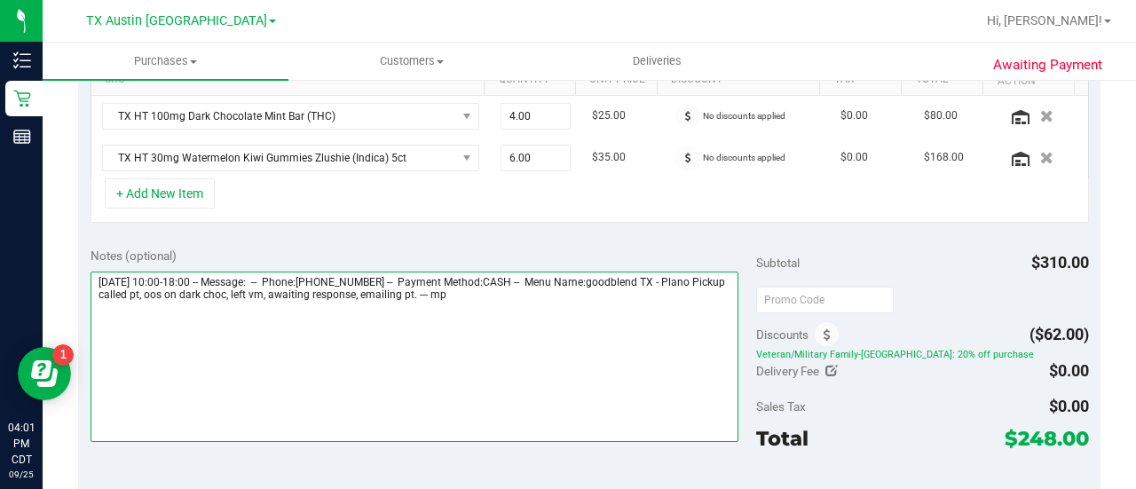
click at [479, 310] on textarea at bounding box center [415, 357] width 648 height 170
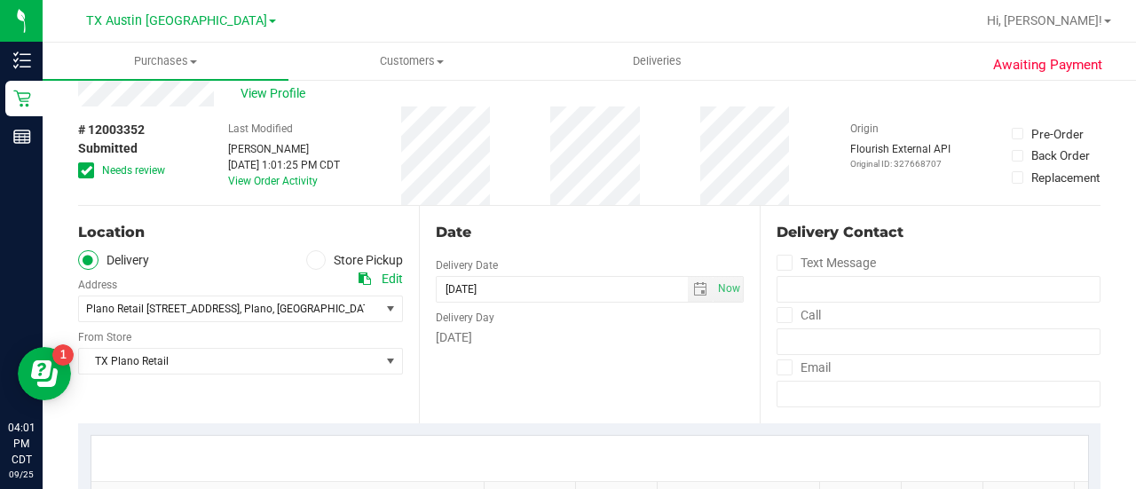
click at [93, 165] on span at bounding box center [86, 170] width 16 height 16
click at [0, 0] on input "Needs review" at bounding box center [0, 0] width 0 height 0
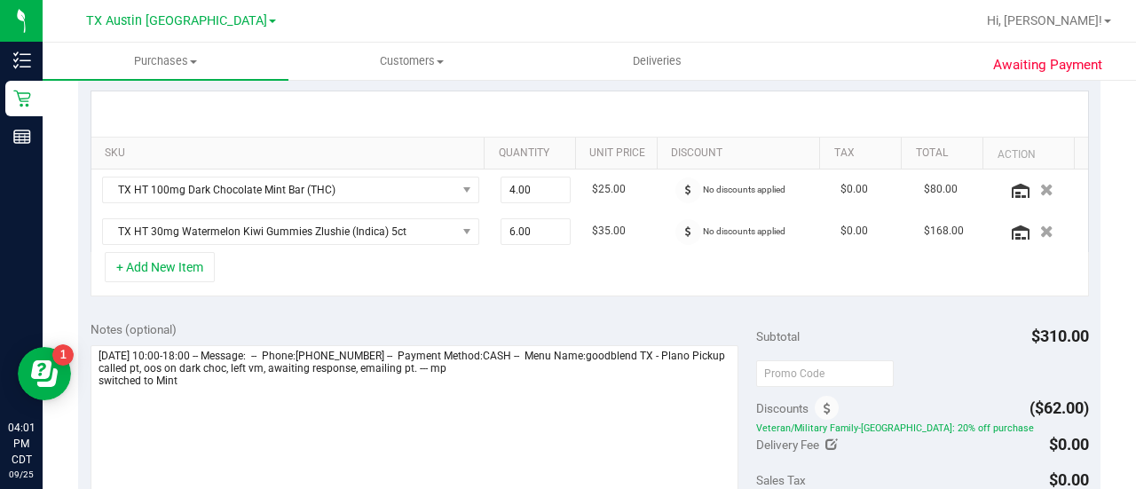
scroll to position [440, 0]
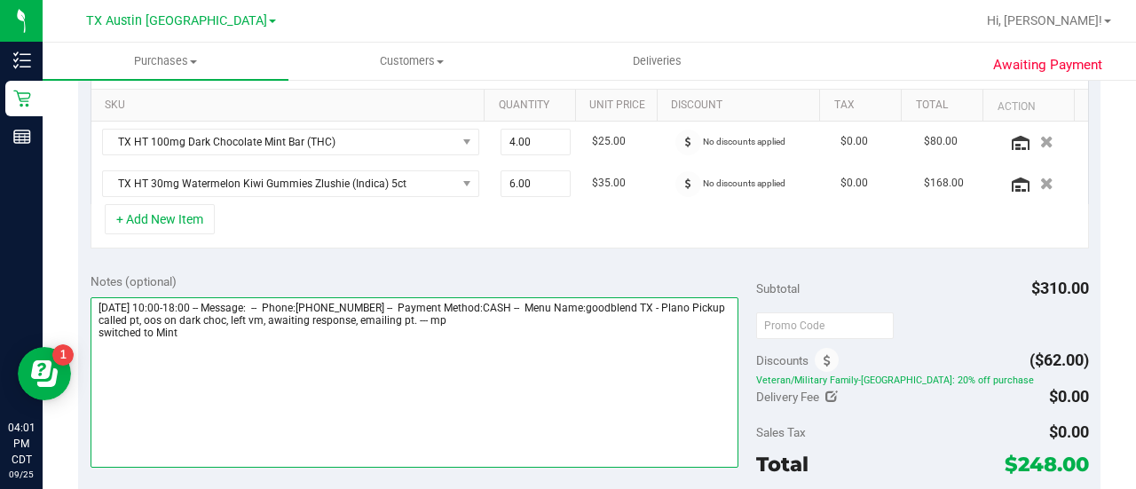
click at [437, 392] on textarea at bounding box center [415, 382] width 648 height 170
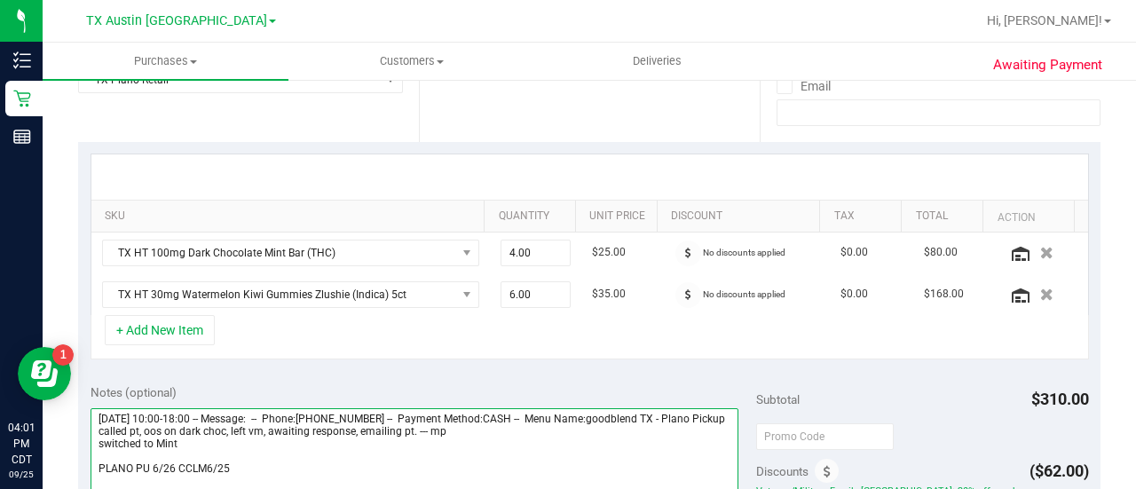
scroll to position [0, 0]
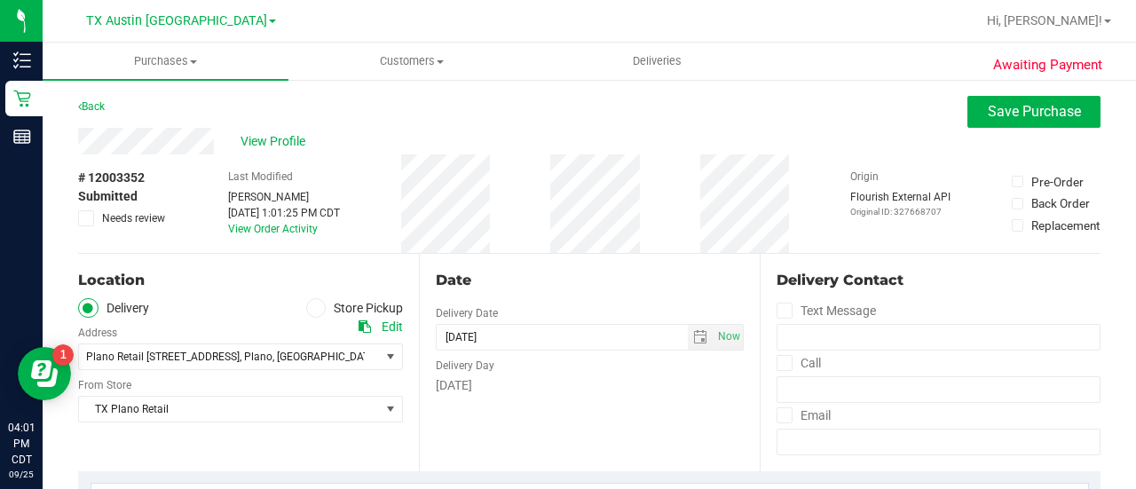
type textarea "Friday 09/26/2025 10:00-18:00 -- Message: -- Phone:9728807721 -- Payment Method…"
click at [1009, 111] on span "Save Purchase" at bounding box center [1034, 111] width 93 height 17
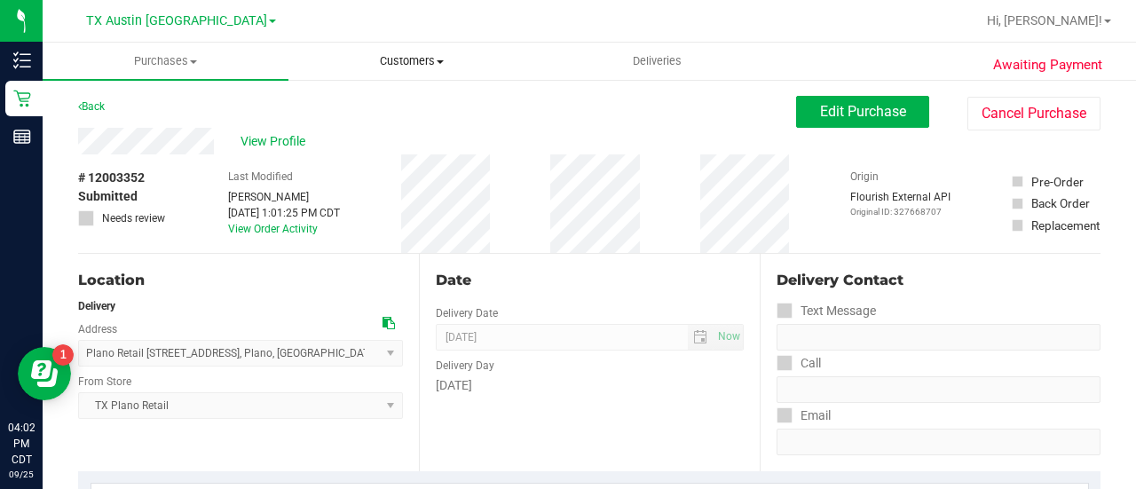
click at [394, 69] on uib-tab-heading "Customers All customers Add a new customer All physicians" at bounding box center [411, 62] width 244 height 36
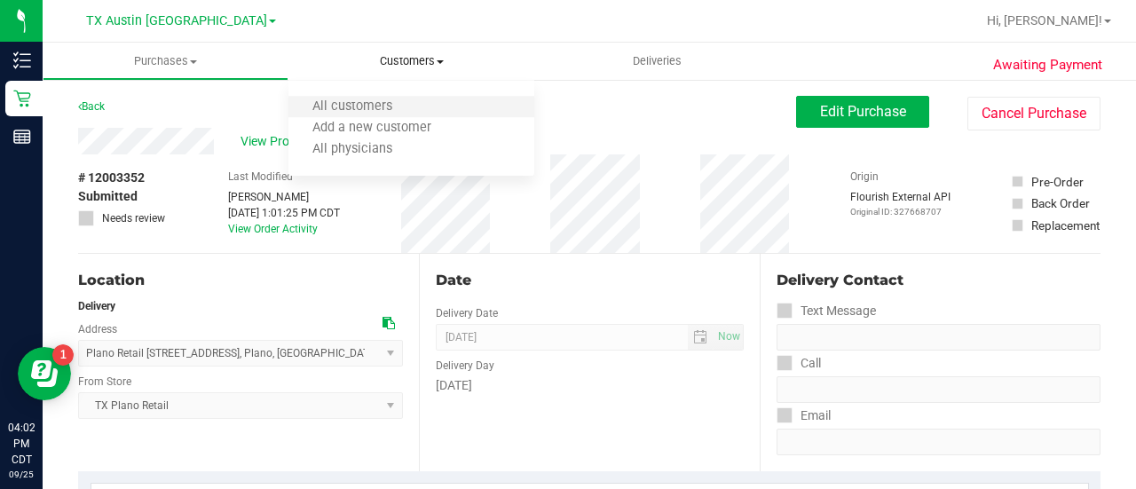
click at [370, 97] on li "All customers" at bounding box center [412, 107] width 246 height 21
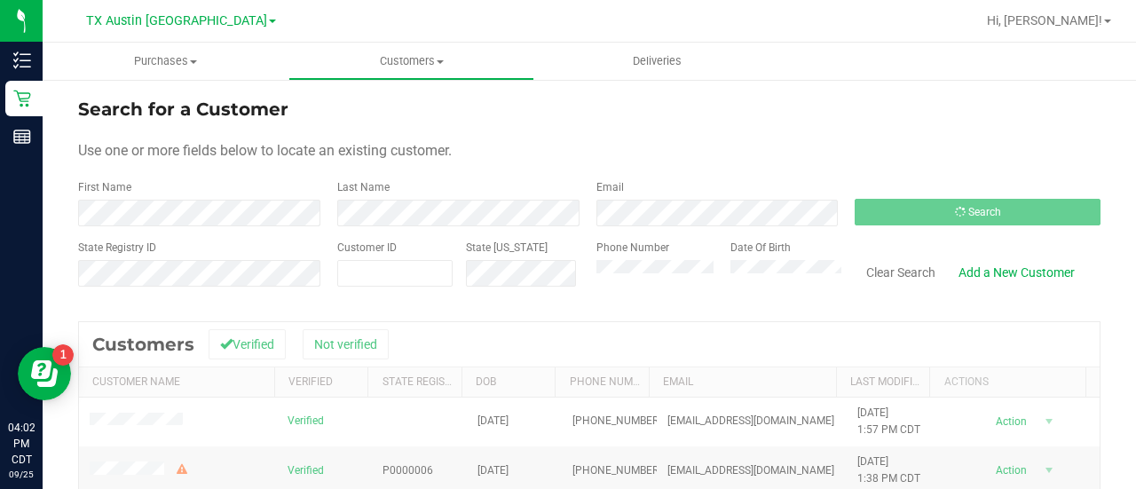
click at [681, 143] on div "Use one or more fields below to locate an existing customer." at bounding box center [589, 150] width 1023 height 21
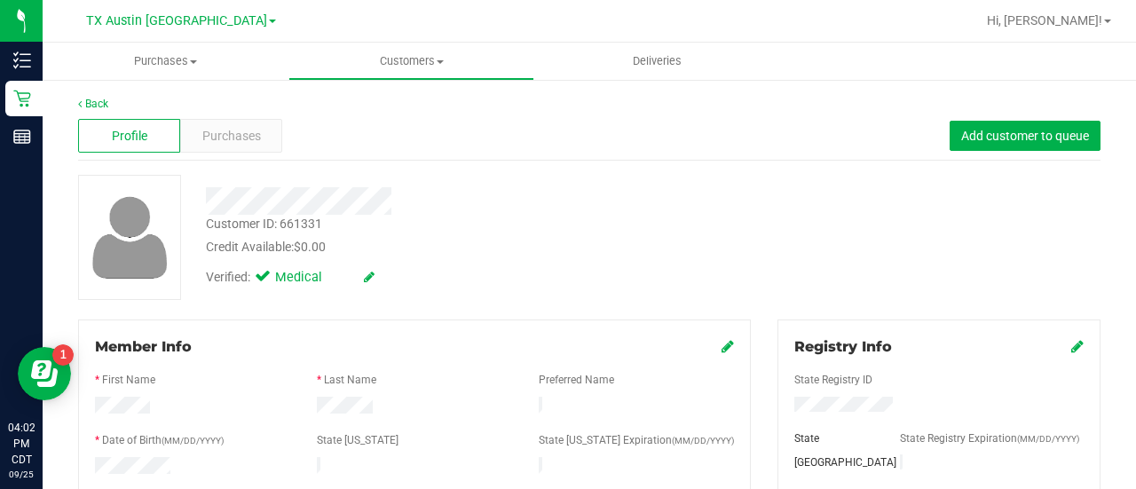
click at [573, 208] on div at bounding box center [455, 201] width 525 height 28
click at [224, 145] on div "Purchases" at bounding box center [231, 136] width 102 height 34
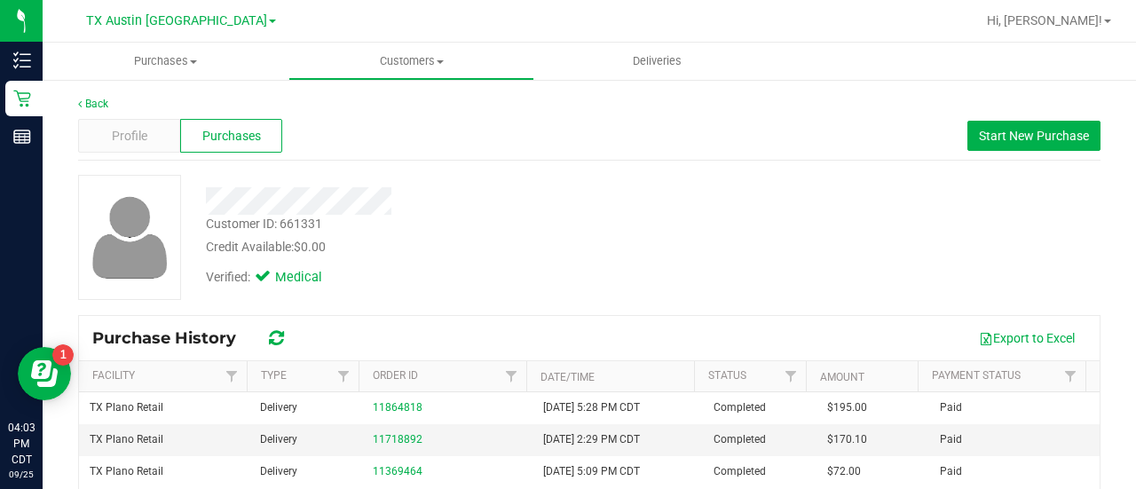
click at [641, 182] on div at bounding box center [455, 195] width 525 height 40
click at [963, 154] on div "Profile Purchases Start New Purchase" at bounding box center [589, 136] width 1023 height 49
click at [980, 142] on span "Start New Purchase" at bounding box center [1034, 136] width 110 height 14
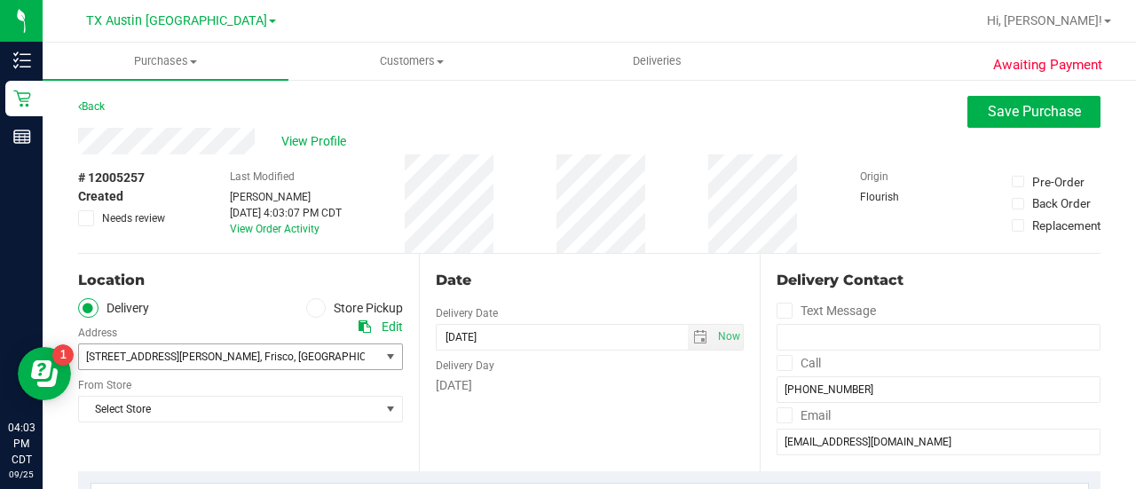
click at [260, 361] on span ", Frisco" at bounding box center [277, 357] width 34 height 12
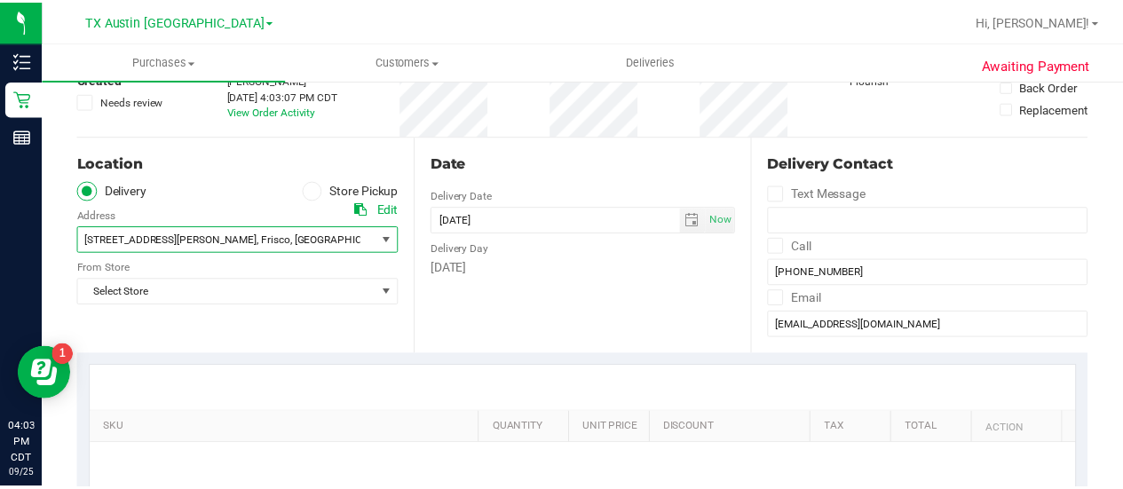
scroll to position [165, 0]
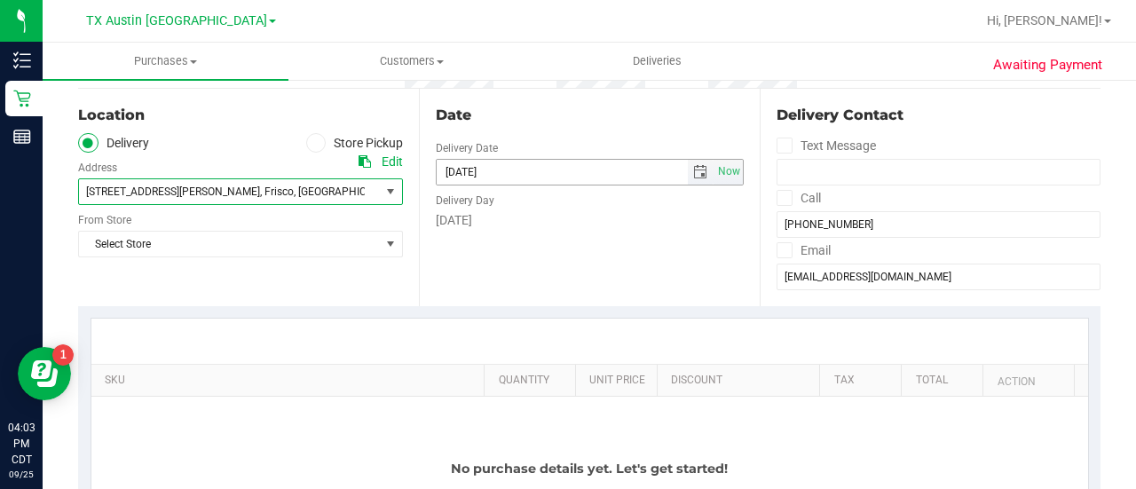
click at [692, 162] on span "select" at bounding box center [701, 172] width 26 height 25
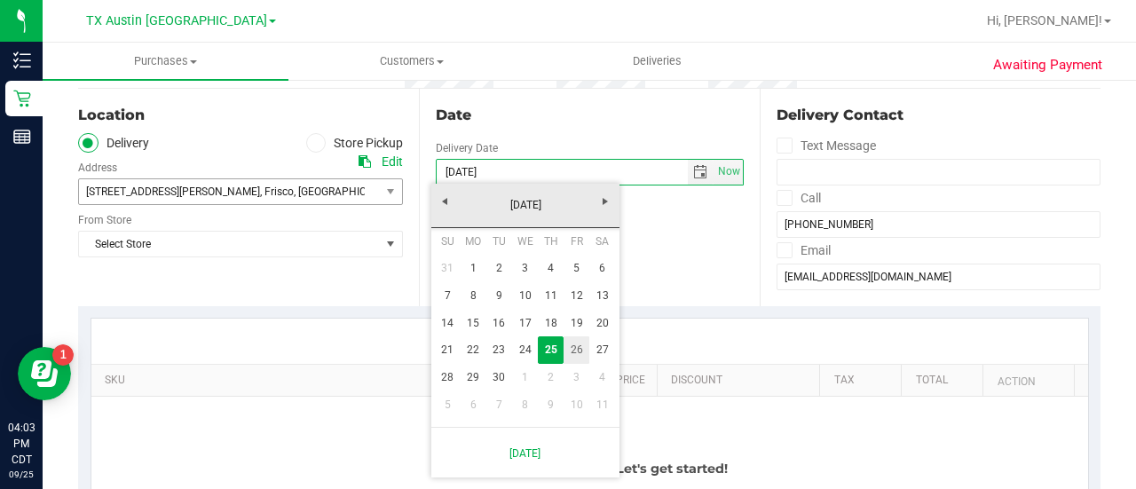
click at [573, 352] on link "26" at bounding box center [577, 350] width 26 height 28
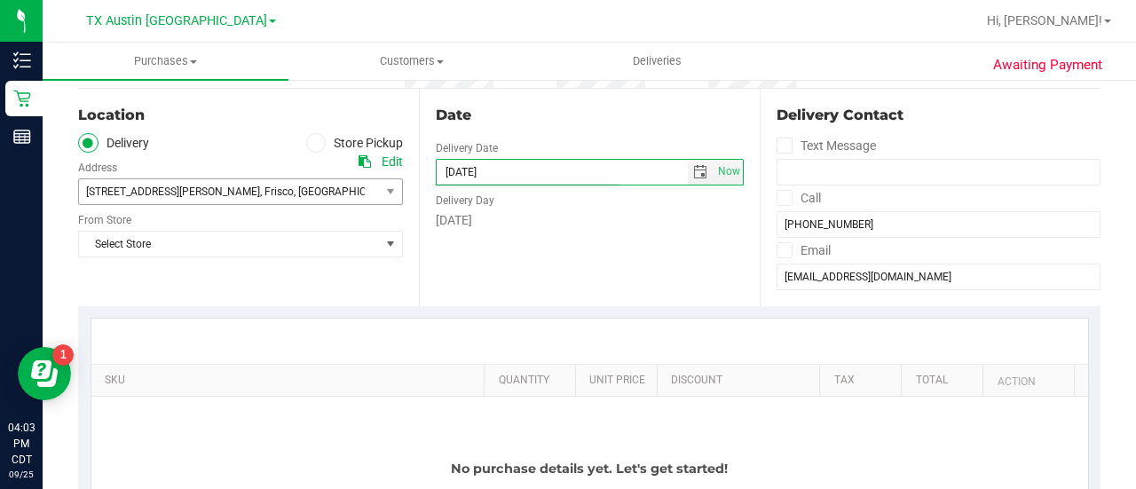
type input "09/26/2025"
click at [527, 250] on div "Date Delivery Date 09/26/2025 Now 09/26/2025 04:03 PM Now Delivery Day Friday" at bounding box center [589, 198] width 341 height 218
click at [294, 186] on span ", TX" at bounding box center [347, 192] width 107 height 12
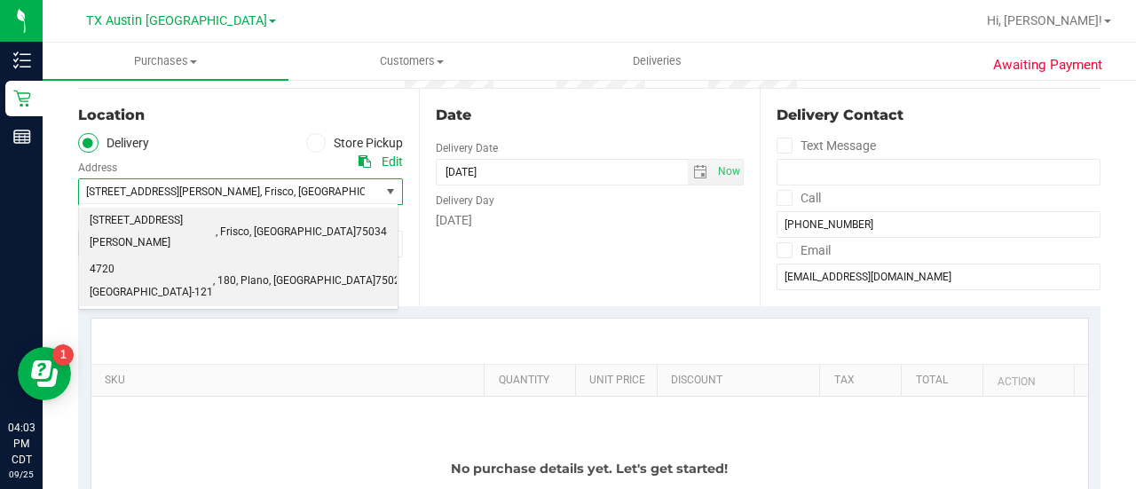
click at [376, 270] on span "75024" at bounding box center [391, 281] width 31 height 23
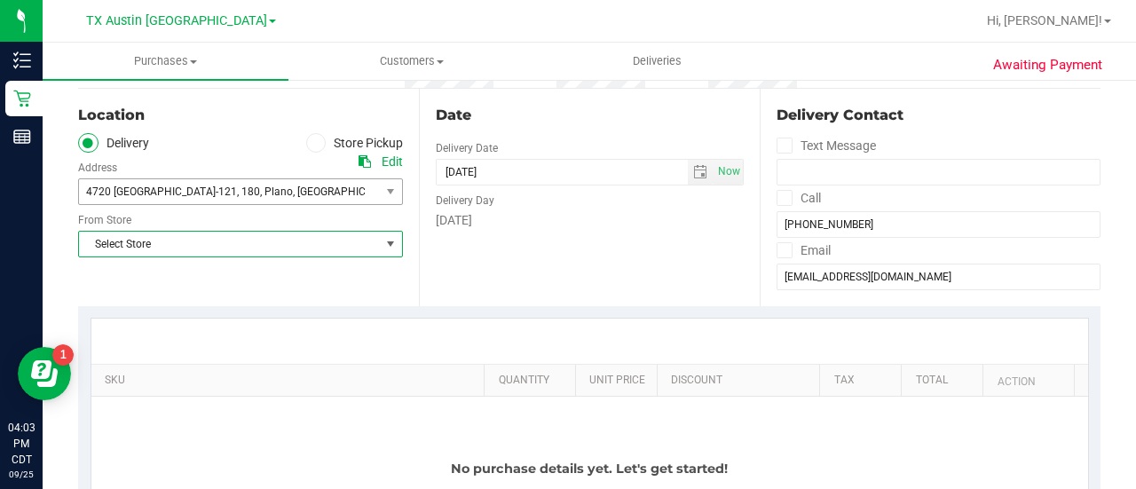
click at [222, 249] on span "Select Store" at bounding box center [229, 244] width 301 height 25
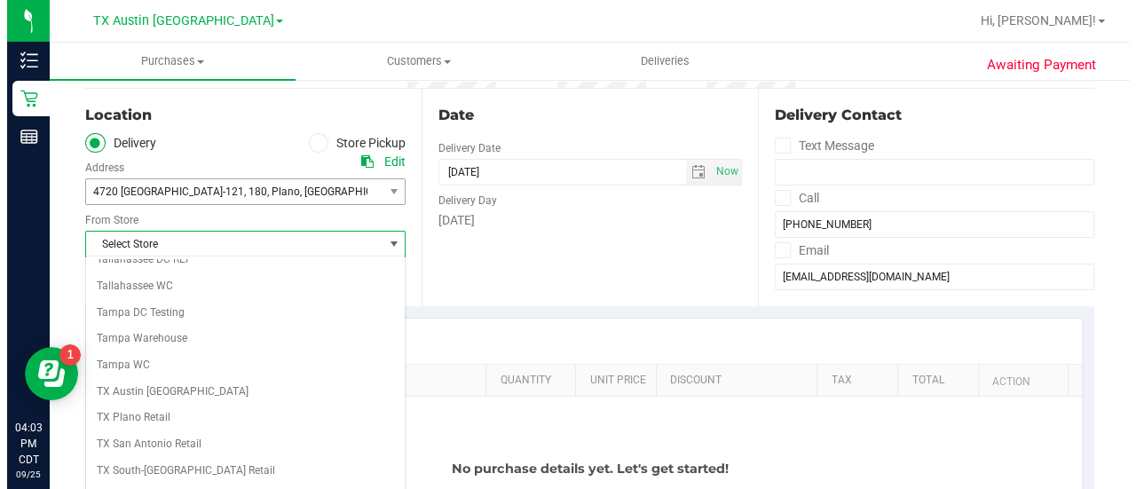
scroll to position [1255, 0]
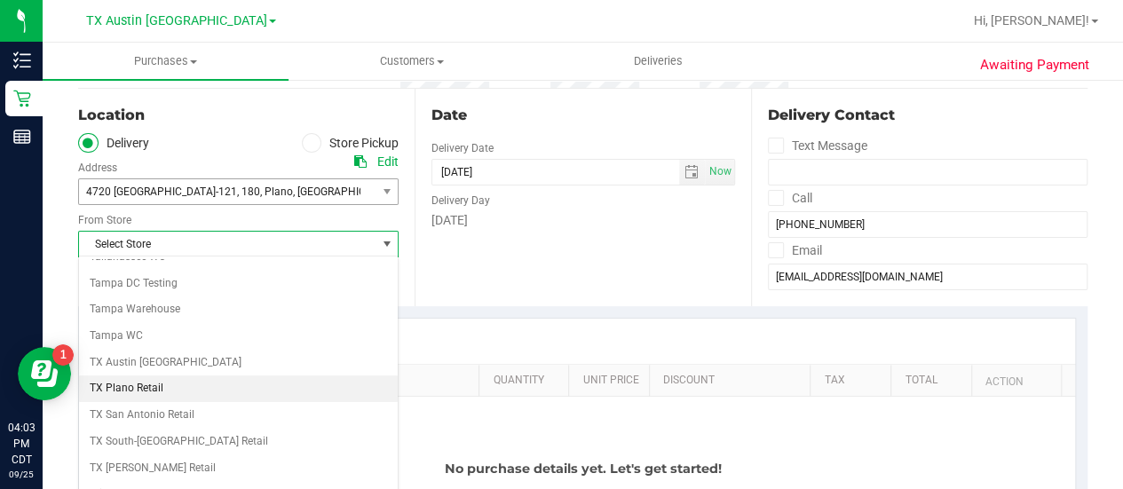
click at [108, 376] on li "TX Plano Retail" at bounding box center [238, 389] width 319 height 27
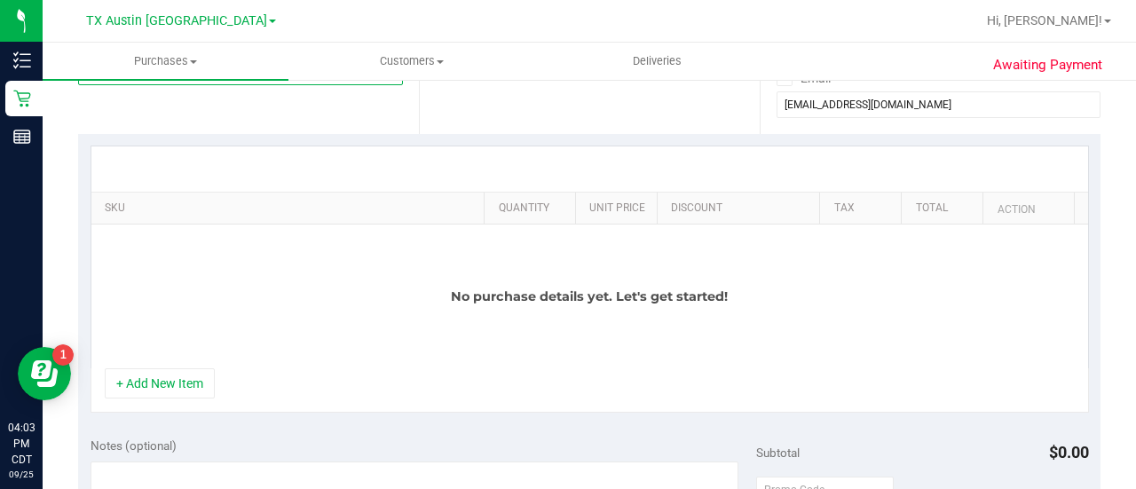
scroll to position [387, 0]
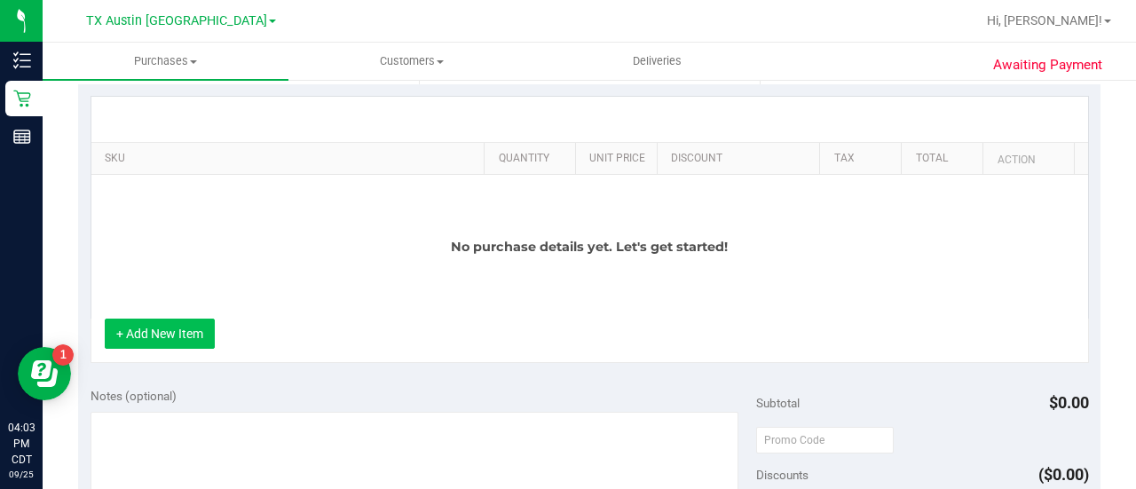
click at [156, 329] on button "+ Add New Item" at bounding box center [160, 334] width 110 height 30
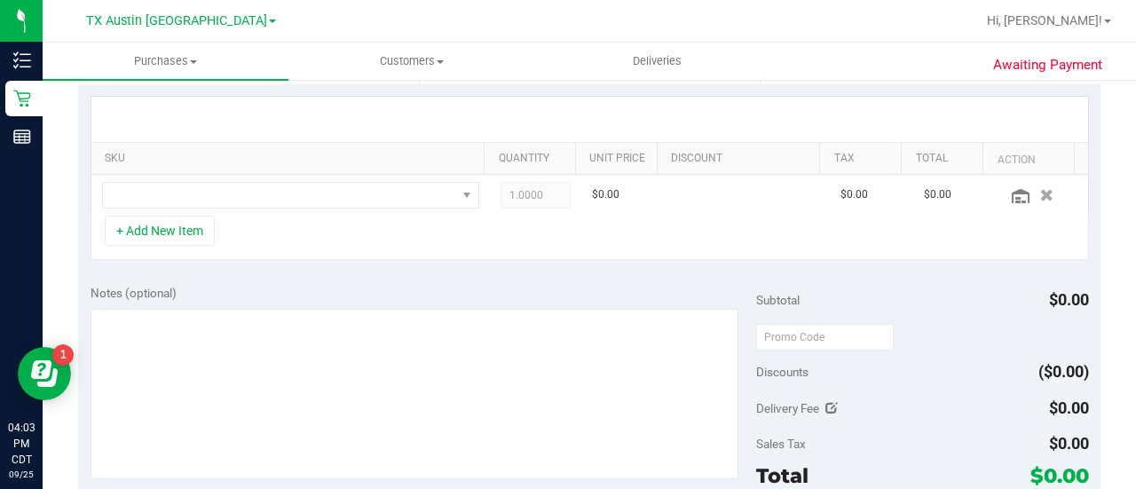
click at [376, 224] on div "+ Add New Item" at bounding box center [590, 238] width 999 height 44
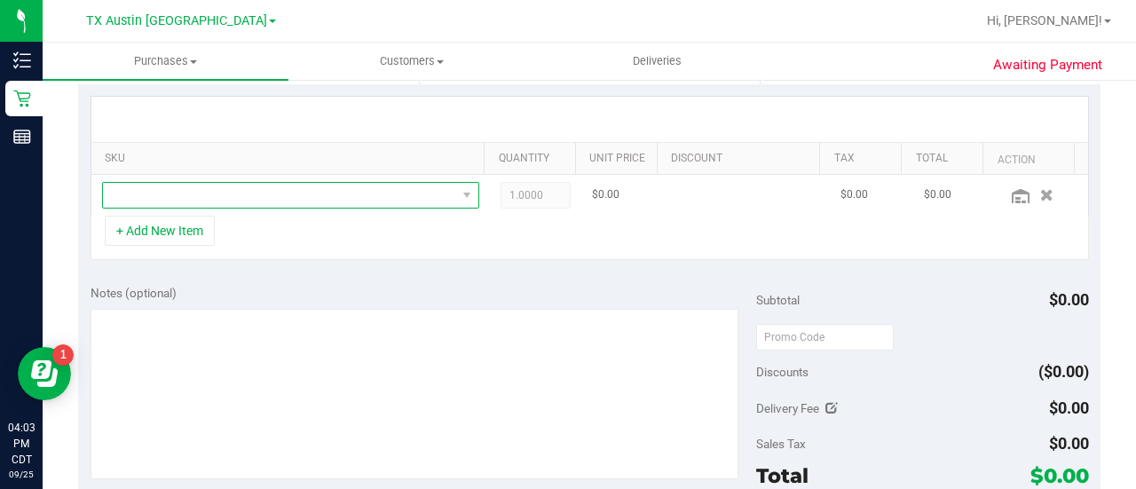
click at [302, 194] on span "NO DATA FOUND" at bounding box center [279, 195] width 353 height 25
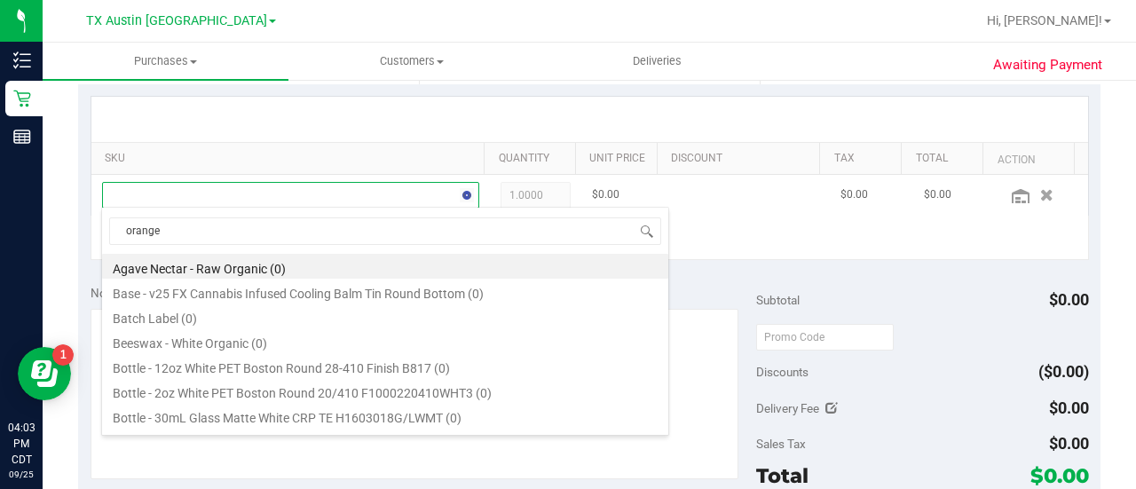
scroll to position [26, 358]
type input "orange dream"
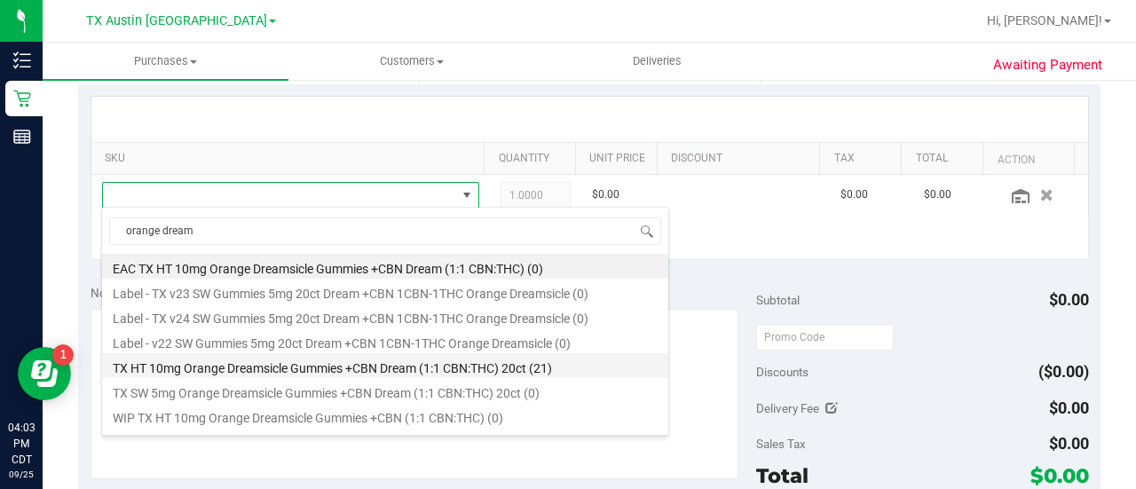
click at [550, 365] on li "TX HT 10mg Orange Dreamsicle Gummies +CBN Dream (1:1 CBN:THC) 20ct (21)" at bounding box center [385, 365] width 566 height 25
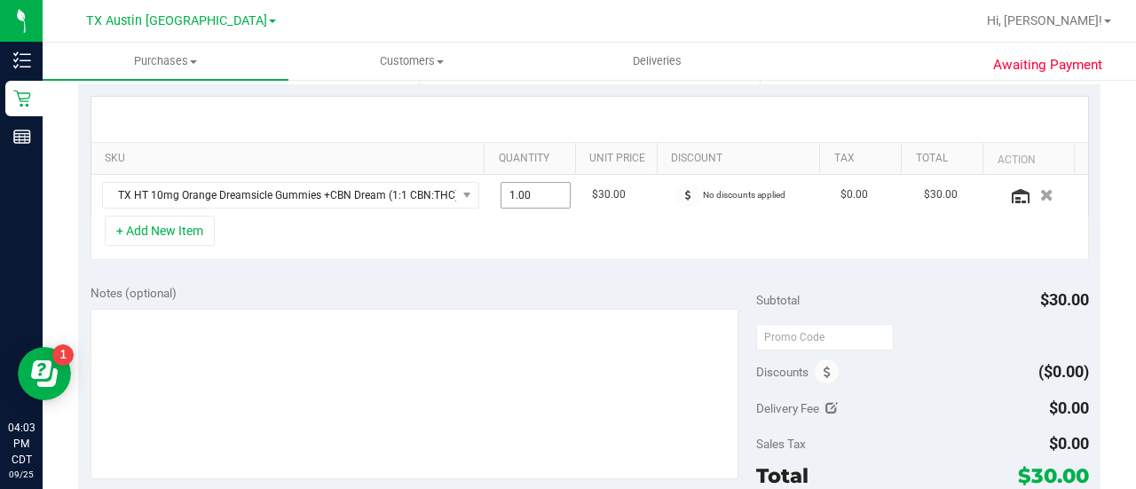
click at [503, 193] on span "1.00 1" at bounding box center [536, 195] width 71 height 27
type input "4"
click at [545, 284] on div "Notes (optional)" at bounding box center [424, 293] width 666 height 18
type input "4.00"
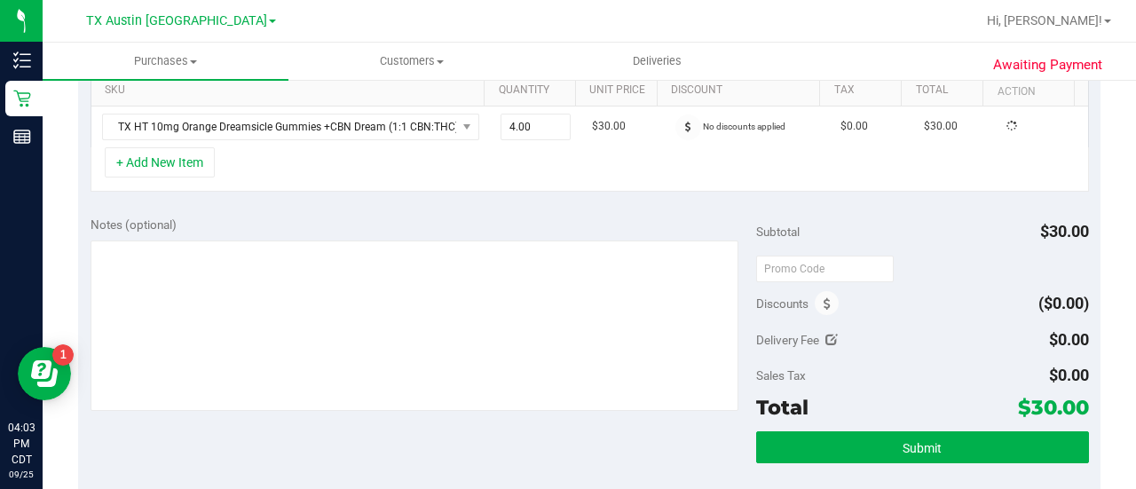
scroll to position [456, 0]
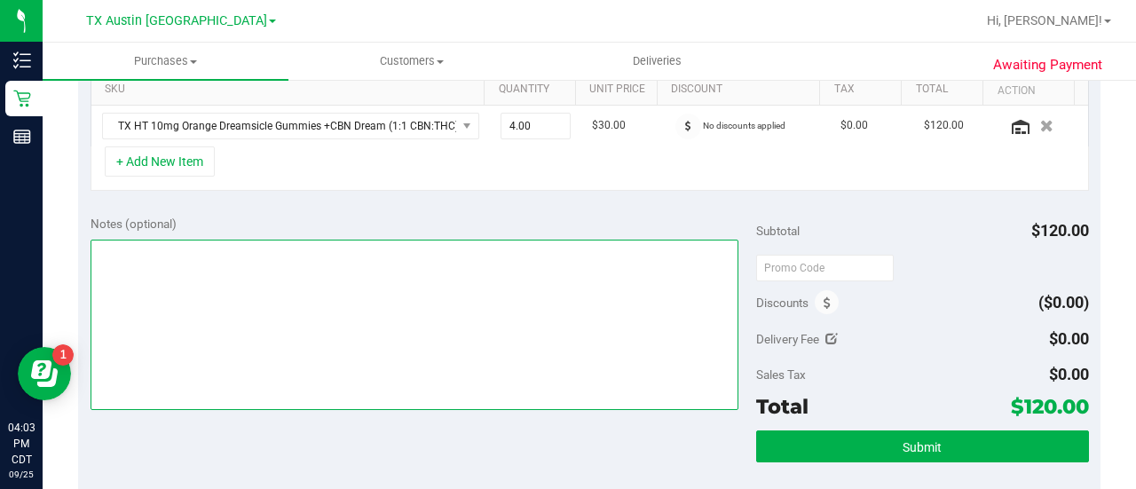
click at [469, 376] on textarea at bounding box center [415, 325] width 648 height 170
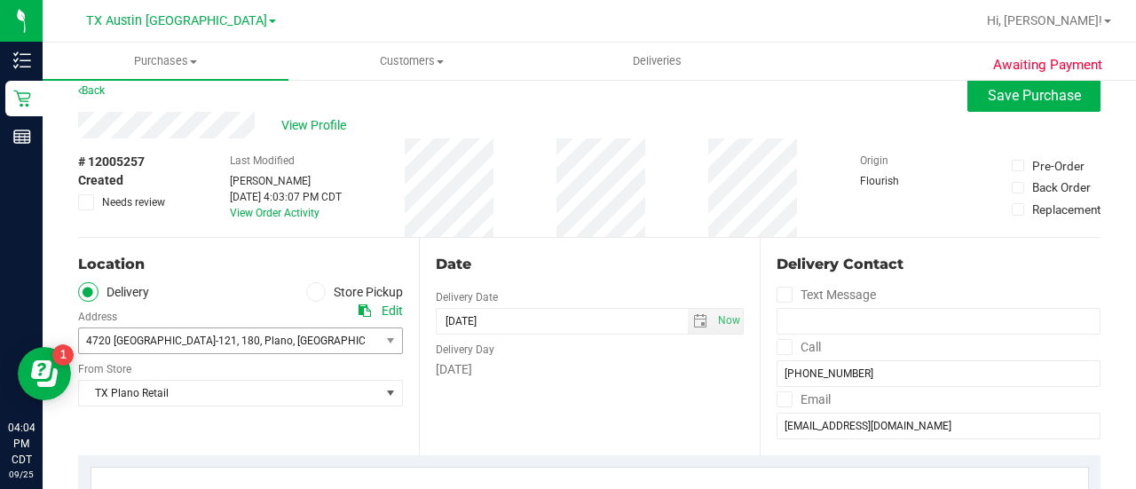
scroll to position [14, 0]
type textarea "PLANO PU 9/26 CCLM9/25"
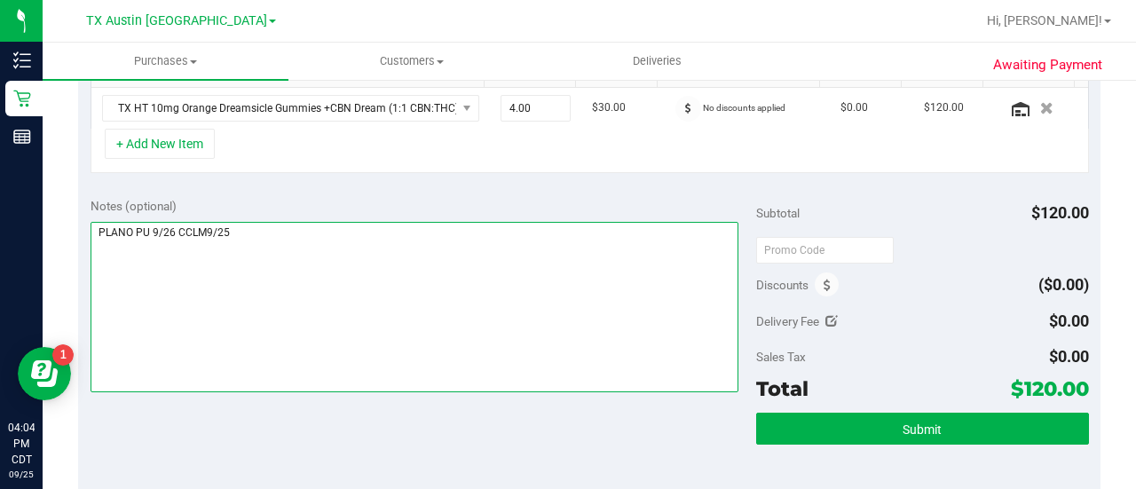
scroll to position [494, 0]
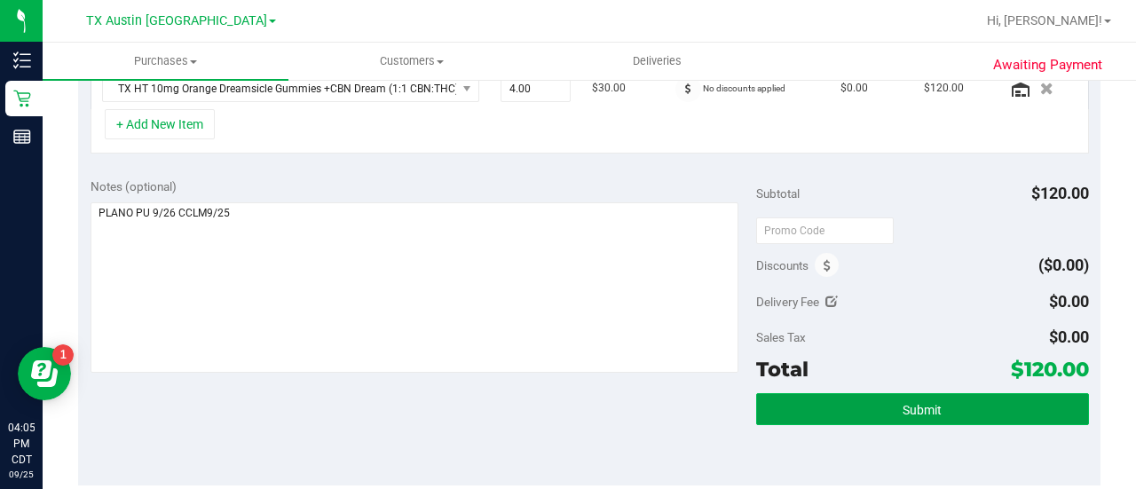
click at [882, 414] on button "Submit" at bounding box center [922, 409] width 333 height 32
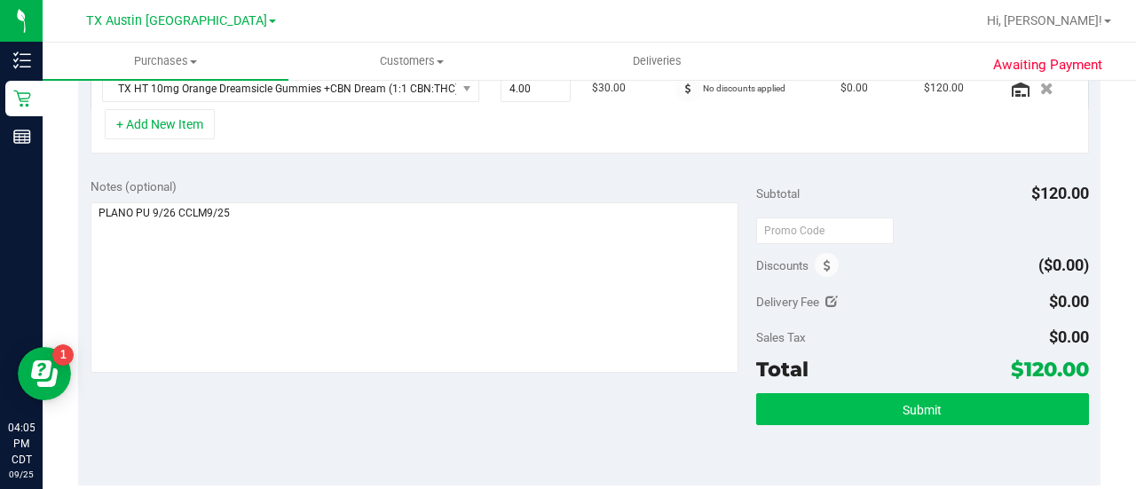
scroll to position [497, 0]
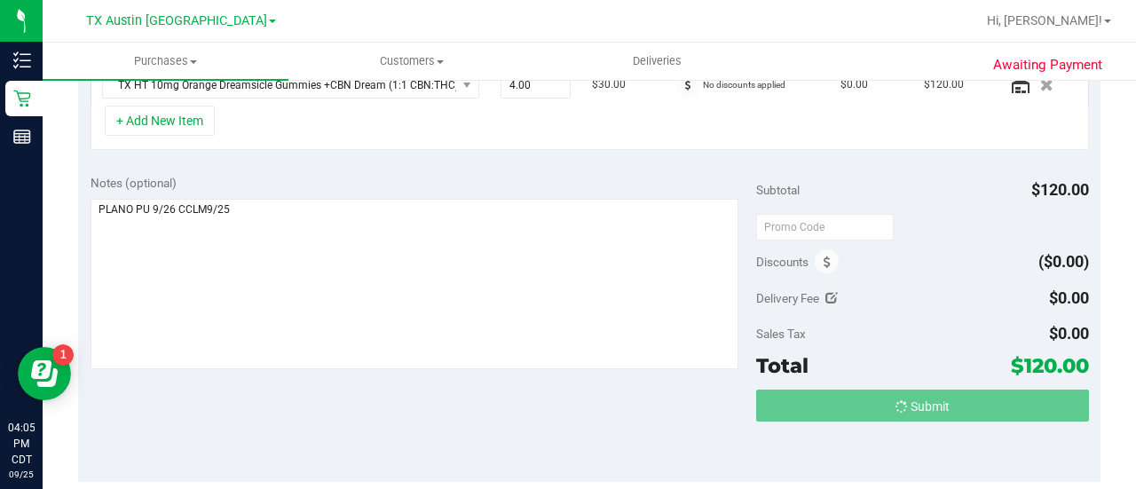
click at [633, 374] on div at bounding box center [415, 286] width 648 height 175
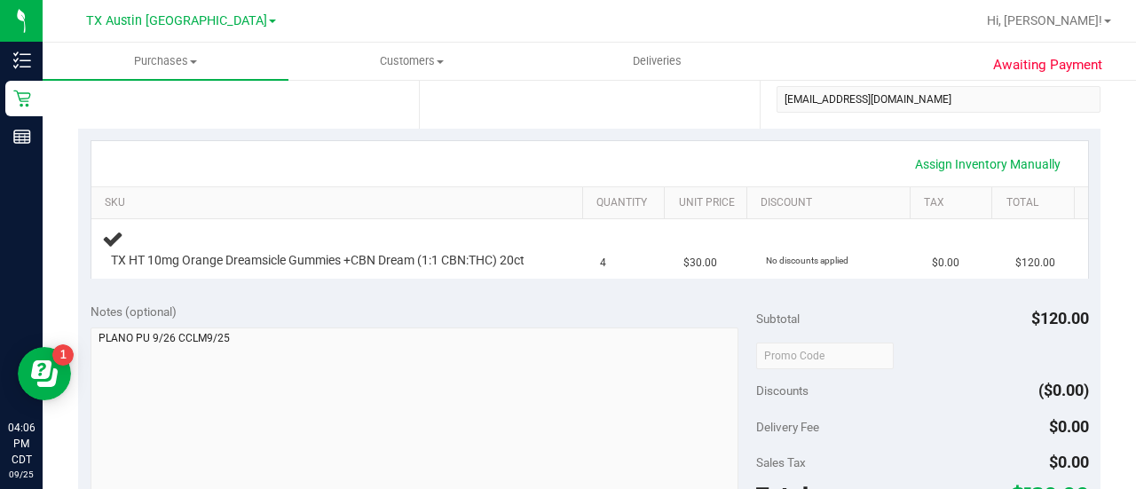
scroll to position [406, 0]
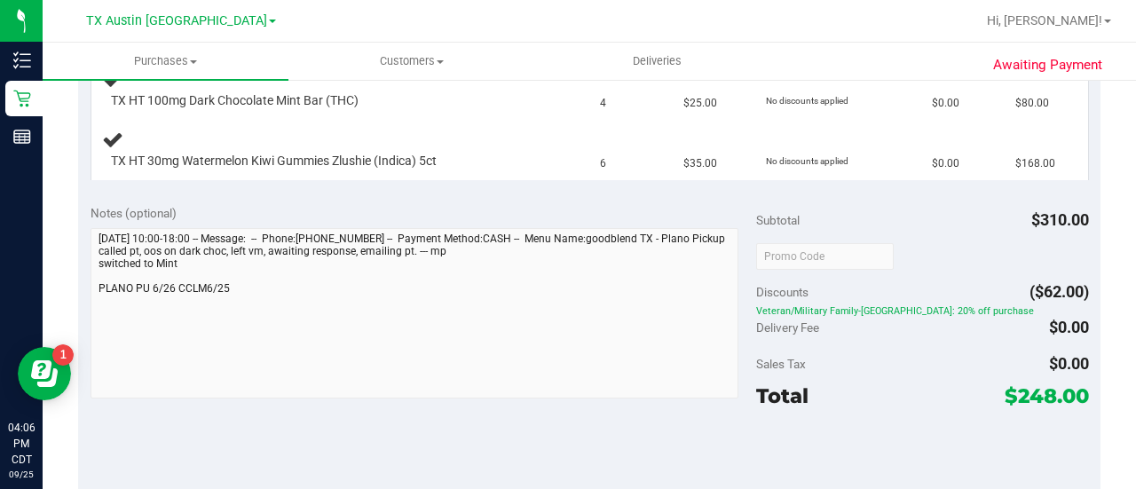
scroll to position [499, 0]
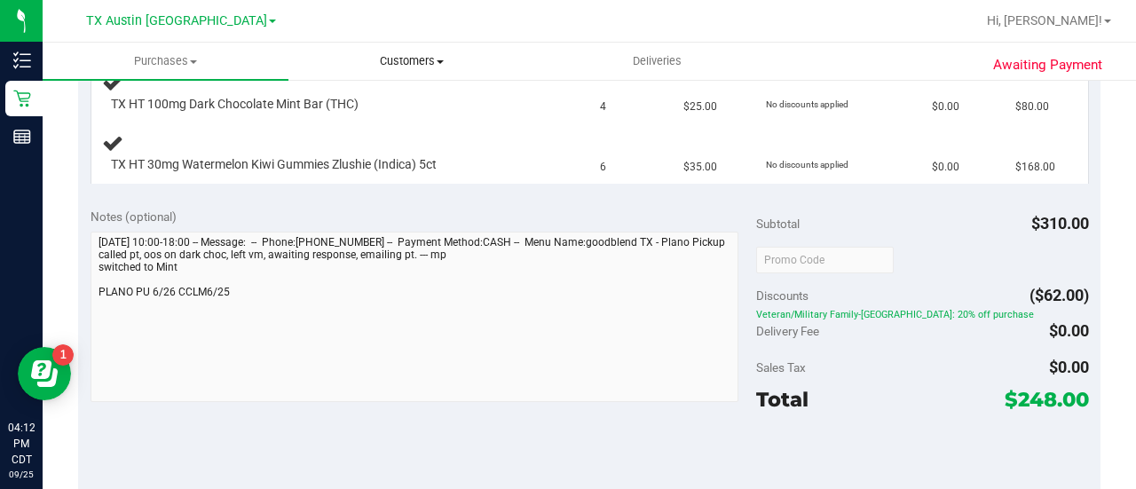
click at [408, 65] on span "Customers" at bounding box center [411, 61] width 244 height 16
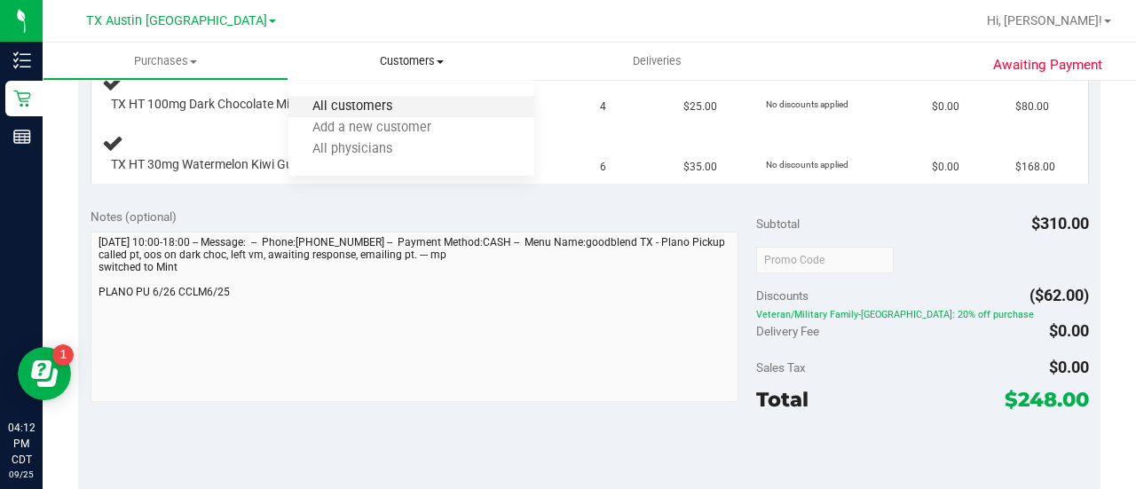
click at [394, 103] on span "All customers" at bounding box center [353, 106] width 128 height 15
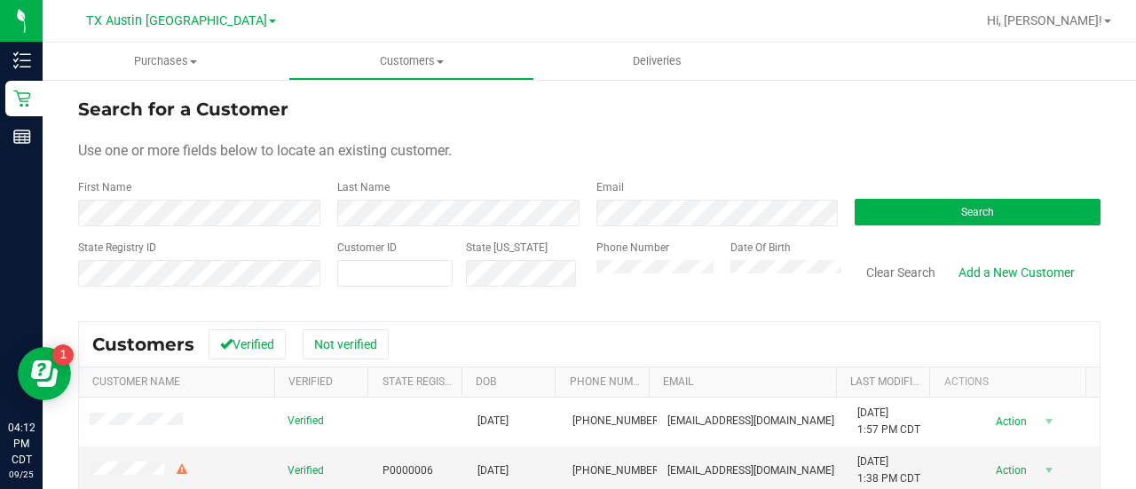
click at [636, 198] on div "Email" at bounding box center [712, 202] width 259 height 47
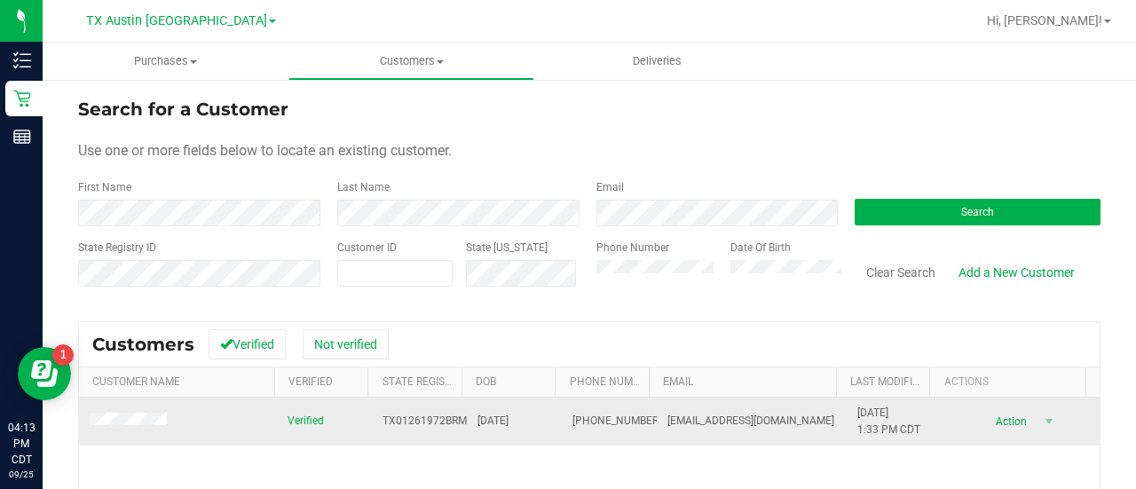
click at [125, 409] on td at bounding box center [178, 422] width 198 height 48
click at [128, 414] on span at bounding box center [131, 422] width 83 height 19
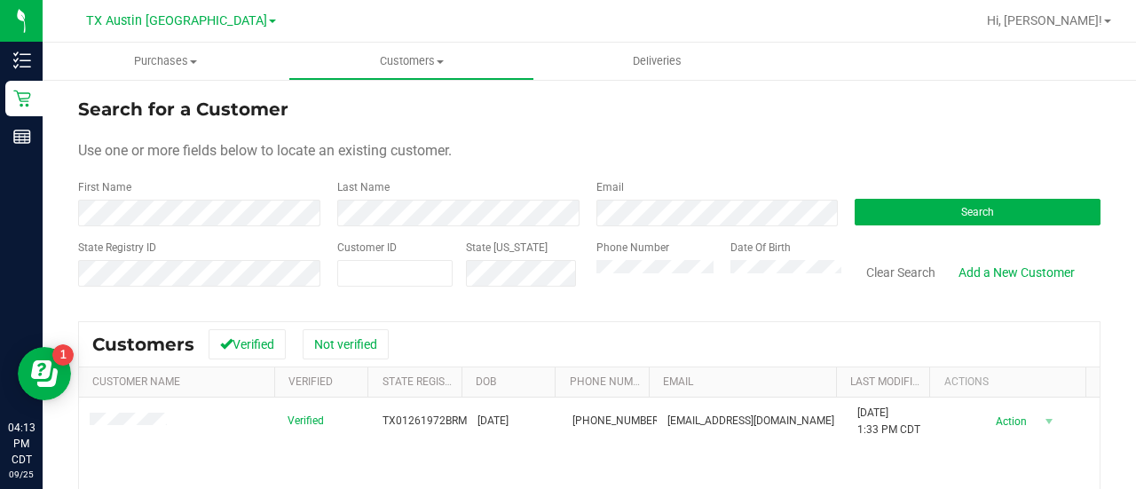
click at [279, 305] on div "Search for a Customer Use one or more fields below to locate an existing custom…" at bounding box center [589, 422] width 1023 height 653
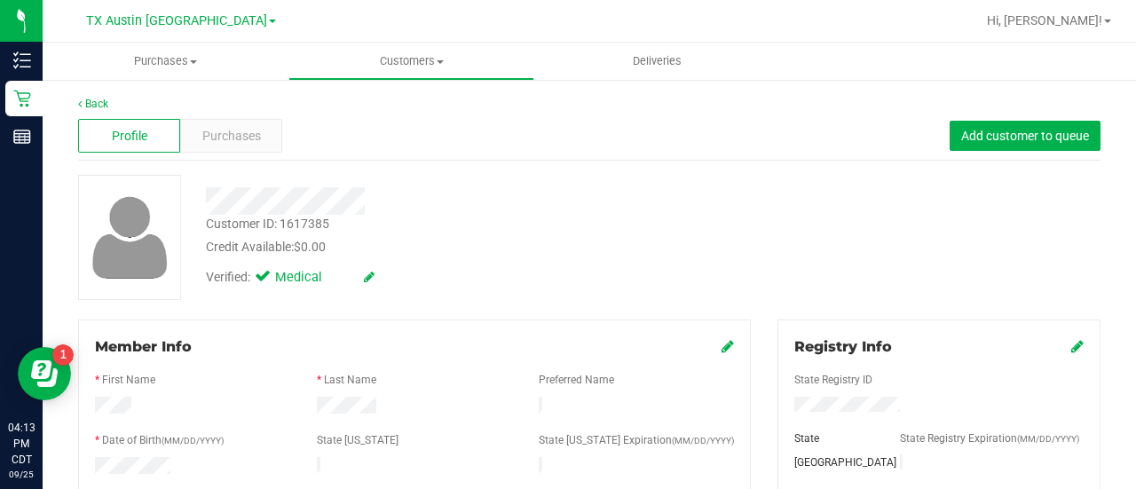
click at [249, 132] on span "Purchases" at bounding box center [231, 136] width 59 height 19
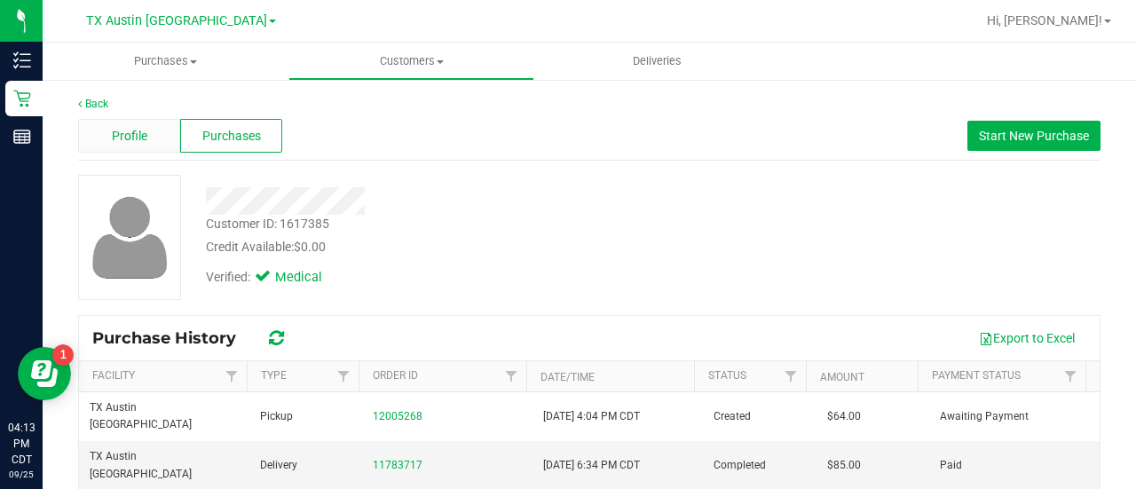
click at [126, 127] on span "Profile" at bounding box center [130, 136] width 36 height 19
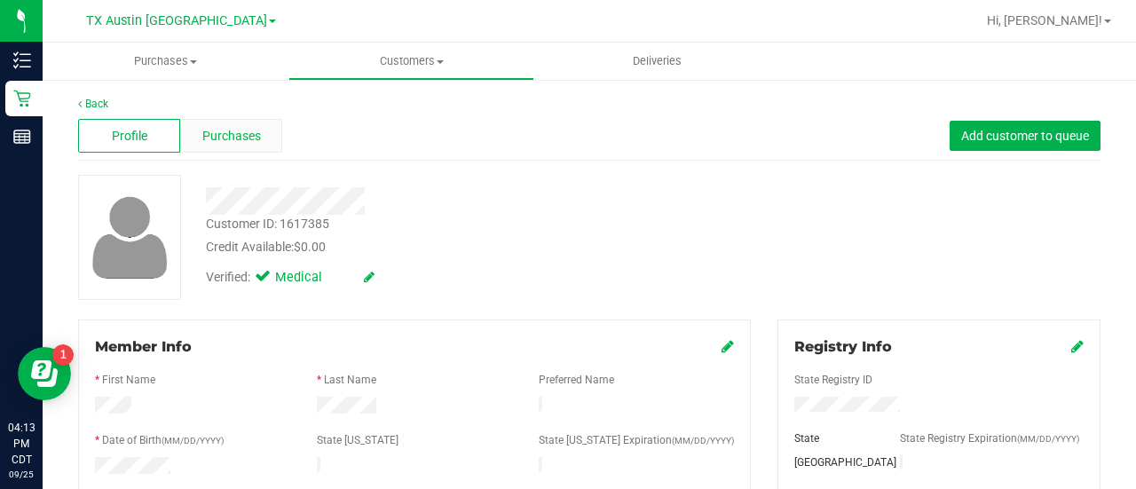
click at [264, 138] on div "Purchases" at bounding box center [231, 136] width 102 height 34
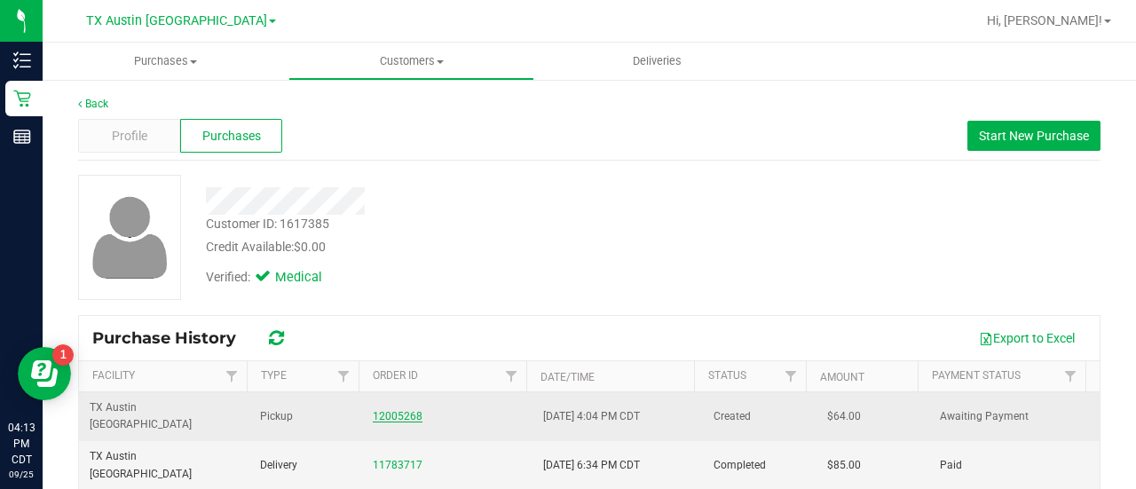
click at [389, 410] on link "12005268" at bounding box center [398, 416] width 50 height 12
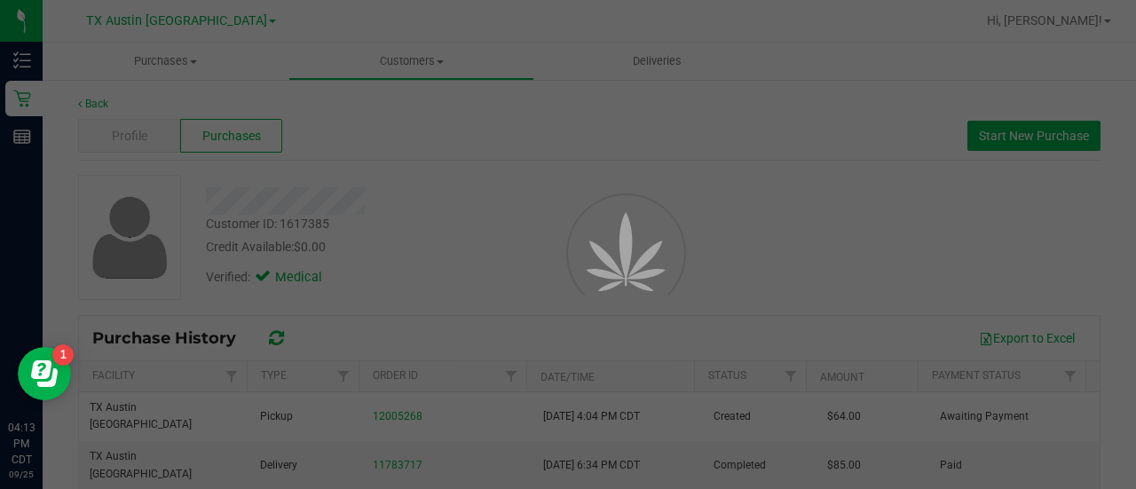
click at [858, 186] on div at bounding box center [568, 244] width 1136 height 489
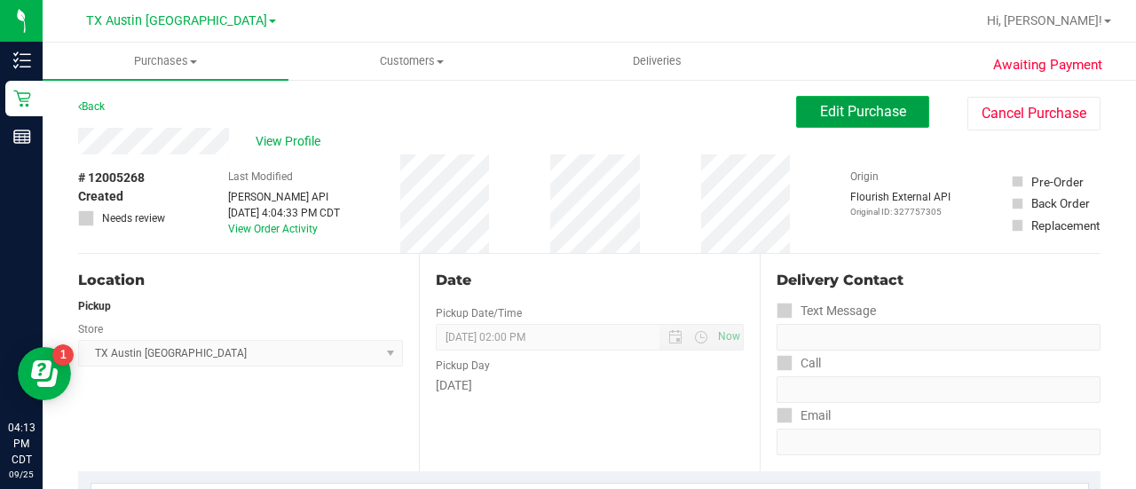
click at [826, 116] on span "Edit Purchase" at bounding box center [863, 111] width 86 height 17
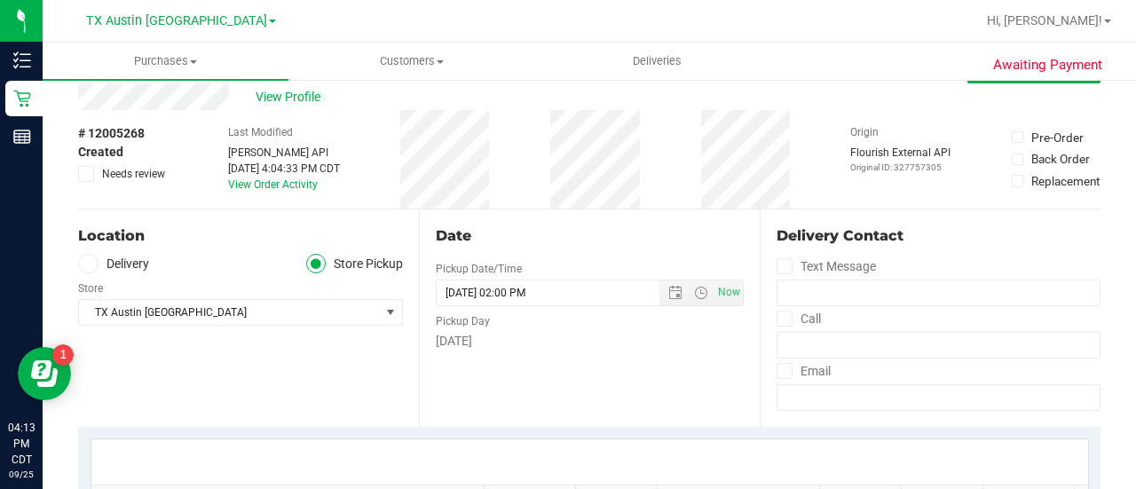
scroll to position [46, 0]
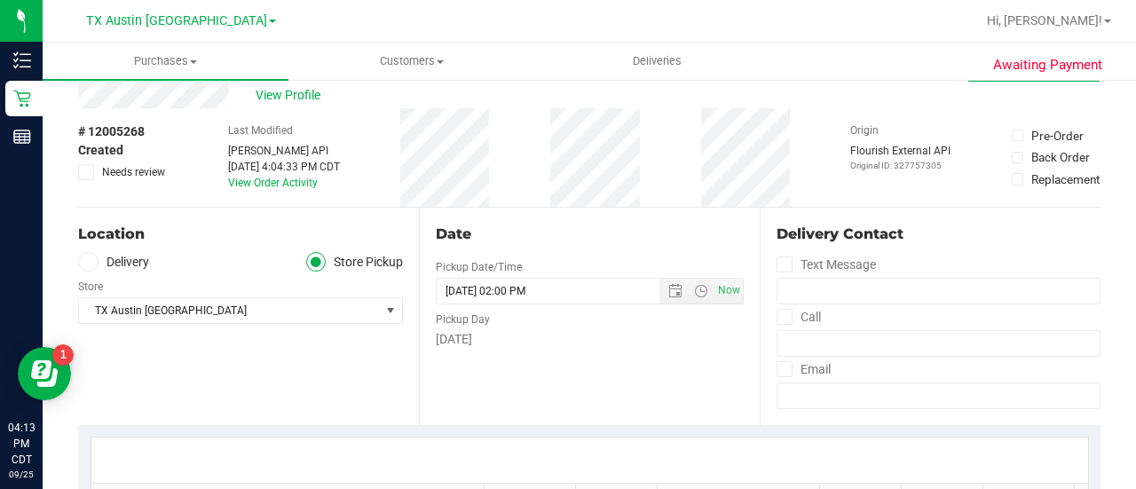
click at [342, 218] on div "Location Delivery Store Pickup Store TX Austin DC Select Store Bonita Springs W…" at bounding box center [248, 317] width 341 height 218
click at [96, 255] on span at bounding box center [88, 262] width 20 height 20
click at [0, 0] on input "Delivery" at bounding box center [0, 0] width 0 height 0
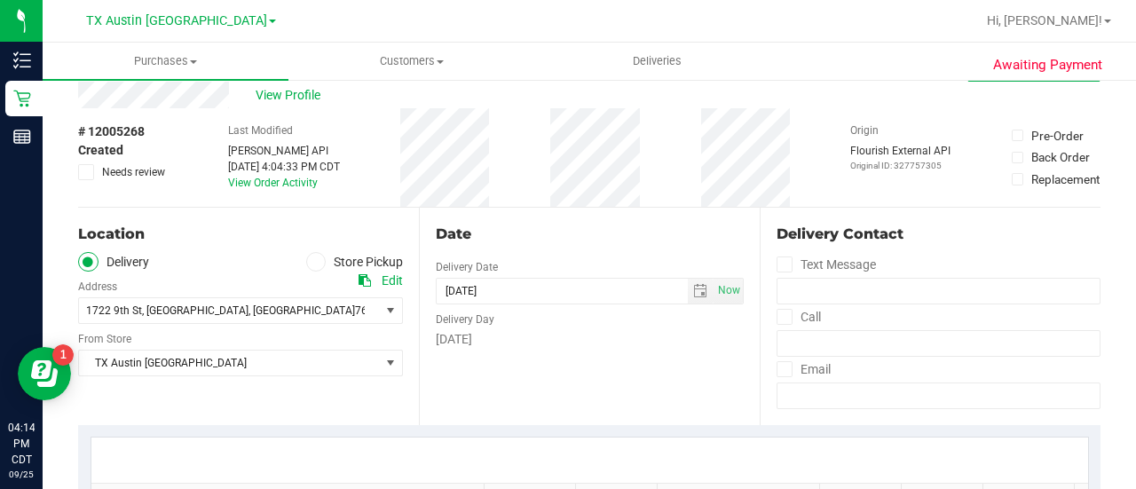
click at [524, 357] on div "Date Delivery Date 10/01/2025 Now 10/01/2025 02:00 PM Now Delivery Day Wednesday" at bounding box center [589, 317] width 341 height 218
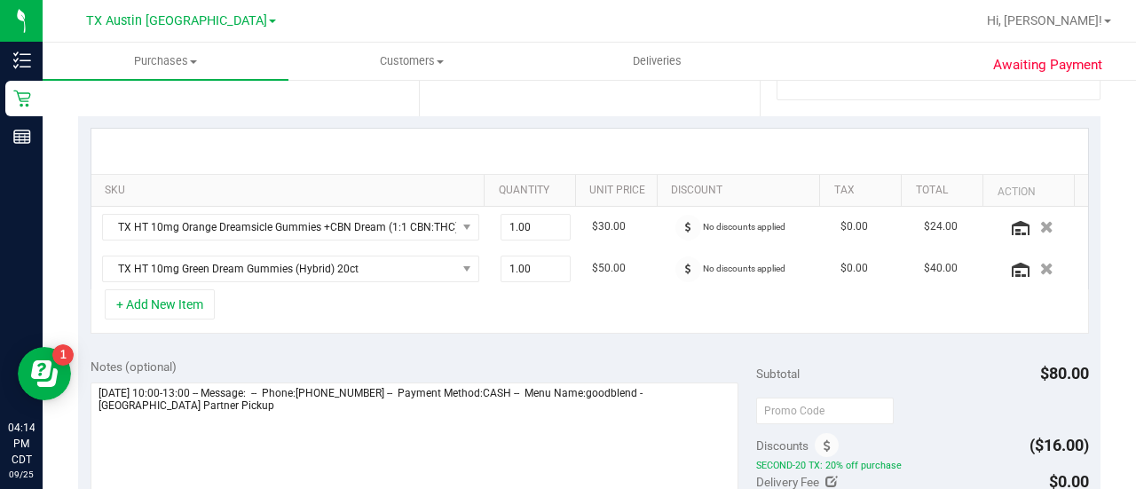
scroll to position [357, 0]
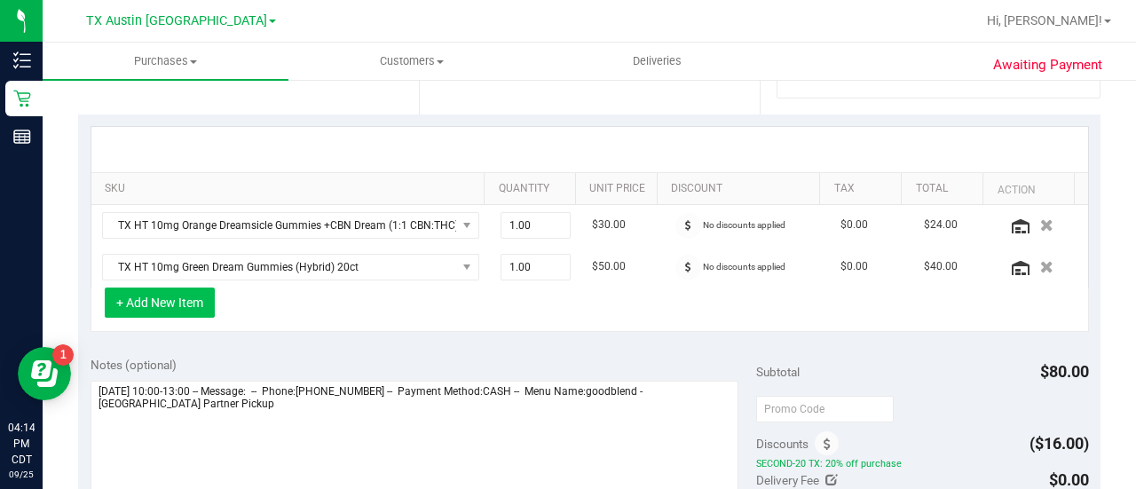
click at [170, 299] on button "+ Add New Item" at bounding box center [160, 303] width 110 height 30
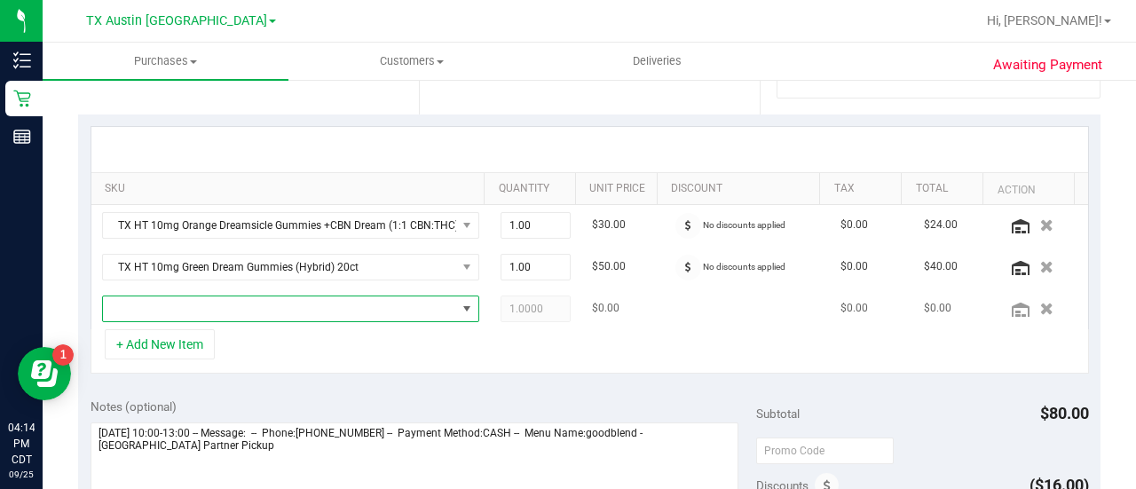
click at [241, 303] on span "NO DATA FOUND" at bounding box center [279, 309] width 353 height 25
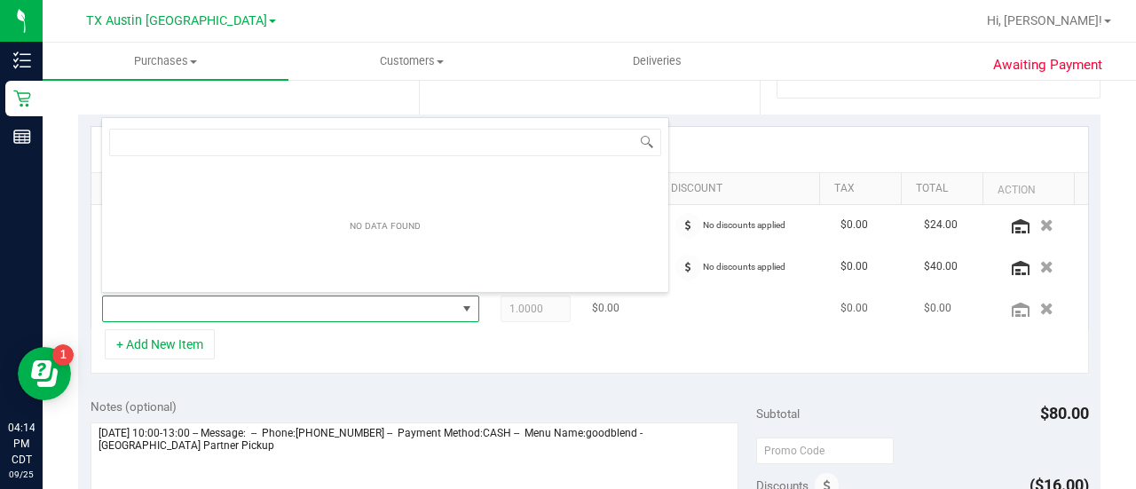
scroll to position [26, 358]
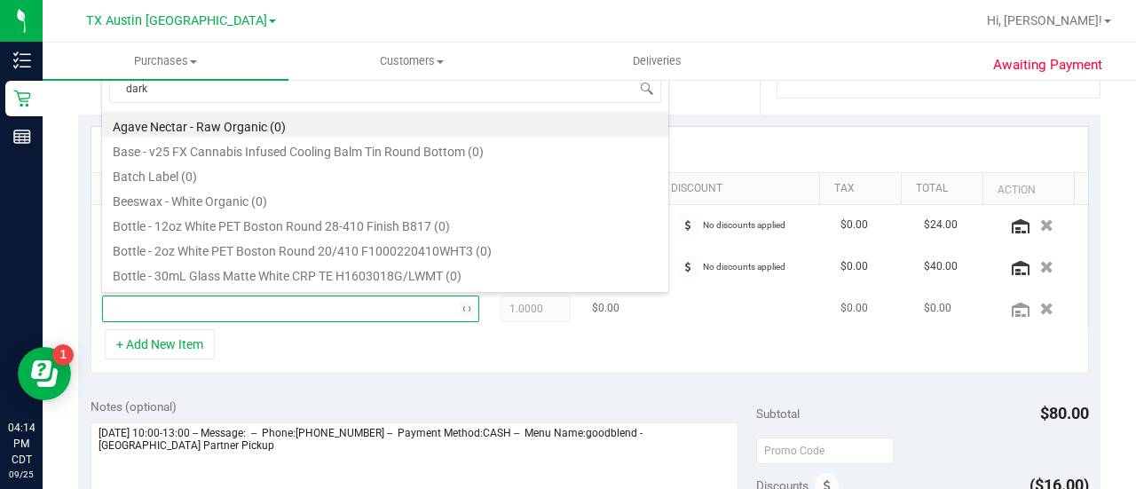
type input "dark"
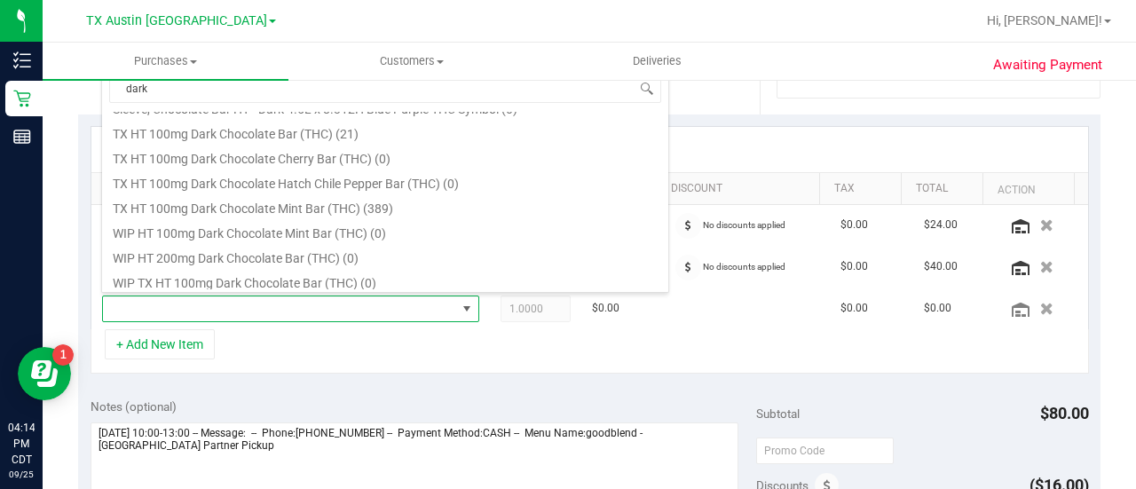
scroll to position [383, 0]
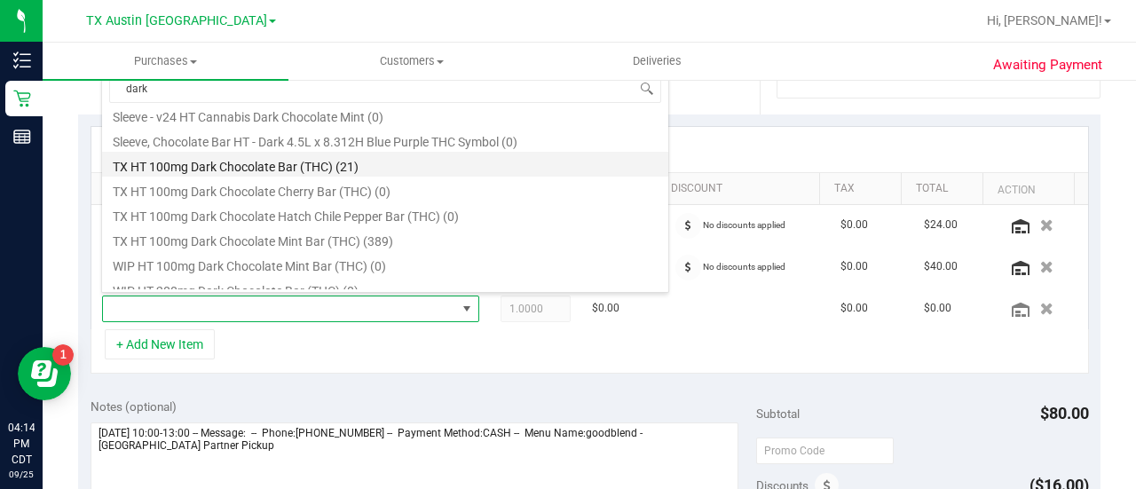
click at [288, 153] on li "TX HT 100mg Dark Chocolate Bar (THC) (21)" at bounding box center [385, 164] width 566 height 25
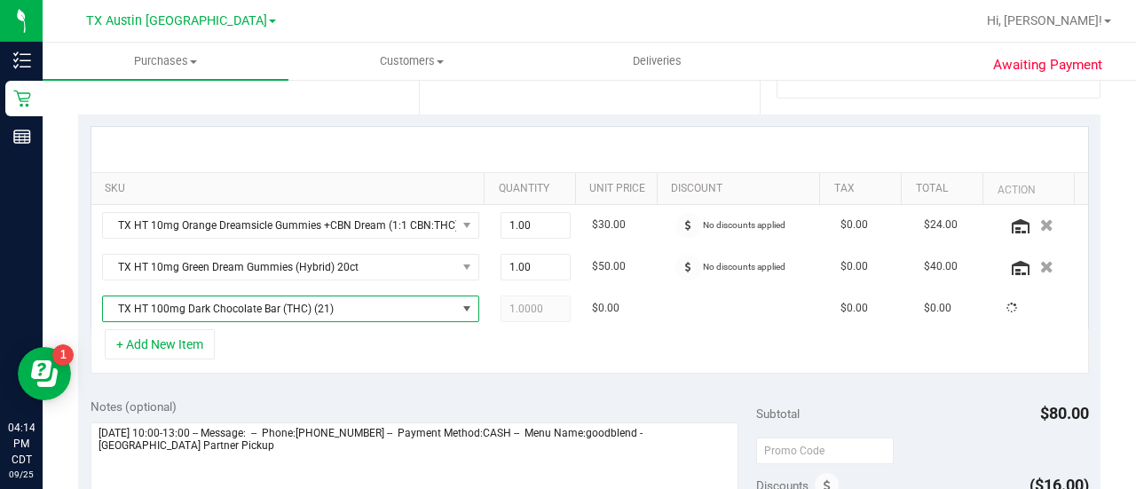
click at [468, 368] on div "SKU Quantity Unit Price Discount Tax Total Action TX HT 10mg Orange Dreamsicle …" at bounding box center [589, 251] width 1023 height 272
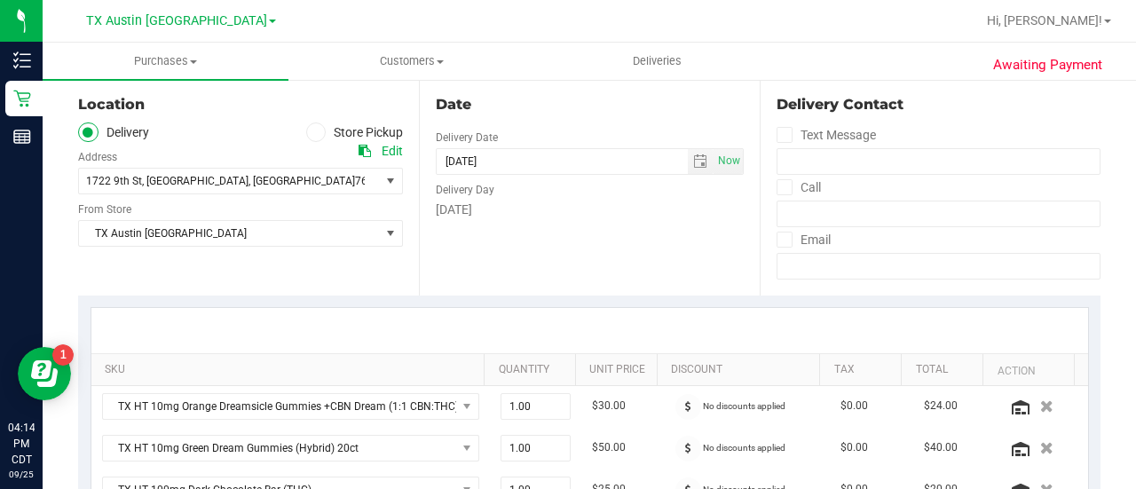
scroll to position [169, 0]
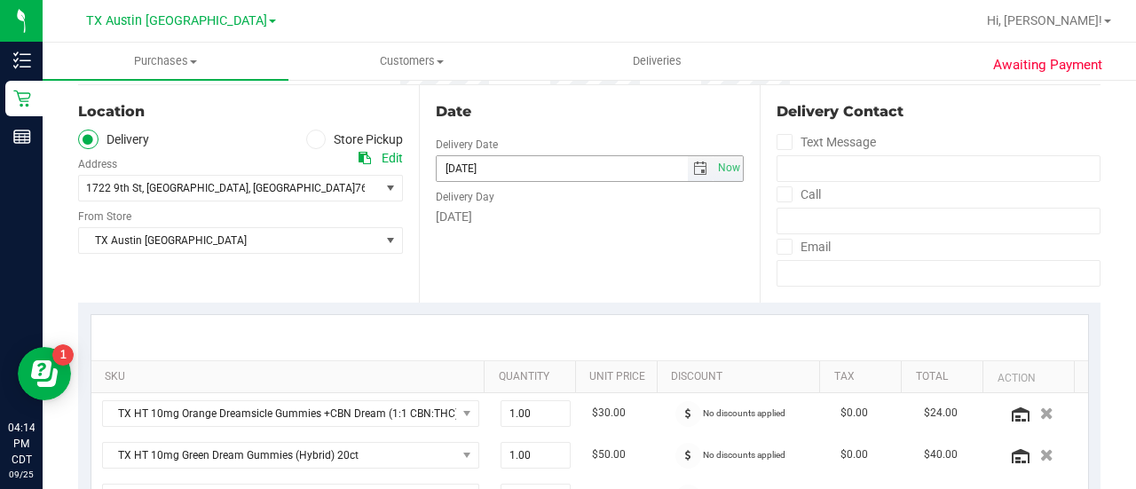
click at [693, 170] on span "select" at bounding box center [700, 169] width 14 height 14
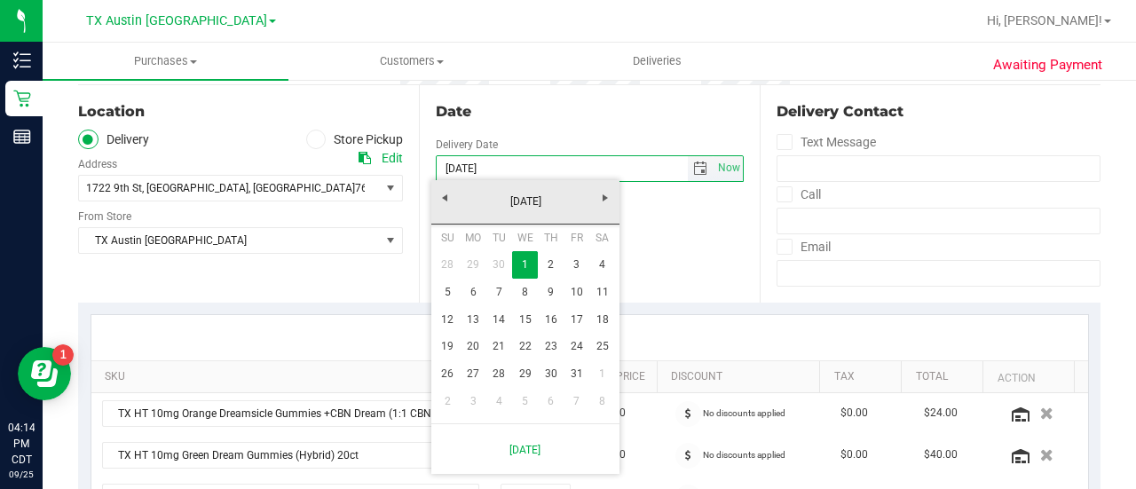
click at [531, 297] on link "8" at bounding box center [525, 293] width 26 height 28
type input "10/08/2025"
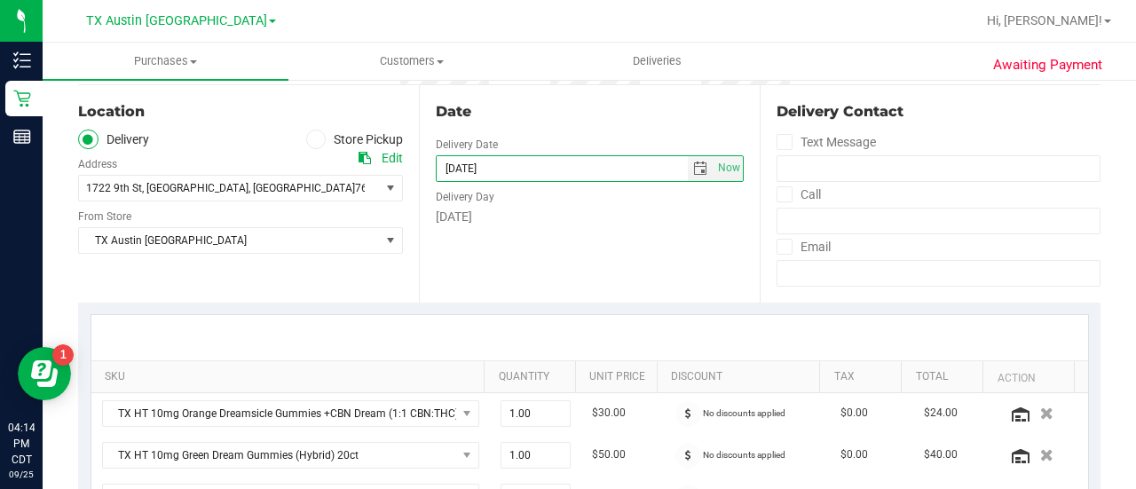
click at [584, 282] on div "Date Delivery Date 10/08/2025 Now 10/08/2025 08:00 AM Now Delivery Day Wednesday" at bounding box center [589, 194] width 341 height 218
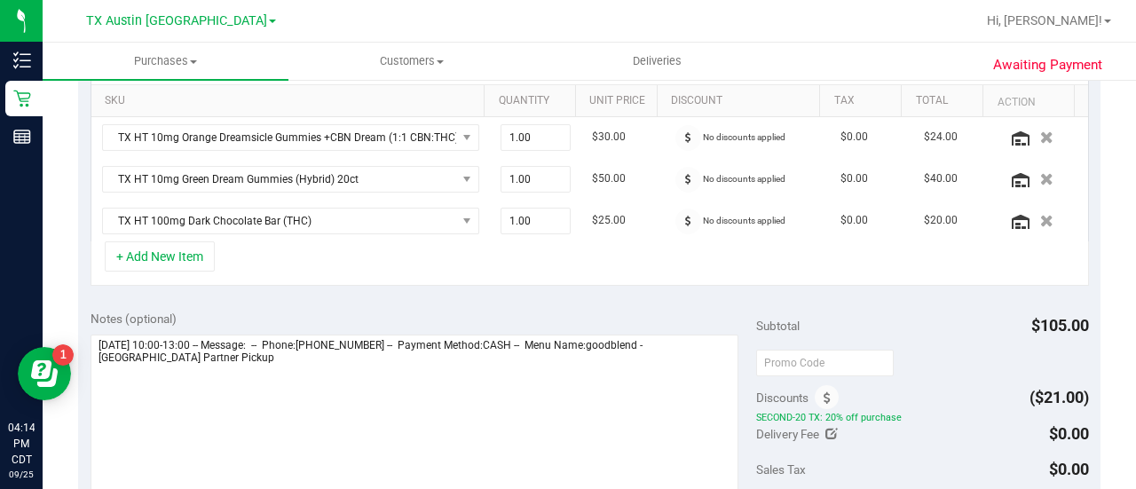
scroll to position [444, 0]
click at [485, 280] on div "+ Add New Item" at bounding box center [590, 264] width 999 height 44
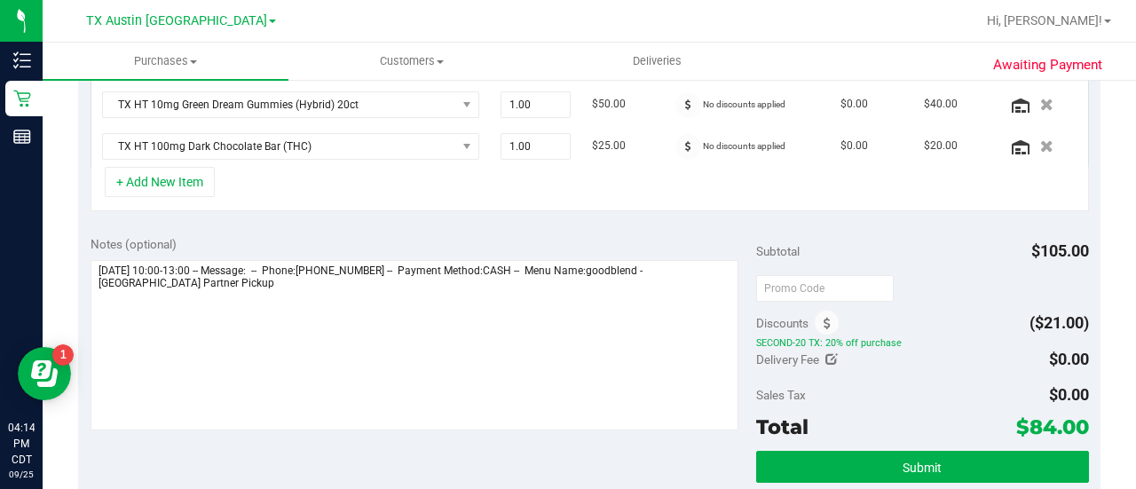
scroll to position [586, 0]
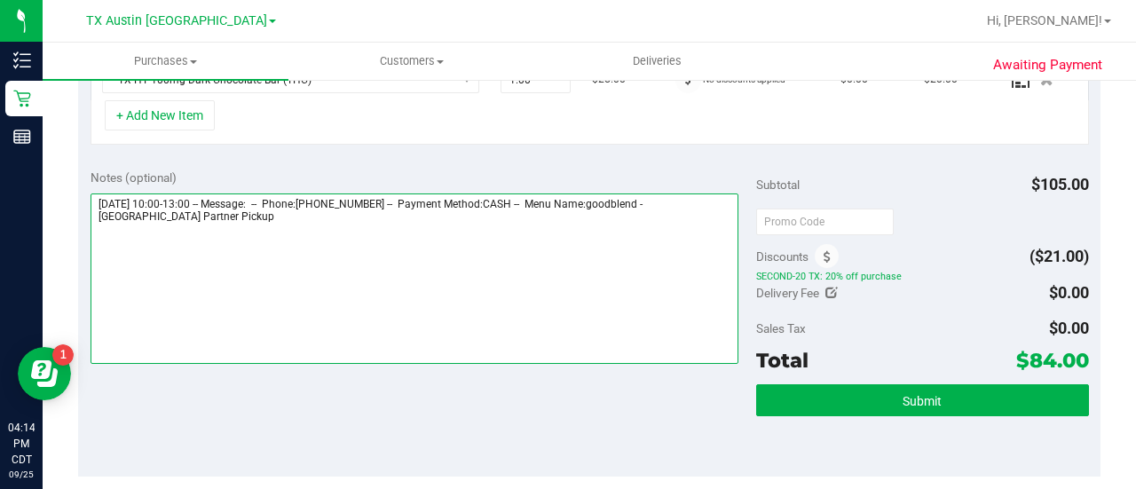
click at [658, 239] on textarea at bounding box center [415, 279] width 648 height 170
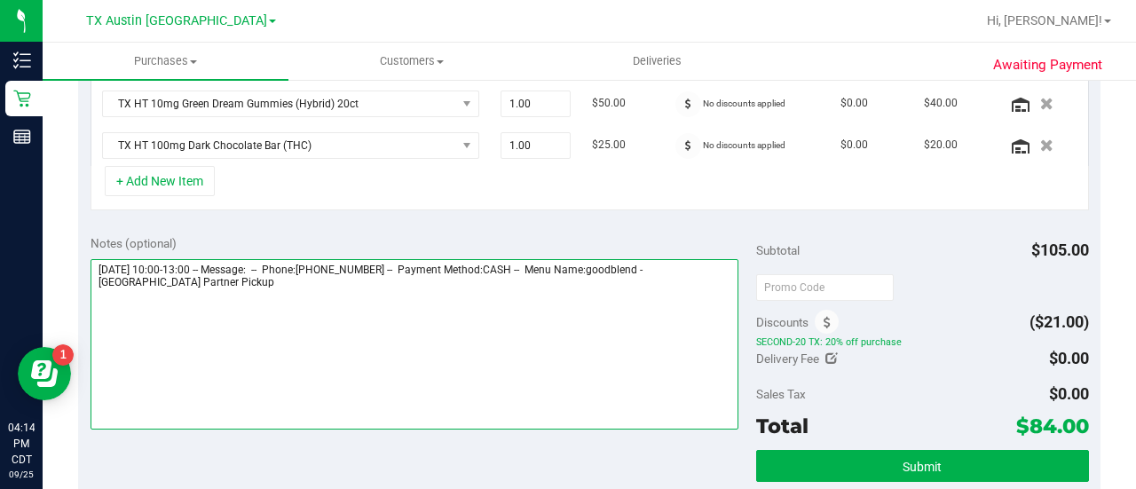
scroll to position [521, 0]
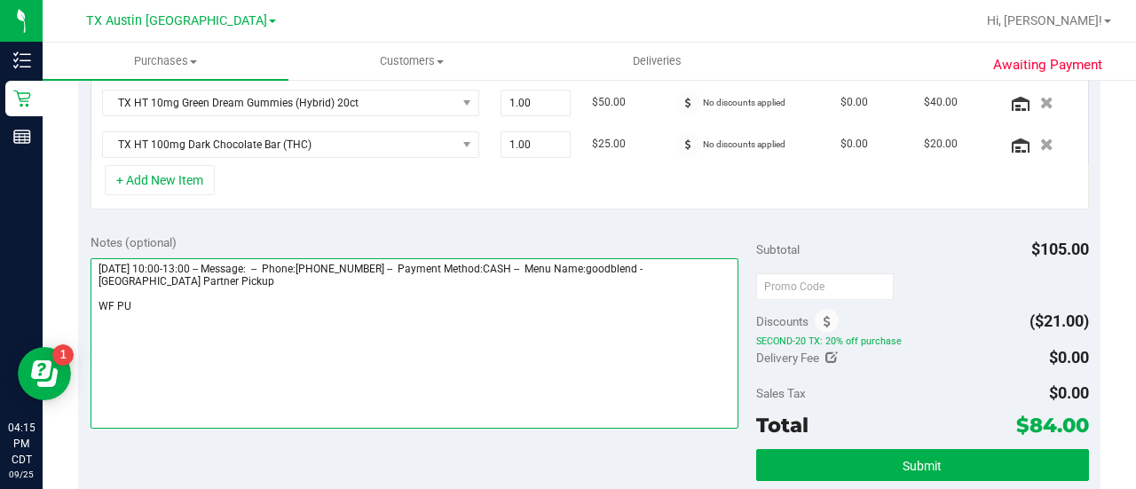
click at [404, 322] on textarea at bounding box center [415, 343] width 648 height 170
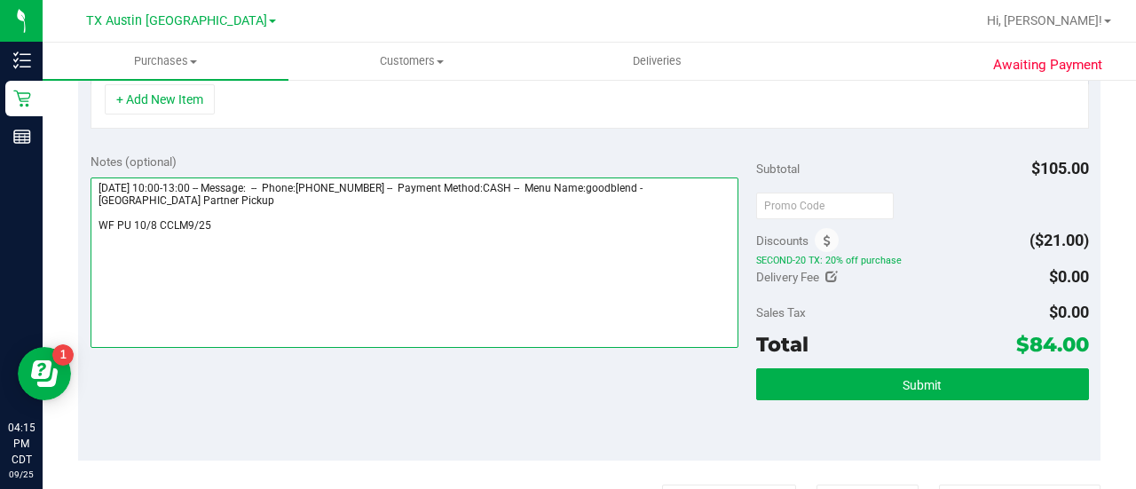
scroll to position [614, 0]
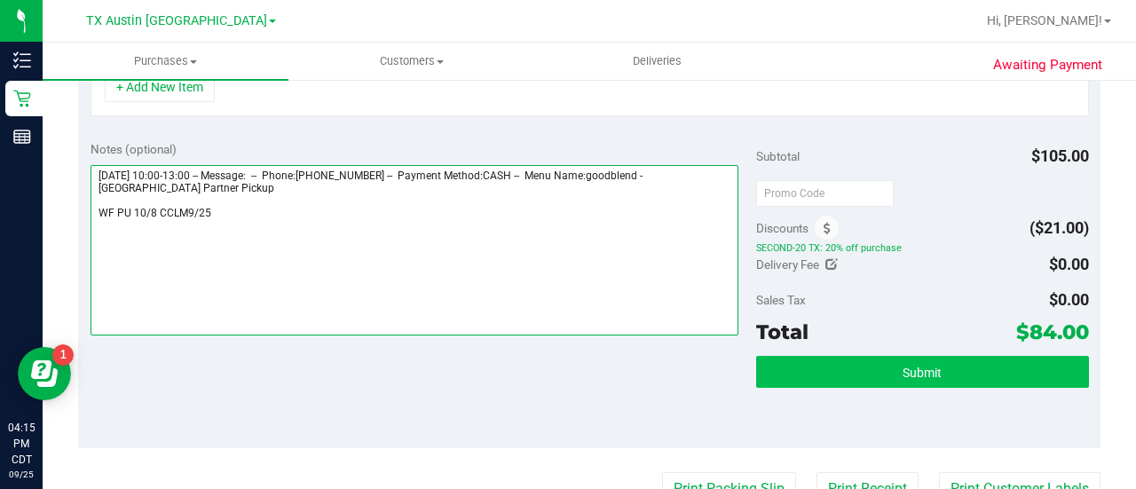
type textarea "Wednesday 10/01/2025 10:00-13:00 -- Message: -- Phone:9406362812 -- Payment Met…"
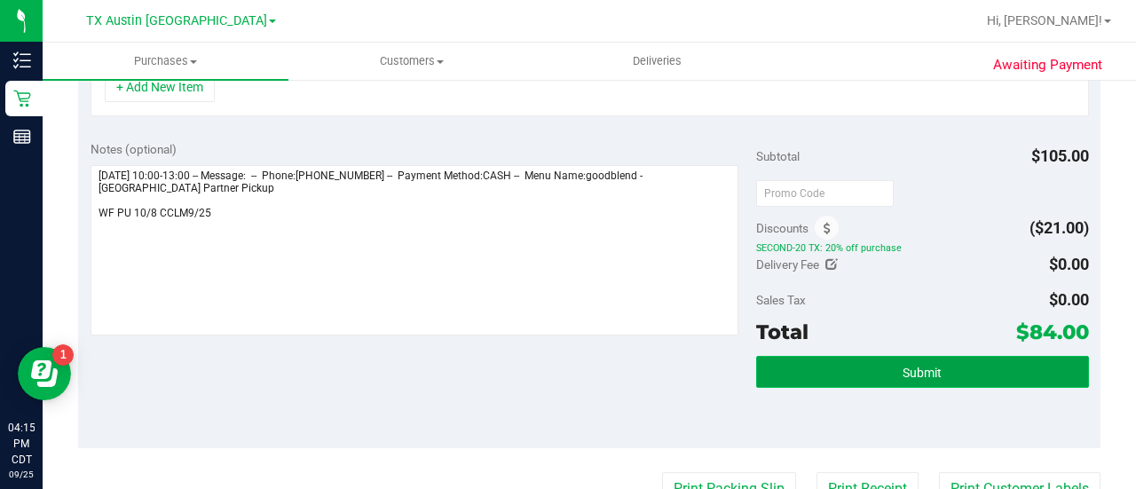
click at [864, 367] on button "Submit" at bounding box center [922, 372] width 333 height 32
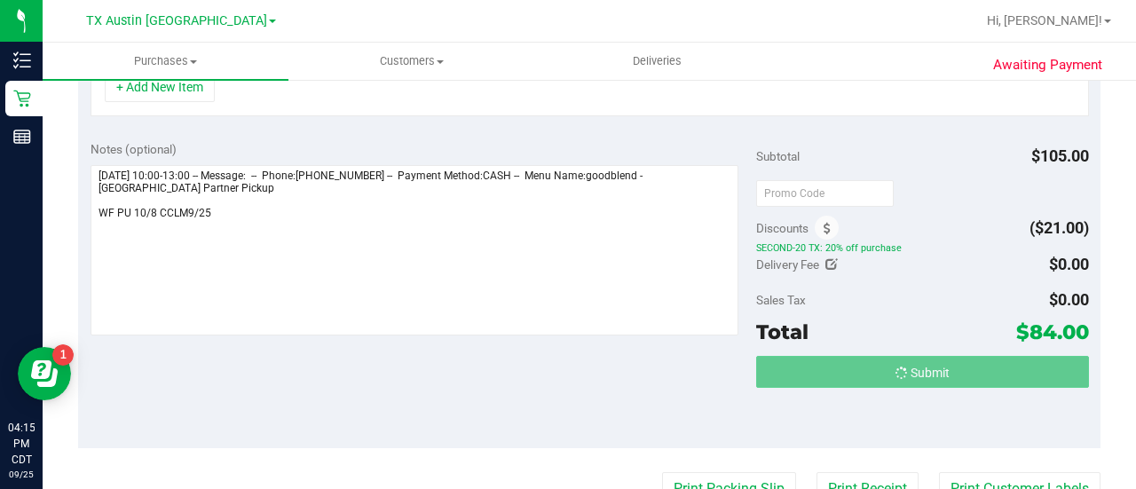
scroll to position [586, 0]
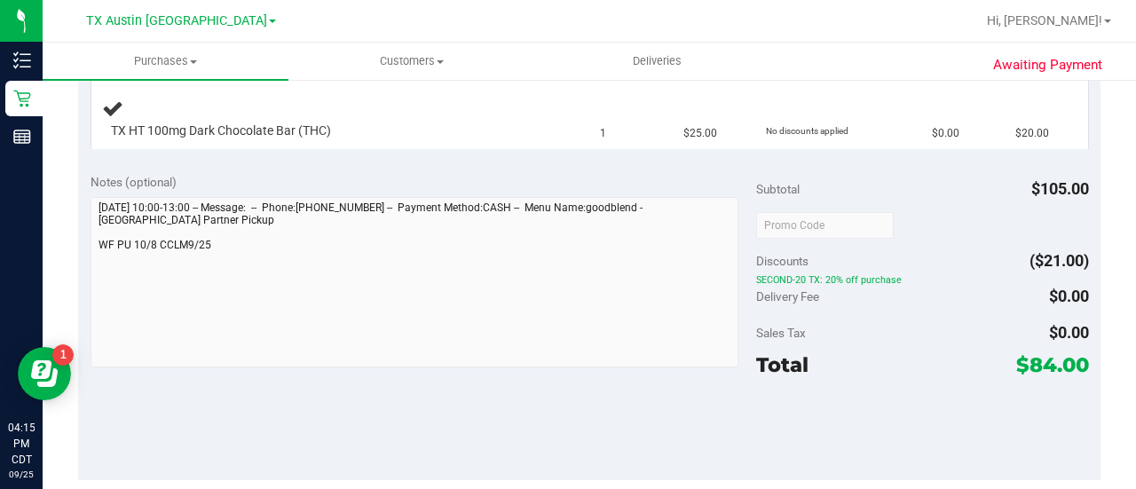
scroll to position [558, 0]
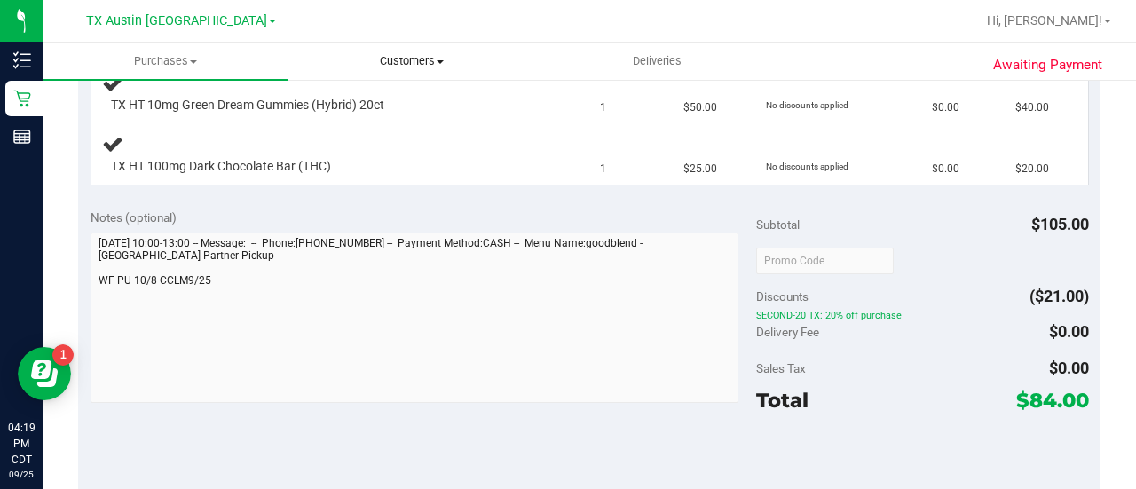
click at [403, 61] on span "Customers" at bounding box center [411, 61] width 244 height 16
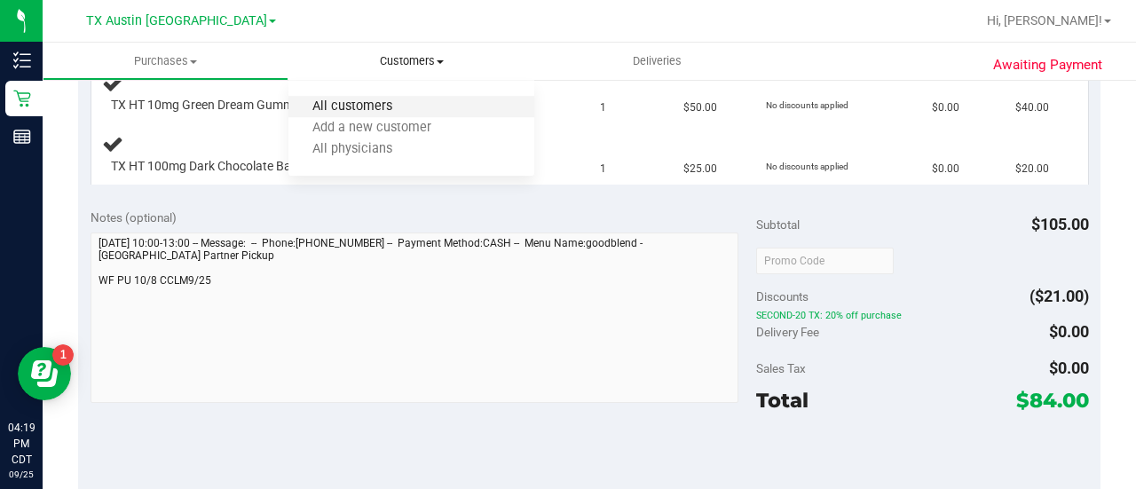
click at [328, 108] on span "All customers" at bounding box center [353, 106] width 128 height 15
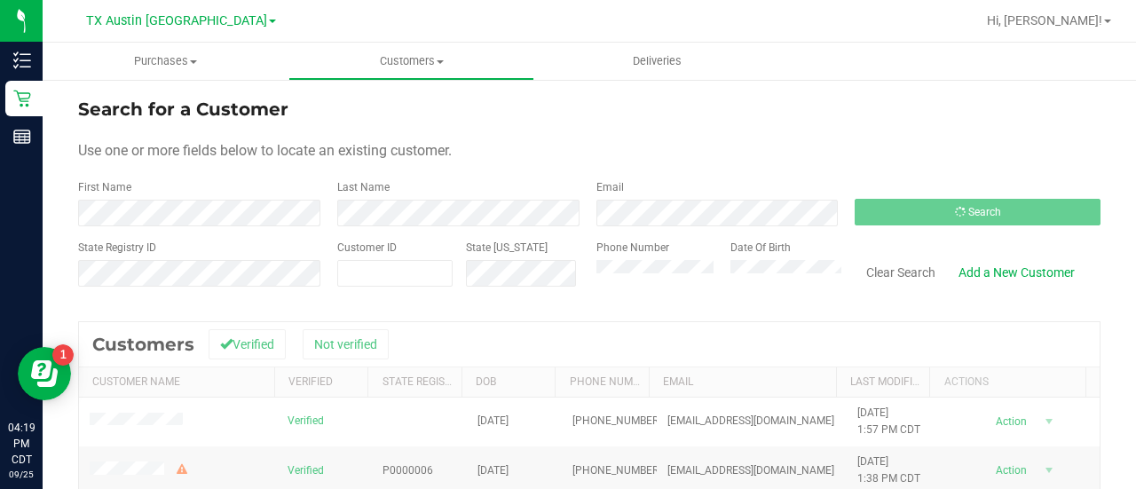
click at [581, 226] on form "Search for a Customer Use one or more fields below to locate an existing custom…" at bounding box center [589, 199] width 1023 height 207
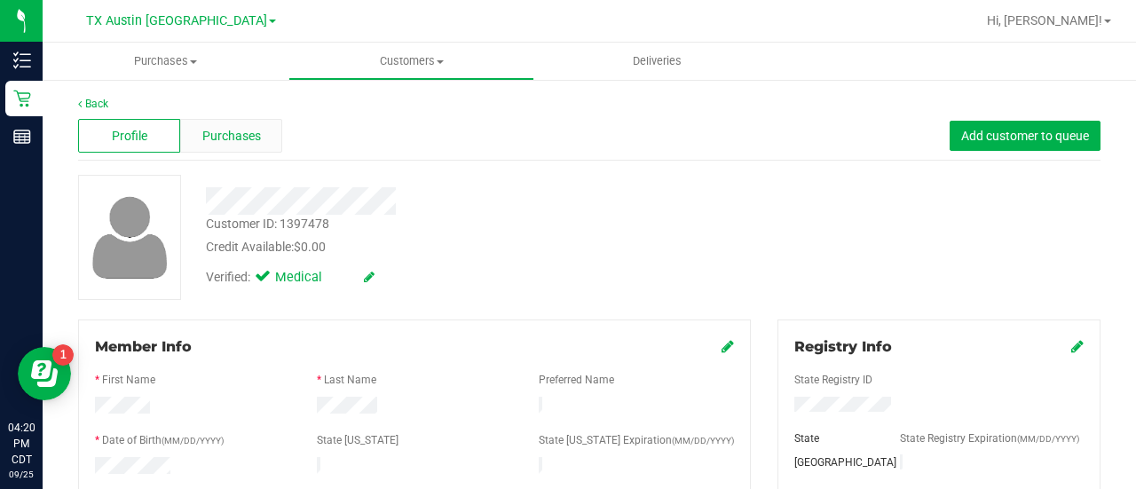
click at [247, 131] on span "Purchases" at bounding box center [231, 136] width 59 height 19
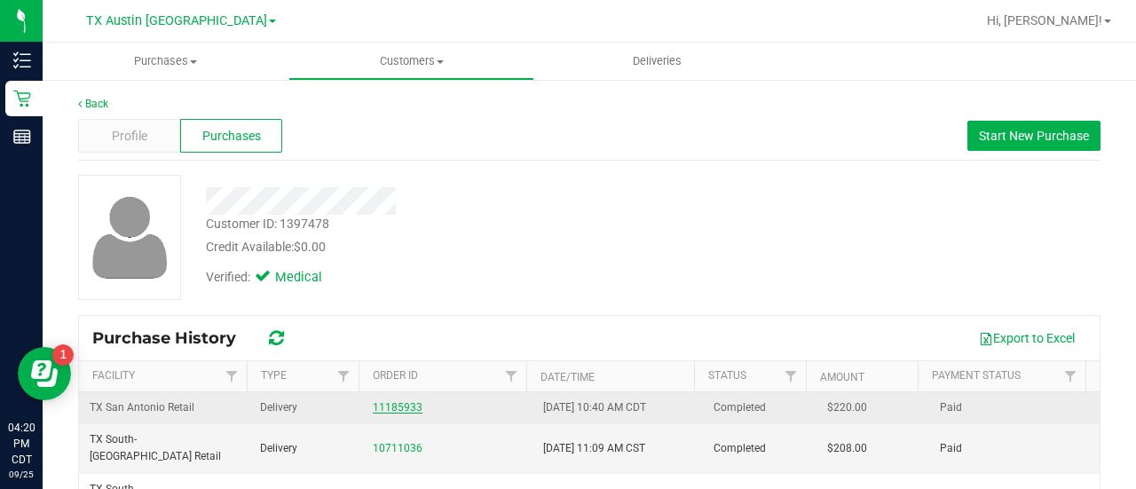
click at [398, 407] on link "11185933" at bounding box center [398, 407] width 50 height 12
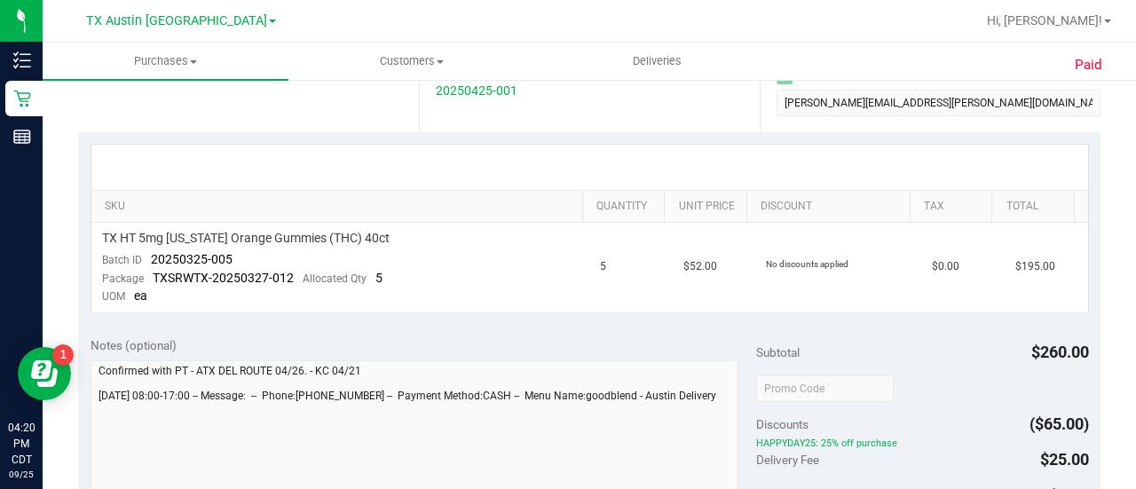
scroll to position [355, 0]
click at [463, 254] on td "TX HT 5mg Texas Orange Gummies (THC) 40ct Batch ID 20250325-005 Package TXSRWTX…" at bounding box center [340, 268] width 499 height 90
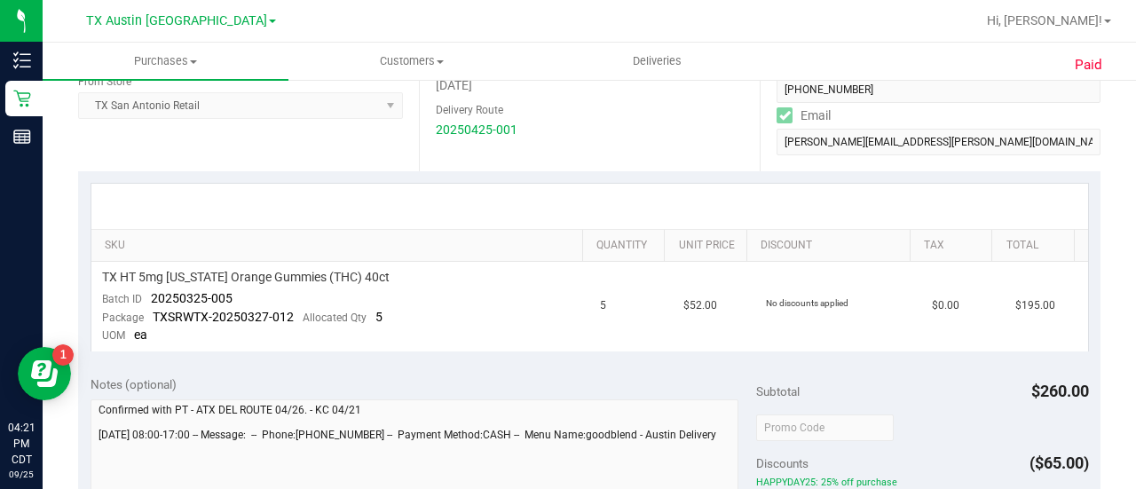
scroll to position [0, 0]
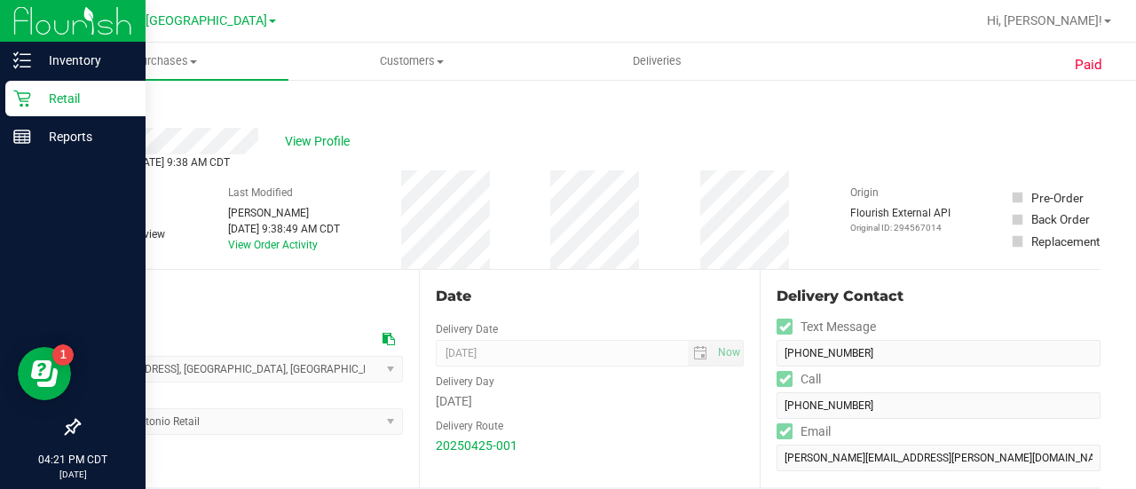
click at [17, 101] on icon at bounding box center [22, 99] width 18 height 18
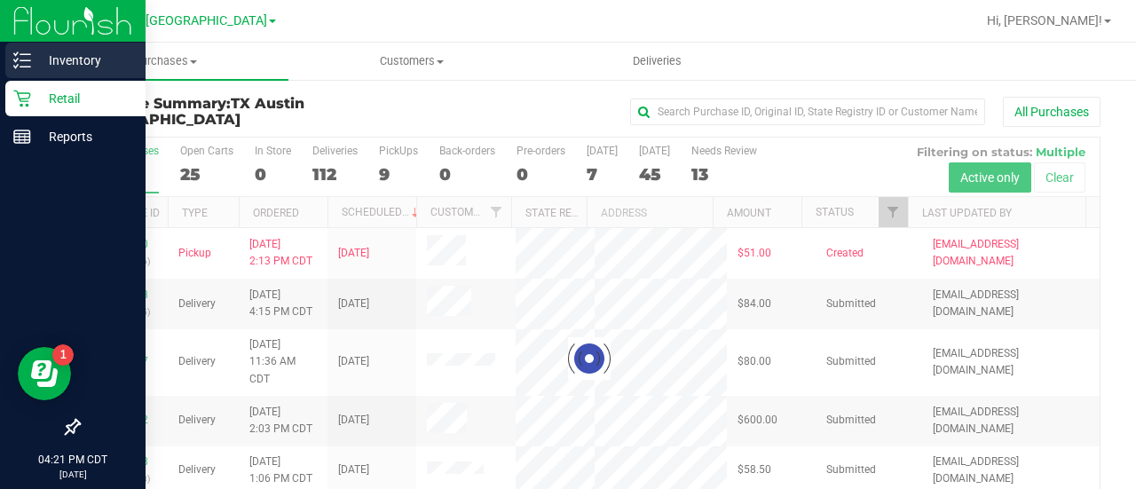
click at [14, 67] on icon at bounding box center [16, 66] width 4 height 3
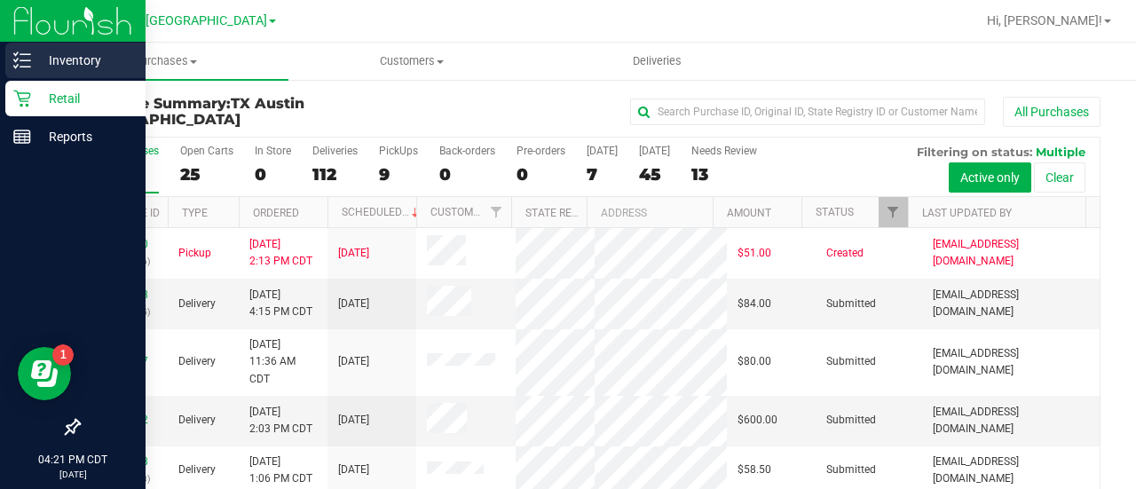
click at [20, 67] on icon at bounding box center [22, 60] width 18 height 18
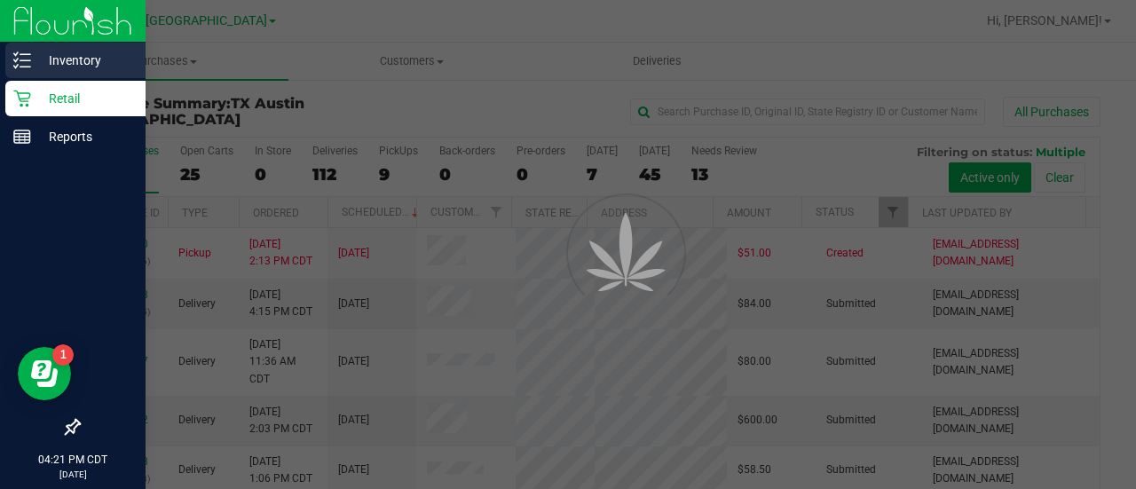
click at [21, 65] on icon at bounding box center [22, 60] width 18 height 18
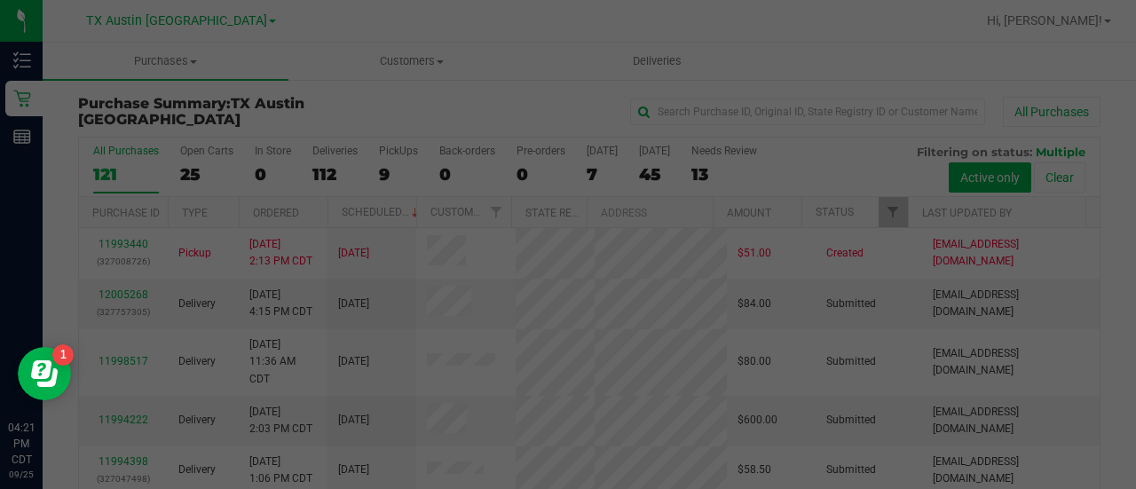
click at [201, 11] on div at bounding box center [568, 244] width 1136 height 489
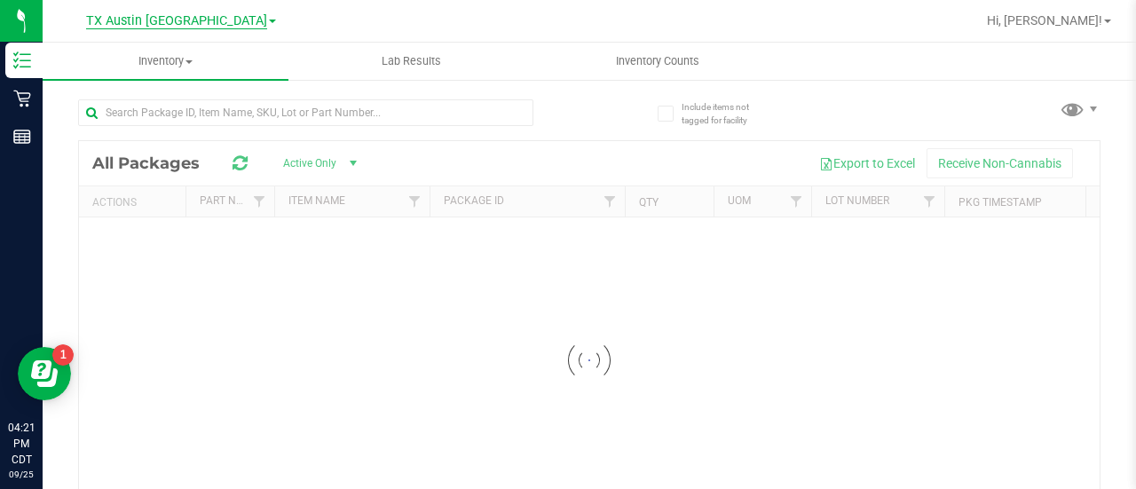
click at [201, 13] on span "TX Austin [GEOGRAPHIC_DATA]" at bounding box center [176, 21] width 181 height 16
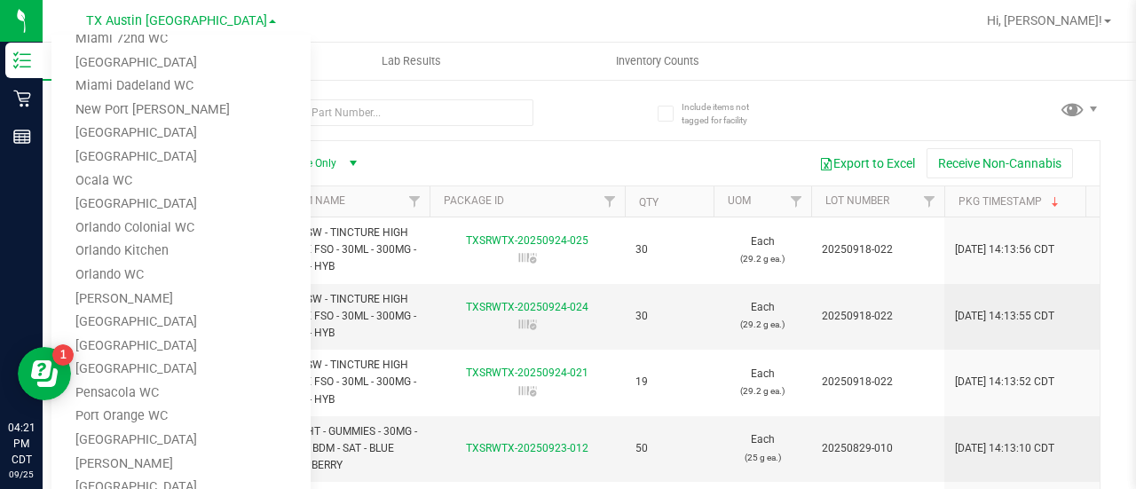
scroll to position [803, 0]
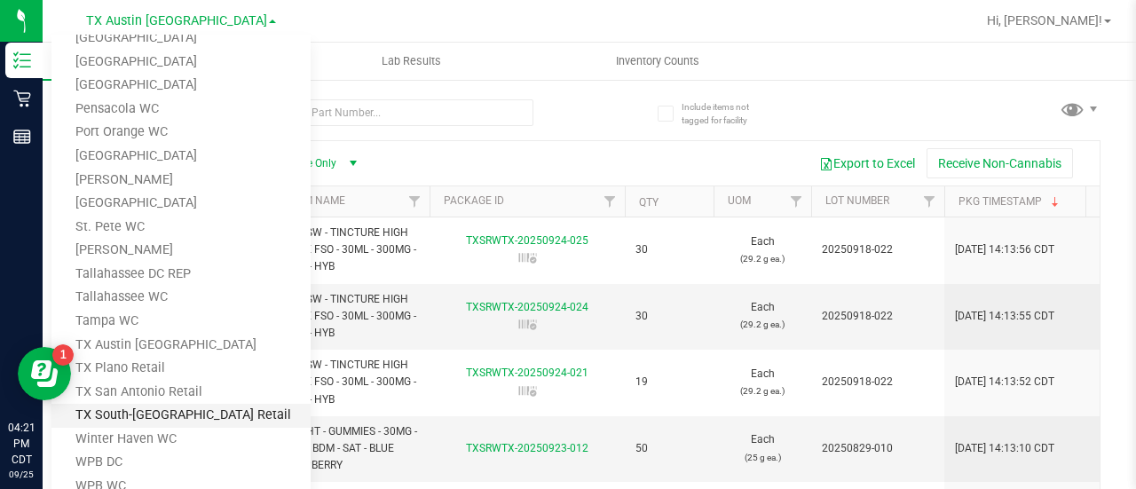
click at [134, 409] on link "TX South-[GEOGRAPHIC_DATA] Retail" at bounding box center [180, 416] width 259 height 24
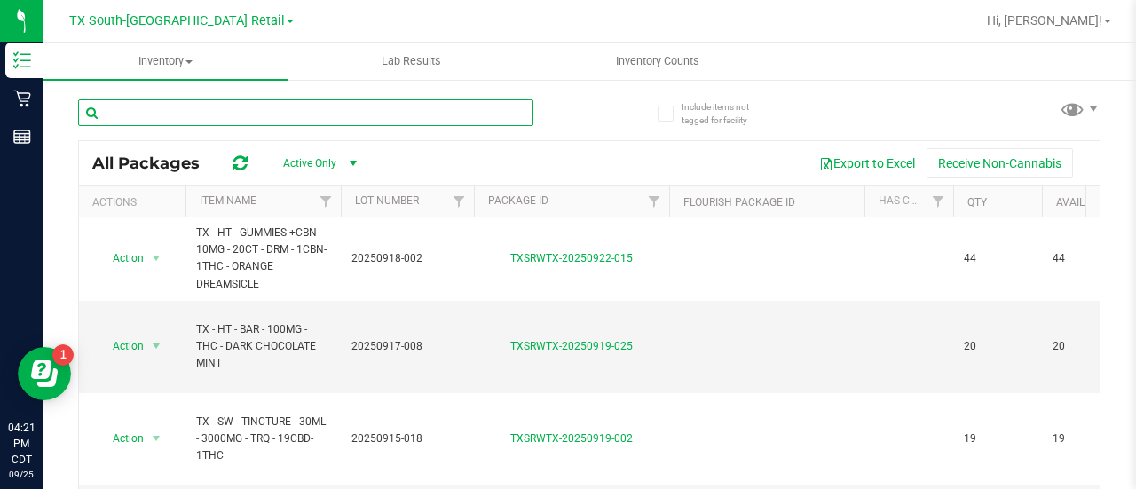
click at [289, 107] on input "text" at bounding box center [305, 112] width 455 height 27
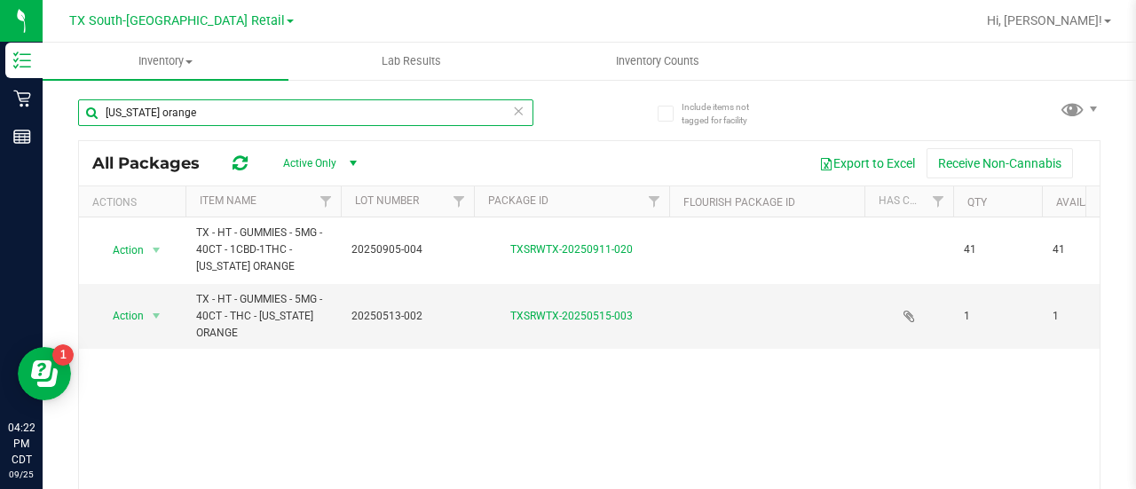
type input "texas orange"
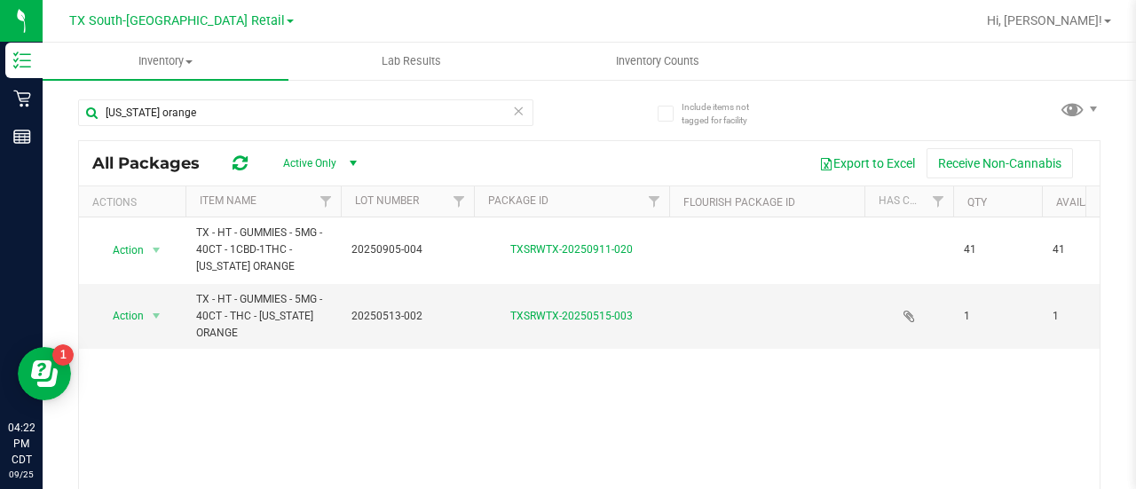
click at [313, 397] on div "Action Action Global inventory Package audit log Print package label TX - HT - …" at bounding box center [589, 372] width 1021 height 308
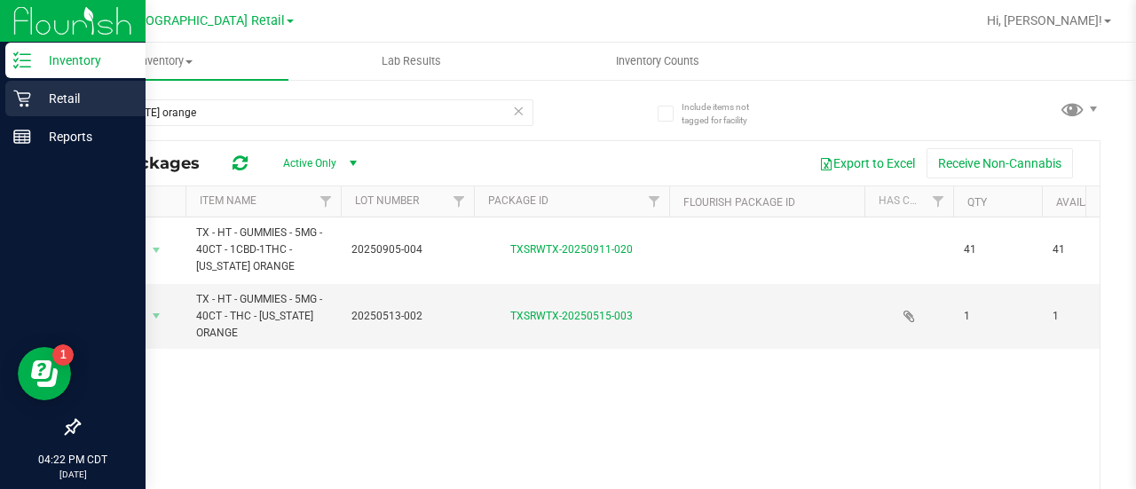
click at [34, 84] on div "Retail" at bounding box center [75, 99] width 140 height 36
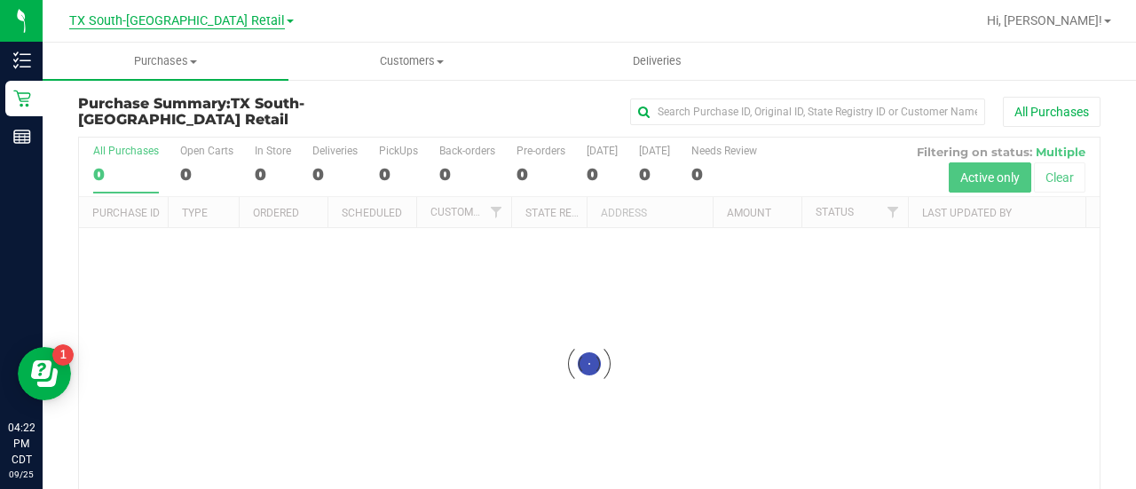
click at [236, 19] on span "TX South-[GEOGRAPHIC_DATA] Retail" at bounding box center [177, 21] width 216 height 16
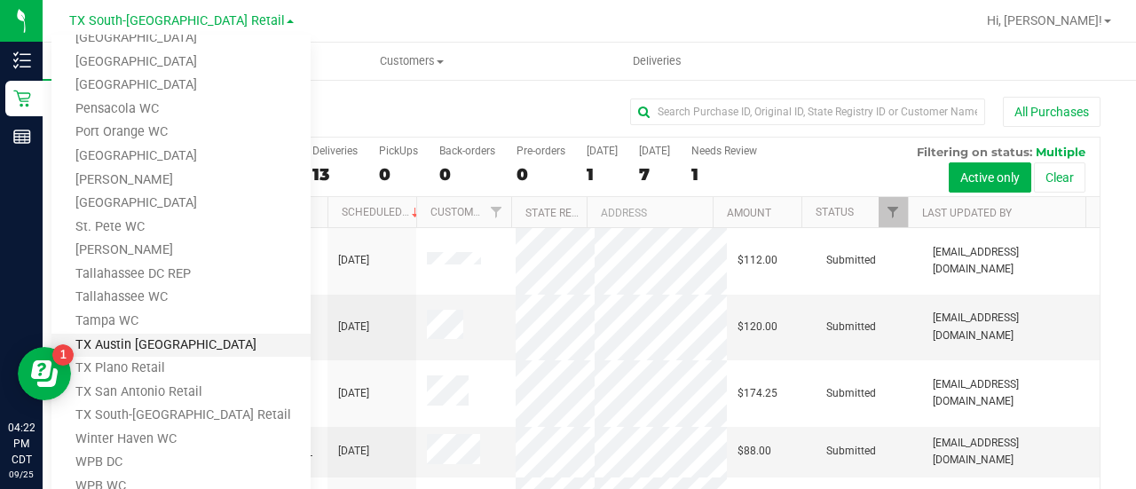
click at [125, 345] on link "TX Austin [GEOGRAPHIC_DATA]" at bounding box center [180, 346] width 259 height 24
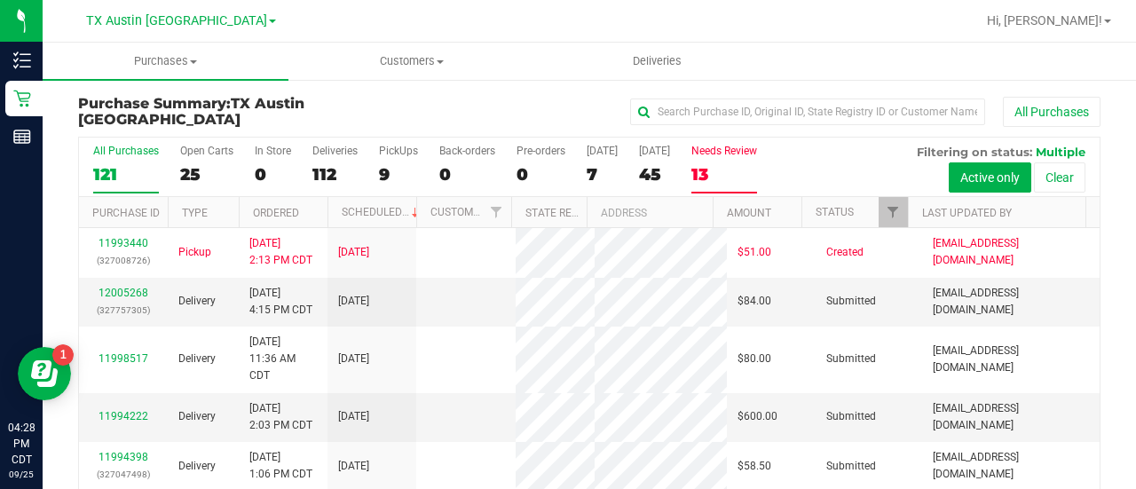
click at [728, 169] on div "13" at bounding box center [725, 174] width 66 height 20
click at [0, 0] on input "Needs Review 13" at bounding box center [0, 0] width 0 height 0
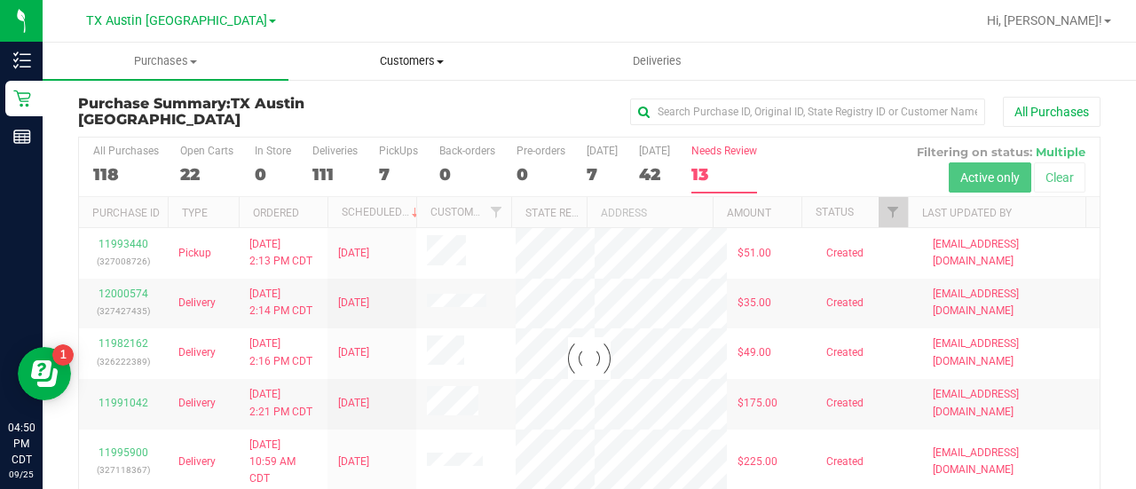
click at [392, 63] on span "Customers" at bounding box center [411, 61] width 244 height 16
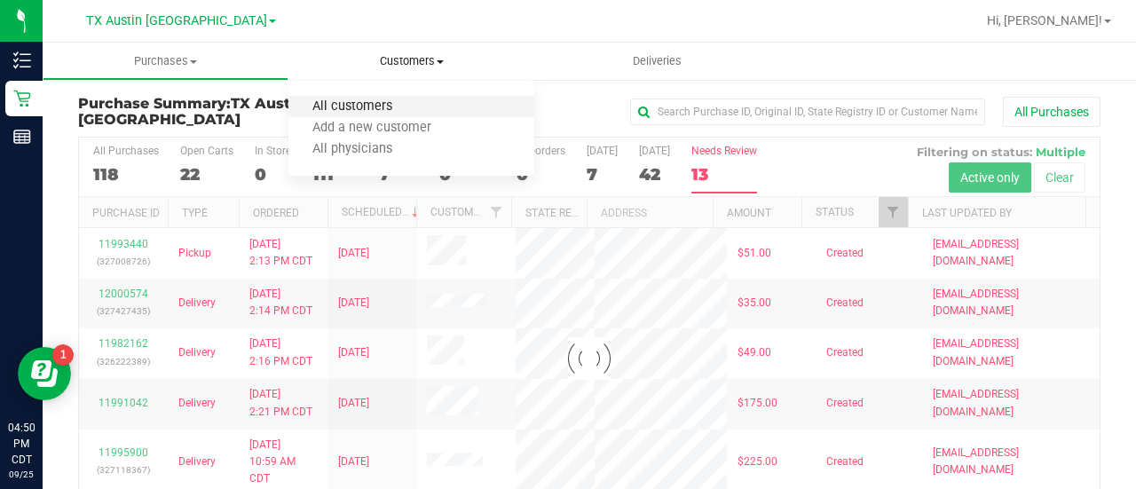
click at [360, 103] on span "All customers" at bounding box center [353, 106] width 128 height 15
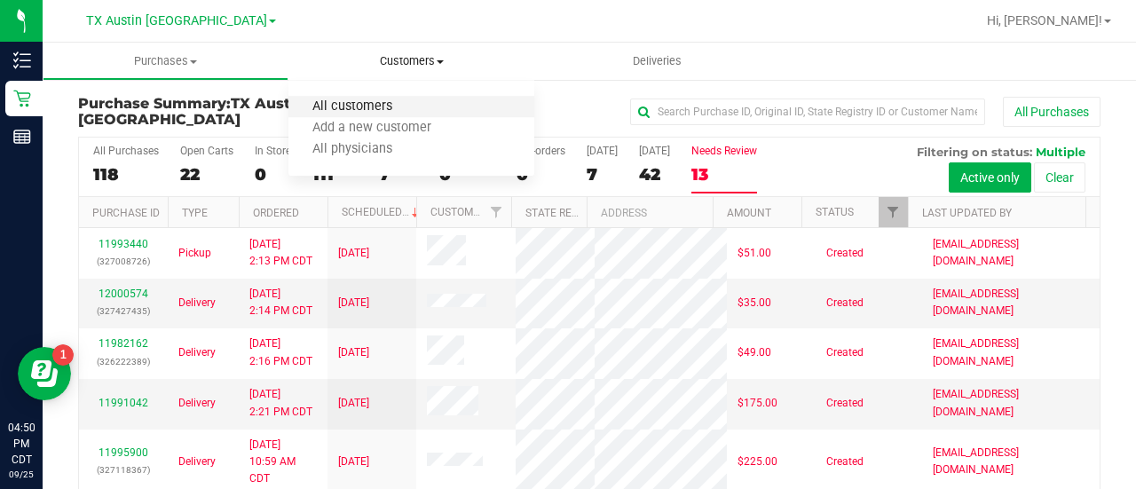
click at [367, 104] on span "All customers" at bounding box center [353, 106] width 128 height 15
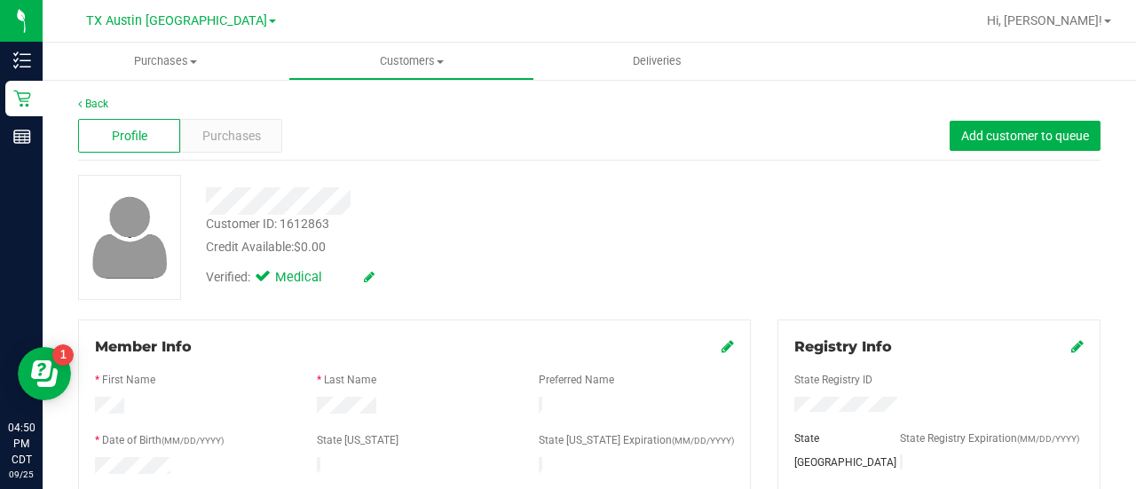
click at [692, 249] on div "Credit Available: $0.00" at bounding box center [455, 247] width 498 height 19
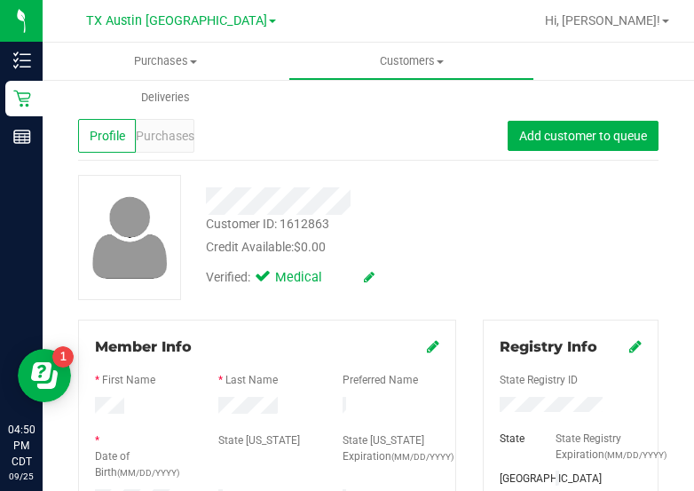
click at [554, 278] on div "Customer ID: 1612863 Credit Available: $0.00 Verified: Medical" at bounding box center [368, 237] width 607 height 125
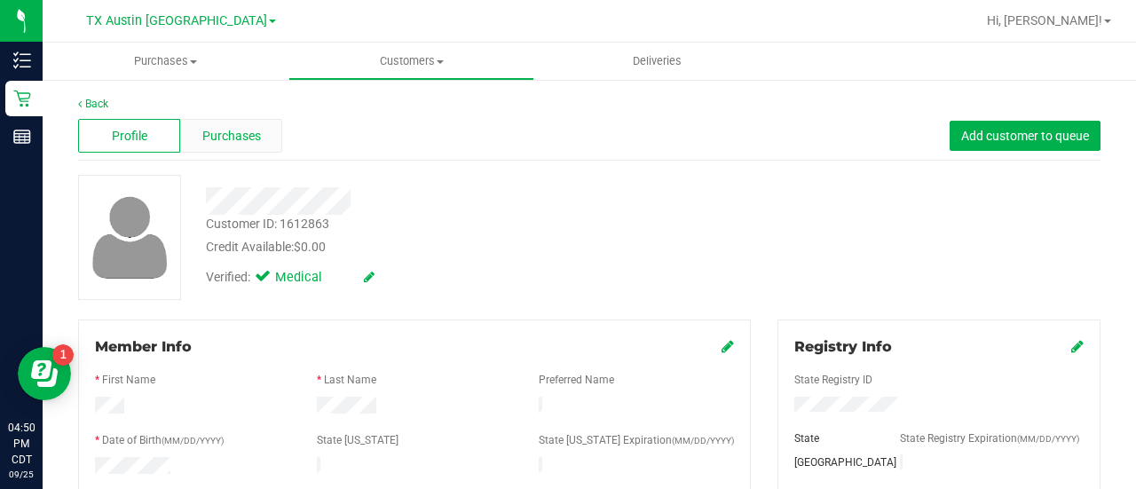
click at [249, 122] on div "Purchases" at bounding box center [231, 136] width 102 height 34
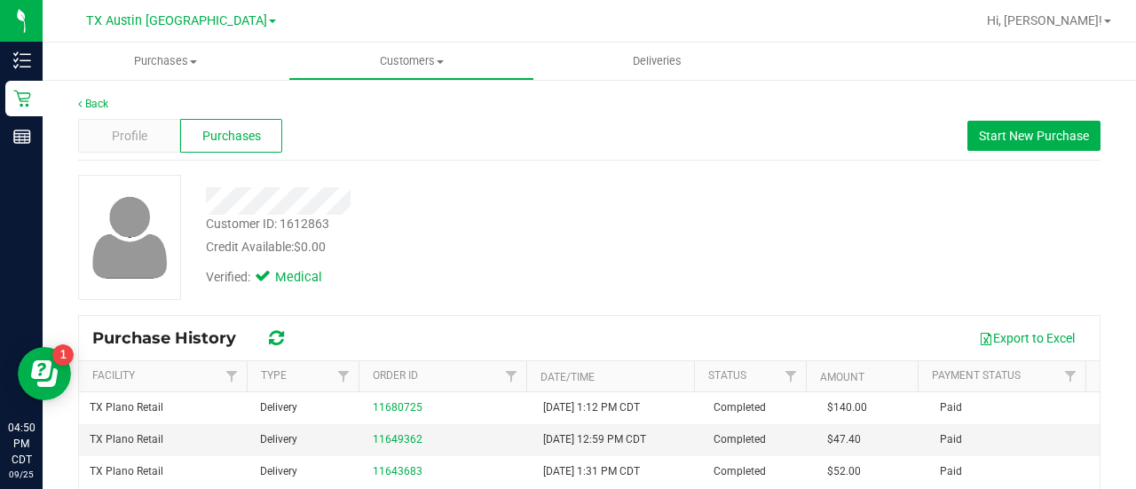
click at [593, 196] on div at bounding box center [455, 201] width 525 height 28
click at [156, 132] on div "Profile" at bounding box center [129, 136] width 102 height 34
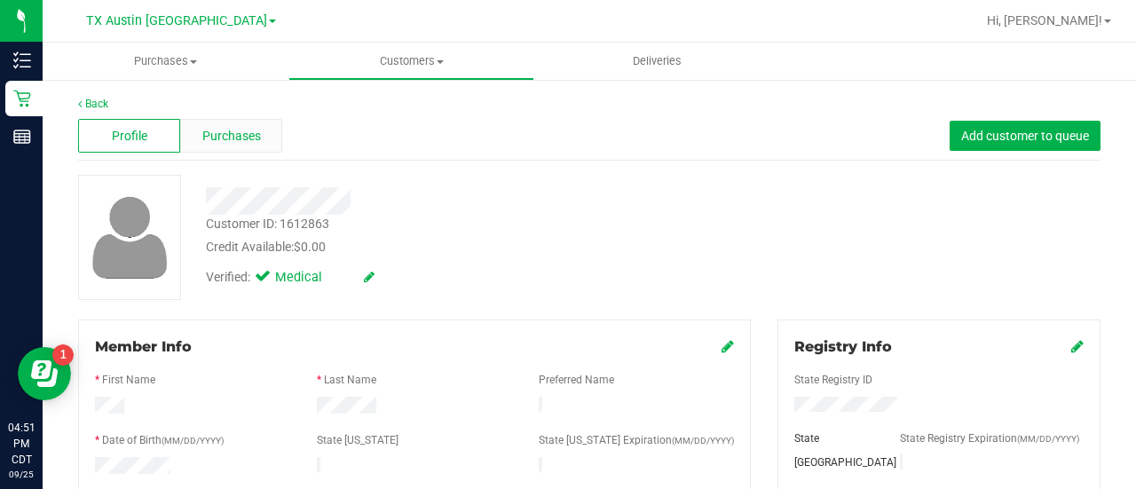
click at [257, 142] on span "Purchases" at bounding box center [231, 136] width 59 height 19
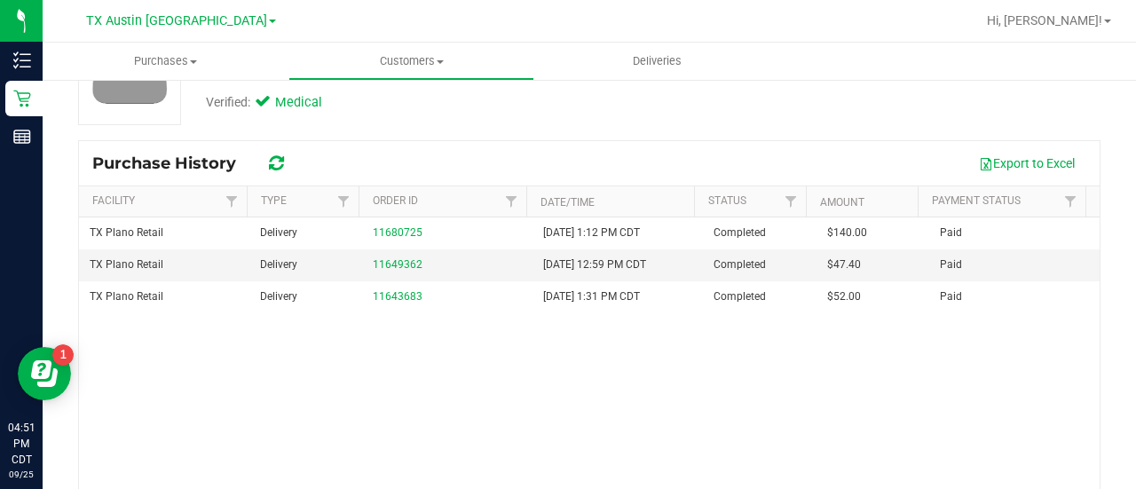
scroll to position [219, 0]
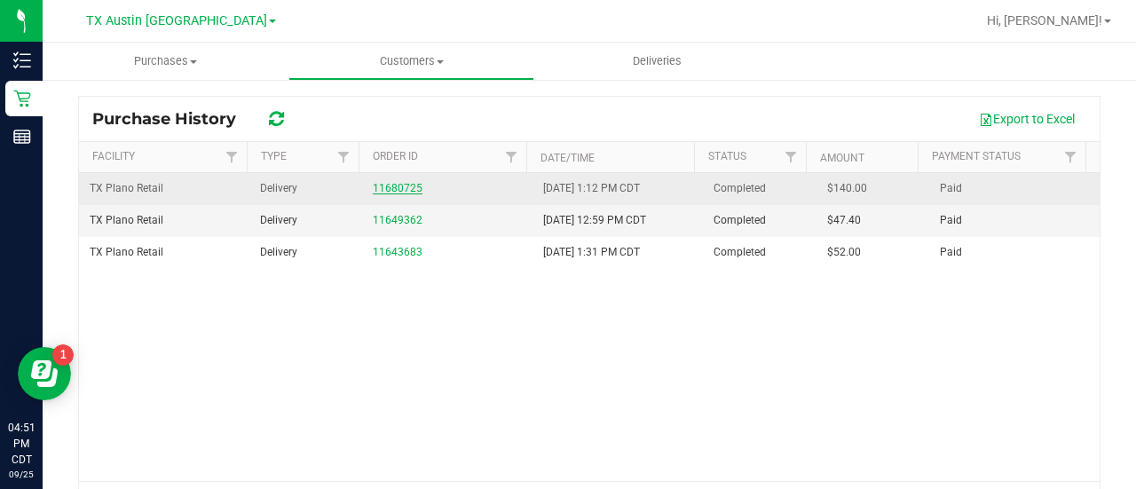
click at [388, 185] on link "11680725" at bounding box center [398, 188] width 50 height 12
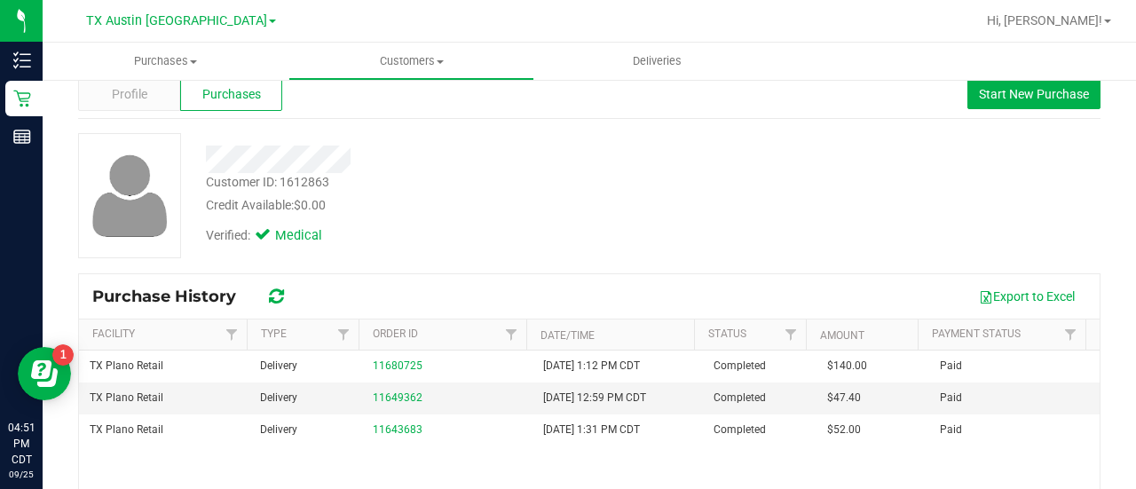
scroll to position [43, 0]
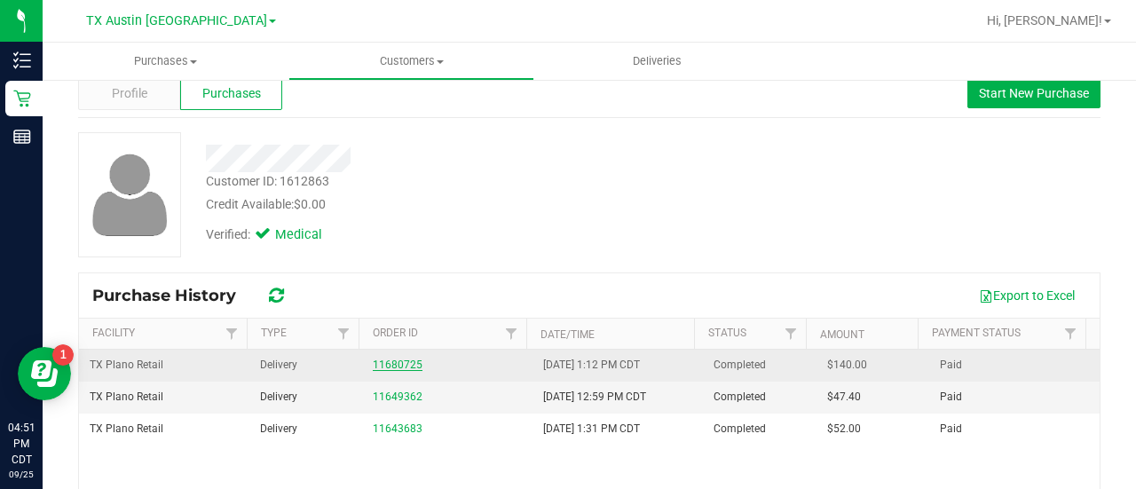
click at [395, 361] on link "11680725" at bounding box center [398, 365] width 50 height 12
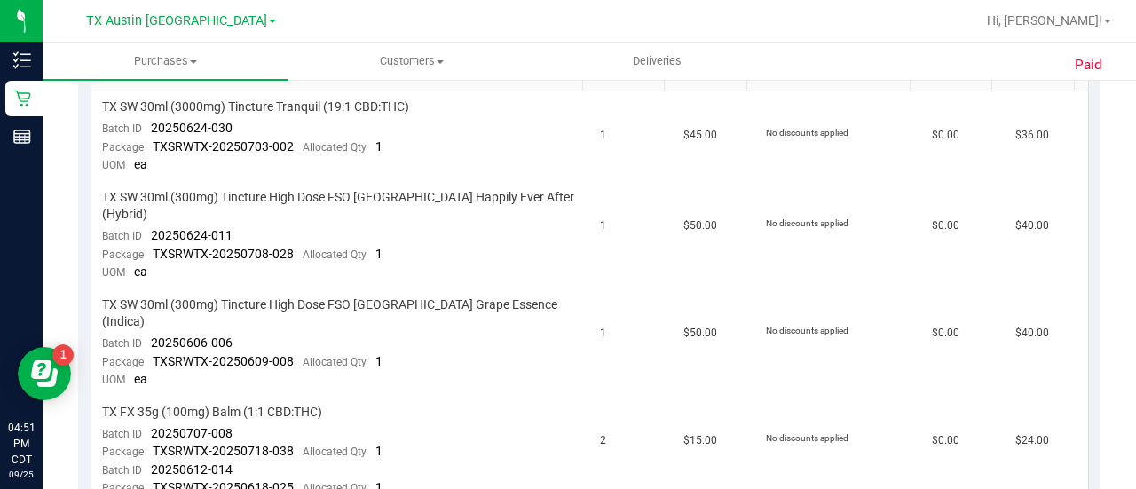
scroll to position [485, 0]
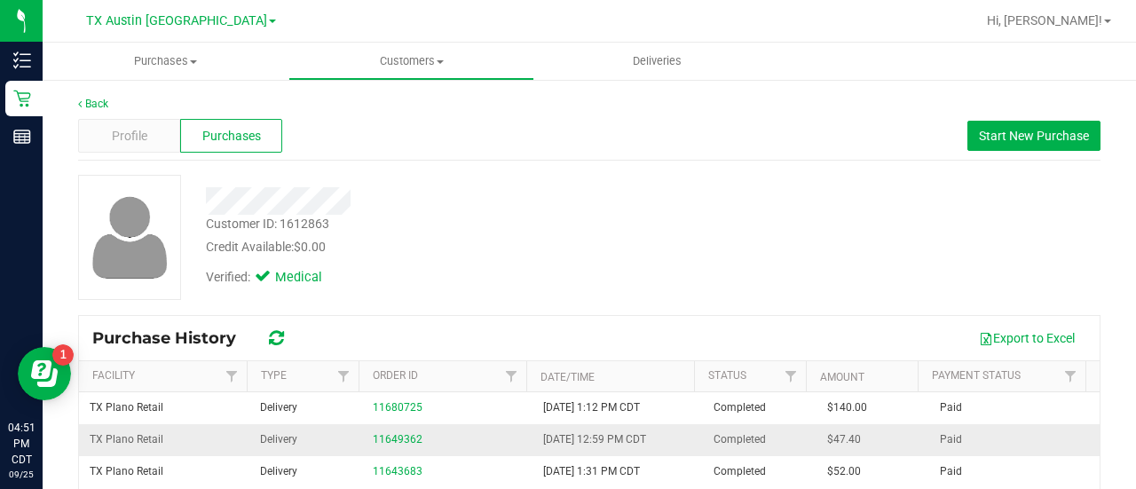
click at [415, 432] on div "11649362" at bounding box center [447, 439] width 149 height 17
click at [397, 436] on link "11649362" at bounding box center [398, 439] width 50 height 12
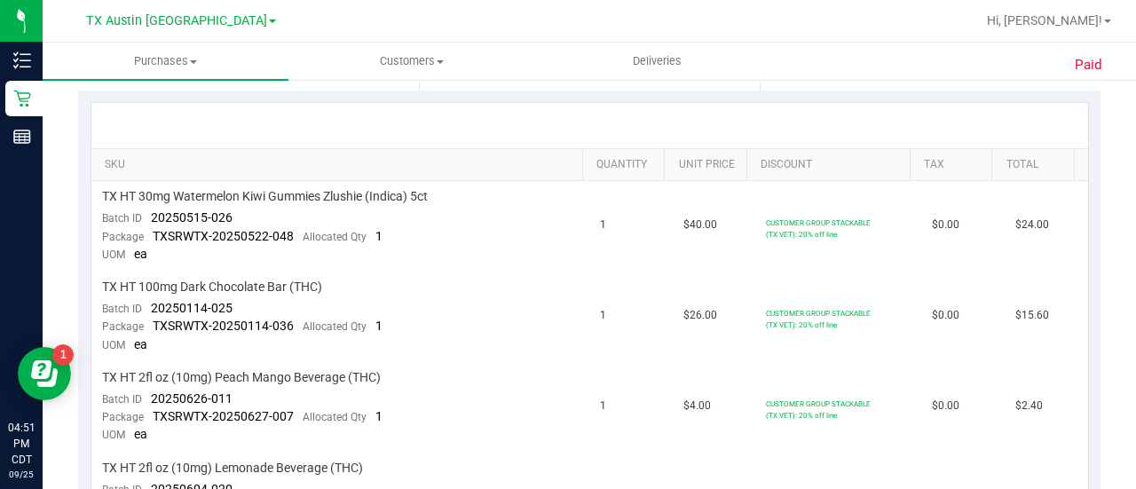
scroll to position [395, 0]
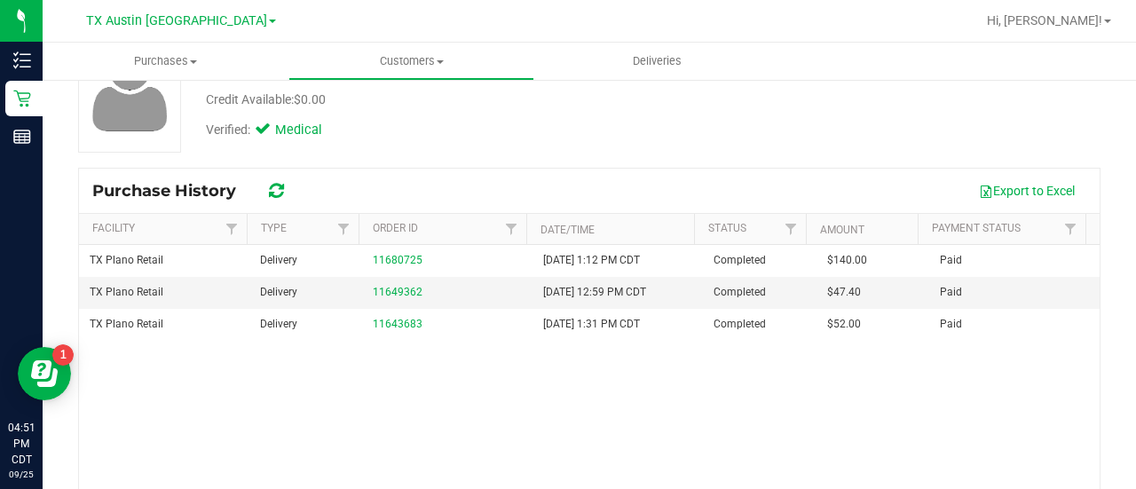
scroll to position [169, 0]
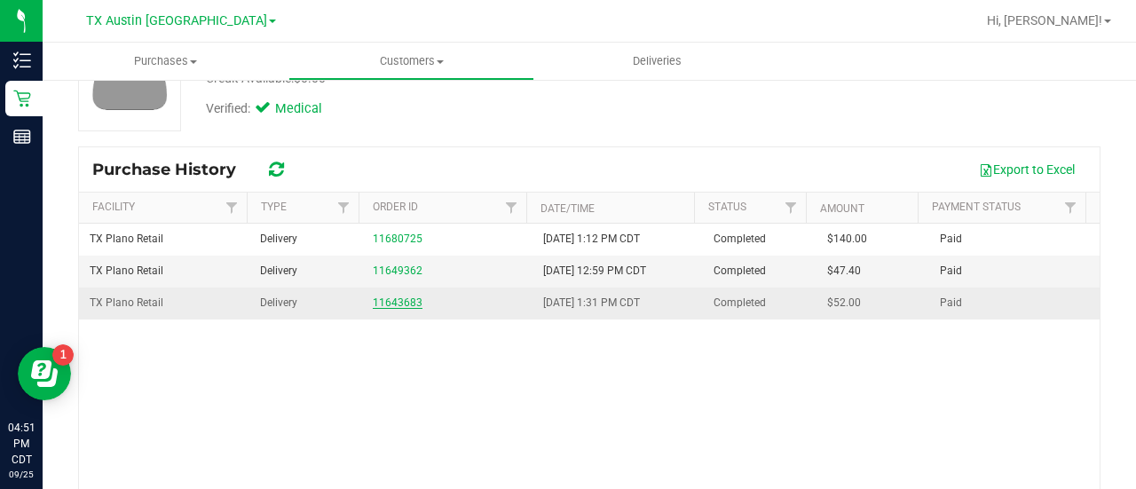
click at [382, 305] on link "11643683" at bounding box center [398, 303] width 50 height 12
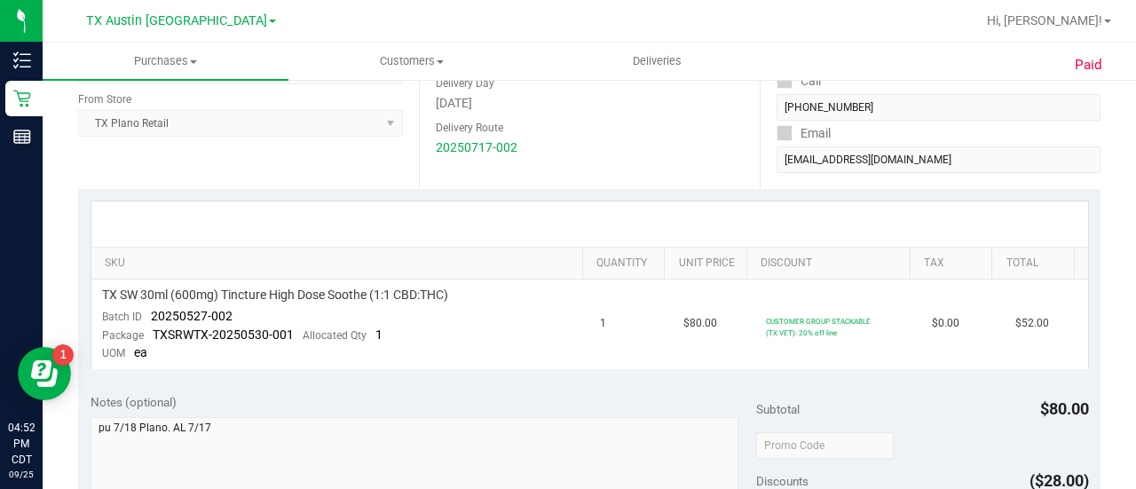
scroll to position [306, 0]
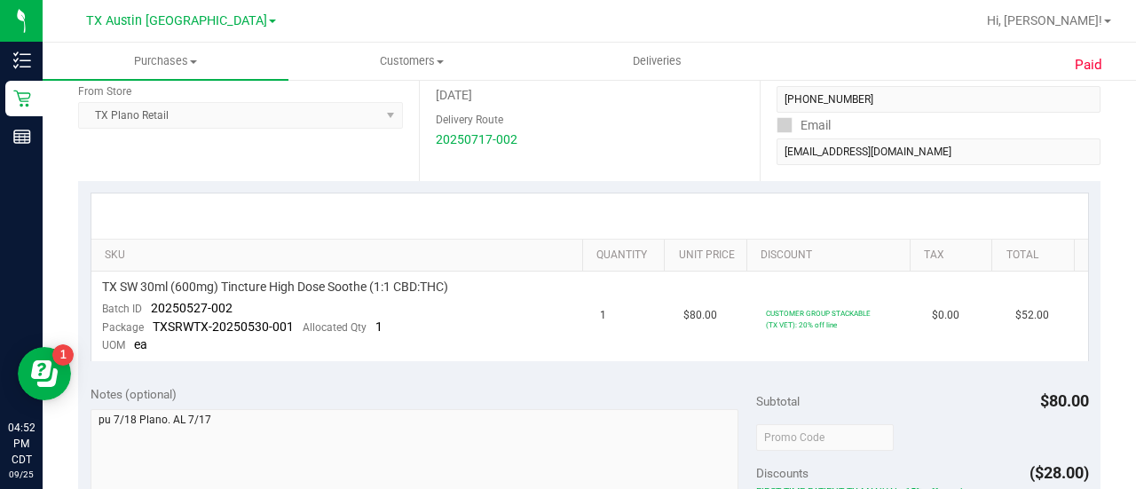
click at [489, 365] on div "SKU Quantity Unit Price Discount Tax Total TX SW 30ml (600mg) Tincture High Dos…" at bounding box center [589, 277] width 1023 height 193
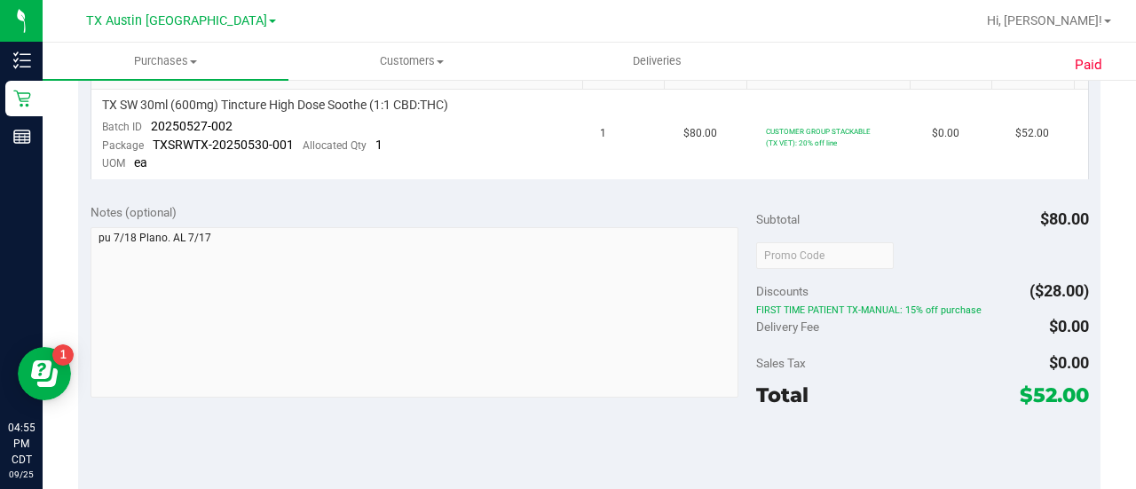
scroll to position [0, 0]
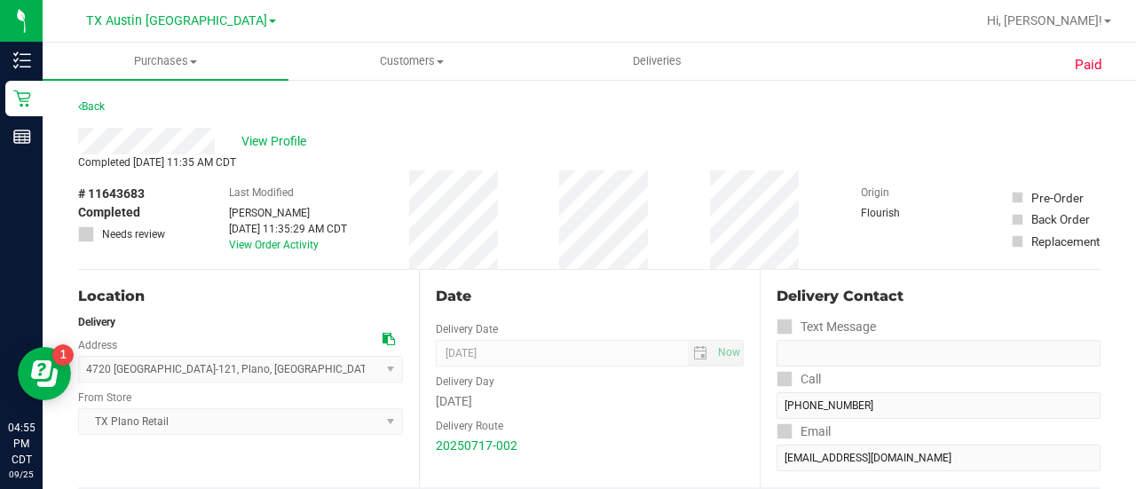
click at [344, 175] on div "Last Modified Lauran Wallace Jul 18, 2025 11:35:29 AM CDT View Order Activity" at bounding box center [288, 219] width 118 height 99
click at [261, 134] on span "View Profile" at bounding box center [276, 141] width 71 height 19
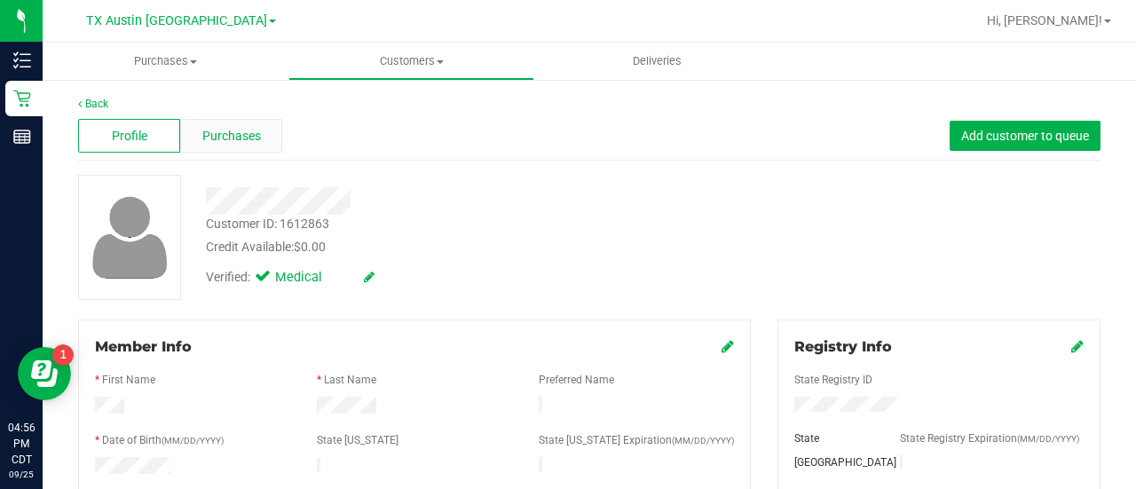
click at [226, 130] on span "Purchases" at bounding box center [231, 136] width 59 height 19
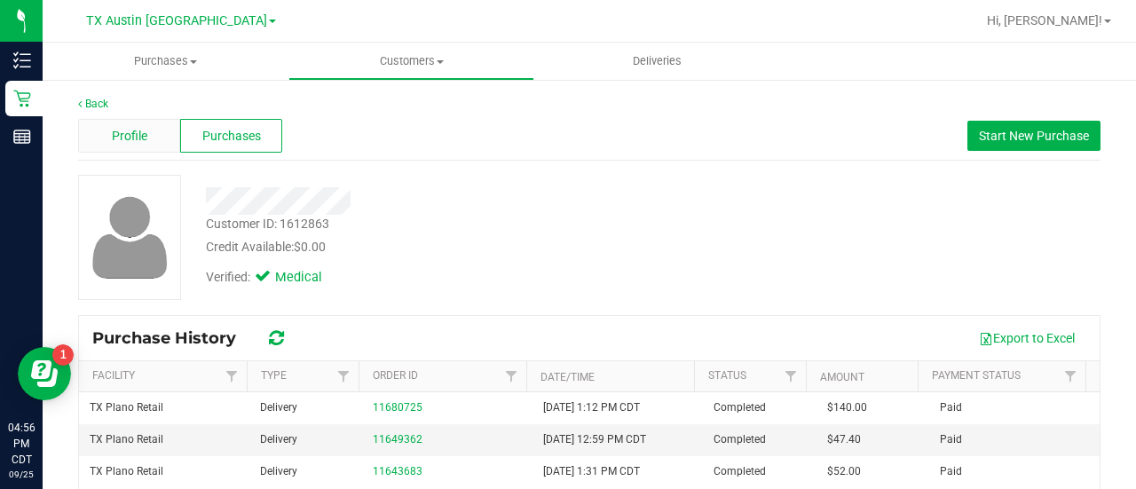
click at [133, 124] on div "Profile" at bounding box center [129, 136] width 102 height 34
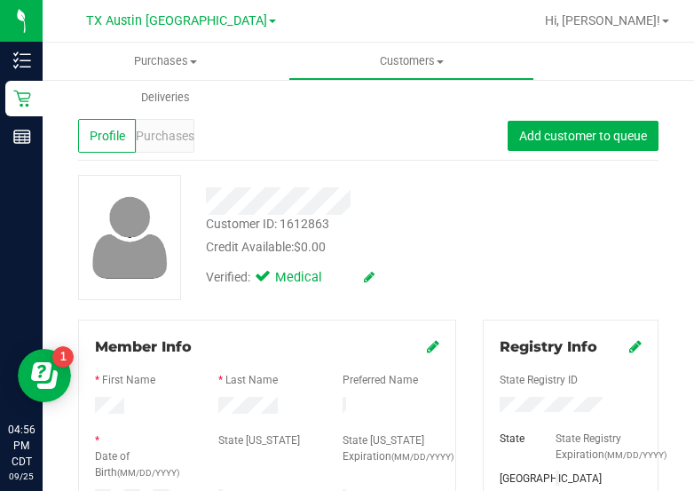
click at [595, 277] on div "Customer ID: 1612863 Credit Available: $0.00 Verified: Medical" at bounding box center [368, 237] width 607 height 125
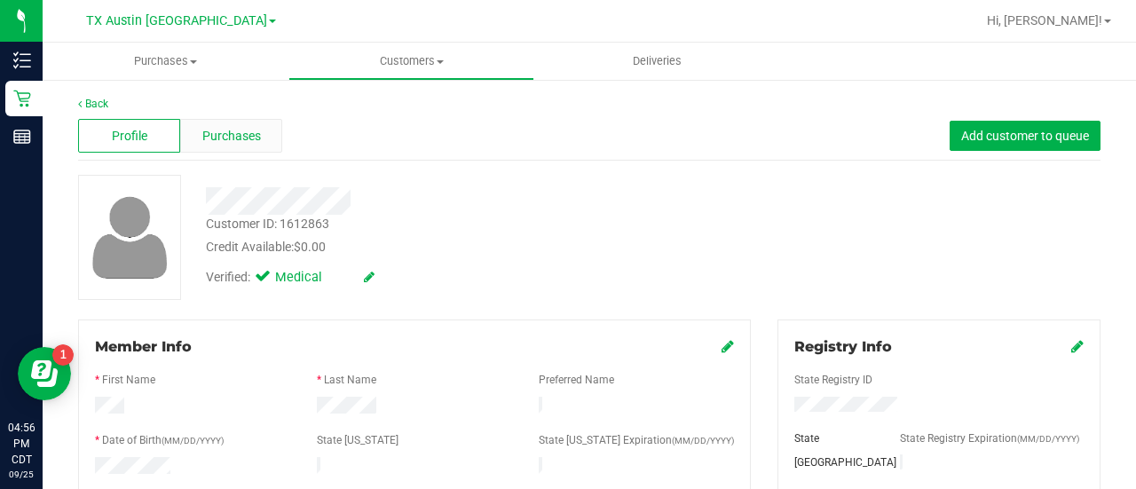
click at [215, 133] on span "Purchases" at bounding box center [231, 136] width 59 height 19
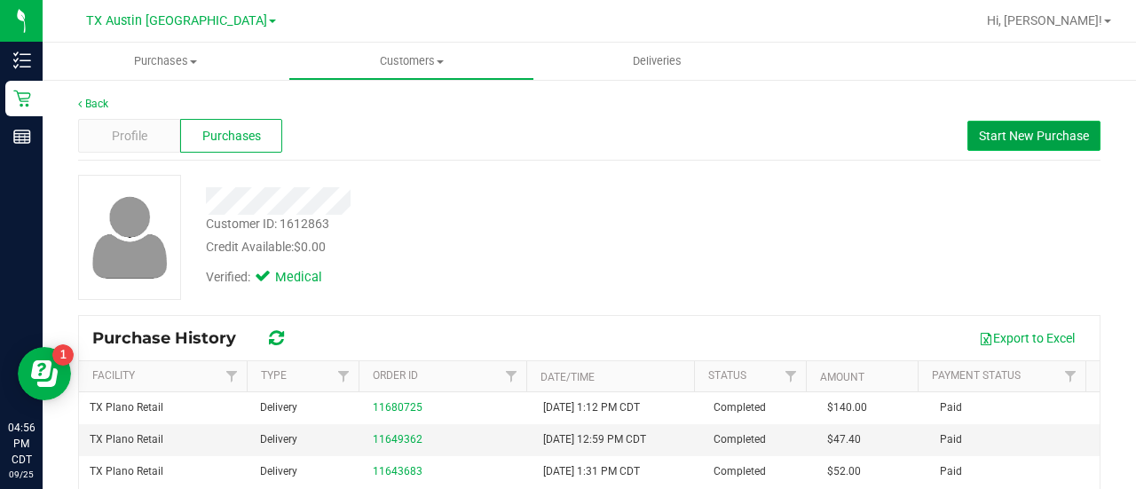
click at [968, 122] on button "Start New Purchase" at bounding box center [1034, 136] width 133 height 30
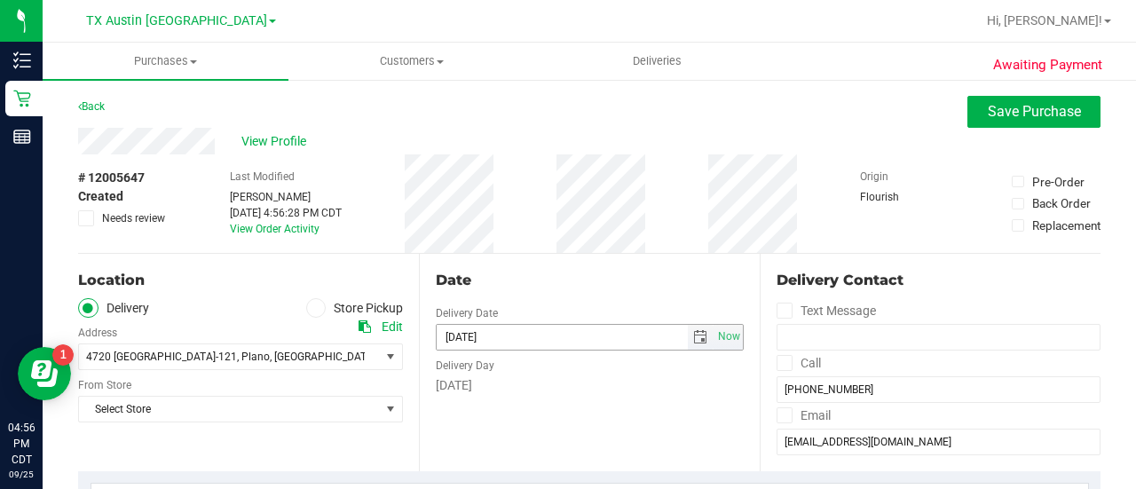
click at [693, 341] on span "select" at bounding box center [700, 337] width 14 height 14
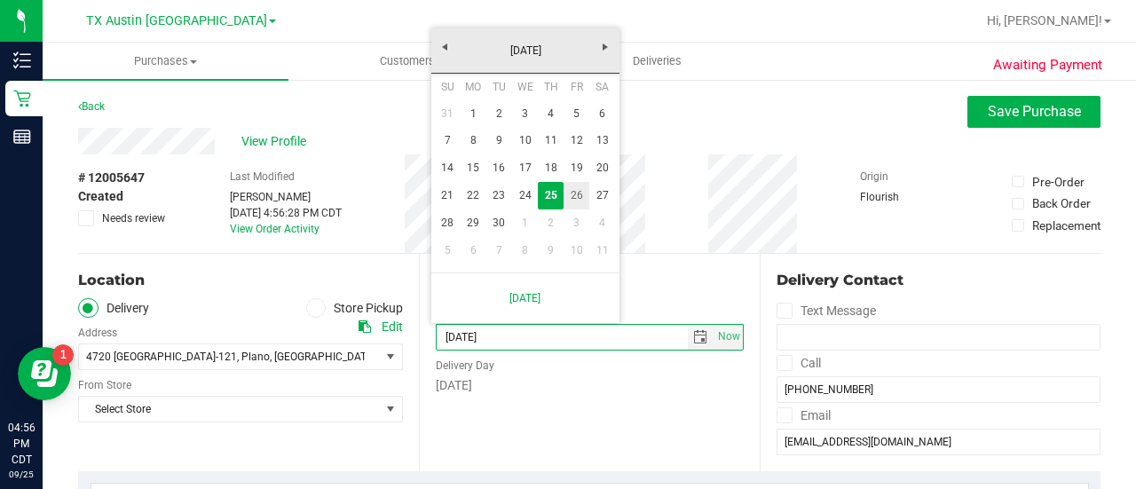
click at [575, 192] on link "26" at bounding box center [577, 196] width 26 height 28
type input "09/26/2025"
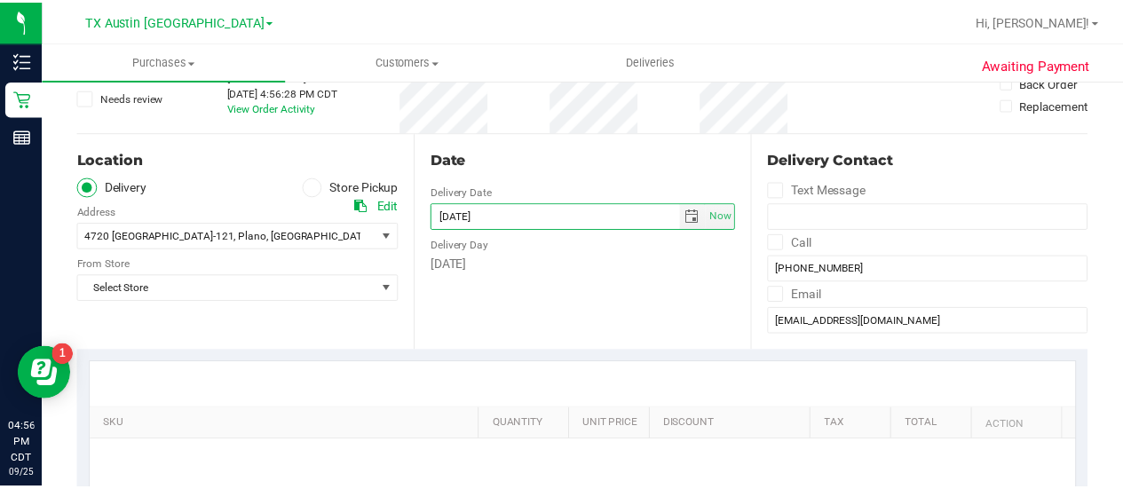
scroll to position [130, 0]
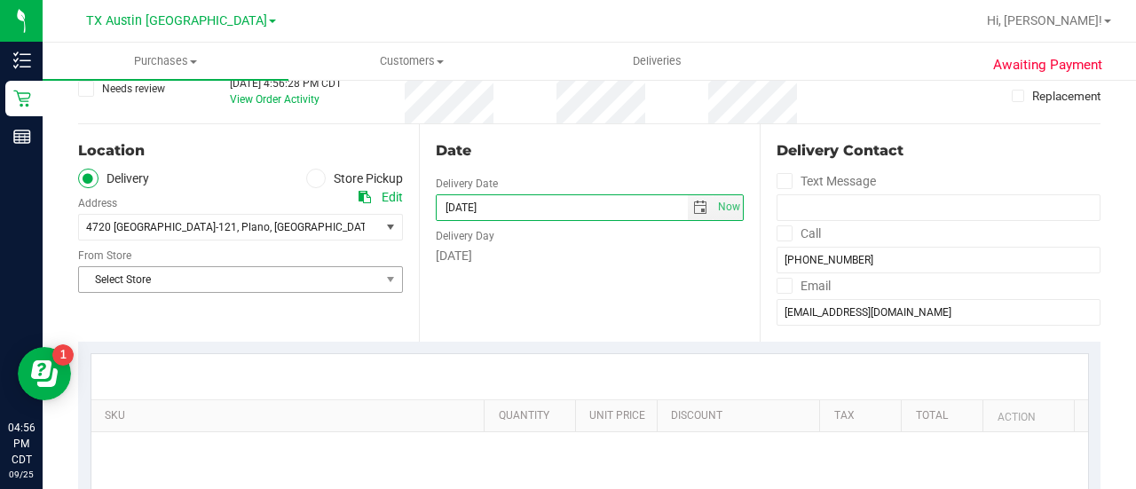
click at [277, 286] on span "Select Store" at bounding box center [229, 279] width 301 height 25
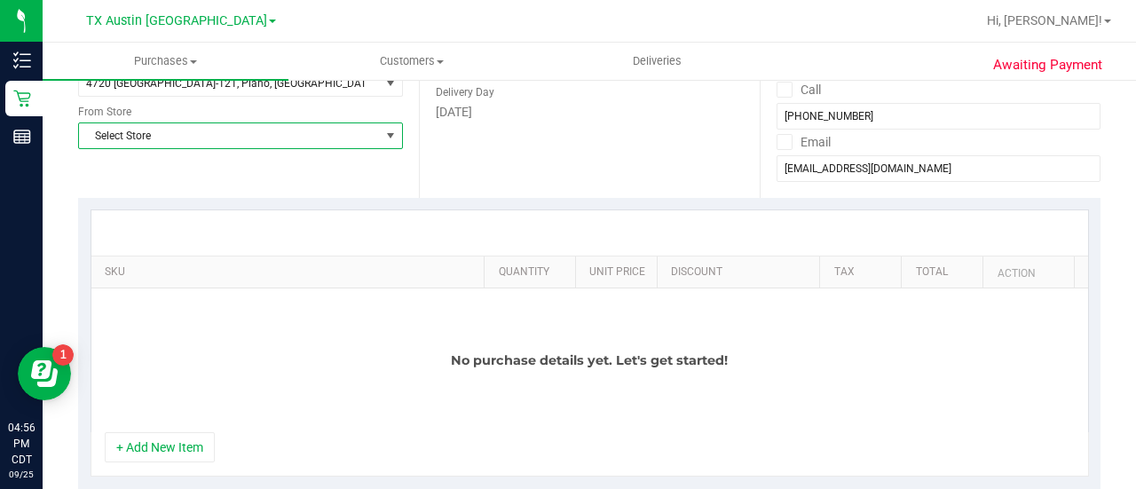
scroll to position [282, 0]
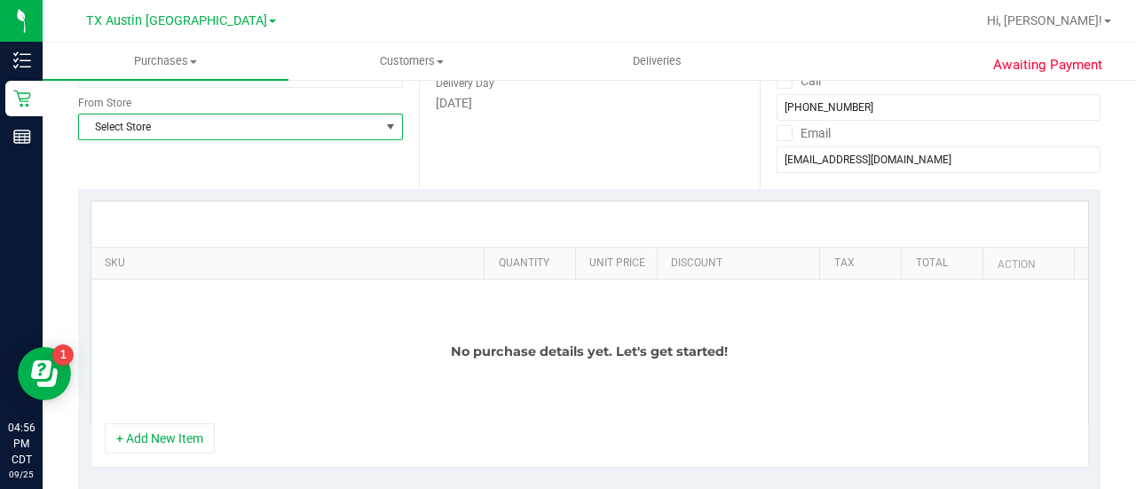
click at [205, 131] on span "Select Store" at bounding box center [229, 127] width 301 height 25
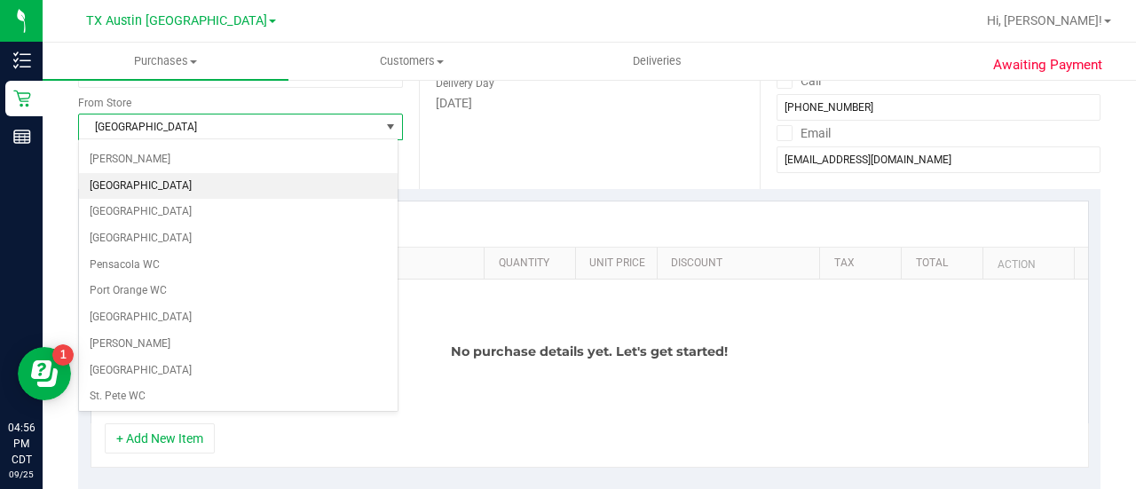
scroll to position [1255, 0]
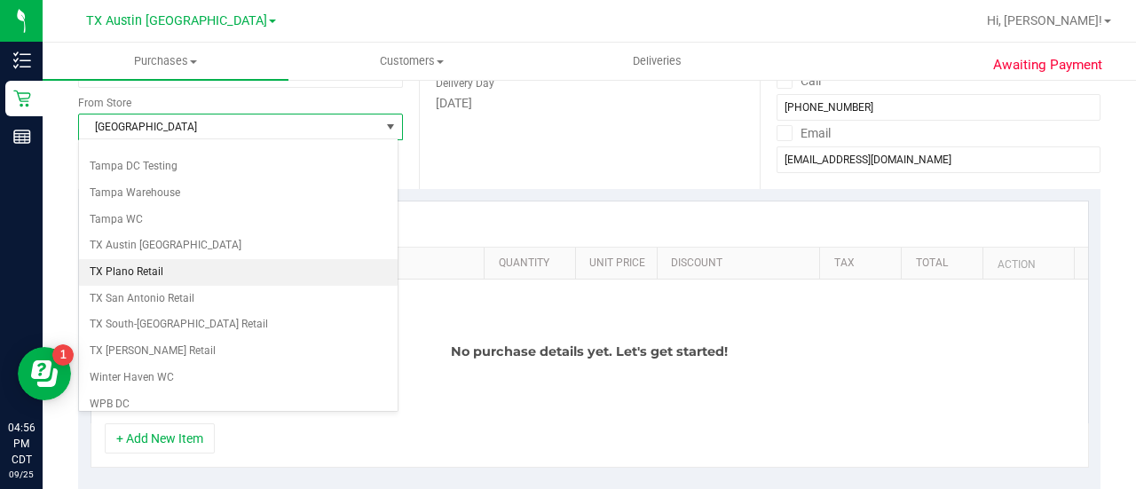
click at [108, 259] on li "TX Plano Retail" at bounding box center [238, 272] width 319 height 27
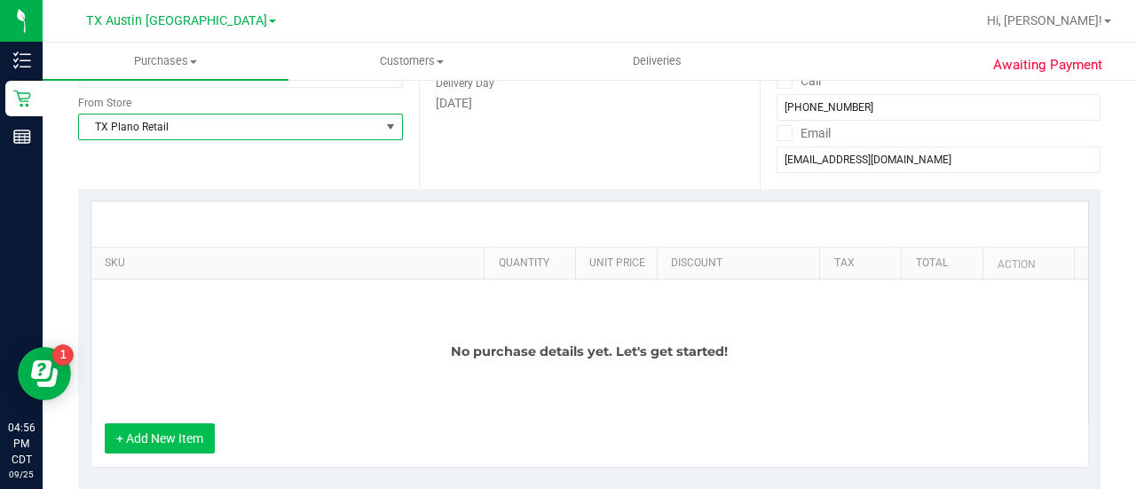
click at [159, 441] on button "+ Add New Item" at bounding box center [160, 438] width 110 height 30
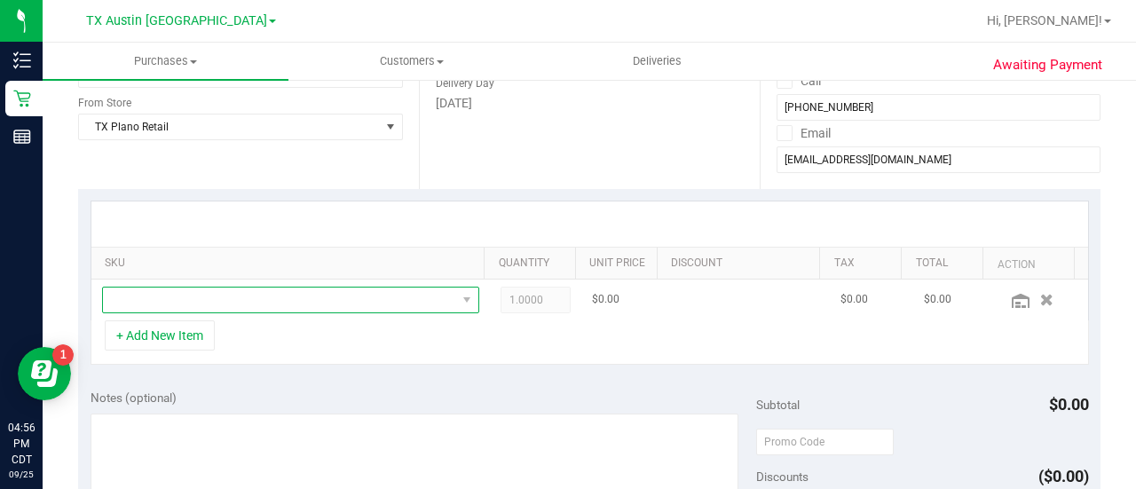
click at [224, 303] on span "NO DATA FOUND" at bounding box center [279, 300] width 353 height 25
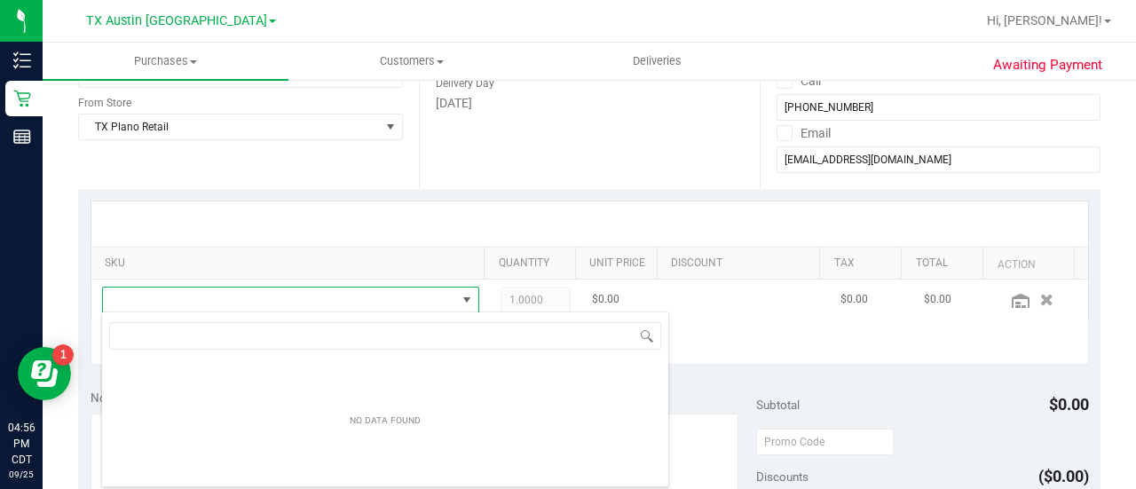
scroll to position [26, 358]
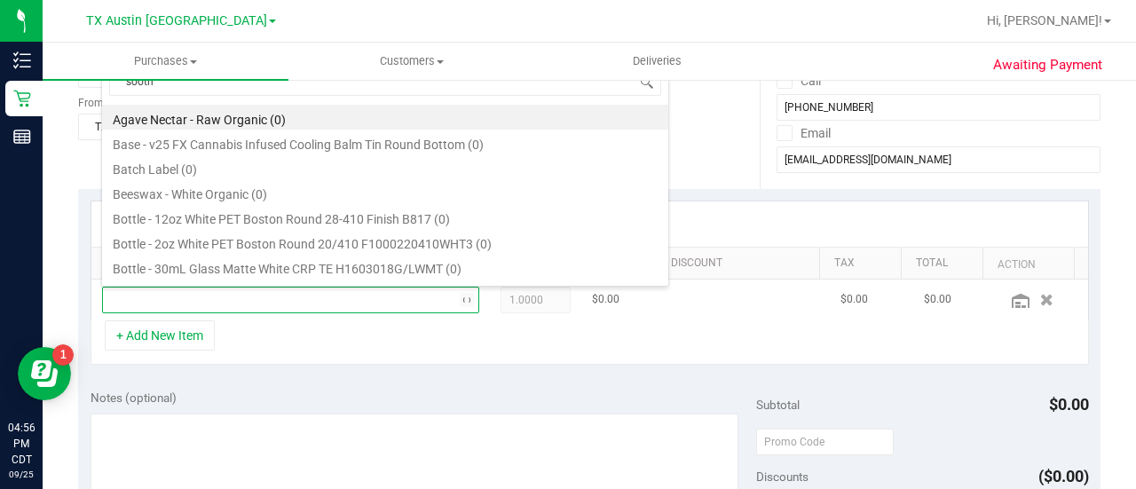
type input "soothe"
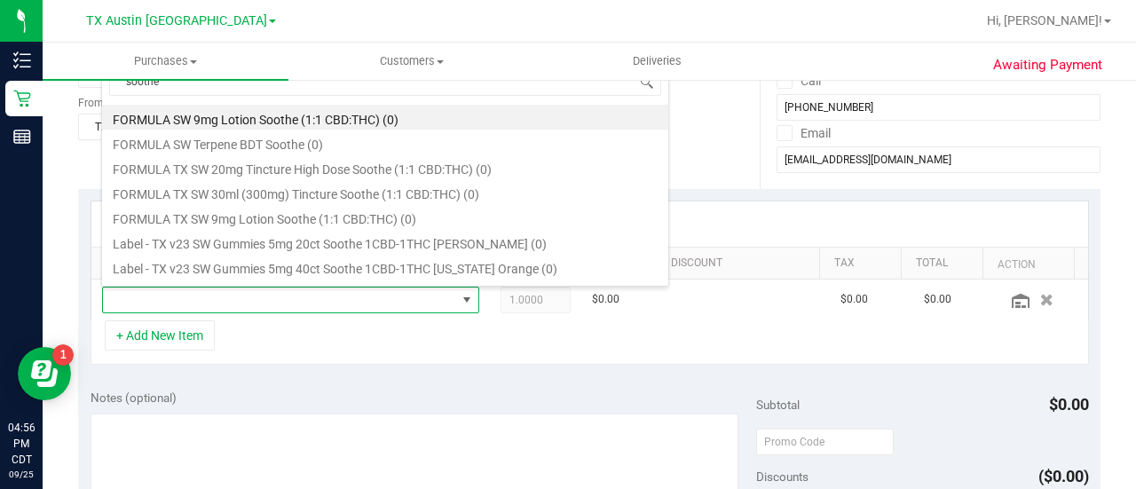
scroll to position [534, 0]
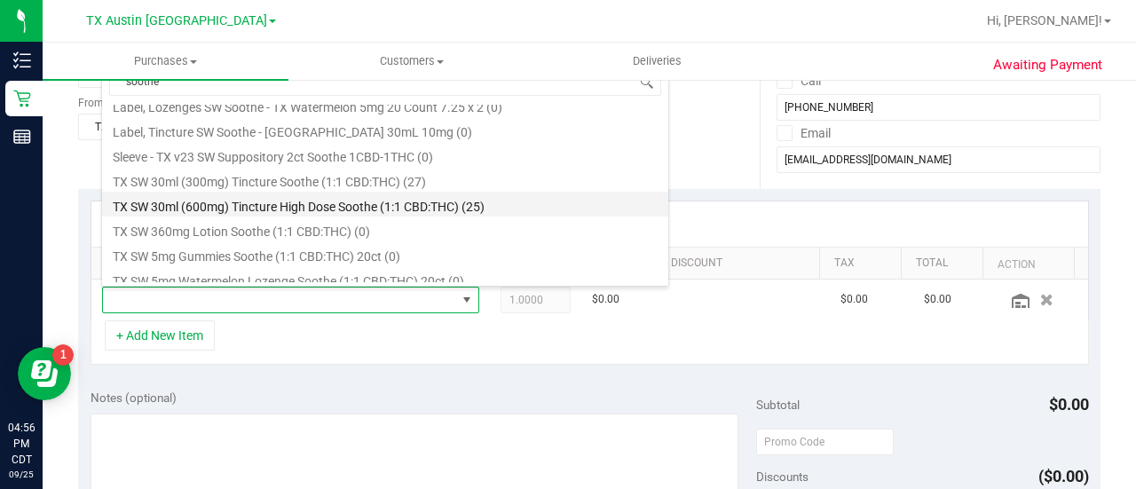
click at [533, 203] on li "TX SW 30ml (600mg) Tincture High Dose Soothe (1:1 CBD:THC) (25)" at bounding box center [385, 204] width 566 height 25
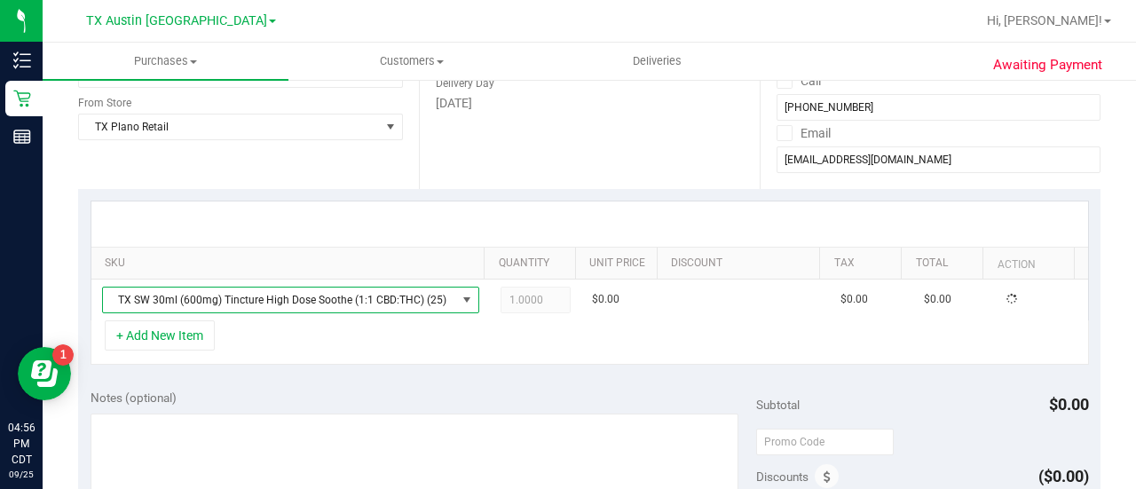
click at [360, 356] on div "+ Add New Item" at bounding box center [590, 342] width 999 height 44
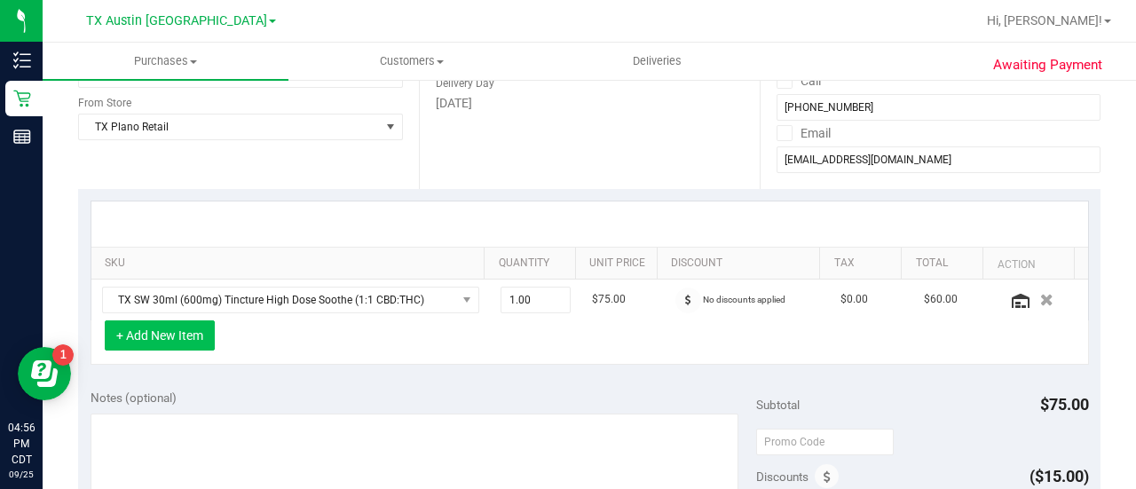
click at [160, 342] on button "+ Add New Item" at bounding box center [160, 335] width 110 height 30
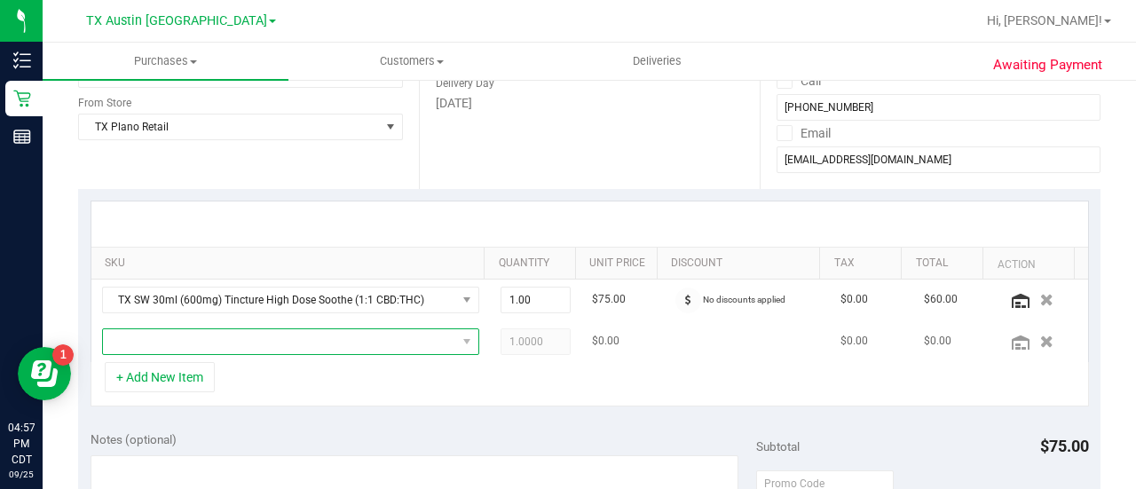
click at [417, 345] on span "NO DATA FOUND" at bounding box center [279, 341] width 353 height 25
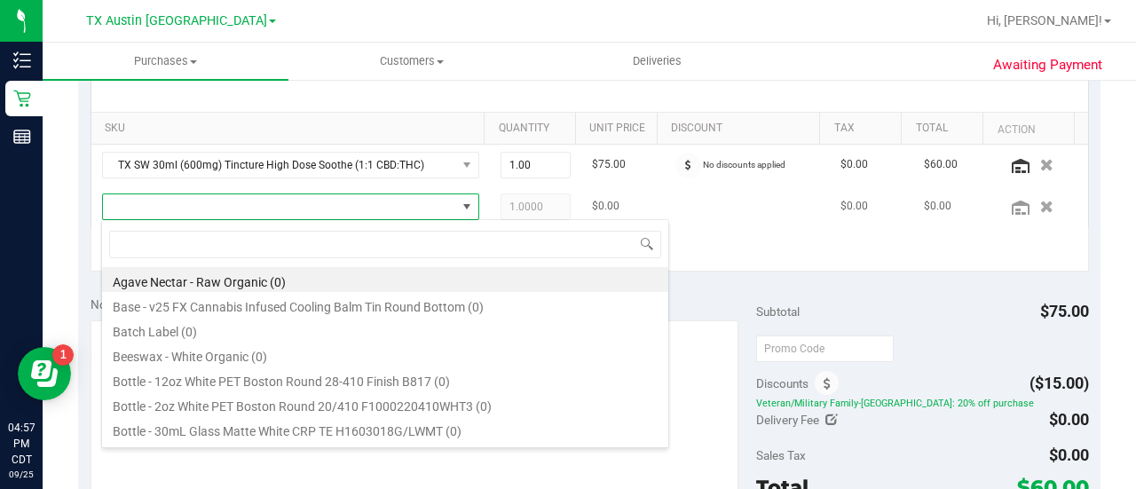
scroll to position [414, 0]
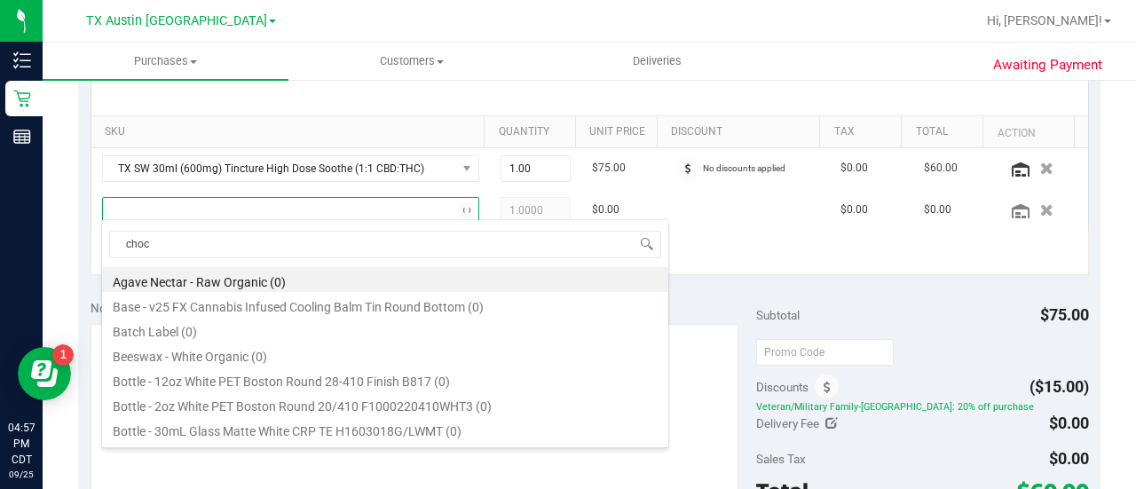
type input "choco"
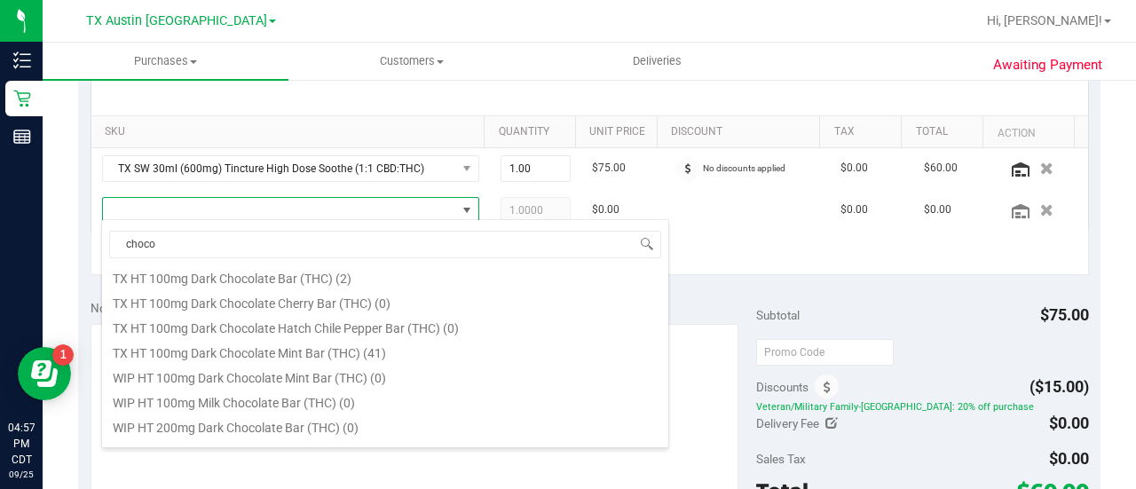
scroll to position [433, 0]
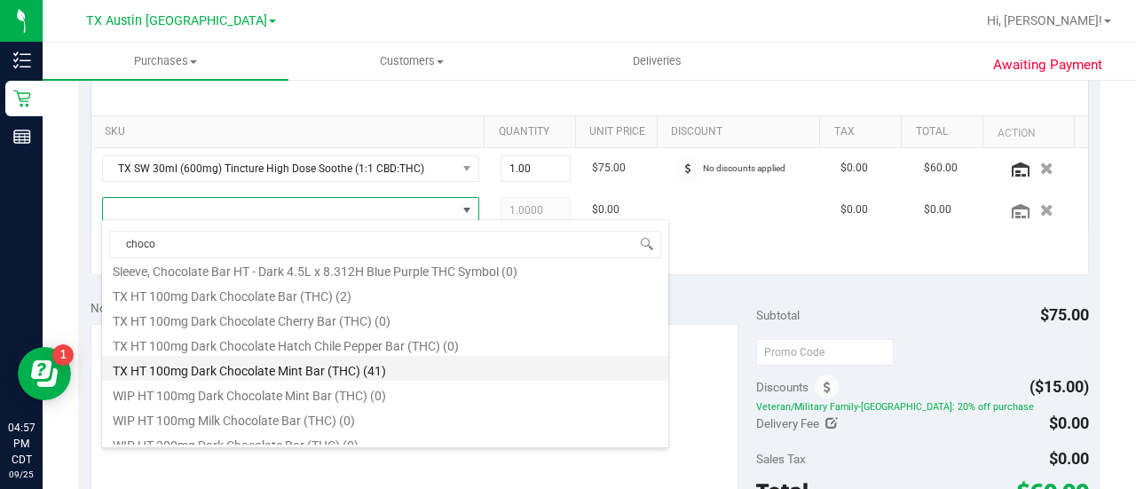
click at [465, 368] on li "TX HT 100mg Dark Chocolate Mint Bar (THC) (41)" at bounding box center [385, 368] width 566 height 25
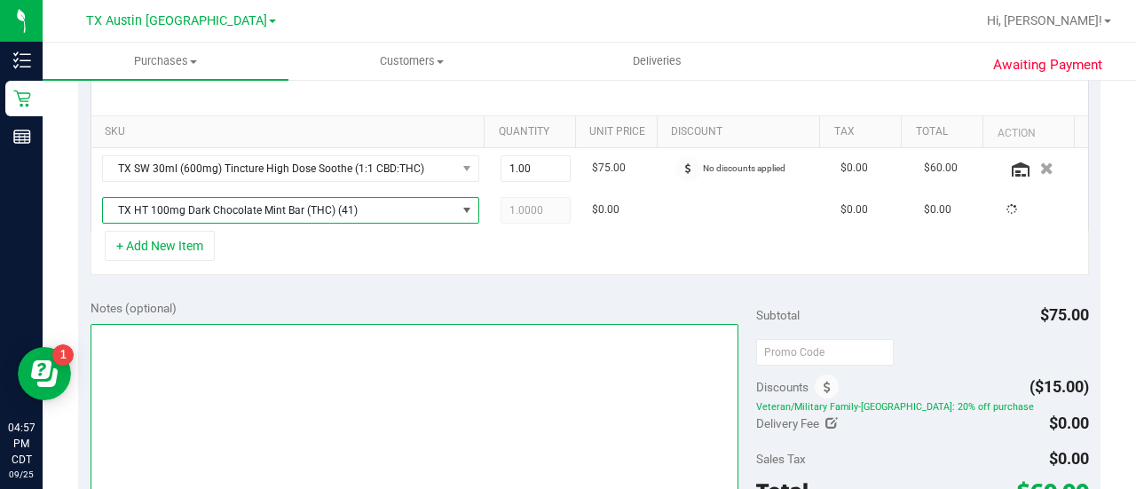
click at [465, 368] on textarea at bounding box center [415, 409] width 648 height 170
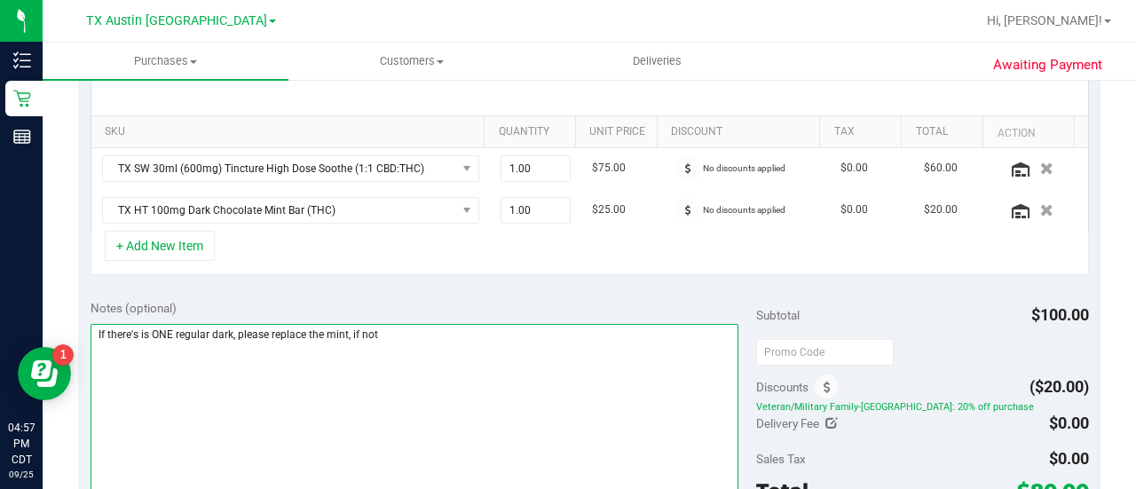
type textarea "If there's is ONE regular dark, please replace the mint, if not"
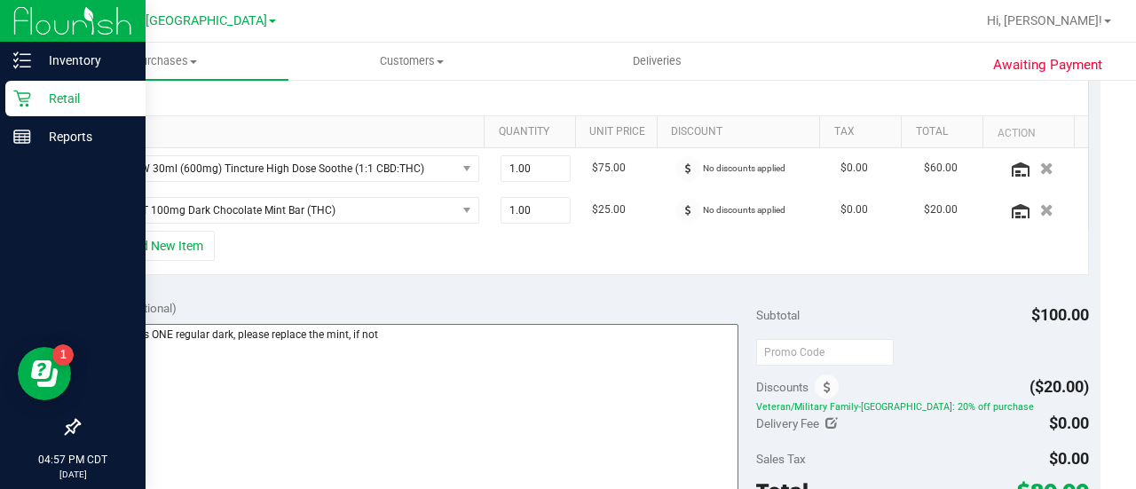
drag, startPoint x: 452, startPoint y: 347, endPoint x: 28, endPoint y: 319, distance: 425.3
click at [28, 319] on div "Inventory Retail Reports 04:57 PM CDT 09/25/2025 09/25 TX Austin DC Bonita Spri…" at bounding box center [568, 244] width 1136 height 489
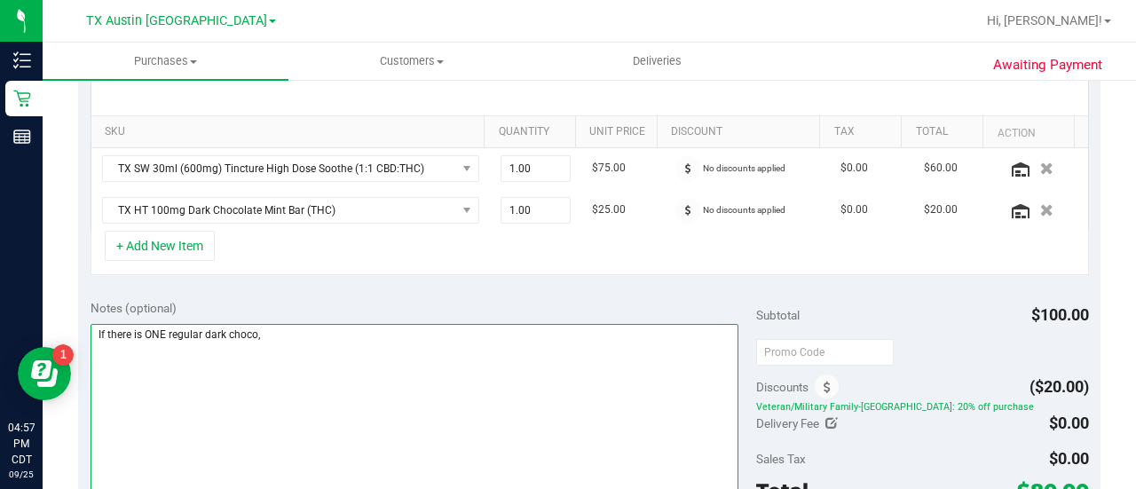
click at [319, 345] on textarea at bounding box center [415, 409] width 648 height 170
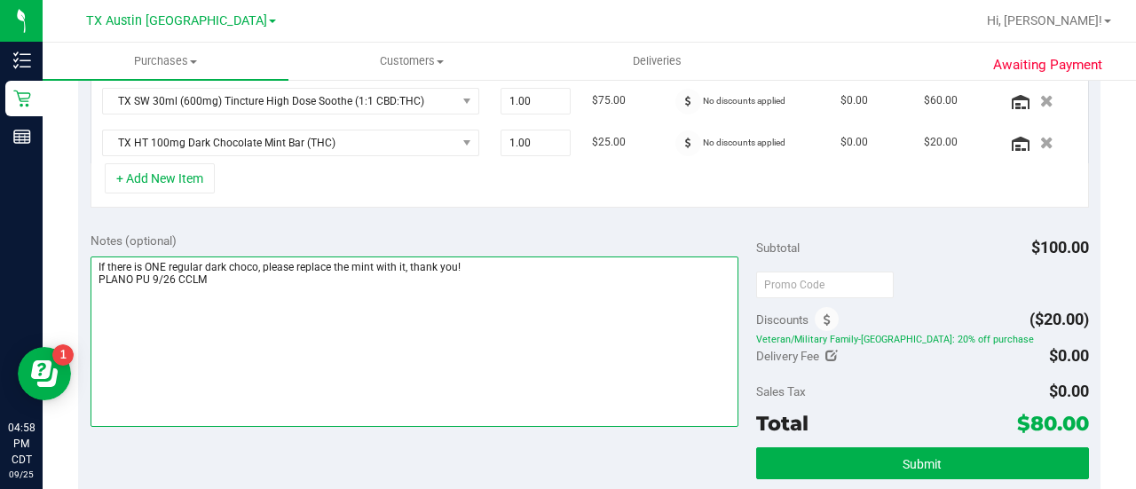
scroll to position [483, 0]
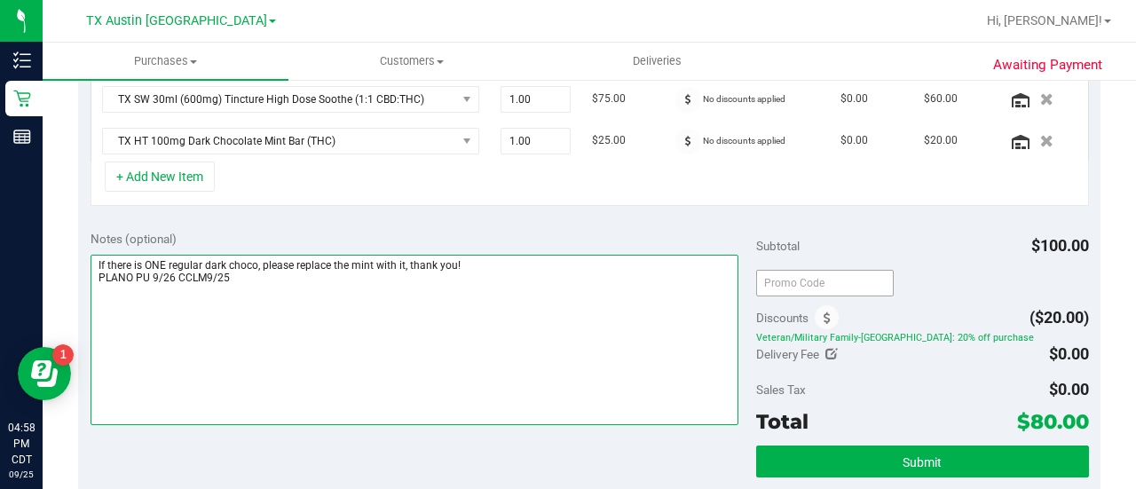
type textarea "If there is ONE regular dark choco, please replace the mint with it, thank you!…"
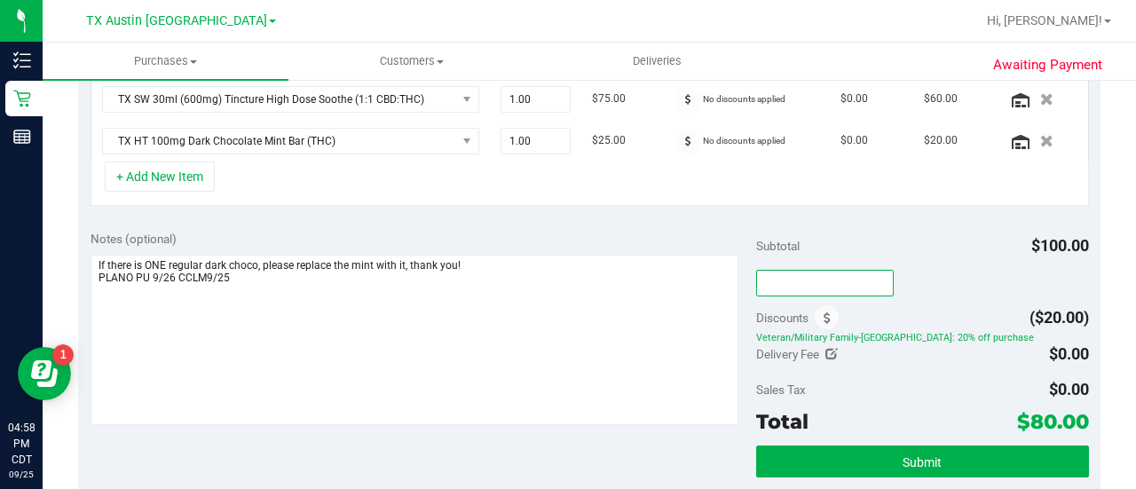
click at [819, 285] on input "text" at bounding box center [825, 283] width 138 height 27
type input "TXAIQ10"
click at [863, 406] on div "Total $80.00" at bounding box center [922, 422] width 333 height 32
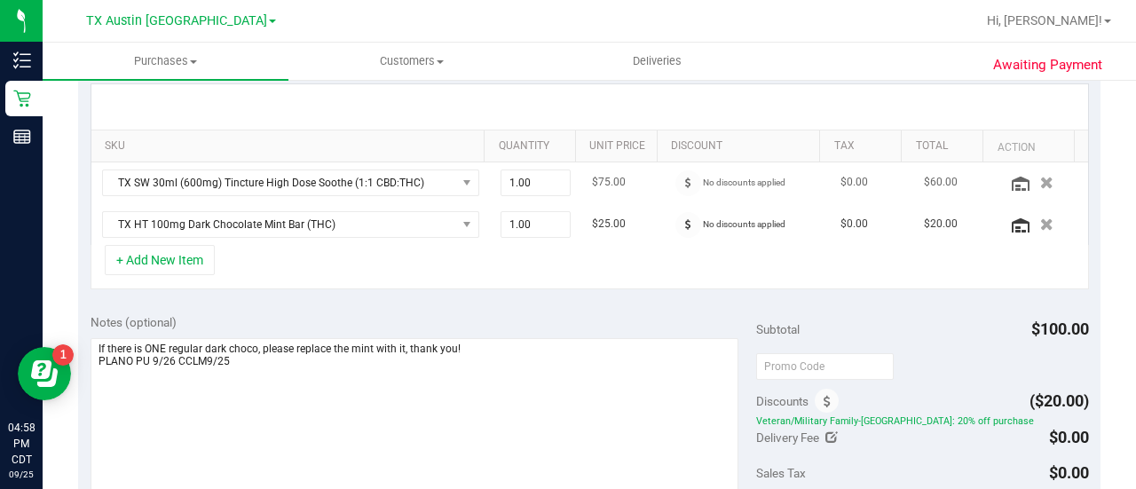
scroll to position [391, 0]
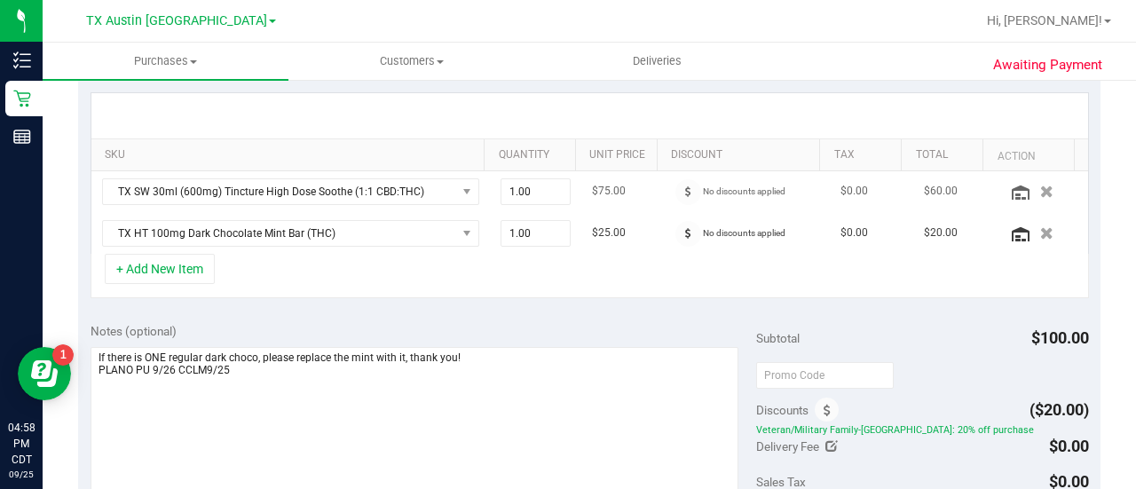
click at [674, 198] on div at bounding box center [688, 192] width 29 height 26
click at [676, 195] on span at bounding box center [689, 192] width 26 height 26
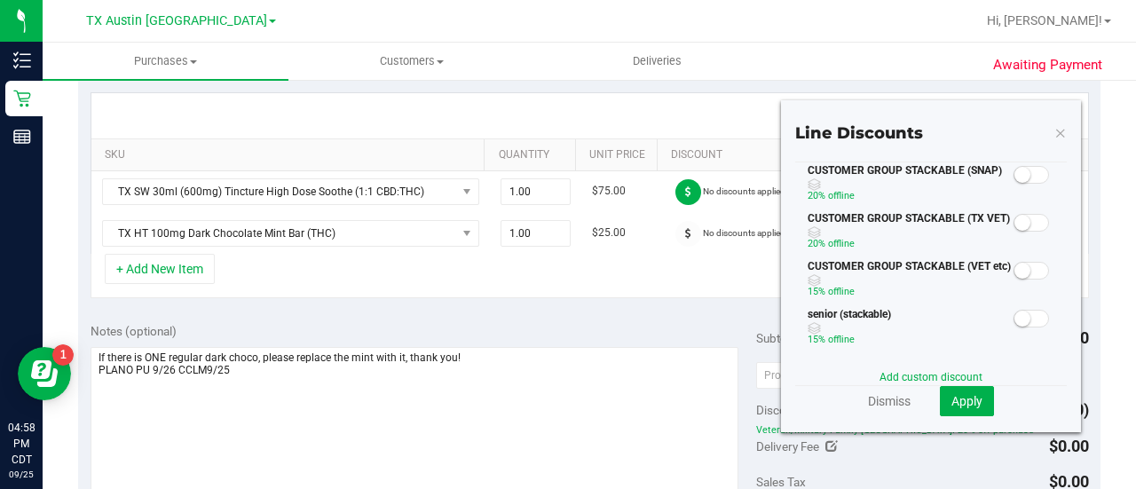
click at [1015, 216] on small at bounding box center [1023, 223] width 16 height 16
click at [952, 398] on span "Apply" at bounding box center [967, 401] width 31 height 14
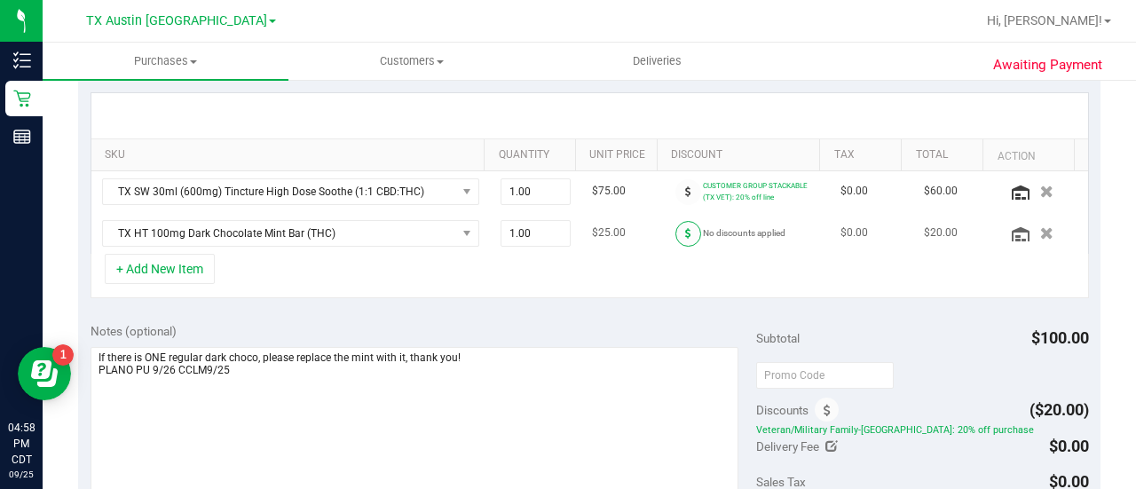
click at [676, 235] on span at bounding box center [689, 234] width 26 height 26
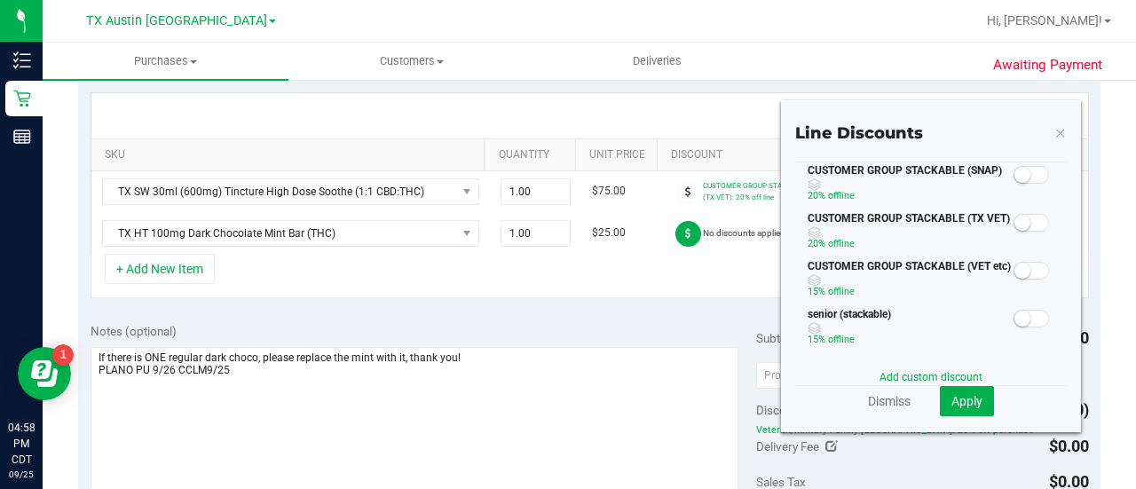
click at [1025, 220] on span at bounding box center [1032, 223] width 36 height 18
click at [959, 384] on div "Add custom discount" at bounding box center [931, 377] width 272 height 16
click at [962, 400] on span "Apply" at bounding box center [967, 401] width 31 height 14
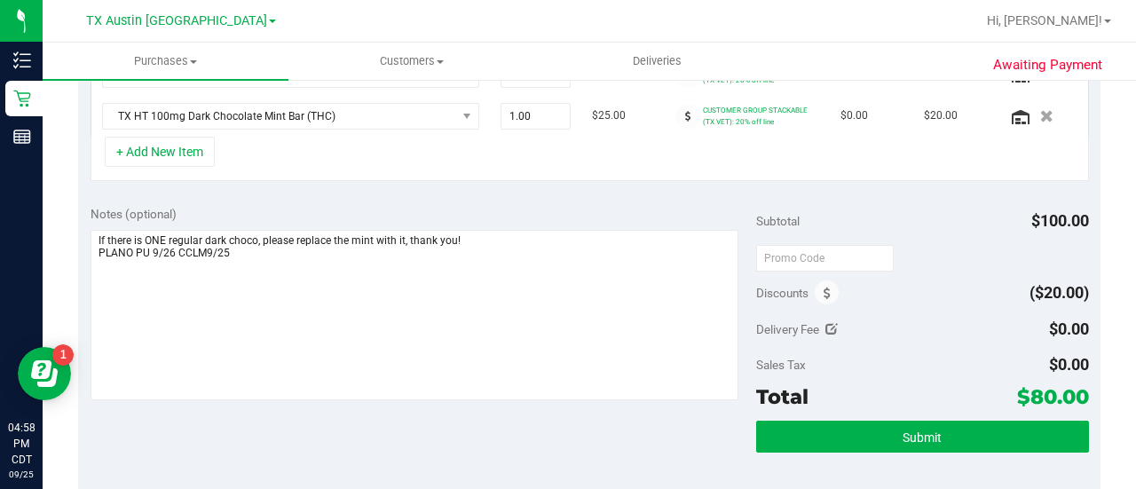
scroll to position [533, 0]
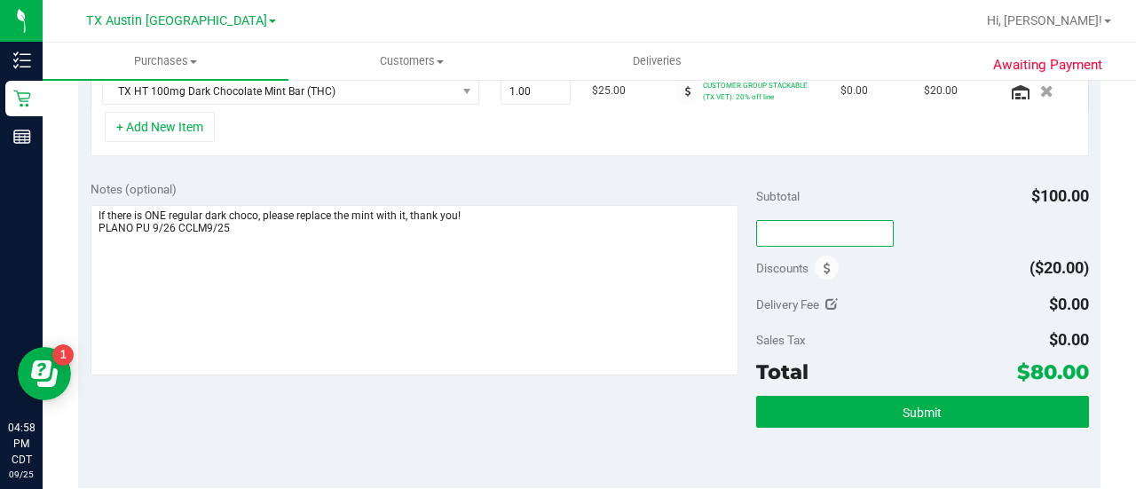
click at [792, 229] on input "text" at bounding box center [825, 233] width 138 height 27
click at [953, 297] on div "Delivery Fee $0.00" at bounding box center [922, 305] width 333 height 32
type input "TXAIQ10"
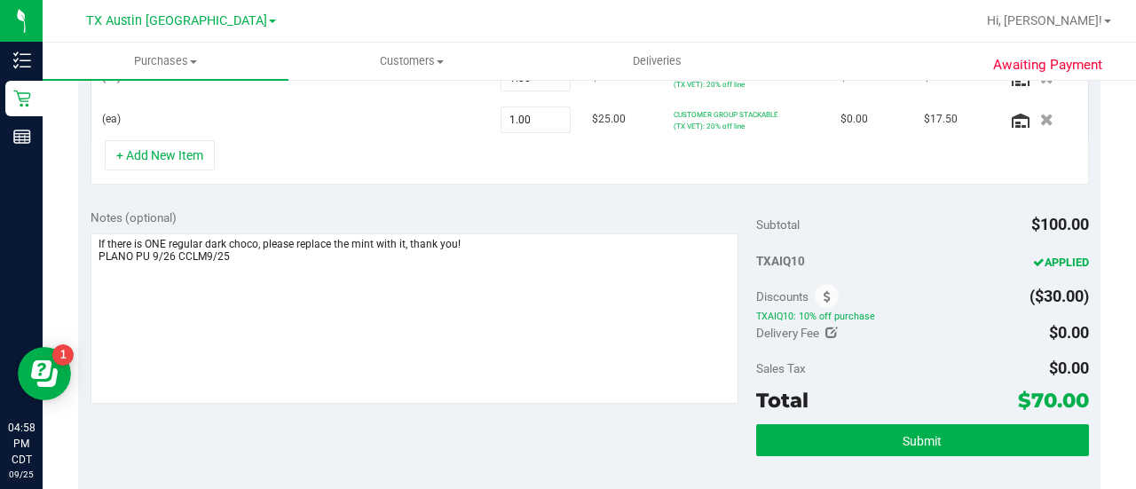
scroll to position [0, 0]
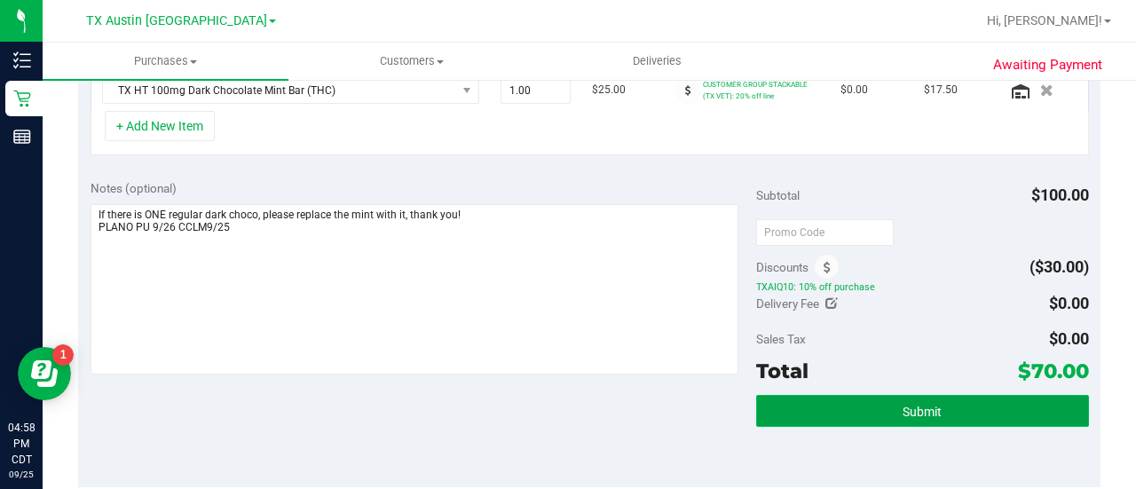
click at [924, 415] on button "Submit" at bounding box center [922, 411] width 333 height 32
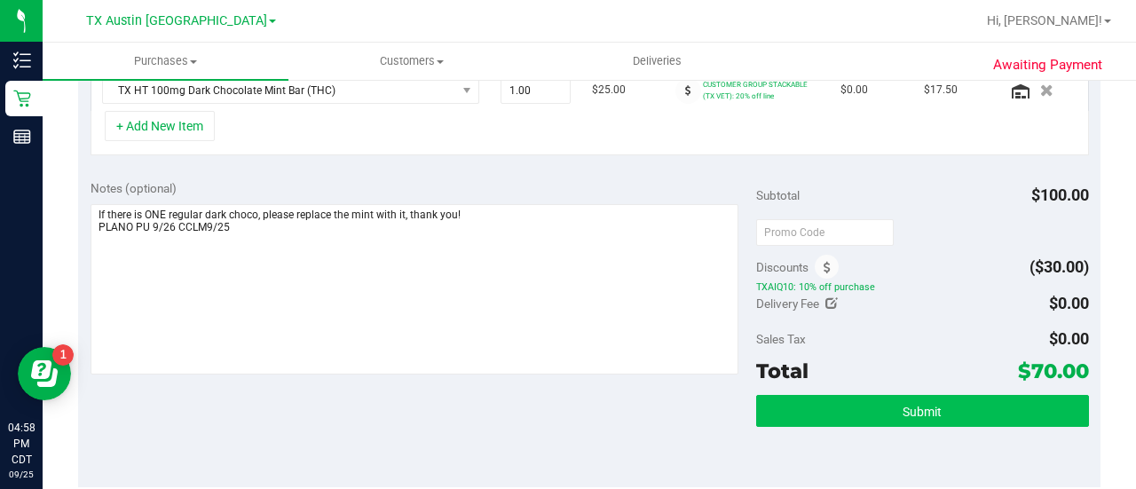
scroll to position [506, 0]
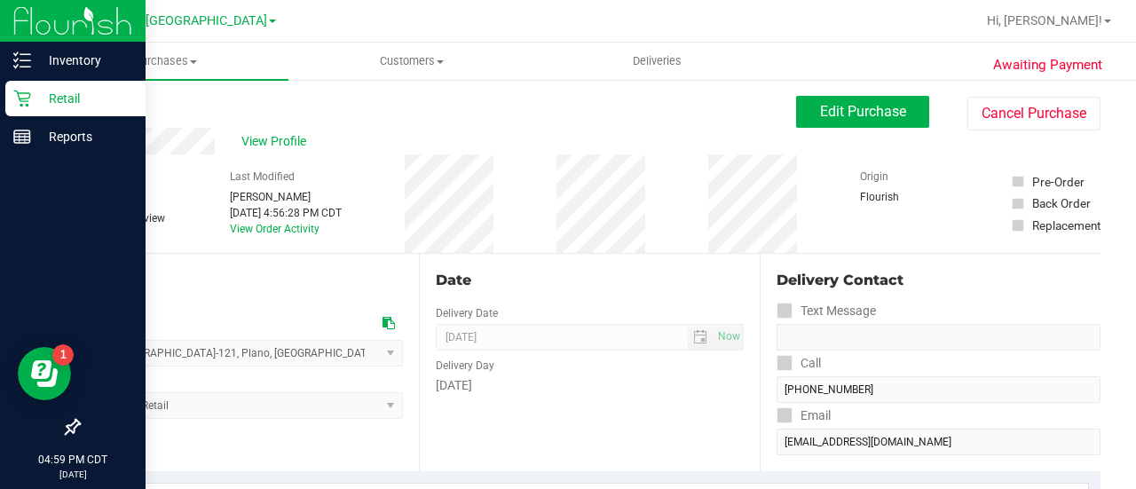
click at [39, 102] on p "Retail" at bounding box center [84, 98] width 107 height 21
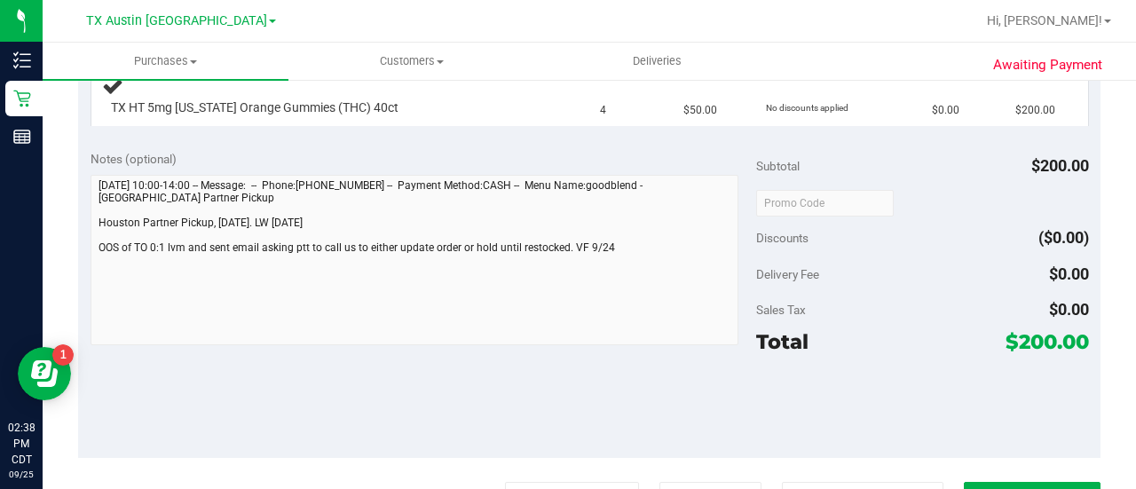
scroll to position [384, 0]
